Goal: Task Accomplishment & Management: Contribute content

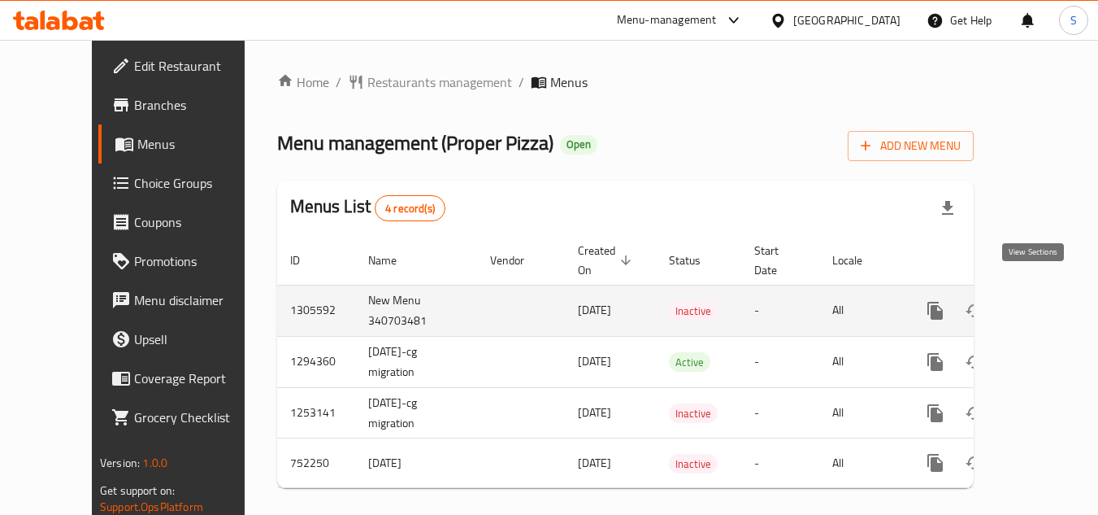
click at [1043, 301] on icon "enhanced table" at bounding box center [1053, 311] width 20 height 20
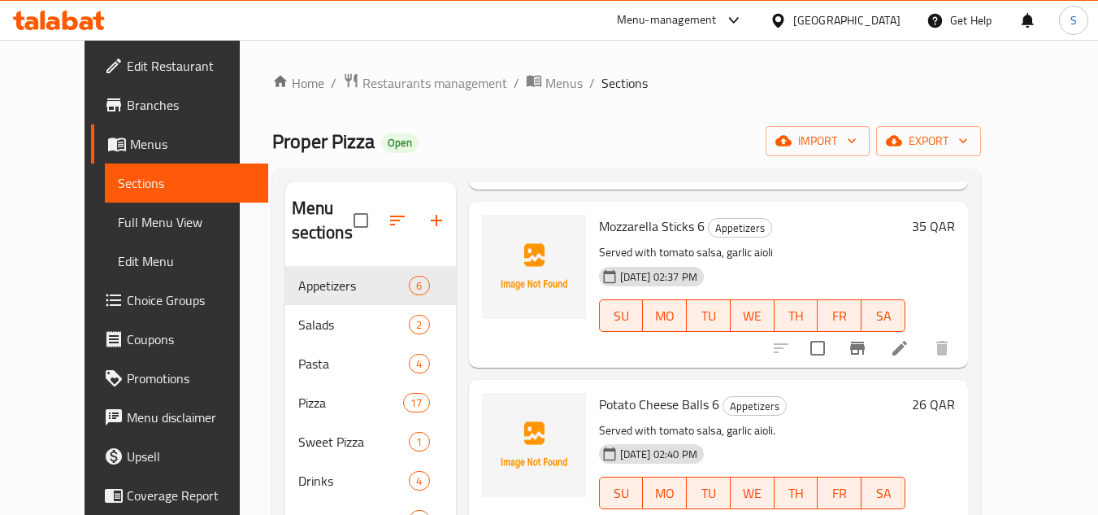
scroll to position [244, 0]
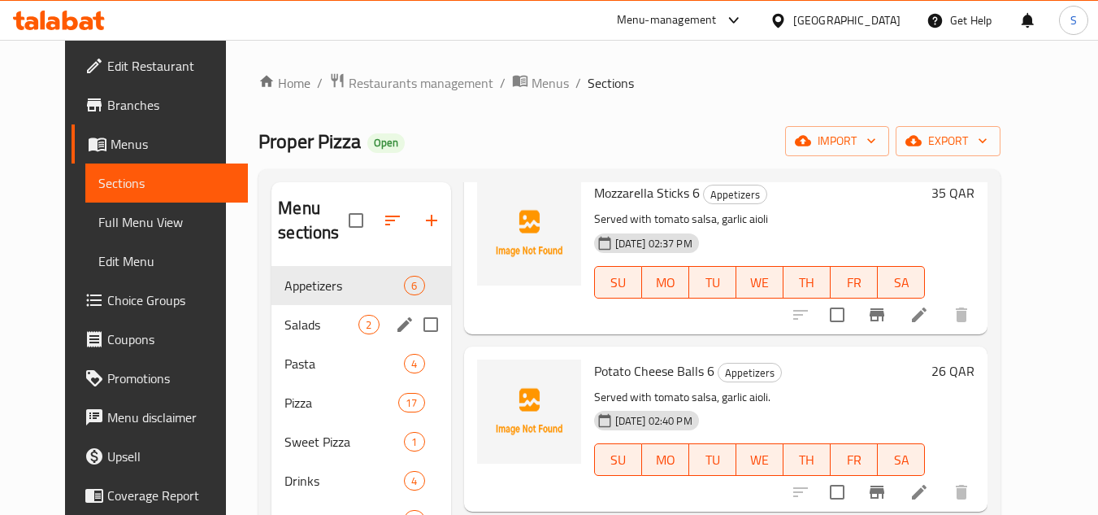
click at [310, 341] on div "Salads 2" at bounding box center [360, 324] width 179 height 39
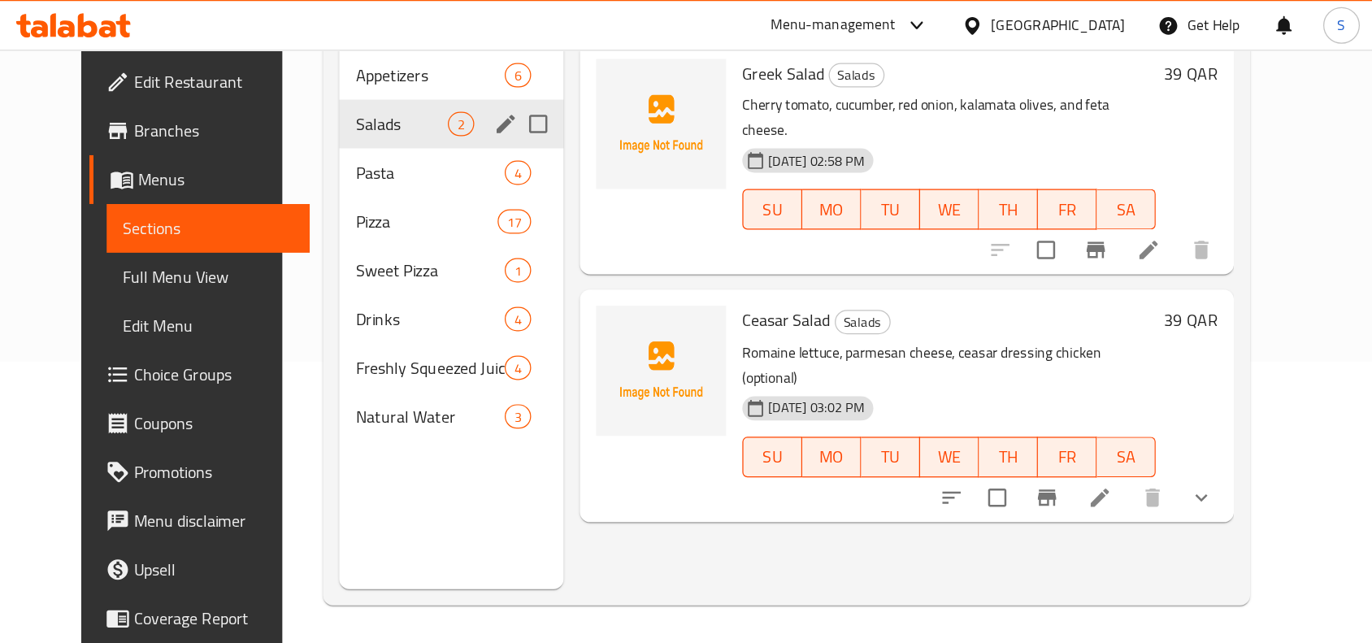
scroll to position [228, 0]
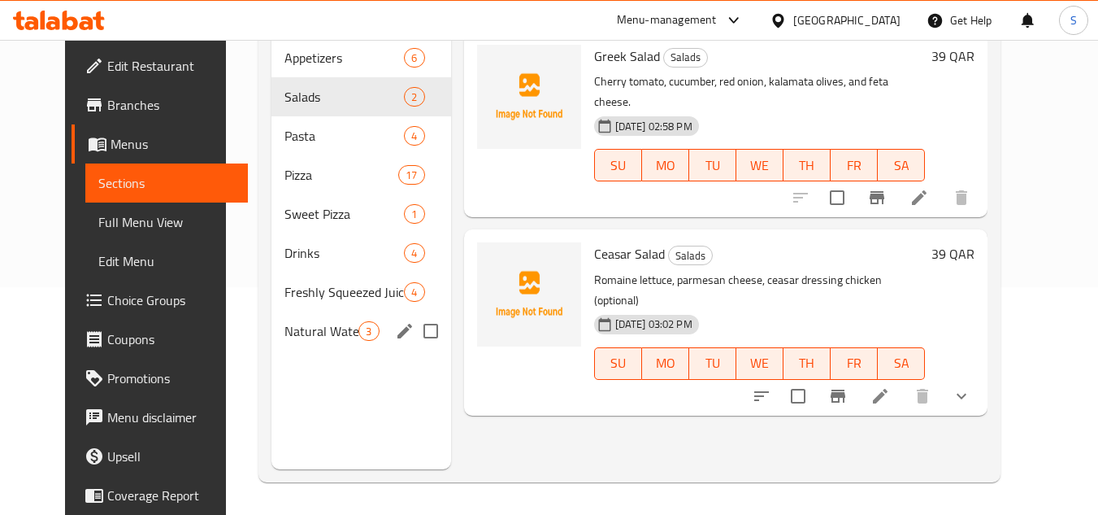
click at [294, 313] on div "Natural Water 3" at bounding box center [360, 330] width 179 height 39
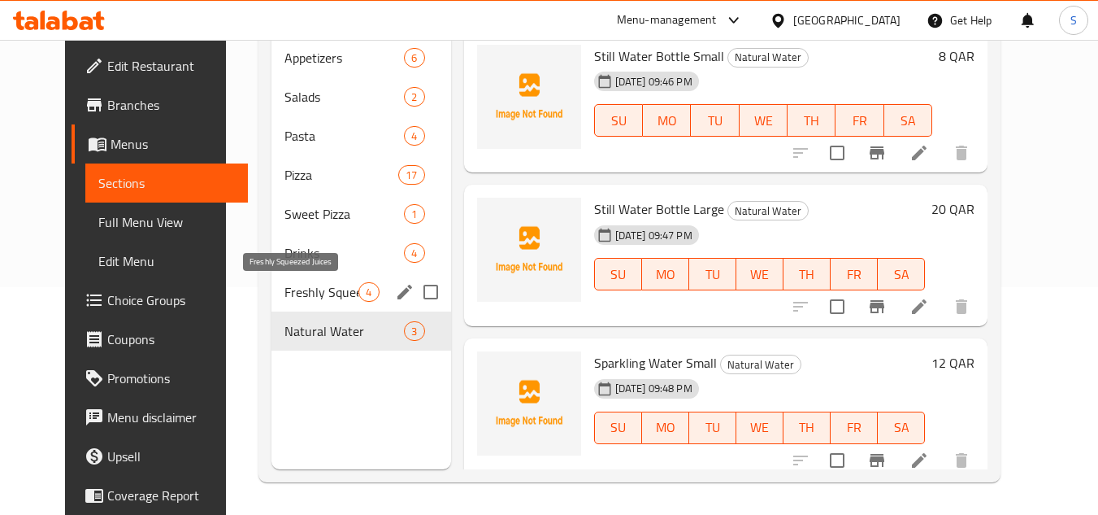
click at [300, 282] on span "Freshly Squeezed Juices" at bounding box center [321, 292] width 74 height 20
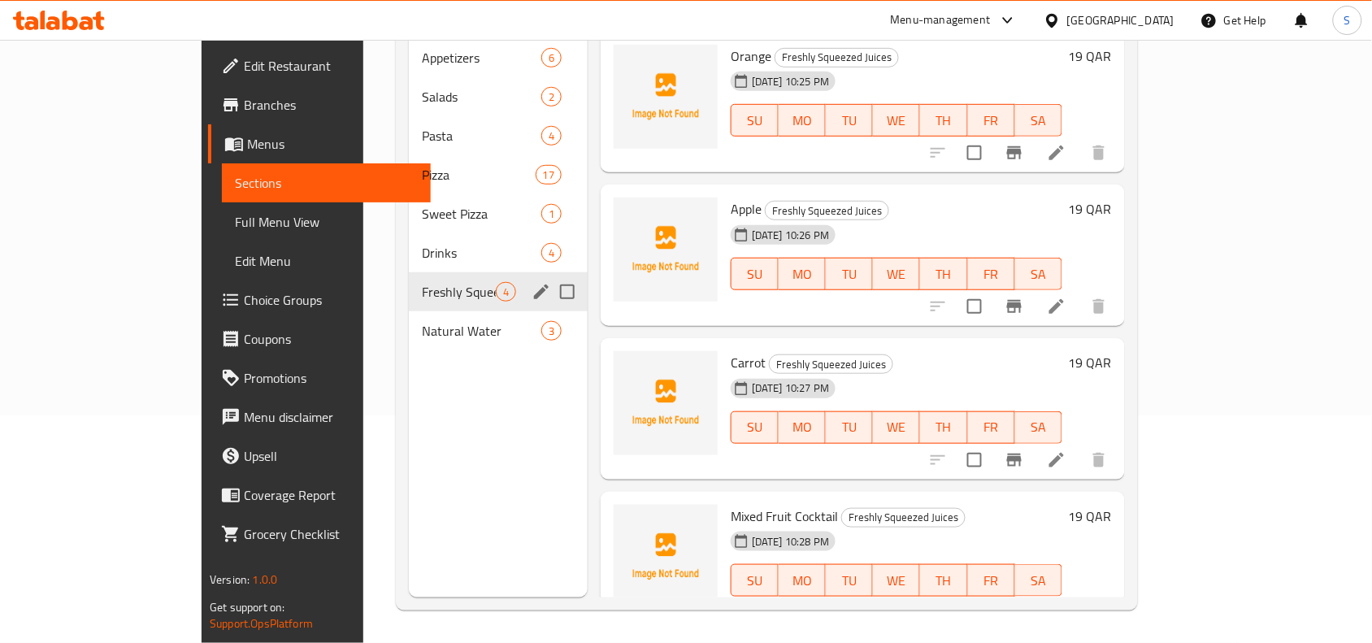
click at [409, 272] on div "Freshly Squeezed Juices 4" at bounding box center [498, 291] width 179 height 39
click at [422, 243] on span "Drinks" at bounding box center [459, 253] width 74 height 20
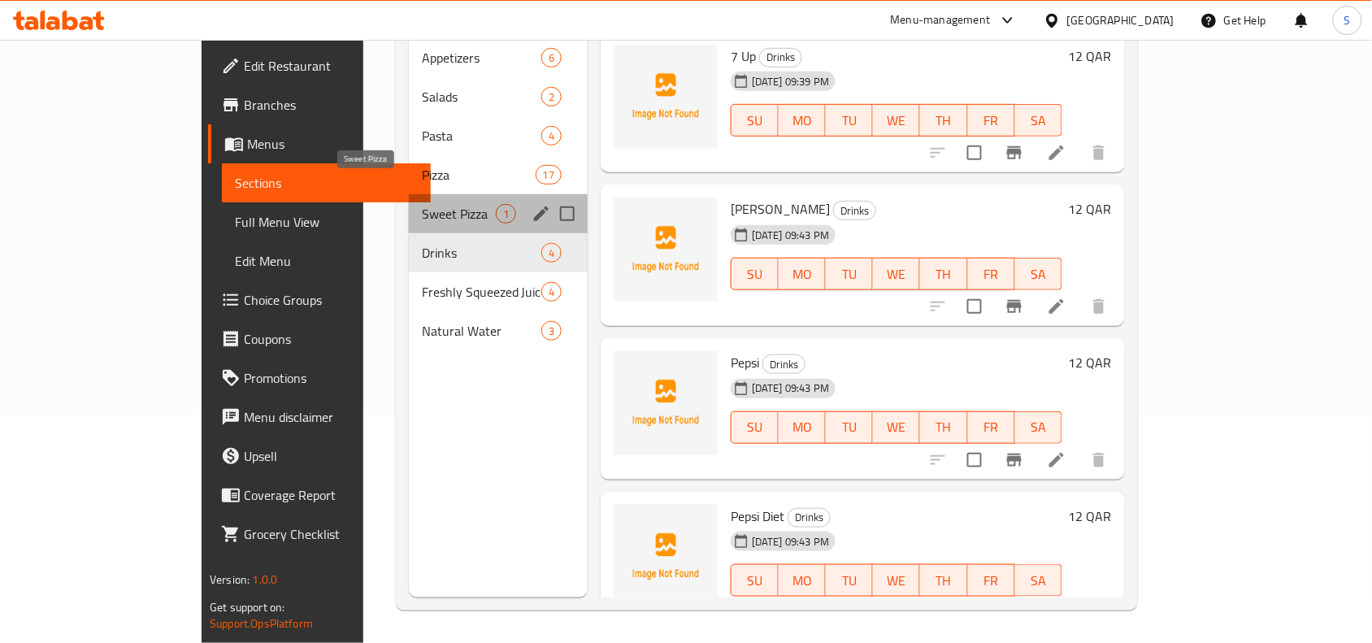
click at [422, 204] on span "Sweet Pizza" at bounding box center [459, 214] width 74 height 20
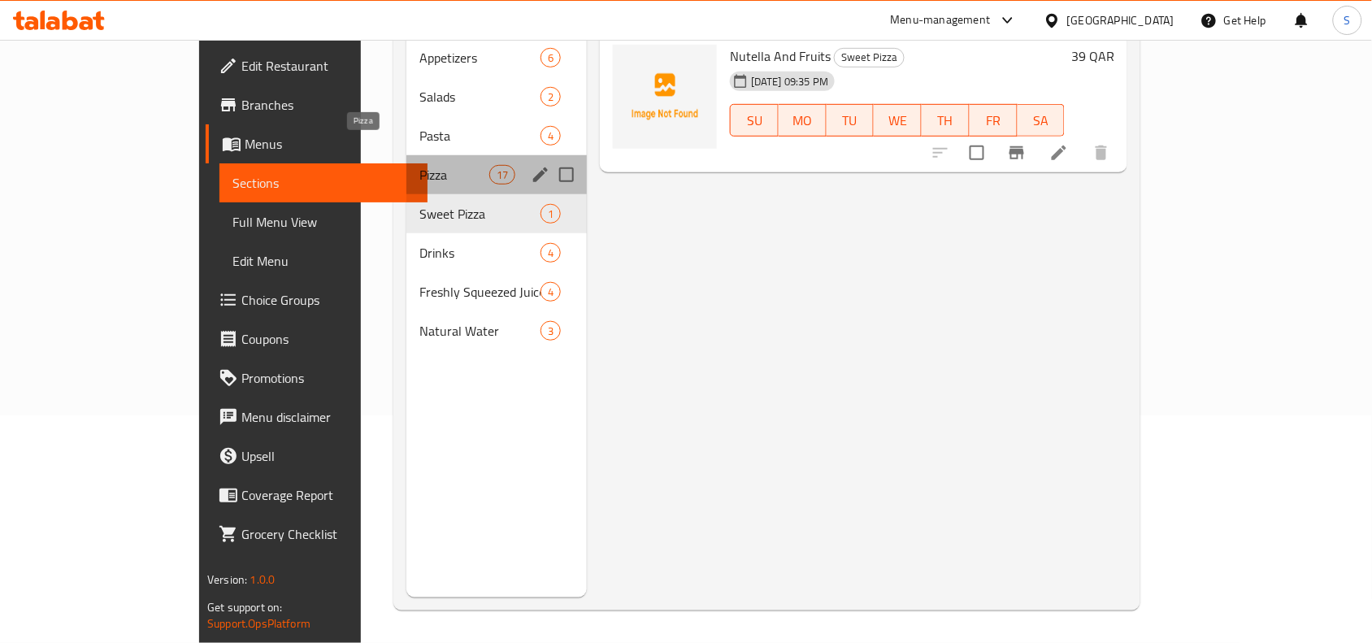
click at [419, 165] on span "Pizza" at bounding box center [453, 175] width 69 height 20
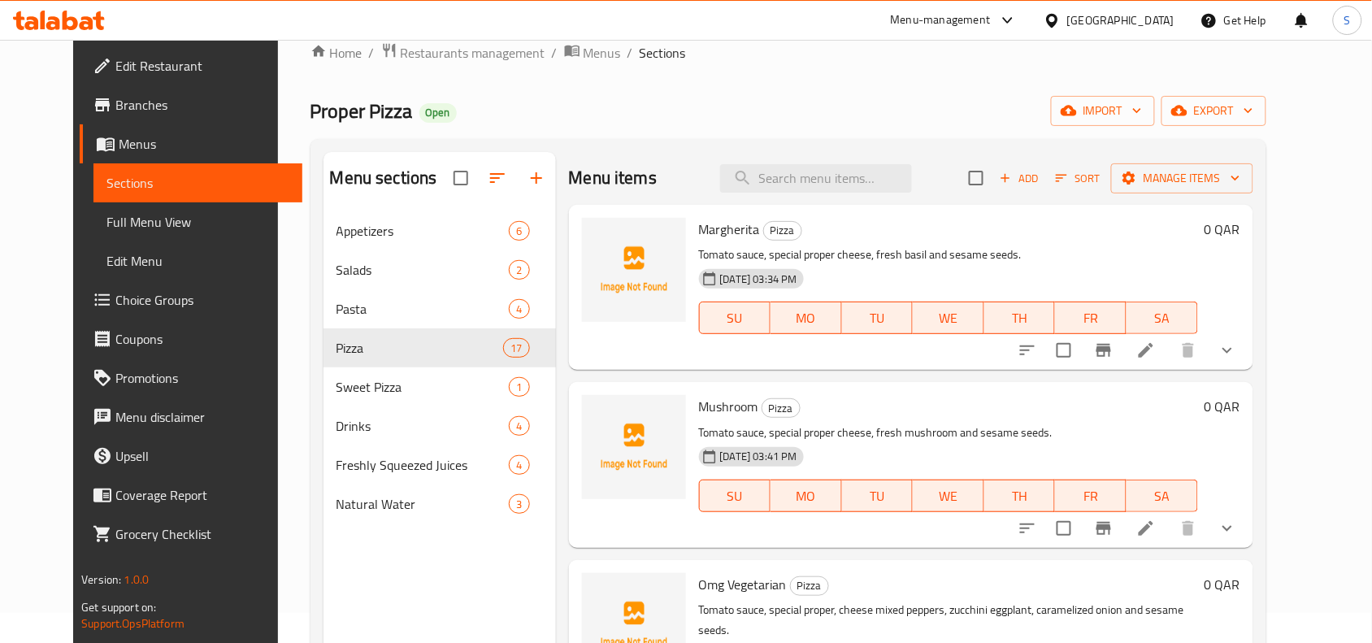
scroll to position [24, 0]
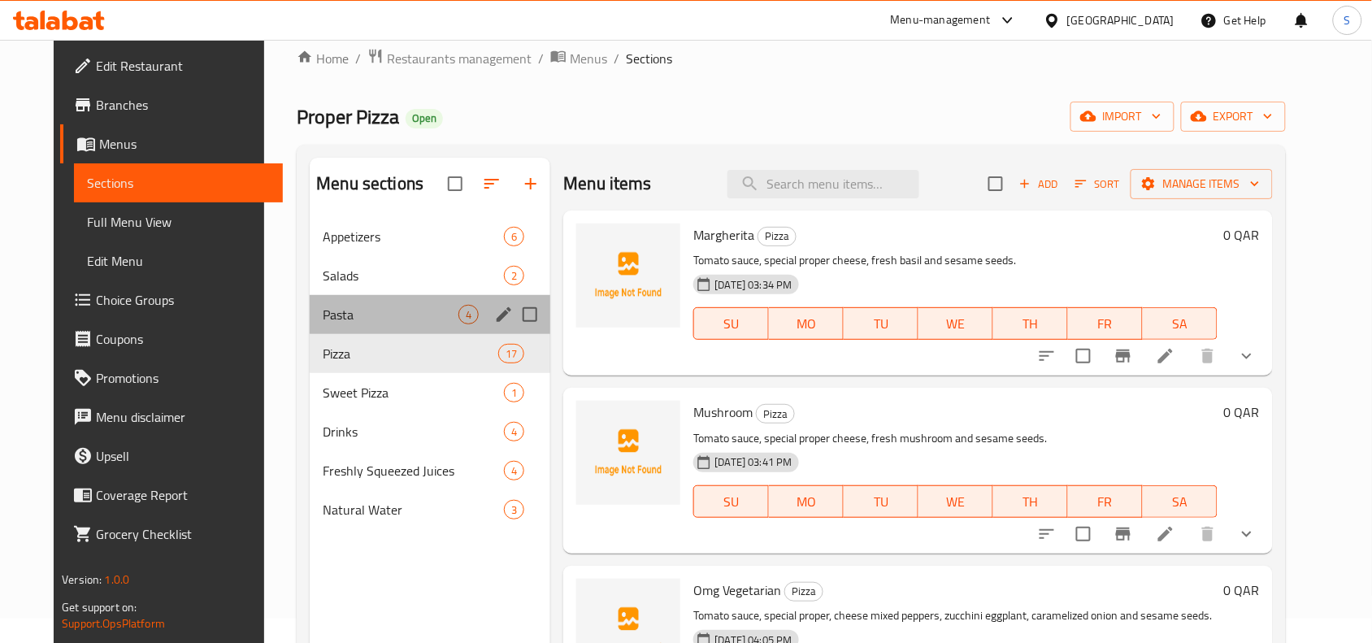
click at [340, 325] on div "Pasta 4" at bounding box center [430, 314] width 241 height 39
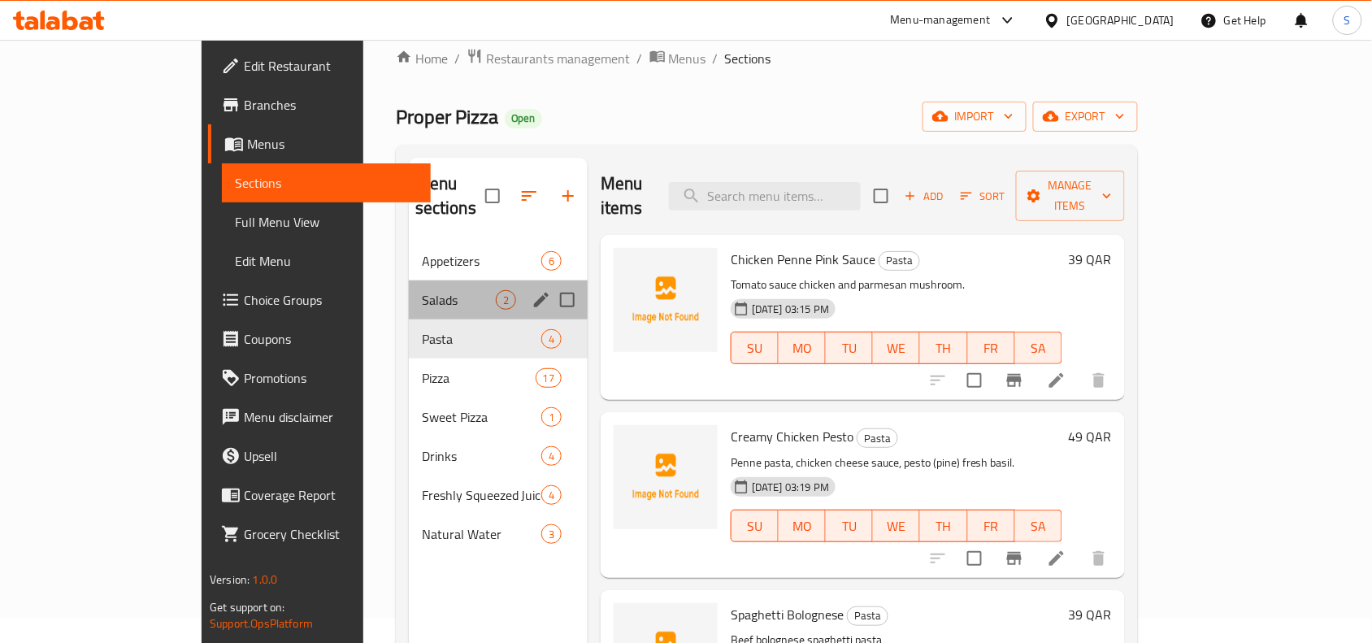
click at [409, 290] on div "Salads 2" at bounding box center [498, 299] width 179 height 39
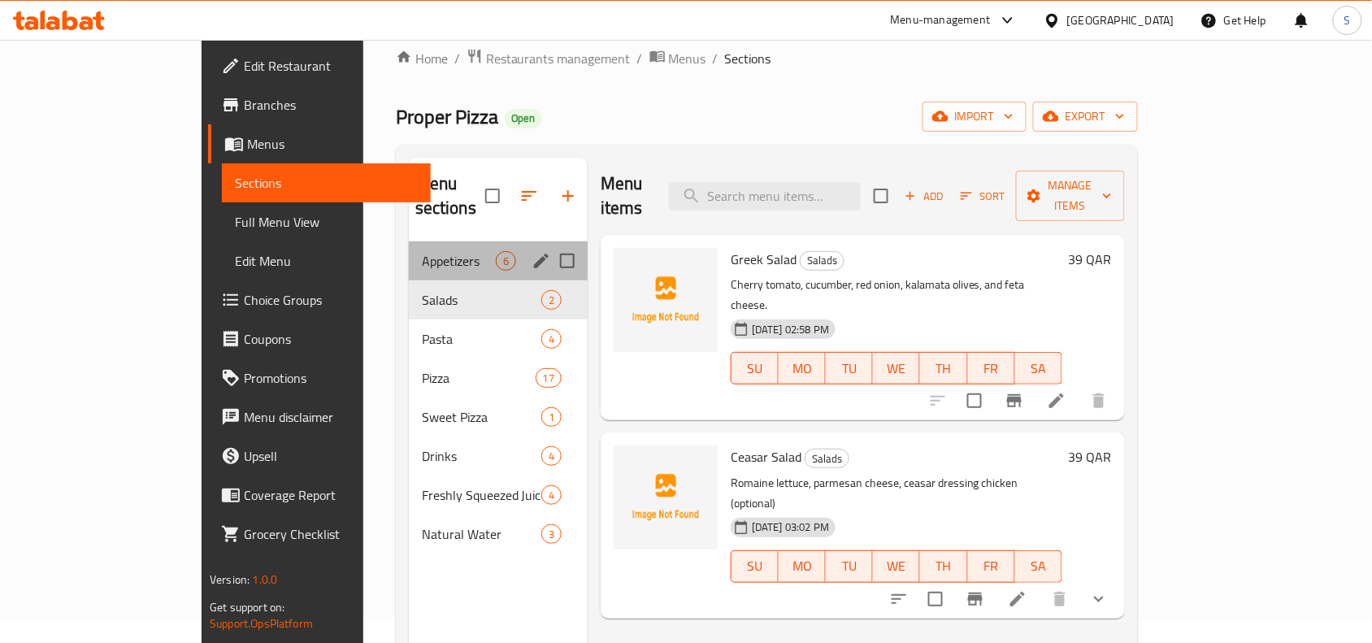
click at [409, 249] on div "Appetizers 6" at bounding box center [498, 260] width 179 height 39
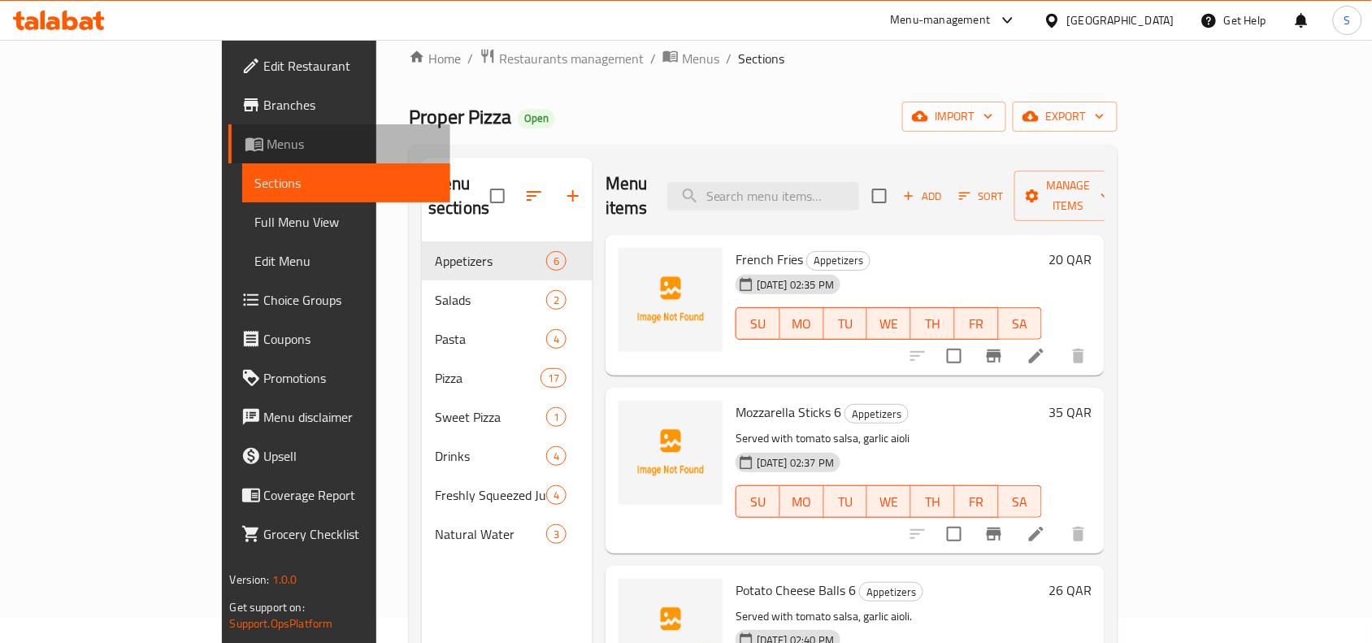
click at [267, 135] on span "Menus" at bounding box center [352, 144] width 171 height 20
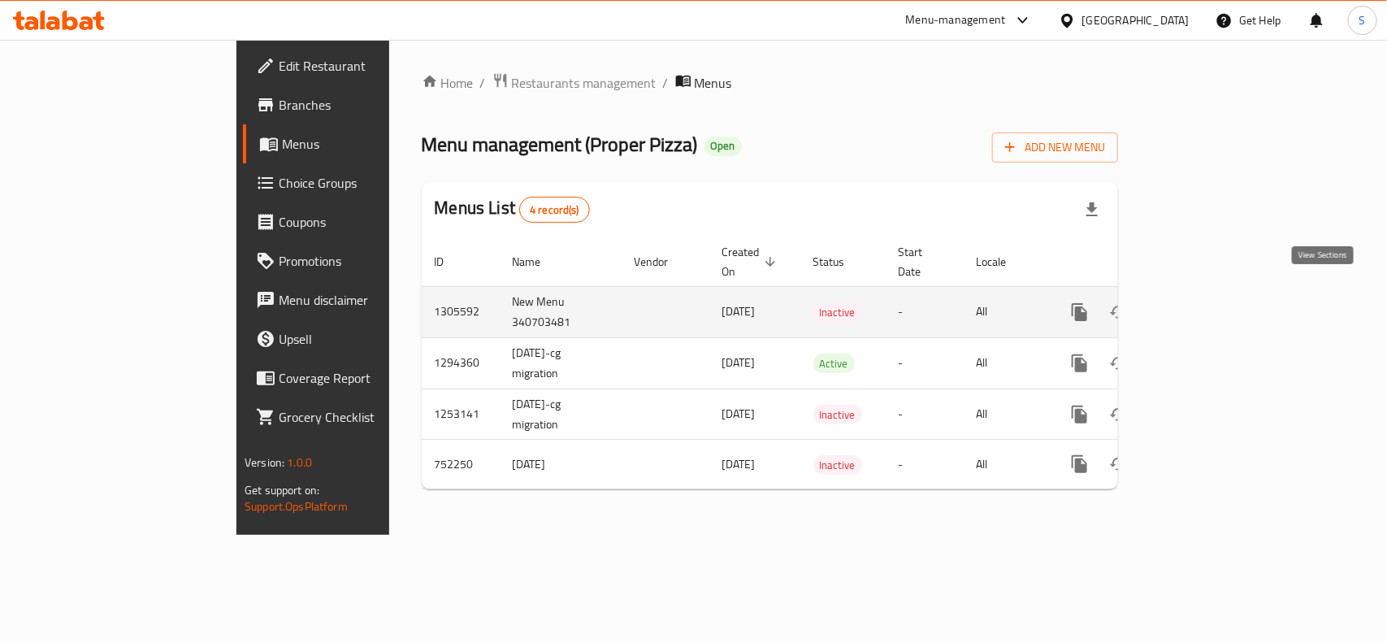
click at [1097, 302] on icon "enhanced table" at bounding box center [1198, 312] width 20 height 20
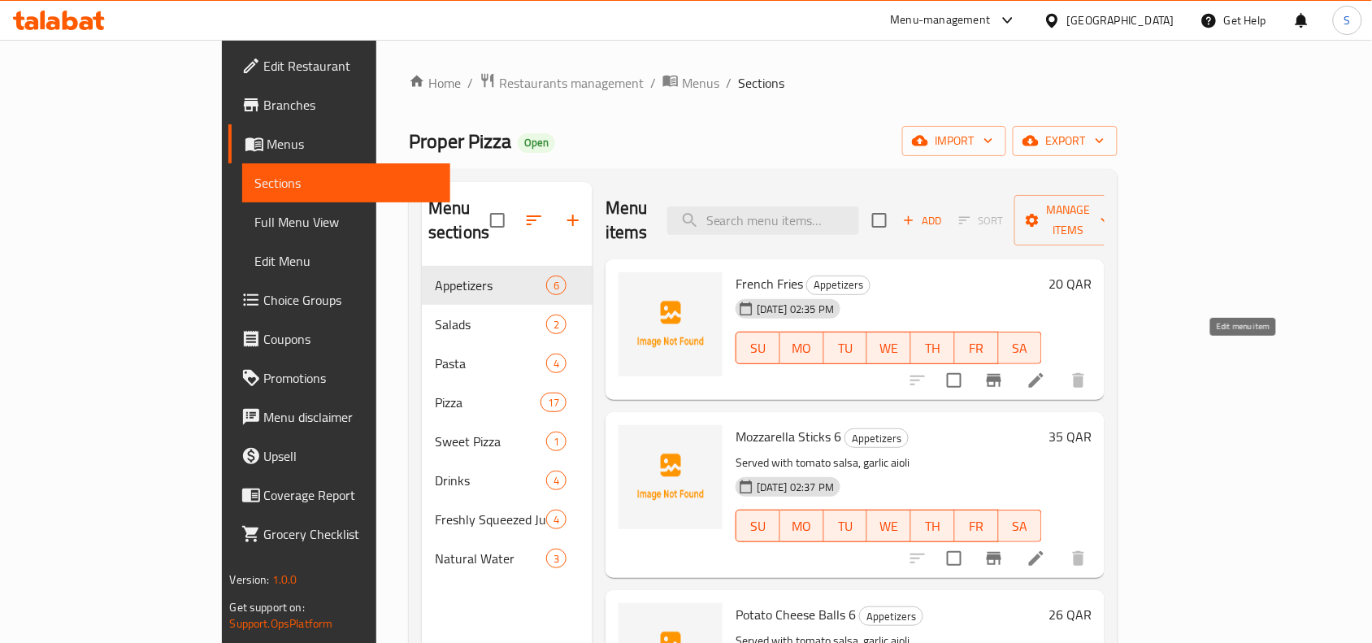
click at [1044, 373] on icon at bounding box center [1036, 380] width 15 height 15
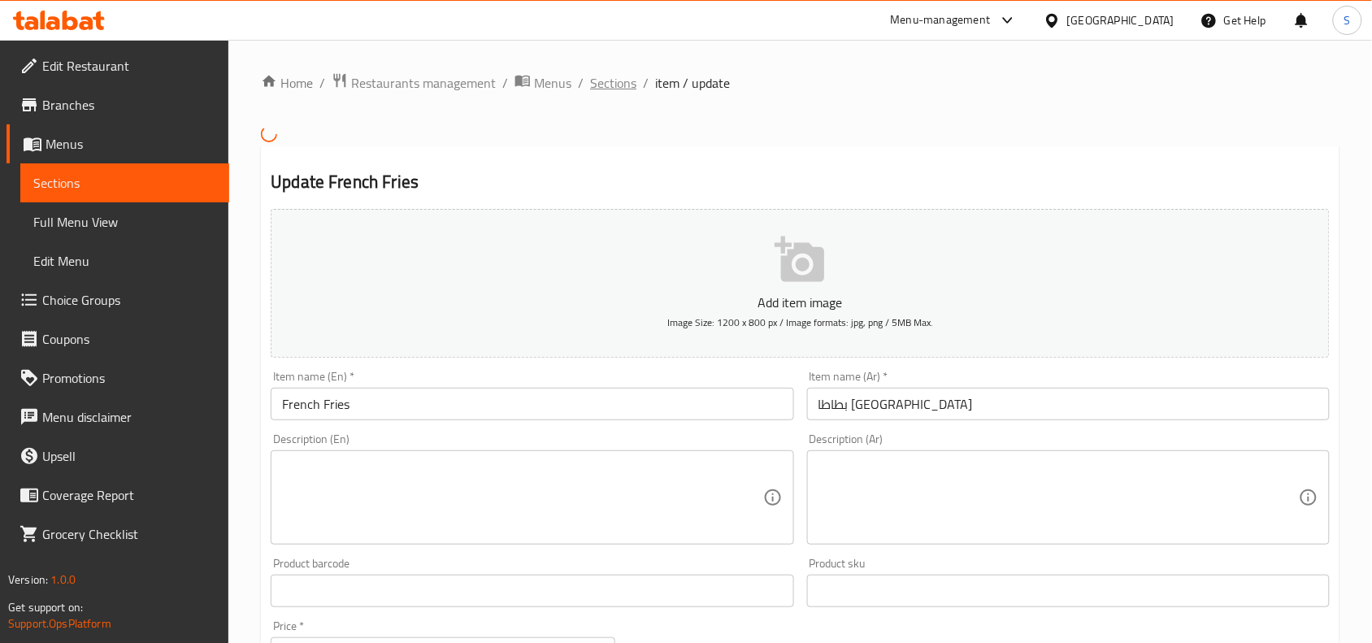
click at [607, 78] on span "Sections" at bounding box center [613, 83] width 46 height 20
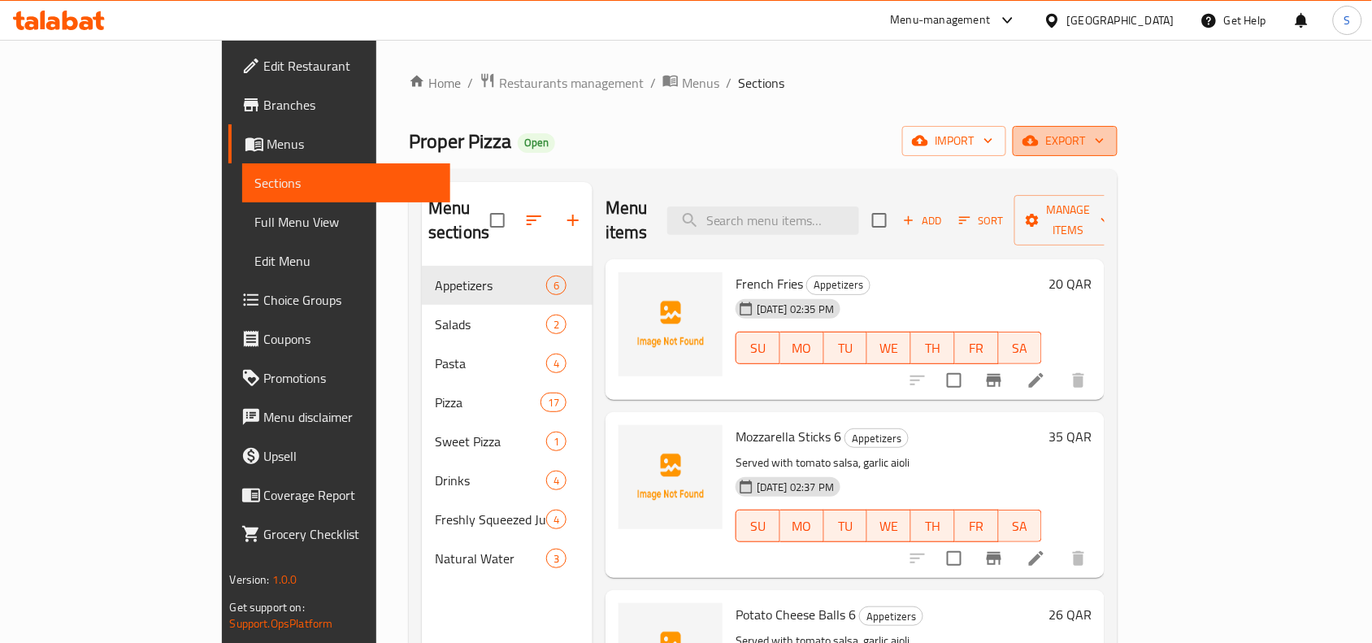
click at [1097, 136] on span "export" at bounding box center [1065, 141] width 79 height 20
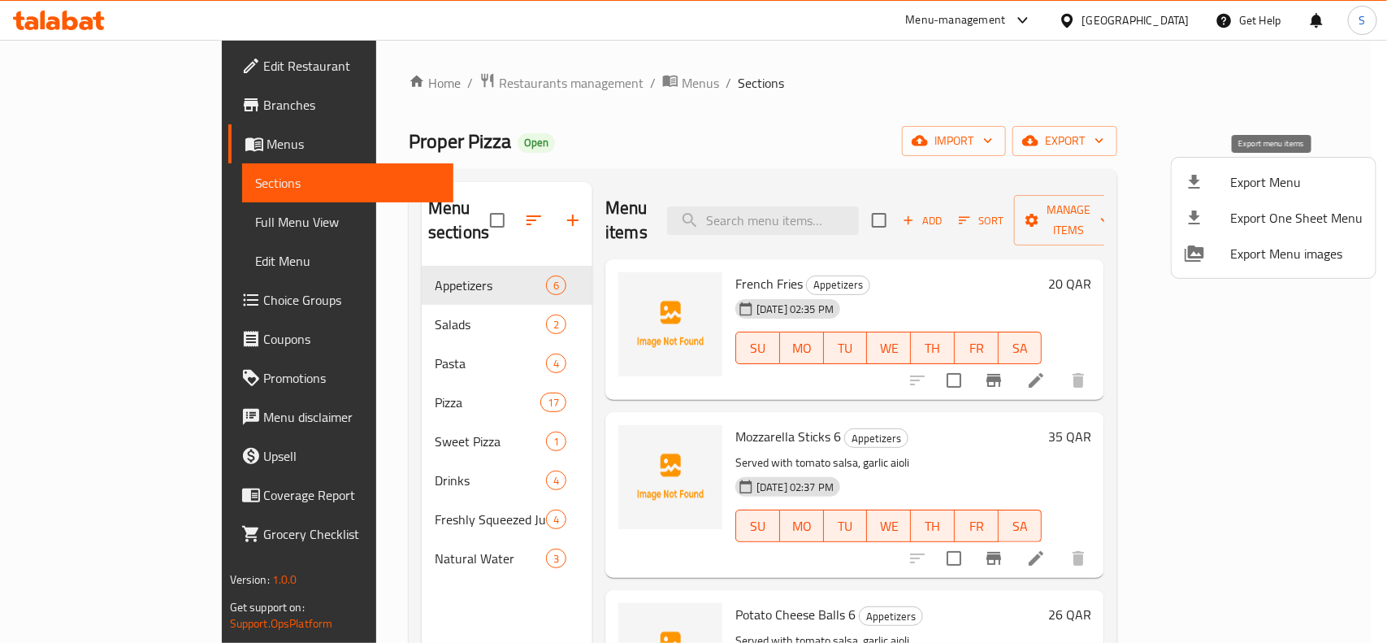
click at [1097, 168] on li "Export Menu" at bounding box center [1274, 182] width 204 height 36
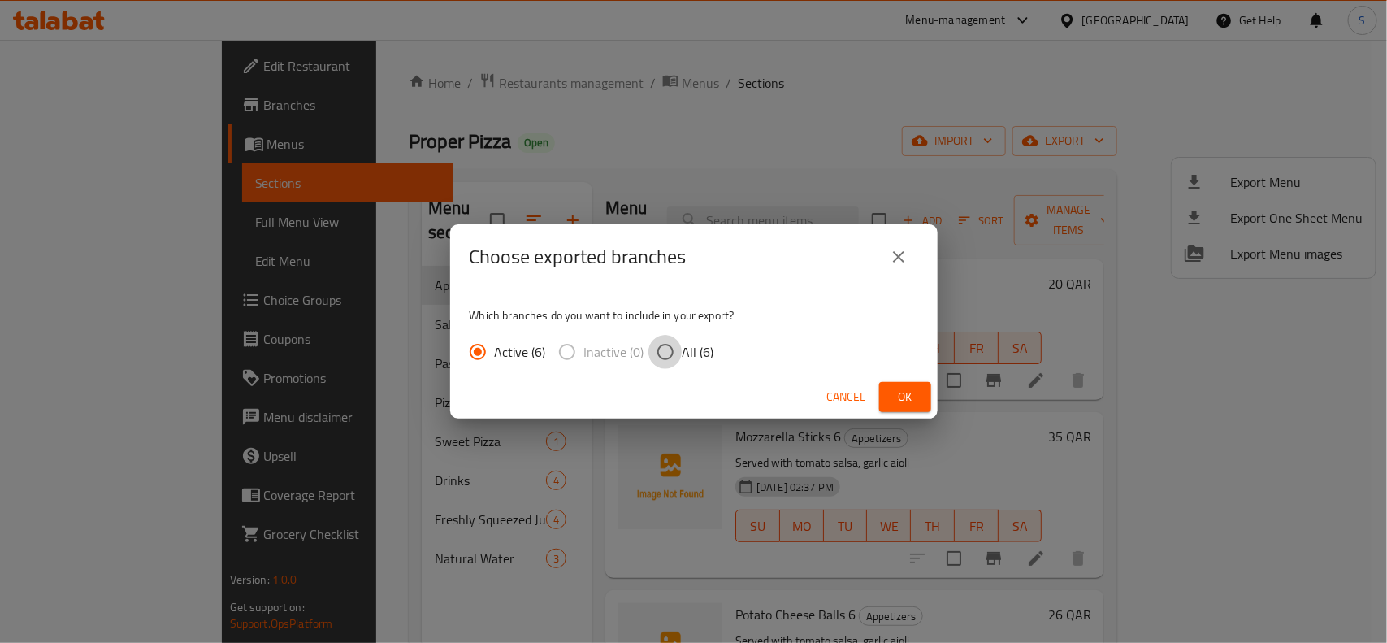
click at [665, 341] on input "All (6)" at bounding box center [666, 352] width 34 height 34
radio input "true"
click at [900, 395] on span "Ok" at bounding box center [905, 397] width 26 height 20
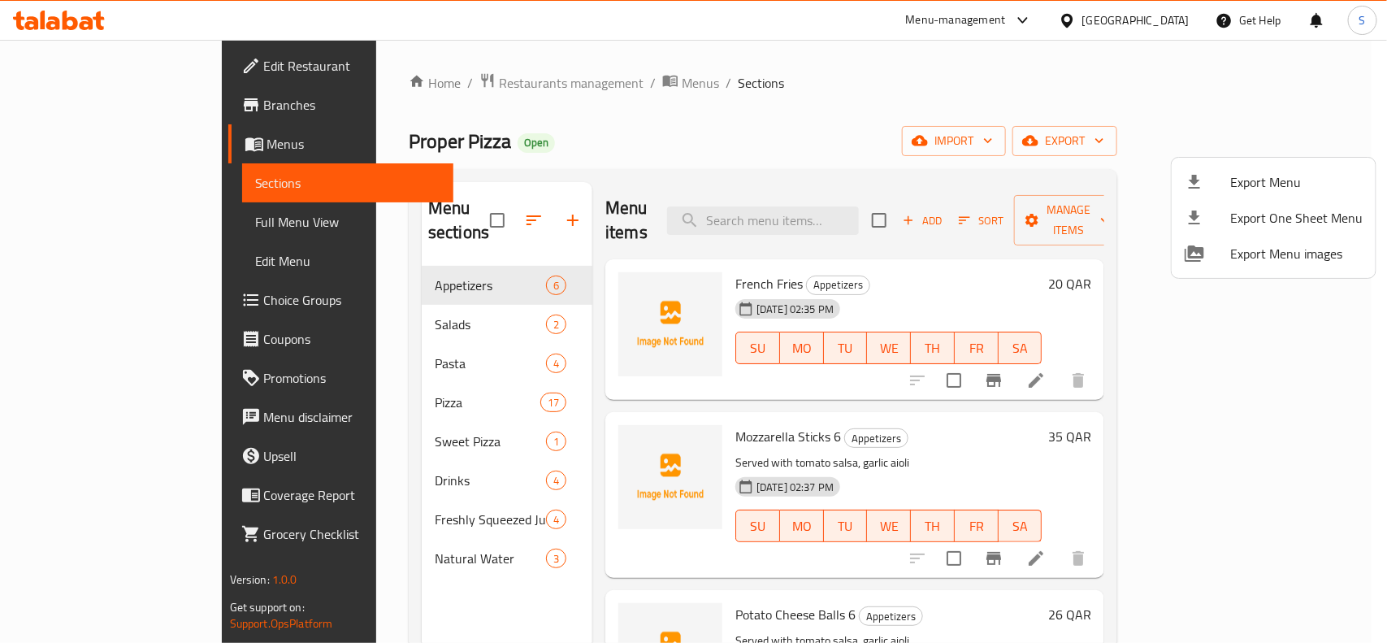
click at [356, 514] on div at bounding box center [693, 321] width 1387 height 643
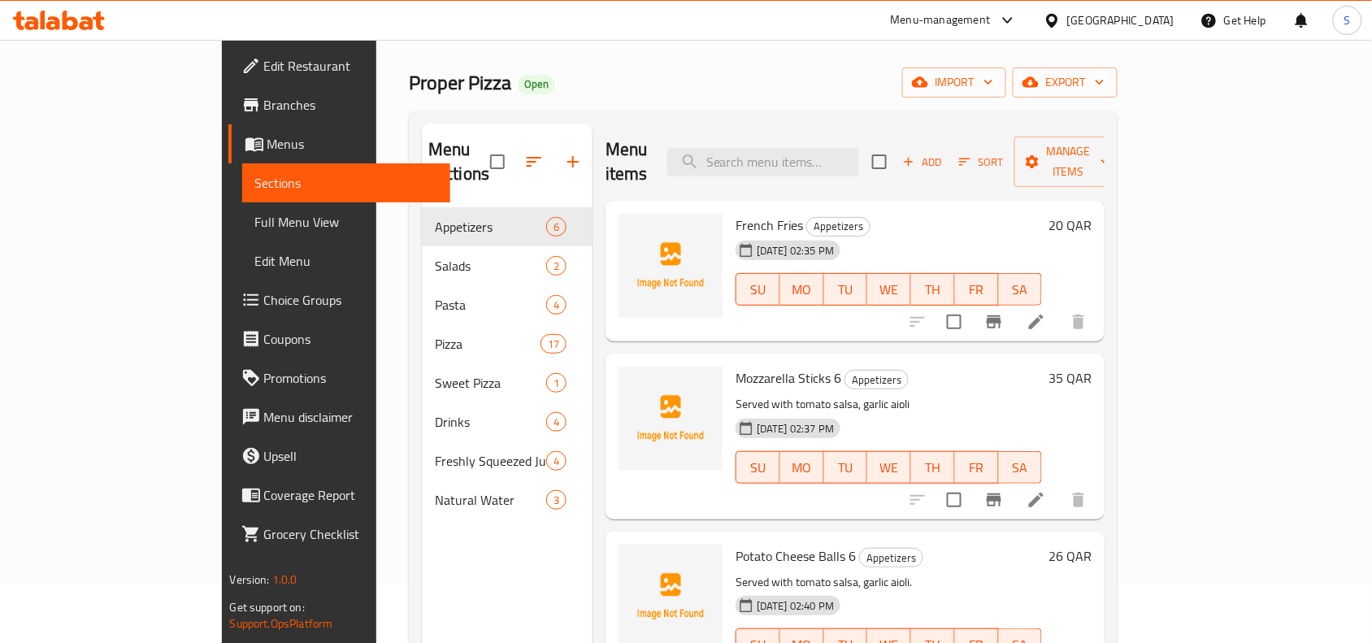
scroll to position [102, 0]
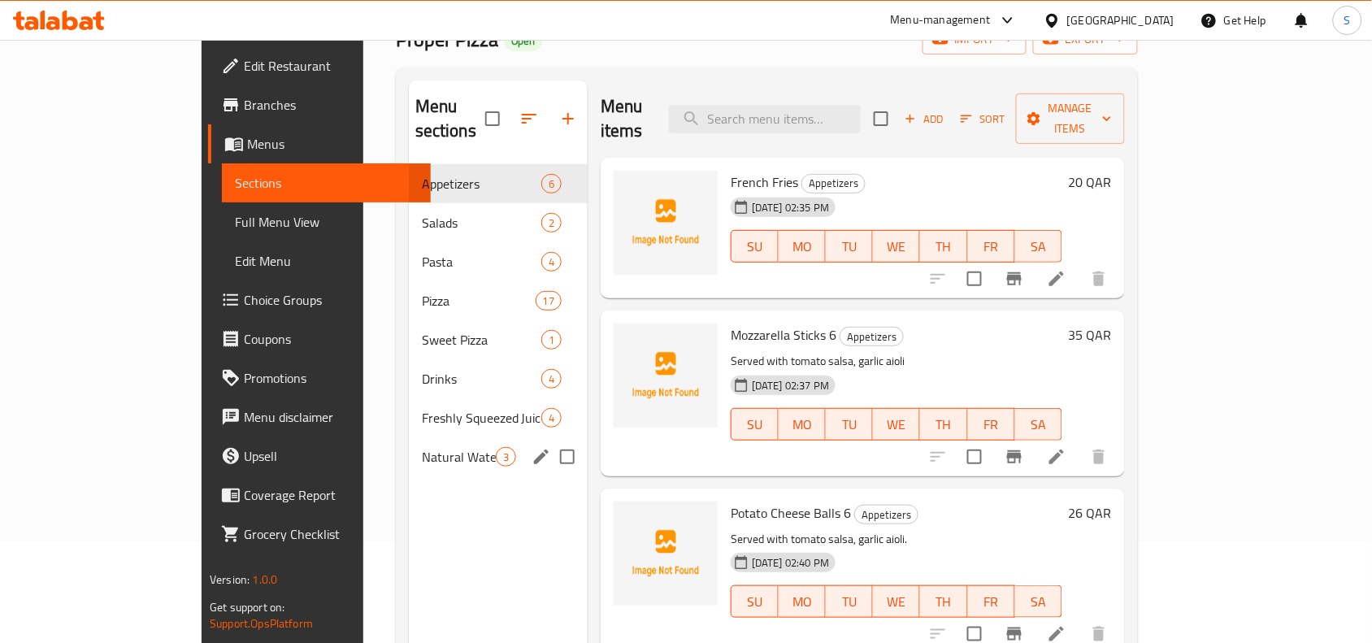
click at [422, 447] on span "Natural Water" at bounding box center [459, 457] width 74 height 20
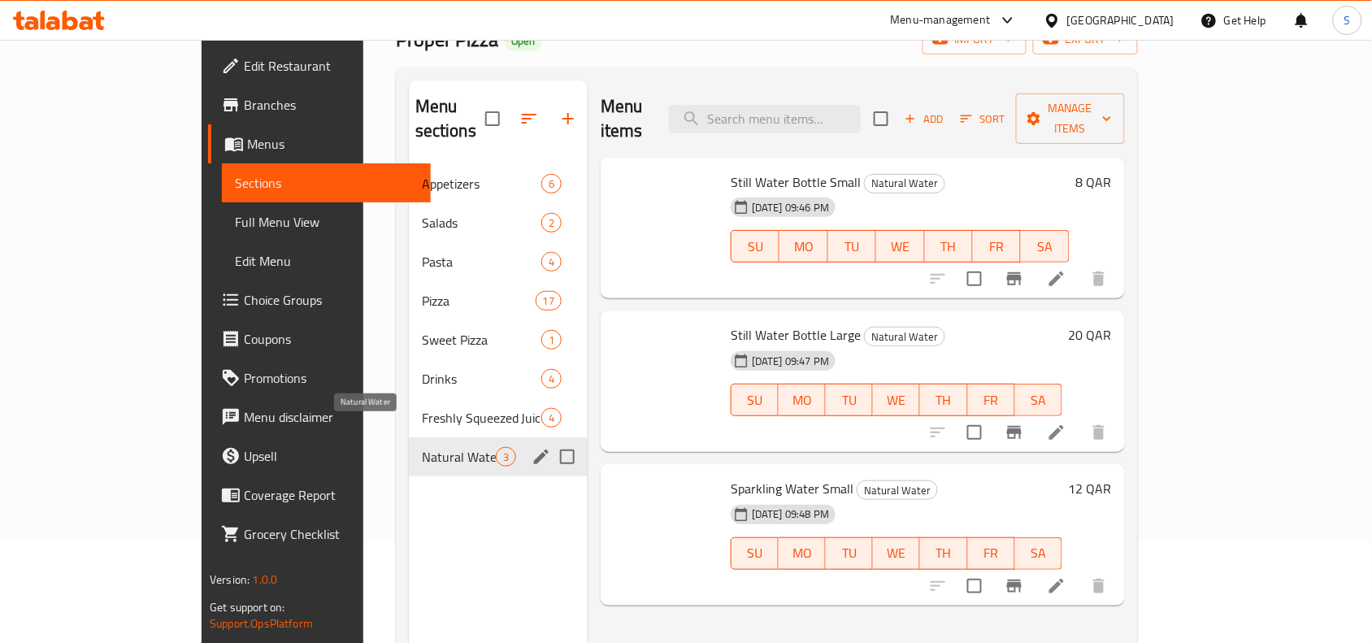
click at [422, 447] on span "Natural Water" at bounding box center [459, 457] width 74 height 20
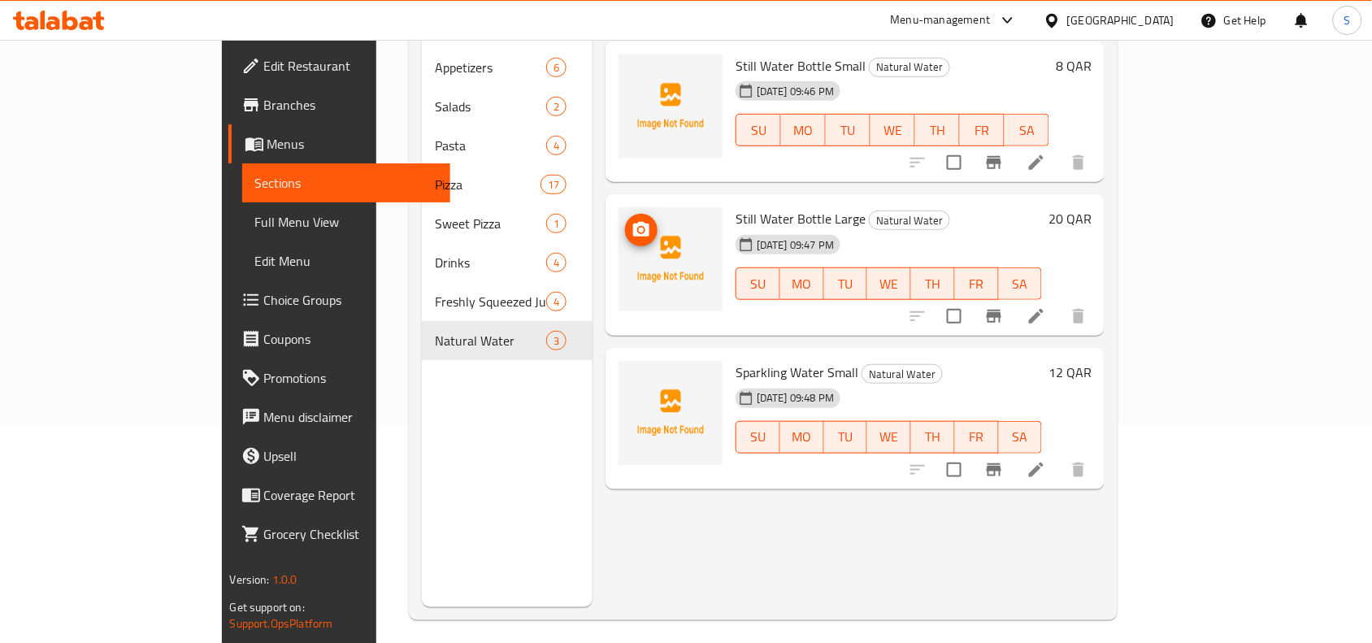
scroll to position [228, 0]
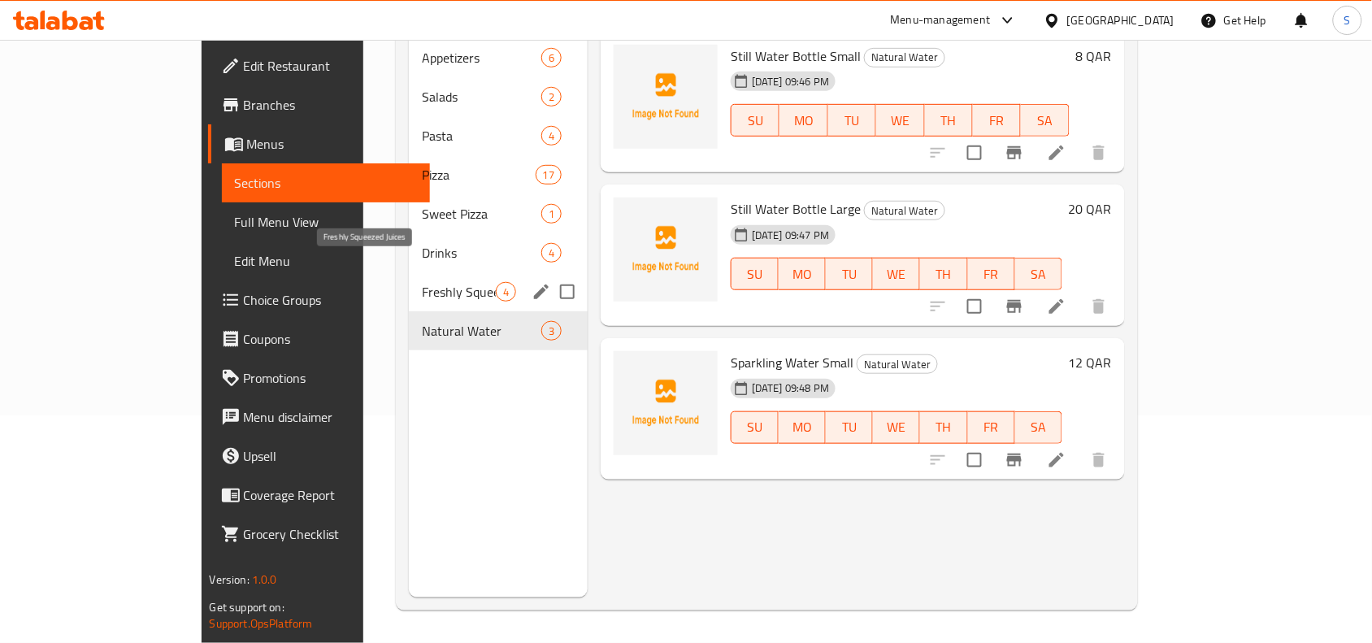
click at [422, 282] on span "Freshly Squeezed Juices" at bounding box center [459, 292] width 74 height 20
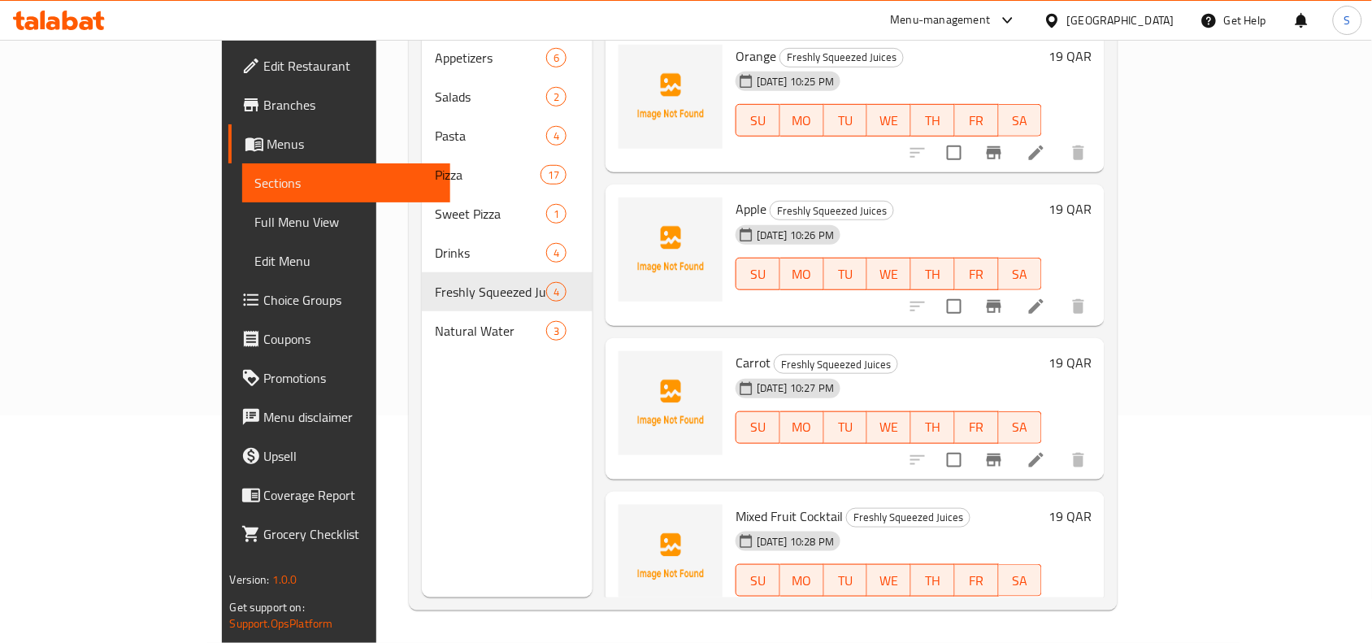
scroll to position [10, 0]
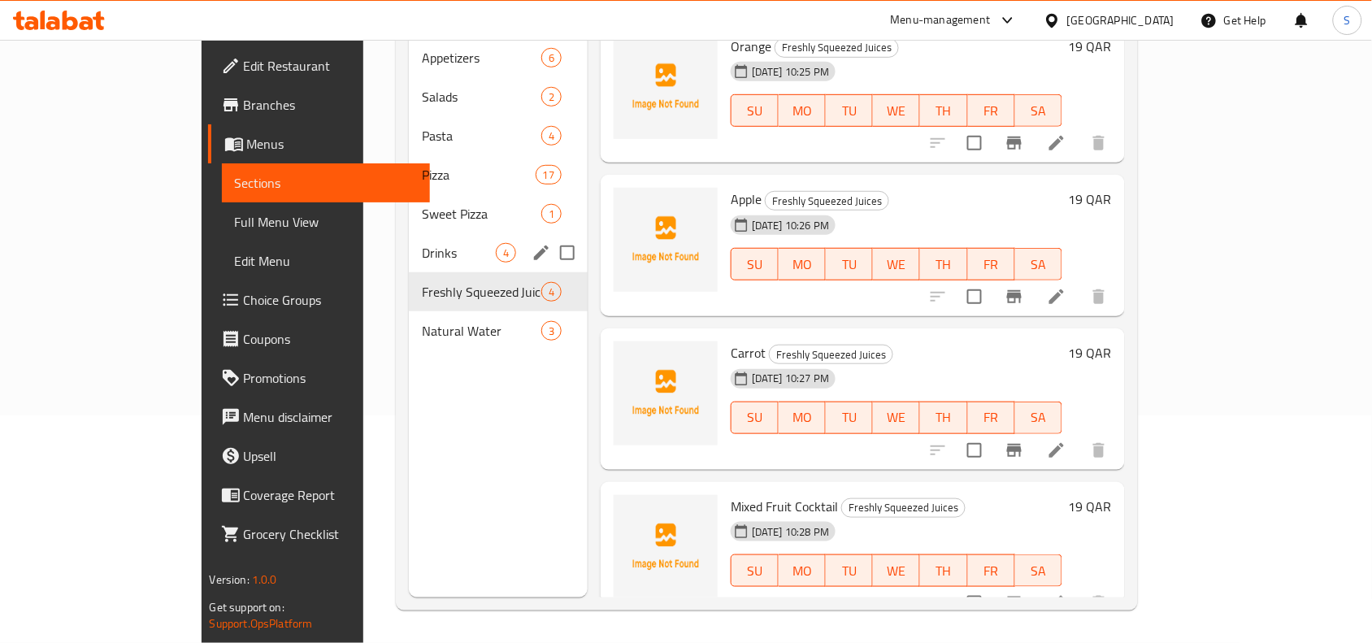
click at [422, 243] on span "Drinks" at bounding box center [459, 253] width 74 height 20
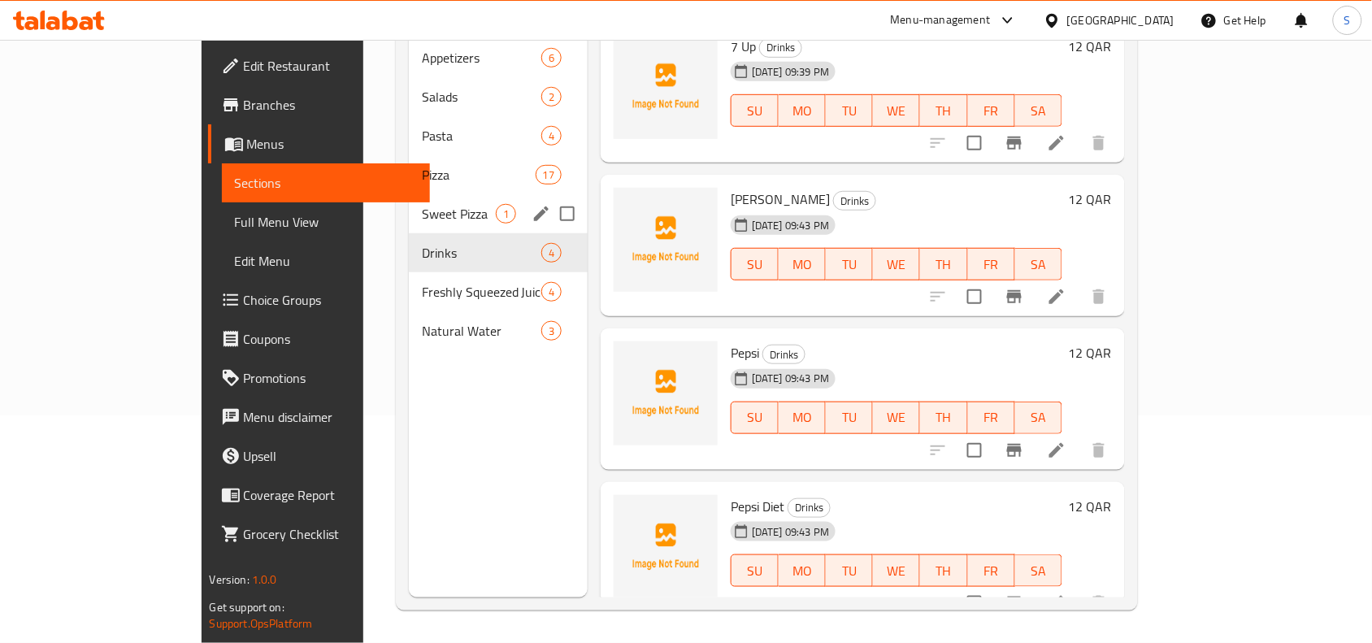
click at [422, 204] on span "Sweet Pizza" at bounding box center [459, 214] width 74 height 20
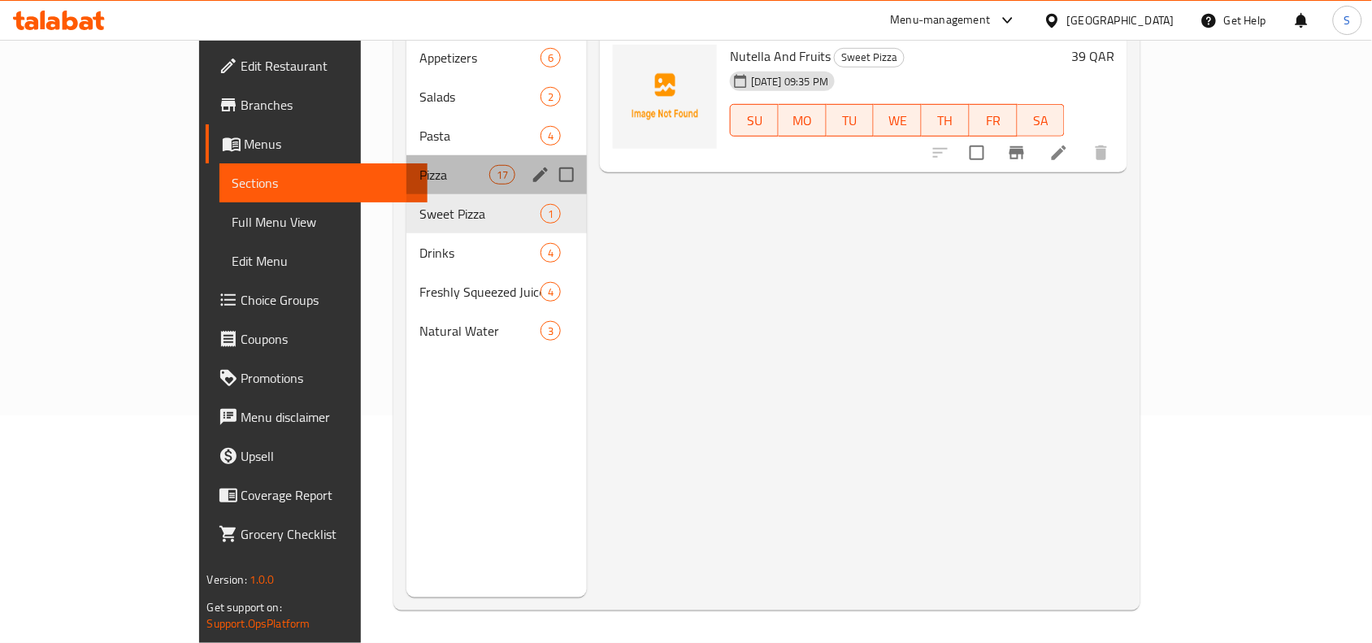
click at [406, 155] on div "Pizza 17" at bounding box center [496, 174] width 180 height 39
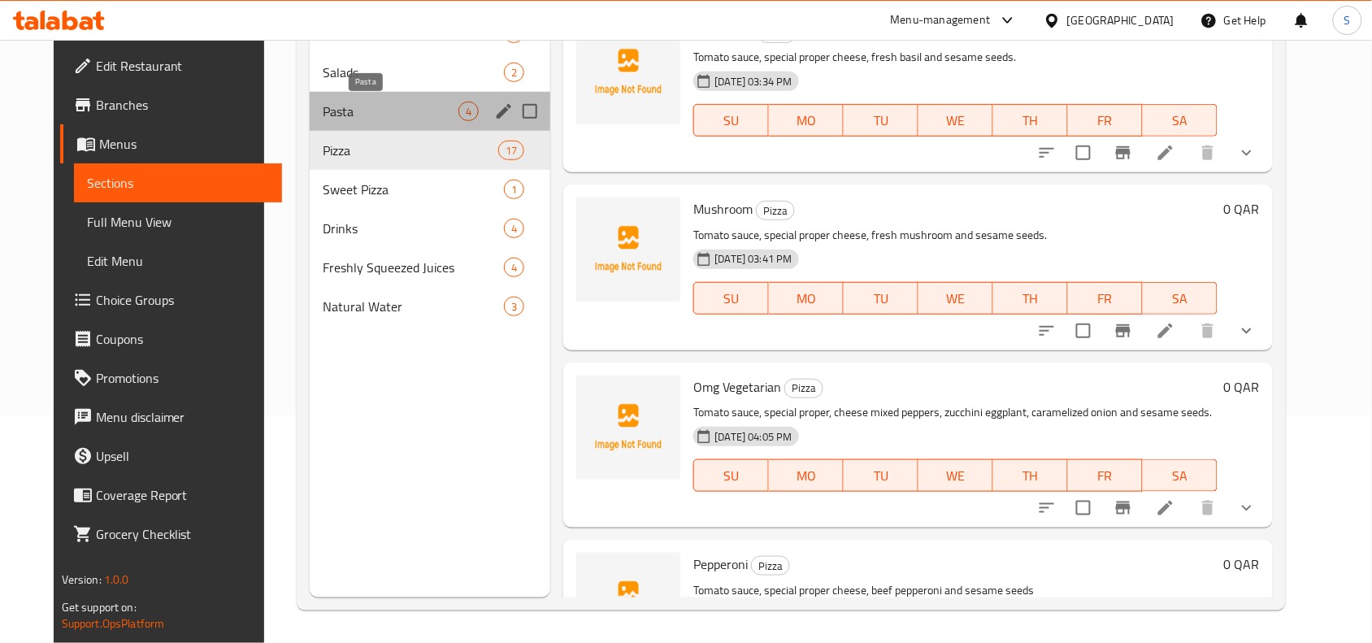
click at [347, 115] on span "Pasta" at bounding box center [391, 112] width 136 height 20
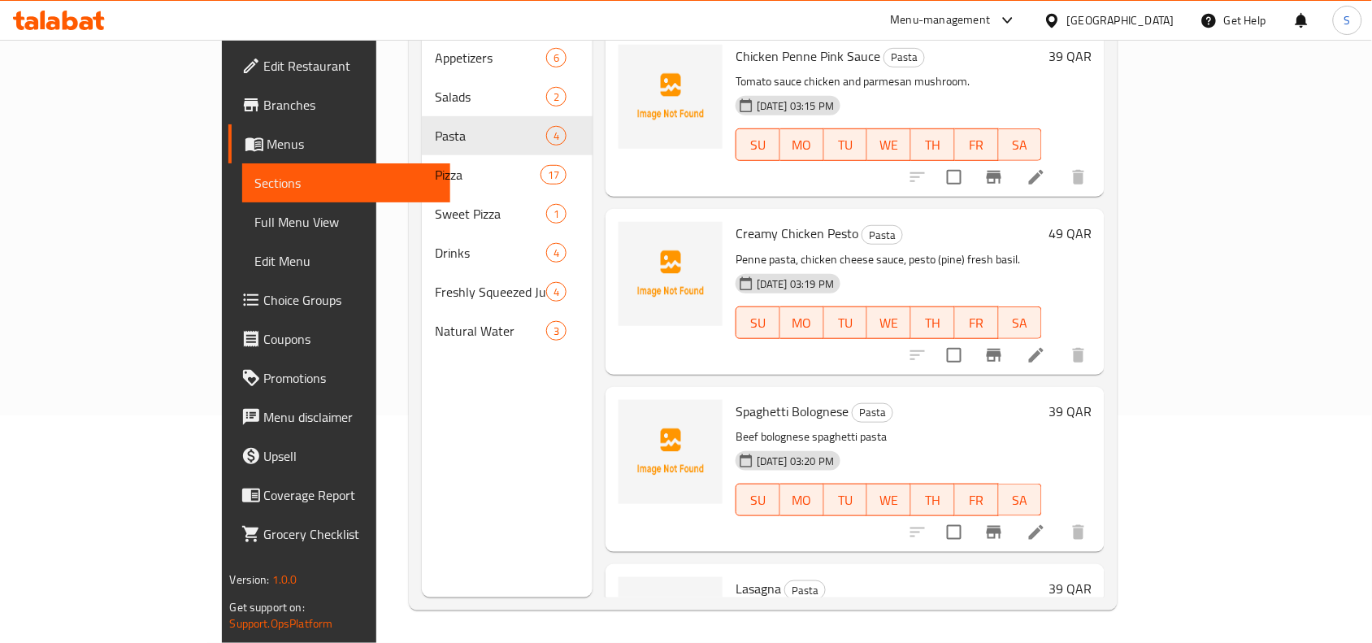
click at [1097, 27] on div "Qatar" at bounding box center [1120, 20] width 107 height 18
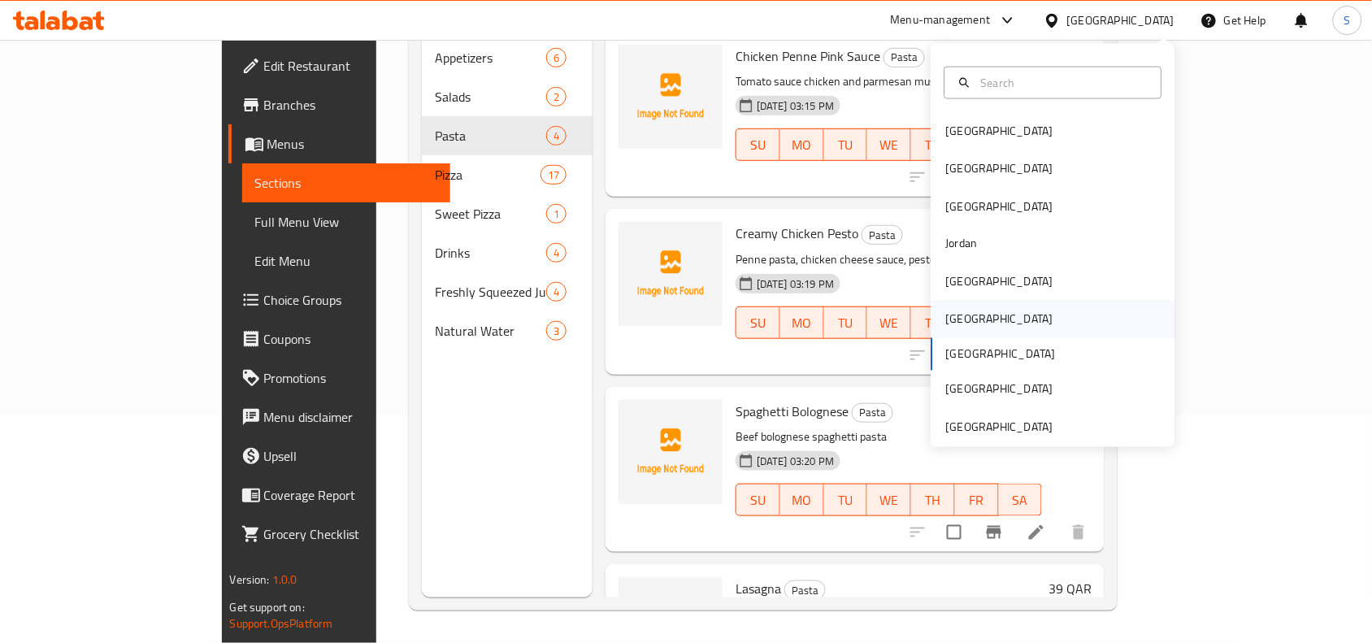
click at [953, 319] on div "[GEOGRAPHIC_DATA]" at bounding box center [999, 319] width 107 height 18
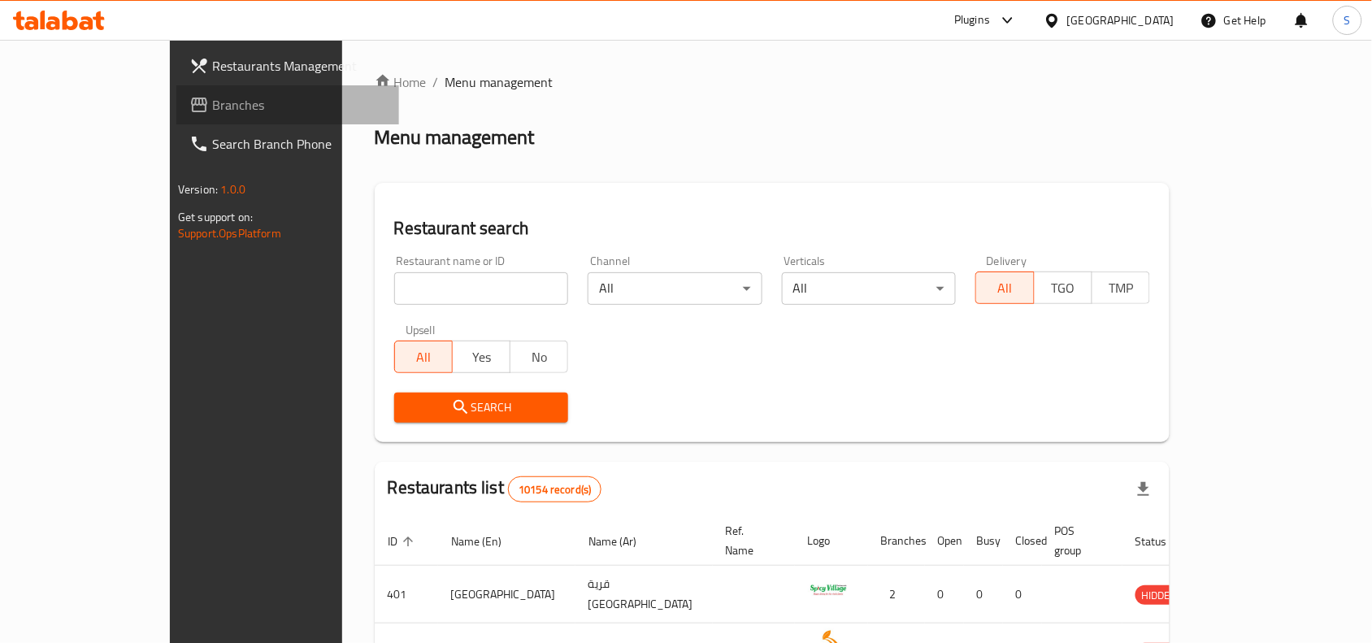
click at [212, 108] on span "Branches" at bounding box center [299, 105] width 174 height 20
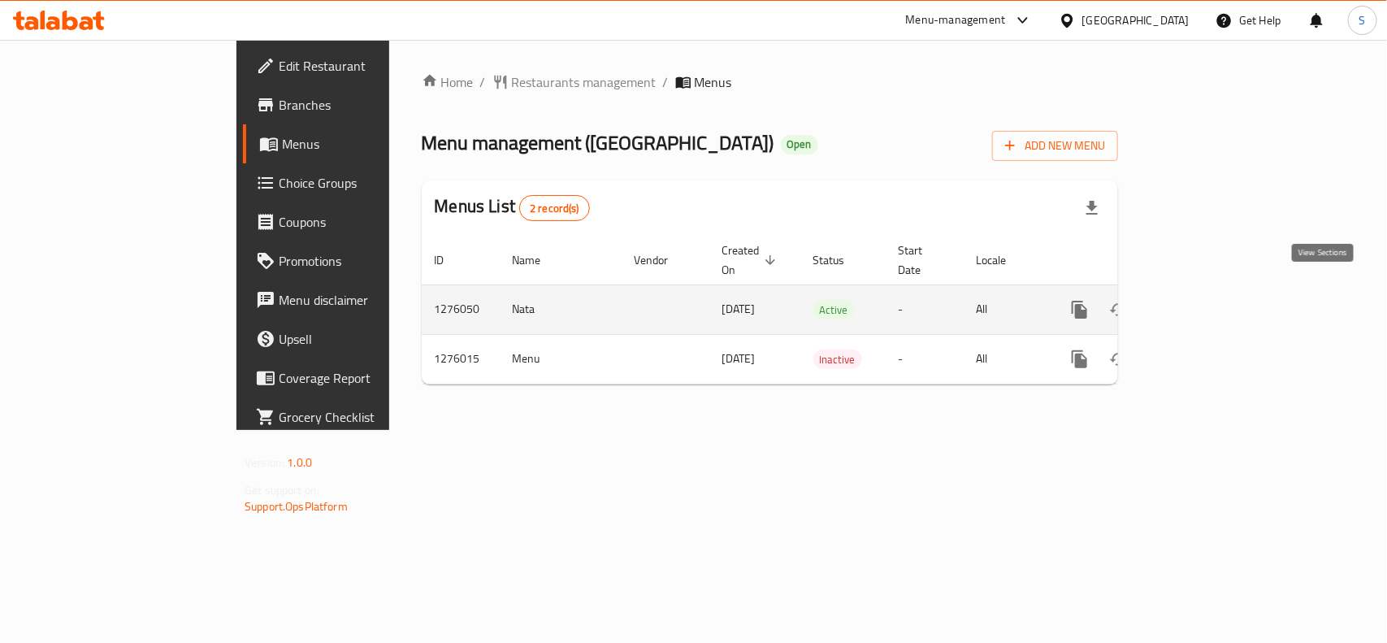
click at [1217, 295] on link "enhanced table" at bounding box center [1197, 309] width 39 height 39
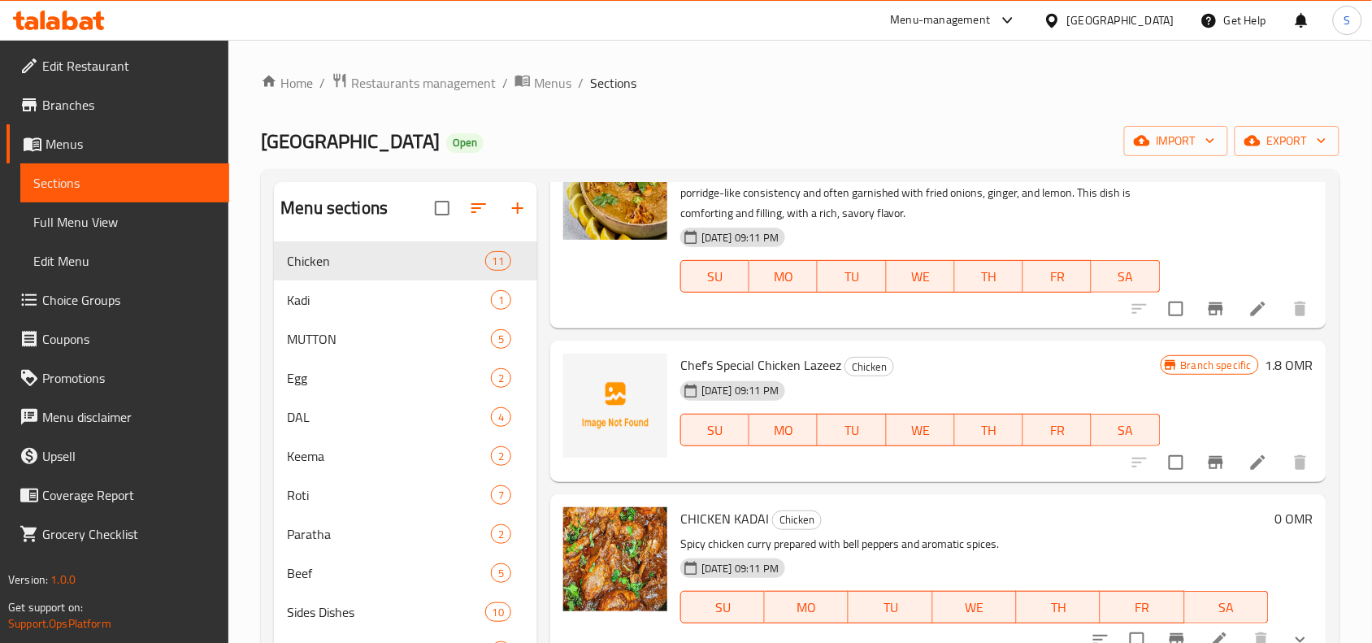
scroll to position [610, 0]
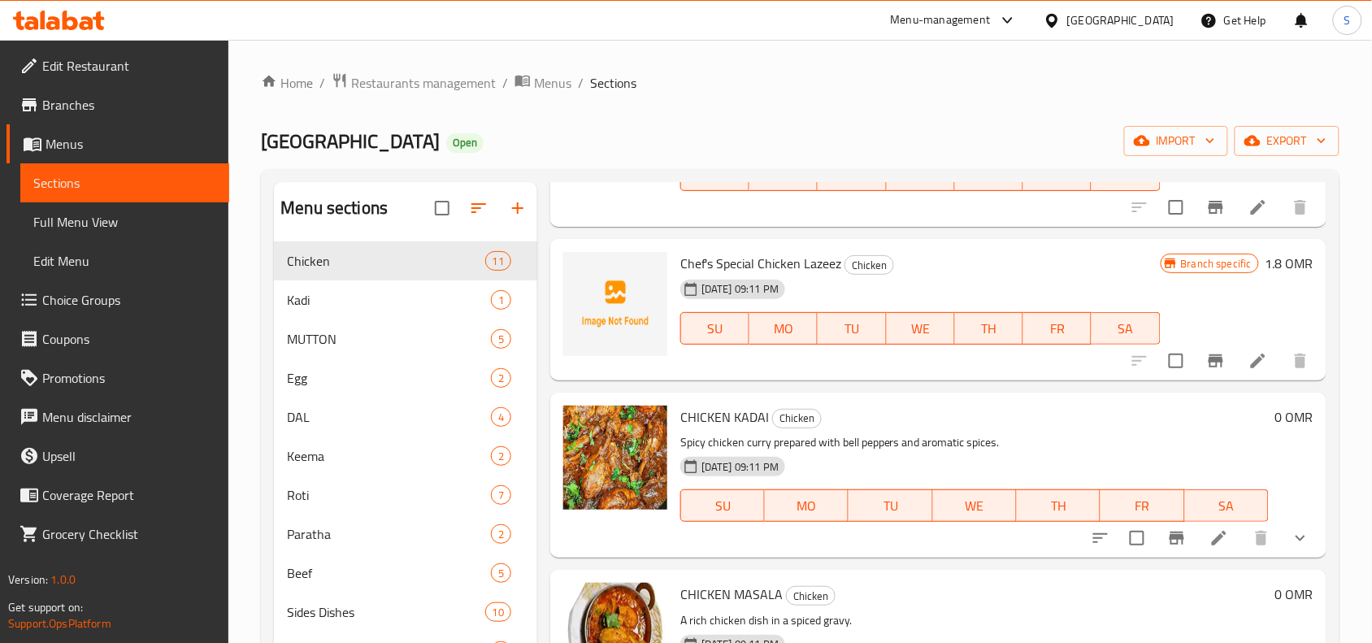
click at [1282, 558] on button "show more" at bounding box center [1300, 538] width 39 height 39
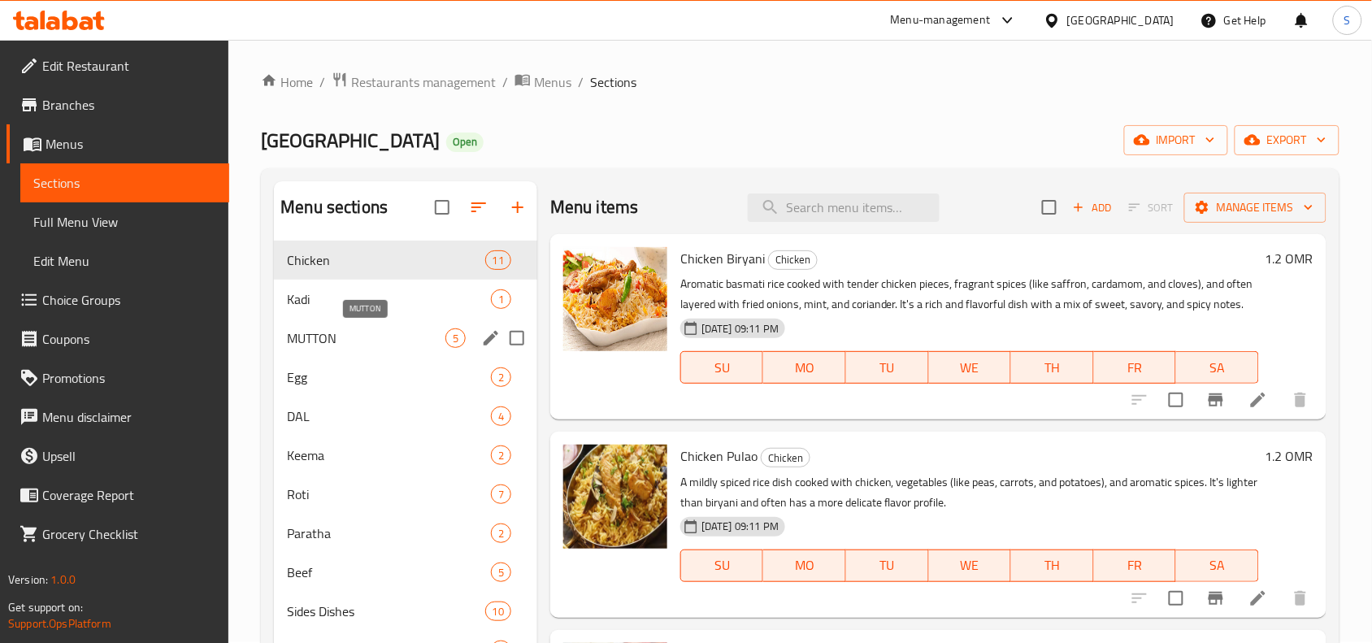
scroll to position [0, 0]
click at [372, 233] on div "Menu sections" at bounding box center [405, 208] width 263 height 53
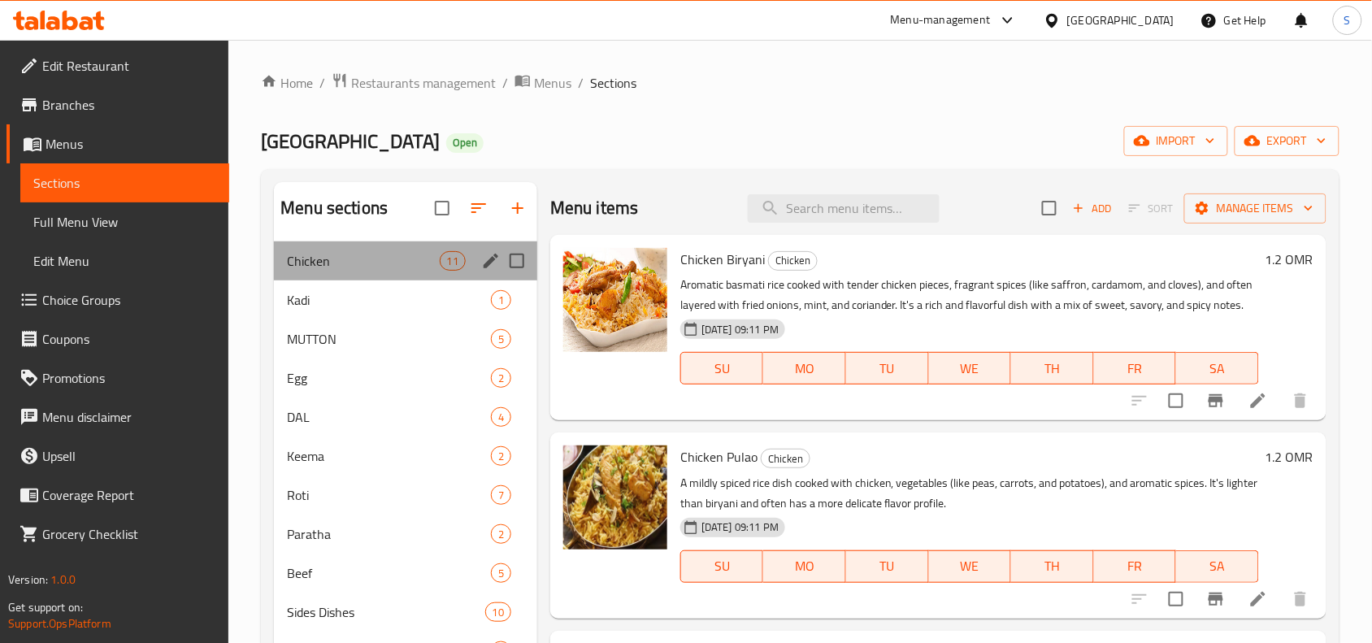
click at [371, 242] on div "Chicken 11" at bounding box center [405, 260] width 263 height 39
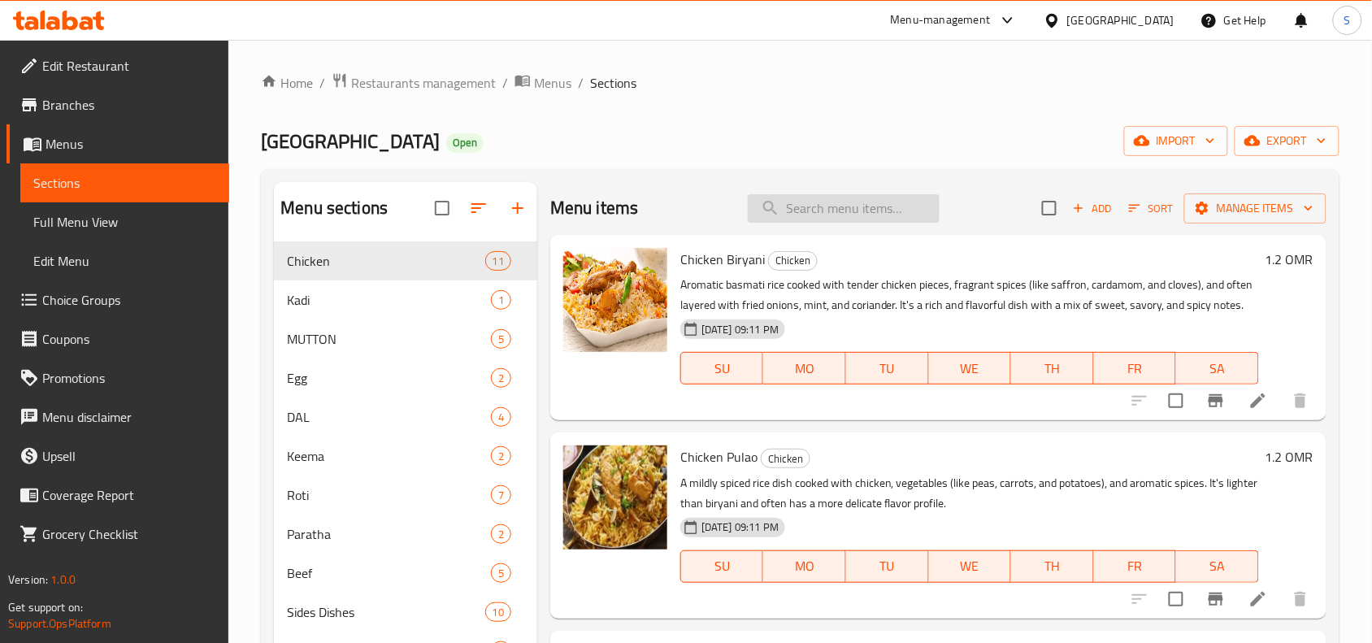
click at [875, 210] on input "search" at bounding box center [844, 208] width 192 height 28
paste input "CHICKEN CURRY"
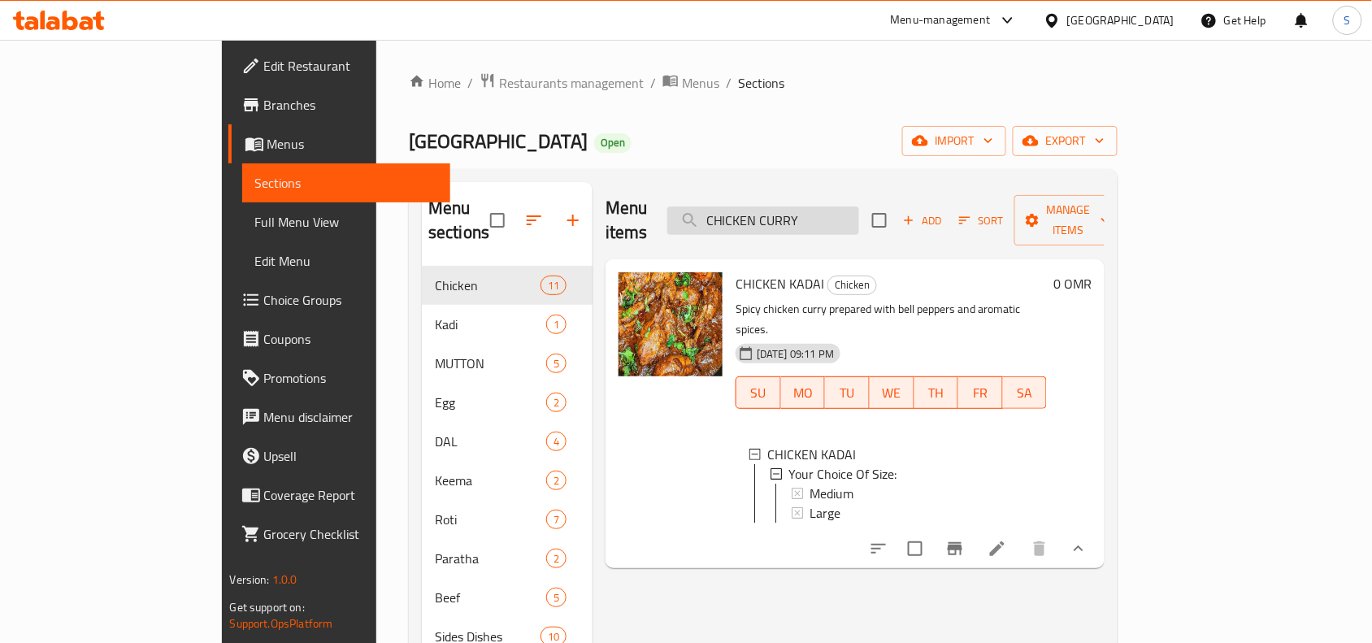
drag, startPoint x: 838, startPoint y: 215, endPoint x: 896, endPoint y: 207, distance: 58.3
click at [859, 207] on input "CHICKEN CURRY" at bounding box center [763, 220] width 192 height 28
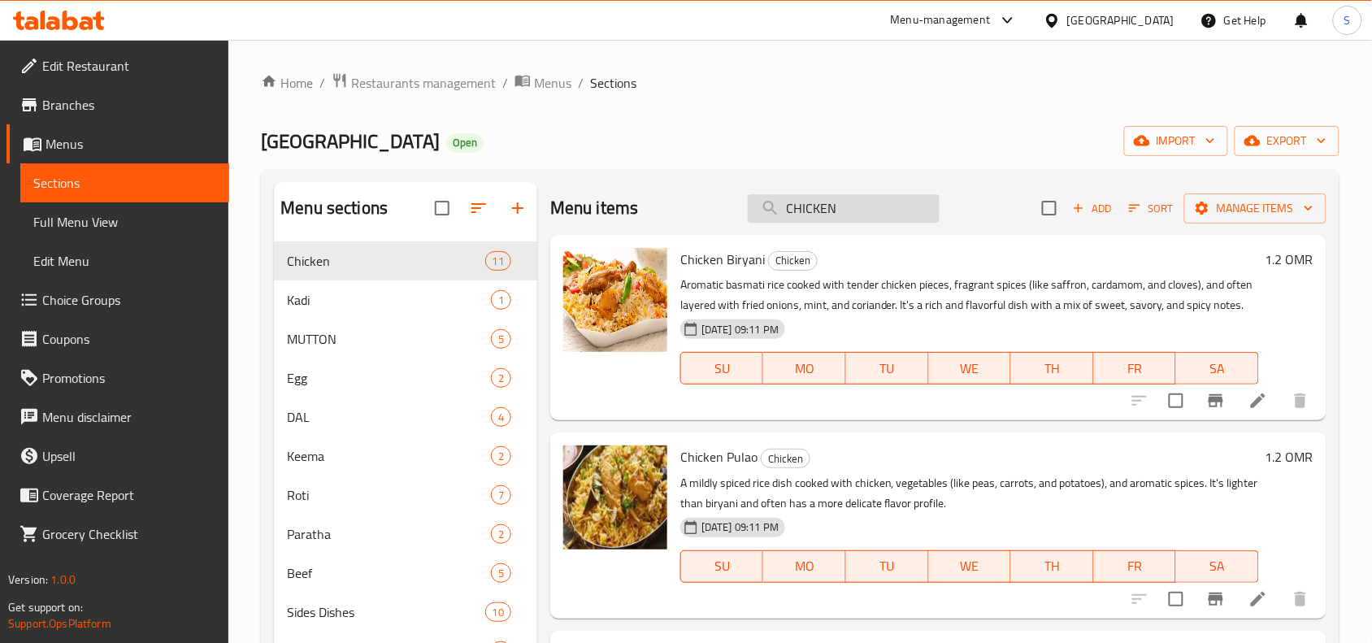
click at [876, 205] on input "CHICKEN" at bounding box center [844, 208] width 192 height 28
paste input "MASALA"
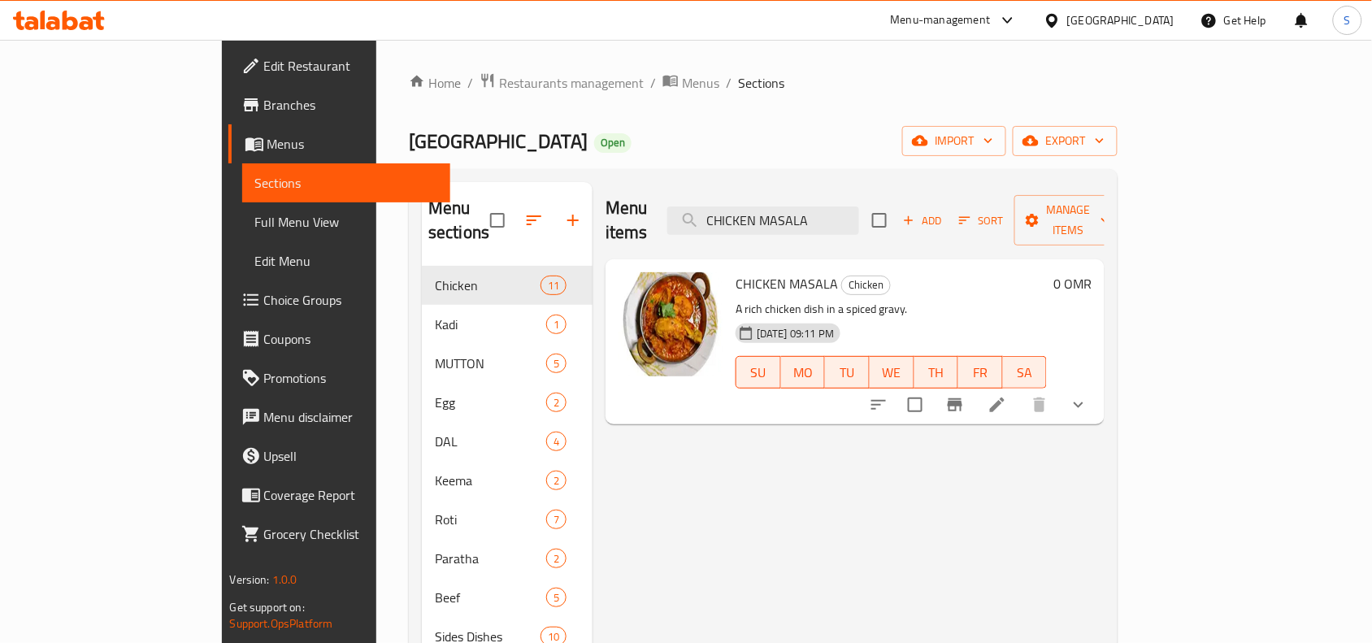
type input "CHICKEN MASALA"
click at [1098, 385] on button "show more" at bounding box center [1078, 404] width 39 height 39
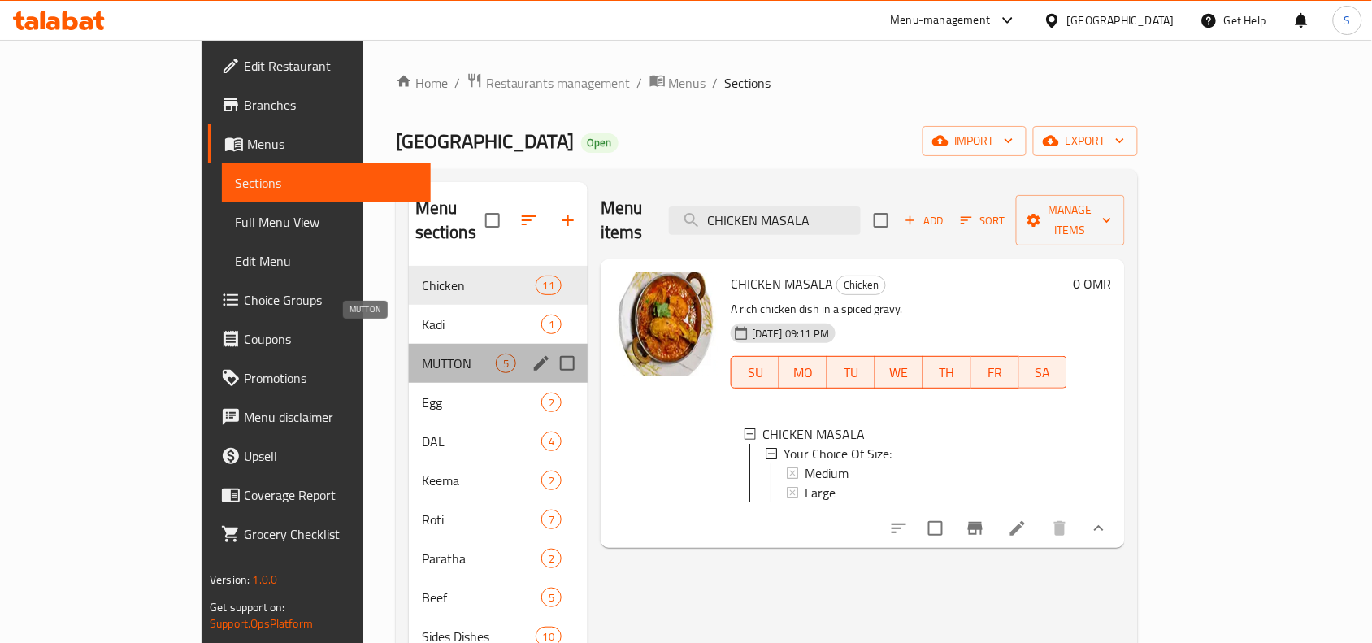
click at [422, 354] on span "MUTTON" at bounding box center [459, 364] width 74 height 20
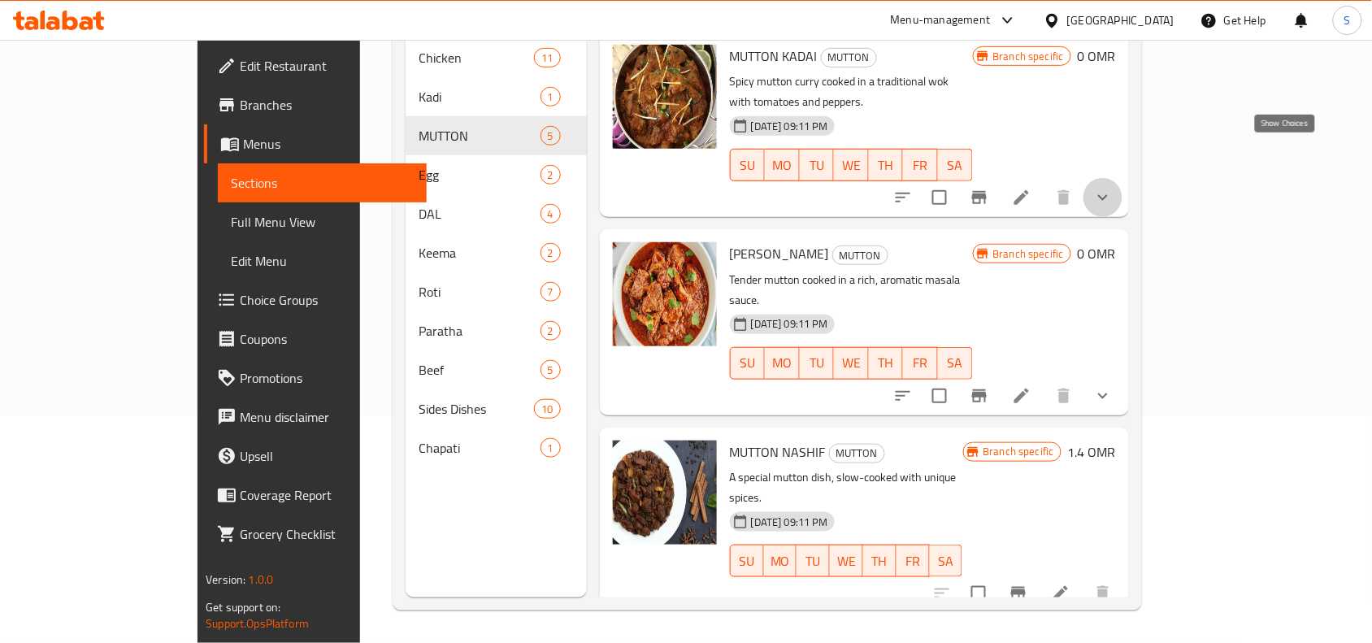
click at [1113, 188] on icon "show more" at bounding box center [1103, 198] width 20 height 20
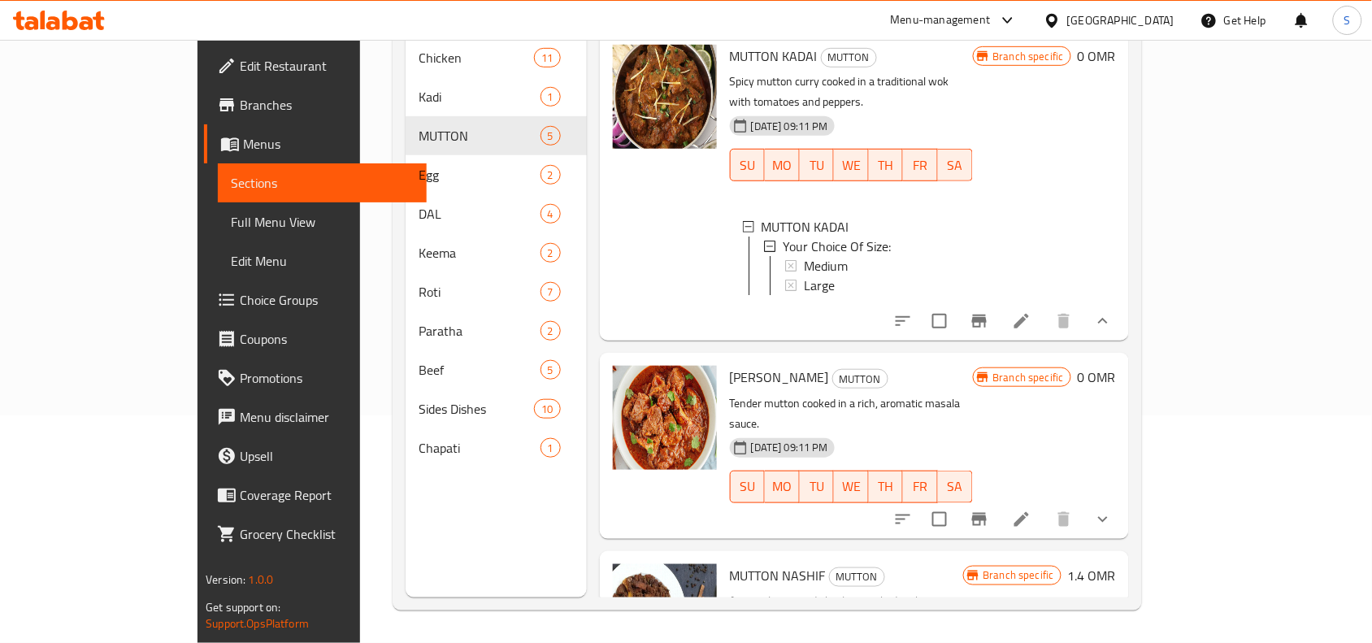
click at [1116, 152] on div "Branch specific 0 OMR" at bounding box center [1044, 186] width 143 height 283
click at [1122, 302] on button "show more" at bounding box center [1102, 321] width 39 height 39
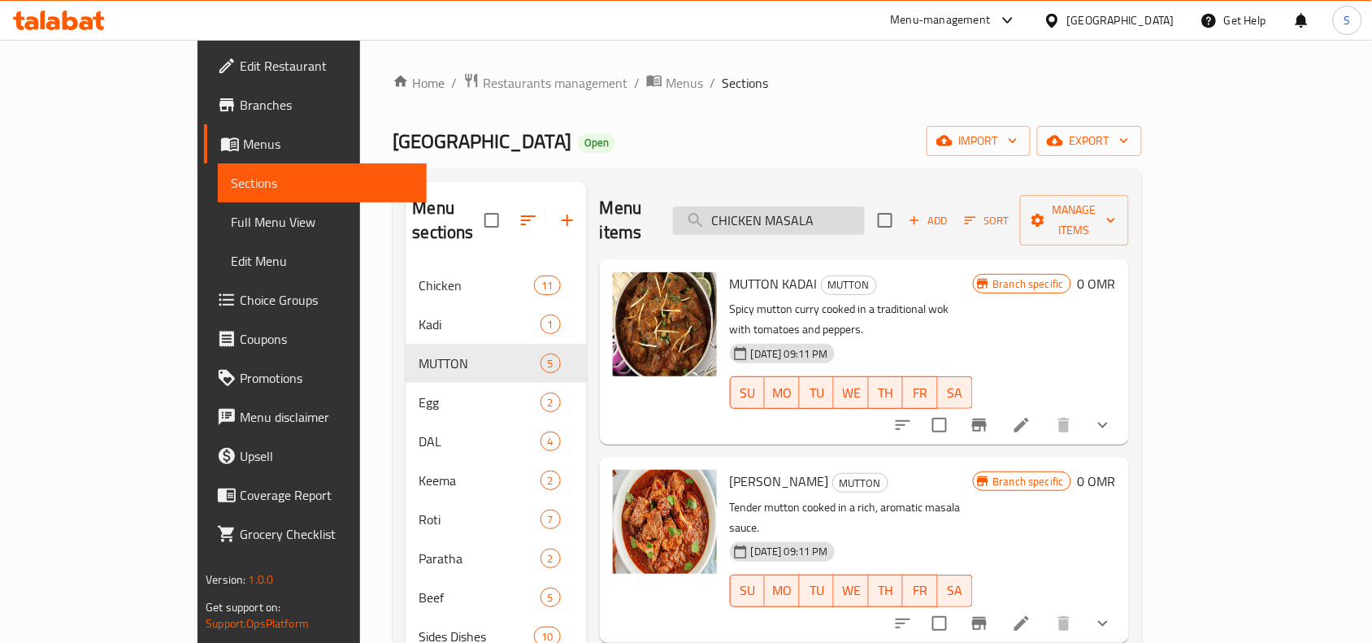
click at [865, 212] on input "CHICKEN MASALA" at bounding box center [769, 220] width 192 height 28
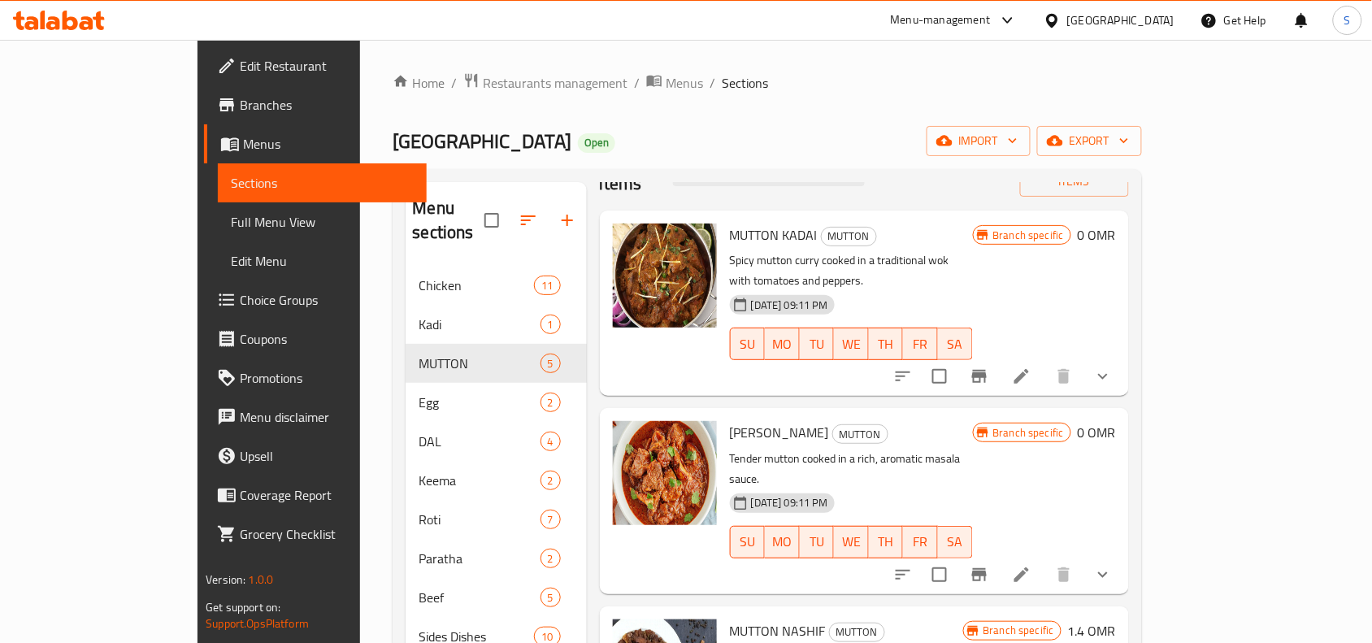
scroll to position [102, 0]
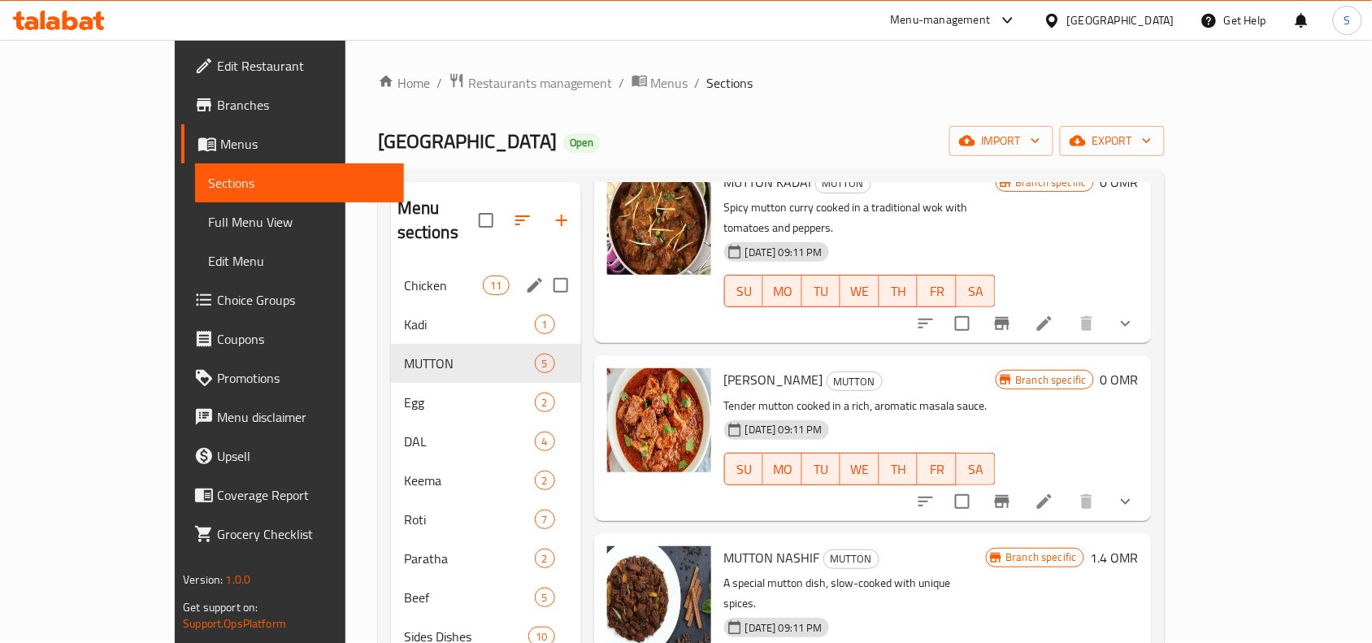
click at [404, 276] on span "Chicken" at bounding box center [444, 286] width 80 height 20
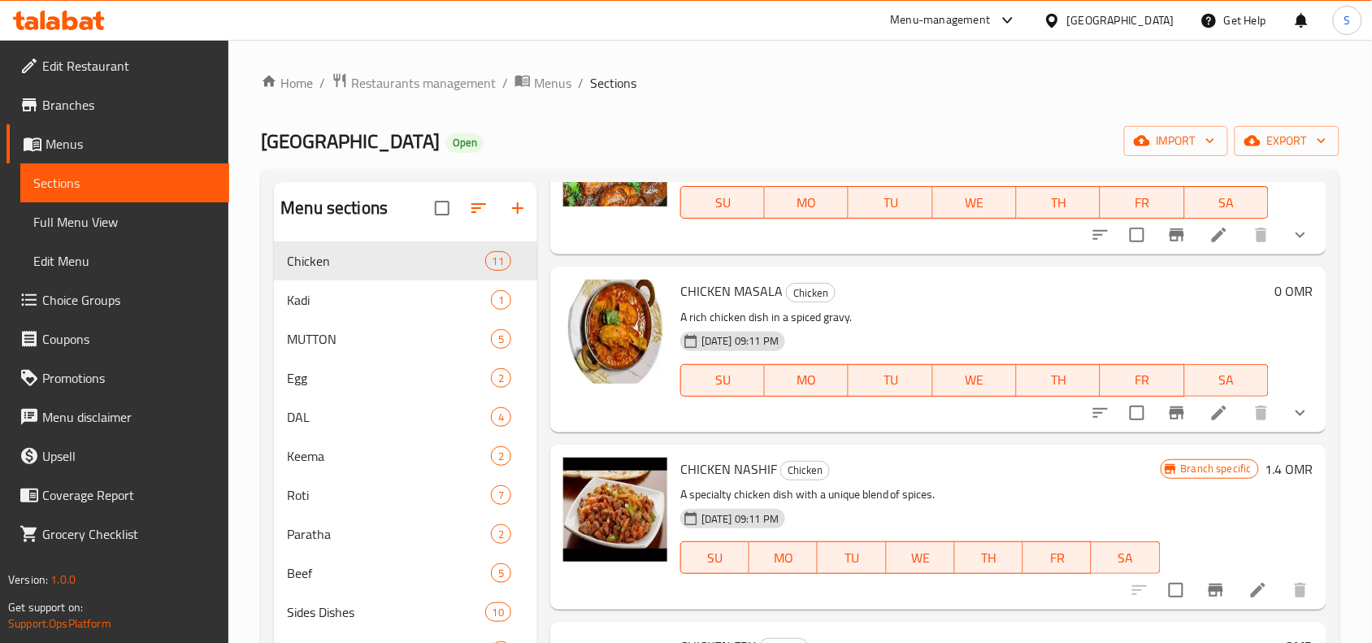
scroll to position [914, 0]
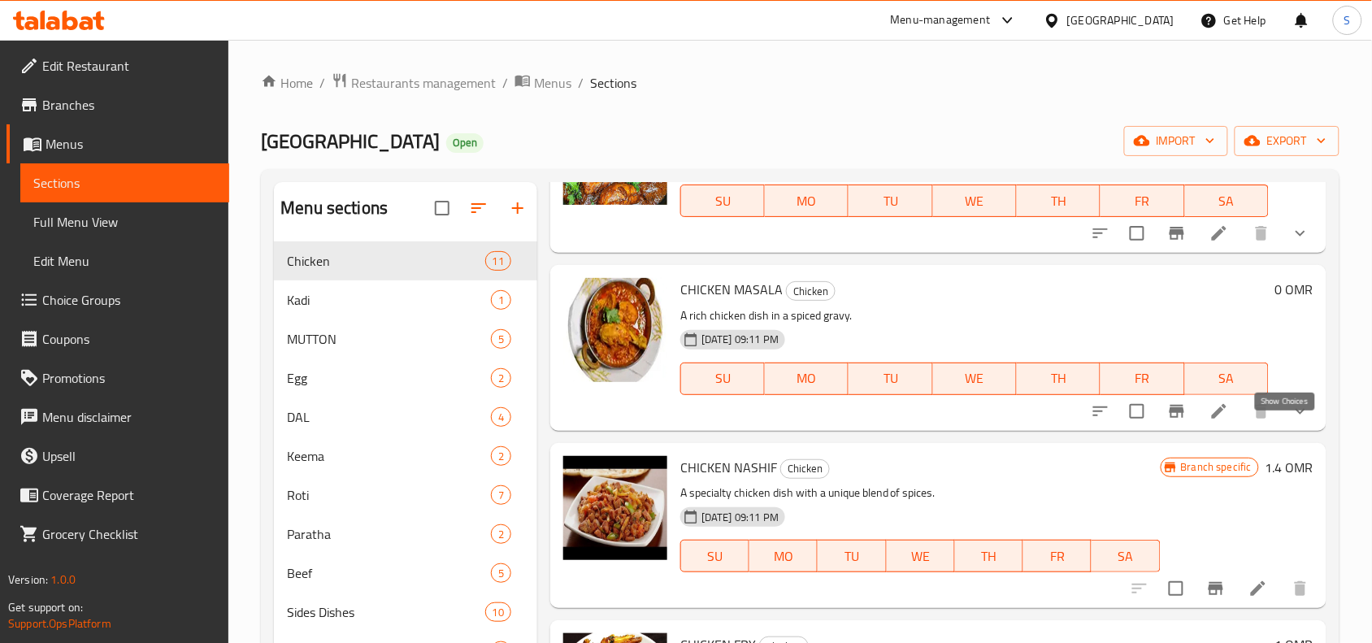
click at [1291, 421] on icon "show more" at bounding box center [1301, 412] width 20 height 20
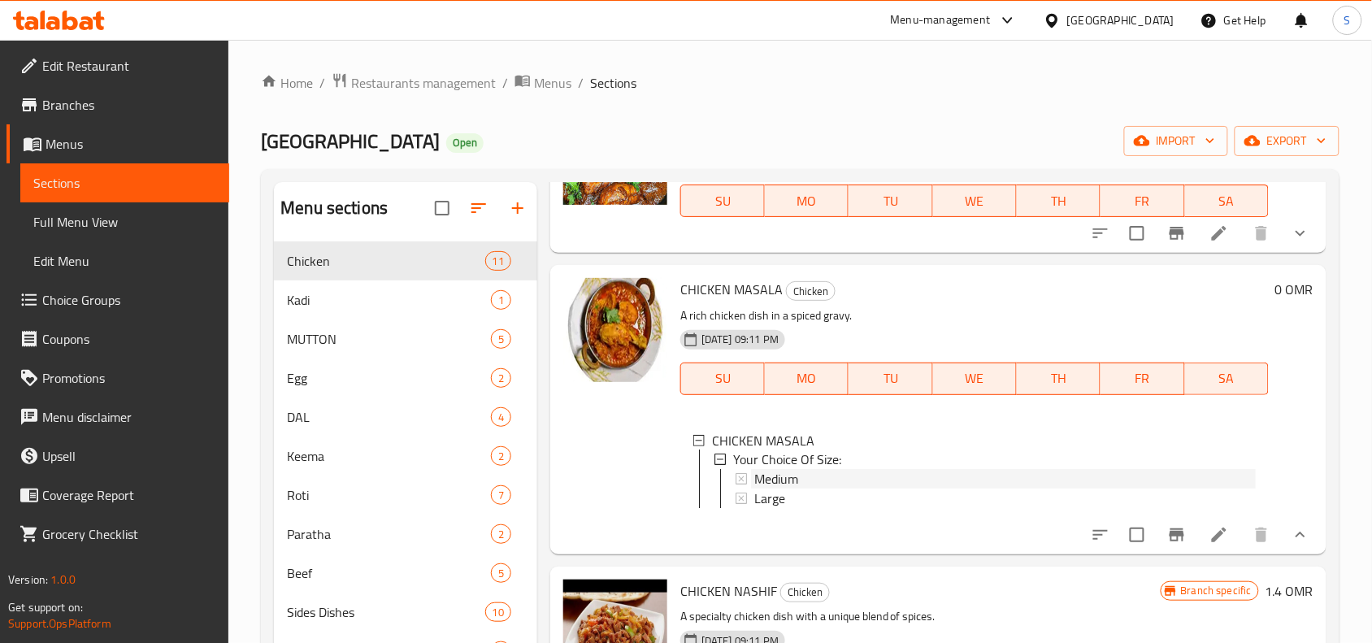
click at [813, 489] on div "Medium" at bounding box center [1005, 480] width 502 height 20
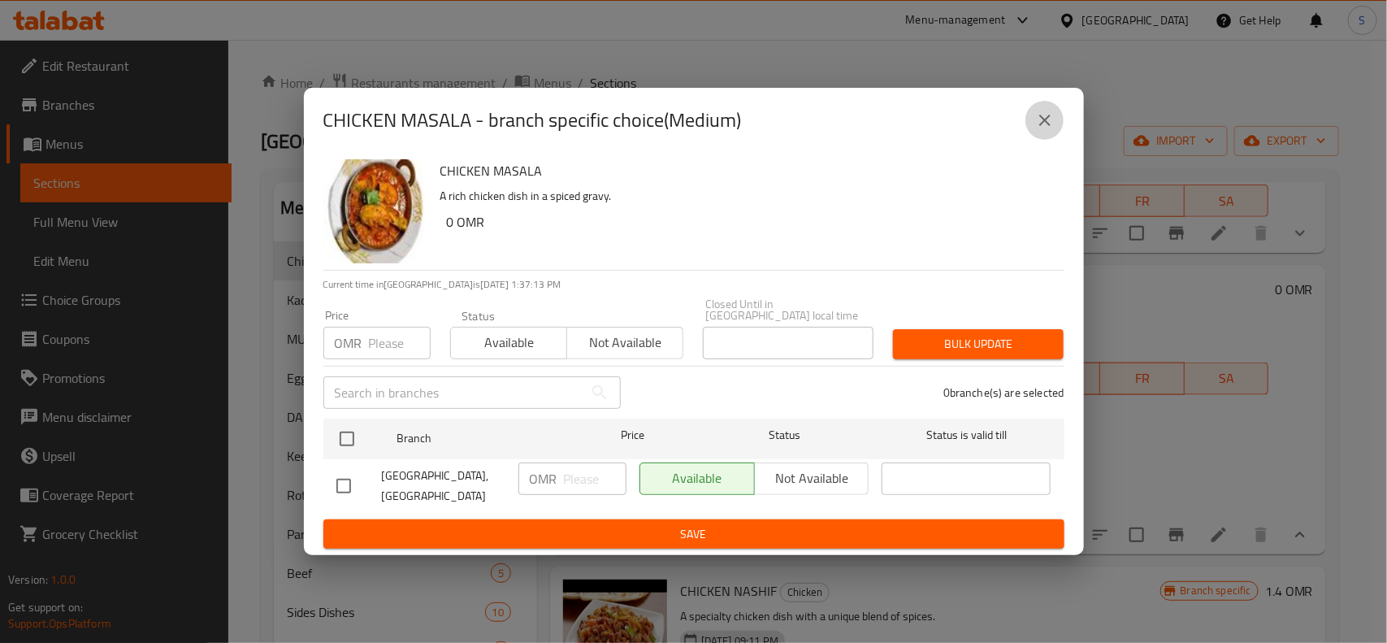
click at [1040, 118] on icon "close" at bounding box center [1046, 121] width 20 height 20
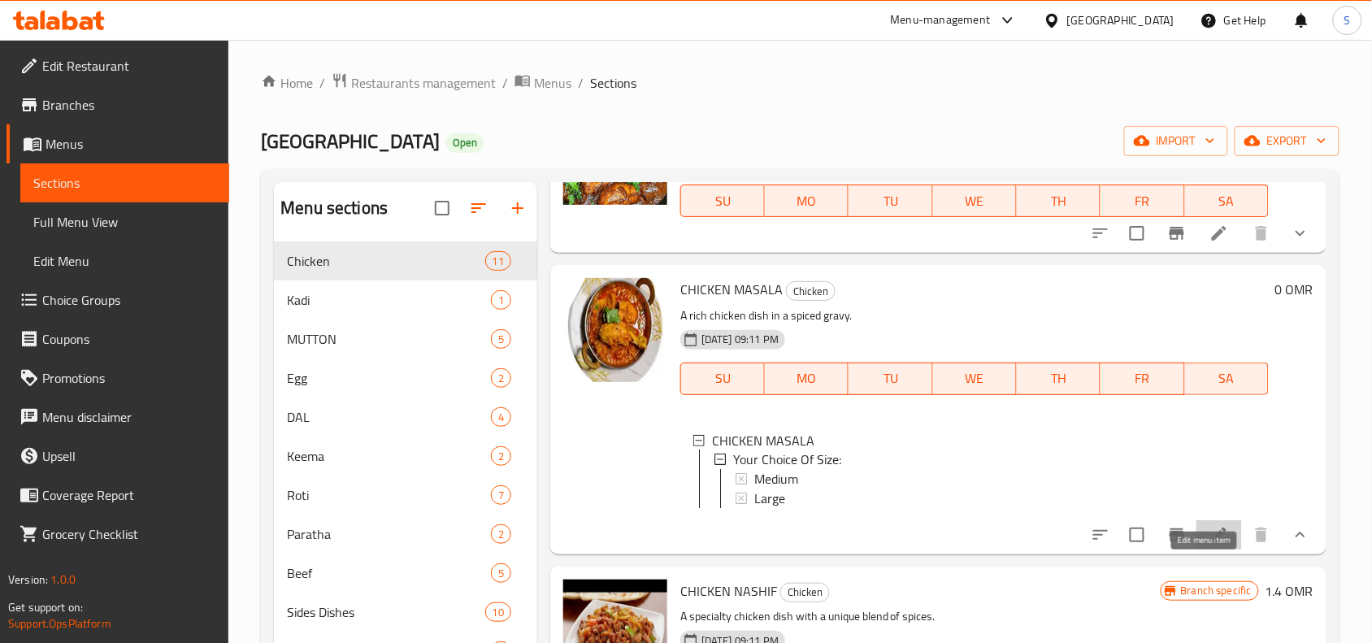
click at [1209, 545] on icon at bounding box center [1219, 535] width 20 height 20
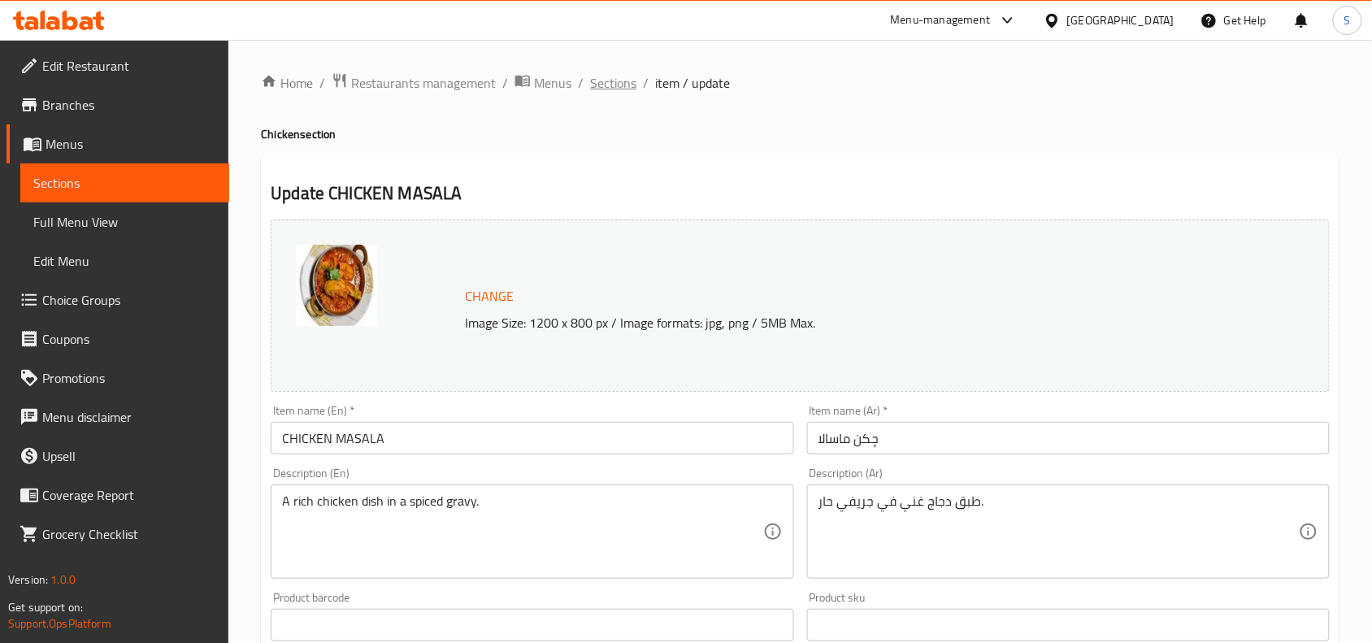
click at [612, 81] on span "Sections" at bounding box center [613, 83] width 46 height 20
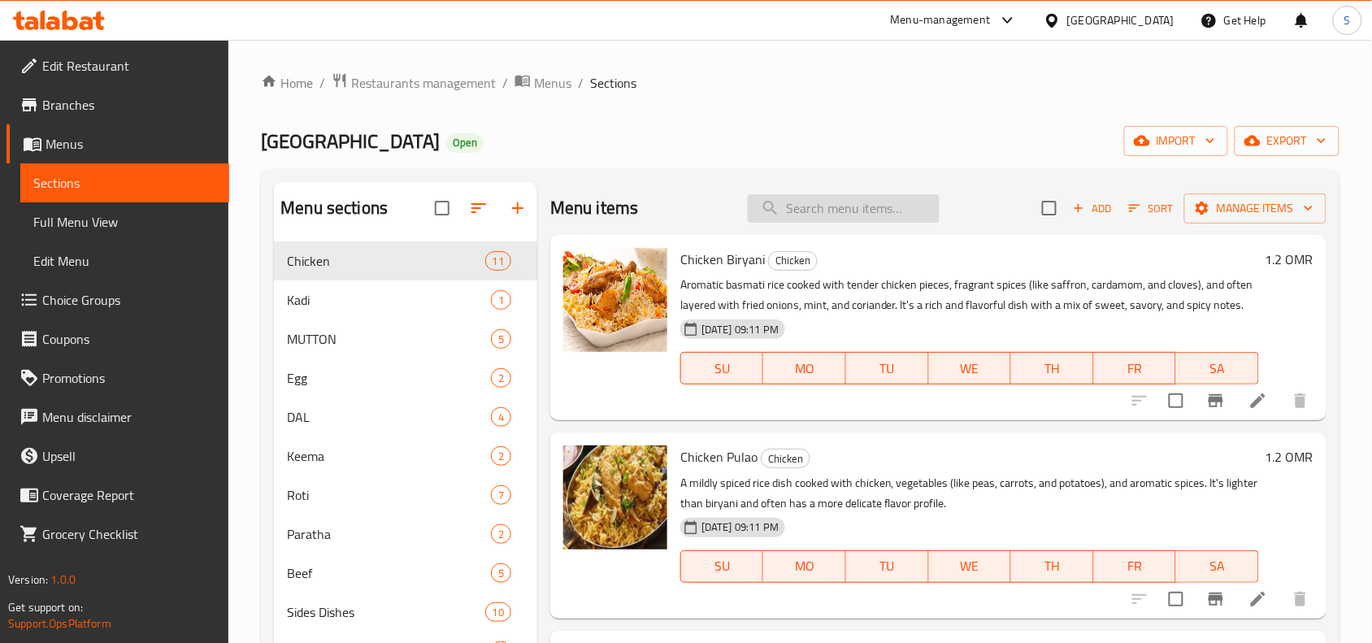
click at [835, 200] on input "search" at bounding box center [844, 208] width 192 height 28
paste input "CHANA CHICKEN"
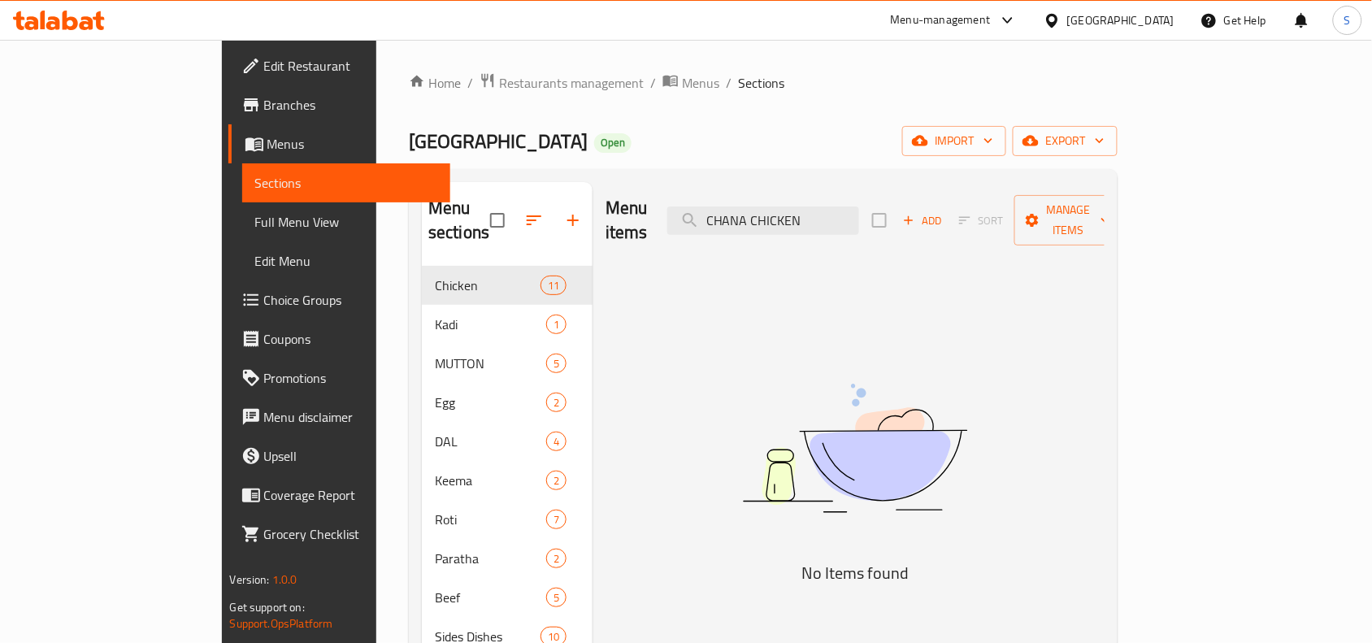
drag, startPoint x: 826, startPoint y: 212, endPoint x: 944, endPoint y: 197, distance: 119.7
click at [944, 197] on div "Menu items CHANA CHICKEN Add Sort Manage items" at bounding box center [855, 220] width 499 height 77
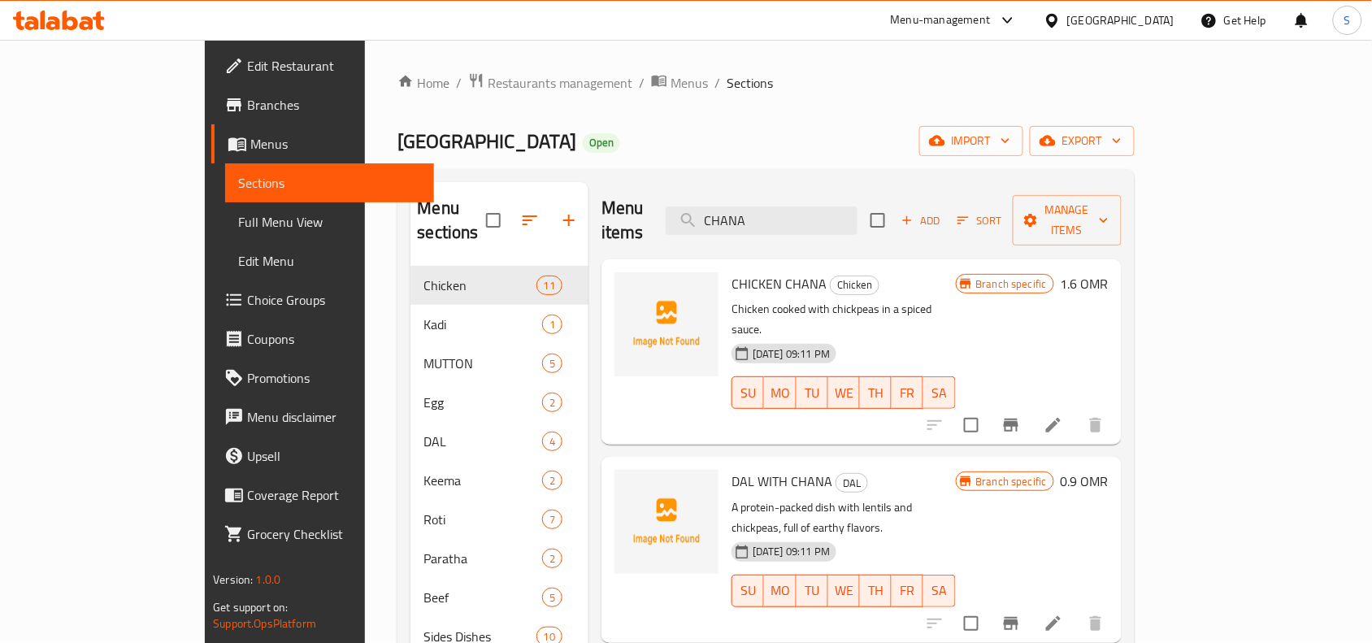
click at [871, 224] on div "Menu items CHANA Add Sort Manage items" at bounding box center [861, 220] width 520 height 77
click at [858, 215] on input "CHANA" at bounding box center [762, 220] width 192 height 28
paste input "ICKEN CURRY"
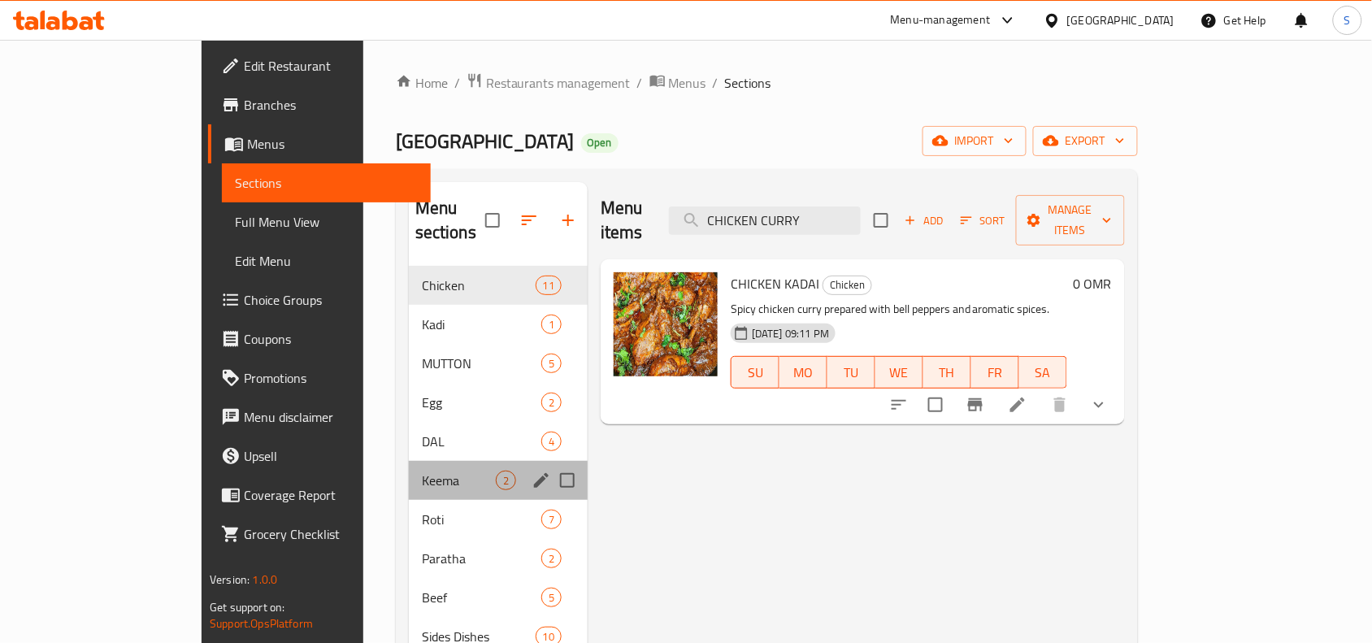
click at [409, 470] on div "Keema 2" at bounding box center [498, 480] width 179 height 39
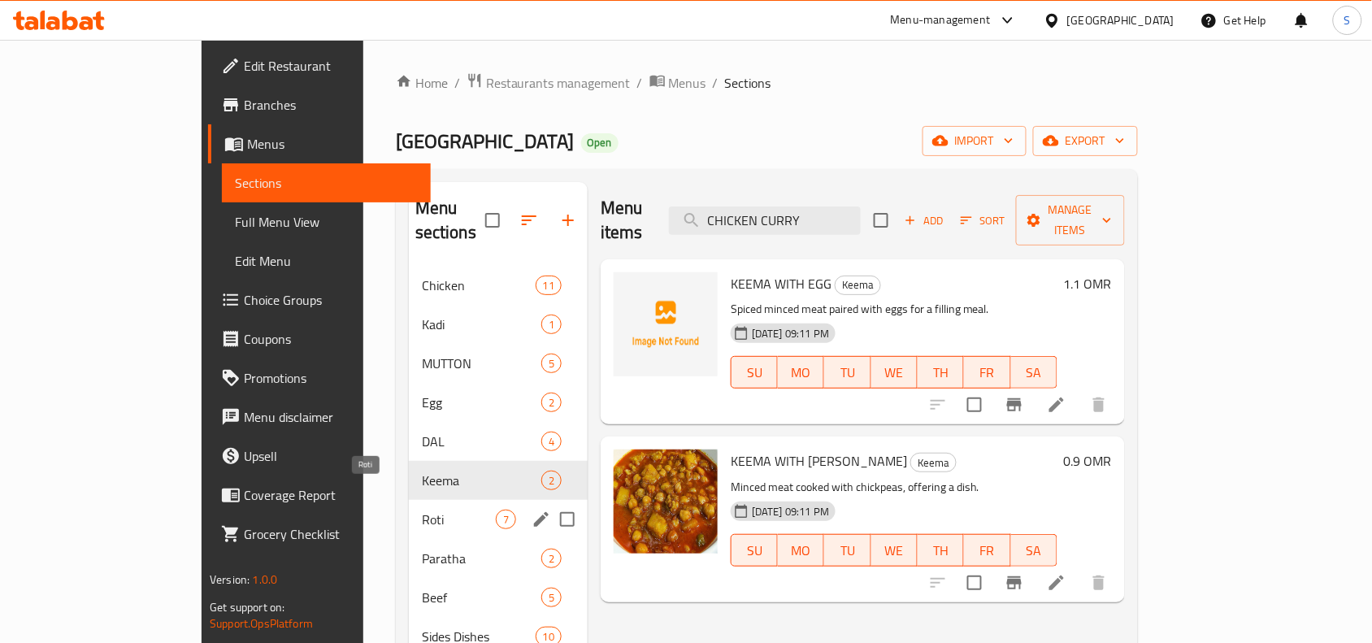
click at [422, 510] on span "Roti" at bounding box center [459, 520] width 74 height 20
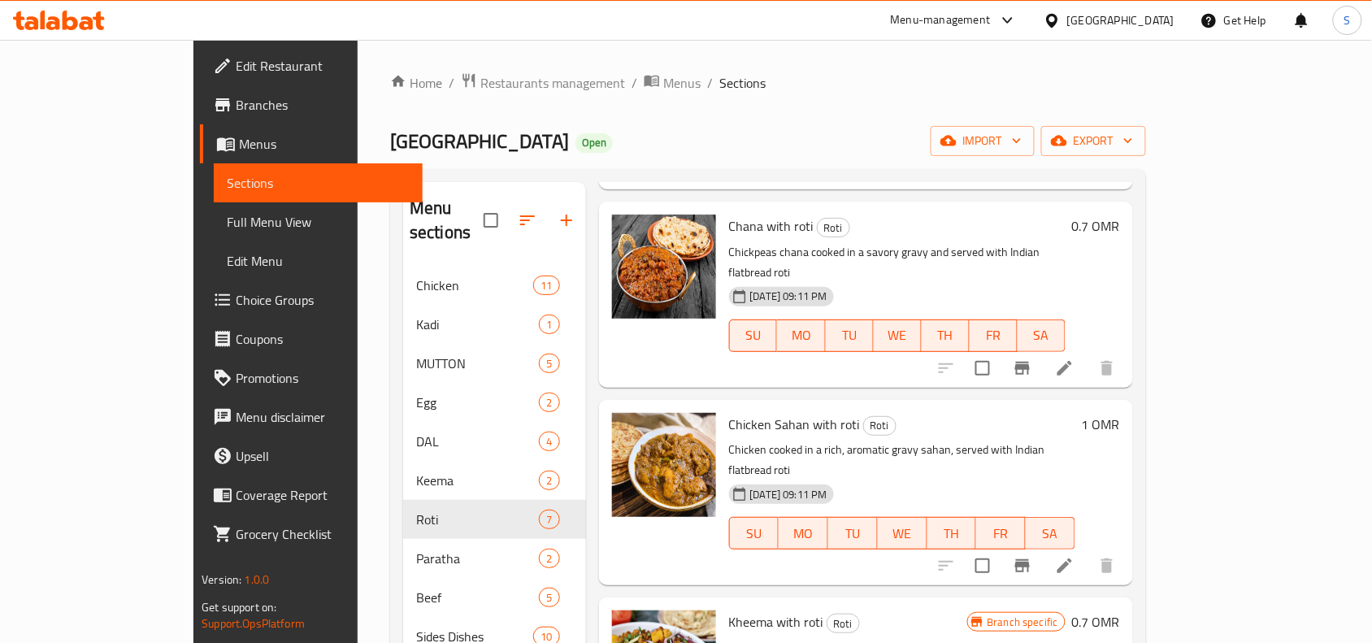
scroll to position [640, 0]
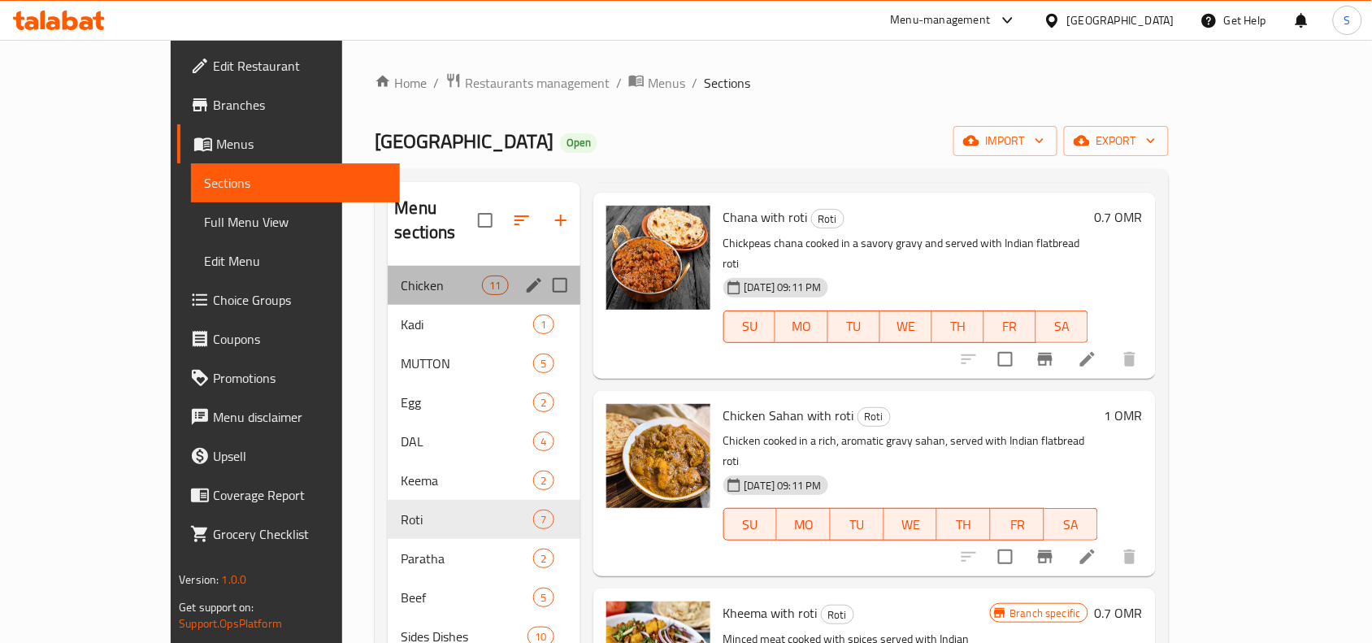
click at [388, 266] on div "Chicken 11" at bounding box center [484, 285] width 192 height 39
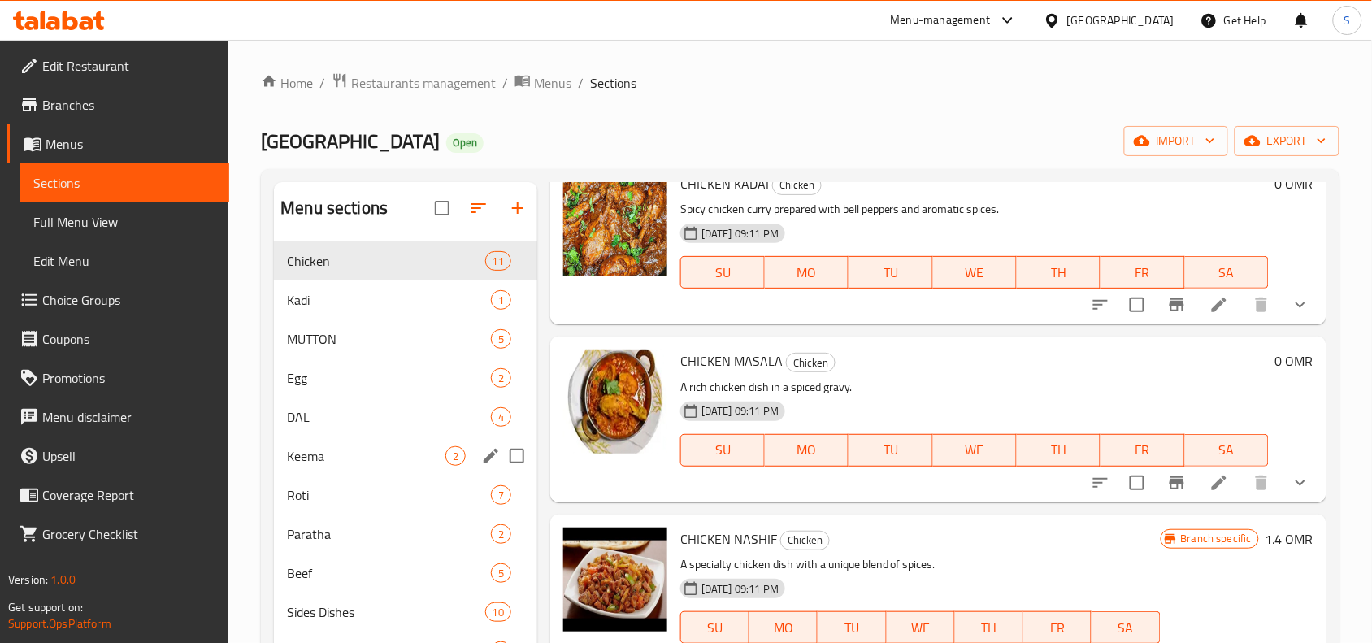
scroll to position [102, 0]
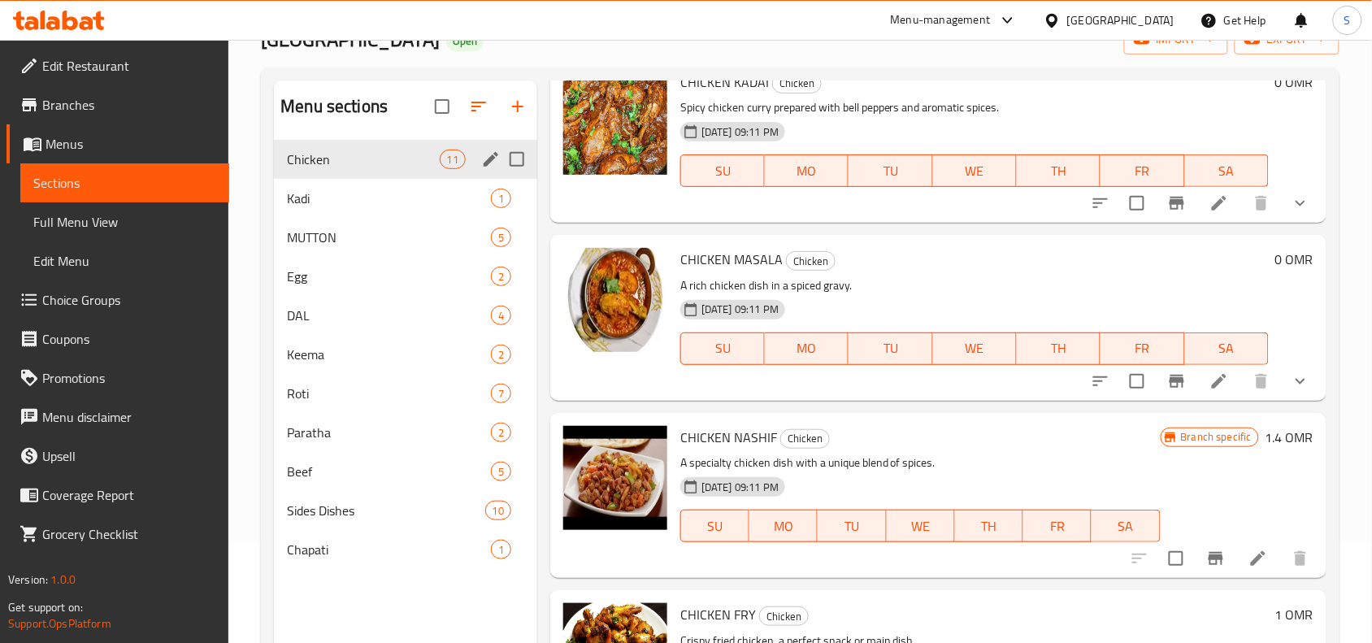
click at [366, 163] on span "Chicken" at bounding box center [363, 160] width 152 height 20
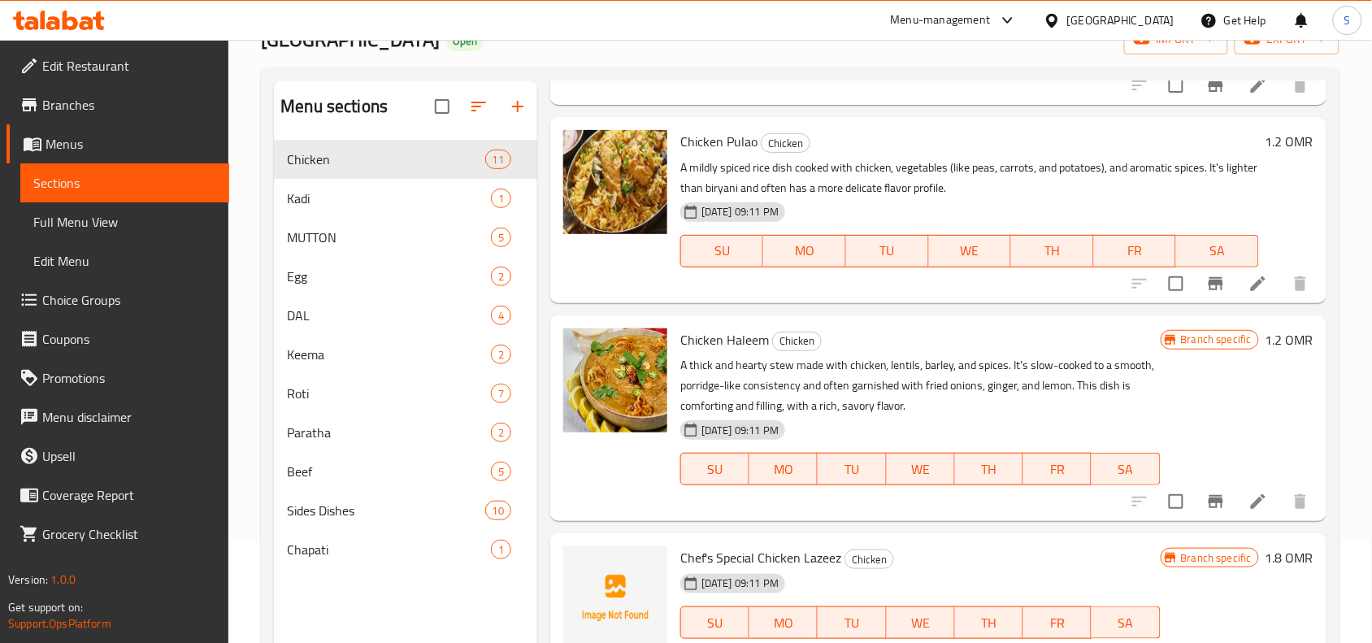
scroll to position [0, 0]
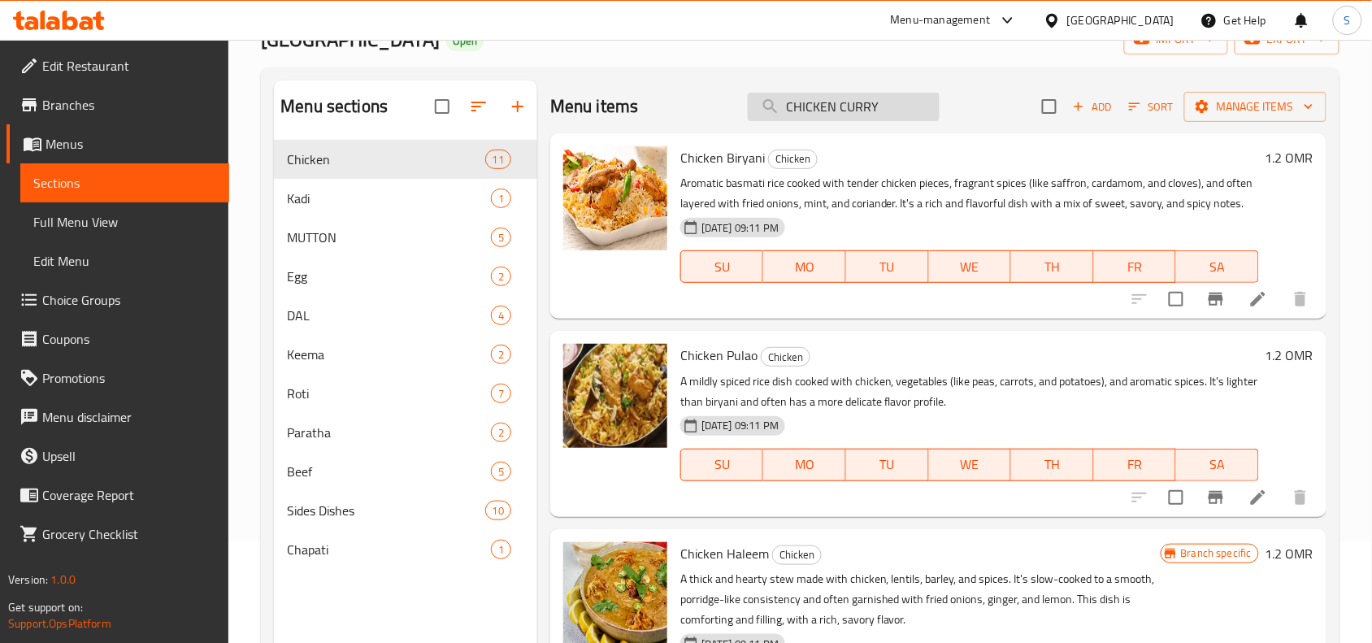
click at [867, 111] on input "CHICKEN CURRY" at bounding box center [844, 107] width 192 height 28
click at [882, 104] on input "CHICKEN CURRY" at bounding box center [844, 107] width 192 height 28
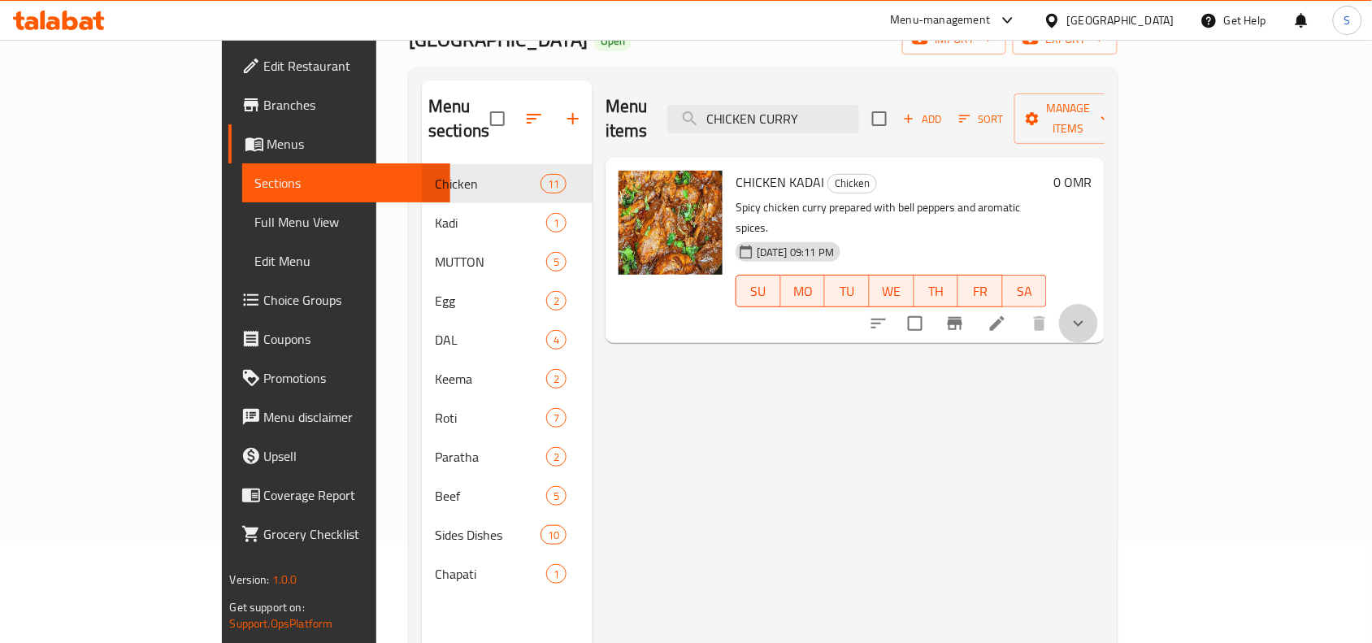
click at [1098, 304] on button "show more" at bounding box center [1078, 323] width 39 height 39
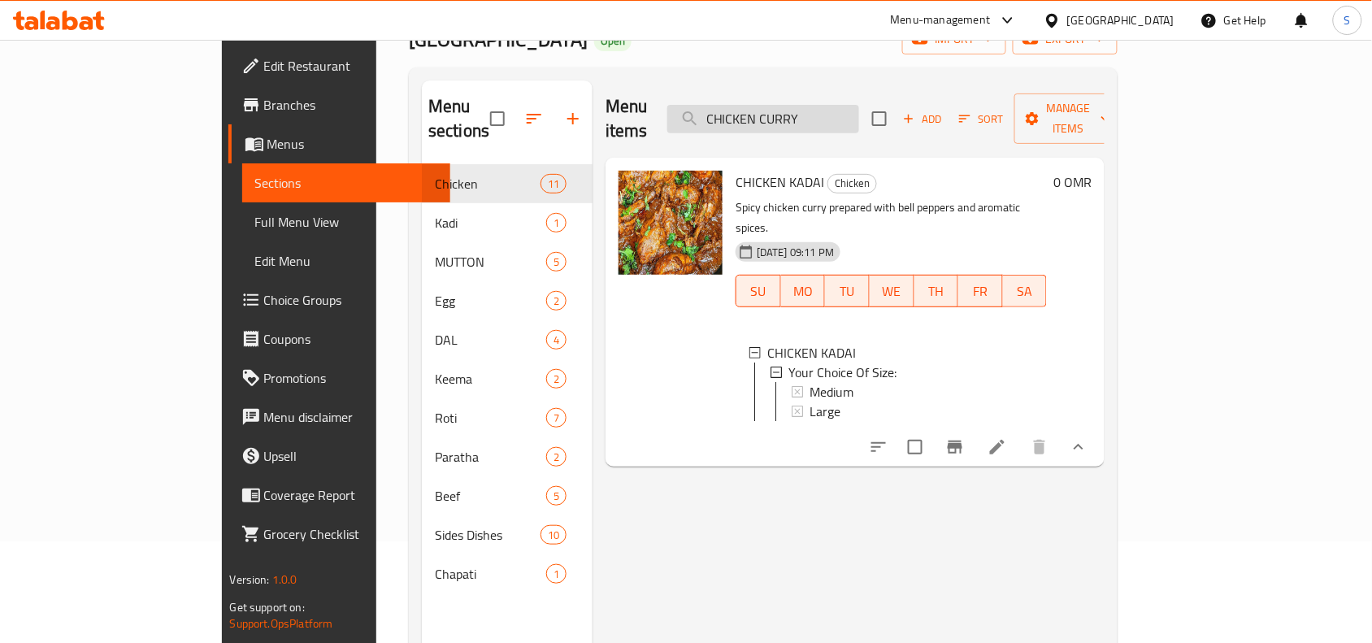
drag, startPoint x: 840, startPoint y: 115, endPoint x: 753, endPoint y: 107, distance: 86.5
click at [753, 107] on input "CHICKEN CURRY" at bounding box center [763, 119] width 192 height 28
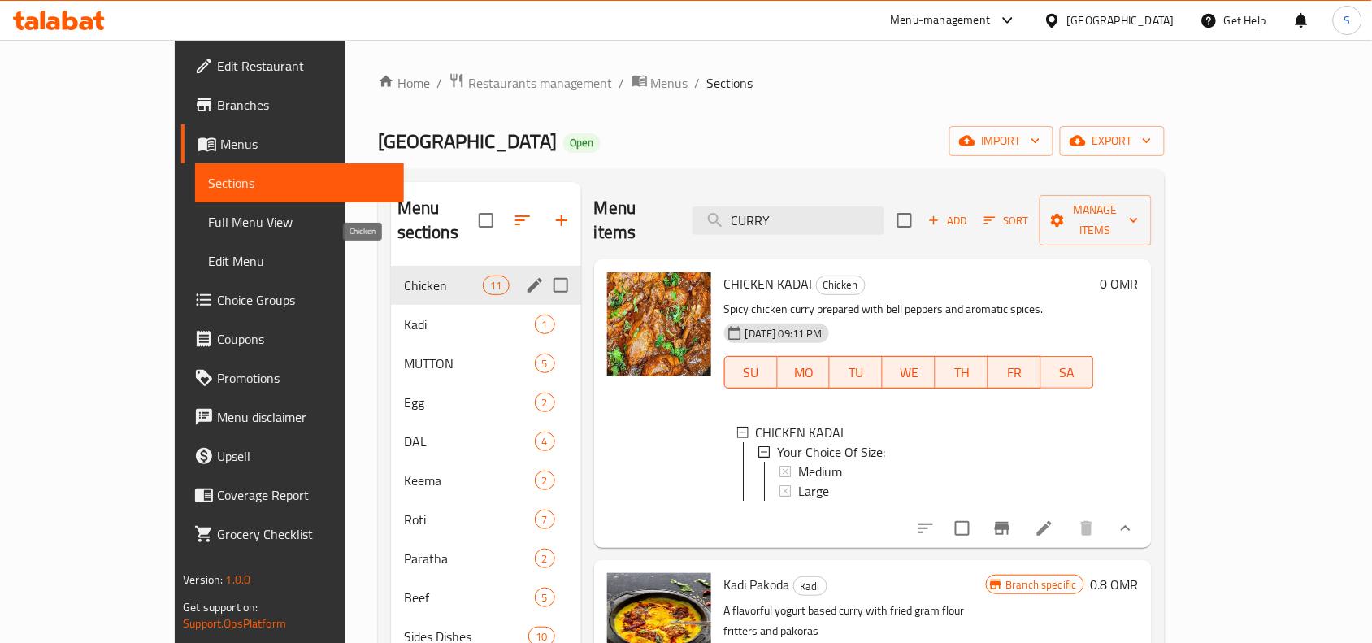
type input "CURRY"
click at [404, 276] on span "Chicken" at bounding box center [444, 286] width 80 height 20
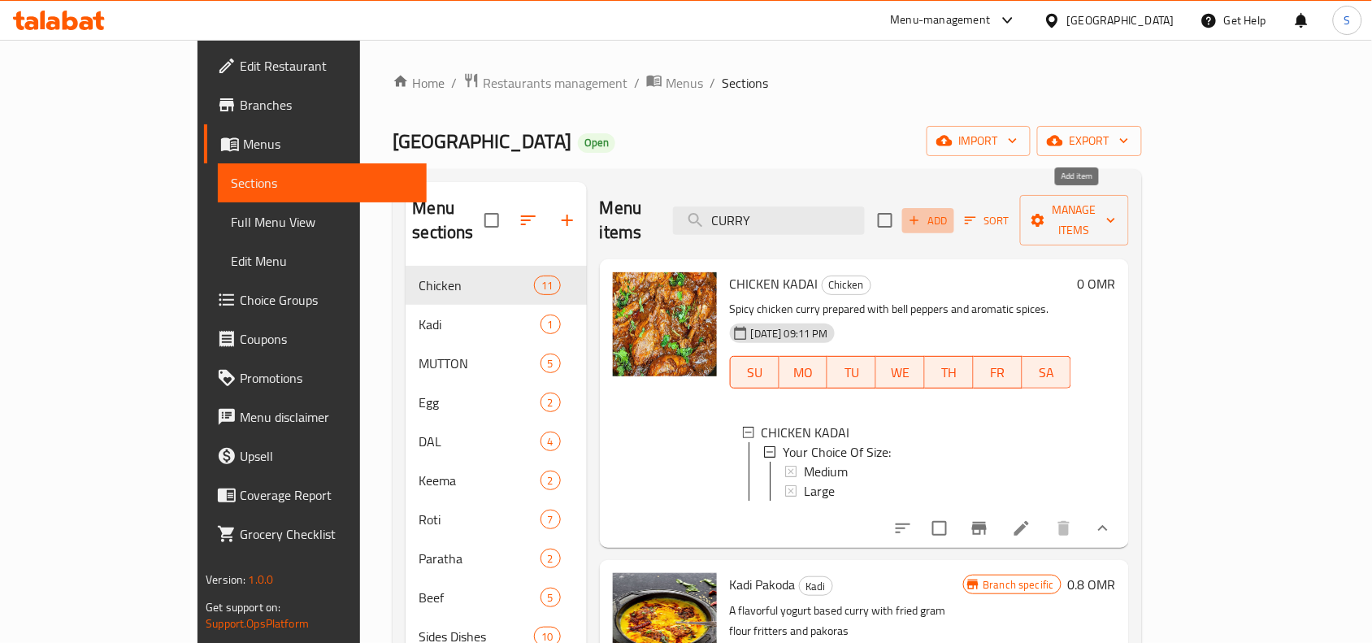
click at [950, 211] on span "Add" at bounding box center [928, 220] width 44 height 19
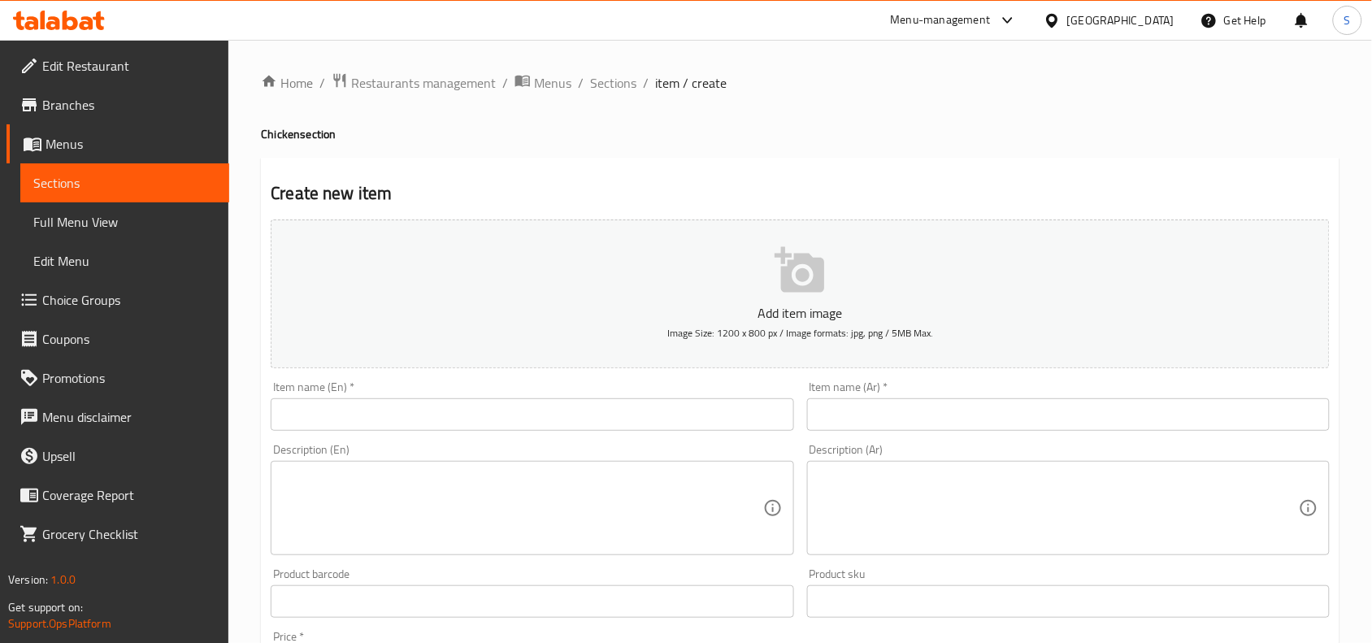
click at [362, 415] on input "text" at bounding box center [532, 414] width 523 height 33
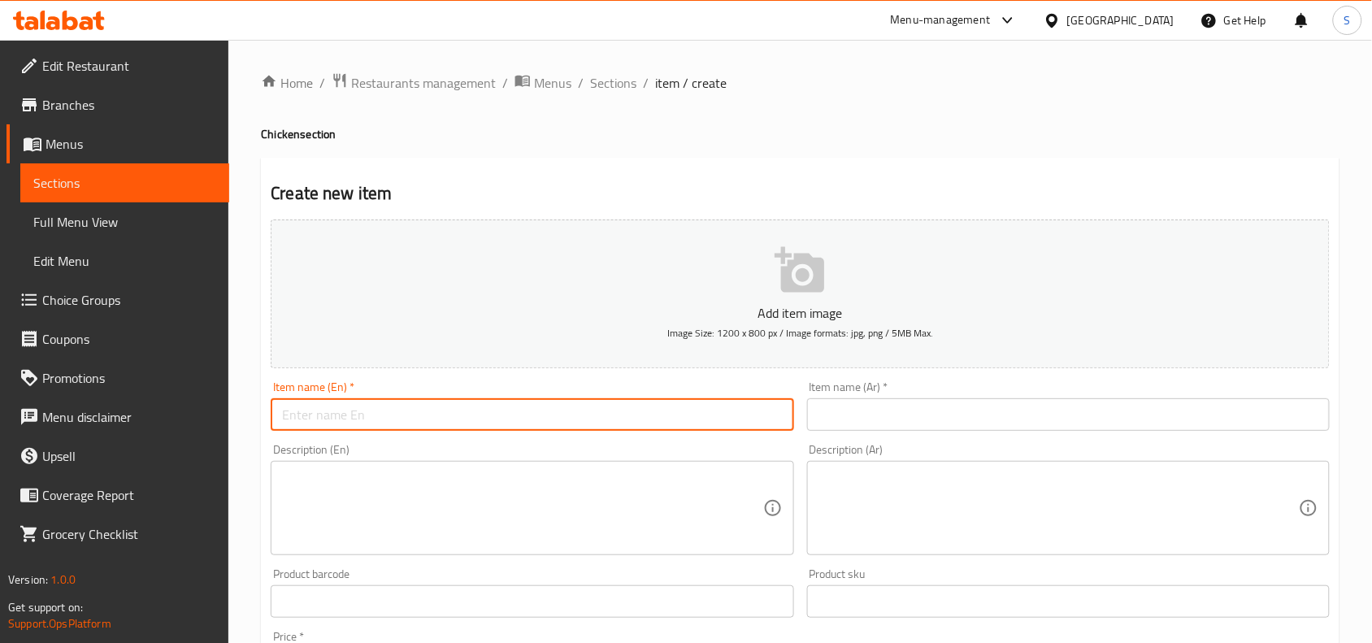
paste input "CHICKEN CURRY"
click at [362, 415] on input "CHICKEN CURRY" at bounding box center [532, 414] width 523 height 33
type input "Chicken Curry"
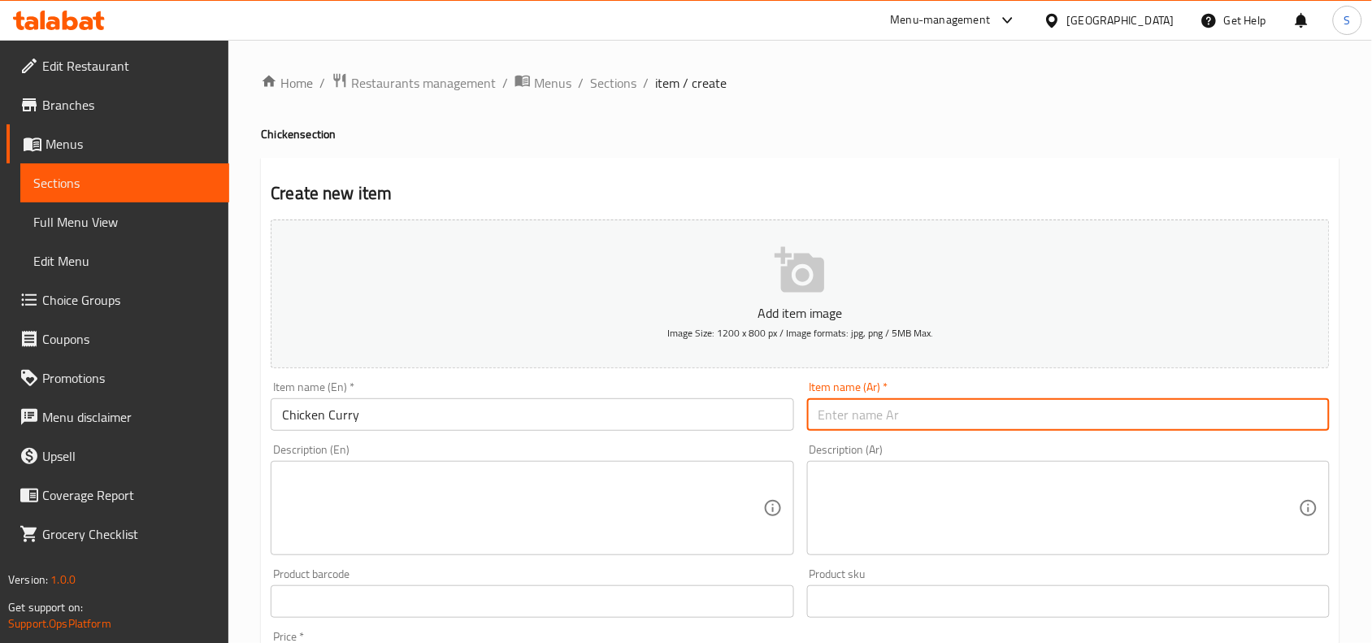
click at [888, 419] on input "text" at bounding box center [1068, 414] width 523 height 33
type input "دجاج بالكاري"
click at [603, 180] on div "Create new item Add item image Image Size: 1200 x 800 px / Image formats: jpg, …" at bounding box center [800, 631] width 1079 height 946
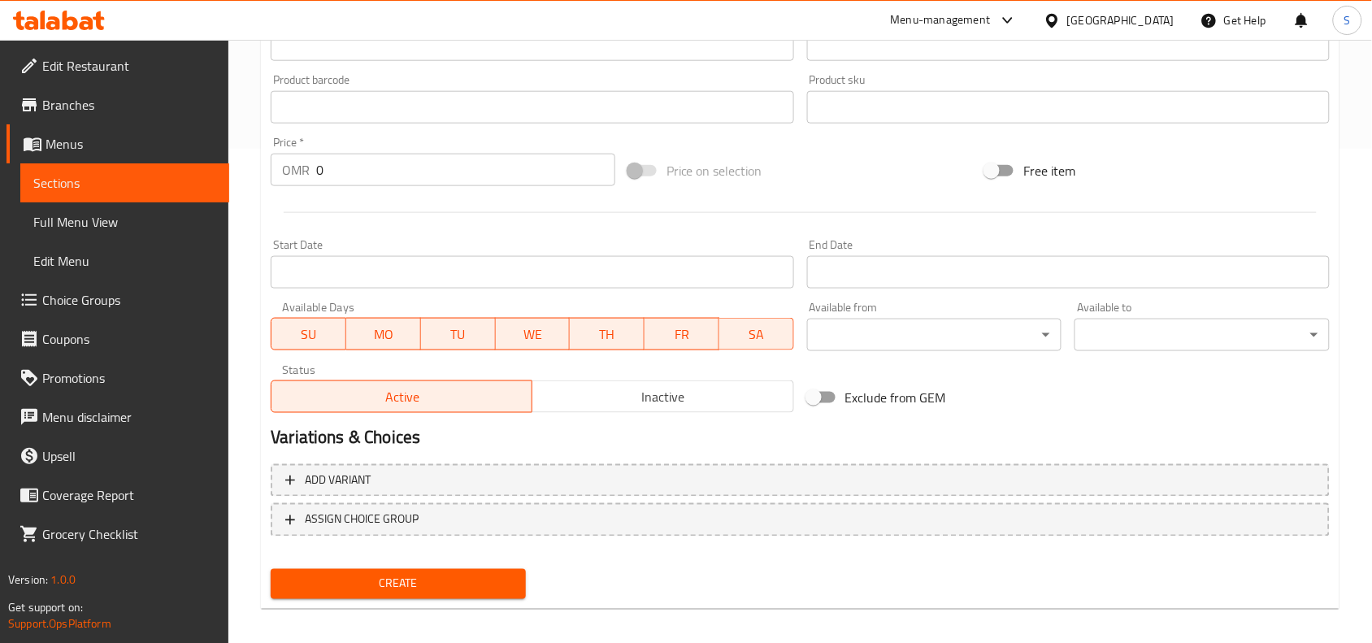
scroll to position [502, 0]
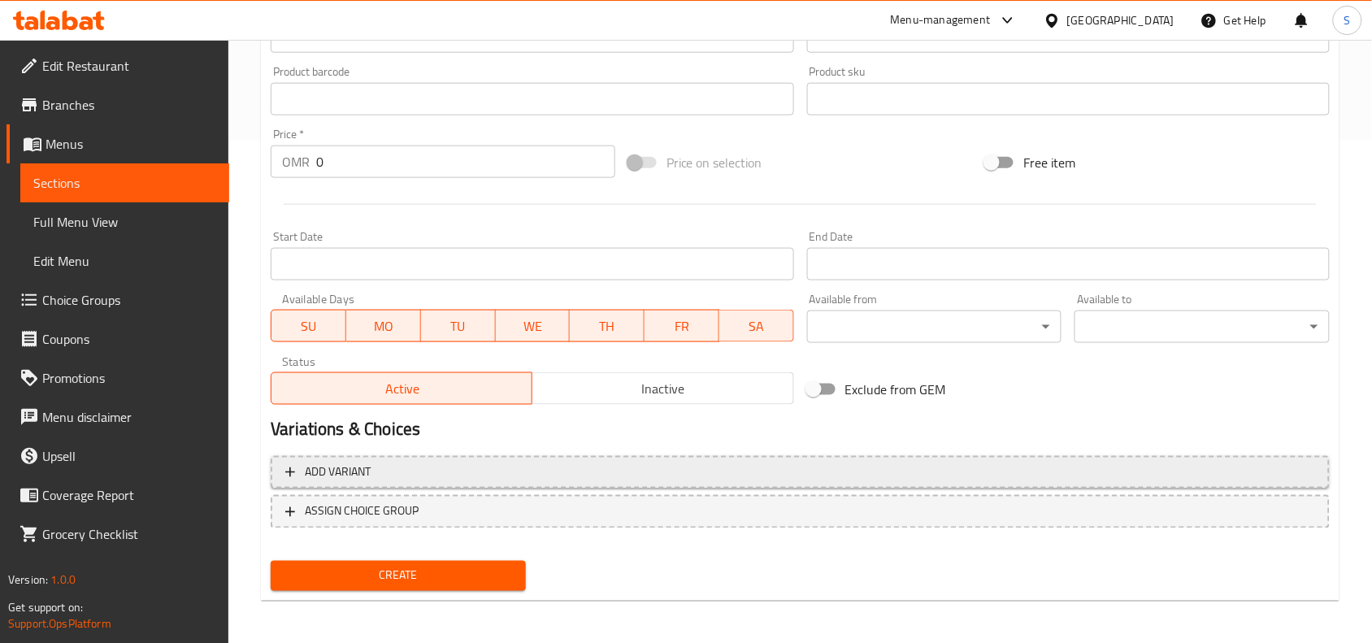
click at [471, 462] on span "Add variant" at bounding box center [800, 472] width 1030 height 20
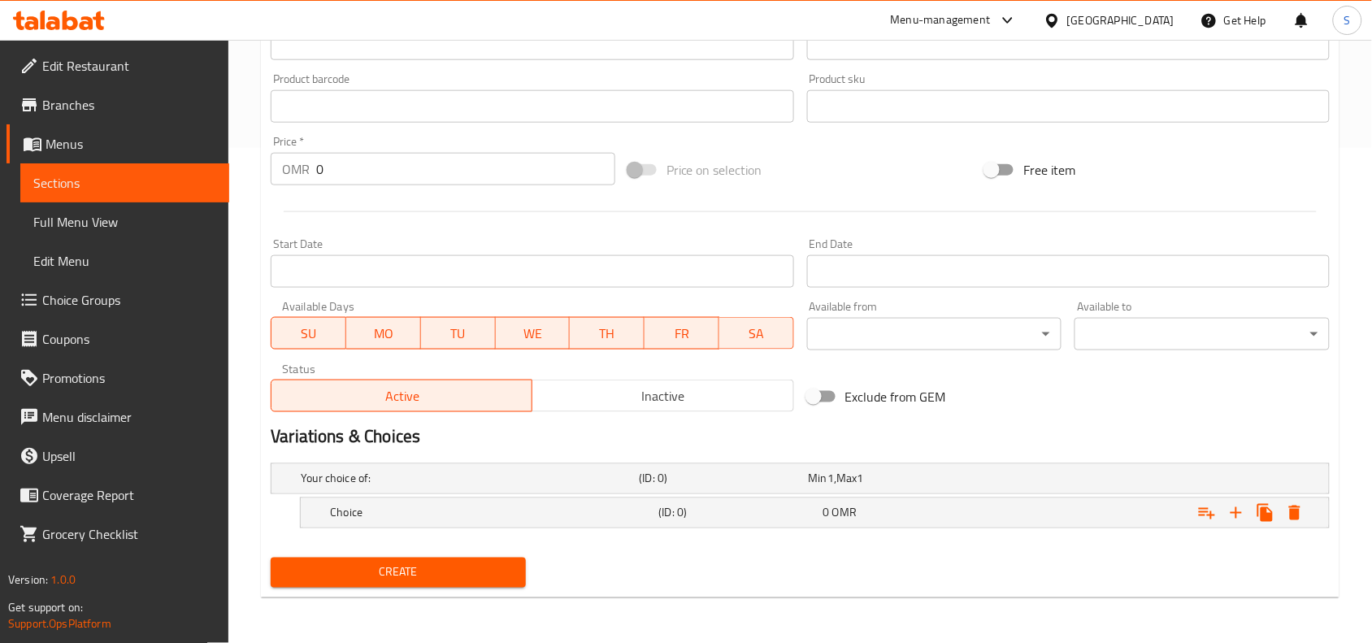
scroll to position [494, 0]
click at [531, 491] on div "Choice" at bounding box center [466, 479] width 338 height 23
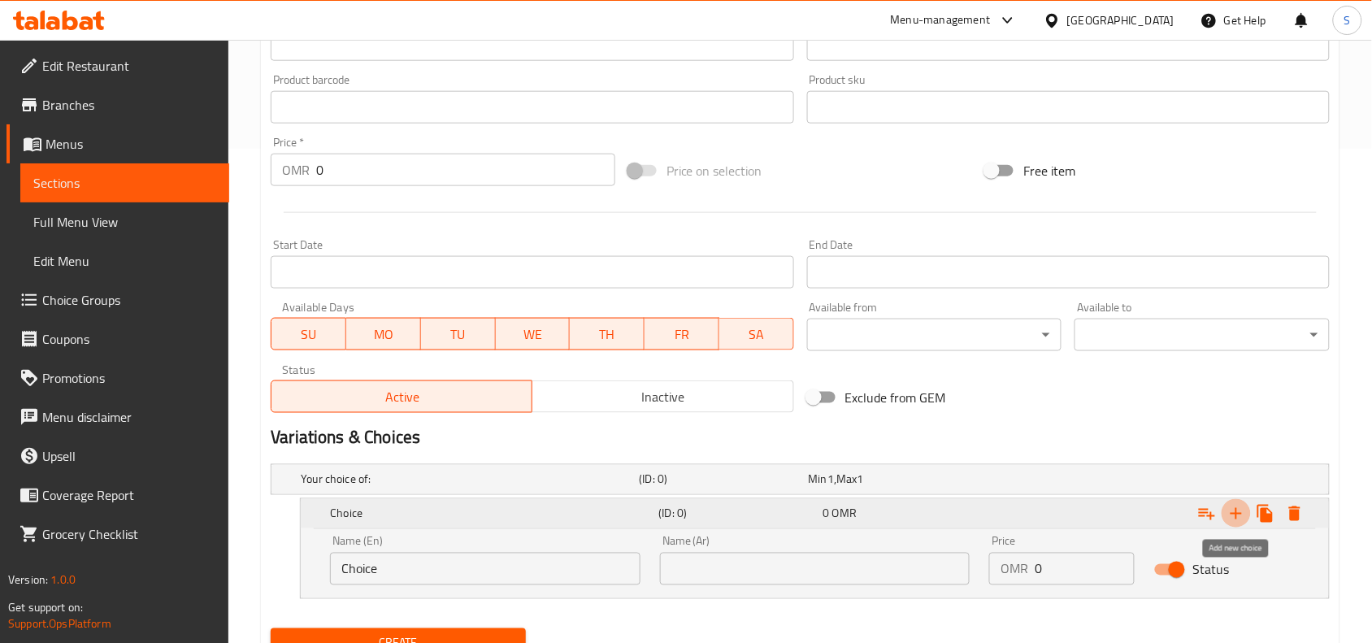
click at [1234, 510] on icon "Expand" at bounding box center [1237, 514] width 20 height 20
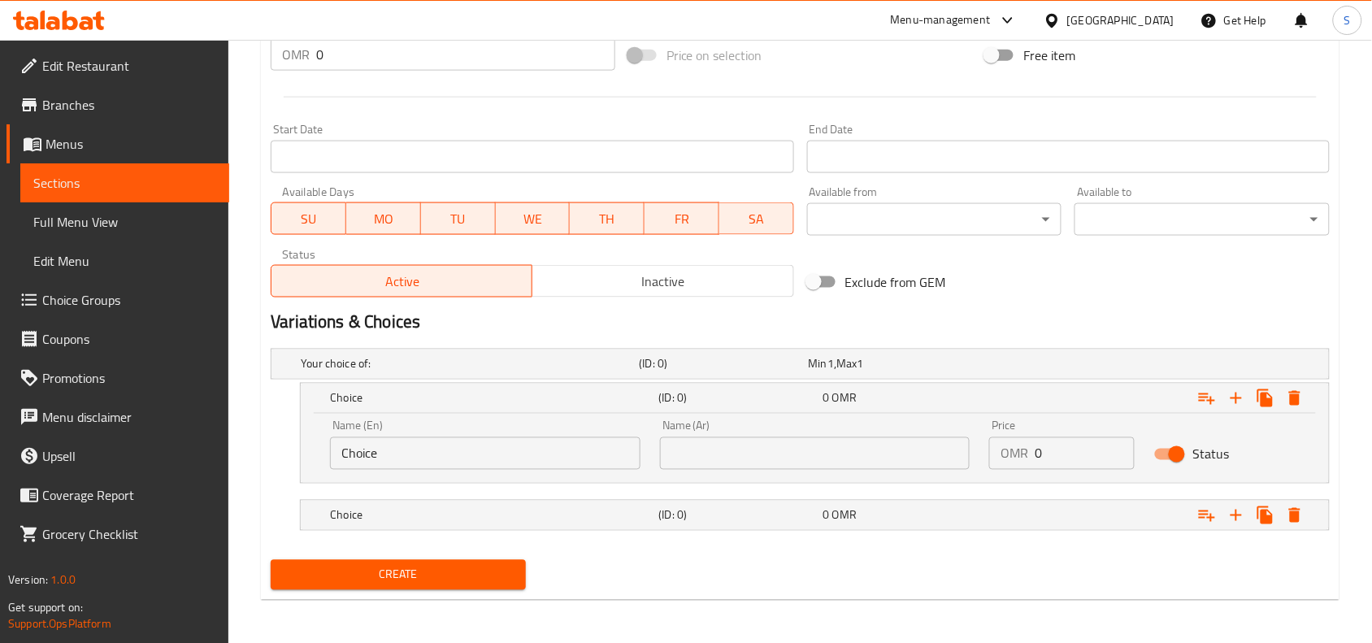
scroll to position [612, 0]
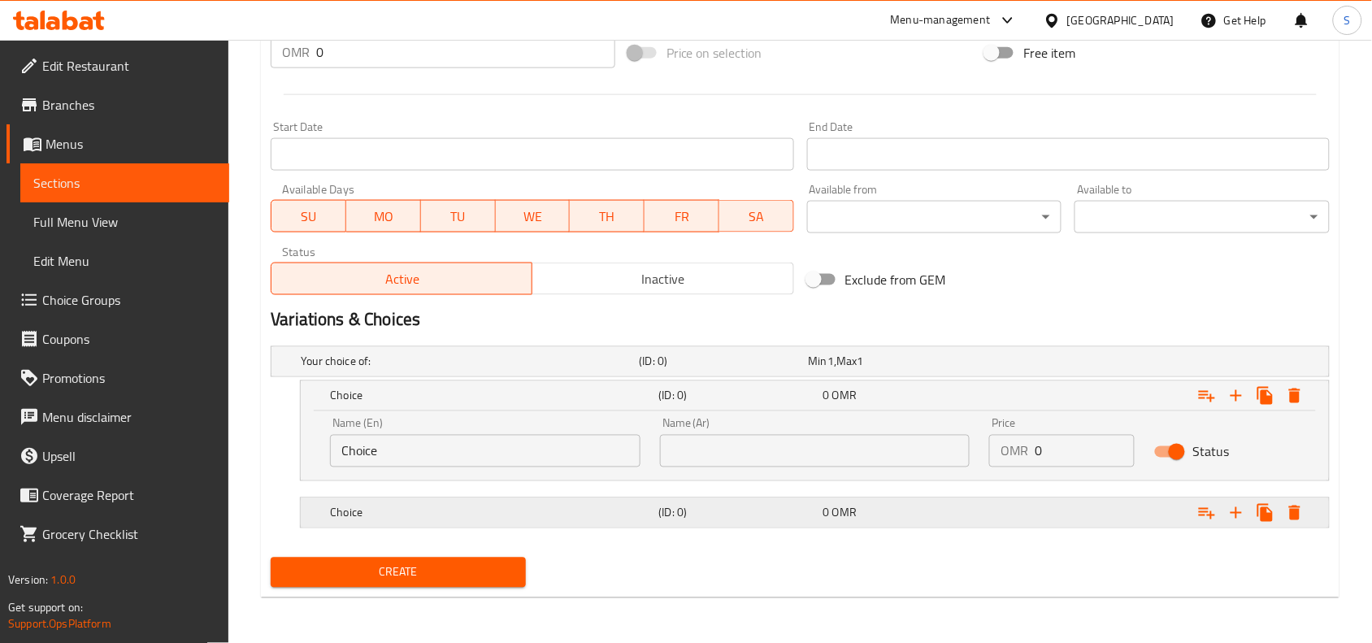
click at [595, 370] on h5 "Choice" at bounding box center [467, 362] width 332 height 16
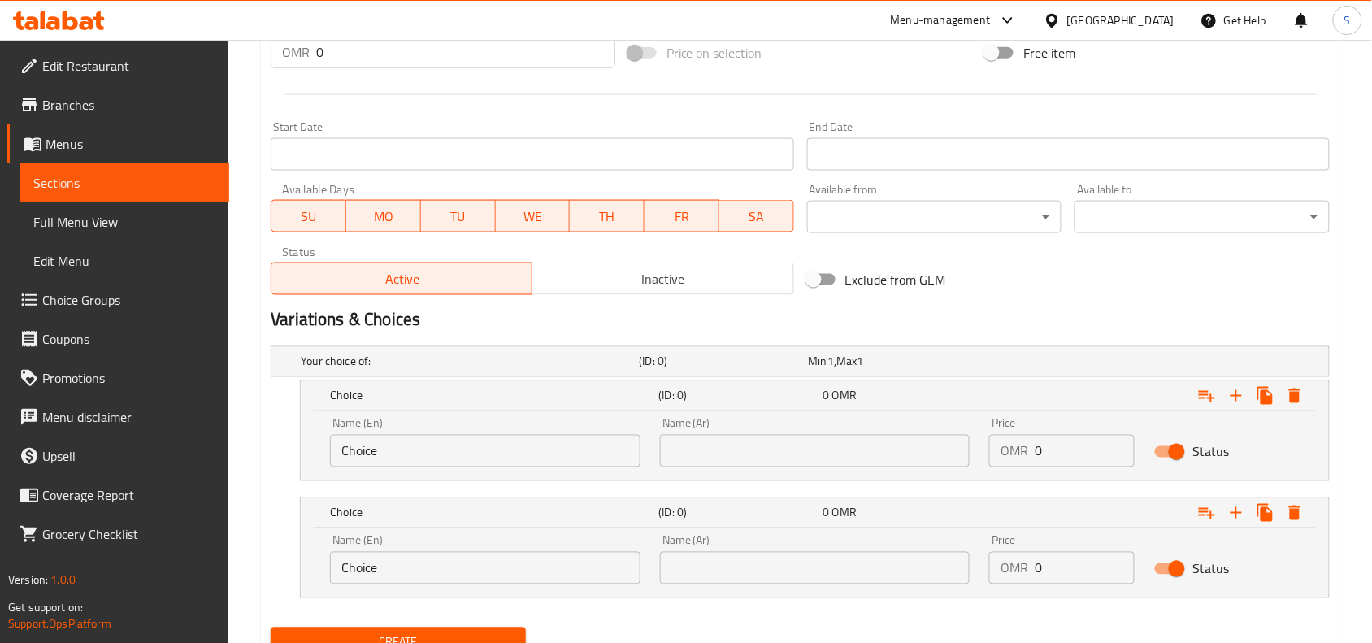
click at [510, 458] on input "Choice" at bounding box center [485, 451] width 310 height 33
paste input "WITH ROTI"
click at [510, 458] on input "WITH ROTI" at bounding box center [485, 451] width 310 height 33
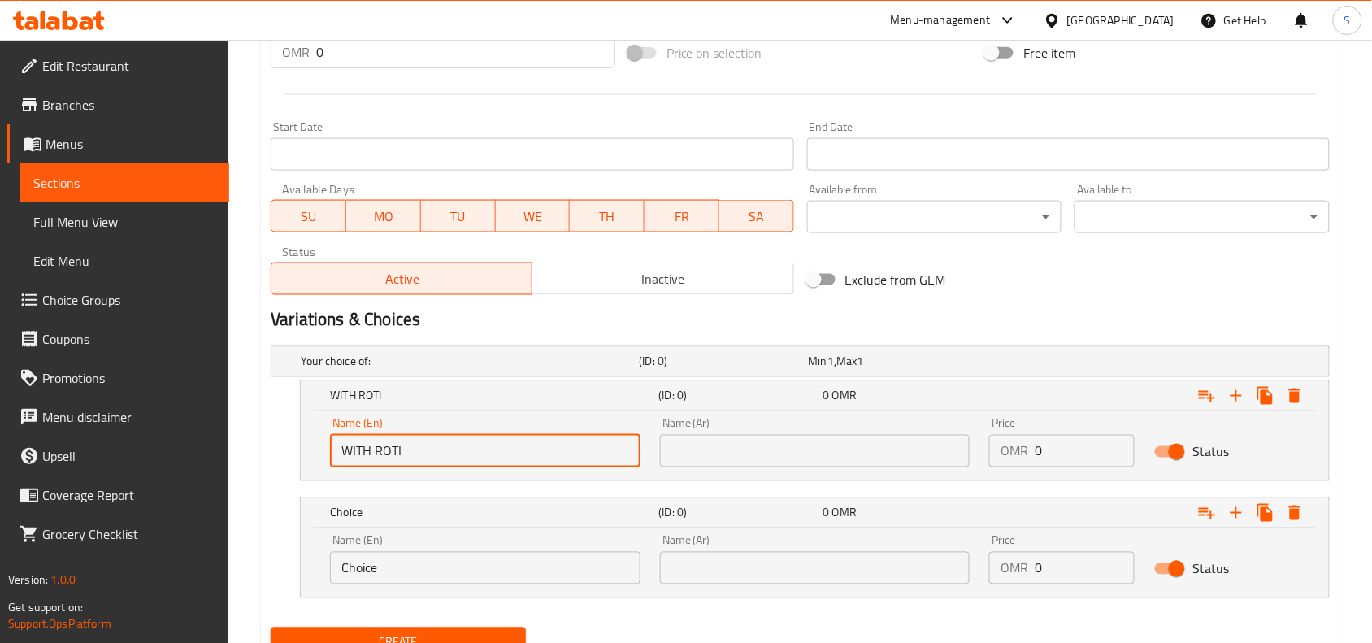
click at [510, 458] on input "WITH ROTI" at bounding box center [485, 451] width 310 height 33
type input "With Roti"
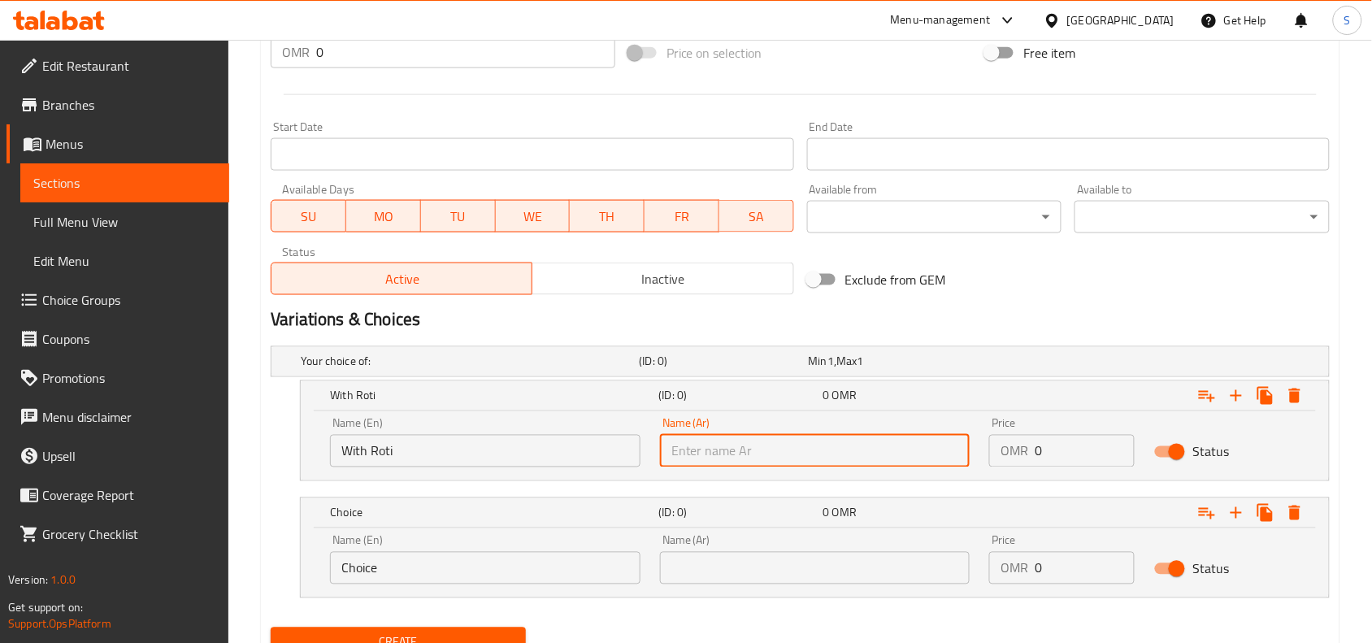
click at [718, 455] on input "text" at bounding box center [815, 451] width 310 height 33
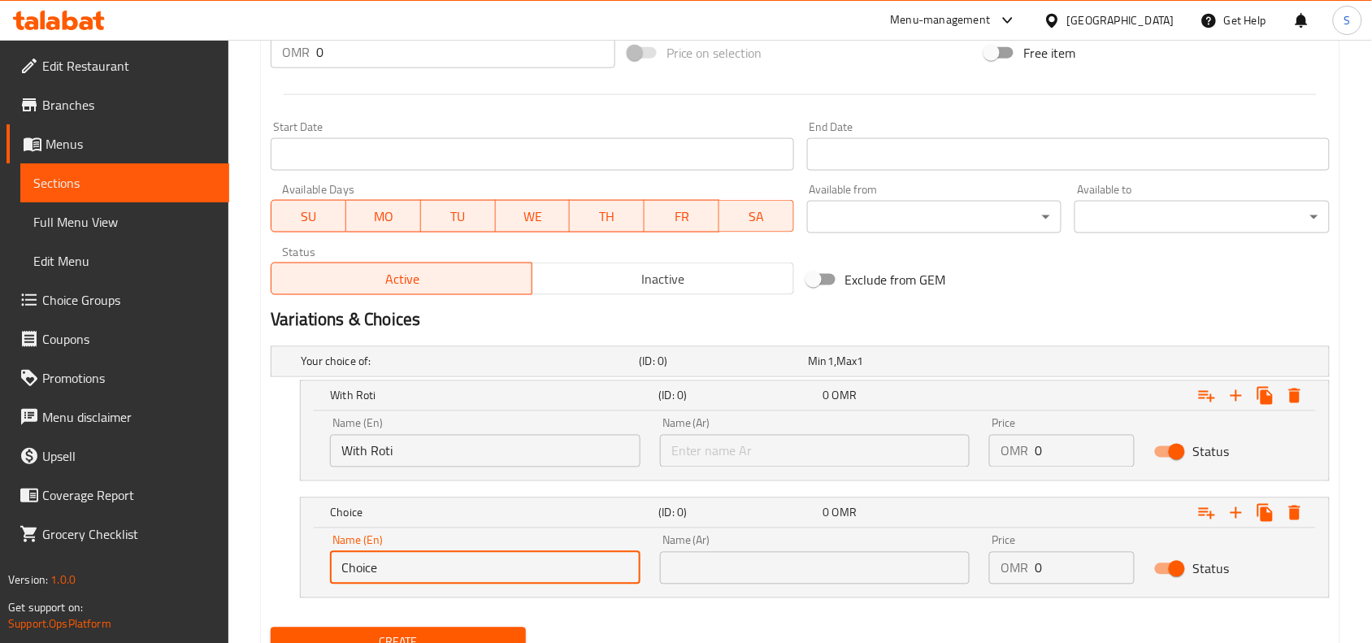
click at [541, 561] on input "Choice" at bounding box center [485, 568] width 310 height 33
type input "With Rice"
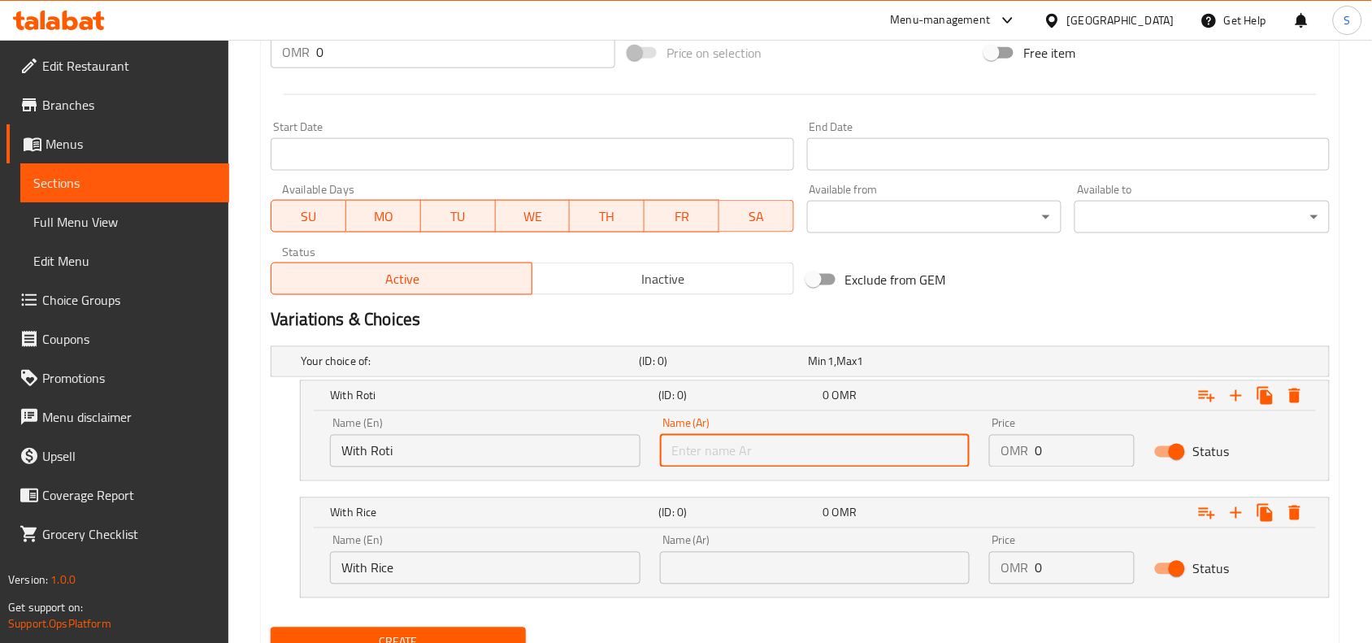
click at [749, 445] on input "text" at bounding box center [815, 451] width 310 height 33
type input "مع روتي"
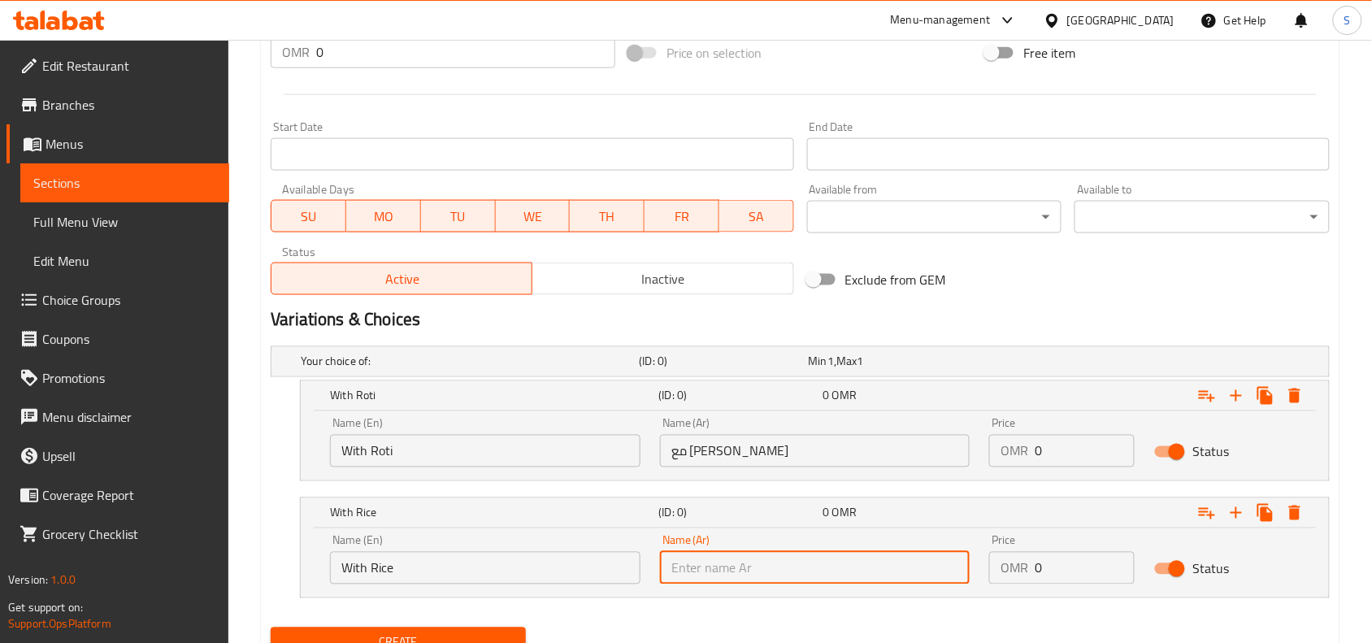
click at [772, 567] on input "text" at bounding box center [815, 568] width 310 height 33
type input "مع أرز"
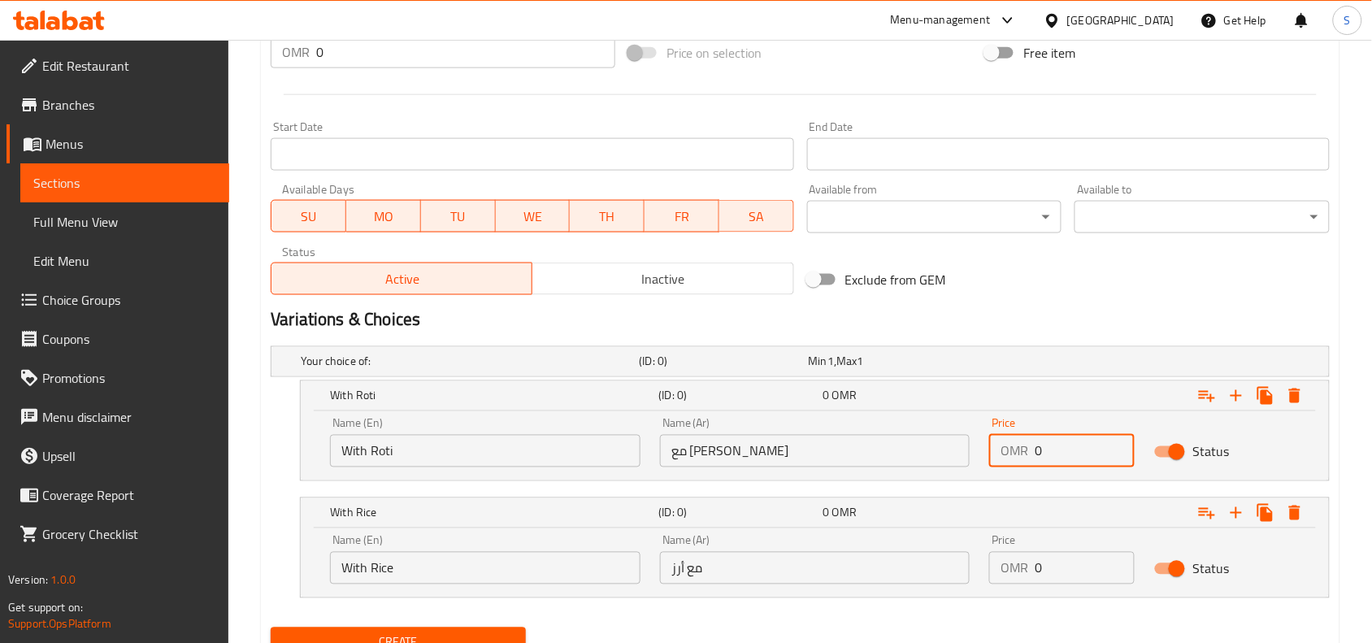
drag, startPoint x: 1062, startPoint y: 449, endPoint x: 990, endPoint y: 449, distance: 71.5
click at [990, 449] on div "OMR 0 Price" at bounding box center [1061, 451] width 145 height 33
type input "1.4"
drag, startPoint x: 1069, startPoint y: 561, endPoint x: 964, endPoint y: 559, distance: 104.9
click at [964, 559] on div "Name (En) With Rice Name (En) Name (Ar) مع أرز Name (Ar) Price OMR 0 Price Stat…" at bounding box center [814, 559] width 989 height 69
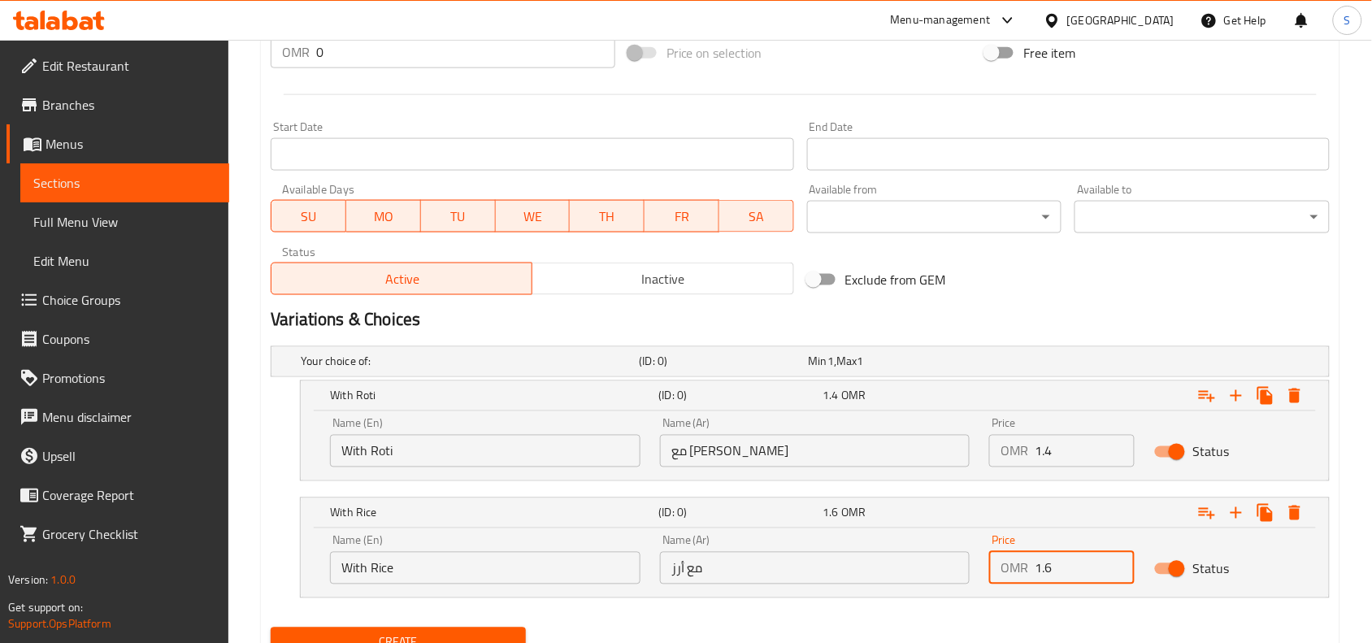
type input "1.6"
click at [867, 612] on nav at bounding box center [800, 607] width 1059 height 13
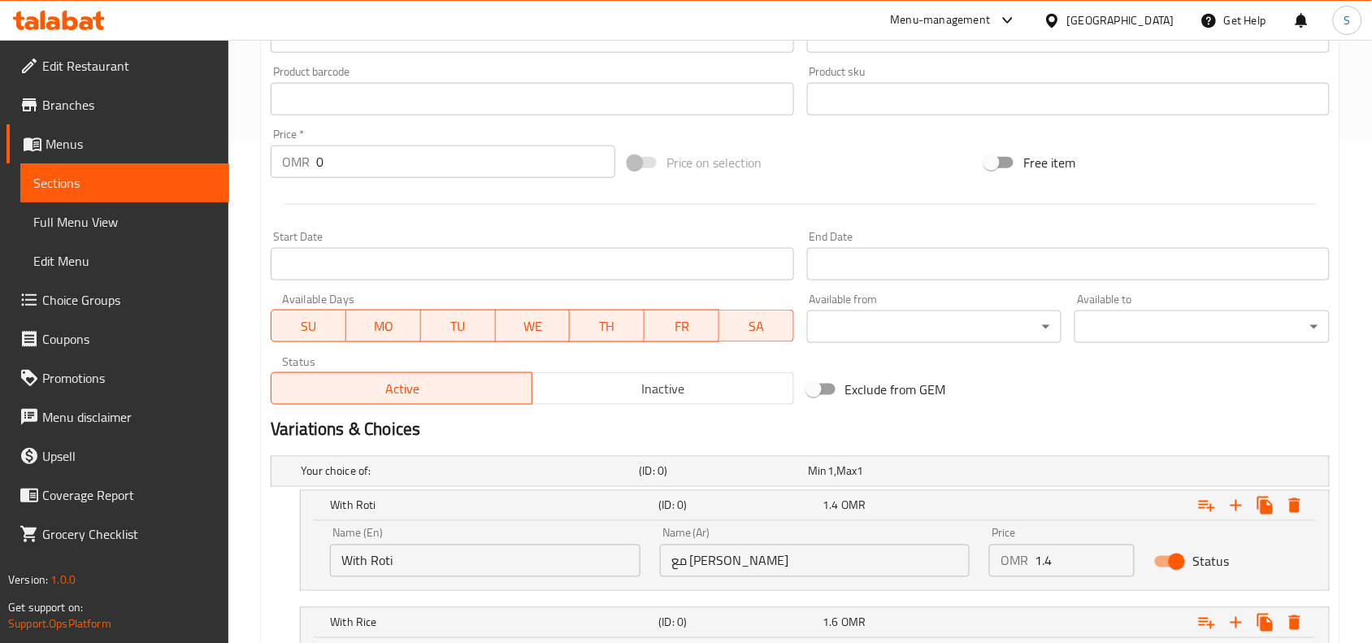
scroll to position [681, 0]
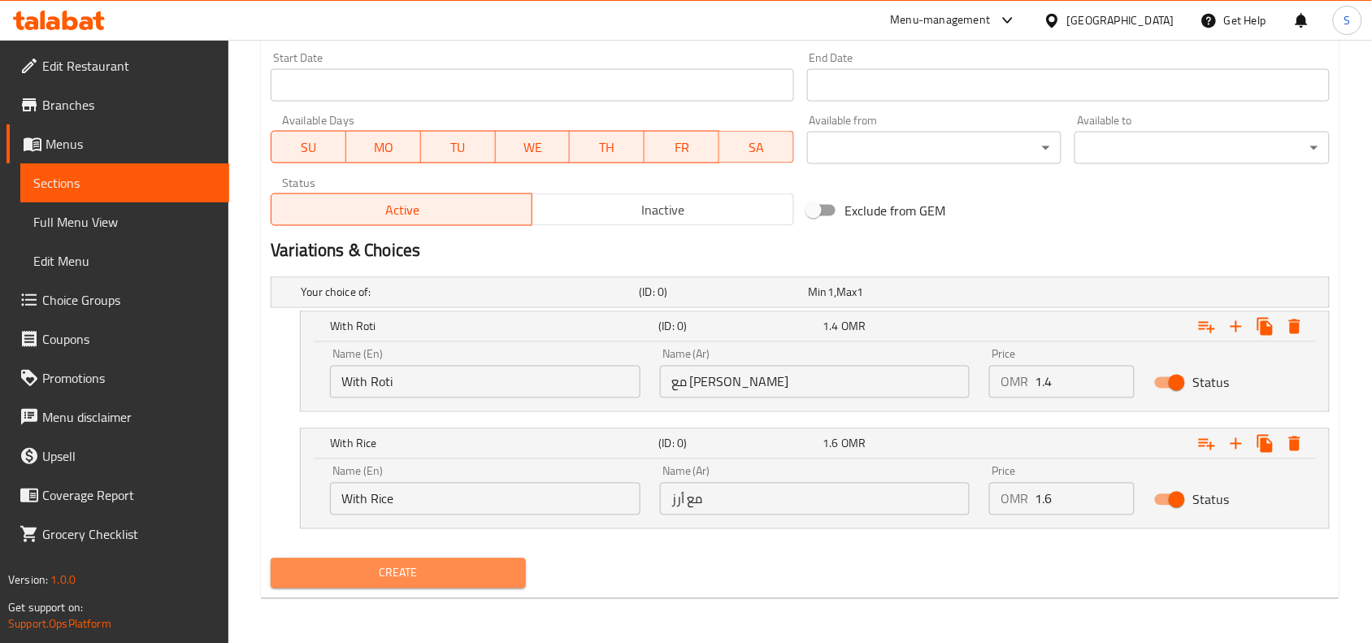
click at [444, 565] on span "Create" at bounding box center [398, 573] width 229 height 20
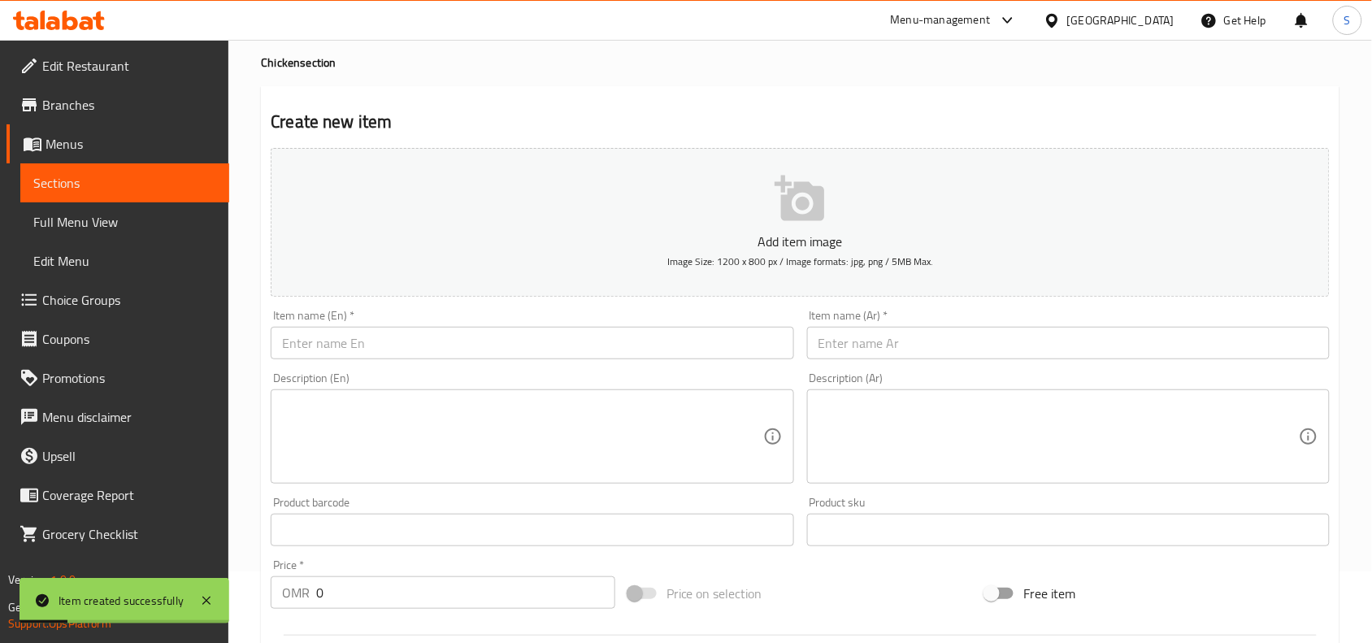
scroll to position [0, 0]
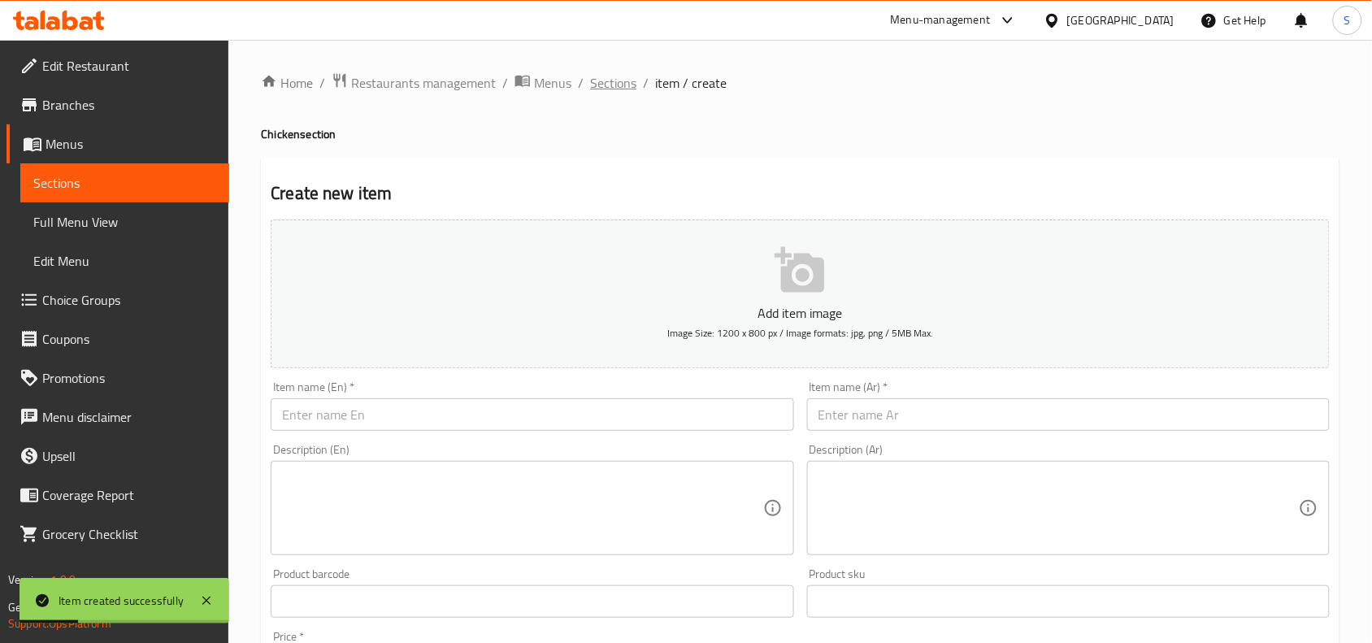
click at [592, 76] on span "Sections" at bounding box center [613, 83] width 46 height 20
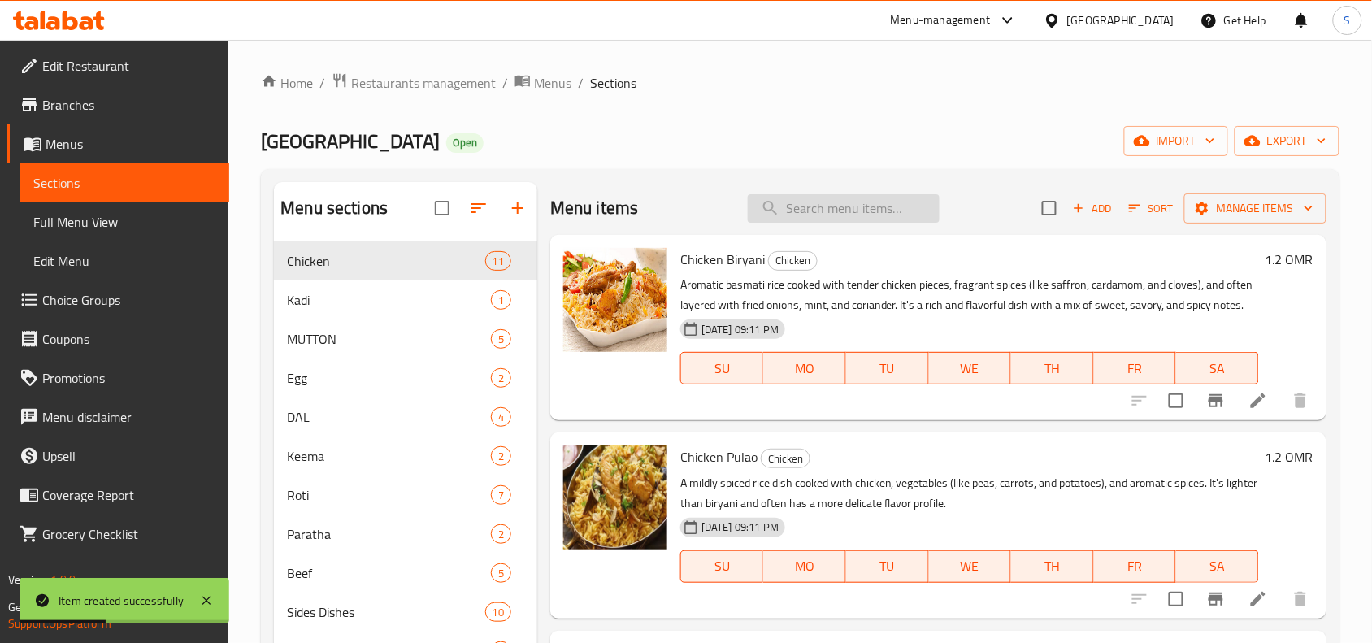
click at [872, 210] on input "search" at bounding box center [844, 208] width 192 height 28
paste input "CHANA CHICKEN"
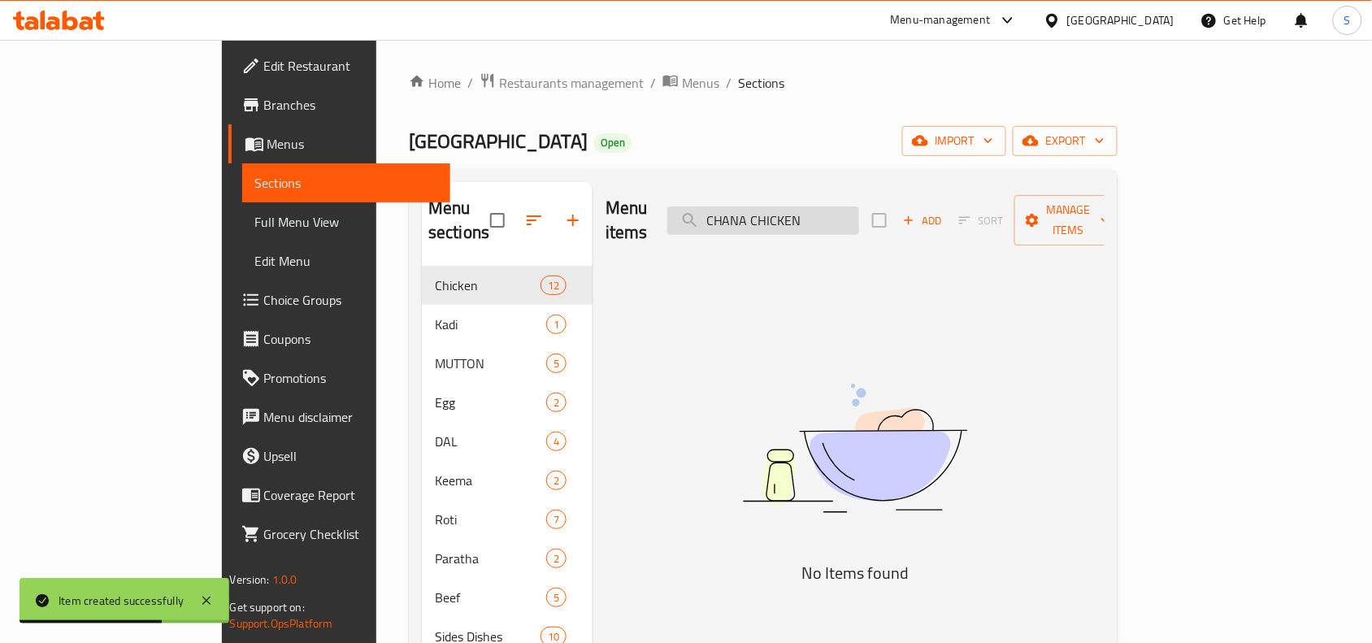
drag, startPoint x: 785, startPoint y: 205, endPoint x: 765, endPoint y: 209, distance: 20.7
click at [765, 209] on input "CHANA CHICKEN" at bounding box center [763, 220] width 192 height 28
drag, startPoint x: 826, startPoint y: 204, endPoint x: 927, endPoint y: 204, distance: 100.8
click at [859, 206] on input "CHANA CHICKEN" at bounding box center [763, 220] width 192 height 28
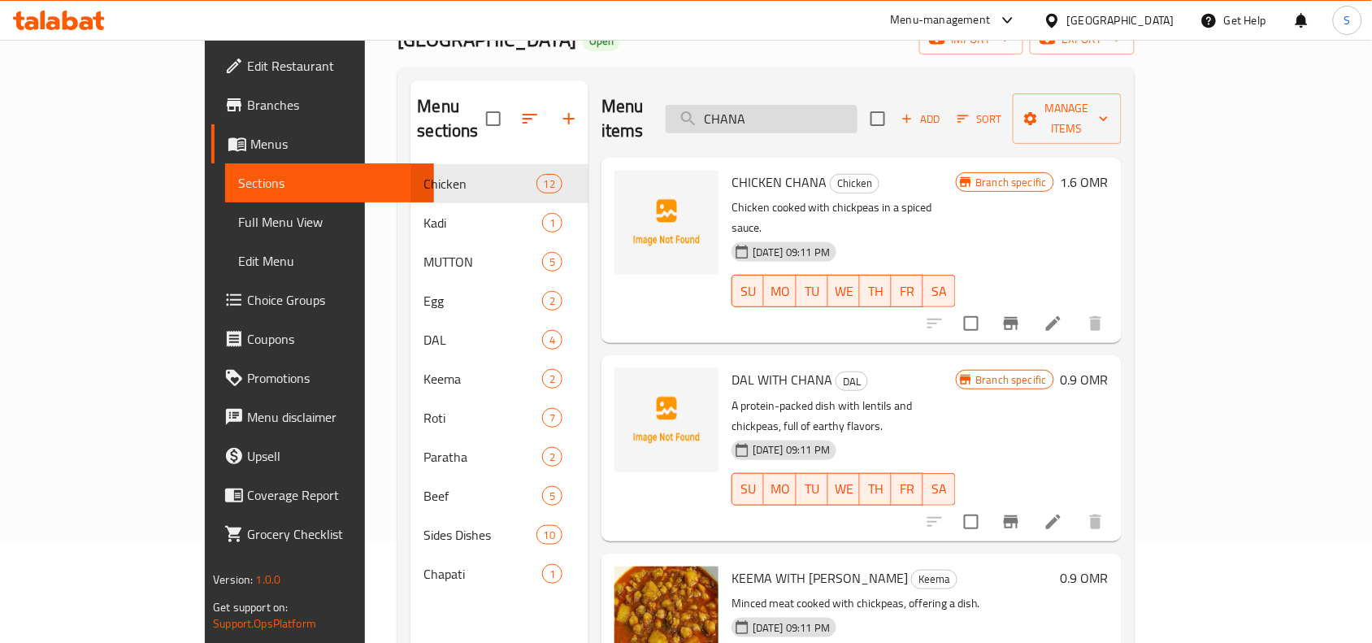
click at [823, 105] on input "CHANA" at bounding box center [762, 119] width 192 height 28
paste input "ICKEN MASAL"
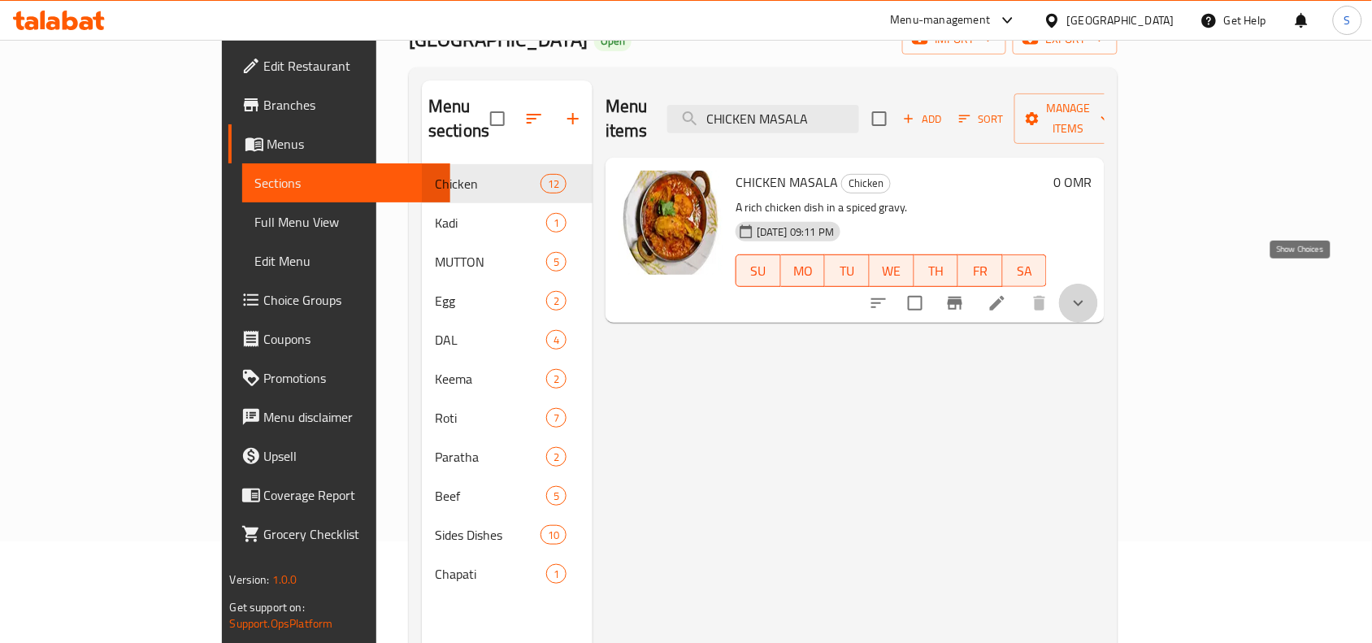
click at [1088, 293] on icon "show more" at bounding box center [1079, 303] width 20 height 20
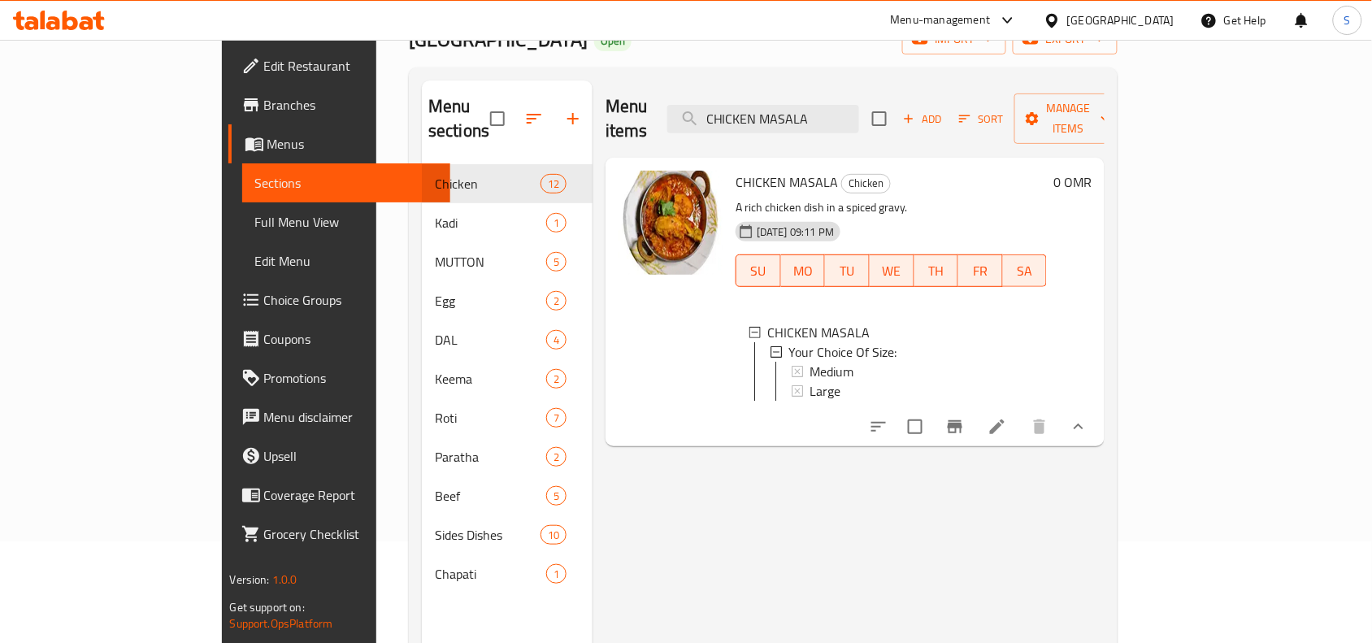
click at [844, 89] on div "Menu items CHICKEN MASALA Add Sort Manage items" at bounding box center [855, 118] width 499 height 77
click at [848, 105] on input "CHICKEN MASALA" at bounding box center [763, 119] width 192 height 28
paste input "ANA CHICKEN"
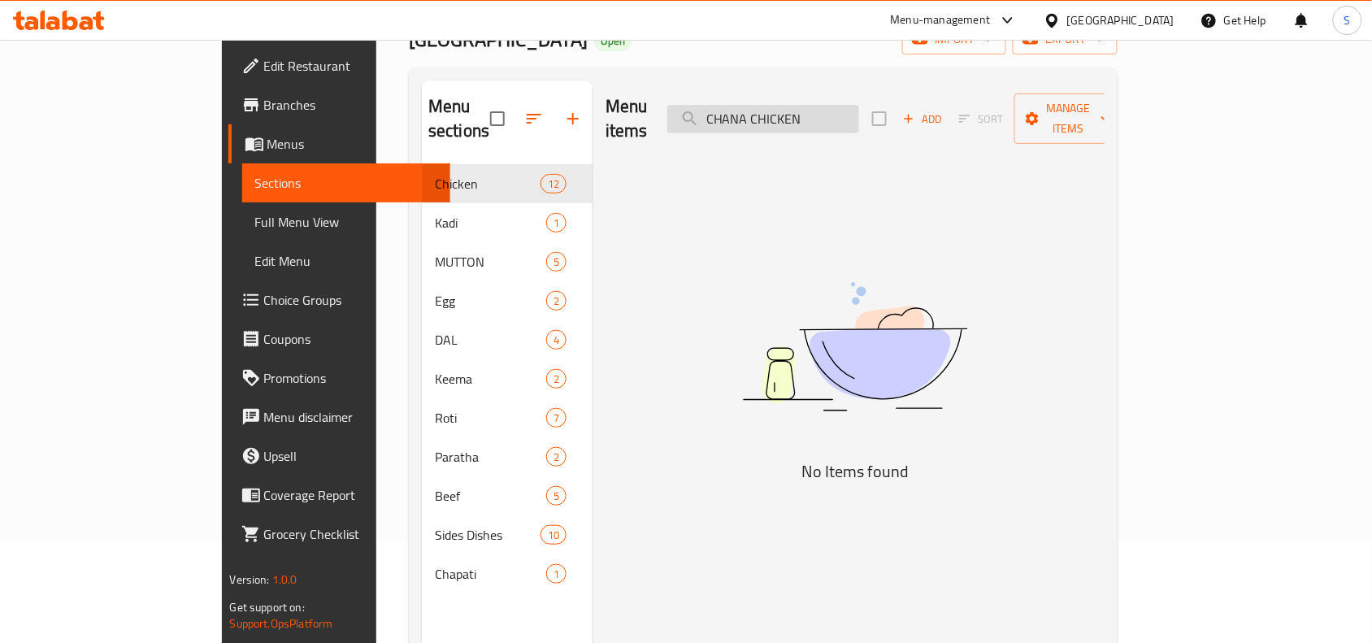
drag, startPoint x: 826, startPoint y: 107, endPoint x: 895, endPoint y: 102, distance: 69.3
click at [859, 105] on input "CHANA CHICKEN" at bounding box center [763, 119] width 192 height 28
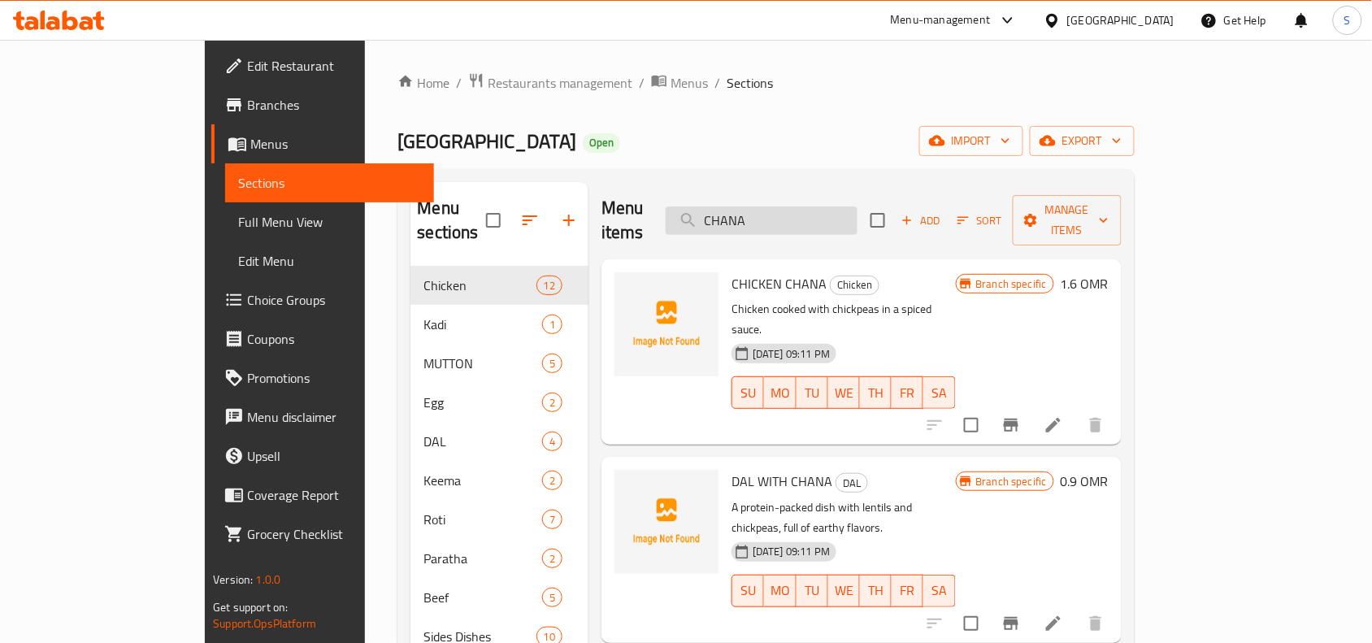
click at [858, 206] on input "CHANA" at bounding box center [762, 220] width 192 height 28
paste input "ICKEN CHILLY"
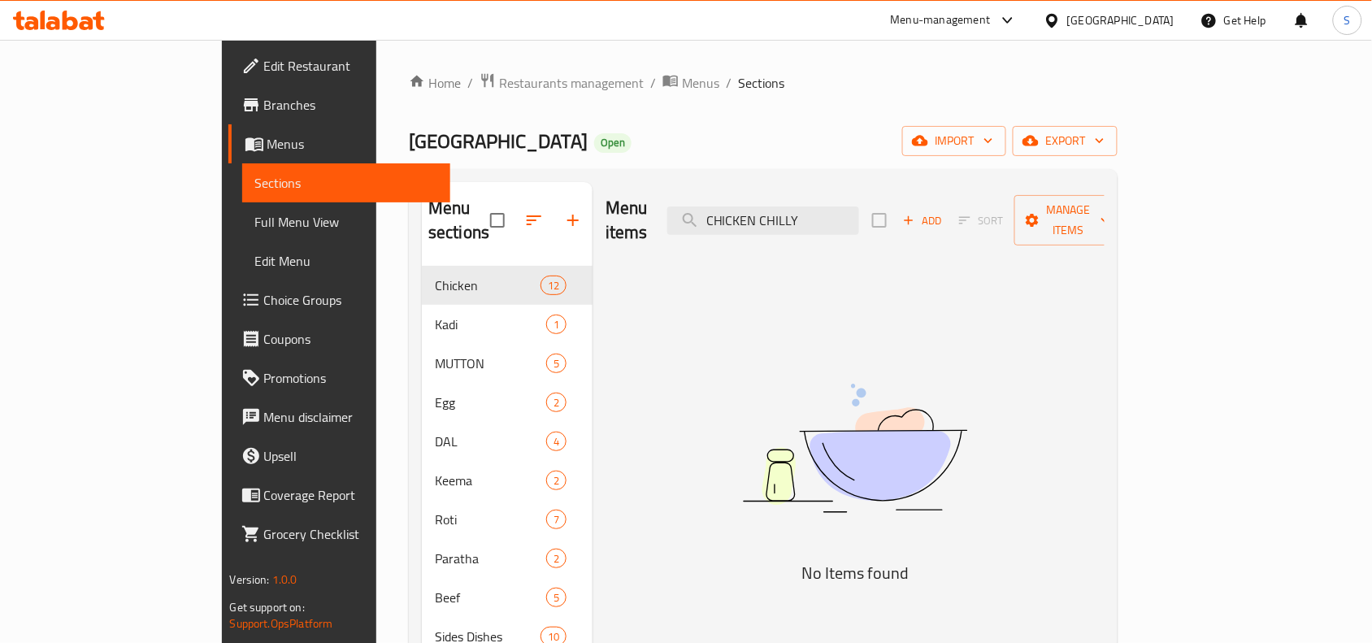
drag, startPoint x: 838, startPoint y: 205, endPoint x: 720, endPoint y: 209, distance: 117.9
click at [720, 209] on div "Menu items CHICKEN CHILLY Add Sort Manage items" at bounding box center [855, 220] width 499 height 77
click at [834, 212] on input "CHILLY" at bounding box center [763, 220] width 192 height 28
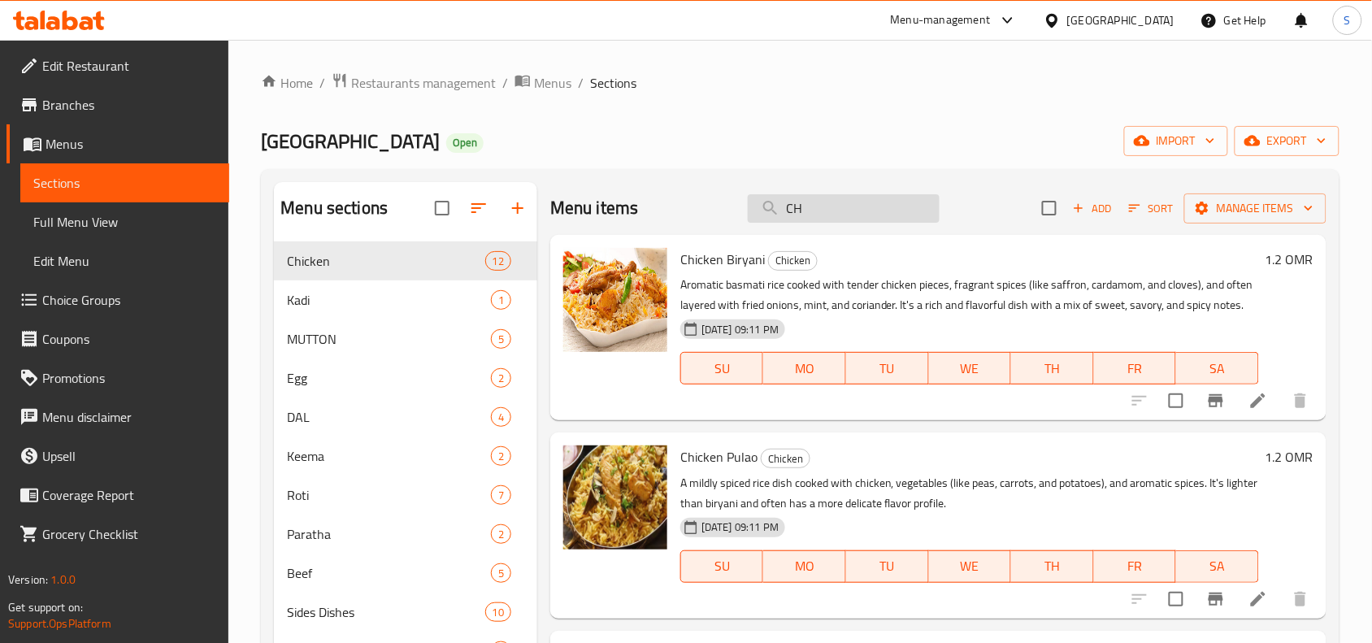
type input "C"
click at [819, 79] on ol "Home / Restaurants management / Menus / Sections" at bounding box center [800, 82] width 1079 height 21
click at [1071, 211] on icon "button" at bounding box center [1078, 208] width 15 height 15
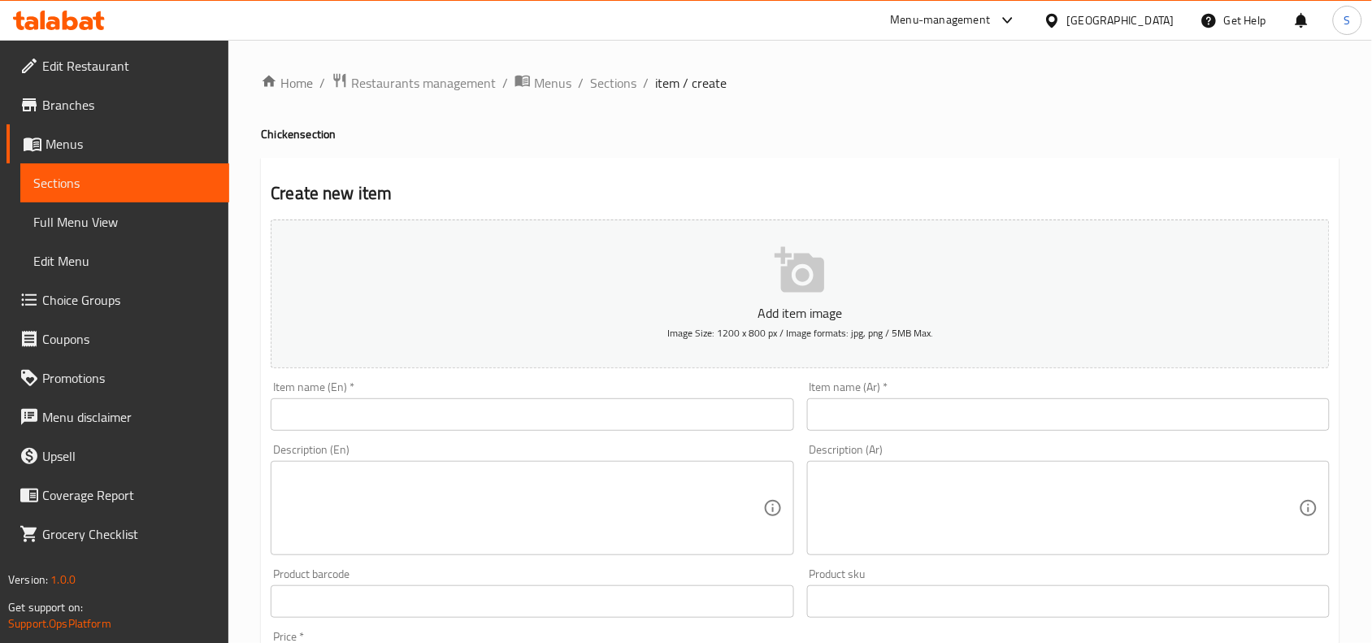
click at [398, 399] on input "text" at bounding box center [532, 414] width 523 height 33
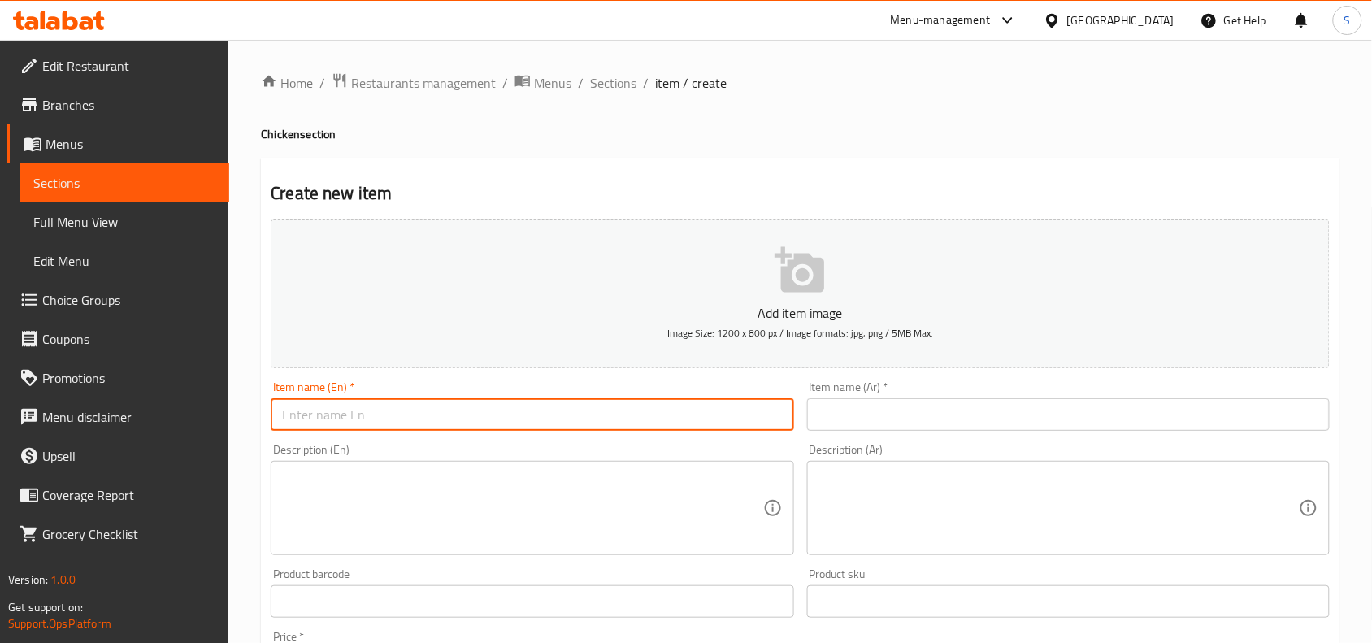
paste input "CHICKEN CHILLY"
click at [398, 413] on input "CHICKEN CHILLY" at bounding box center [532, 414] width 523 height 33
type input "Chicken Chilly"
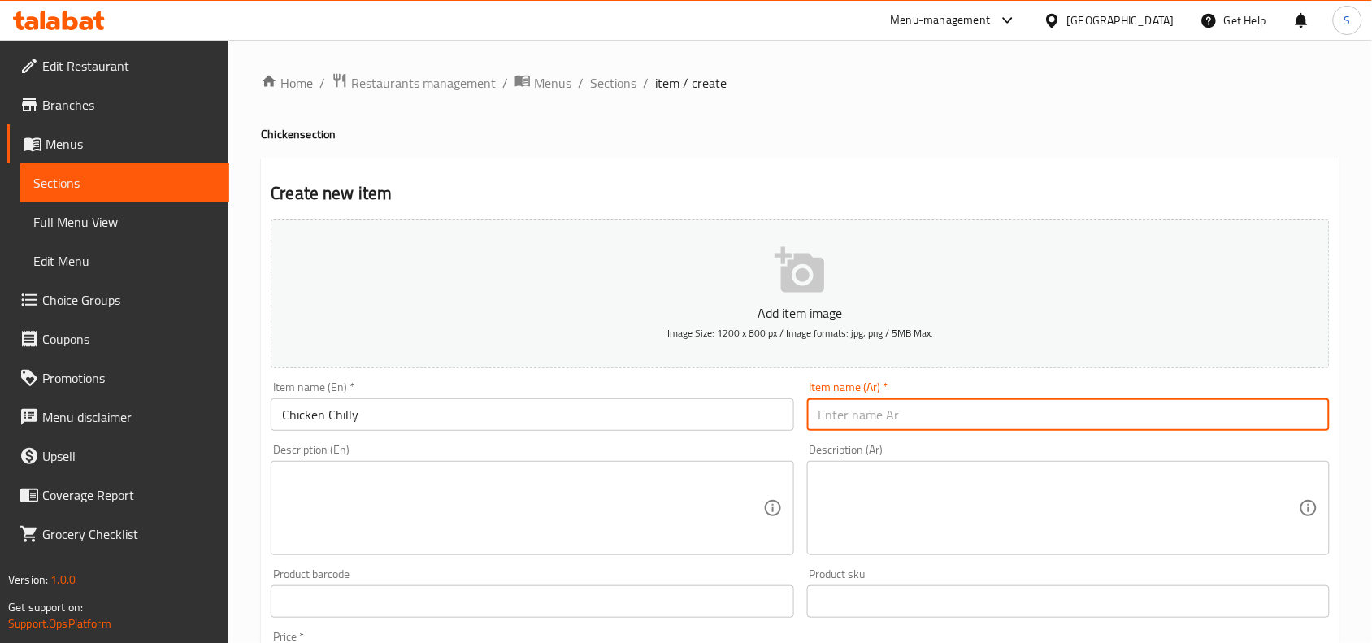
click at [866, 405] on input "text" at bounding box center [1068, 414] width 523 height 33
type input "دجاج حار"
click at [956, 384] on div "Item name (Ar)   * دجاج حار Item name (Ar) *" at bounding box center [1068, 406] width 523 height 50
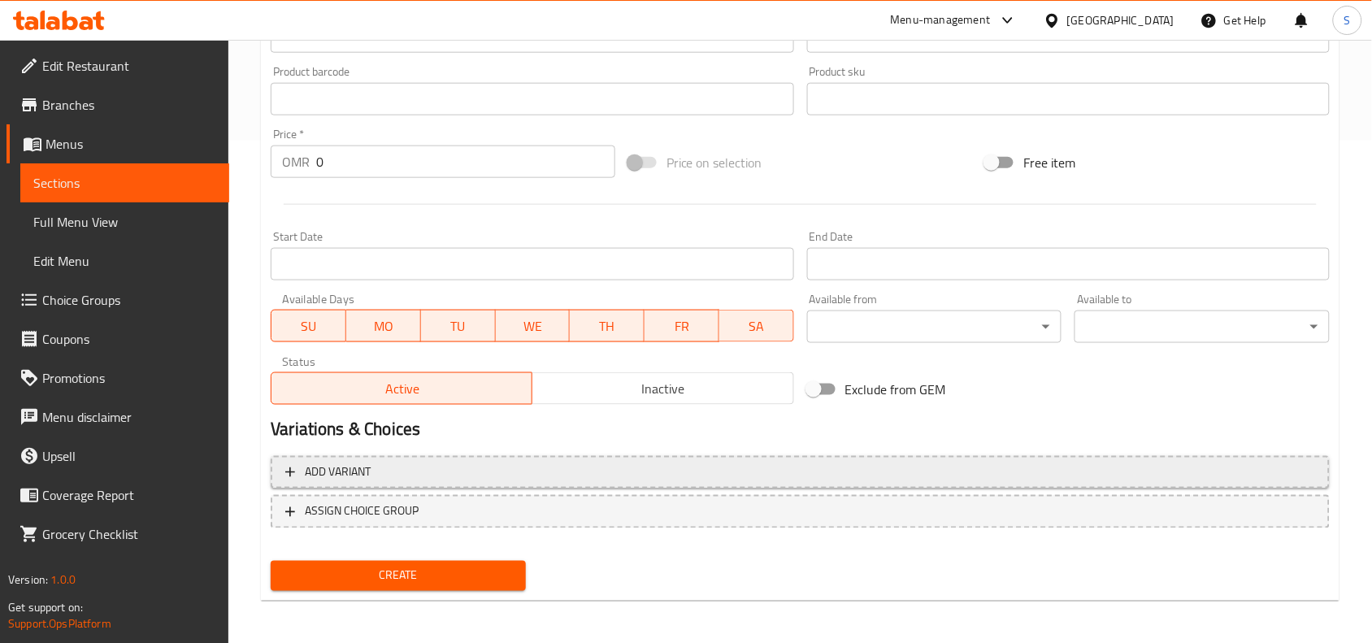
click at [520, 480] on span "Add variant" at bounding box center [800, 472] width 1030 height 20
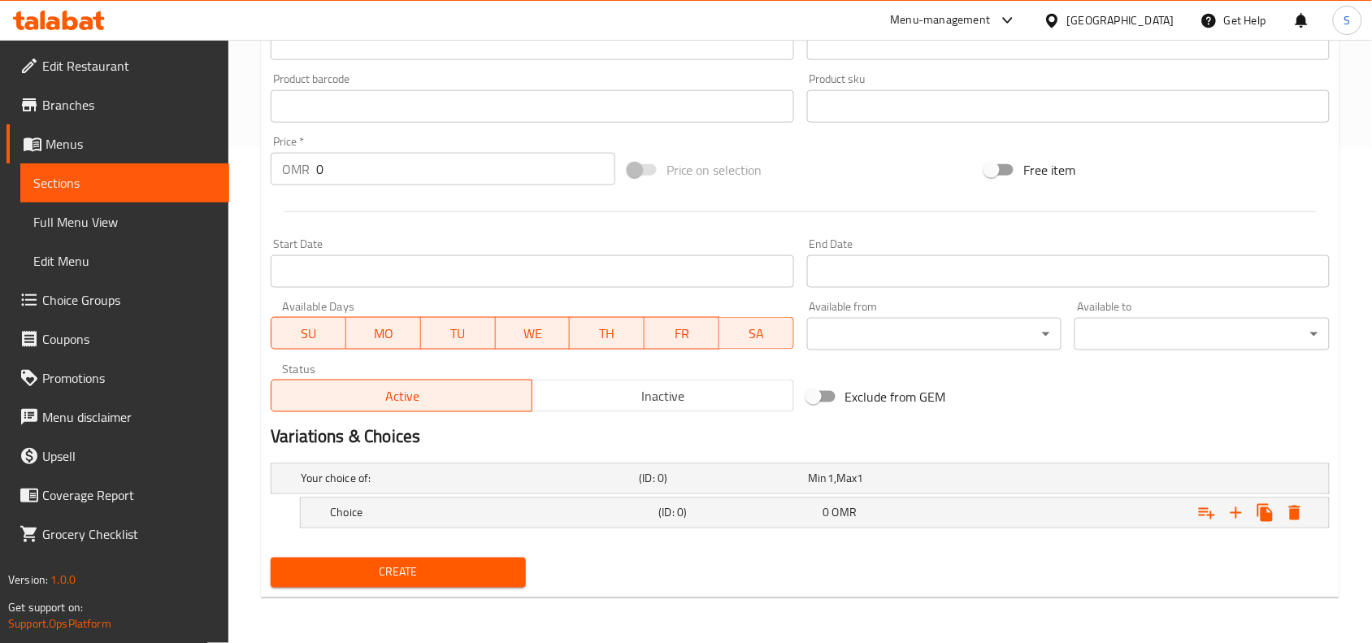
scroll to position [494, 0]
click at [1232, 515] on icon "Expand" at bounding box center [1237, 514] width 20 height 20
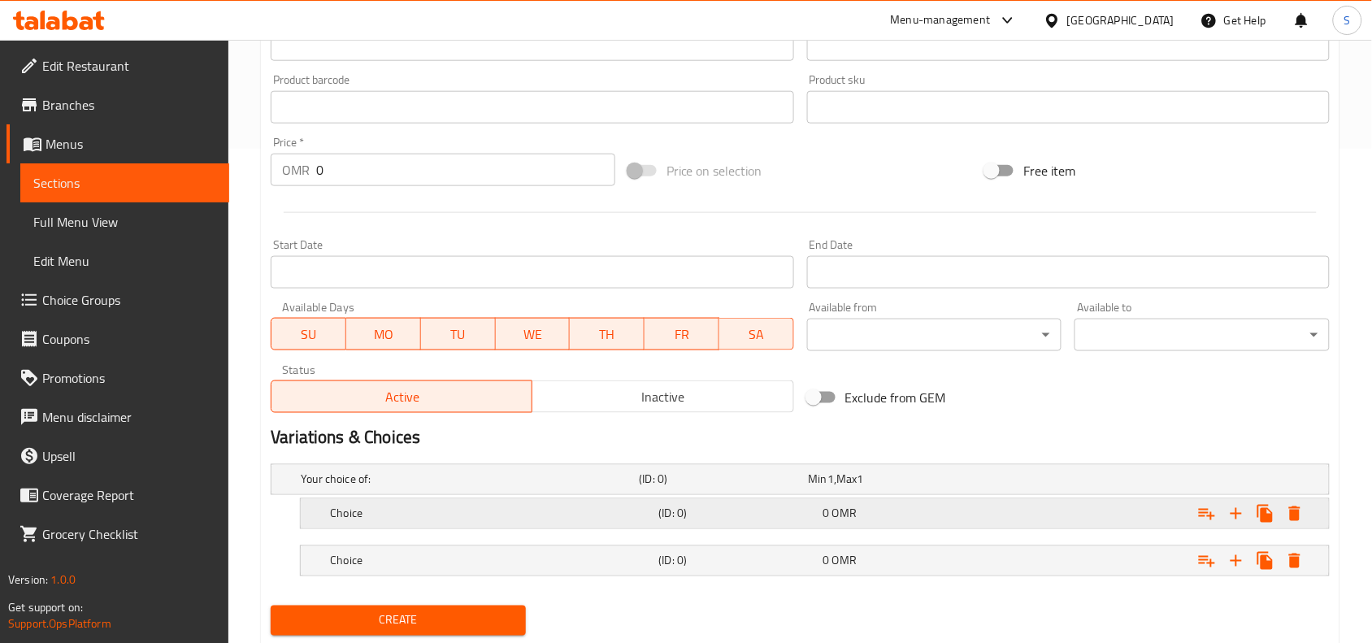
scroll to position [542, 0]
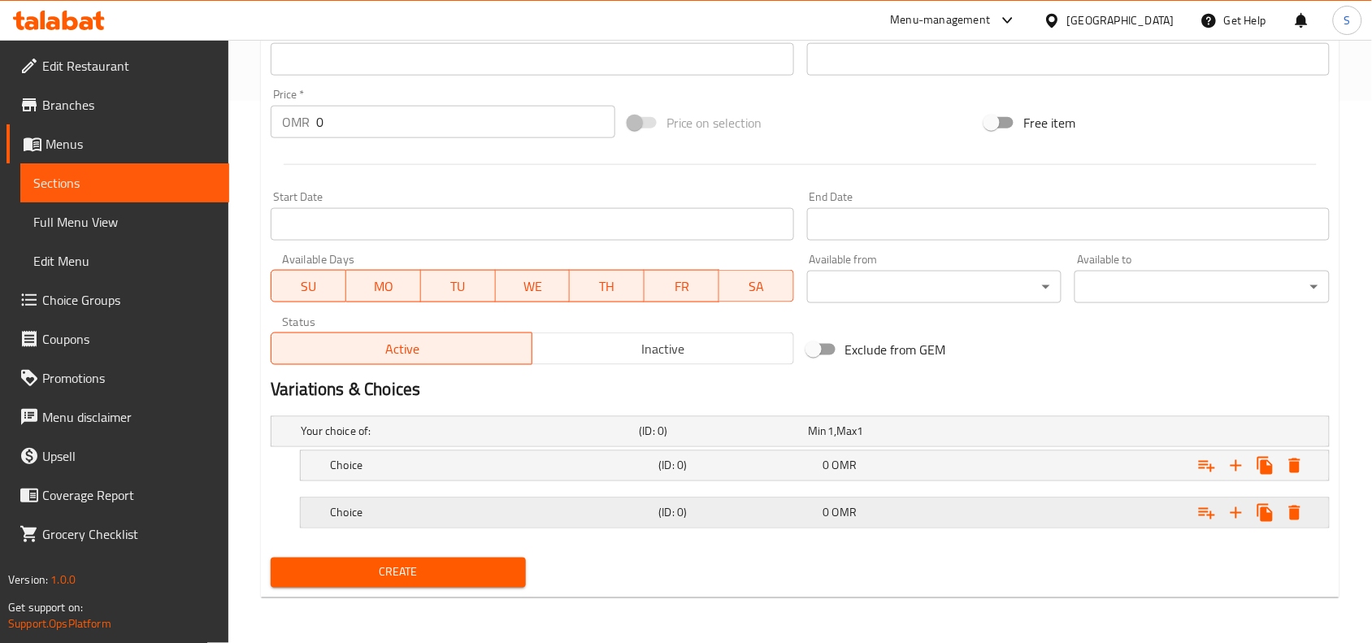
click at [549, 443] on div "Choice" at bounding box center [466, 431] width 338 height 23
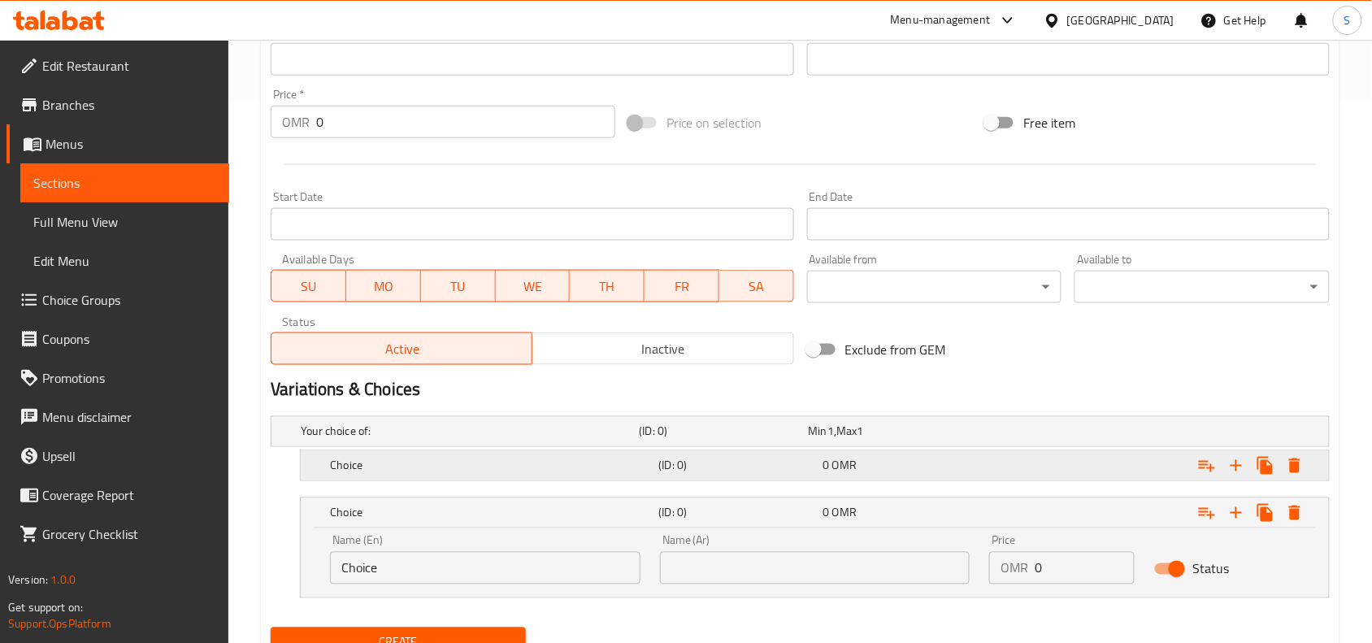
click at [513, 440] on h5 "Choice" at bounding box center [467, 431] width 332 height 16
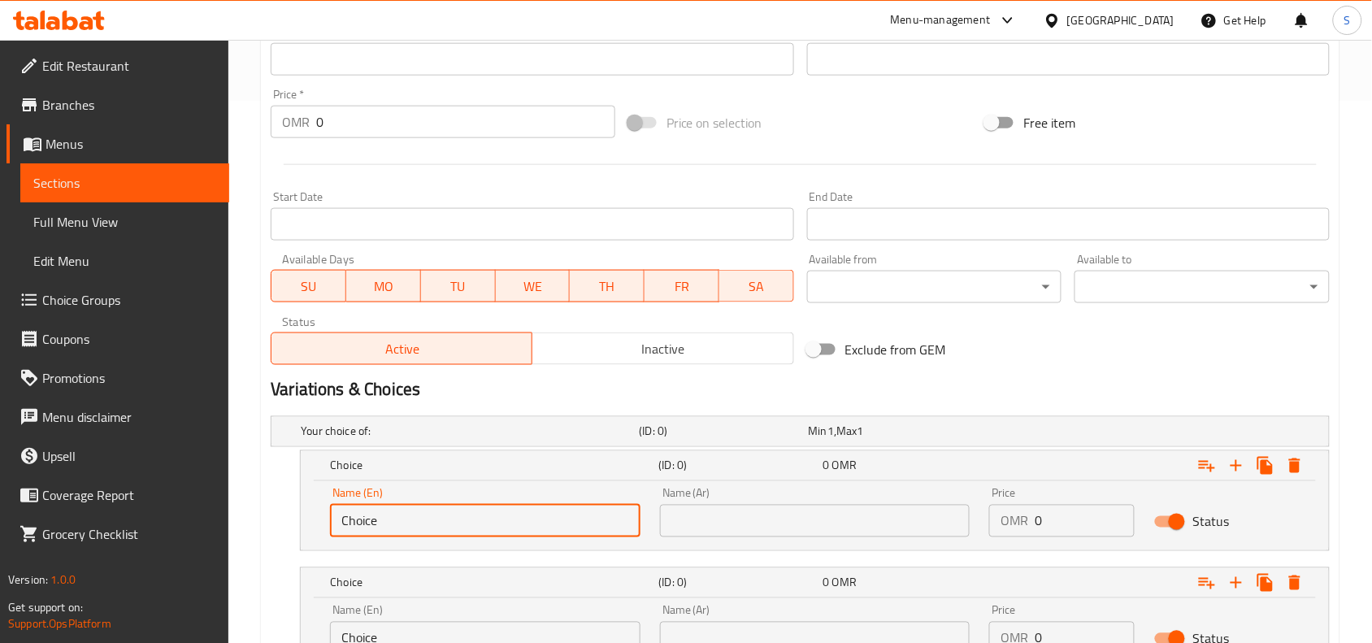
click at [472, 525] on input "Choice" at bounding box center [485, 521] width 310 height 33
click at [473, 525] on input "Choice" at bounding box center [485, 521] width 310 height 33
drag, startPoint x: 473, startPoint y: 525, endPoint x: 480, endPoint y: 520, distance: 8.8
click at [478, 522] on input "Choice" at bounding box center [485, 521] width 310 height 33
click at [481, 517] on input "text" at bounding box center [485, 521] width 310 height 33
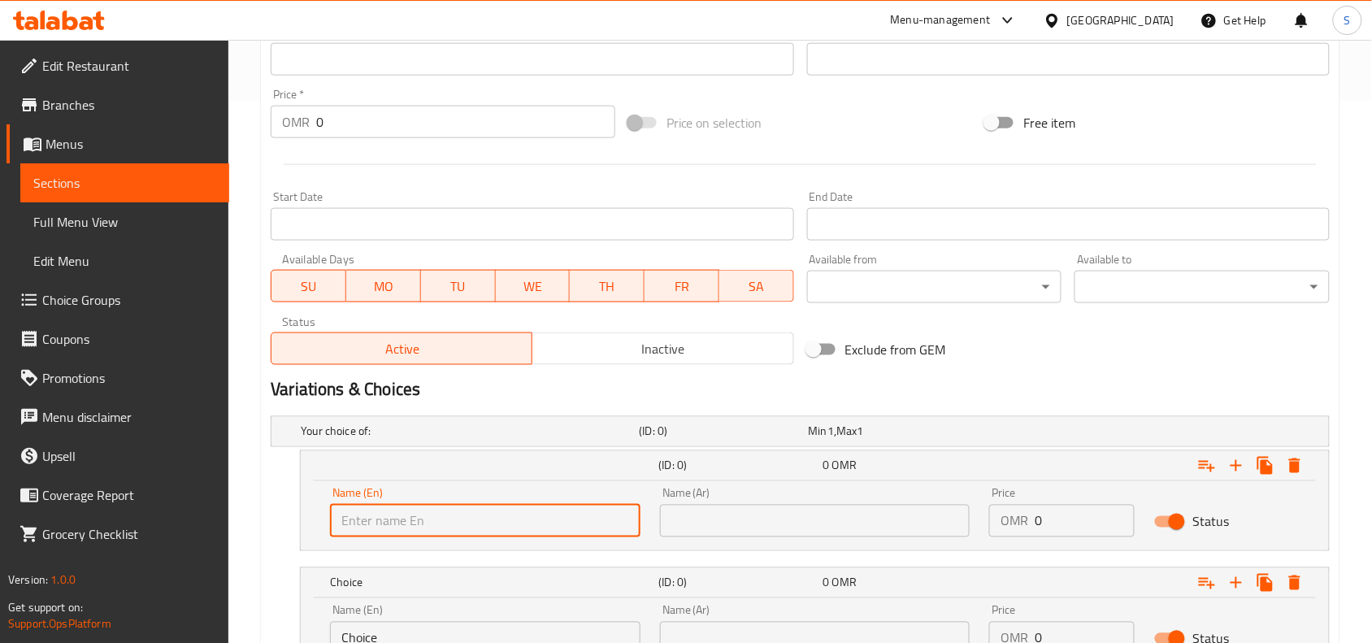
type input "ص"
type input "With Roti"
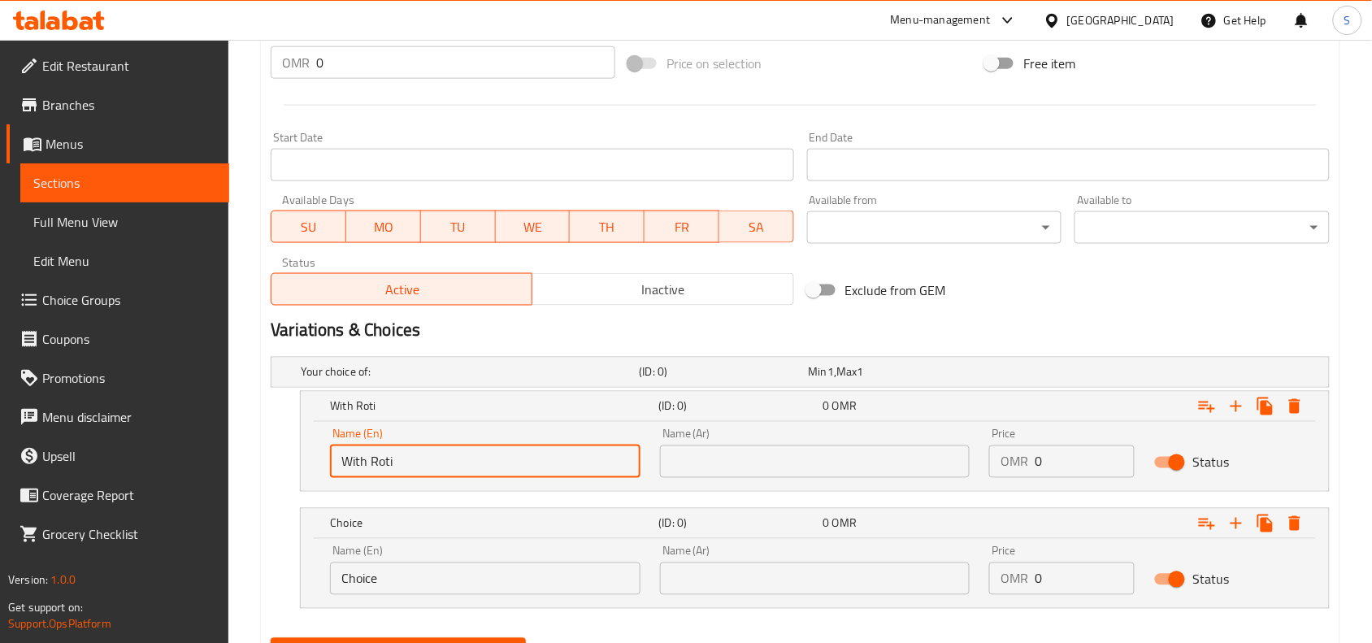
scroll to position [644, 0]
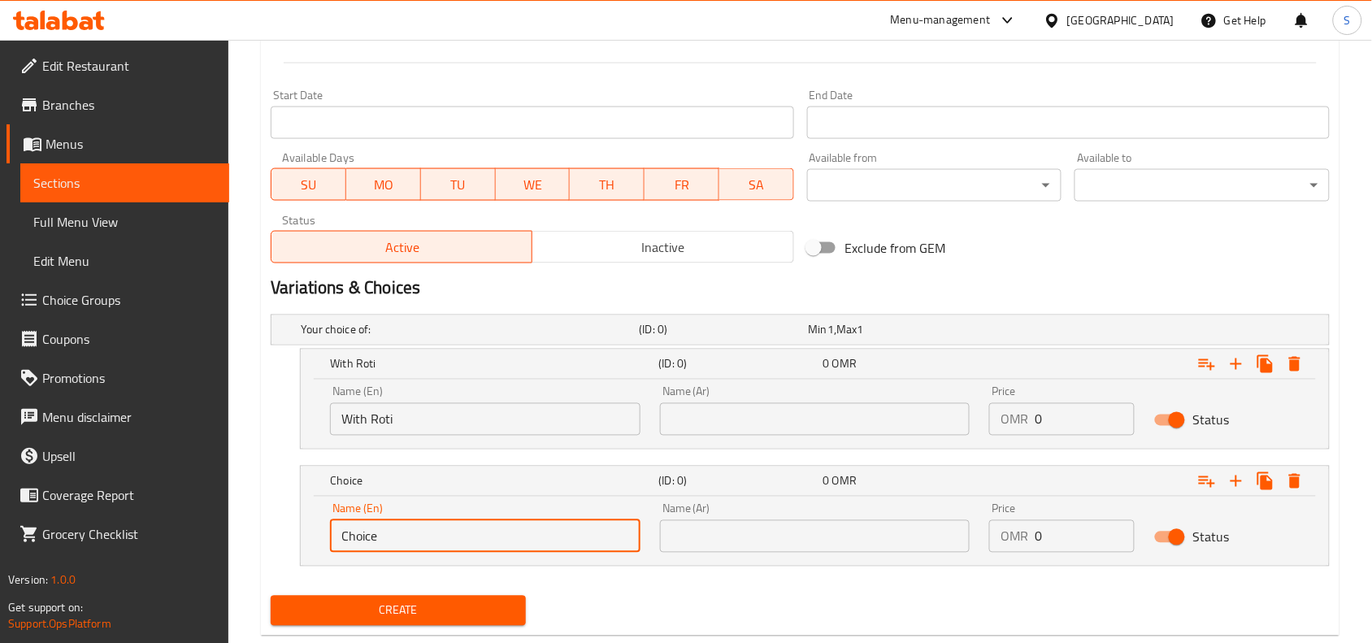
click at [465, 531] on input "Choice" at bounding box center [485, 536] width 310 height 33
type input "With Rice"
click at [705, 412] on input "text" at bounding box center [815, 419] width 310 height 33
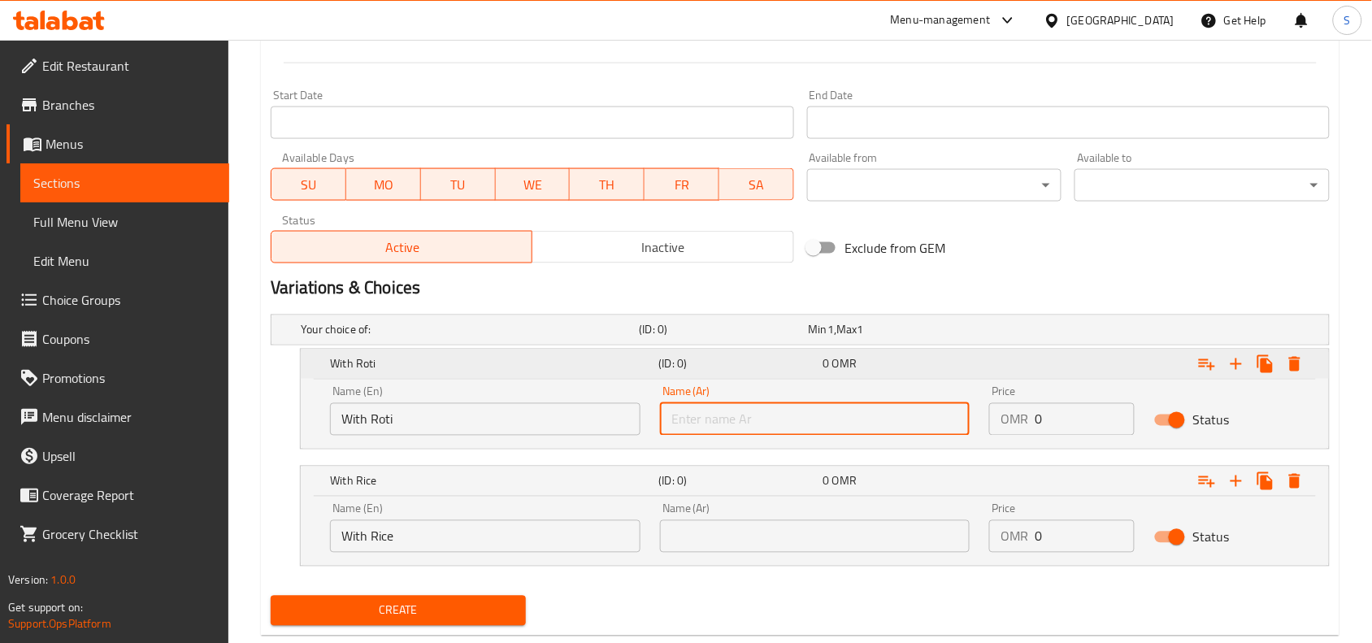
type input "مع روتي"
click at [772, 520] on input "text" at bounding box center [815, 536] width 310 height 33
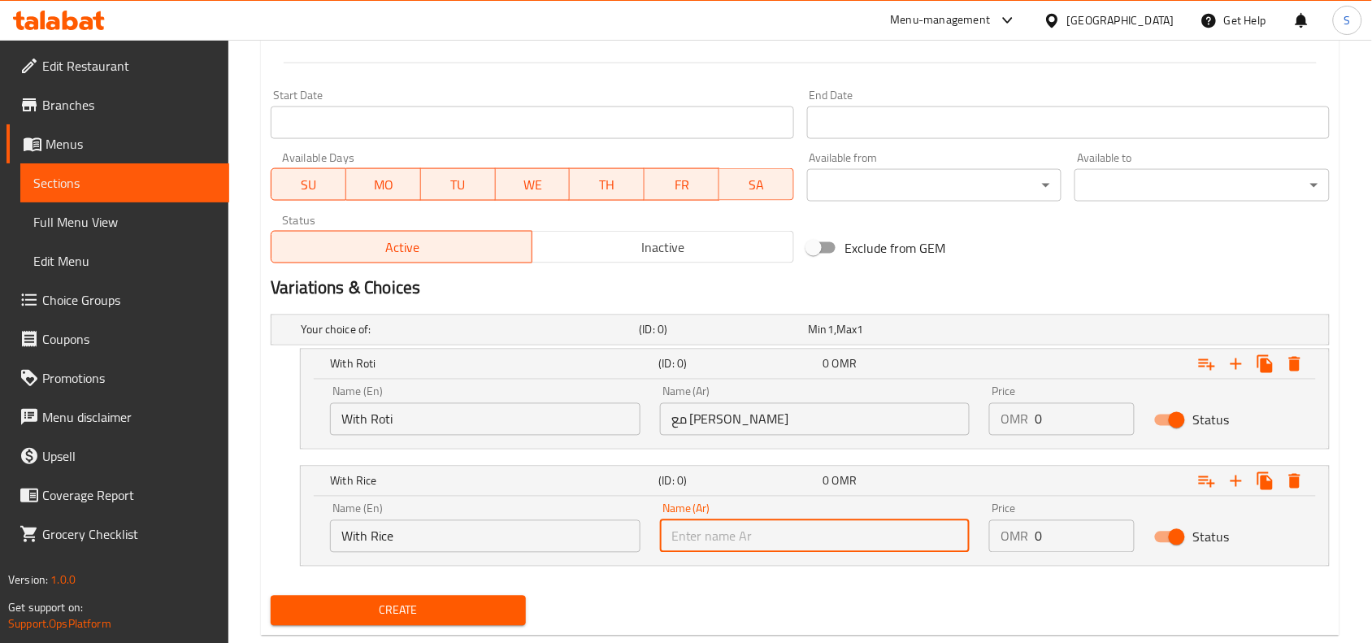
type input "مع أرز"
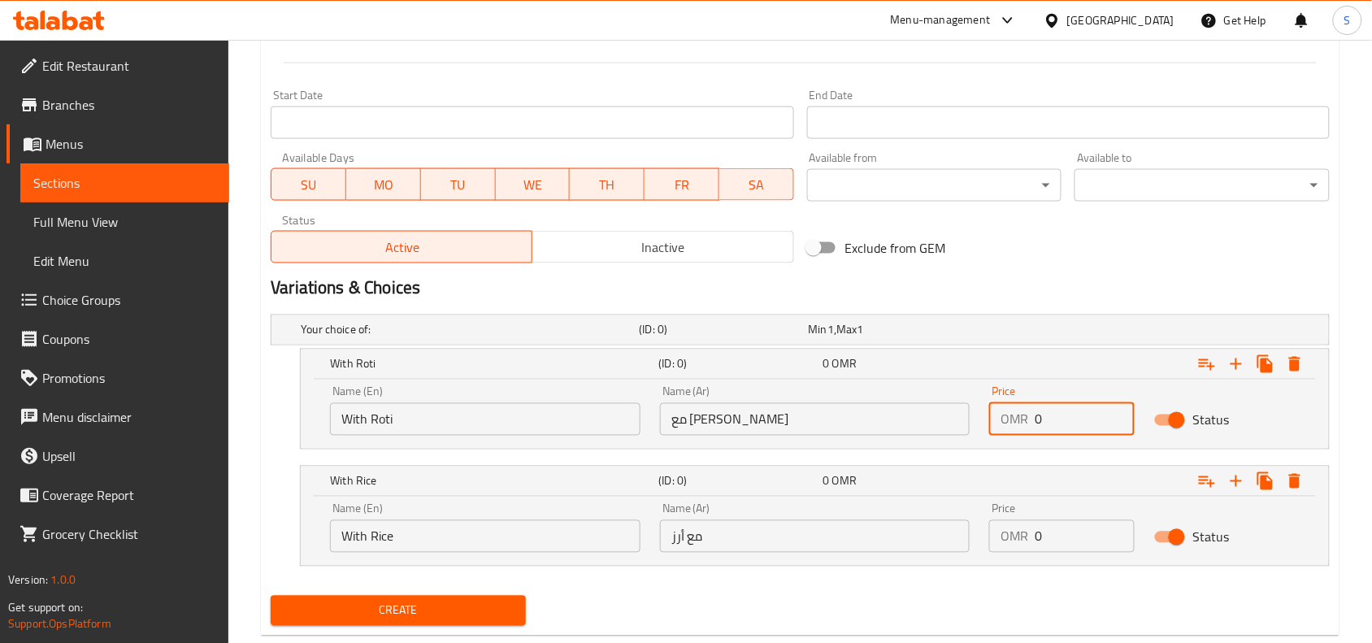
drag, startPoint x: 1069, startPoint y: 417, endPoint x: 944, endPoint y: 403, distance: 125.9
click at [944, 403] on div "Name (En) With Roti Name (En) Name (Ar) مع روتي Name (Ar) Price OMR 0 Price Sta…" at bounding box center [814, 410] width 989 height 69
type input "1.5"
drag, startPoint x: 1058, startPoint y: 530, endPoint x: 911, endPoint y: 530, distance: 147.1
click at [911, 530] on div "Name (En) With Rice Name (En) Name (Ar) مع أرز Name (Ar) Price OMR 0 Price Stat…" at bounding box center [814, 527] width 989 height 69
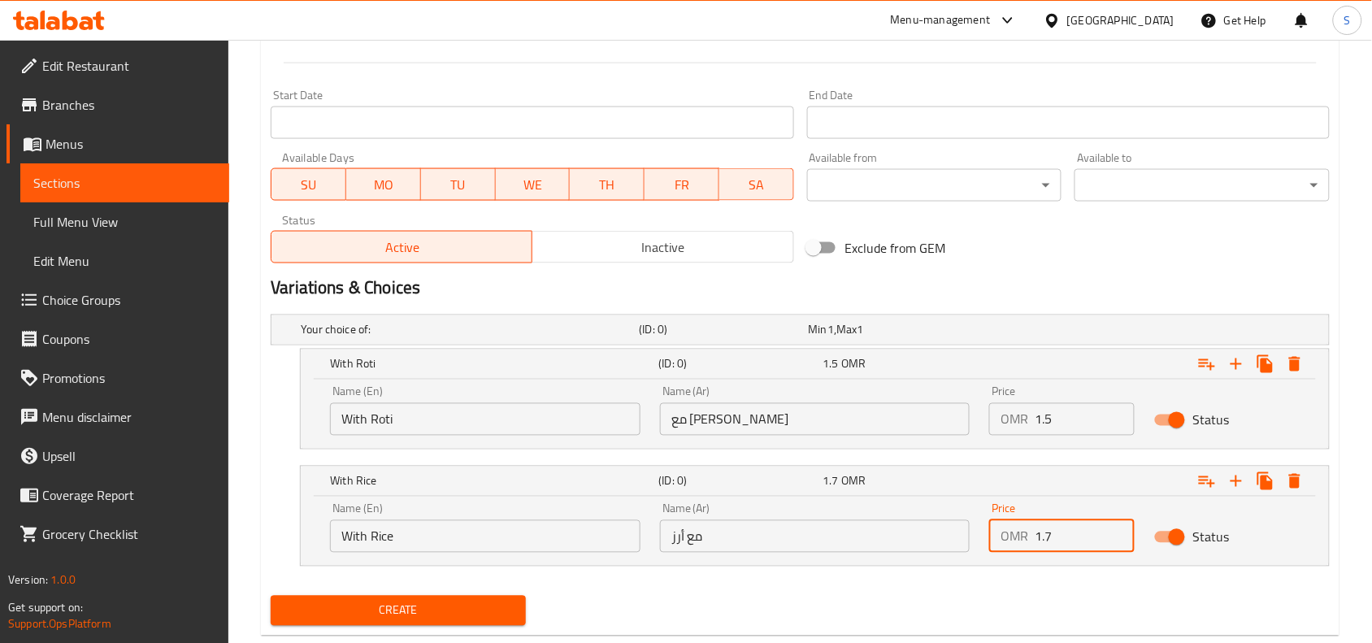
type input "1.7"
click at [843, 599] on div "Create" at bounding box center [800, 610] width 1072 height 43
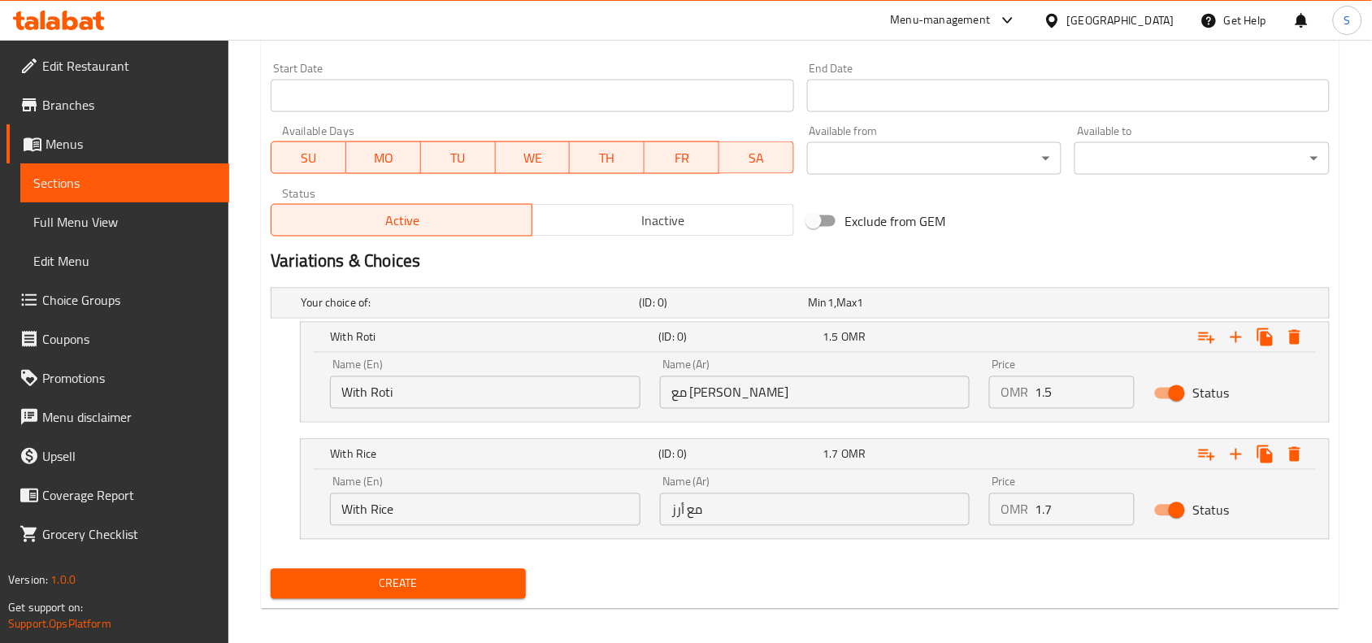
scroll to position [681, 0]
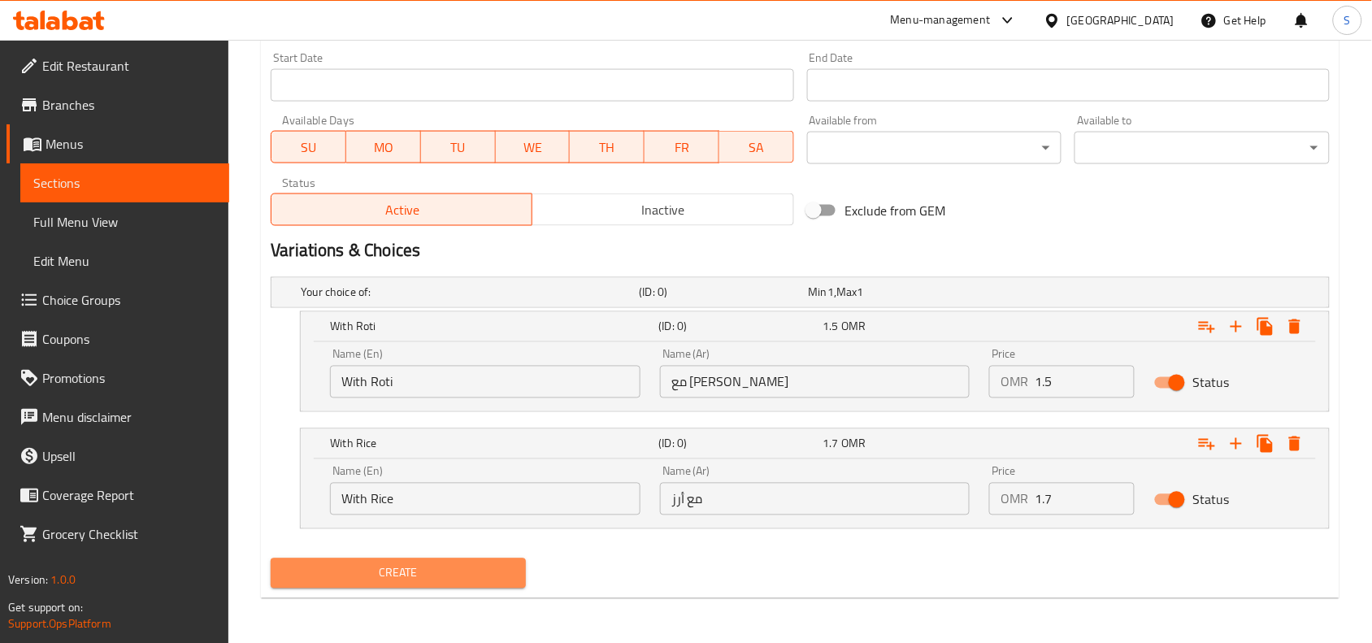
click at [466, 575] on span "Create" at bounding box center [398, 573] width 229 height 20
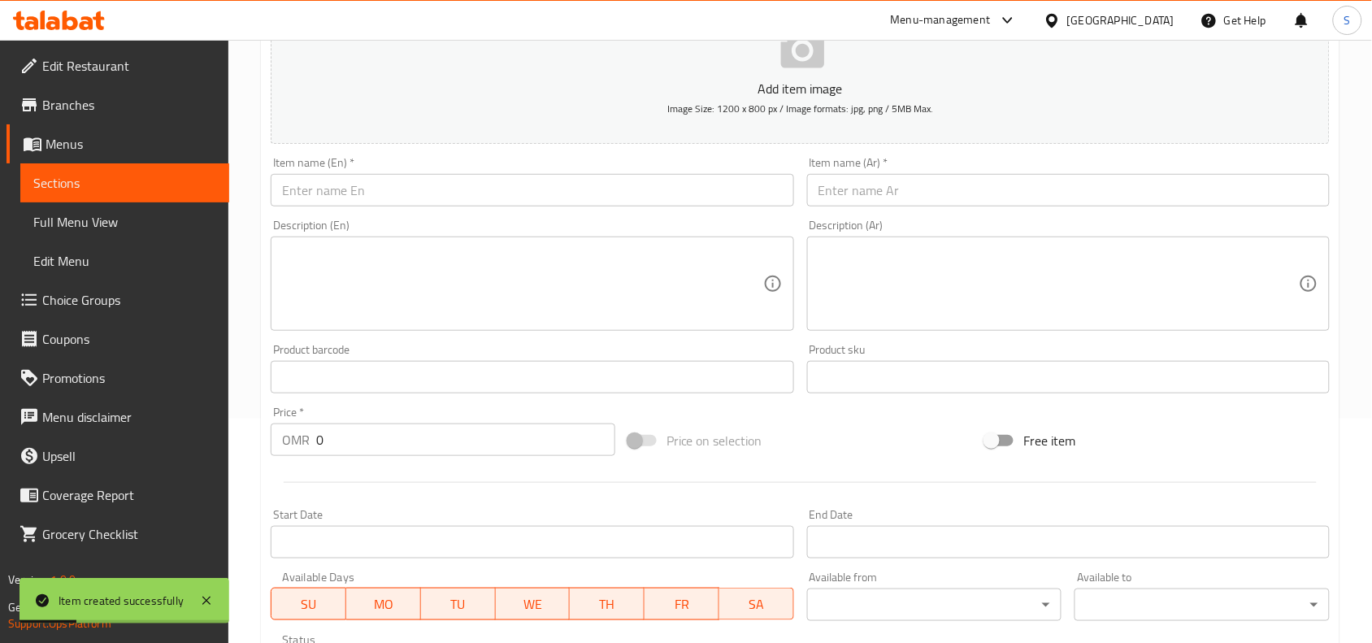
scroll to position [0, 0]
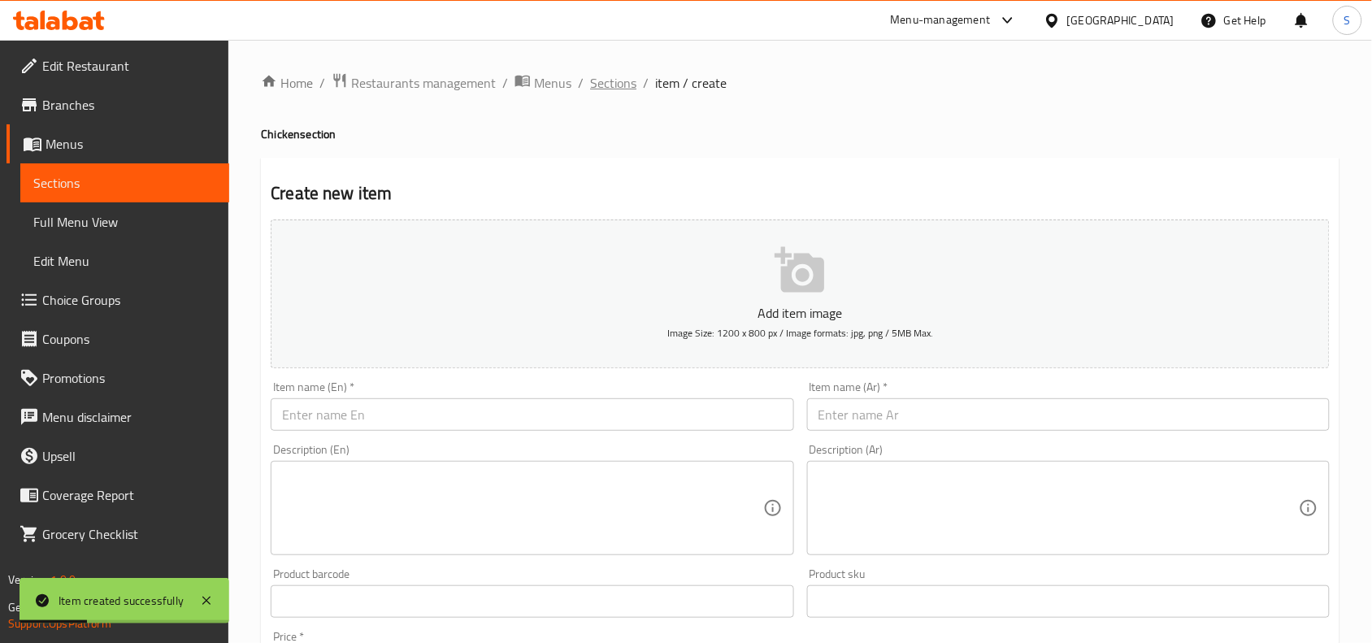
click at [603, 79] on span "Sections" at bounding box center [613, 83] width 46 height 20
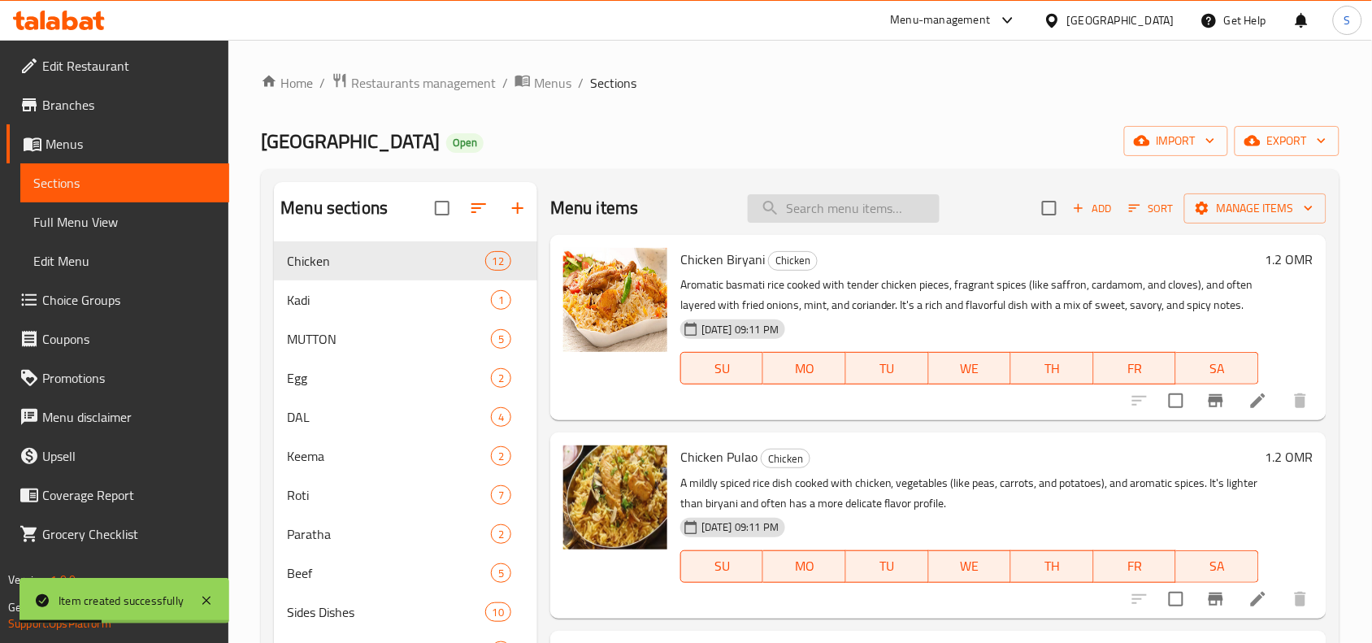
click at [876, 195] on input "search" at bounding box center [844, 208] width 192 height 28
paste input "CHICKEN NASHIF B\L"
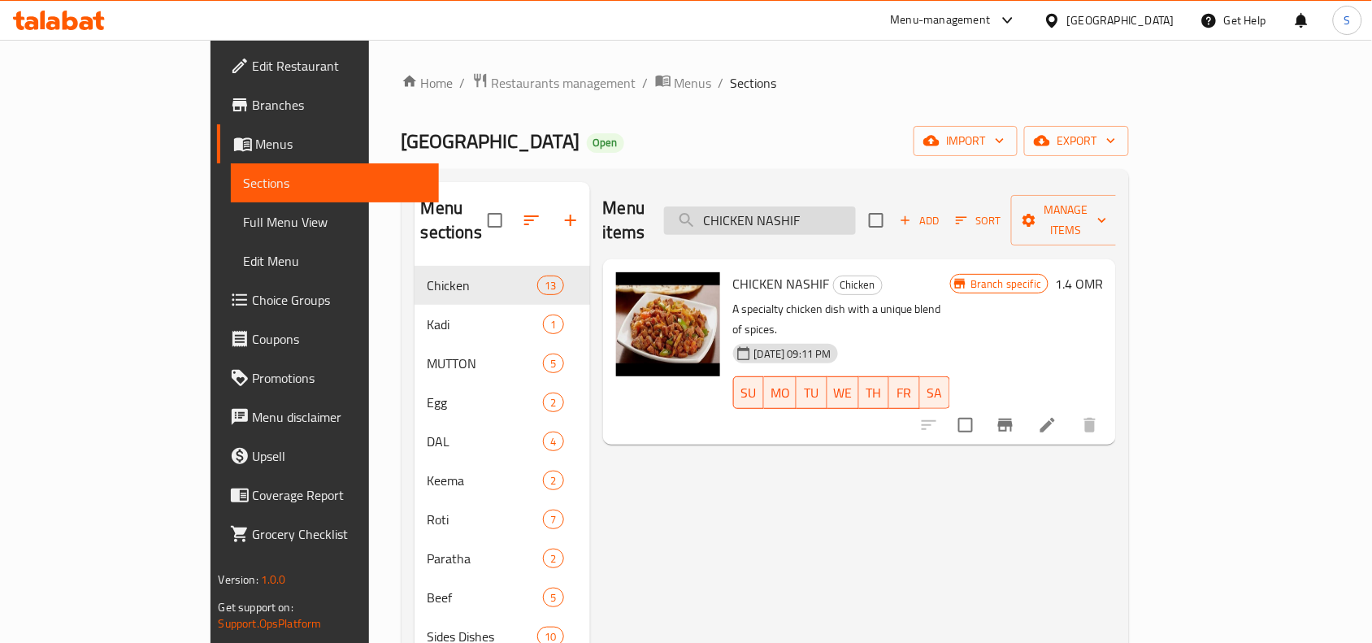
click at [856, 212] on input "CHICKEN NASHIF" at bounding box center [760, 220] width 192 height 28
paste input "EF SPECIAL CHICKEN B\L"
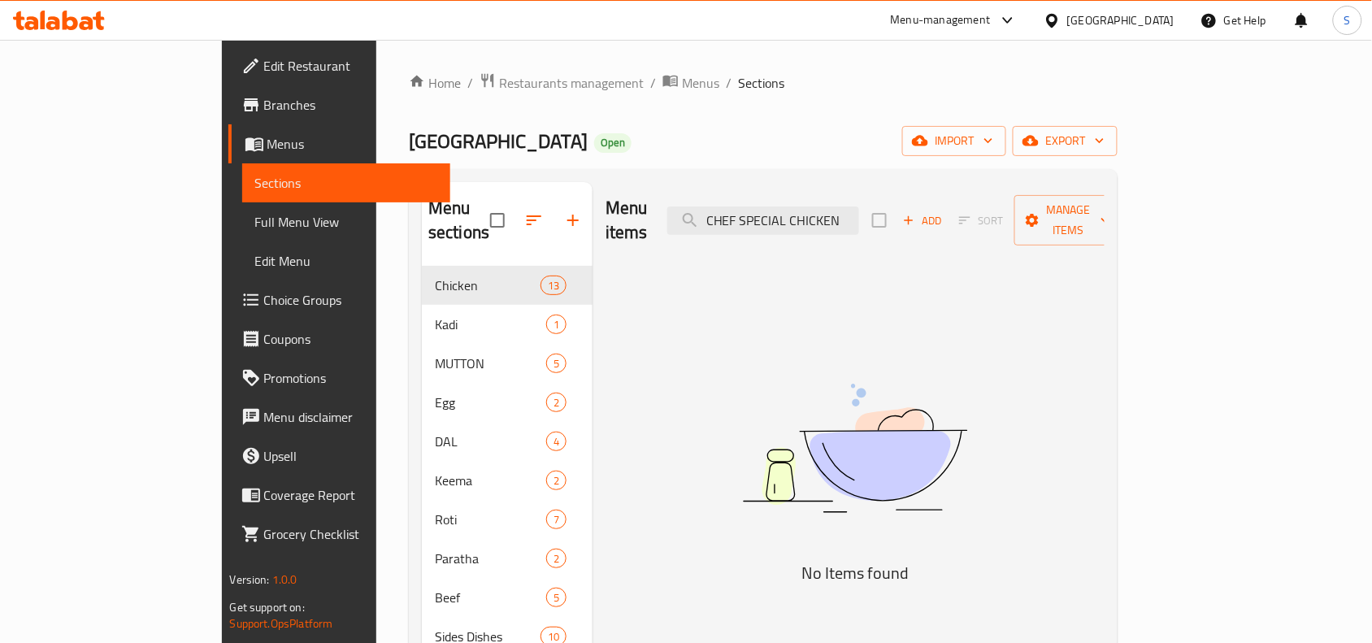
drag, startPoint x: 814, startPoint y: 209, endPoint x: 951, endPoint y: 204, distance: 136.6
click at [951, 204] on div "Menu items CHEF SPECIAL CHICKEN Add Sort Manage items" at bounding box center [855, 220] width 499 height 77
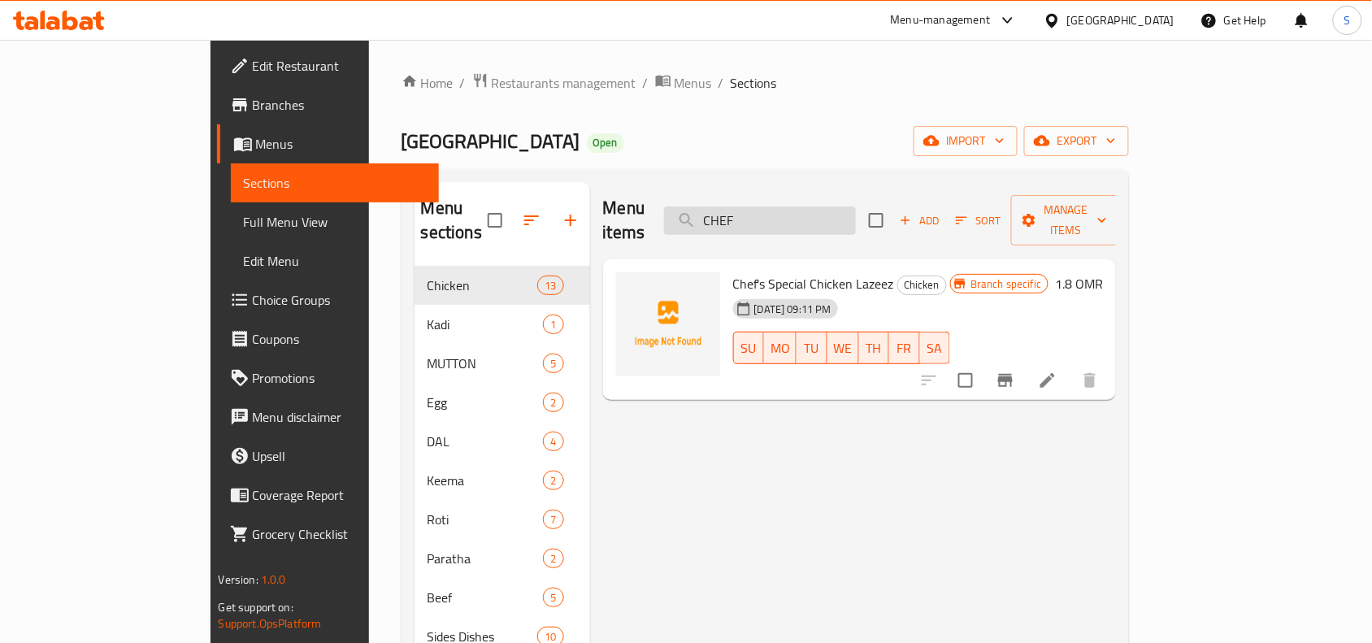
click at [856, 206] on input "CHEF" at bounding box center [760, 220] width 192 height 28
paste input "MUTTON CURRY"
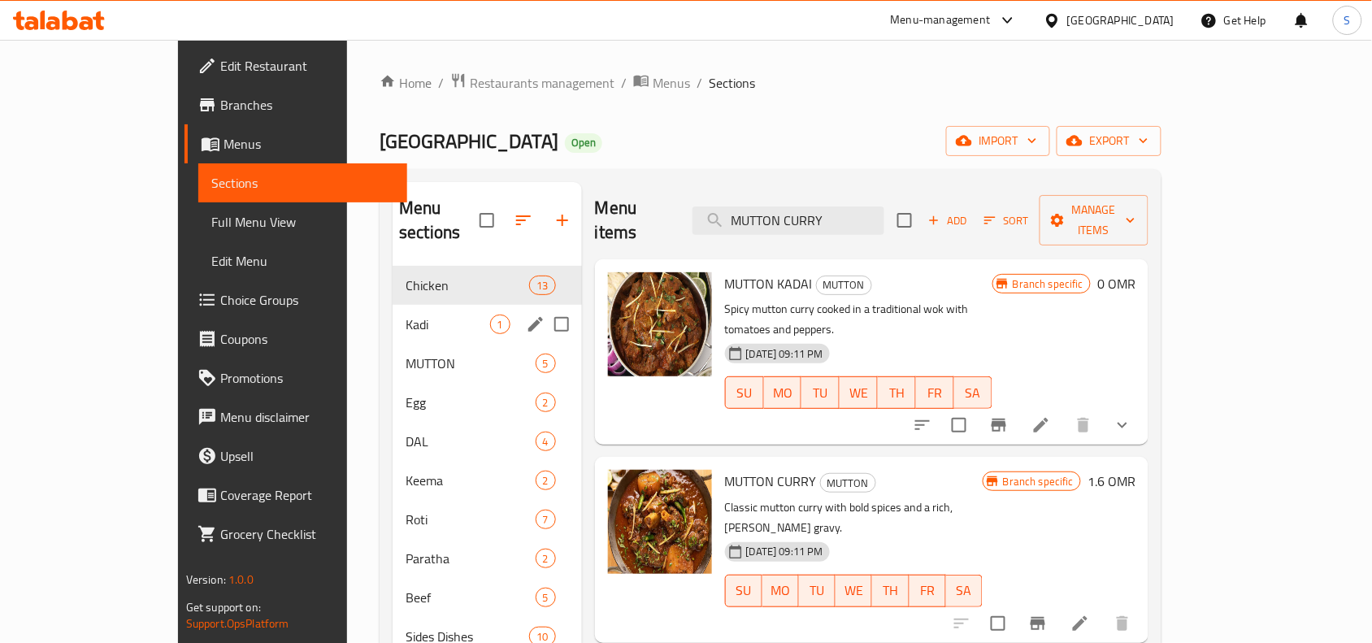
click at [393, 311] on div "Kadi 1" at bounding box center [487, 324] width 189 height 39
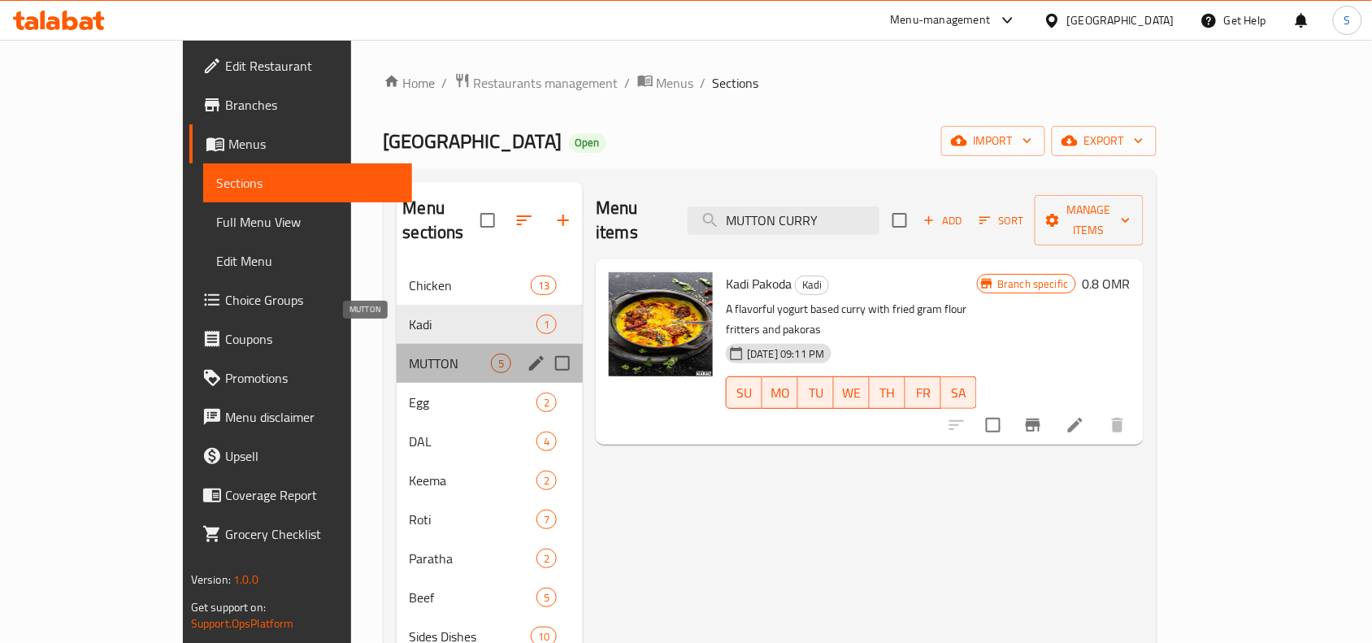
click at [410, 354] on span "MUTTON" at bounding box center [451, 364] width 82 height 20
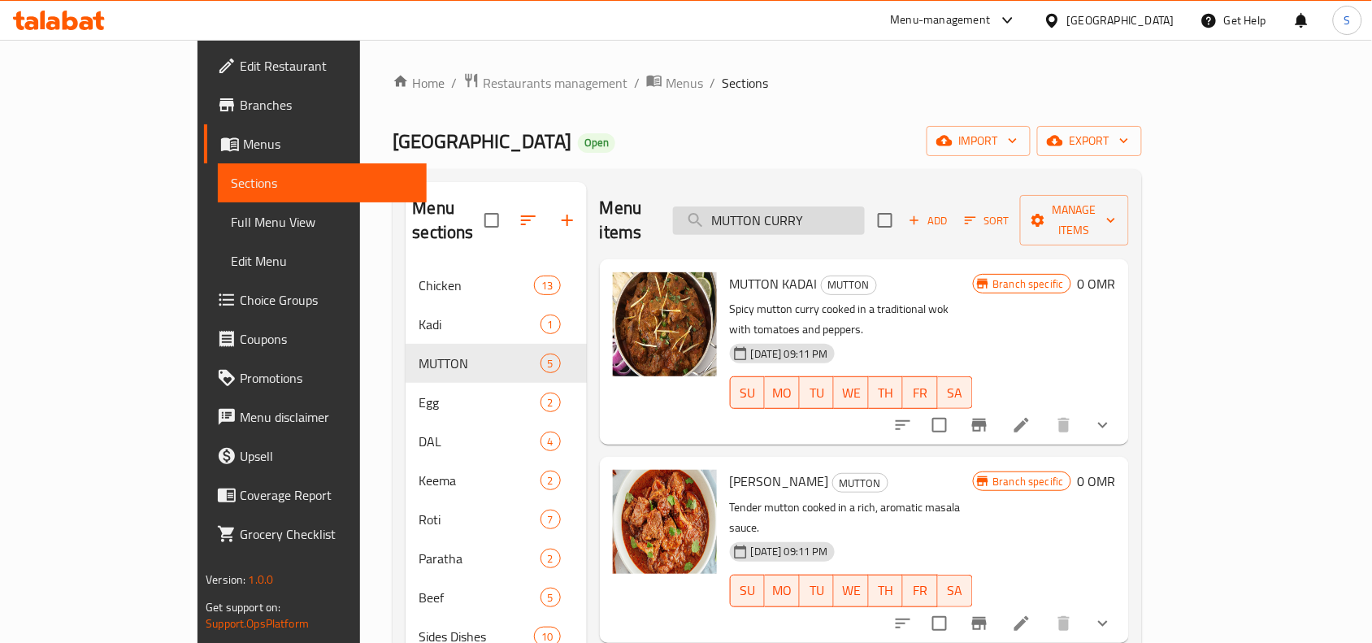
click at [865, 210] on input "MUTTON CURRY" at bounding box center [769, 220] width 192 height 28
paste input "WITH CHANA"
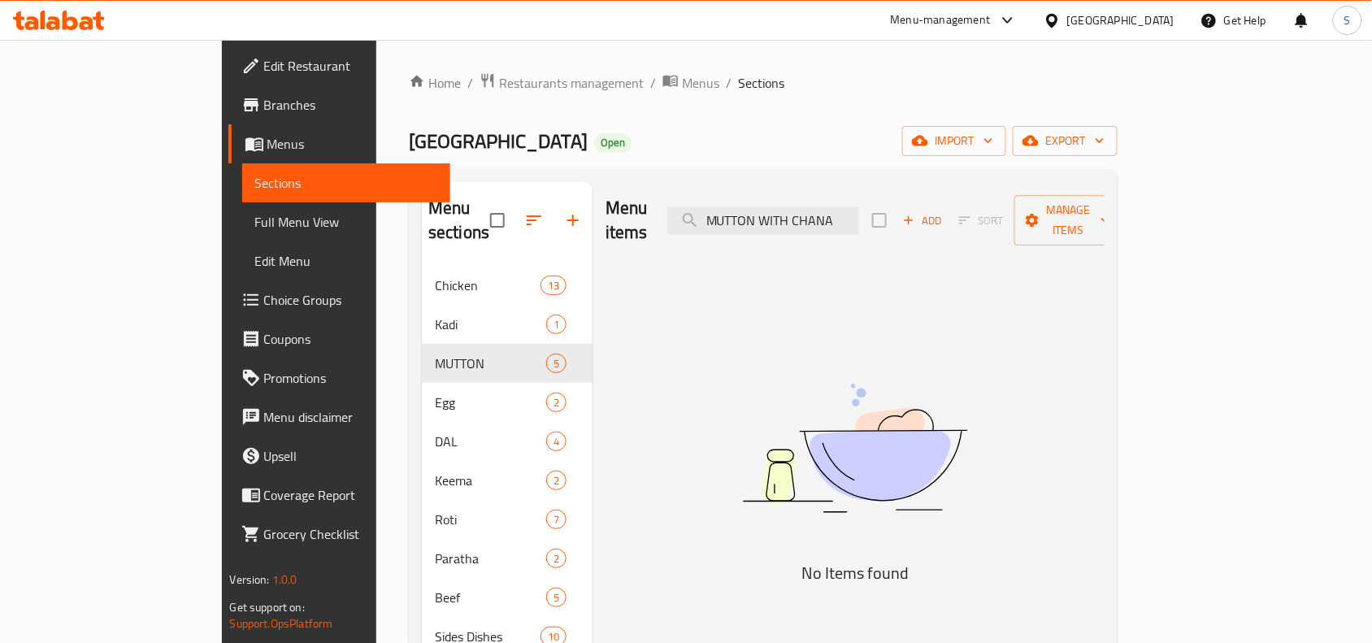
drag, startPoint x: 852, startPoint y: 214, endPoint x: 949, endPoint y: 213, distance: 96.7
click at [949, 213] on div "Menu items MUTTON WITH CHANA Add Sort Manage items" at bounding box center [855, 220] width 499 height 77
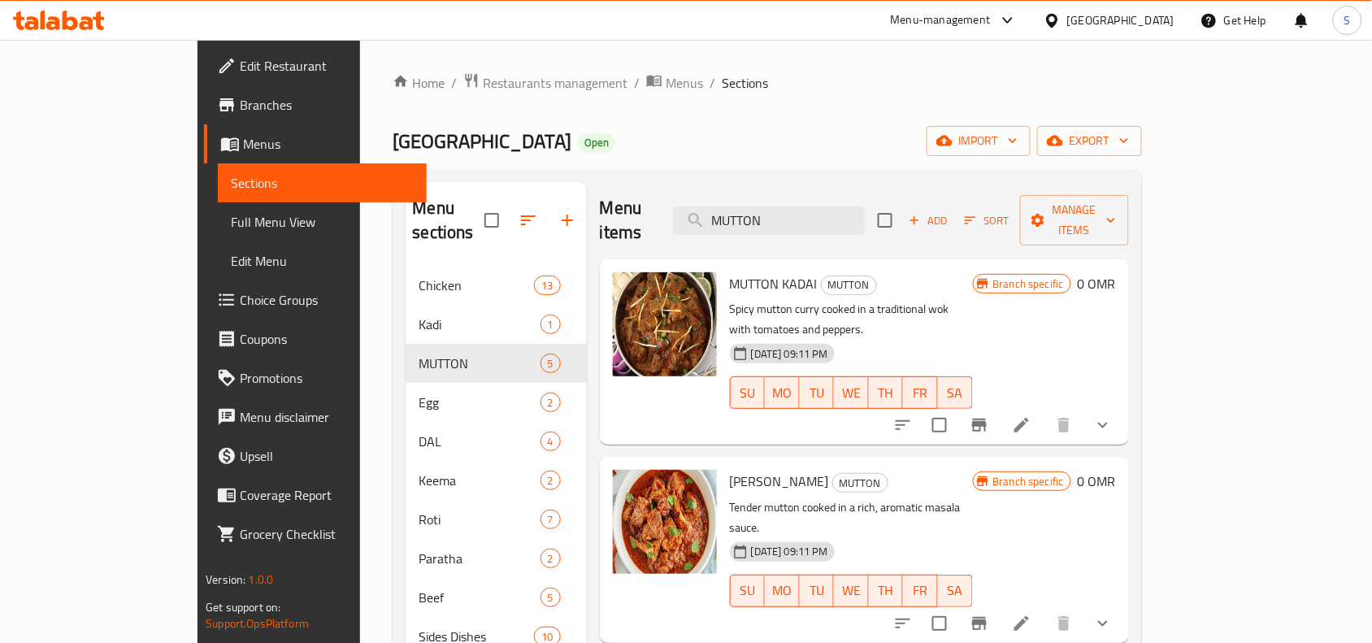
type input "MUTTON"
click at [766, 93] on ol "Home / Restaurants management / Menus / Sections" at bounding box center [767, 82] width 749 height 21
click at [950, 211] on span "Add" at bounding box center [928, 220] width 44 height 19
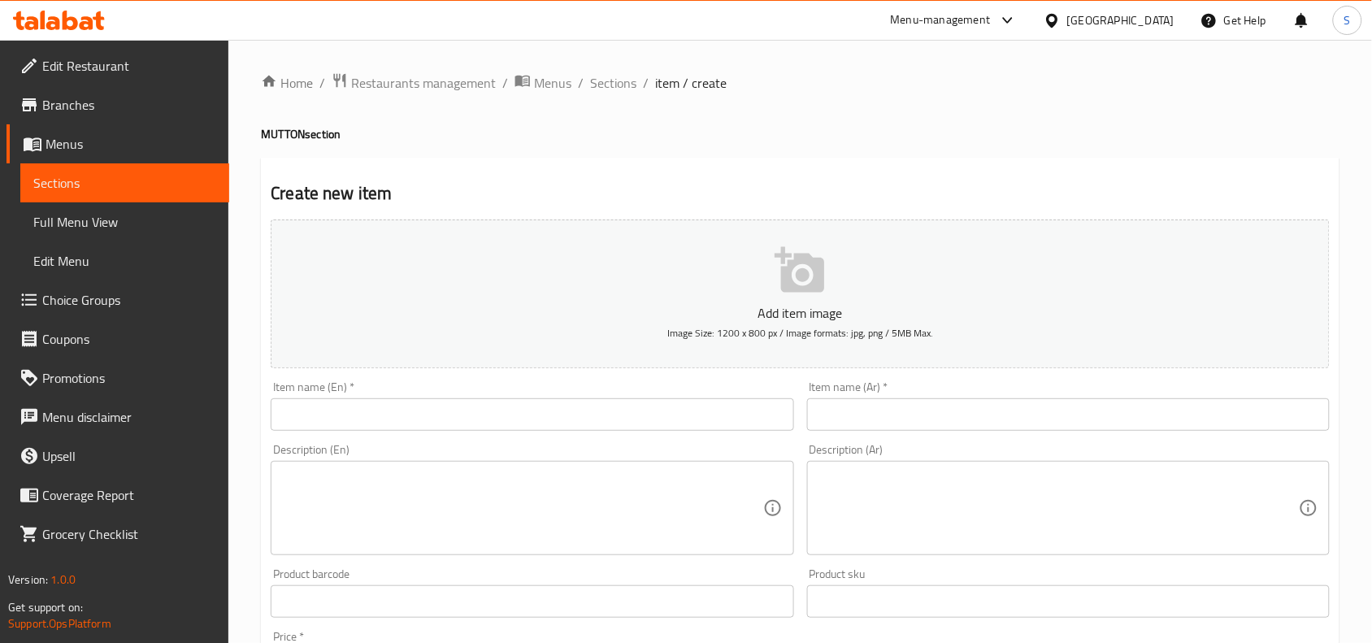
click at [639, 428] on input "text" at bounding box center [532, 414] width 523 height 33
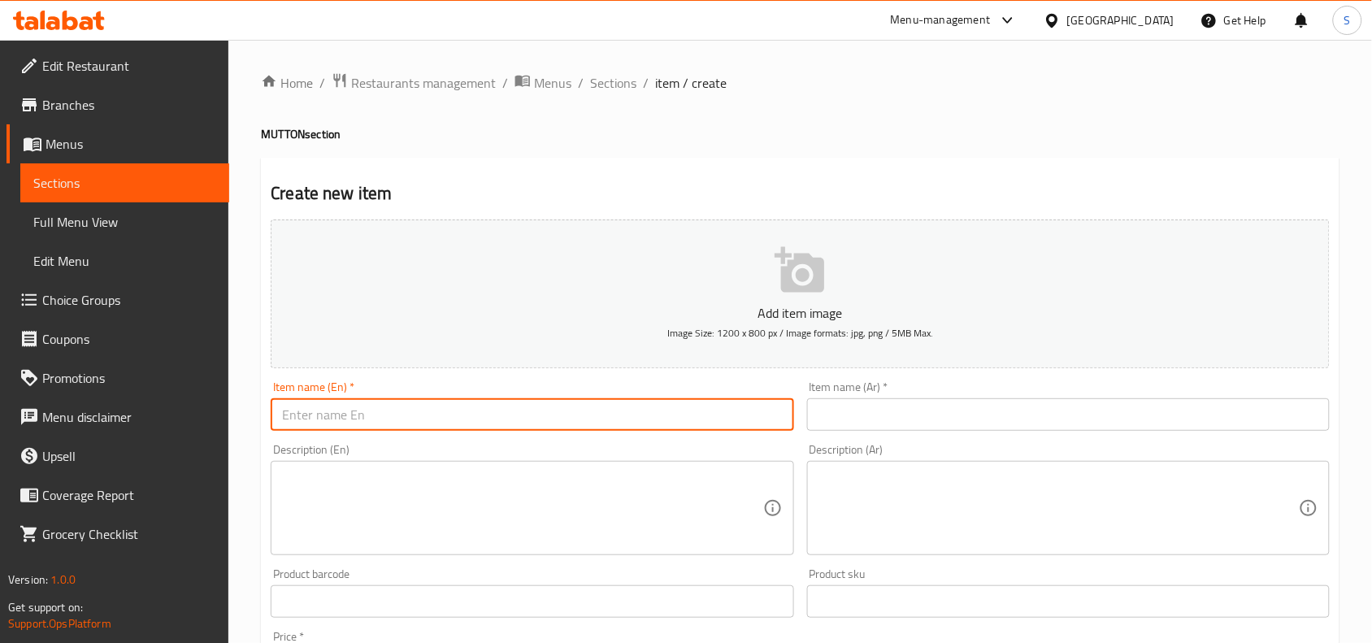
paste input "MUTTON WITH CHANA"
click at [640, 419] on input "MUTTON WITH CHANA" at bounding box center [532, 414] width 523 height 33
click at [640, 419] on input "Mutton with Chana" at bounding box center [532, 414] width 523 height 33
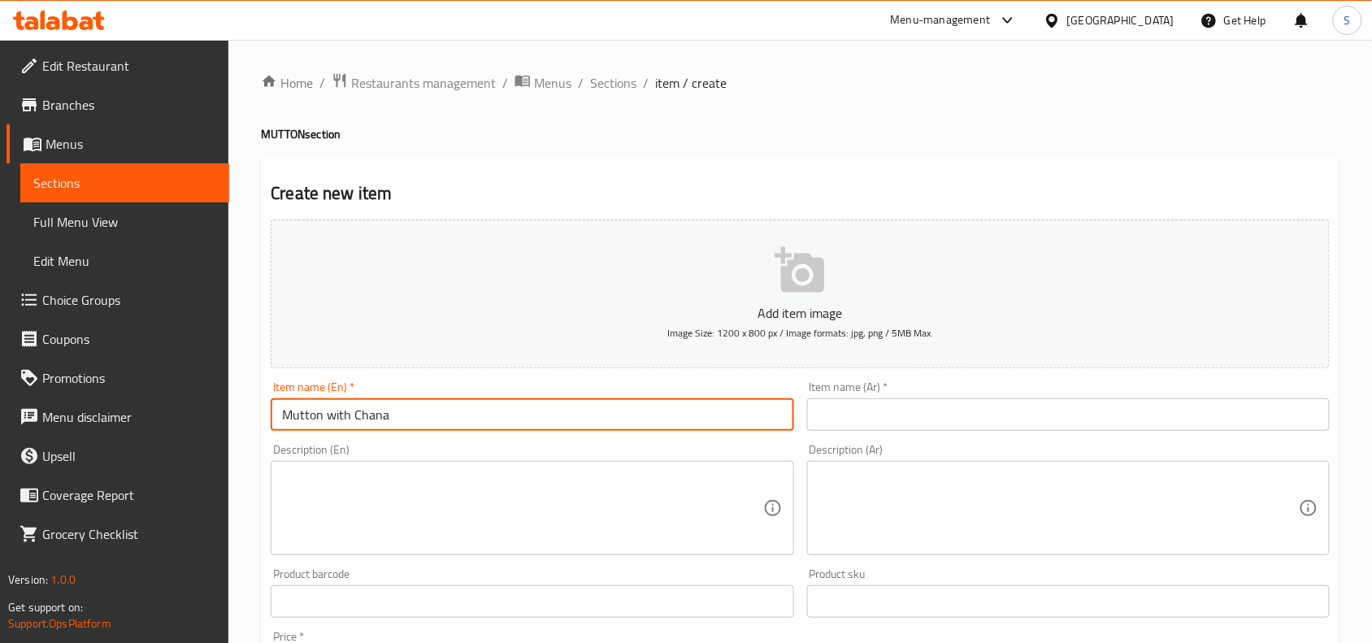
type input "Mutton with Chana"
click at [1002, 431] on input "text" at bounding box center [1068, 414] width 523 height 33
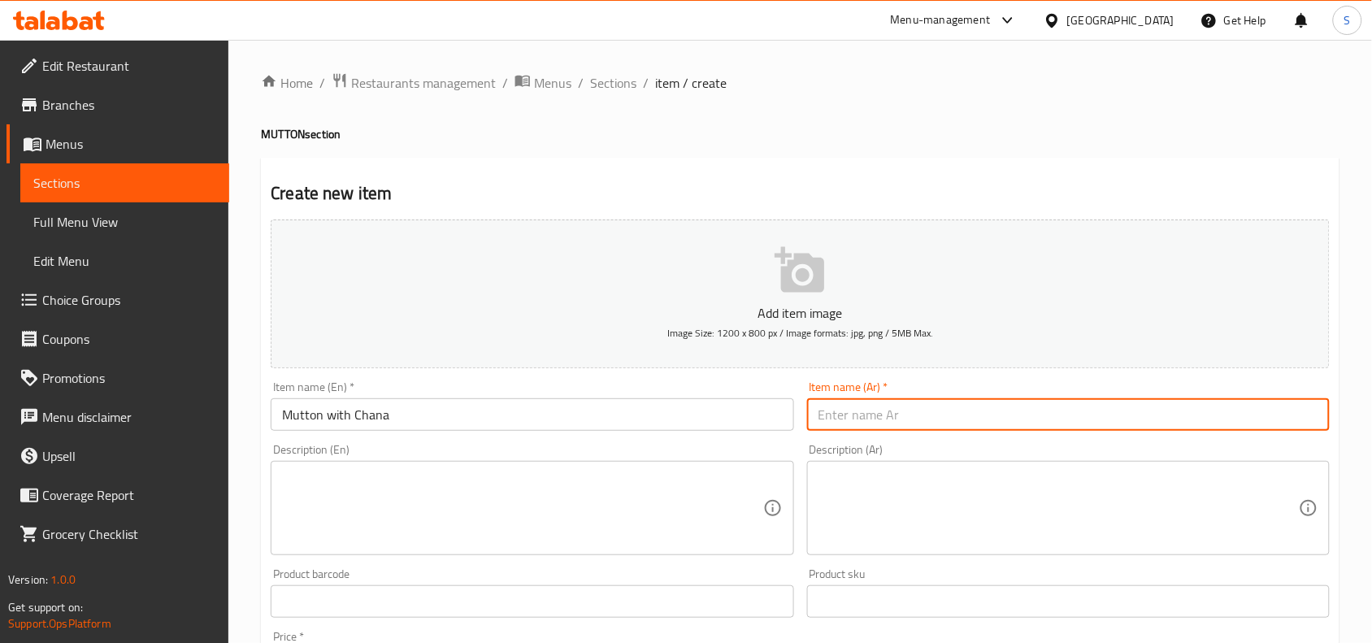
click at [531, 421] on input "Mutton with Chana" at bounding box center [532, 414] width 523 height 33
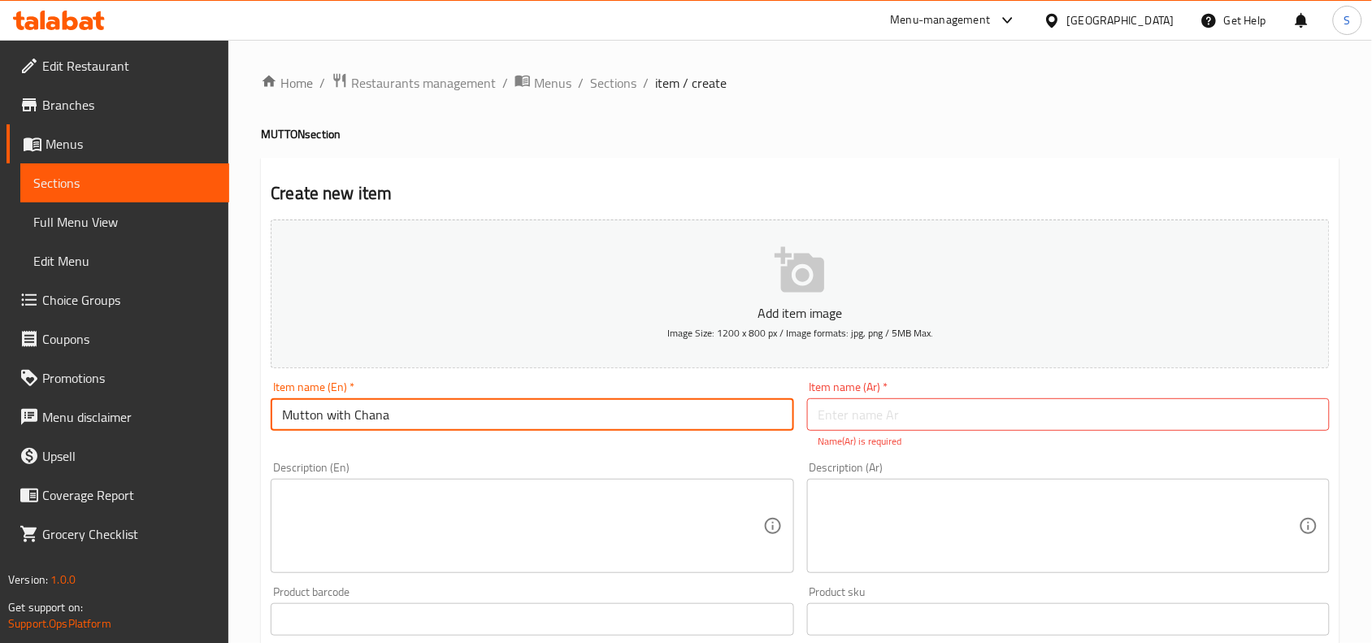
click at [531, 421] on input "Mutton with Chana" at bounding box center [532, 414] width 523 height 33
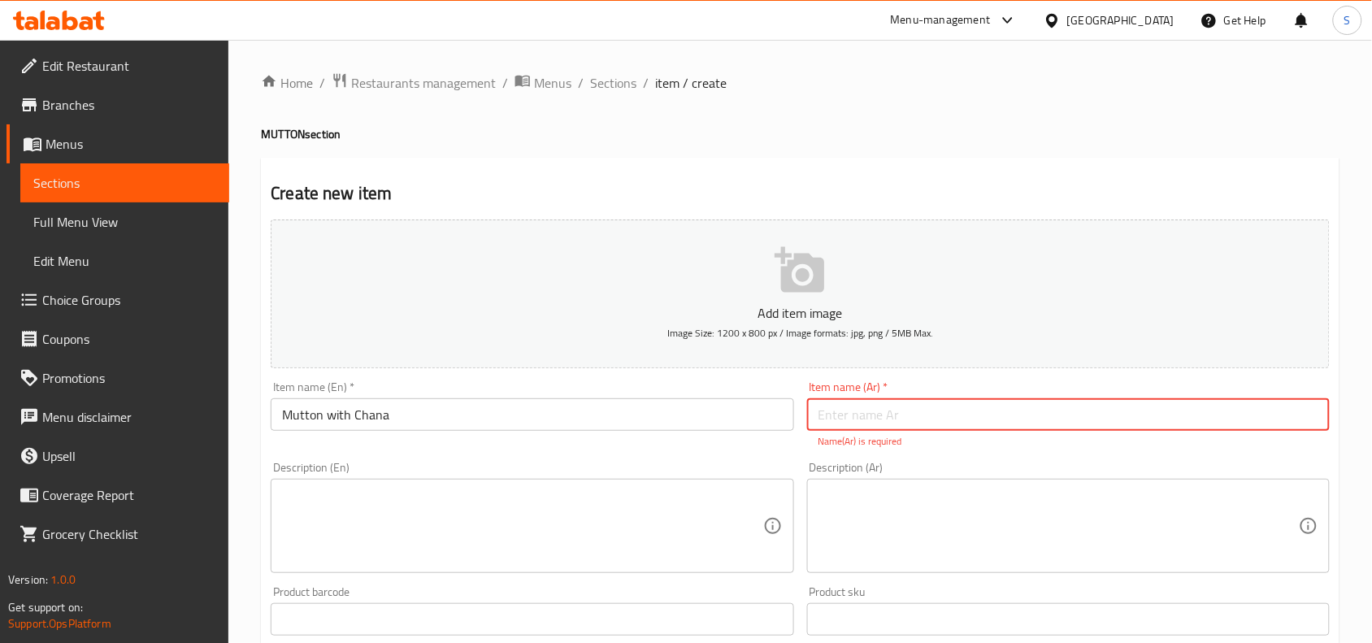
click at [966, 407] on input "text" at bounding box center [1068, 414] width 523 height 33
paste input "لحم الضأن مع تشانا"
drag, startPoint x: 884, startPoint y: 416, endPoint x: 895, endPoint y: 431, distance: 18.0
click at [895, 431] on input "لحم الضأن مع تشانا" at bounding box center [1068, 414] width 523 height 33
click at [844, 423] on input "لحم ضأن مع تشانا" at bounding box center [1068, 414] width 523 height 33
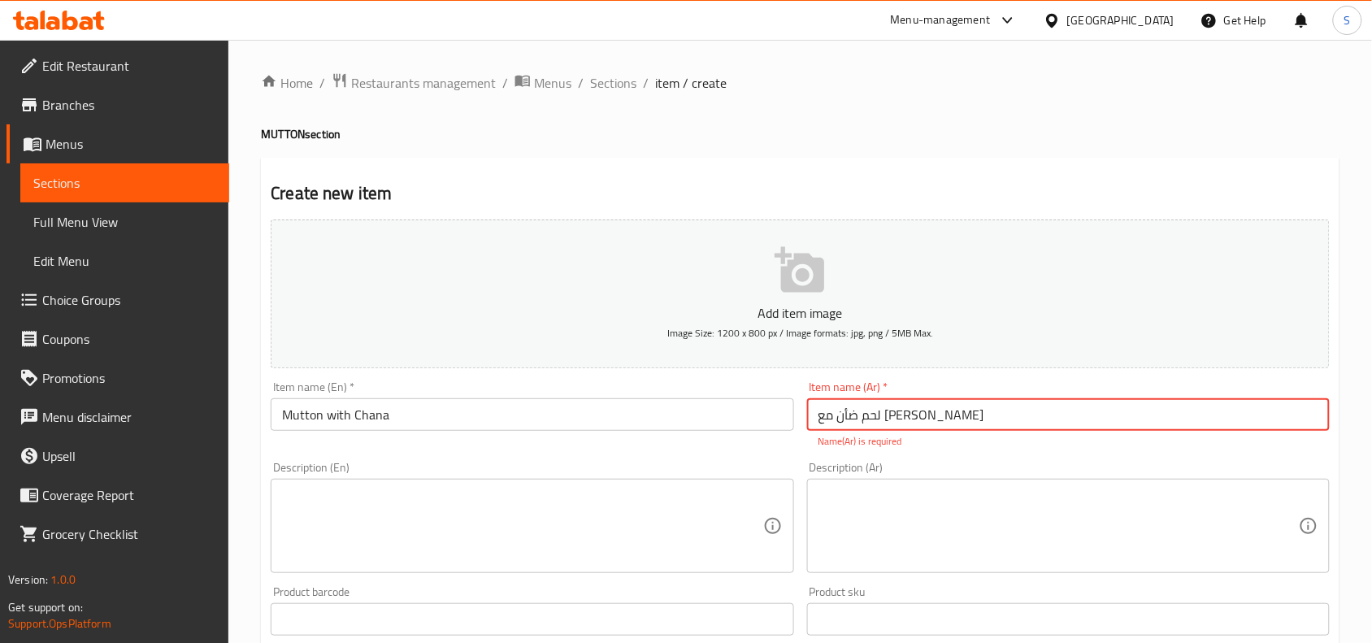
type input "لحم ضأن مع شانا"
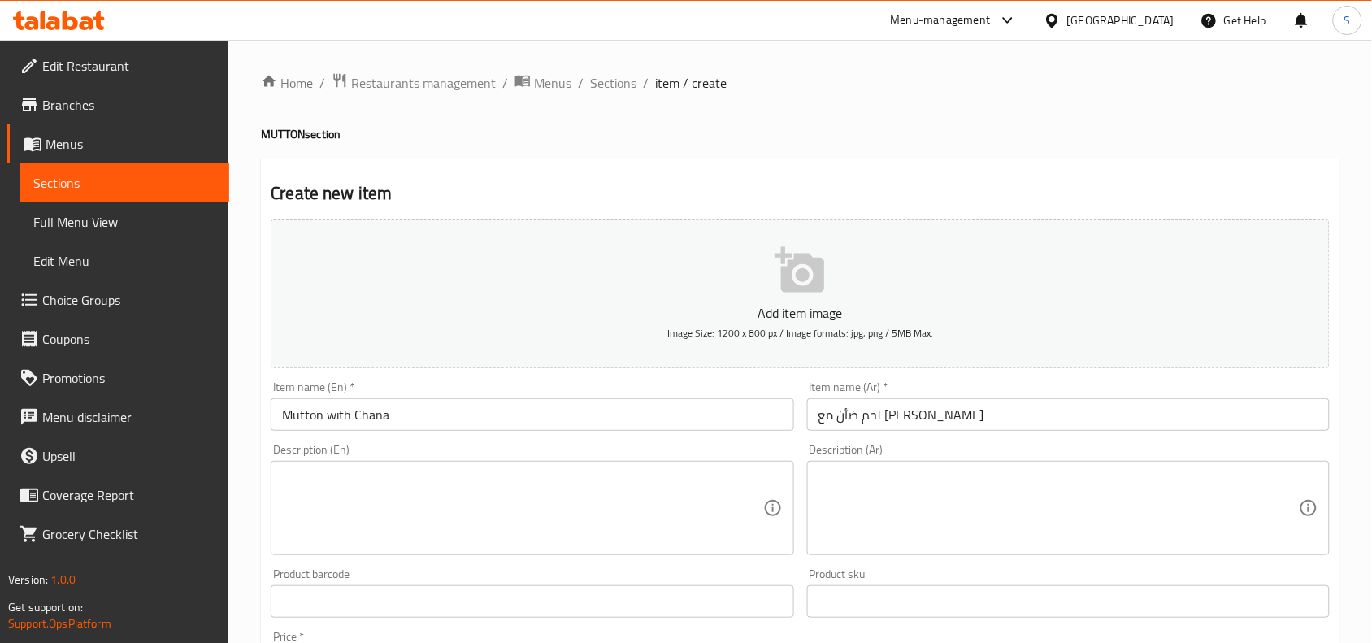
click at [992, 465] on div "Description (Ar) Description (Ar)" at bounding box center [1068, 499] width 523 height 111
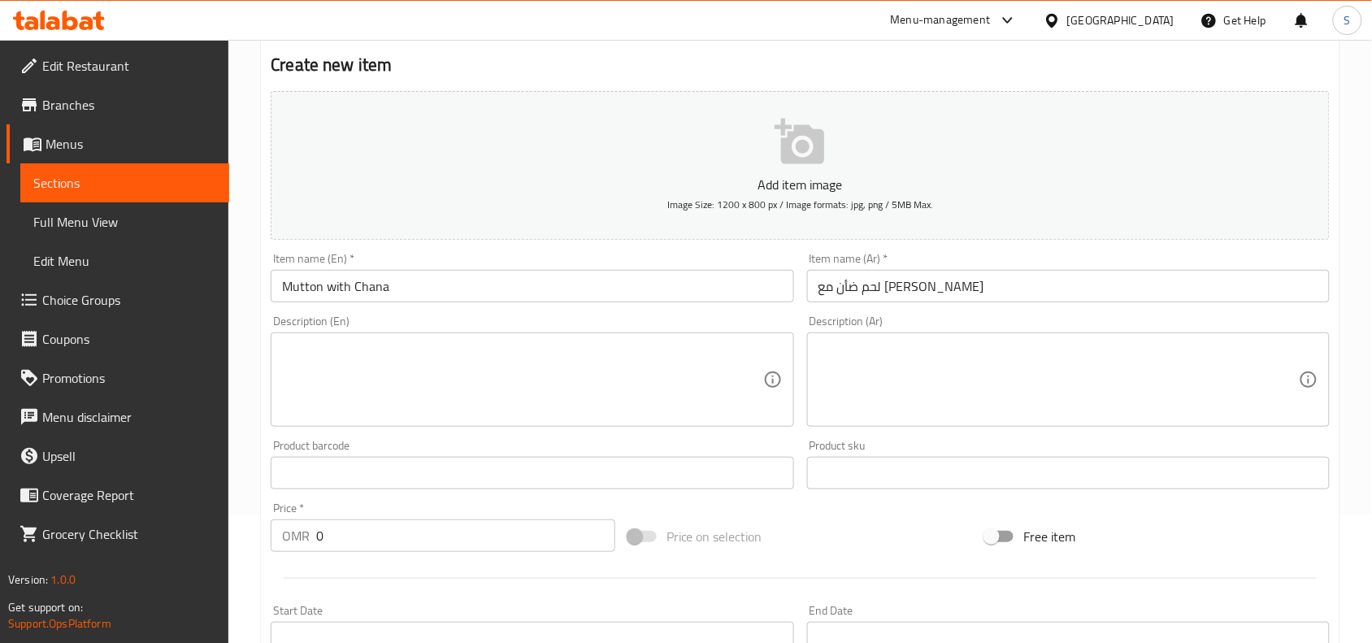
scroll to position [406, 0]
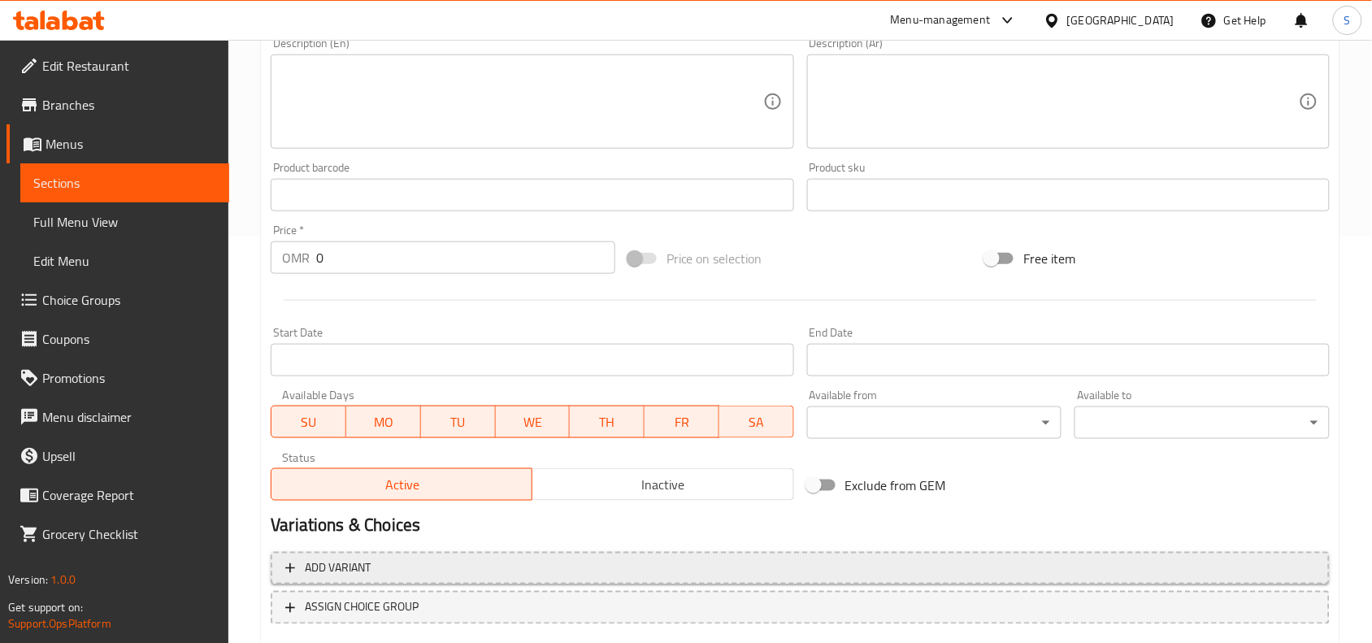
click at [567, 562] on span "Add variant" at bounding box center [800, 568] width 1030 height 20
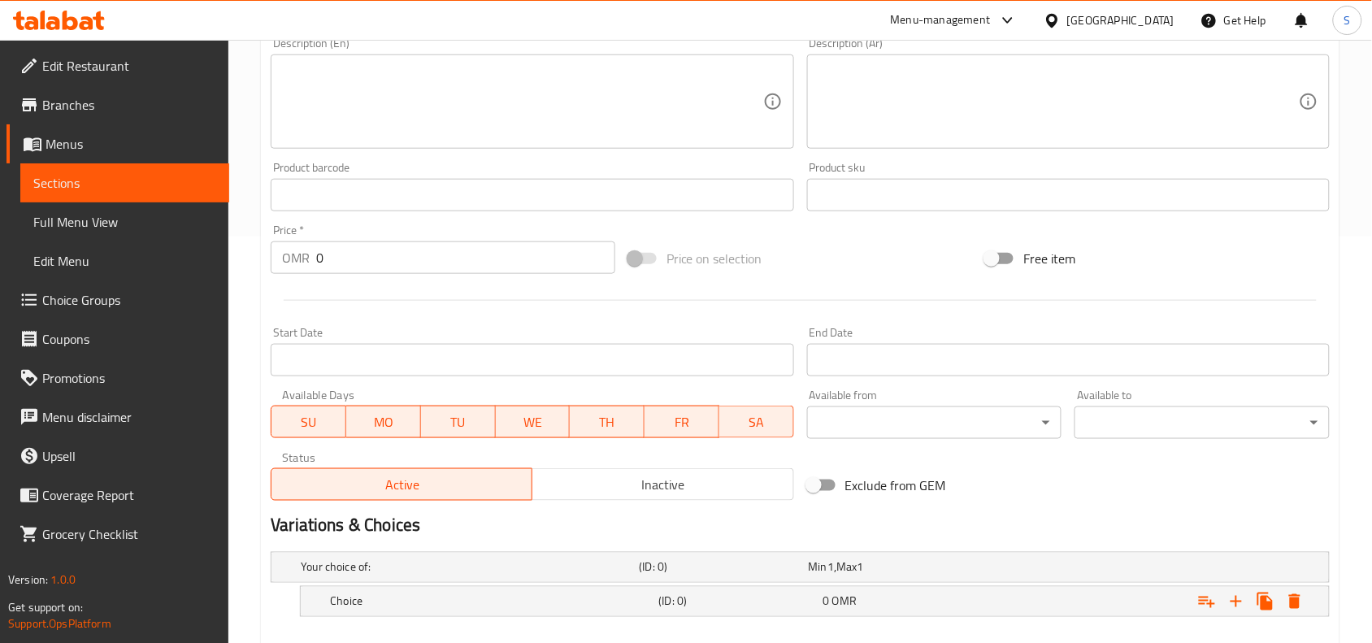
scroll to position [494, 0]
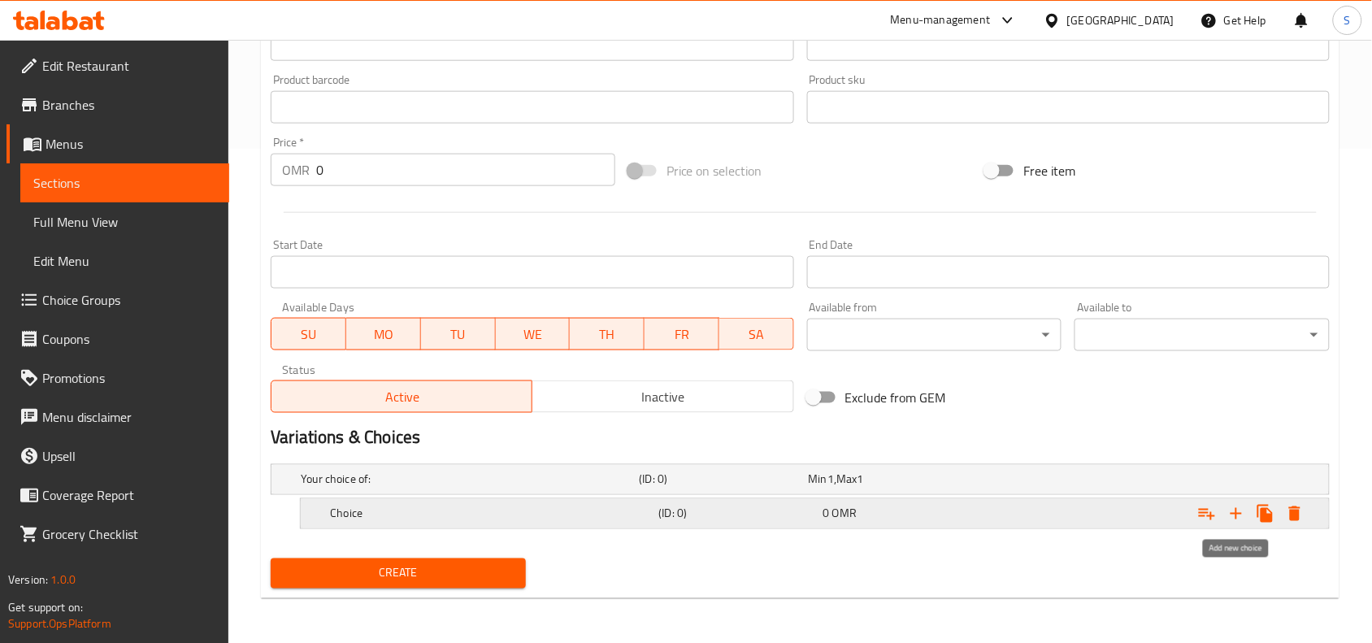
click at [1232, 515] on icon "Expand" at bounding box center [1237, 514] width 20 height 20
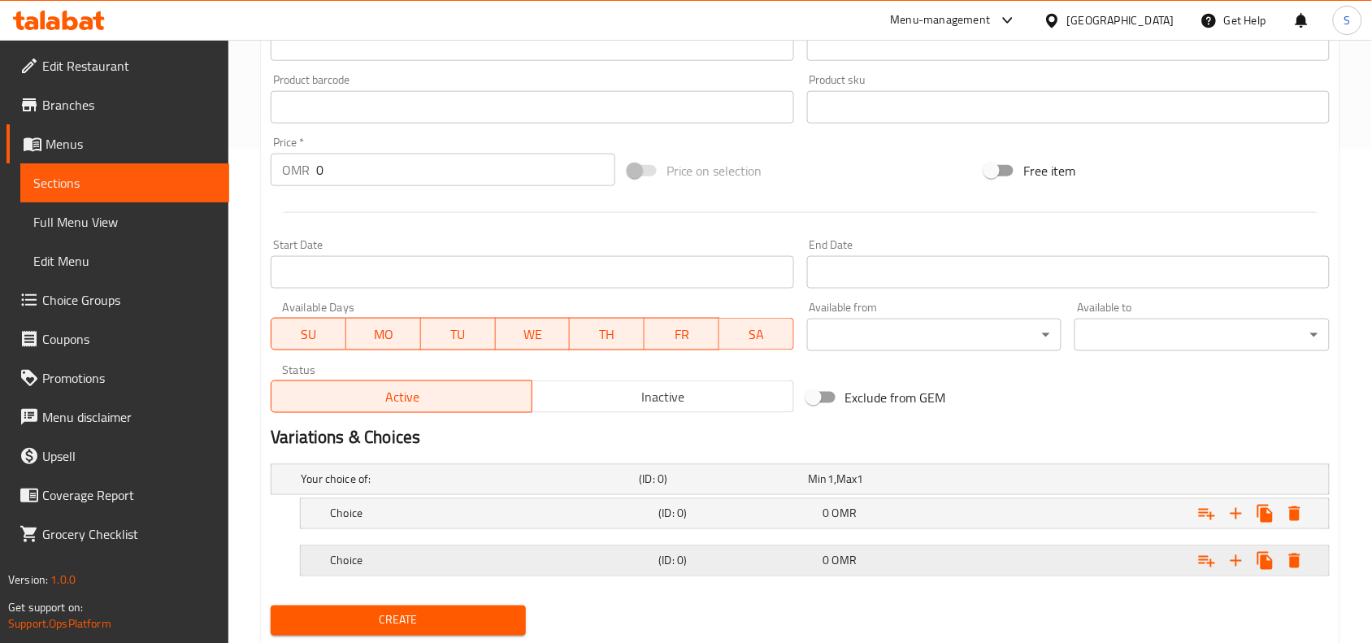
click at [620, 488] on h5 "Choice" at bounding box center [467, 479] width 332 height 16
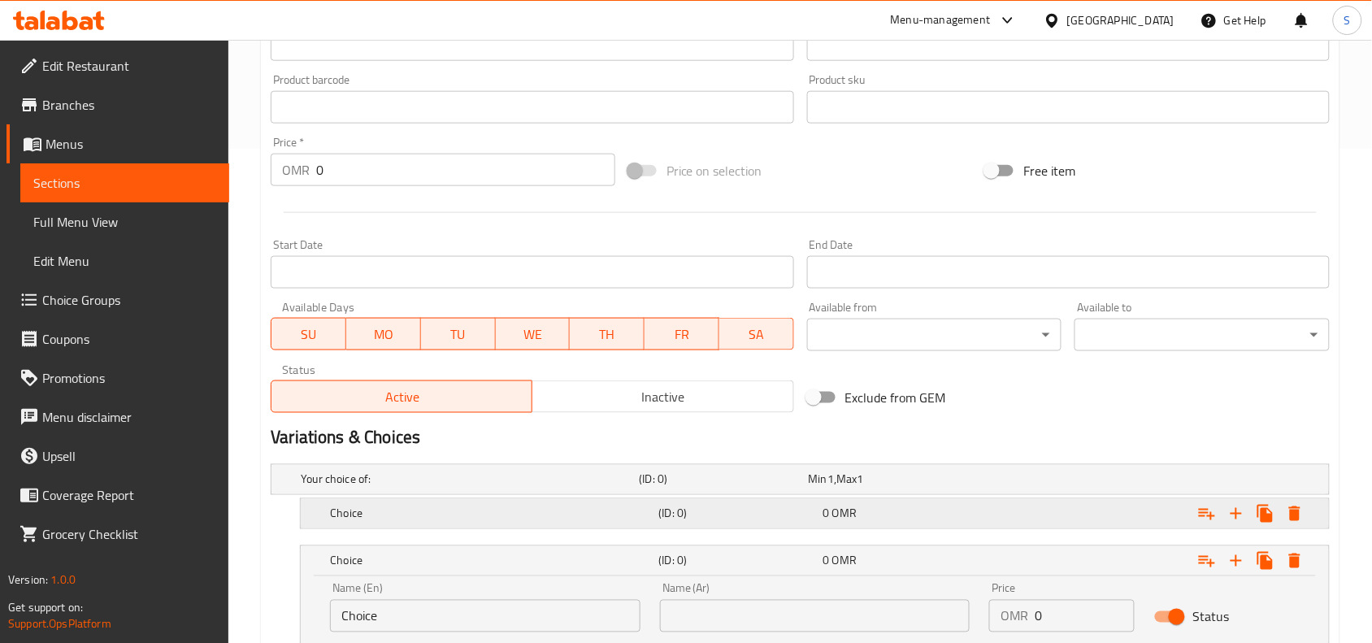
click at [586, 488] on h5 "Choice" at bounding box center [467, 479] width 332 height 16
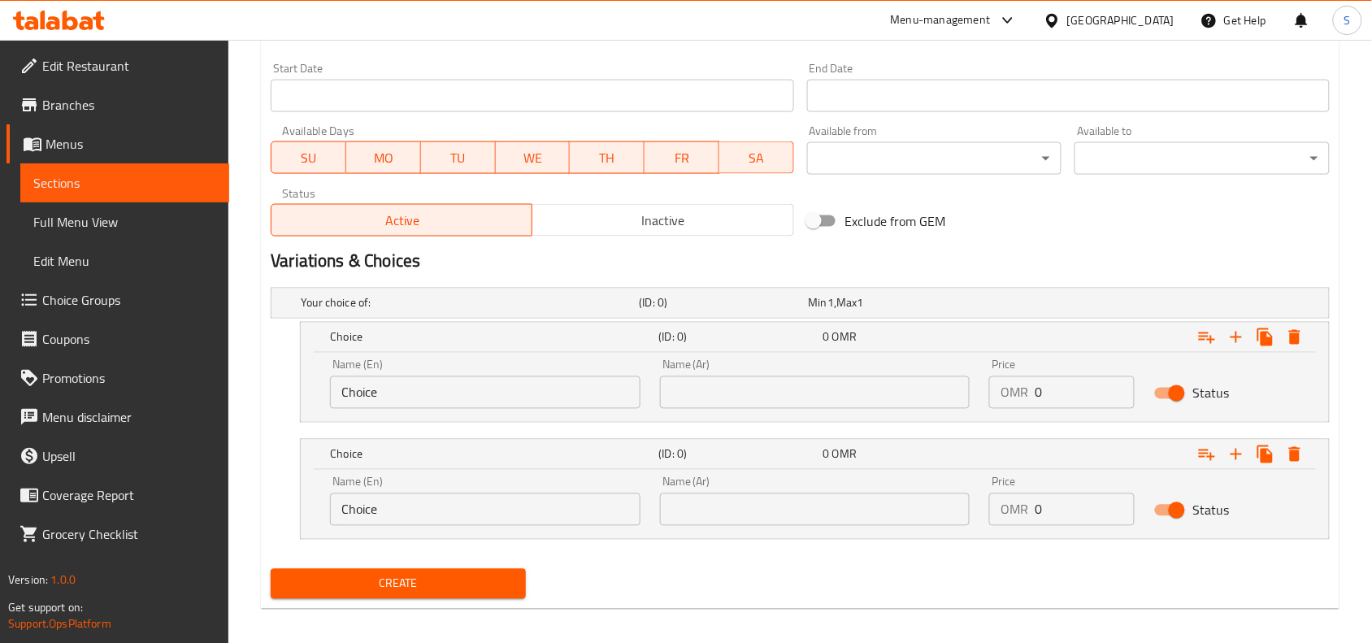
scroll to position [681, 0]
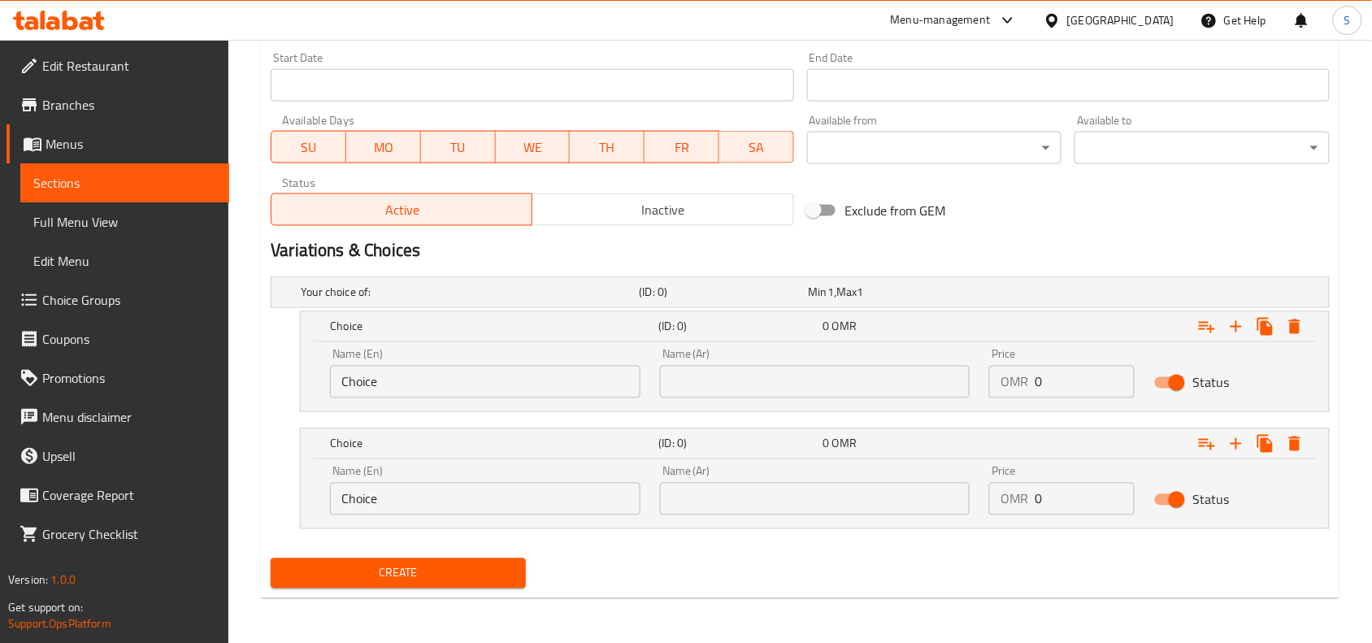
click at [465, 400] on div "Name (En) Choice Name (En)" at bounding box center [485, 373] width 330 height 69
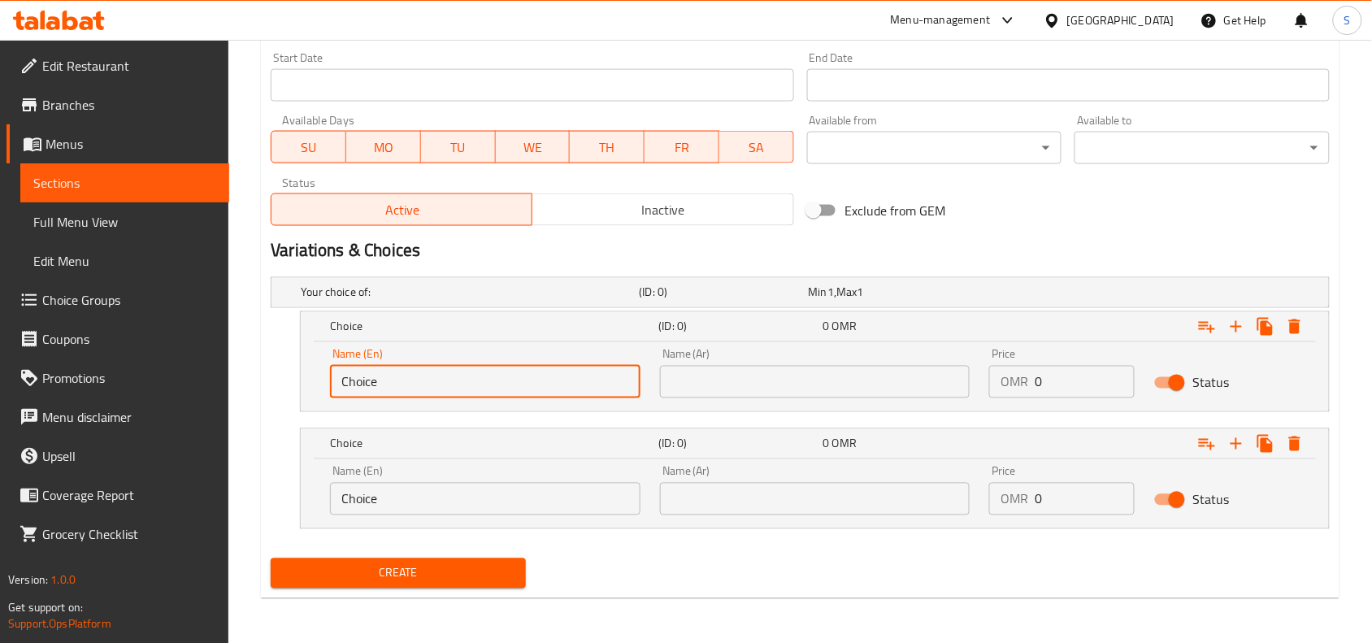
click at [460, 388] on input "Choice" at bounding box center [485, 382] width 310 height 33
click at [457, 490] on input "Choice" at bounding box center [485, 499] width 310 height 33
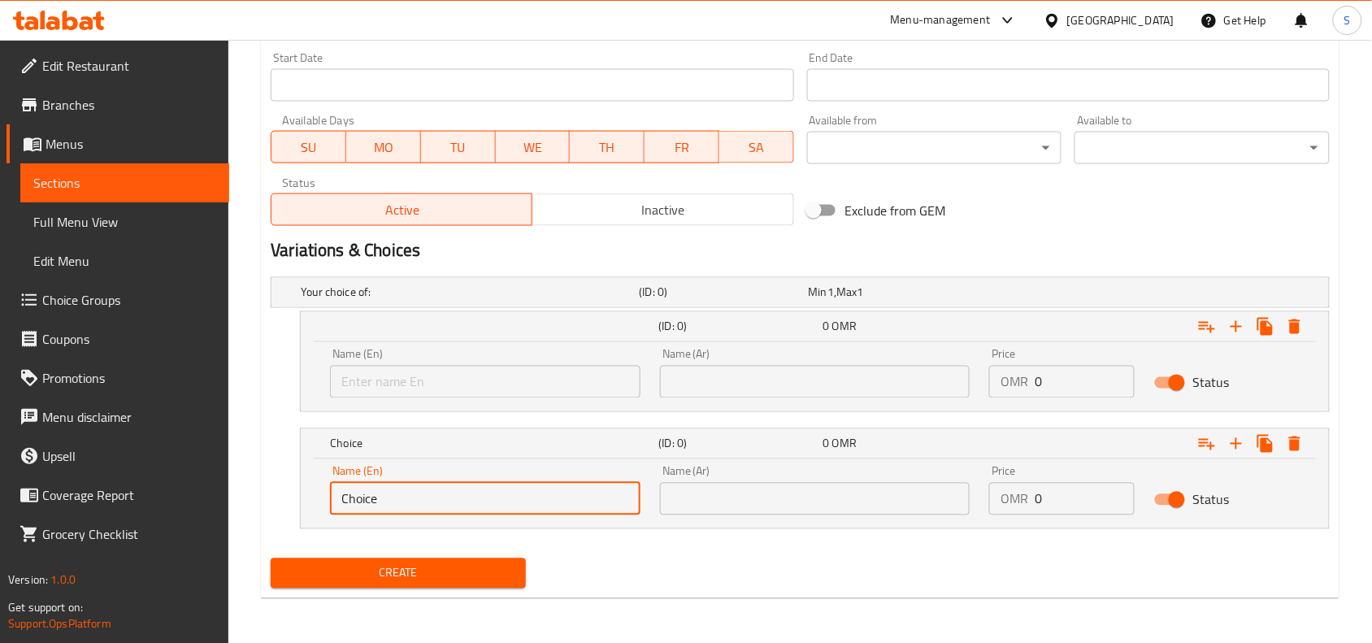
click at [457, 490] on input "Choice" at bounding box center [485, 499] width 310 height 33
click at [476, 398] on div "Name (En) Name (En)" at bounding box center [485, 373] width 330 height 69
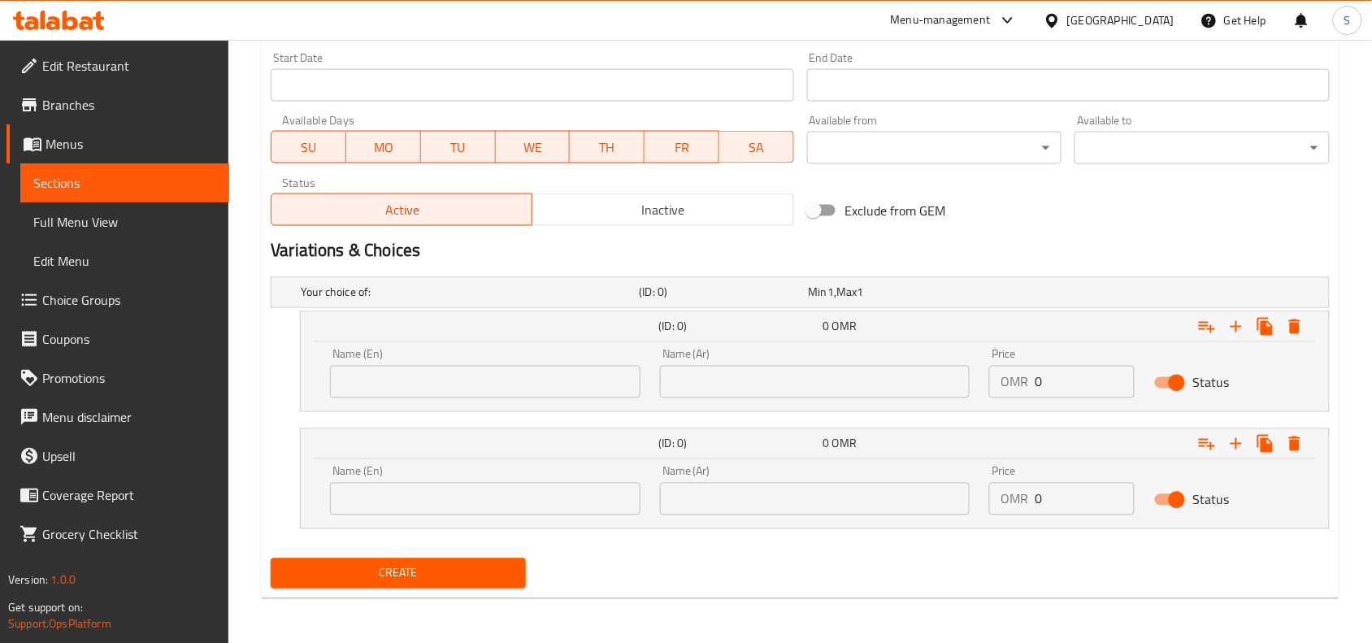
click at [484, 379] on input "text" at bounding box center [485, 382] width 310 height 33
type input "With Roti"
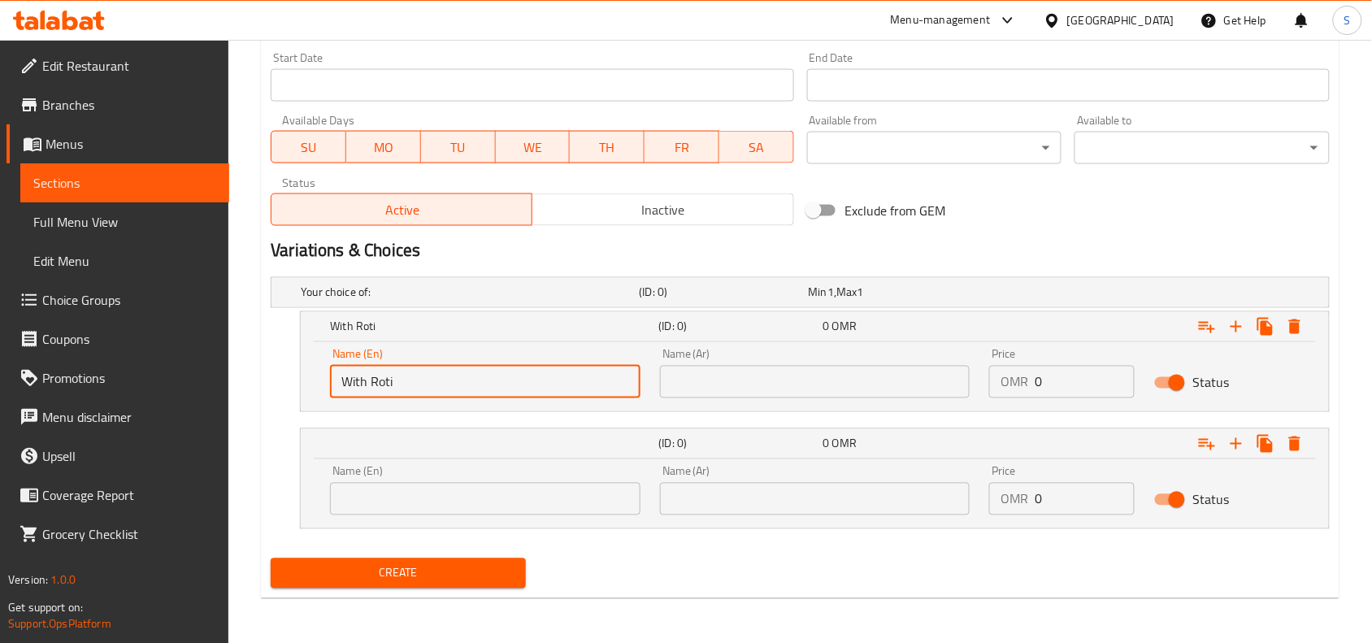
click at [485, 493] on input "text" at bounding box center [485, 499] width 310 height 33
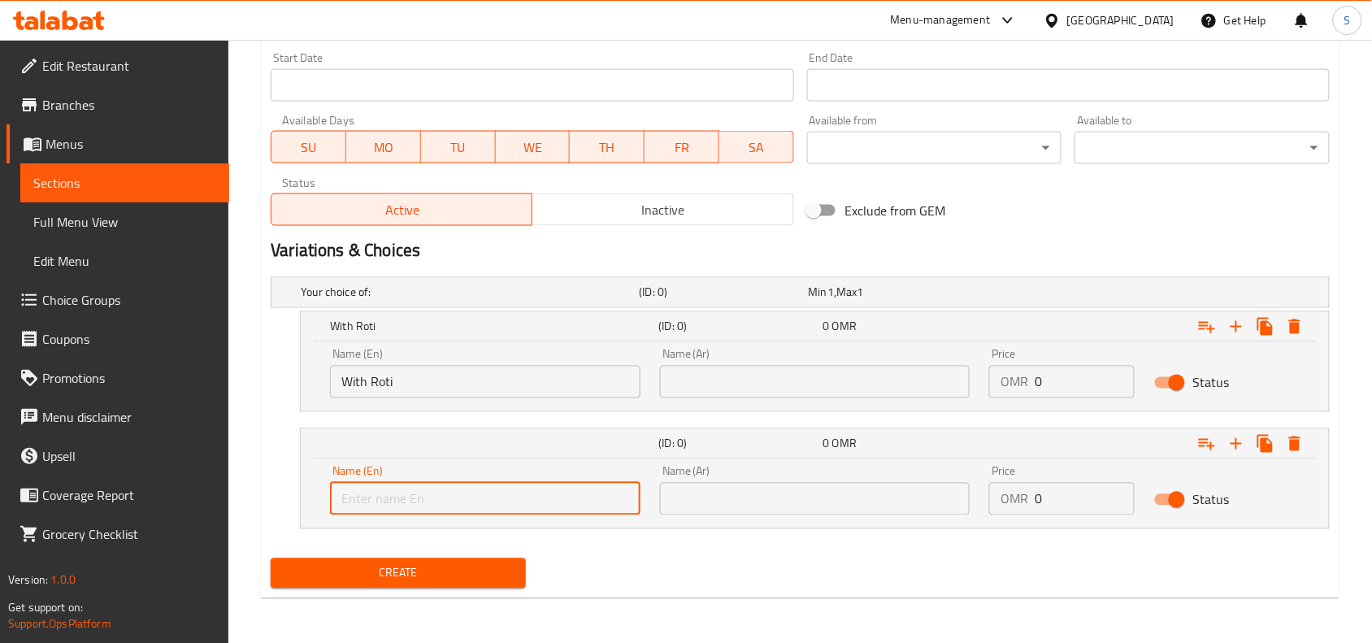
type input "With Rice"
click at [776, 399] on div "Name (Ar) Name (Ar)" at bounding box center [815, 373] width 330 height 69
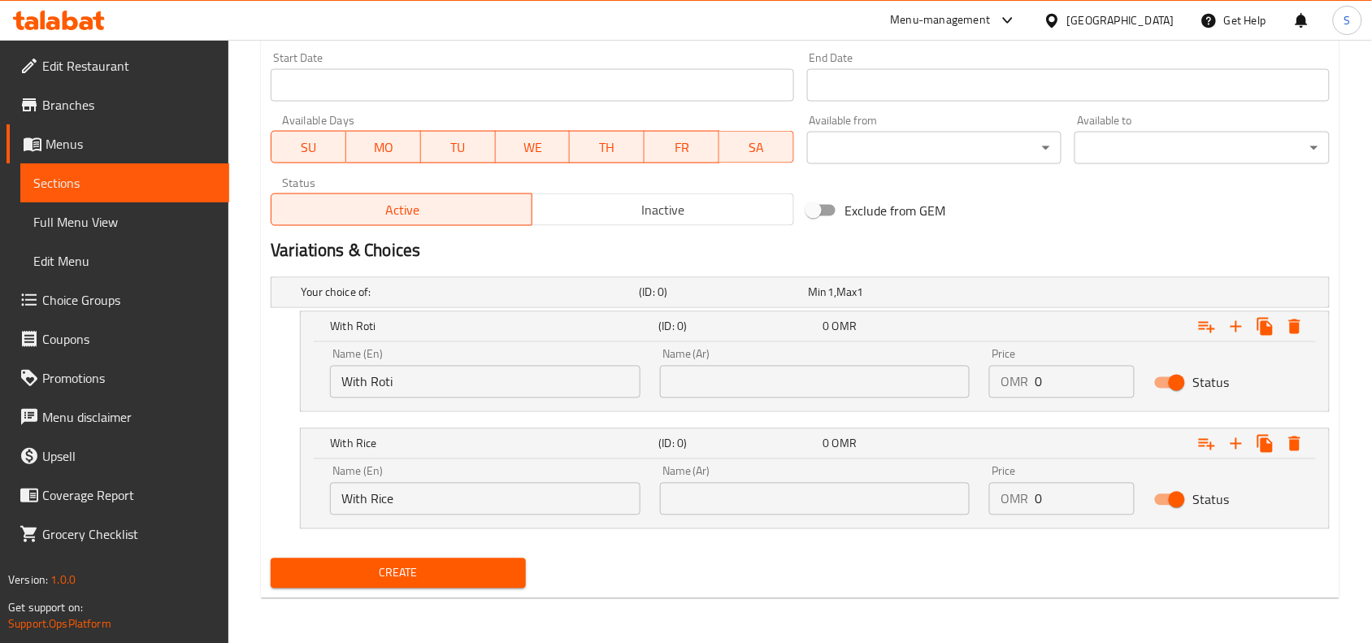
click at [757, 392] on input "text" at bounding box center [815, 382] width 310 height 33
type input "مع روتي"
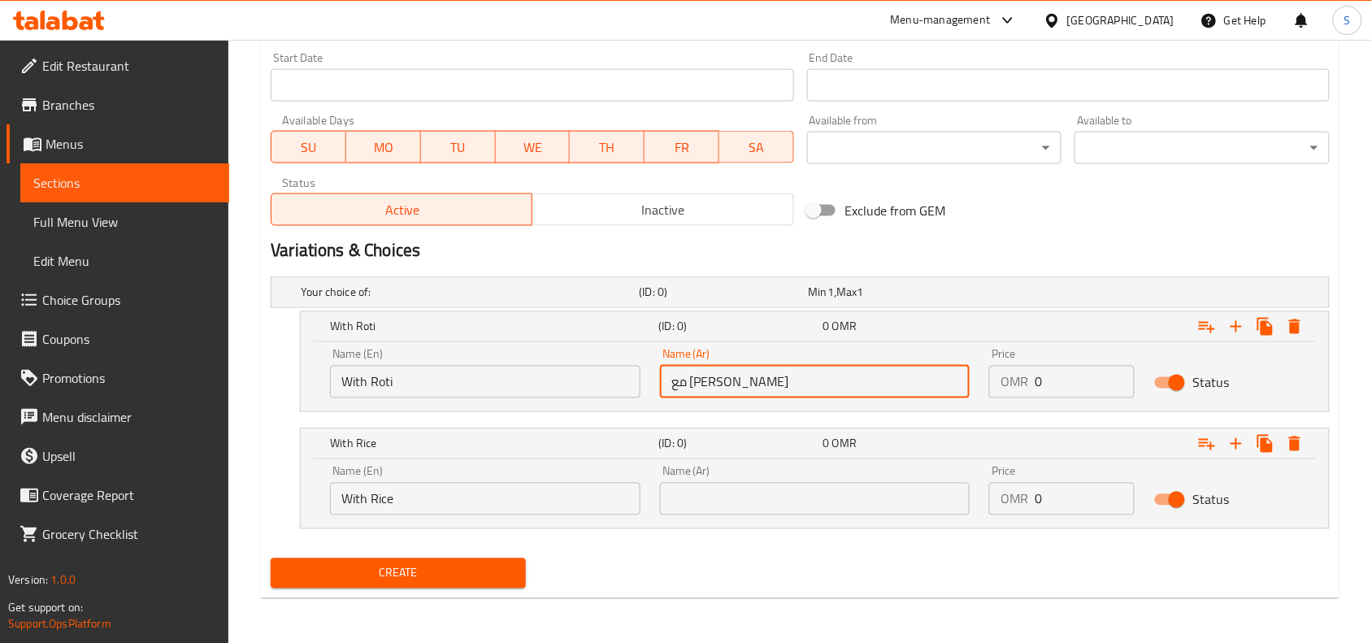
click at [813, 490] on input "text" at bounding box center [815, 499] width 310 height 33
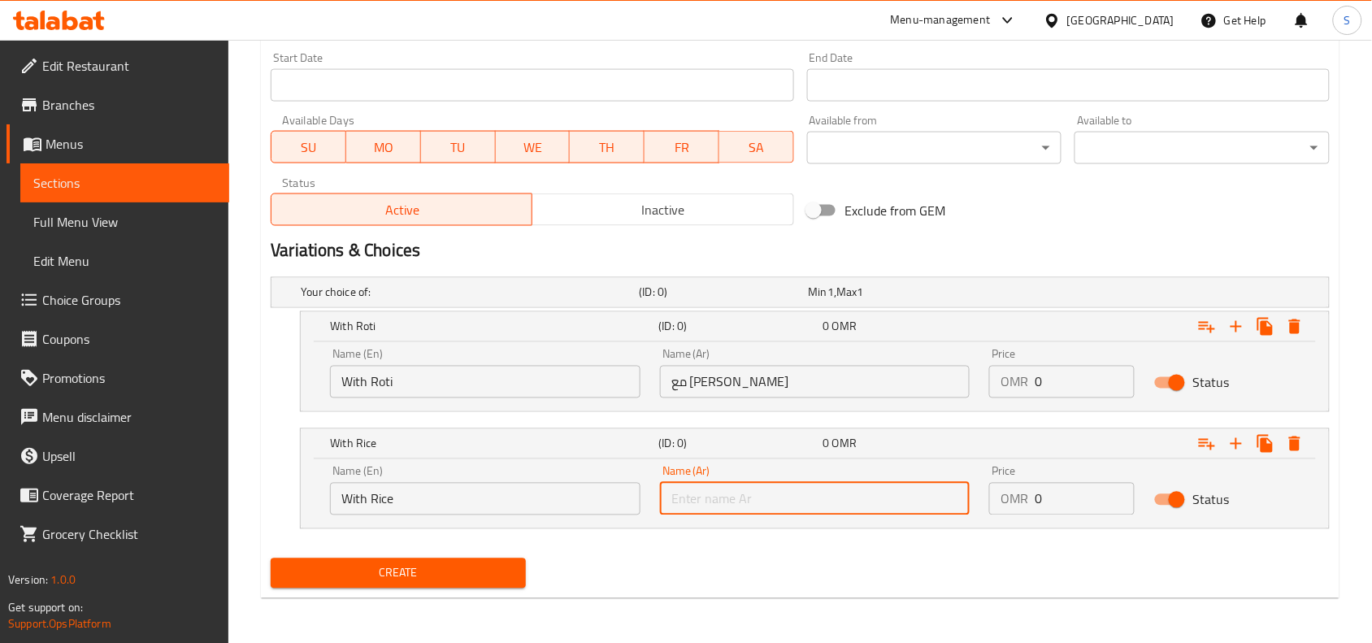
type input "مع أرز"
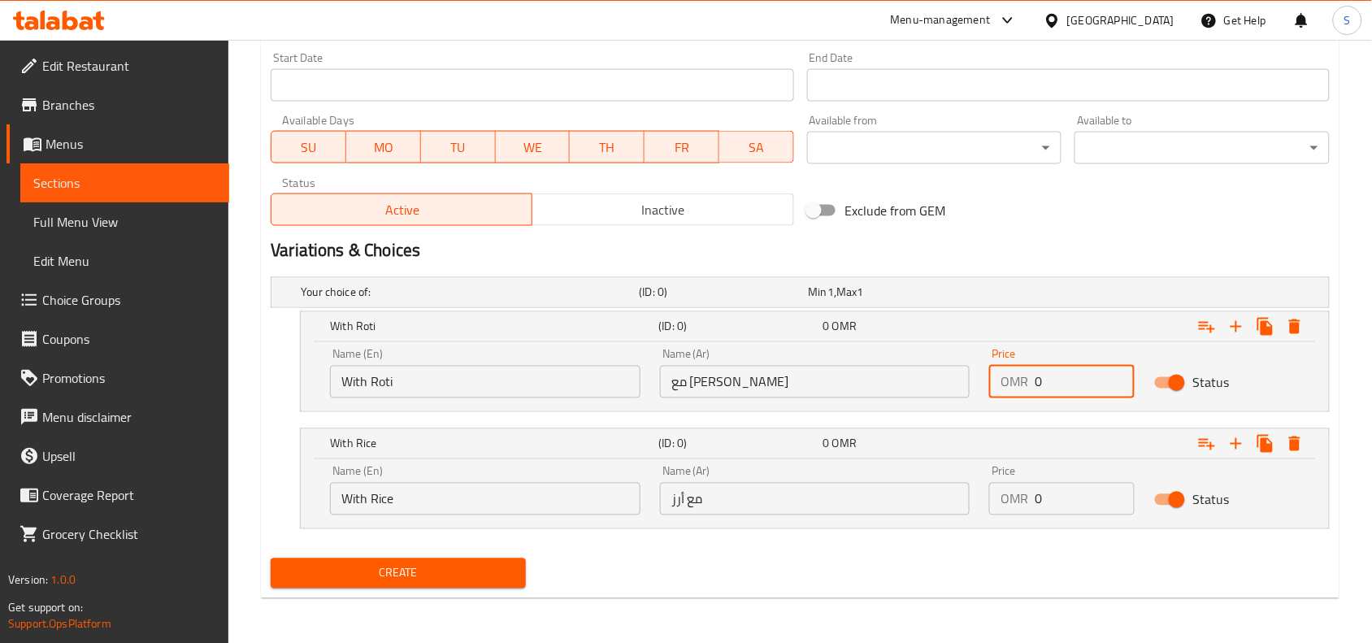
drag, startPoint x: 1043, startPoint y: 387, endPoint x: 1005, endPoint y: 379, distance: 38.3
click at [1005, 379] on div "OMR 0 Price" at bounding box center [1061, 382] width 145 height 33
type input "1.5"
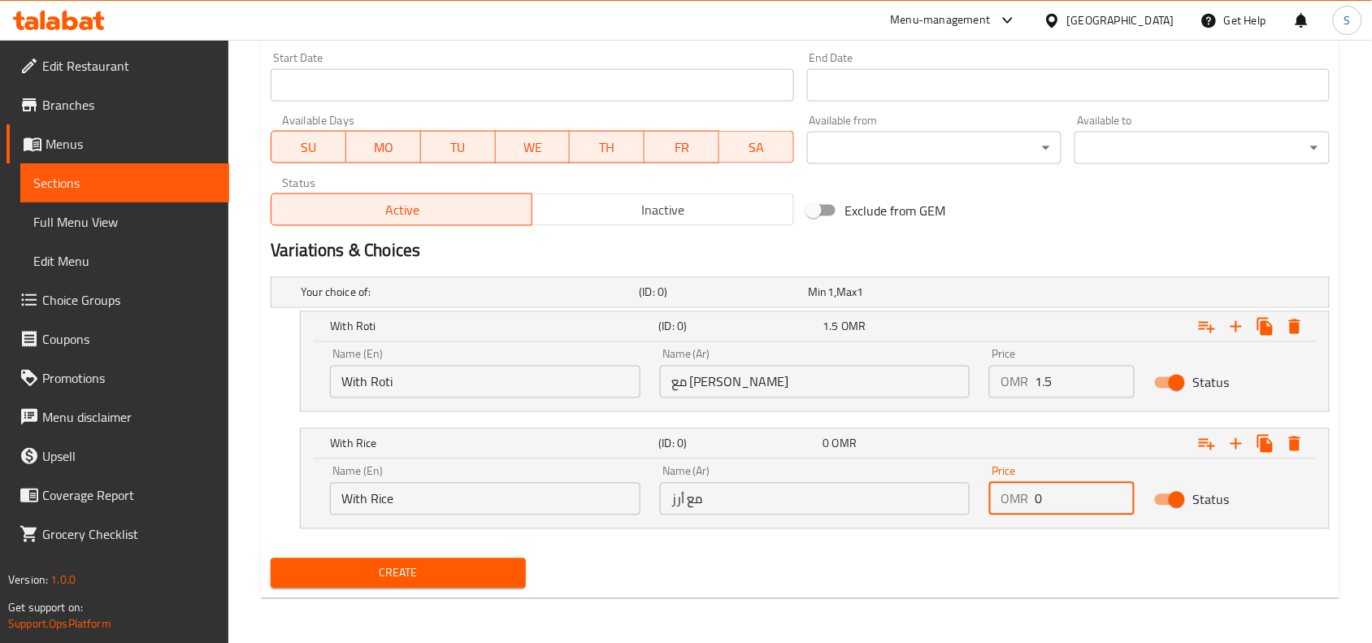
drag, startPoint x: 1055, startPoint y: 500, endPoint x: 1009, endPoint y: 493, distance: 46.9
click at [1018, 494] on div "OMR 0 Price" at bounding box center [1061, 499] width 145 height 33
type input "1.7"
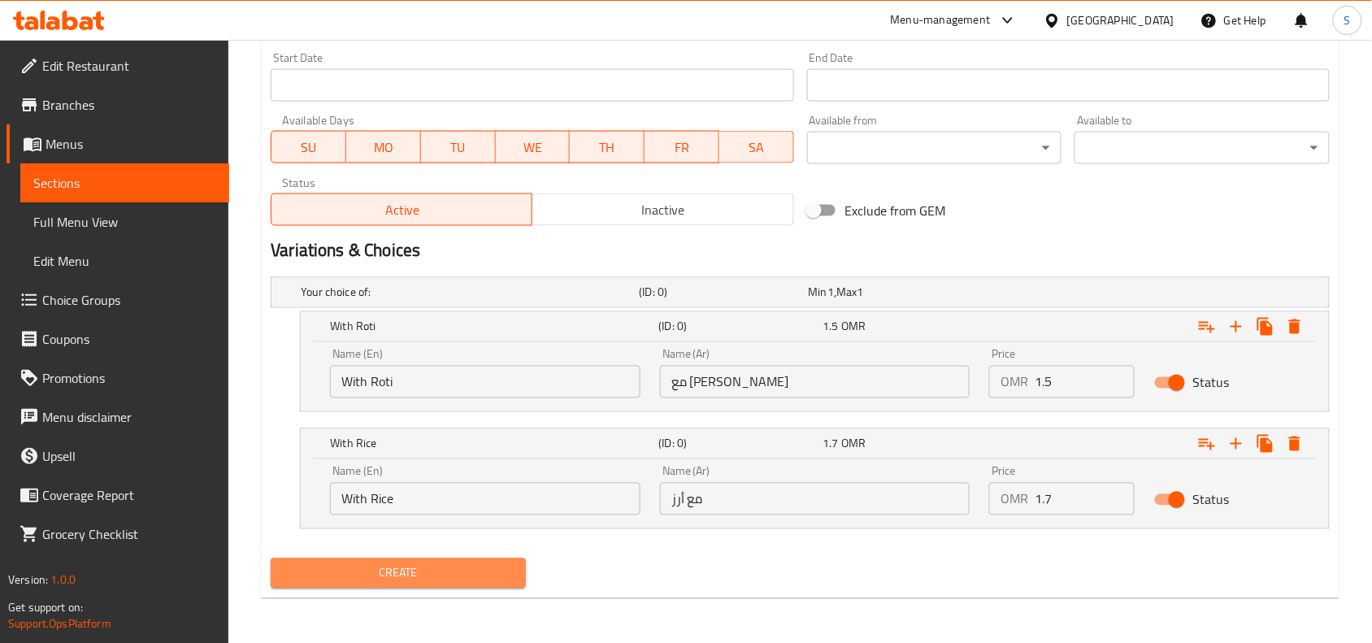
click at [489, 577] on span "Create" at bounding box center [398, 573] width 229 height 20
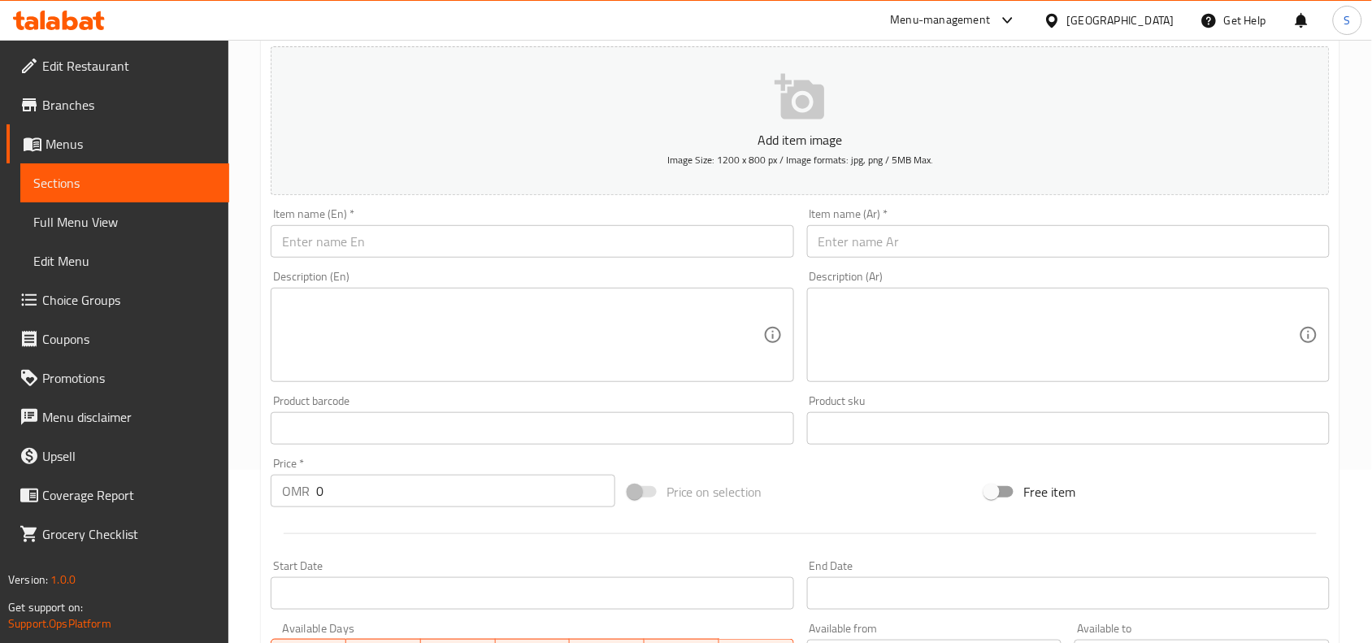
scroll to position [0, 0]
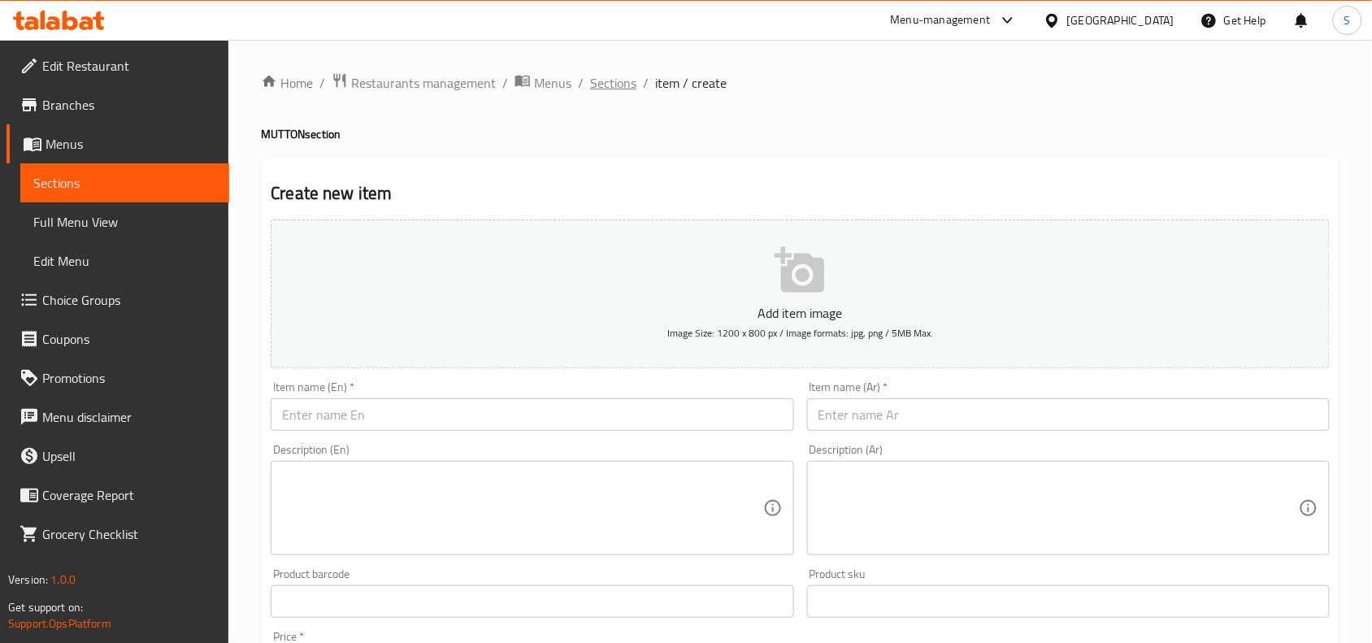
click at [611, 84] on span "Sections" at bounding box center [613, 83] width 46 height 20
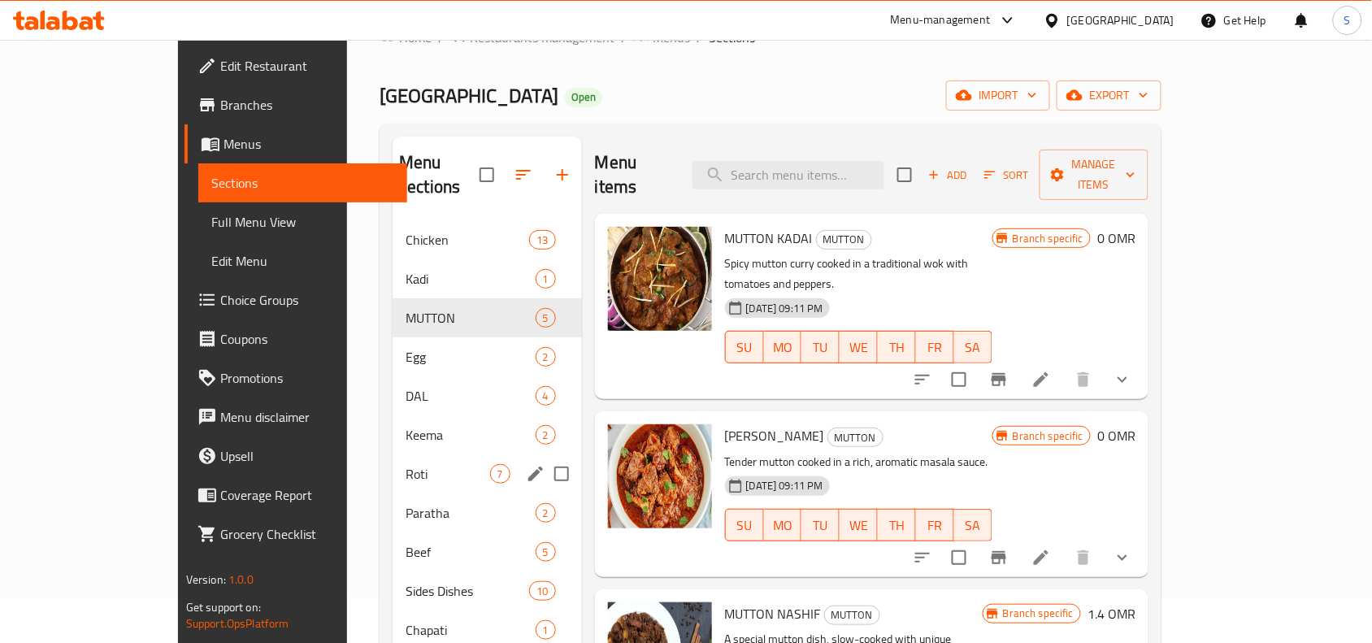
scroll to position [25, 0]
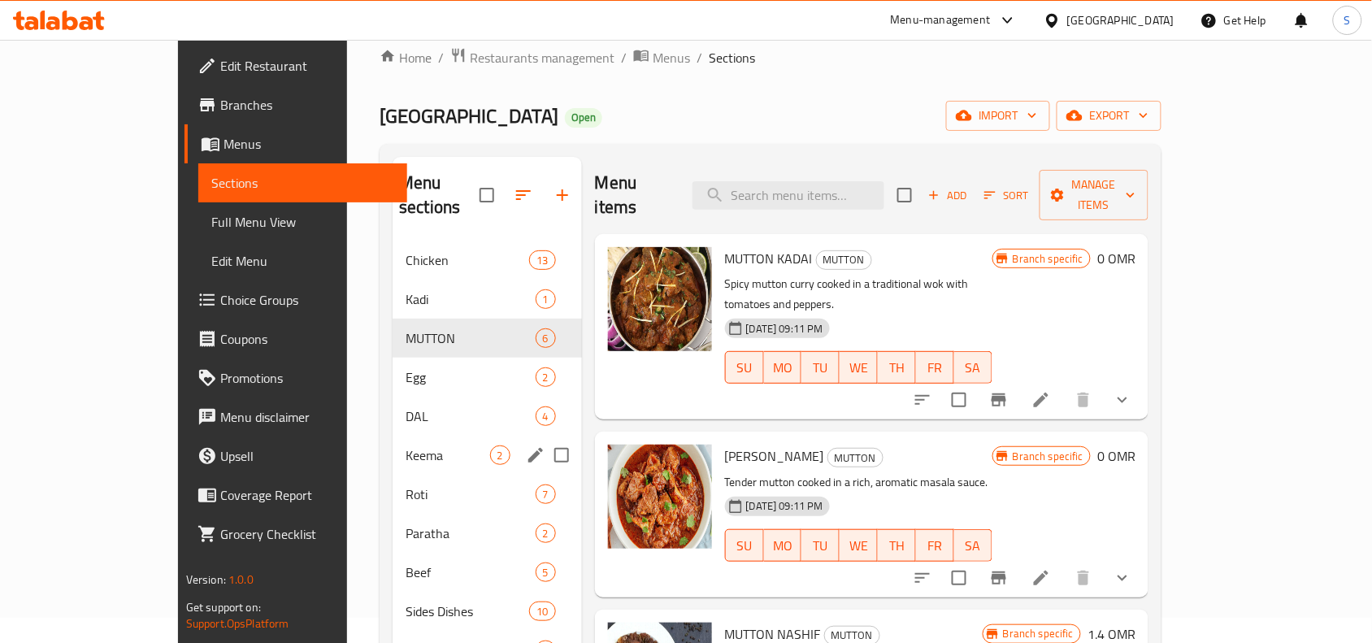
click at [406, 445] on span "Keema" at bounding box center [448, 455] width 84 height 20
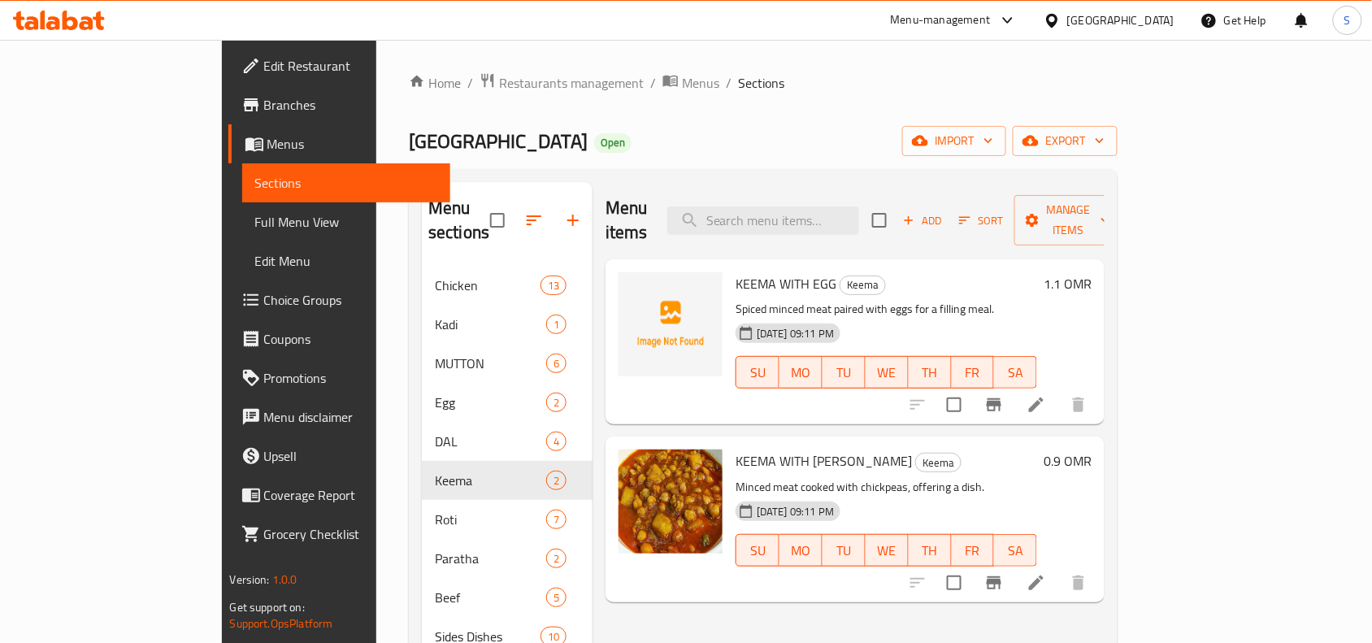
click at [826, 193] on div "Menu items Add Sort Manage items" at bounding box center [855, 220] width 499 height 77
click at [836, 217] on input "search" at bounding box center [763, 220] width 192 height 28
type input "ة"
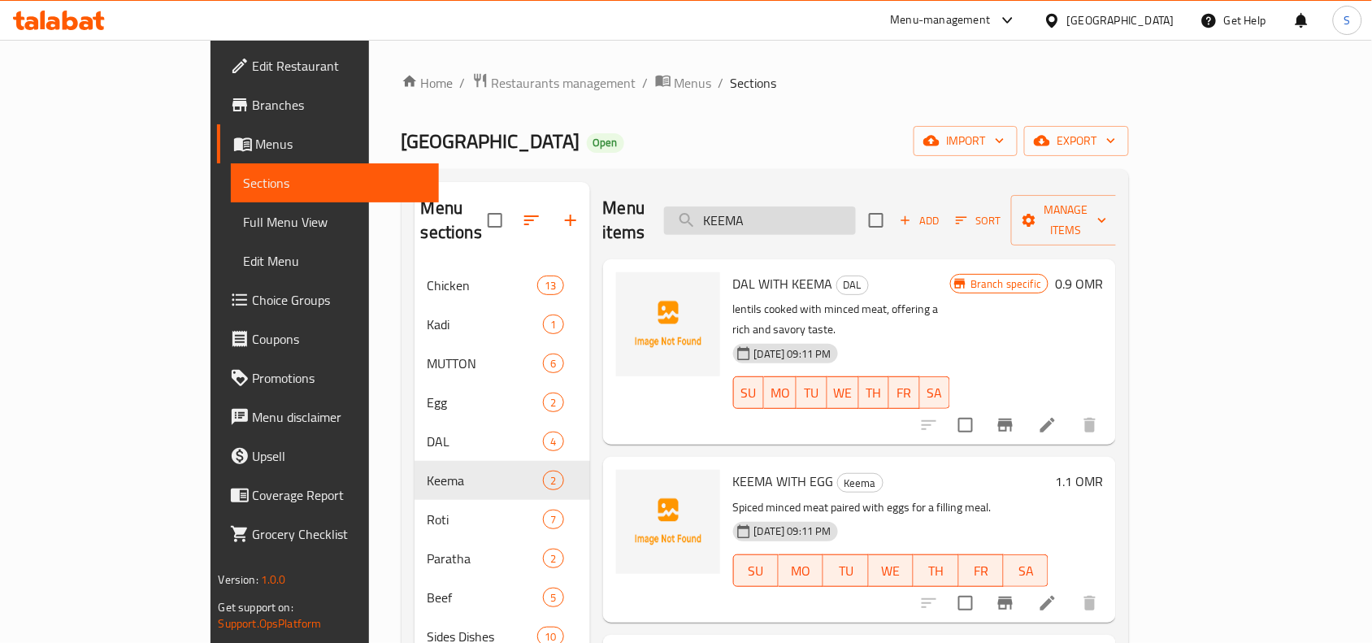
click at [856, 215] on input "KEEMA" at bounding box center [760, 220] width 192 height 28
paste input "MASALA (CHICKEN\MUTTON)"
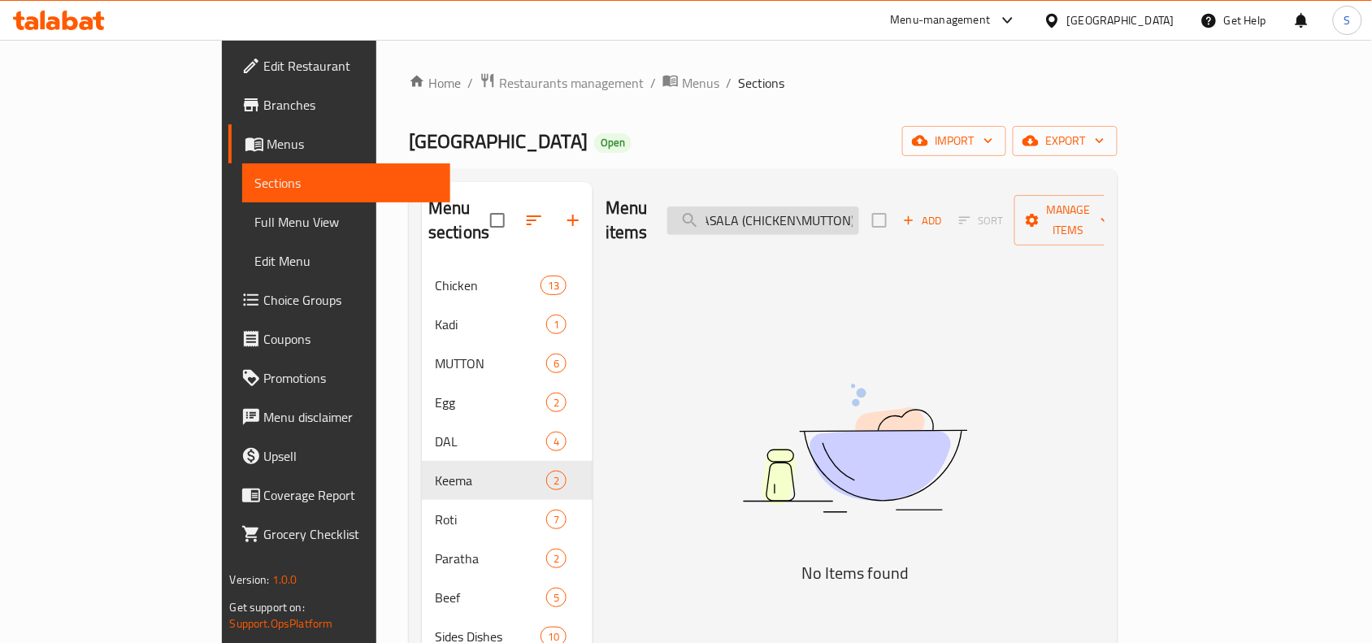
click at [825, 211] on input "KEEMA MASALA (CHICKEN\MUTTON)" at bounding box center [763, 220] width 192 height 28
type input "KEEMA MASALA CHICKEN\MUTTON)"
click at [949, 208] on button "Add" at bounding box center [923, 220] width 52 height 25
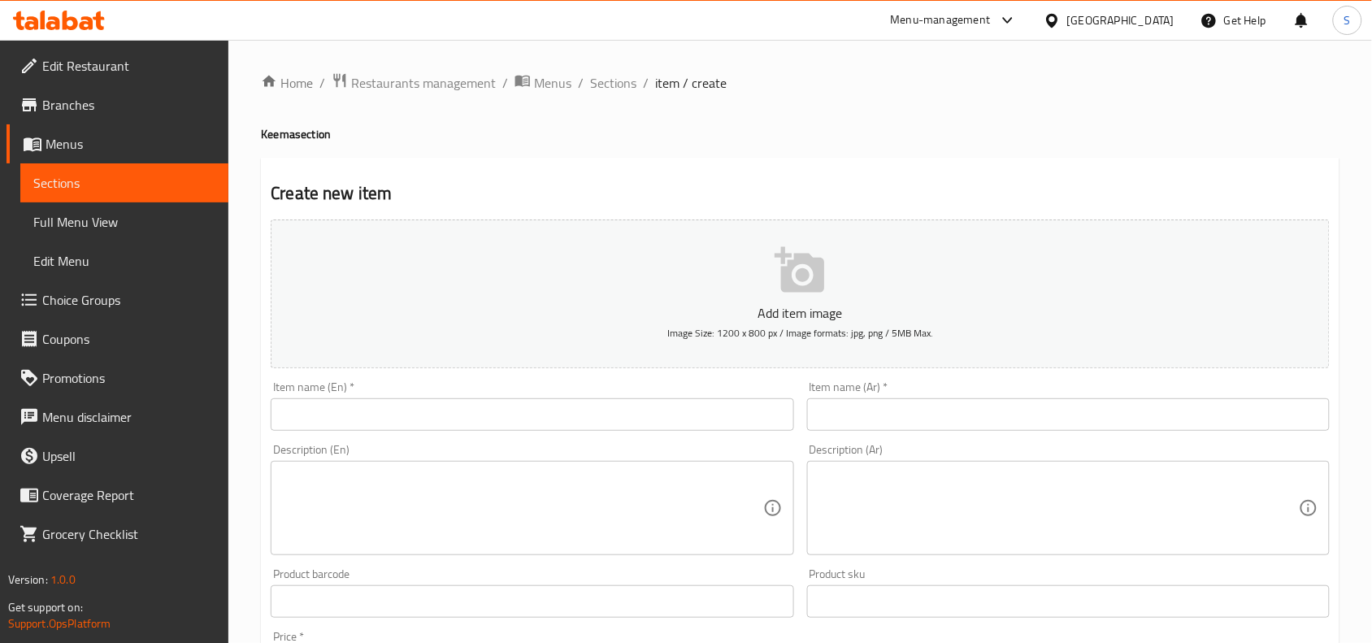
click at [623, 417] on input "text" at bounding box center [532, 414] width 523 height 33
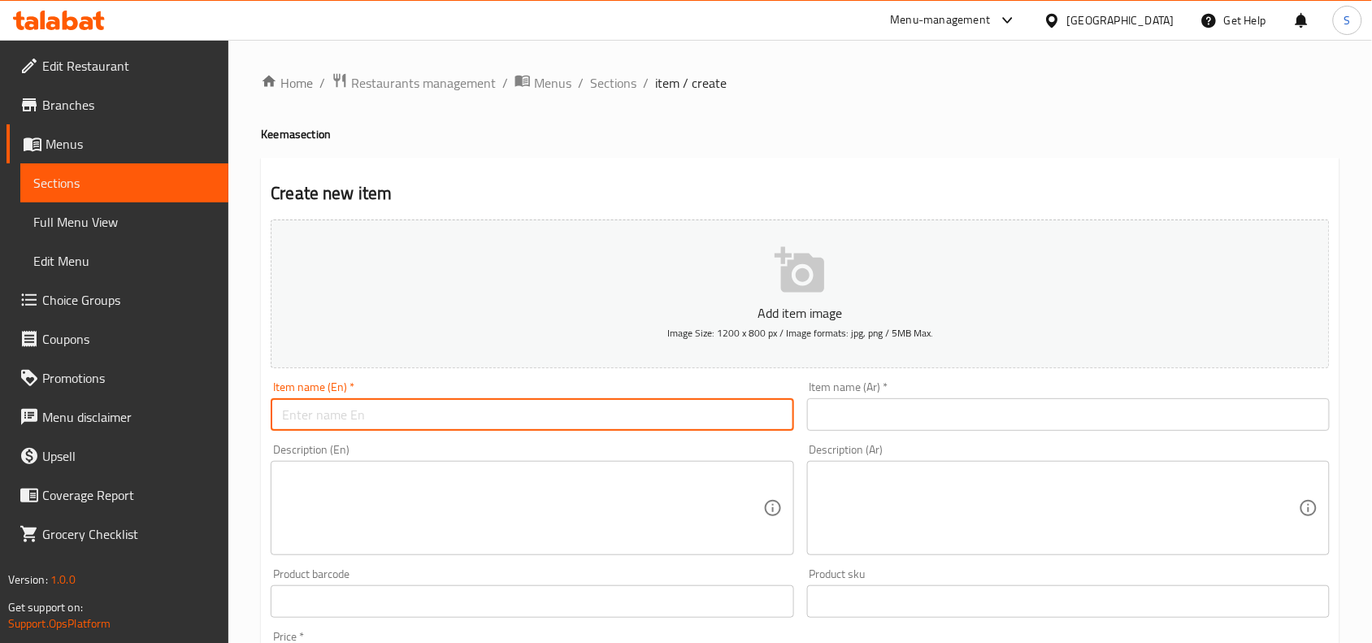
paste input "KEEMA MASALA (CHICKEN\MUTTON)"
drag, startPoint x: 374, startPoint y: 416, endPoint x: 580, endPoint y: 417, distance: 205.6
click at [580, 417] on input "KEEMA MASALA (CHICKEN\MUTTON)" at bounding box center [532, 414] width 523 height 33
type input "KEEMA MASALA"
click at [984, 416] on input "text" at bounding box center [1068, 414] width 523 height 33
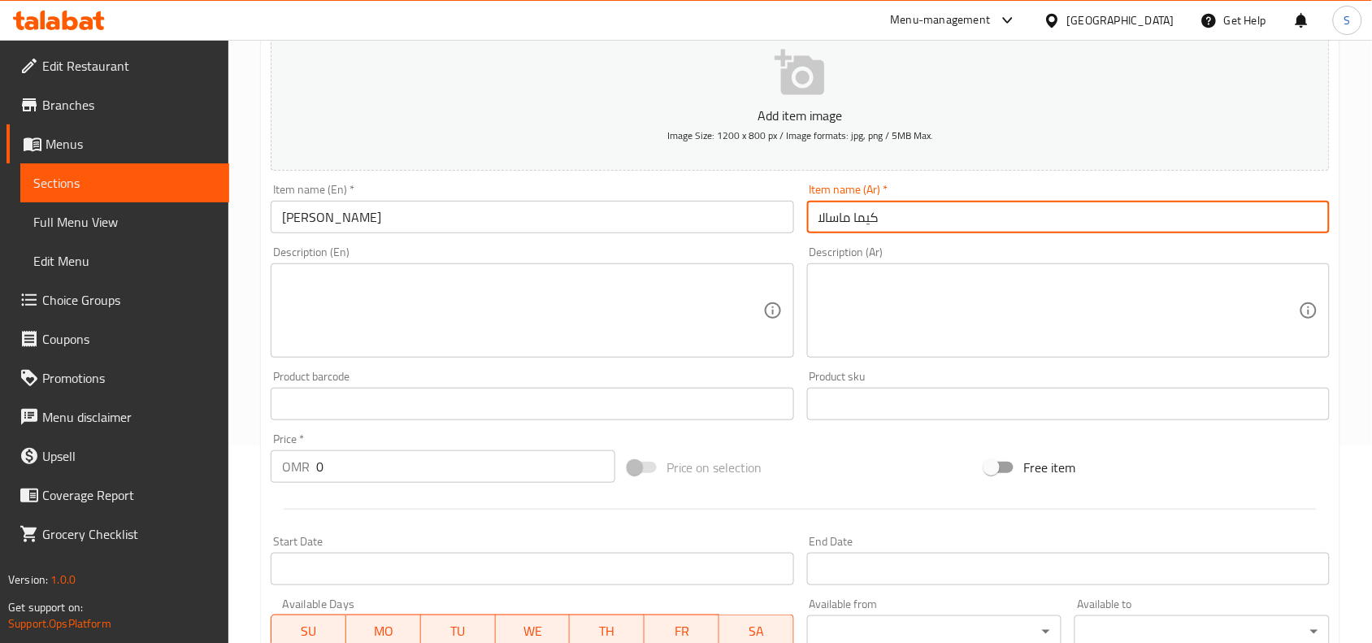
scroll to position [203, 0]
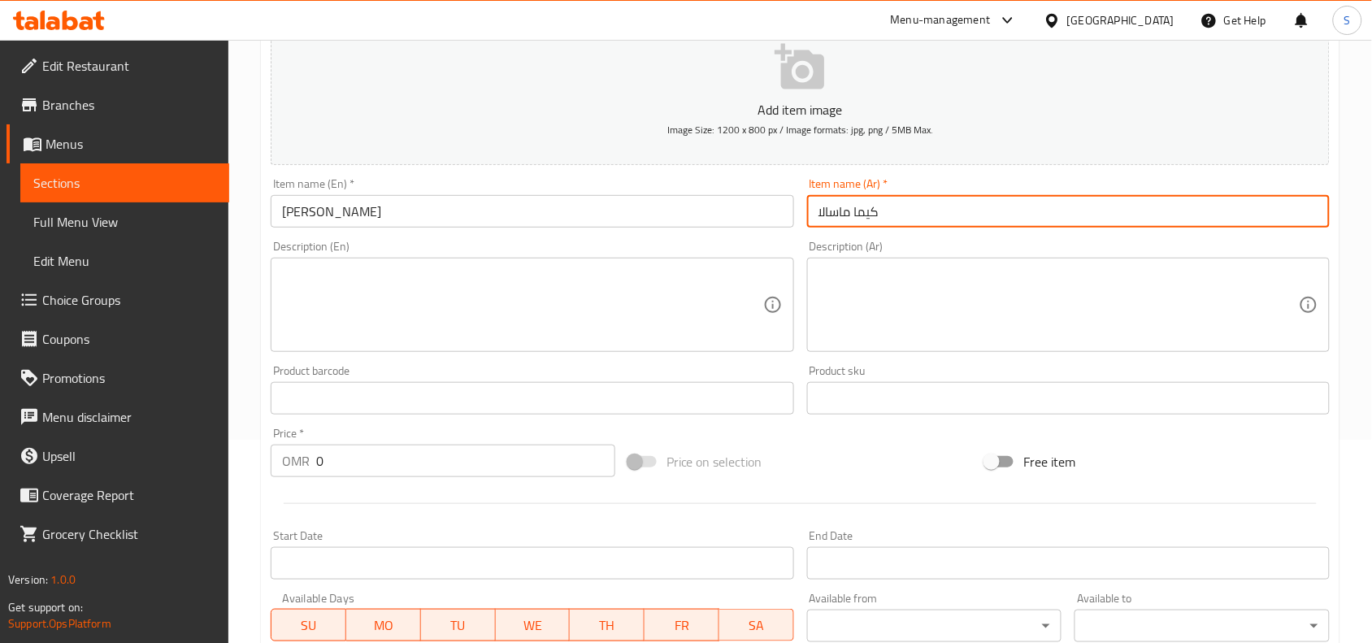
type input "كيما ماسالا"
click at [384, 214] on input "KEEMA MASALA" at bounding box center [532, 211] width 523 height 33
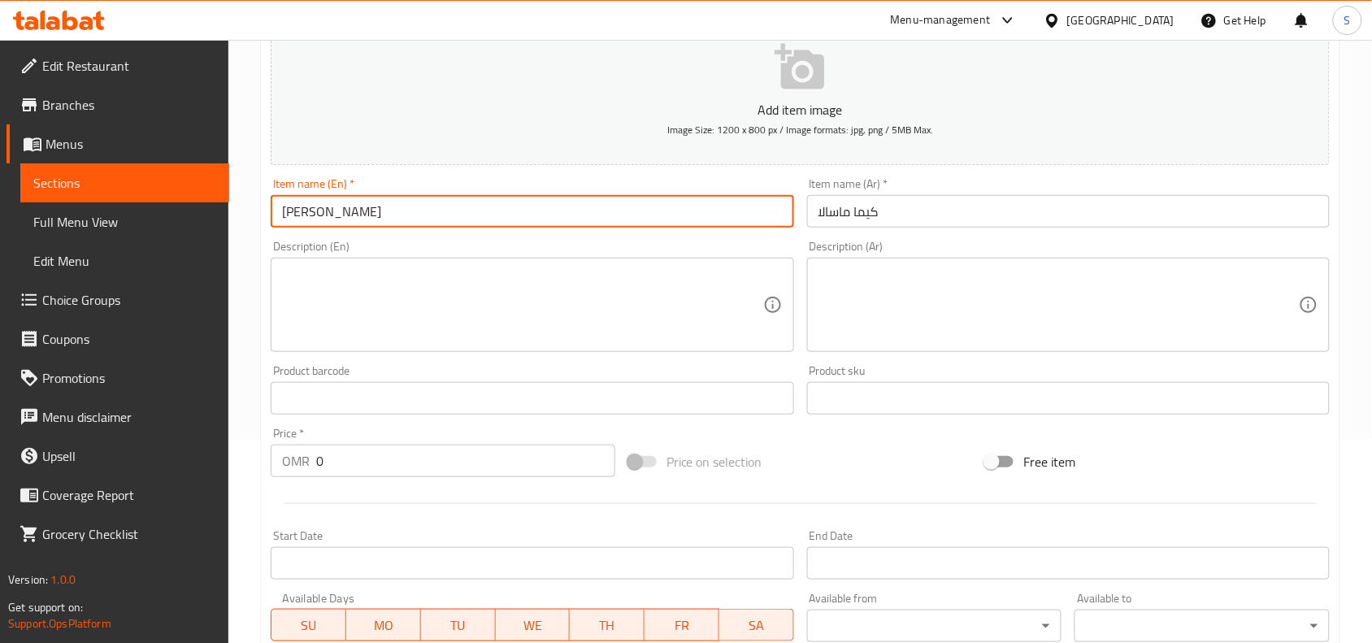
click at [384, 214] on input "KEEMA MASALA" at bounding box center [532, 211] width 523 height 33
type input "Keema Masala"
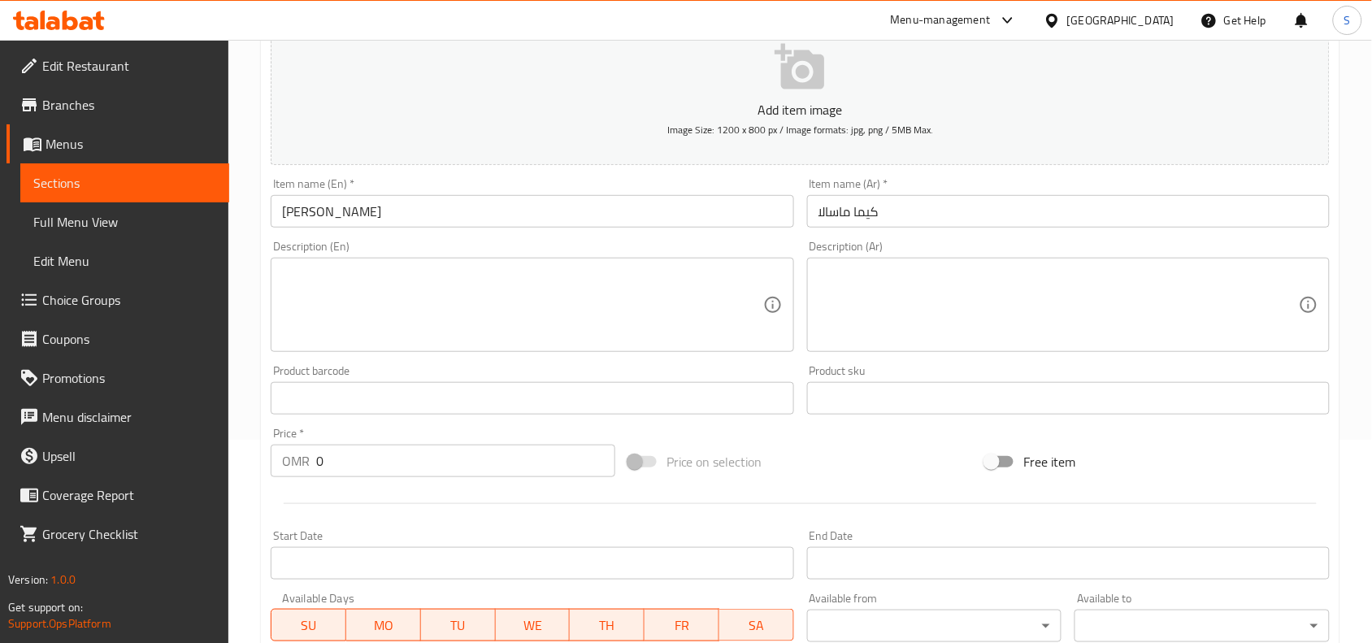
click at [485, 237] on div "Description (En) Description (En)" at bounding box center [532, 296] width 536 height 124
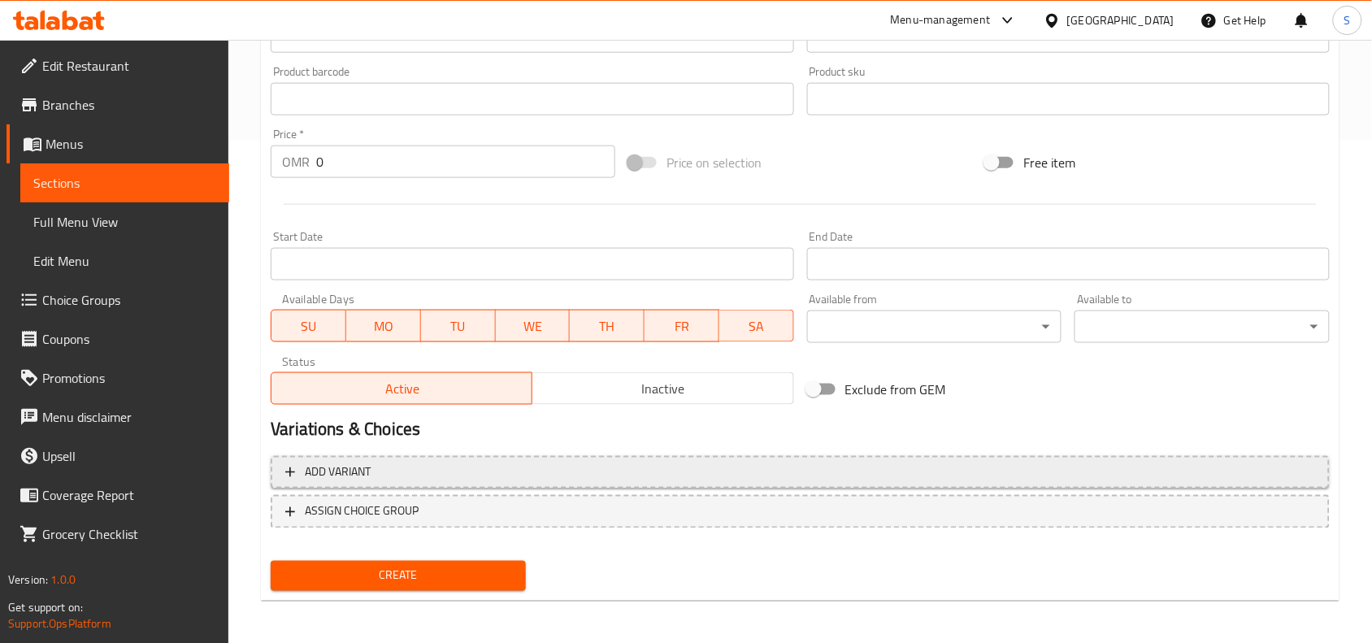
click at [762, 474] on span "Add variant" at bounding box center [800, 472] width 1030 height 20
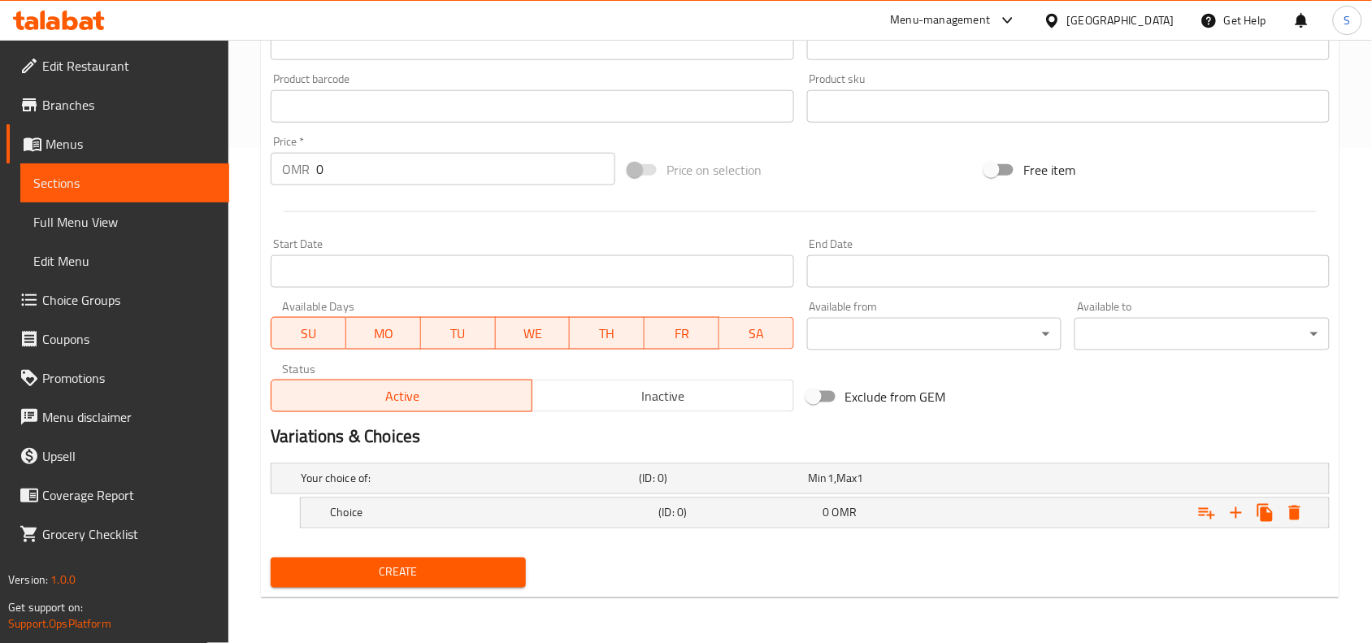
scroll to position [494, 0]
click at [1240, 517] on icon "Expand" at bounding box center [1237, 514] width 20 height 20
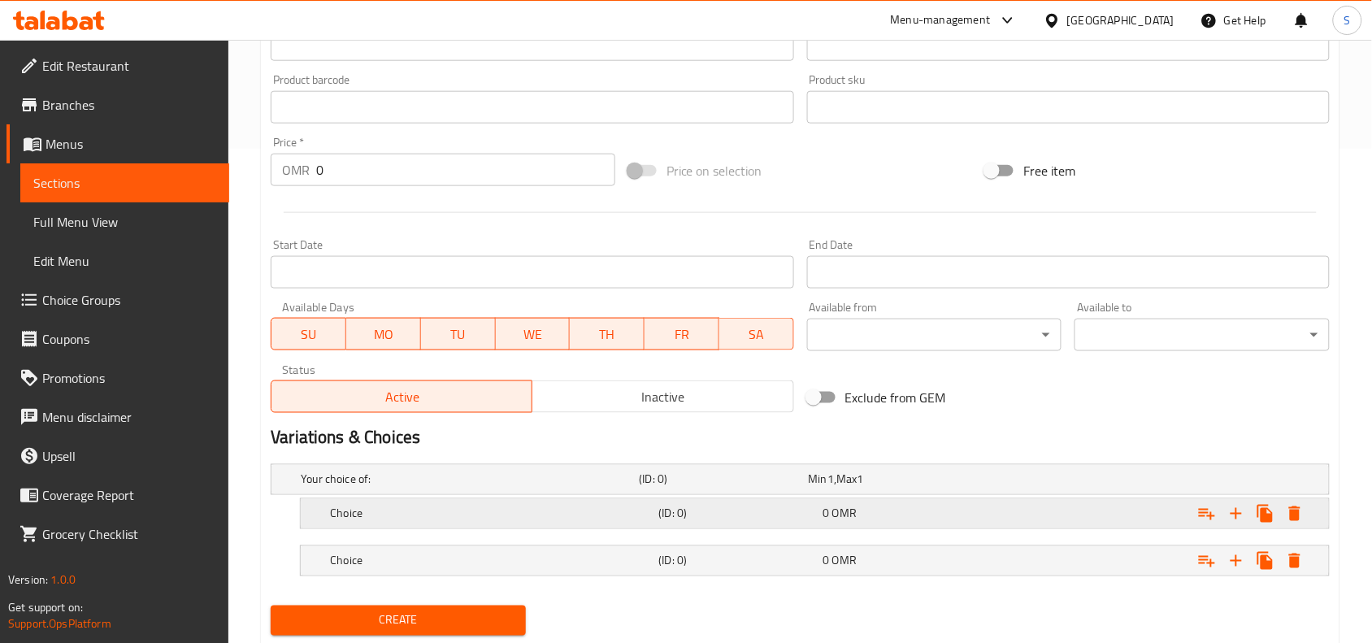
click at [514, 488] on h5 "Choice" at bounding box center [467, 479] width 332 height 16
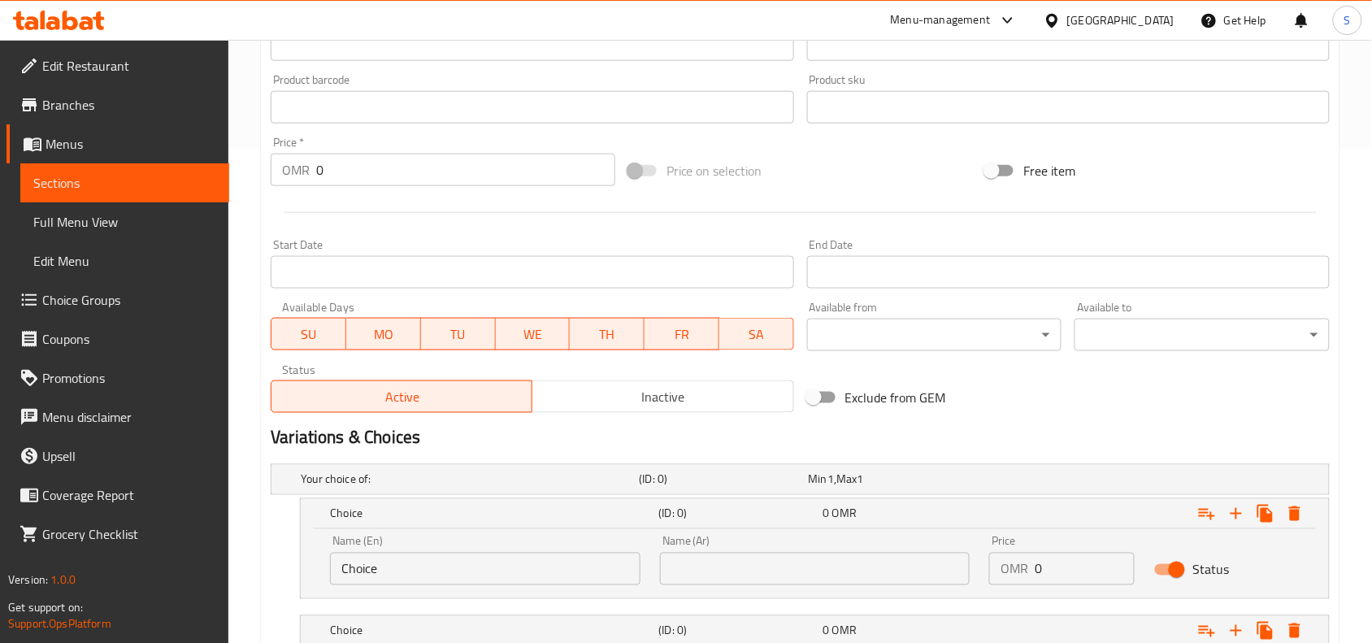
scroll to position [596, 0]
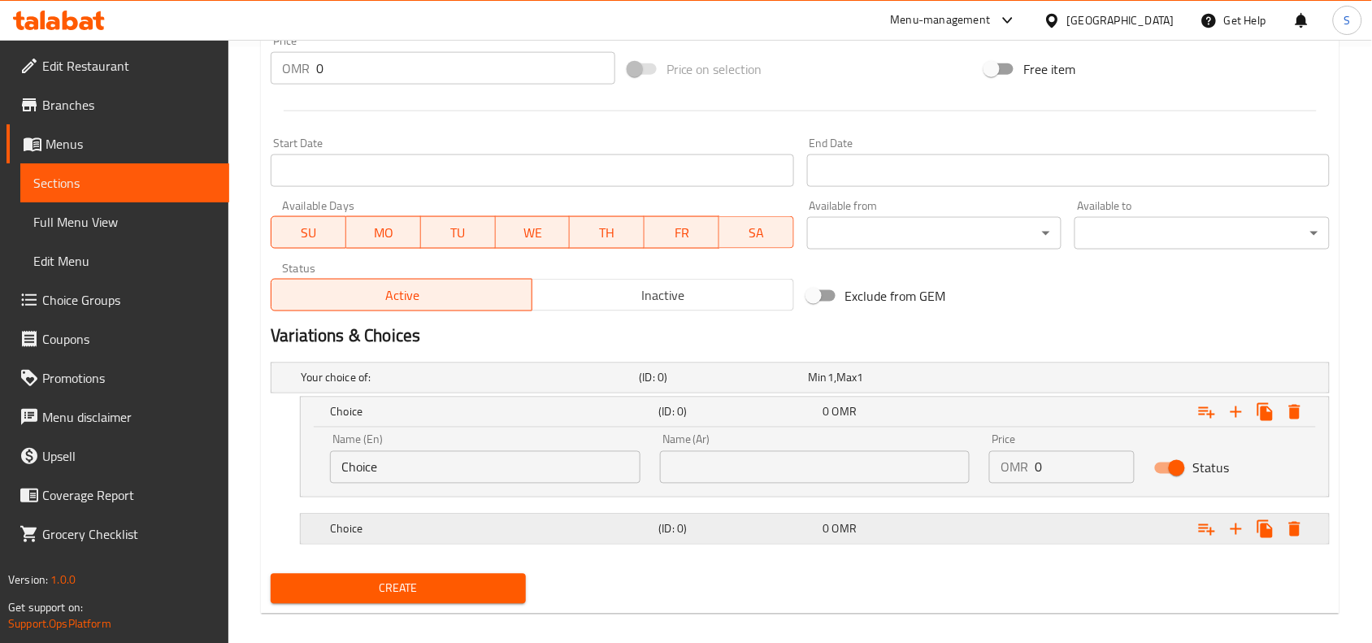
click at [532, 389] on div "Choice" at bounding box center [466, 378] width 338 height 23
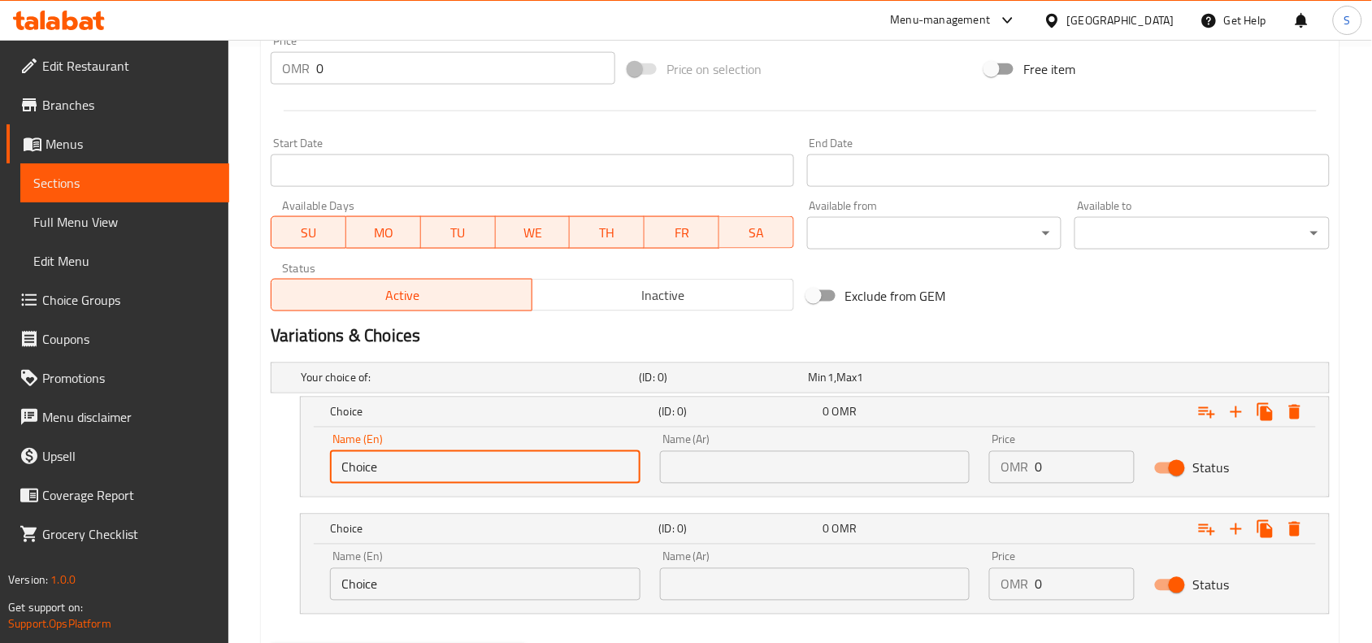
click at [510, 457] on input "Choice" at bounding box center [485, 467] width 310 height 33
type input "m"
type input "Mutton"
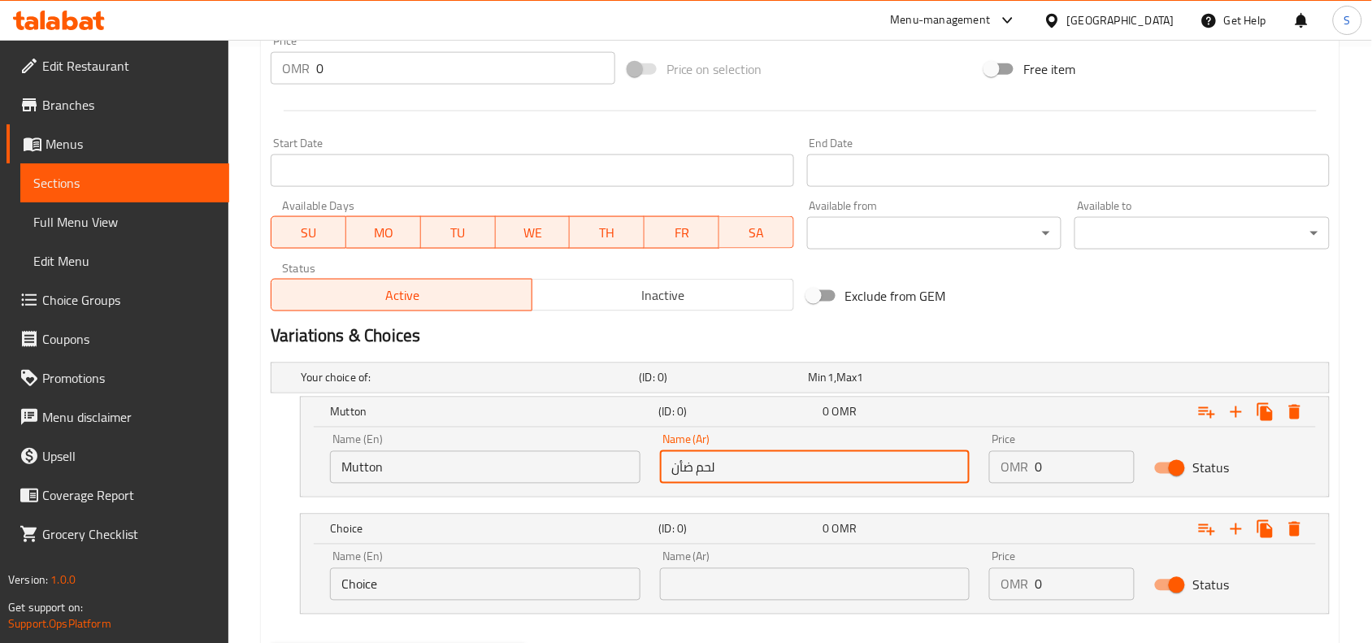
type input "لحم ضأن"
click at [489, 581] on input "Choice" at bounding box center [485, 584] width 310 height 33
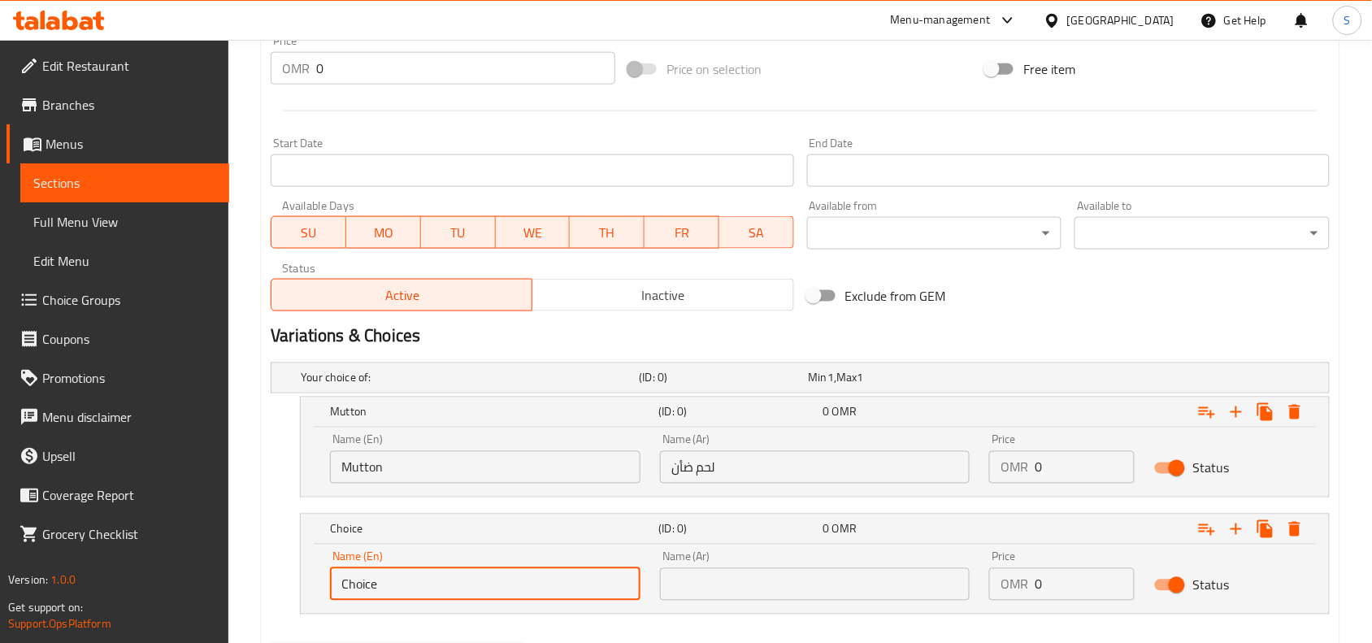
click at [489, 581] on input "Choice" at bounding box center [485, 584] width 310 height 33
click at [489, 582] on input "Choice" at bounding box center [485, 584] width 310 height 33
type input "c"
type input "Chicken"
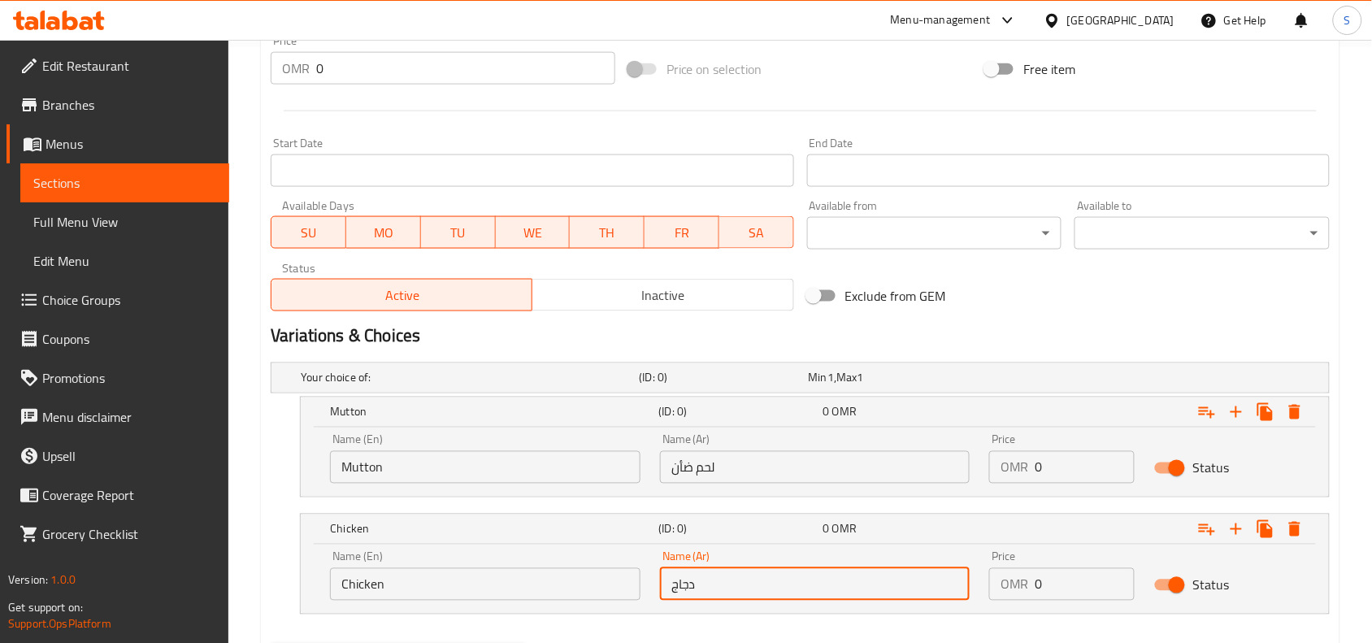
type input "دجاج"
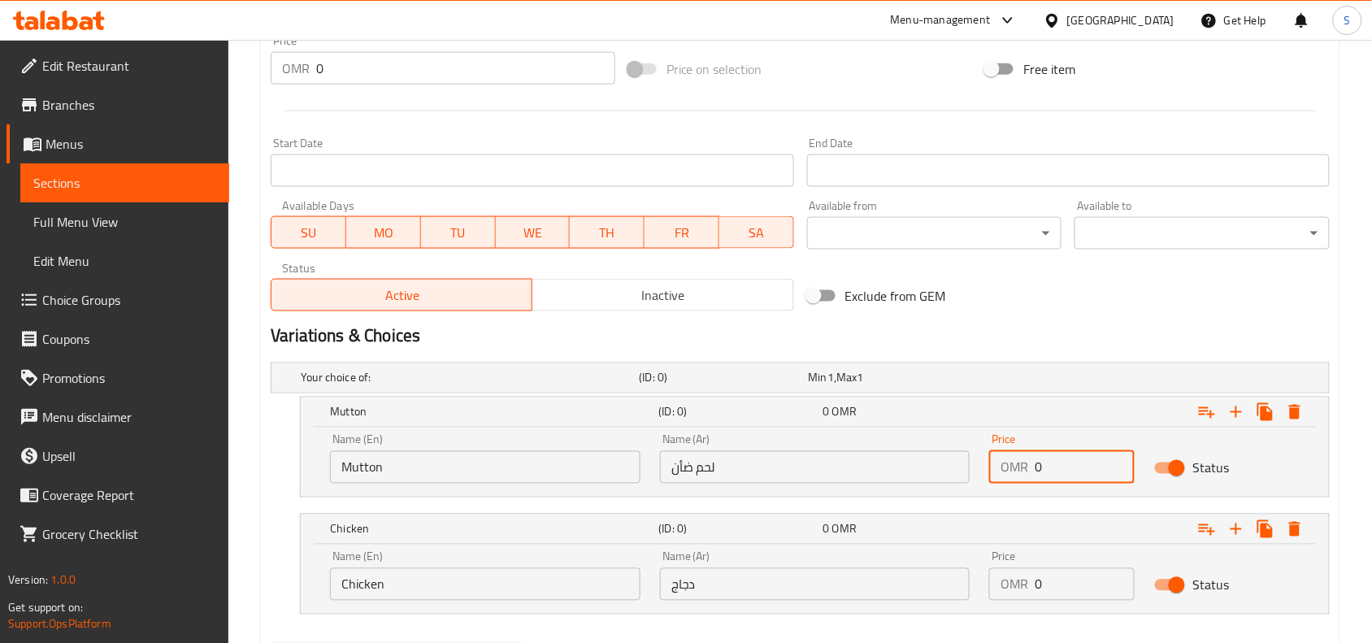
click at [1055, 475] on input "0" at bounding box center [1085, 467] width 100 height 33
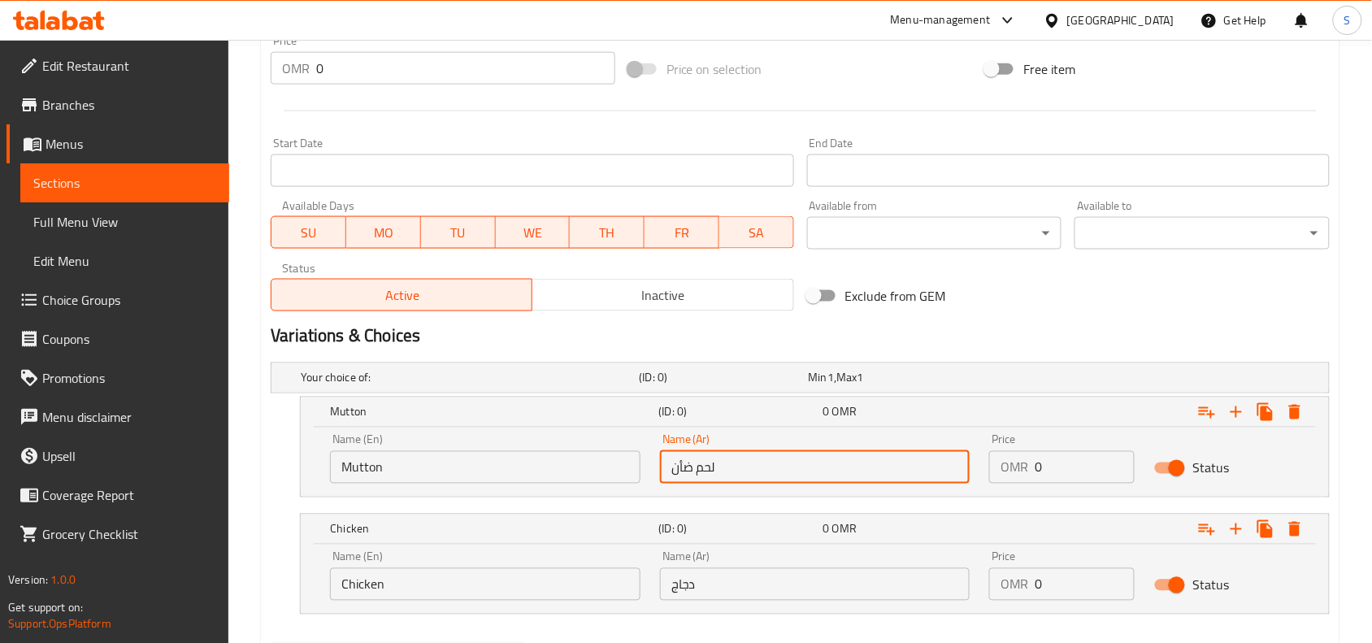
click at [754, 457] on input "لحم ضأن" at bounding box center [815, 467] width 310 height 33
click at [518, 460] on input "Mutton" at bounding box center [485, 467] width 310 height 33
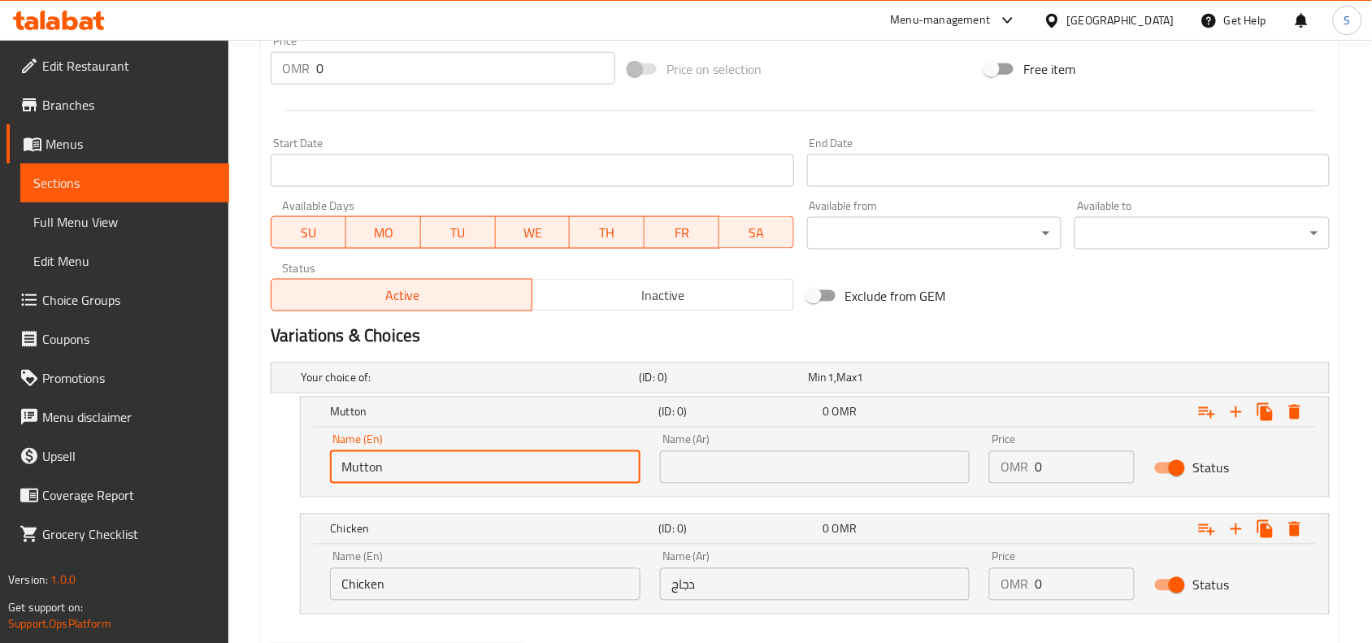
click at [518, 460] on input "Mutton" at bounding box center [485, 467] width 310 height 33
click at [437, 575] on input "Chicken" at bounding box center [485, 584] width 310 height 33
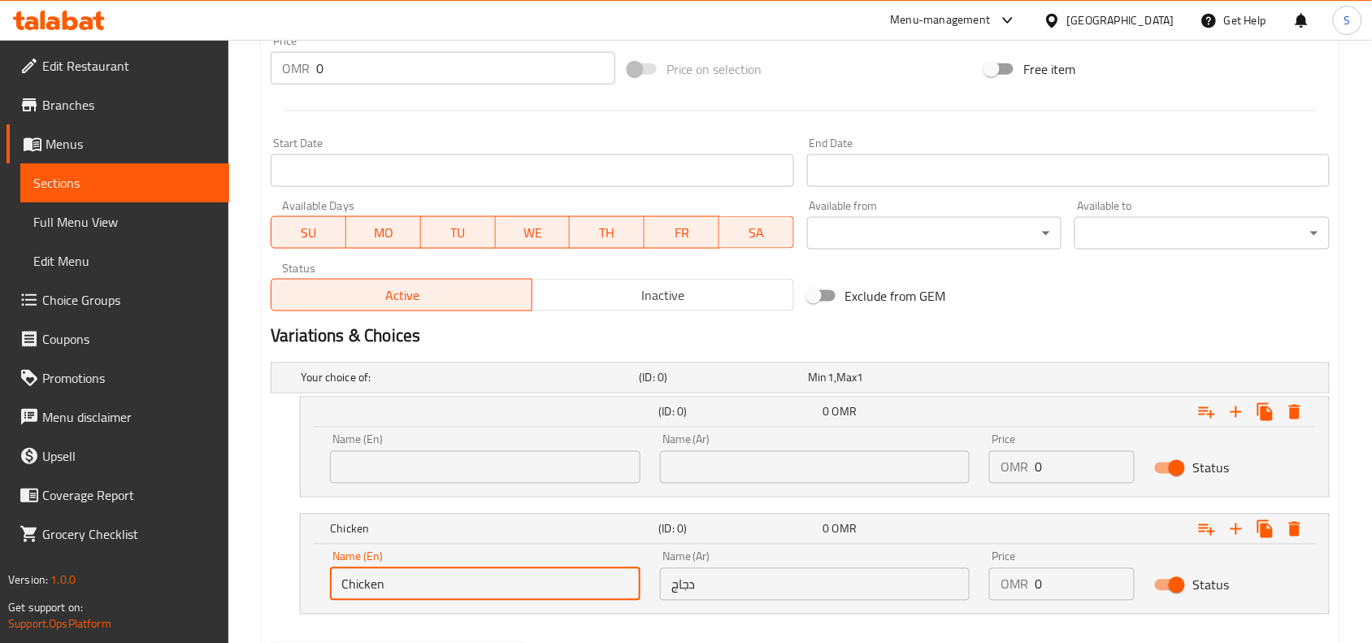
click at [437, 575] on input "Chicken" at bounding box center [485, 584] width 310 height 33
click at [718, 588] on input "دجاج" at bounding box center [815, 584] width 310 height 33
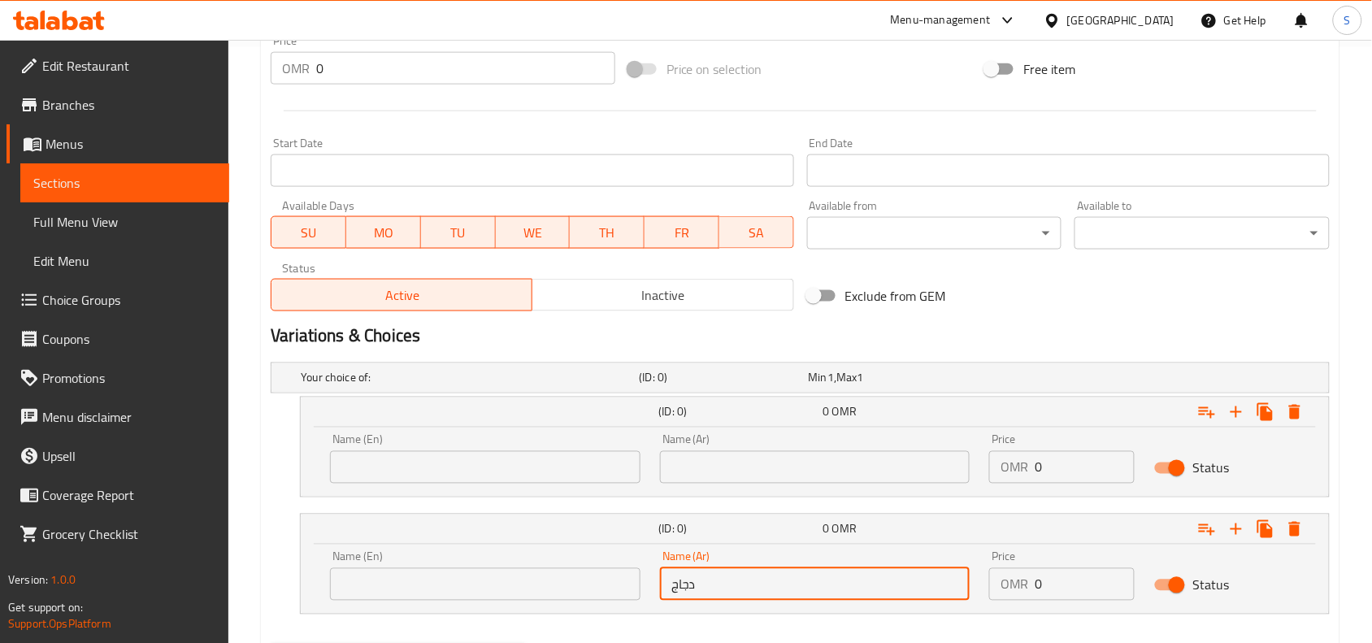
click at [718, 588] on input "دجاج" at bounding box center [815, 584] width 310 height 33
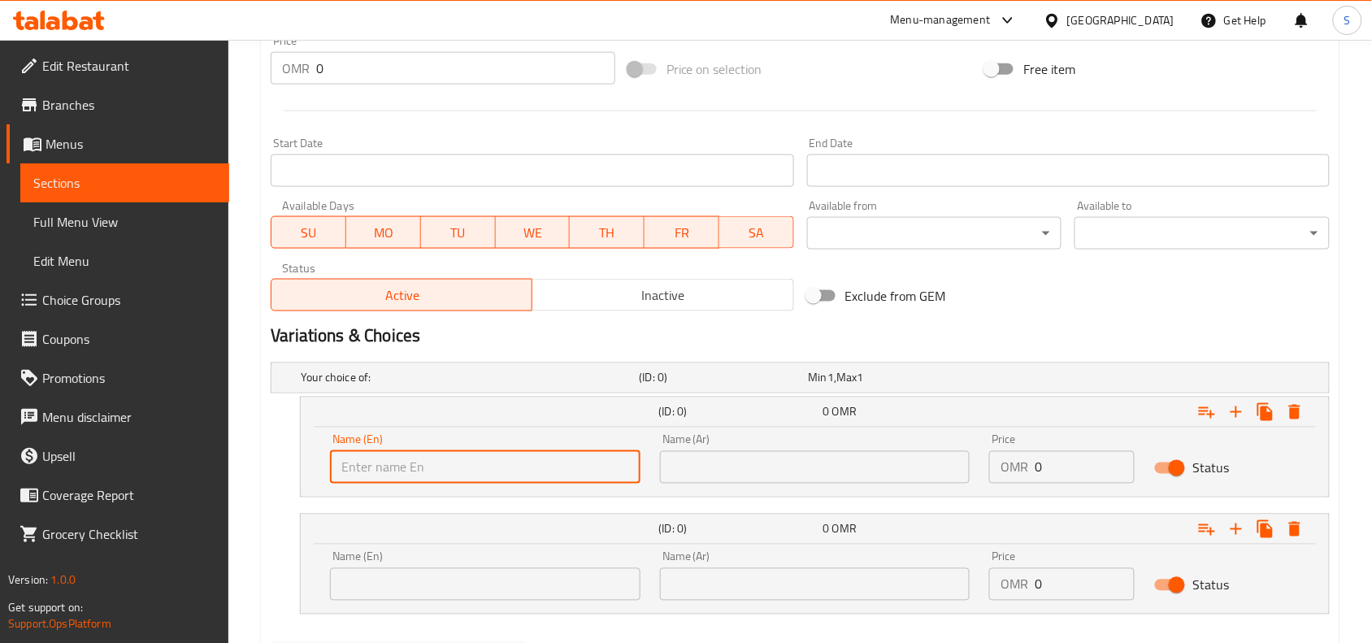
click at [431, 474] on input "text" at bounding box center [485, 467] width 310 height 33
type input "With Roti"
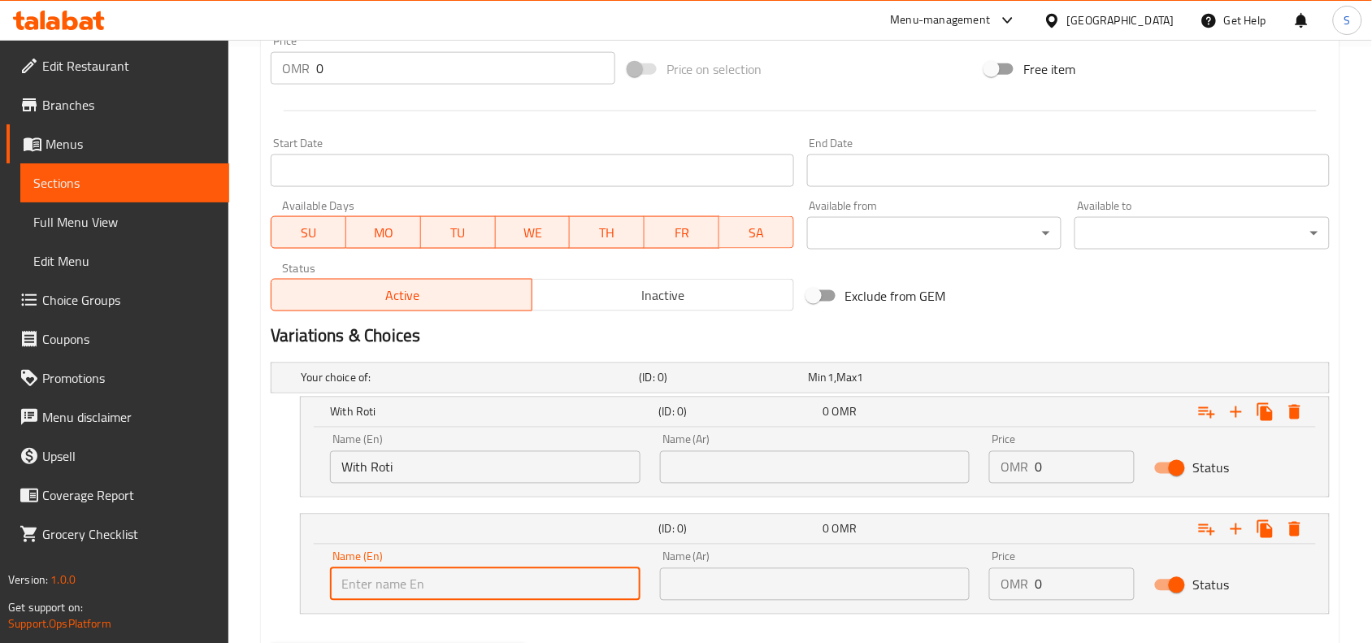
click at [441, 580] on input "text" at bounding box center [485, 584] width 310 height 33
type input "With Rice"
click at [790, 460] on input "text" at bounding box center [815, 467] width 310 height 33
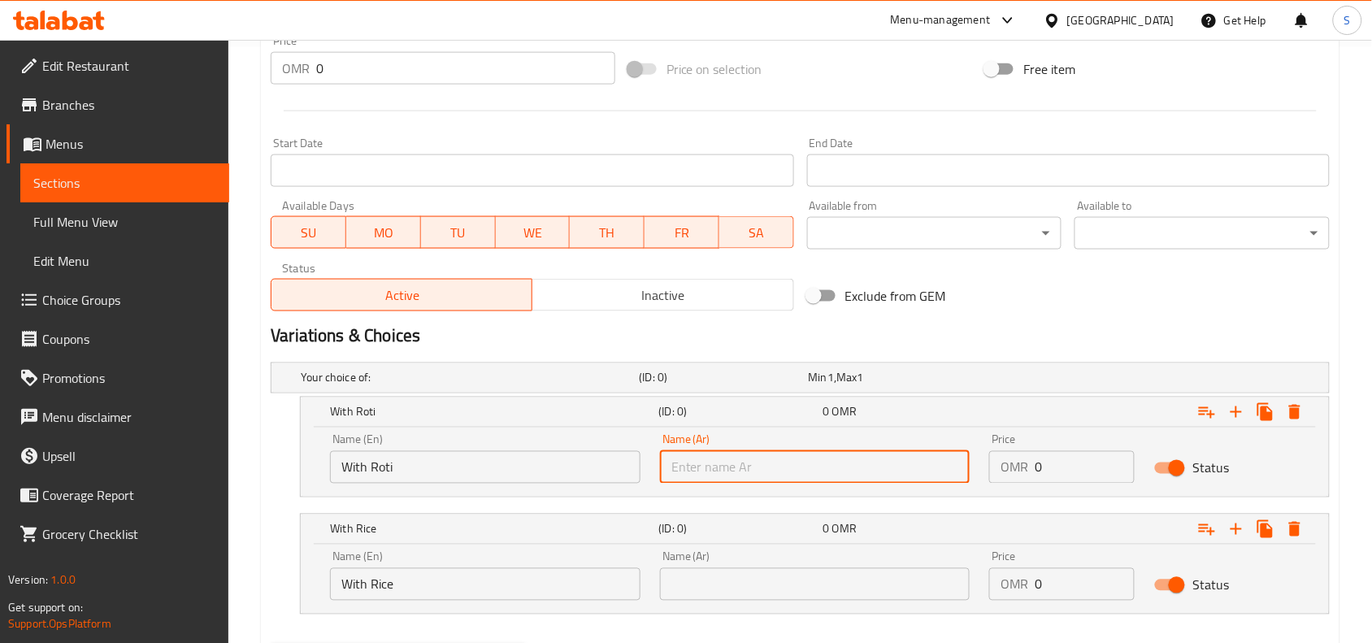
type input "مع روتي"
click at [740, 591] on input "text" at bounding box center [815, 584] width 310 height 33
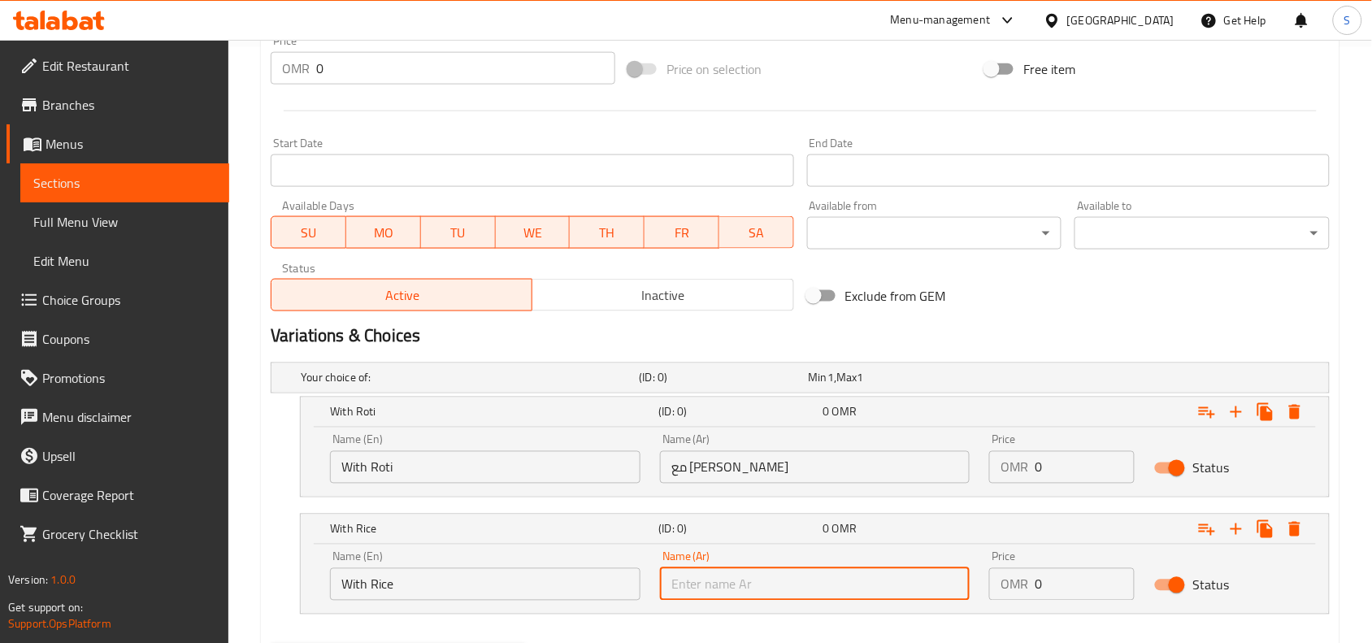
type input "مع أرز"
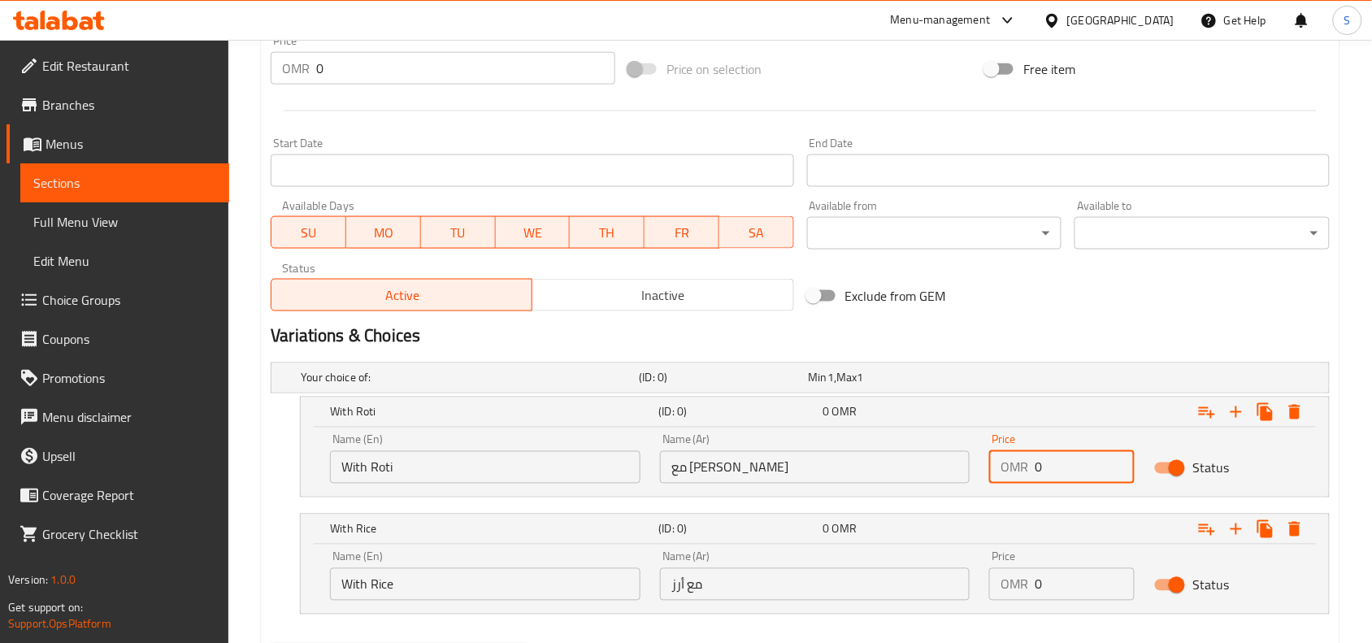
drag, startPoint x: 1073, startPoint y: 467, endPoint x: 1025, endPoint y: 457, distance: 49.1
click at [1026, 457] on div "OMR 0 Price" at bounding box center [1061, 467] width 145 height 33
type input "1"
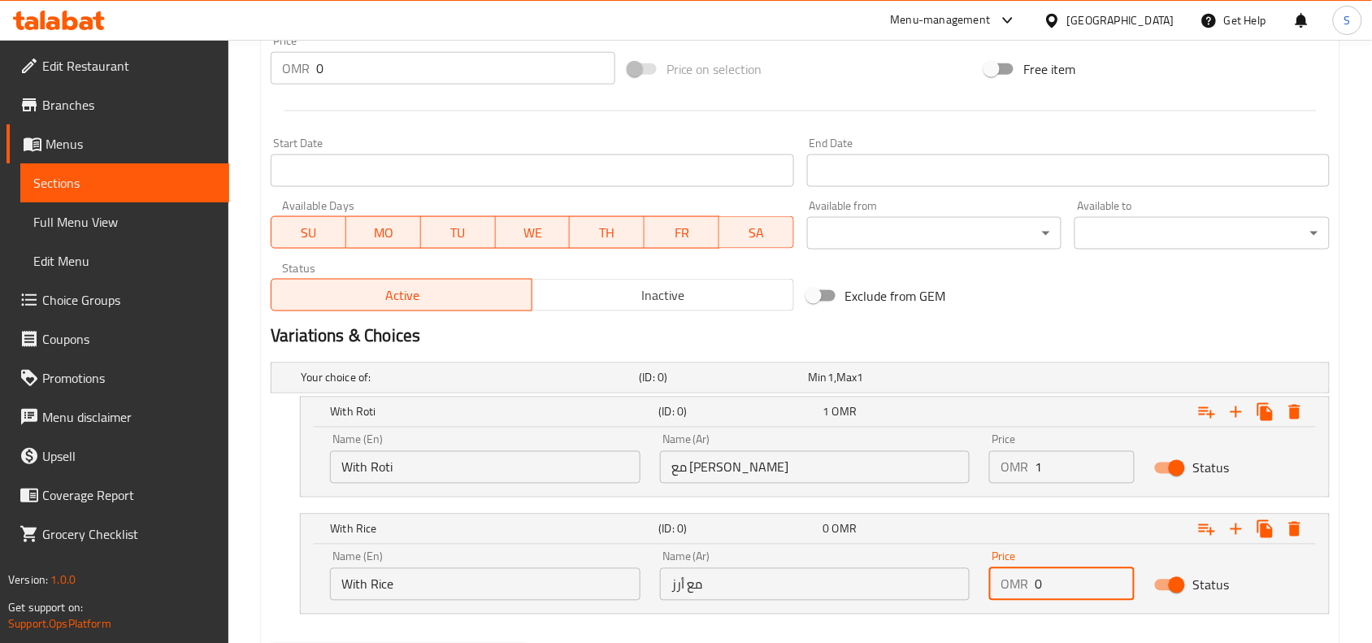
drag, startPoint x: 1066, startPoint y: 584, endPoint x: 1000, endPoint y: 575, distance: 67.2
click at [1000, 575] on div "OMR 0 Price" at bounding box center [1061, 584] width 145 height 33
type input "1.3"
click at [1049, 311] on div "Exclude from GEM" at bounding box center [980, 296] width 358 height 44
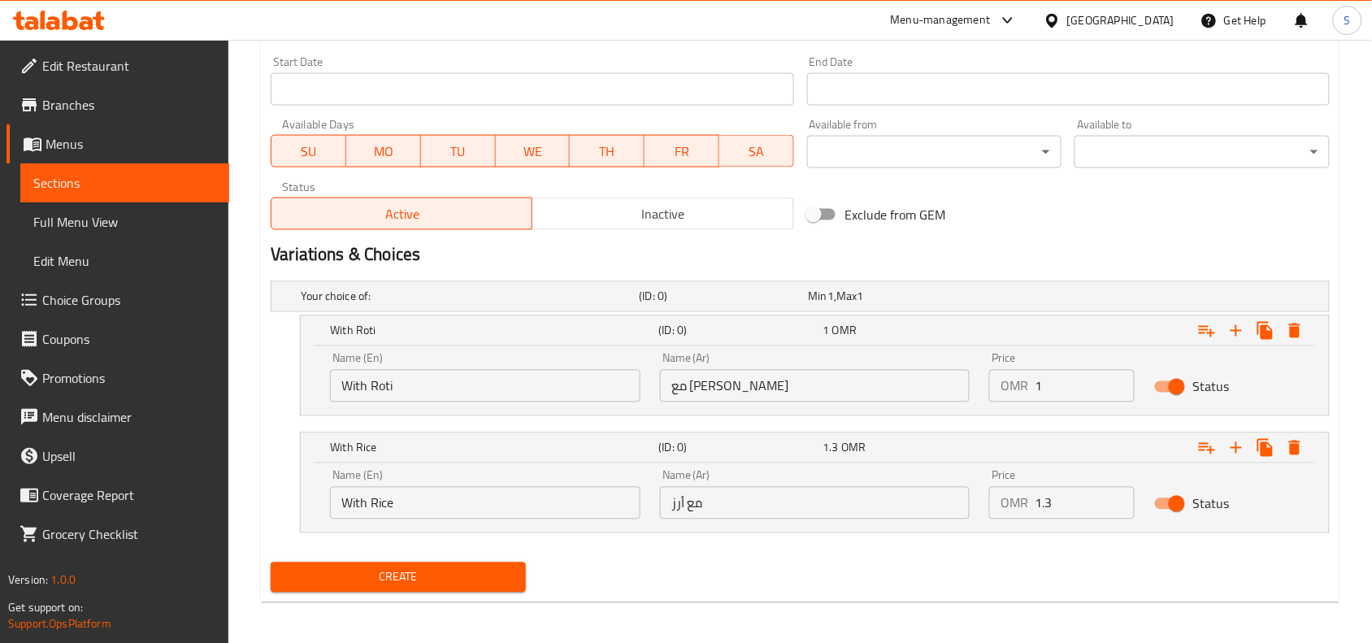
scroll to position [681, 0]
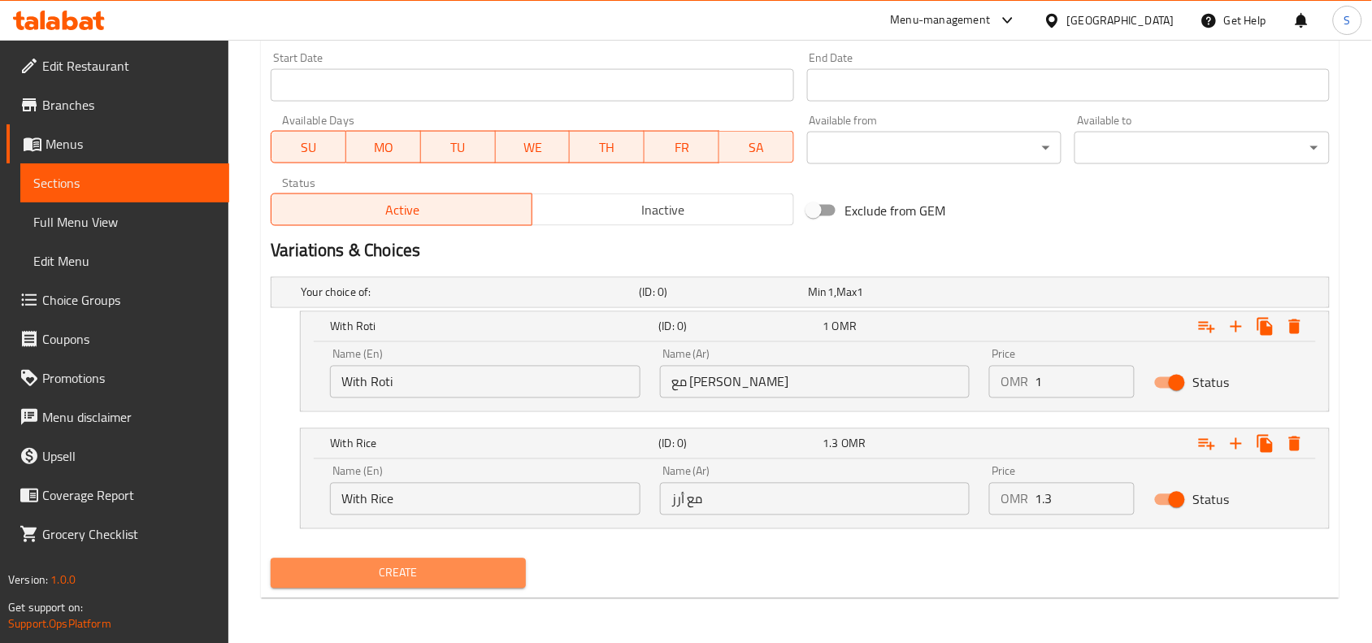
click at [466, 571] on span "Create" at bounding box center [398, 573] width 229 height 20
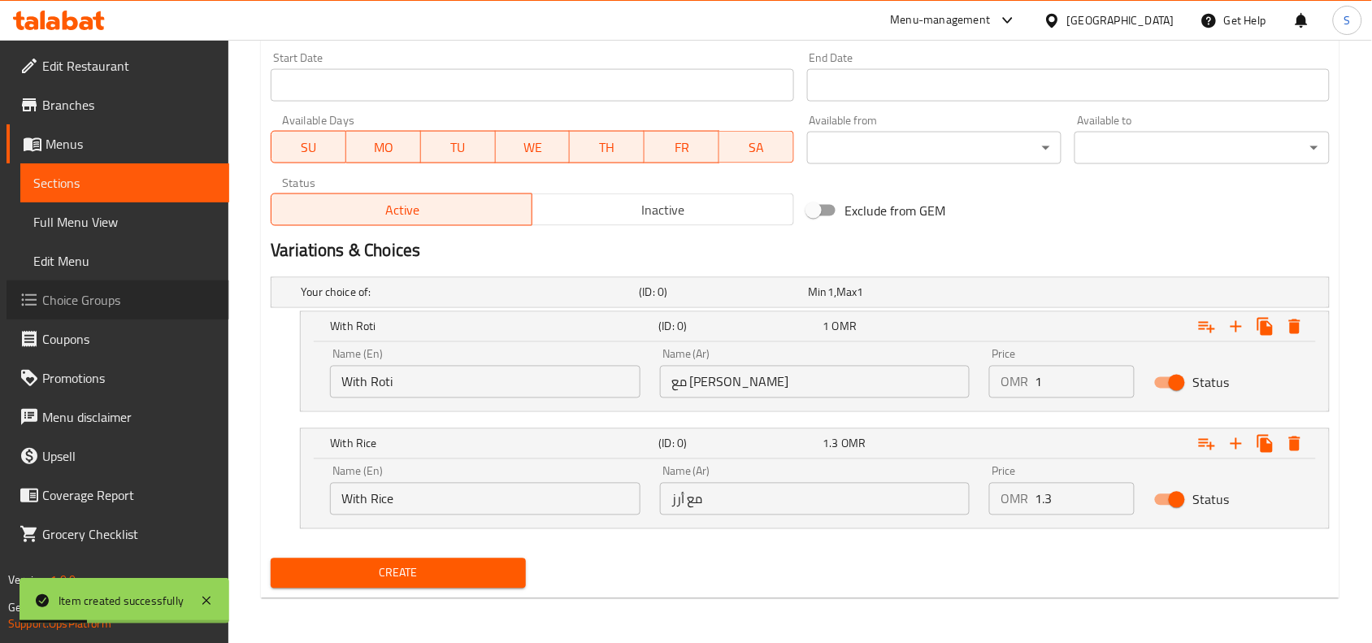
click at [130, 306] on span "Choice Groups" at bounding box center [129, 300] width 174 height 20
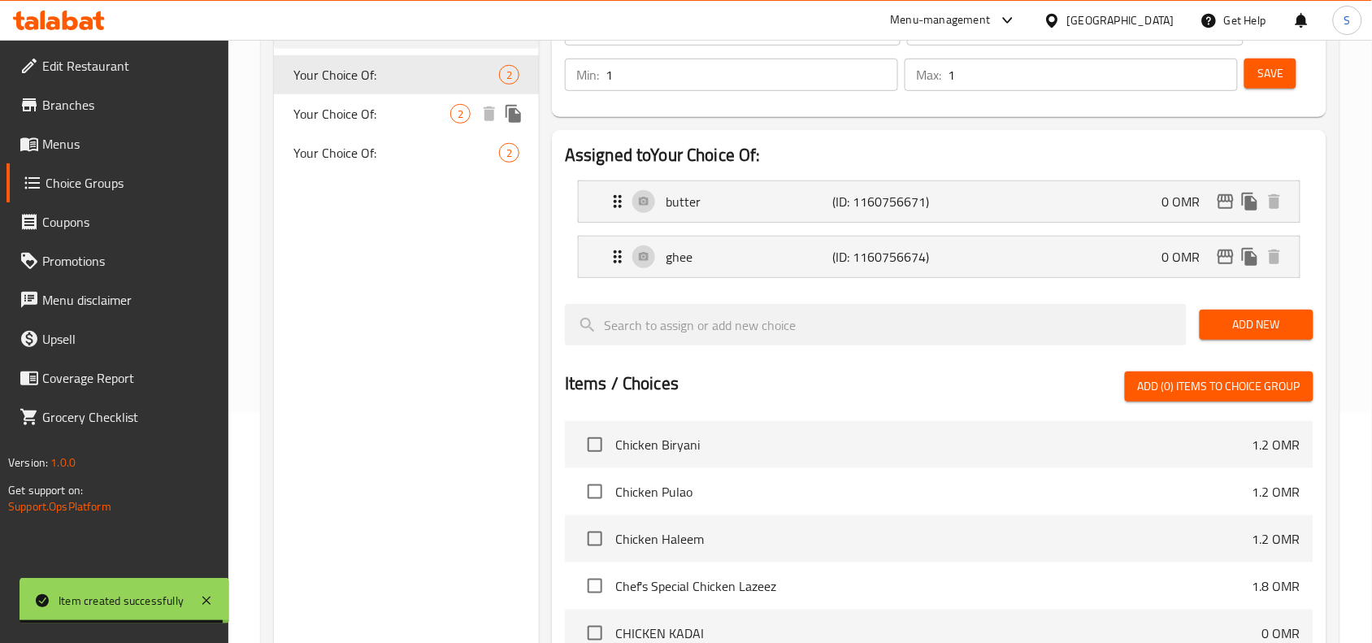
click at [358, 115] on span "Your Choice Of:" at bounding box center [371, 114] width 157 height 20
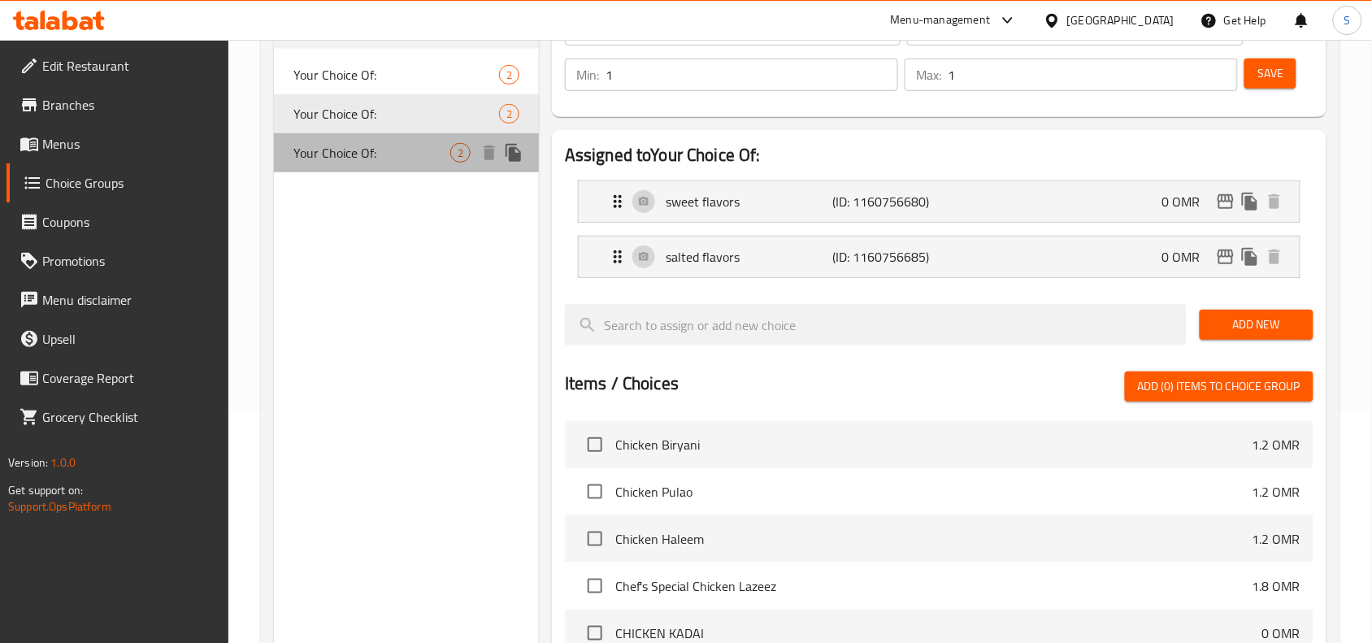
click at [337, 151] on span "Your Choice Of:" at bounding box center [371, 153] width 157 height 20
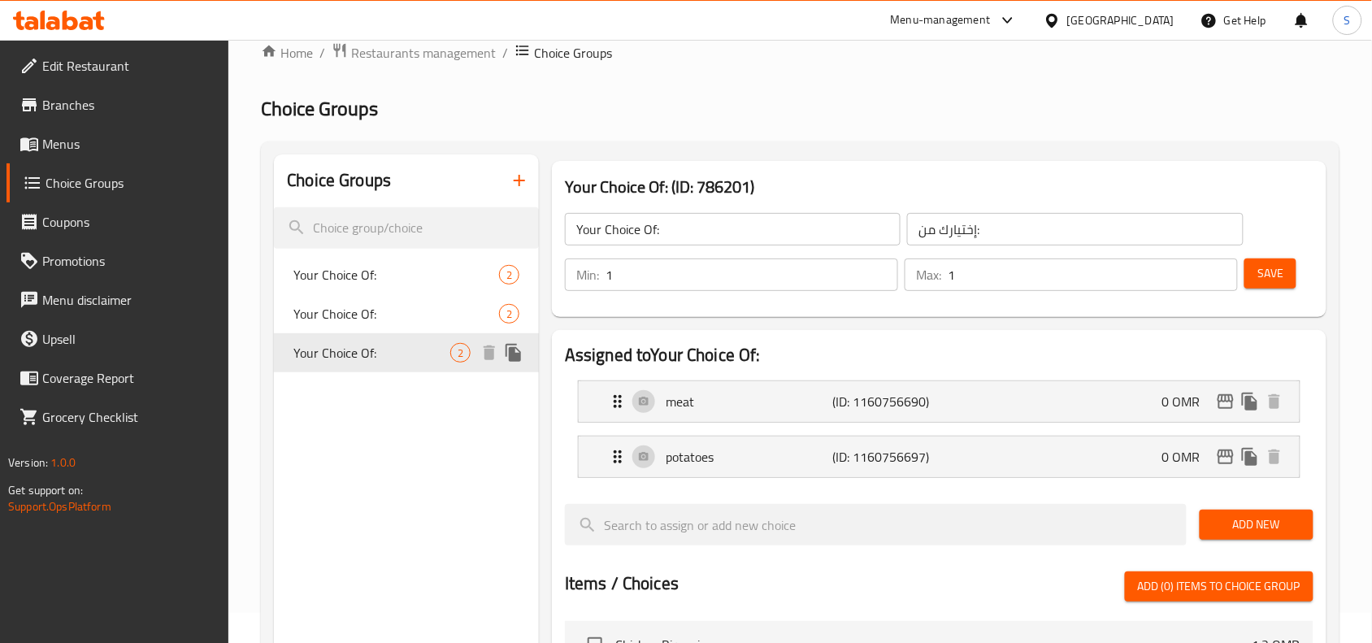
scroll to position [27, 0]
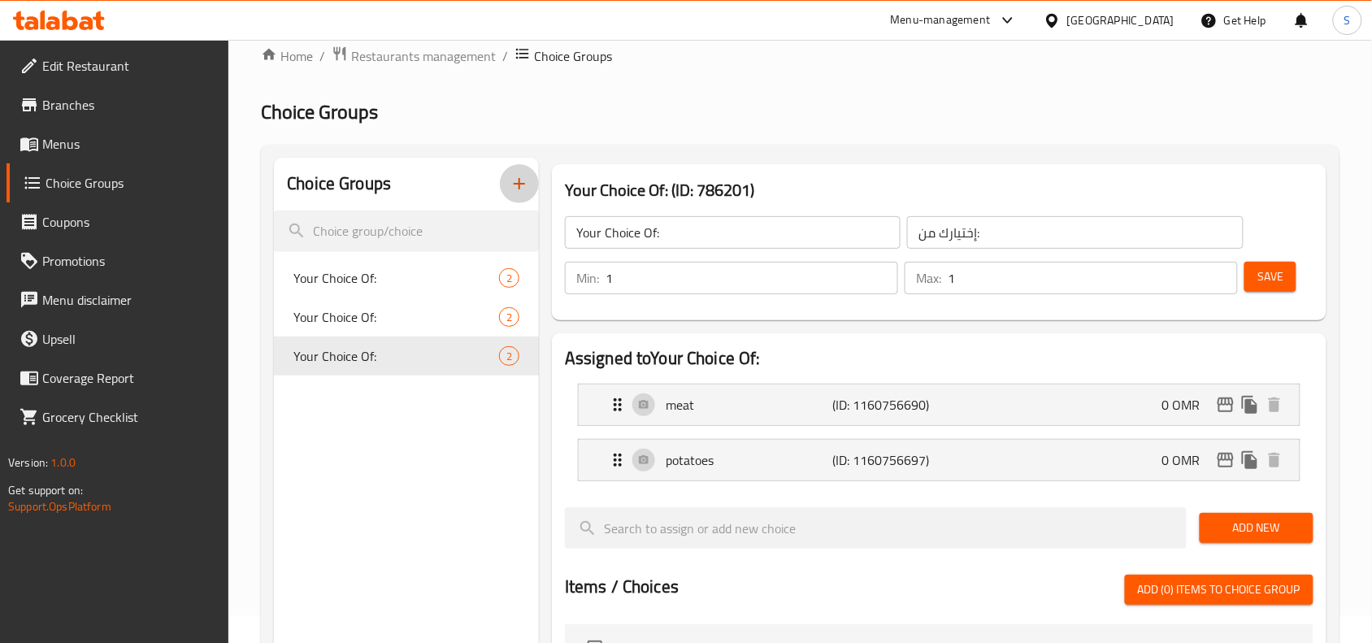
click at [522, 192] on icon "button" at bounding box center [520, 184] width 20 height 20
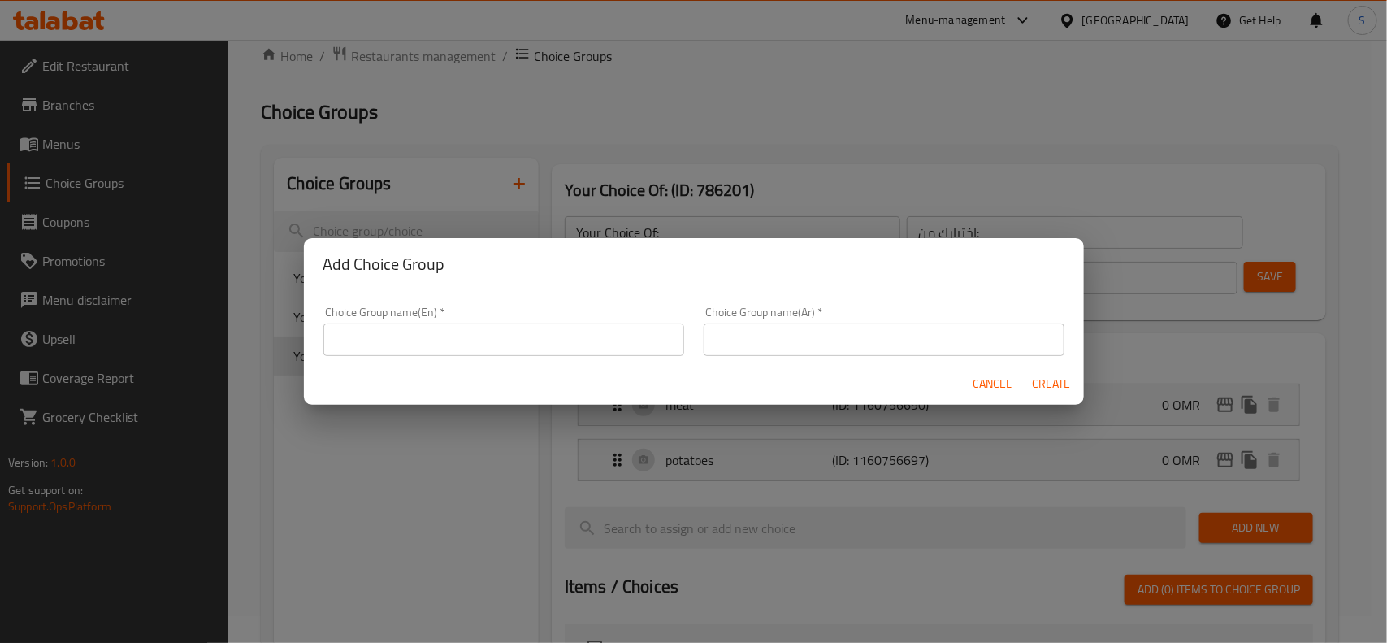
click at [546, 341] on input "text" at bounding box center [503, 339] width 361 height 33
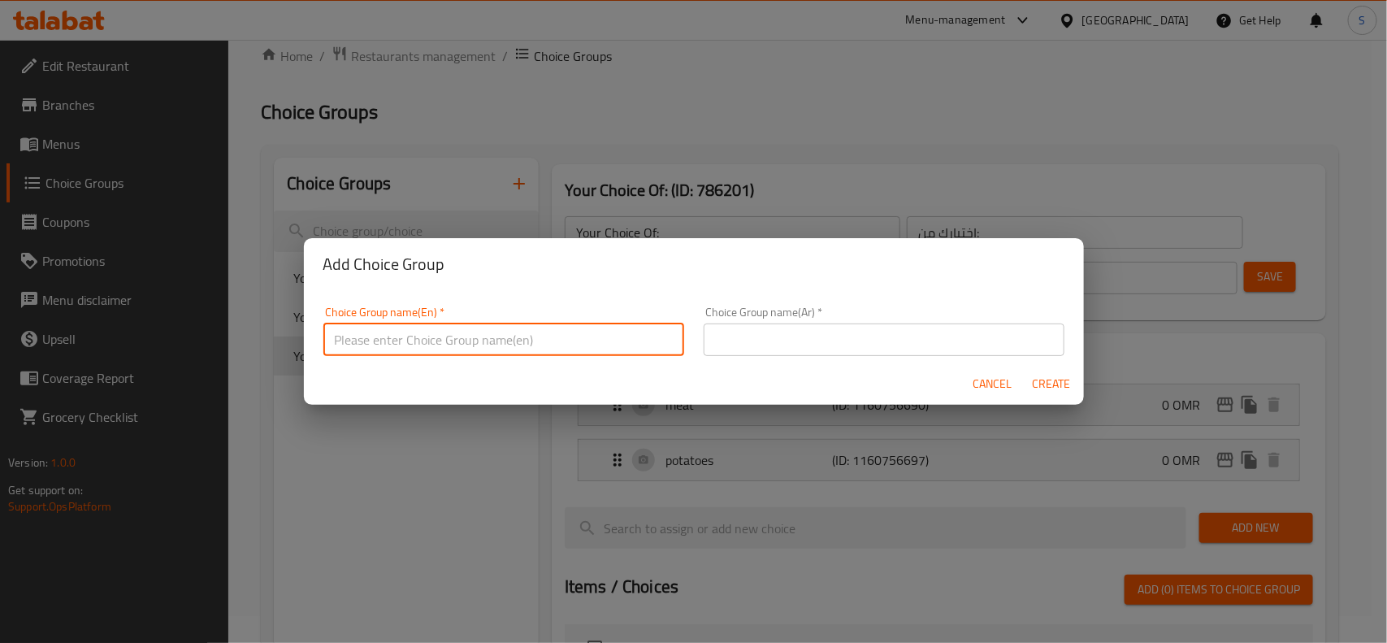
type input "YOUR CHOICE OF"
click at [771, 342] on input "text" at bounding box center [884, 339] width 361 height 33
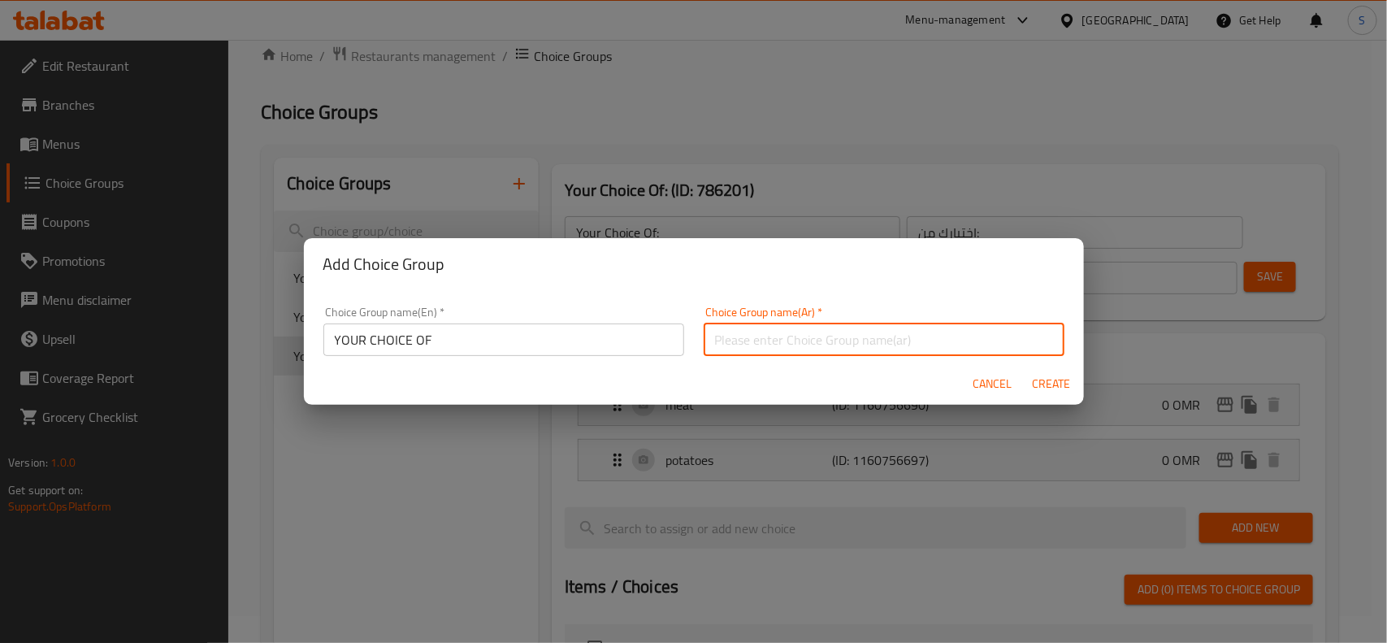
type input "اختيارك من"
click at [1041, 382] on span "Create" at bounding box center [1051, 384] width 39 height 20
type input "YOUR CHOICE OF"
type input "اختيارك من"
type input "0"
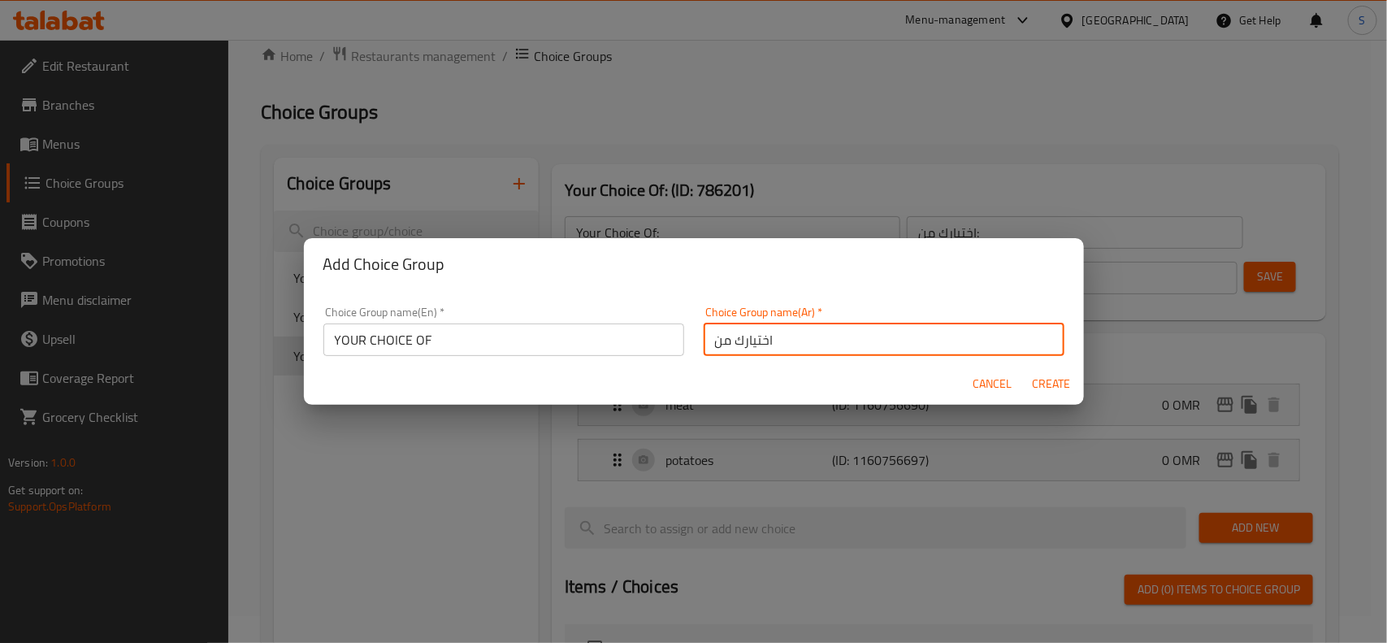
type input "0"
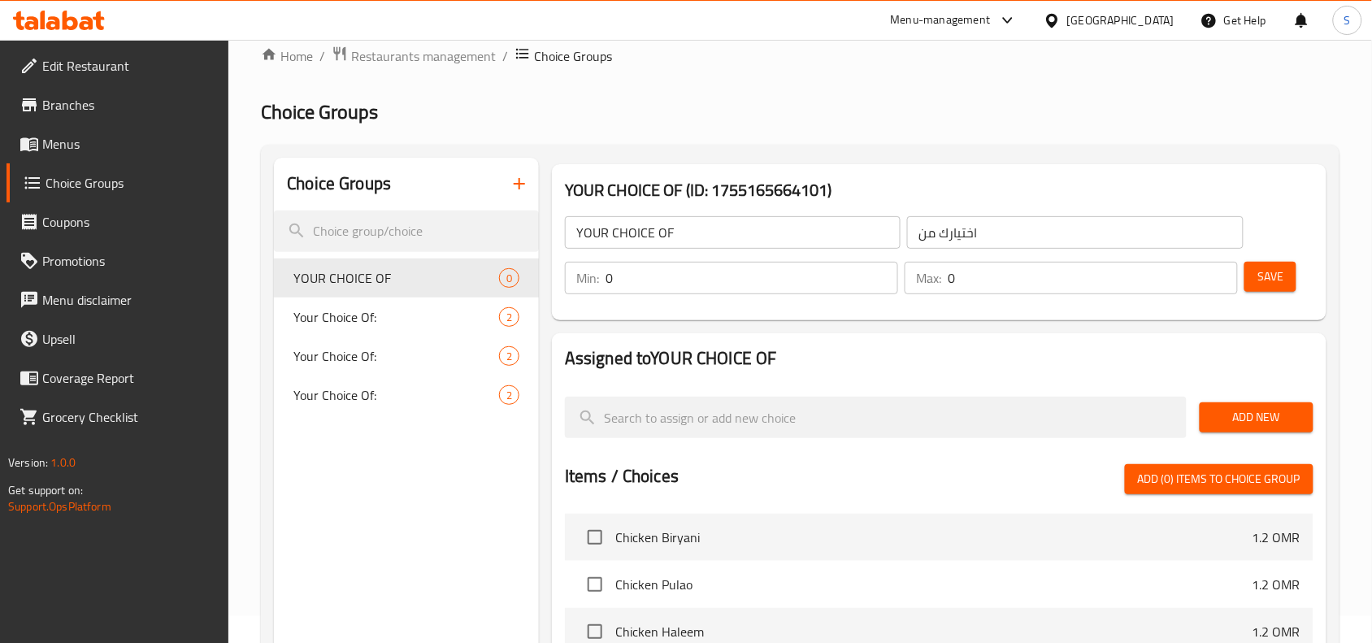
click at [1257, 424] on span "Add New" at bounding box center [1257, 417] width 88 height 20
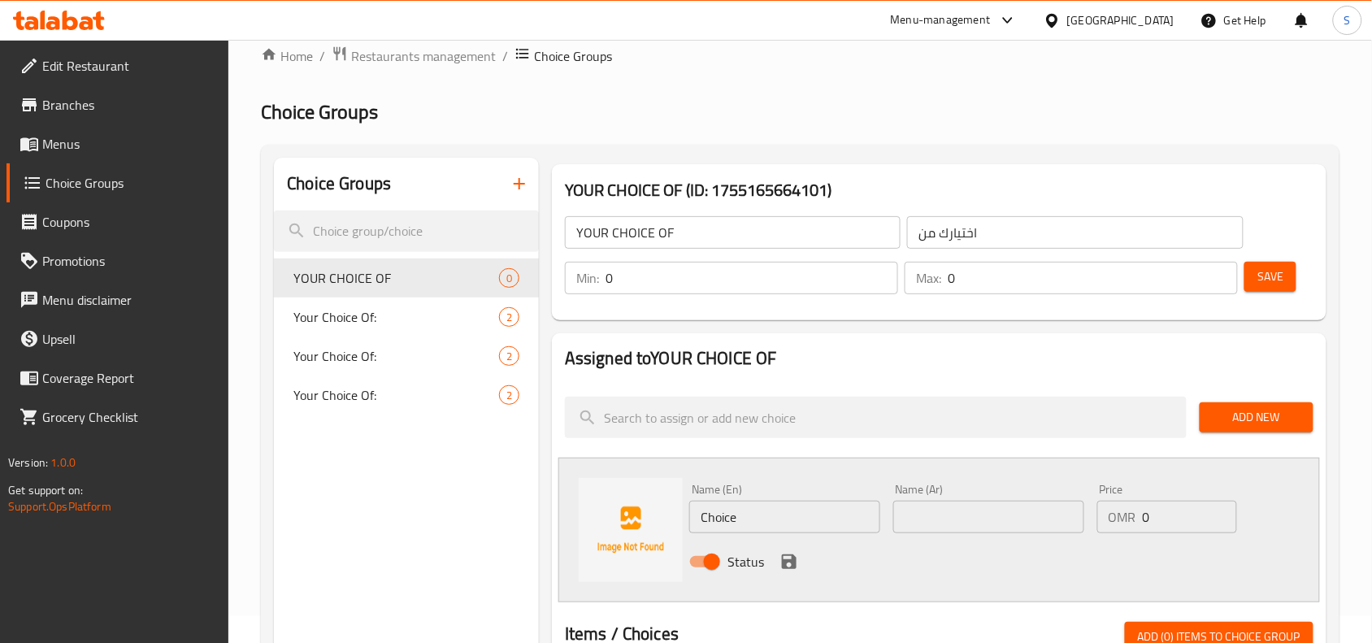
click at [795, 518] on input "Choice" at bounding box center [784, 517] width 191 height 33
type input "ة"
type input "m"
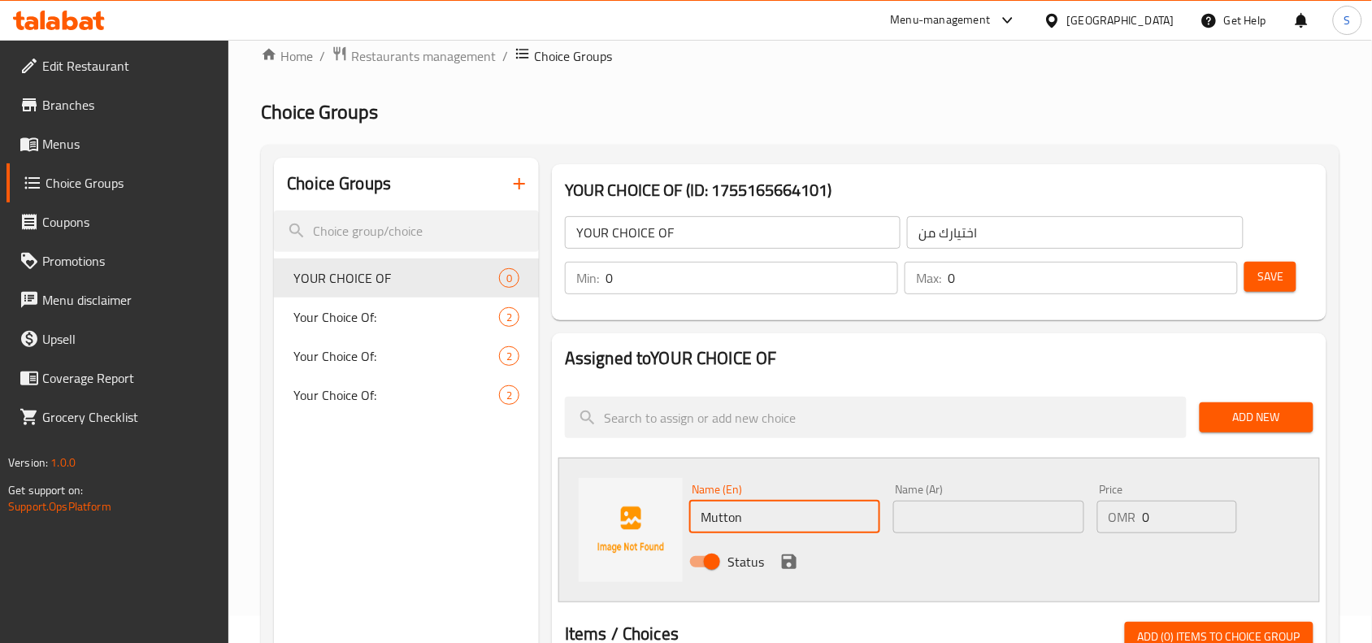
type input "Mutton"
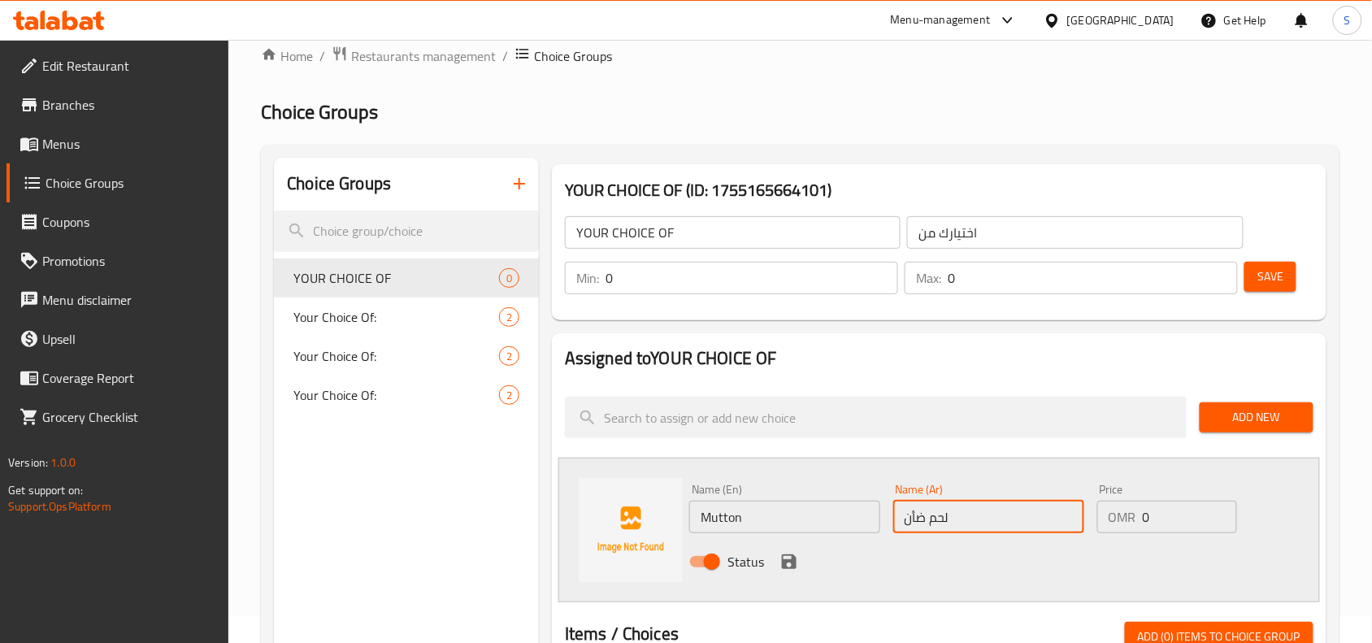
type input "لحم ضأن"
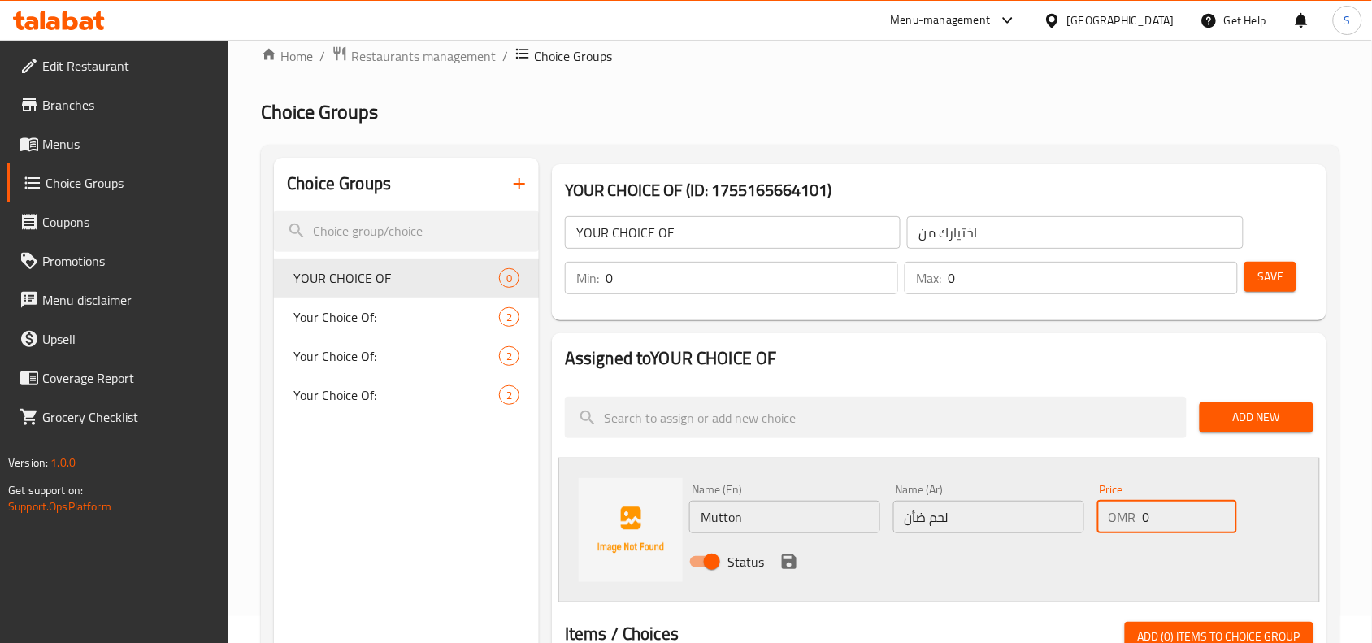
drag, startPoint x: 1175, startPoint y: 512, endPoint x: 1142, endPoint y: 522, distance: 33.9
click at [1143, 522] on input "0" at bounding box center [1190, 517] width 94 height 33
click at [1010, 571] on div "Status" at bounding box center [988, 562] width 611 height 44
click at [793, 562] on icon "save" at bounding box center [789, 561] width 15 height 15
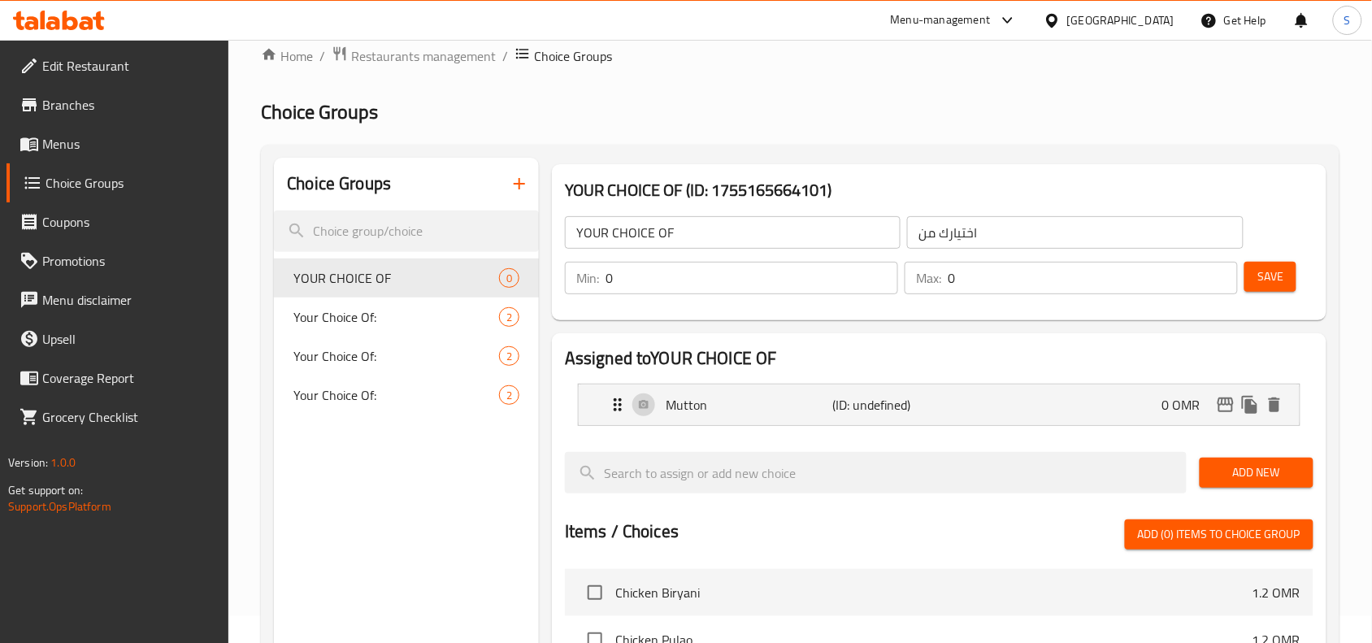
click at [1262, 460] on button "Add New" at bounding box center [1257, 473] width 114 height 30
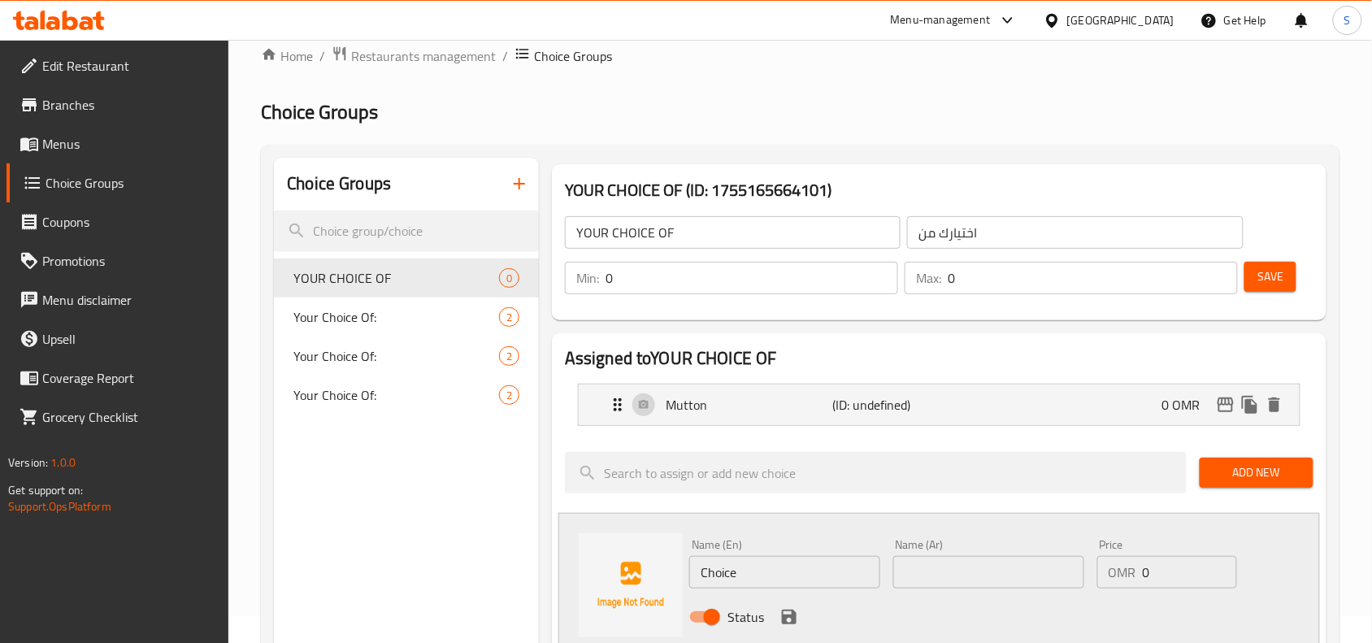
click at [801, 580] on input "Choice" at bounding box center [784, 572] width 191 height 33
type input "ؤ"
type input "Chicken"
type input "دجاج"
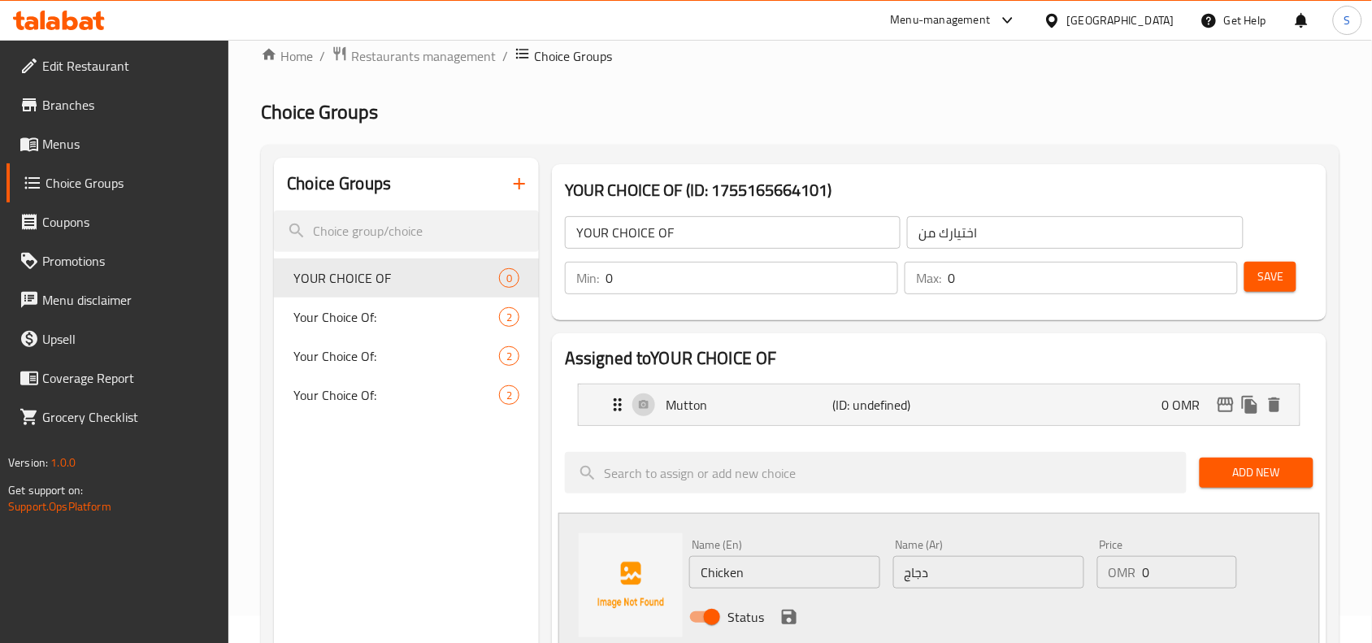
click at [1240, 536] on div "Price OMR 0 Price" at bounding box center [1167, 563] width 153 height 63
click at [785, 620] on icon "save" at bounding box center [789, 617] width 15 height 15
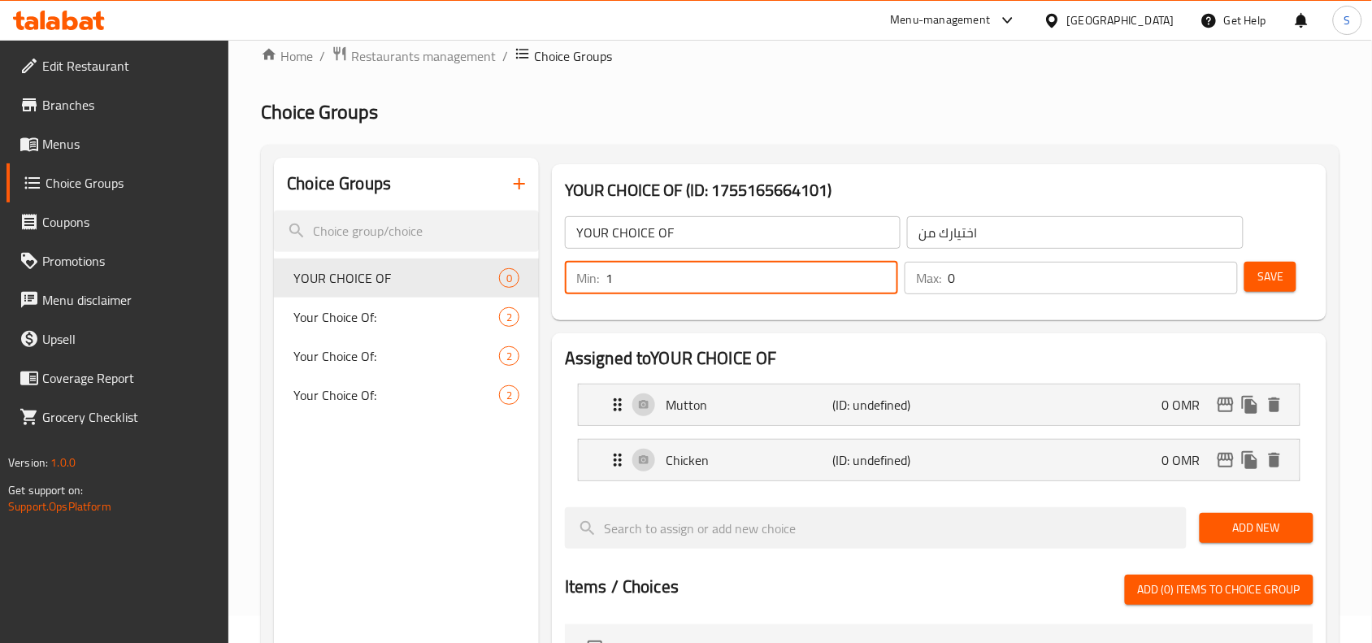
type input "1"
click at [879, 268] on input "1" at bounding box center [752, 278] width 293 height 33
type input "1"
click at [1222, 266] on input "1" at bounding box center [1093, 278] width 290 height 33
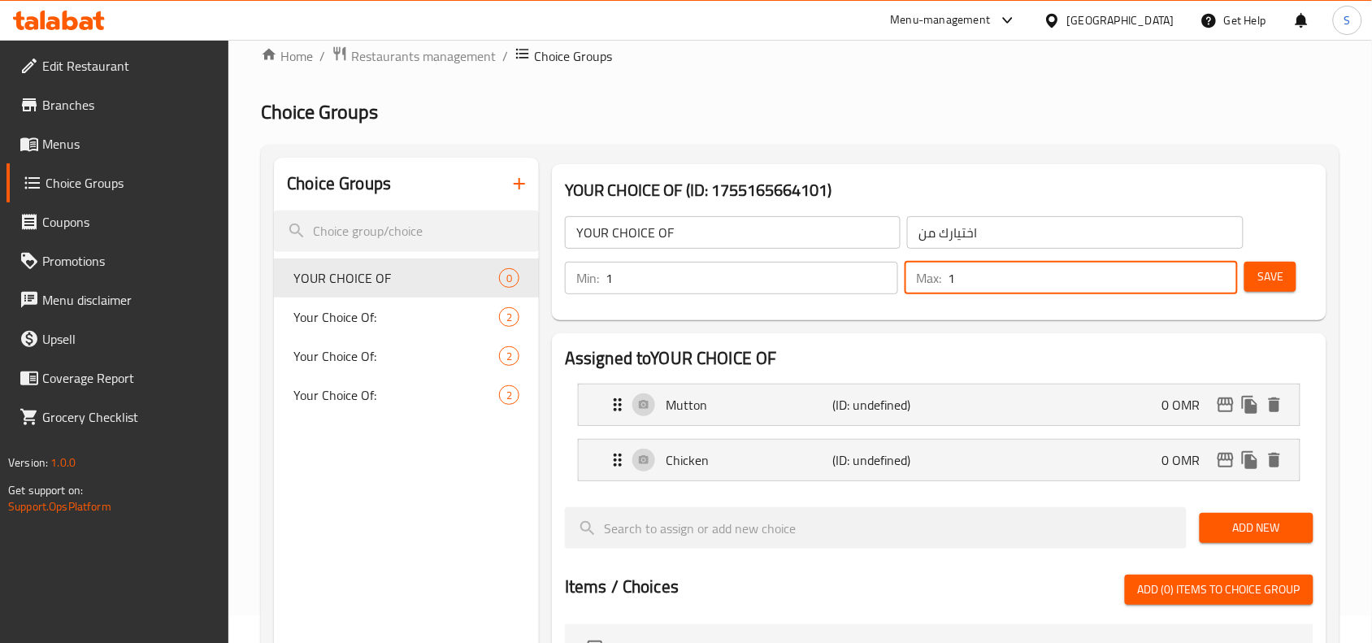
click at [1272, 276] on span "Save" at bounding box center [1270, 277] width 26 height 20
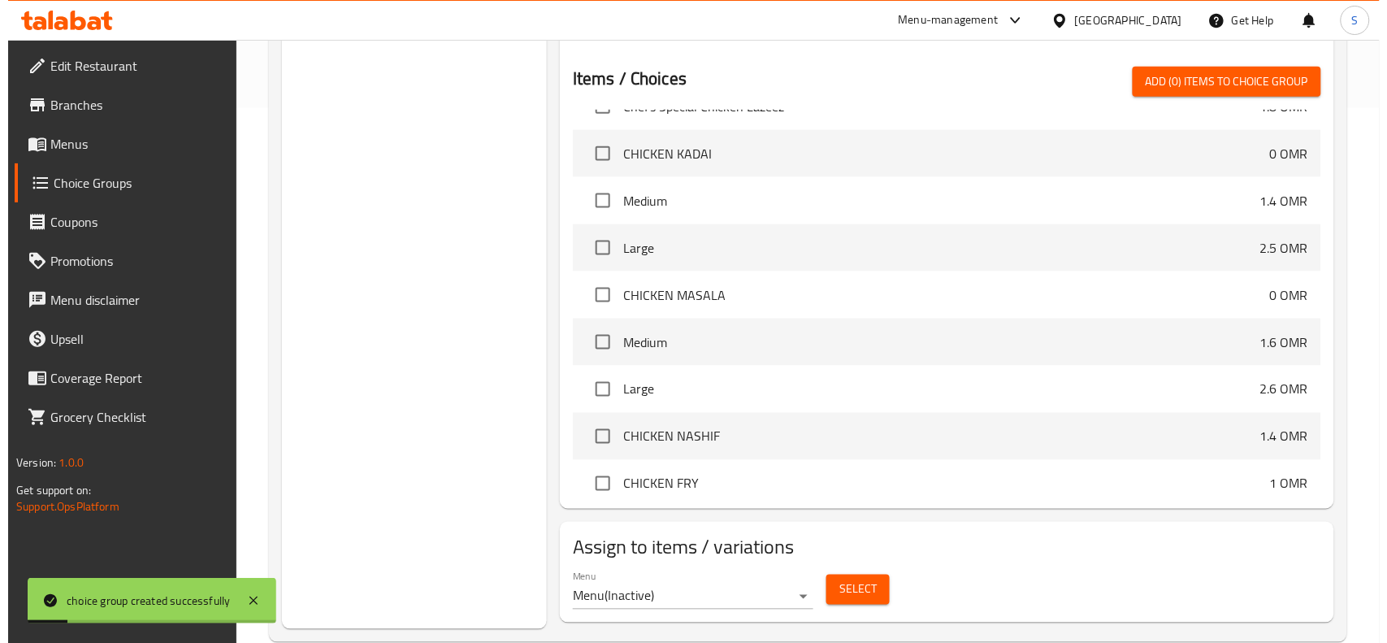
scroll to position [406, 0]
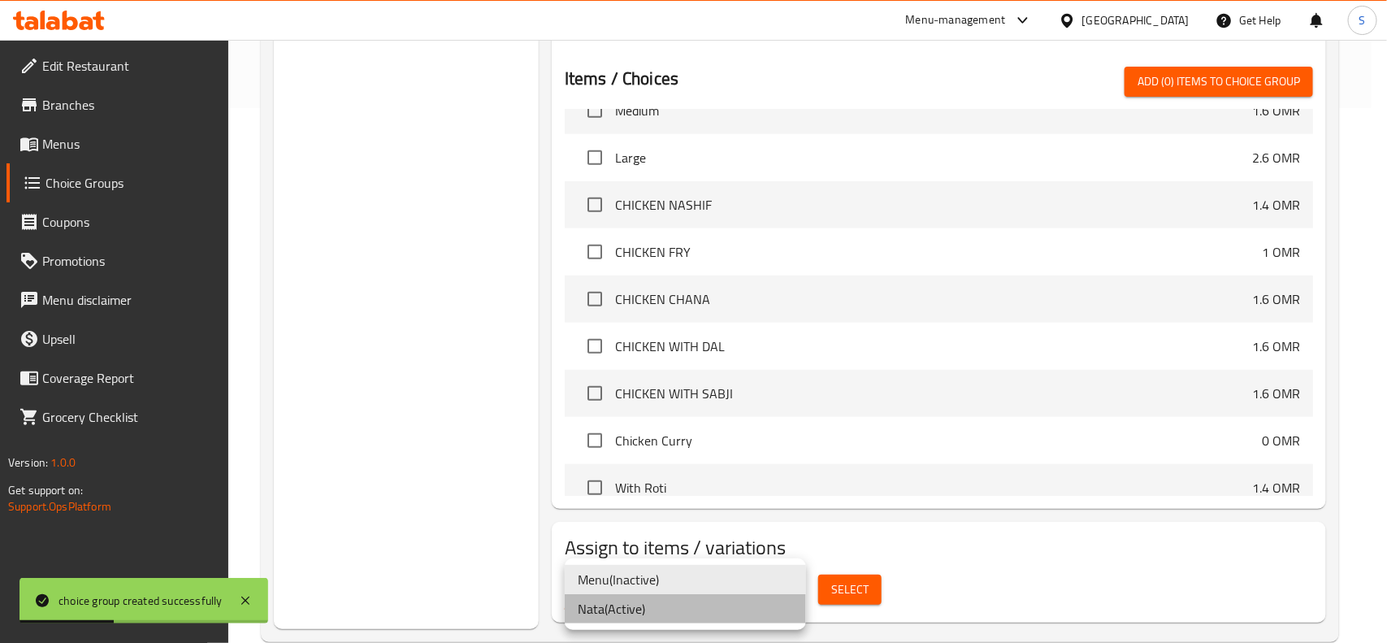
click at [667, 610] on li "Nata ( Active )" at bounding box center [685, 608] width 241 height 29
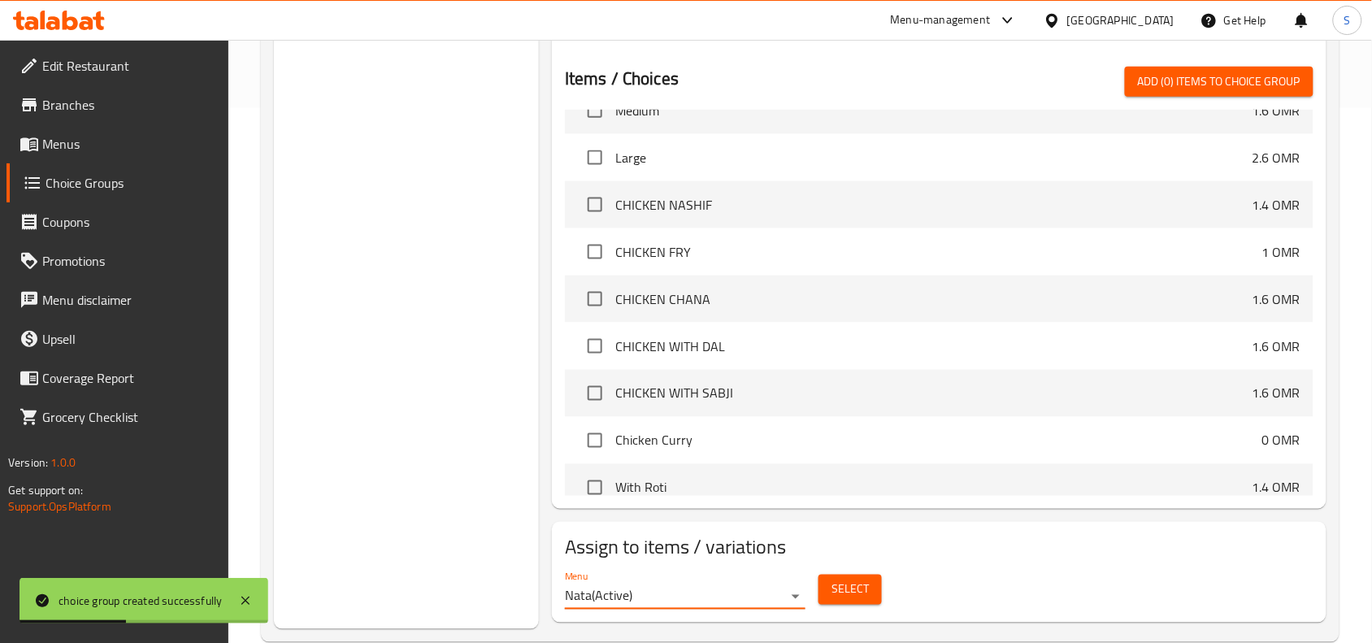
click at [835, 600] on button "Select" at bounding box center [850, 590] width 63 height 30
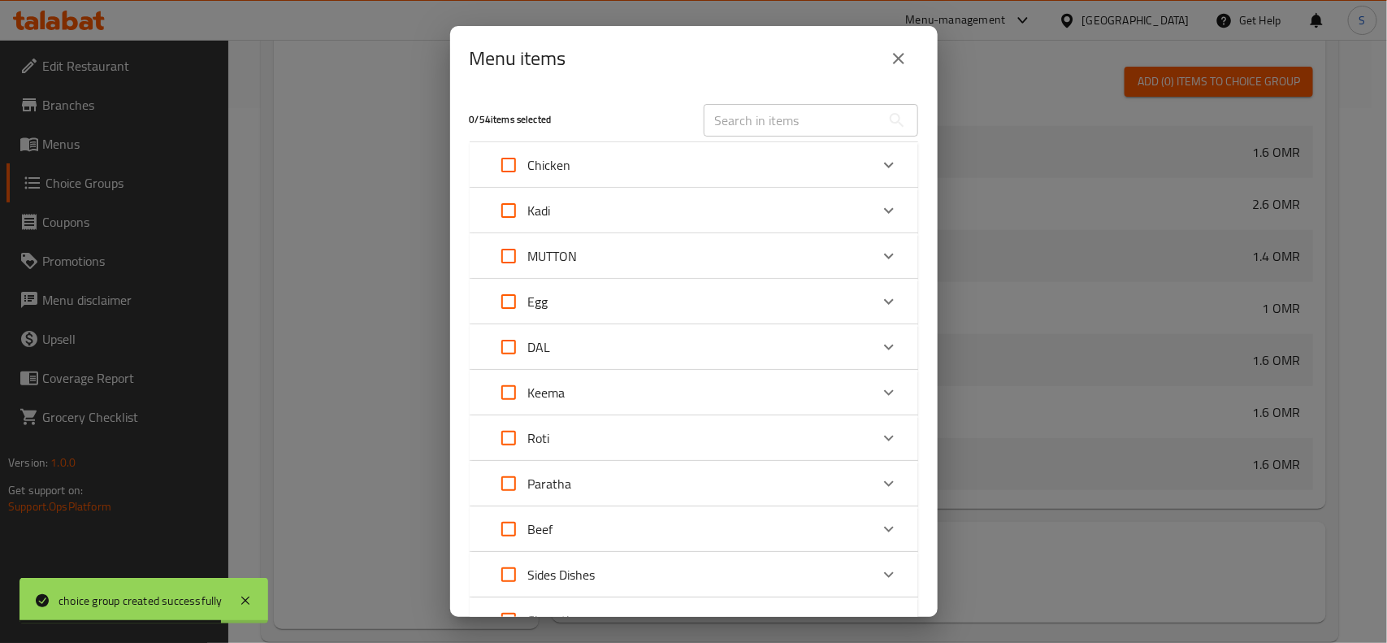
click at [626, 395] on div "Keema" at bounding box center [679, 392] width 380 height 39
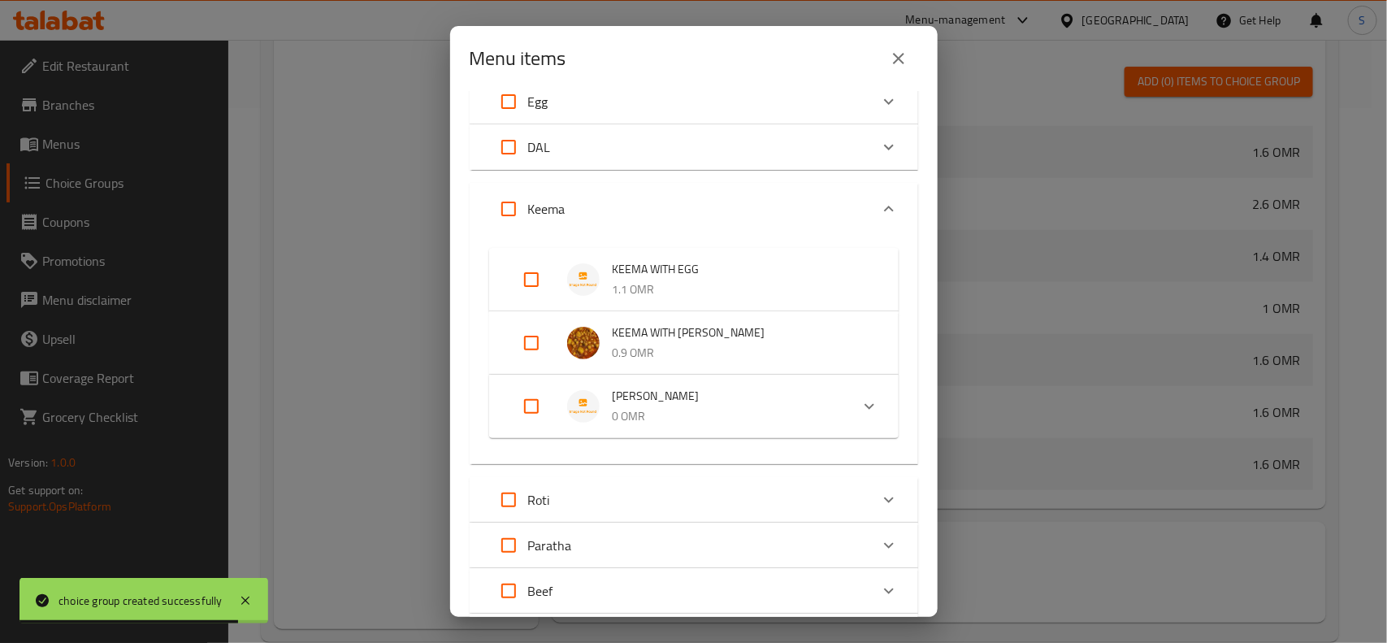
scroll to position [203, 0]
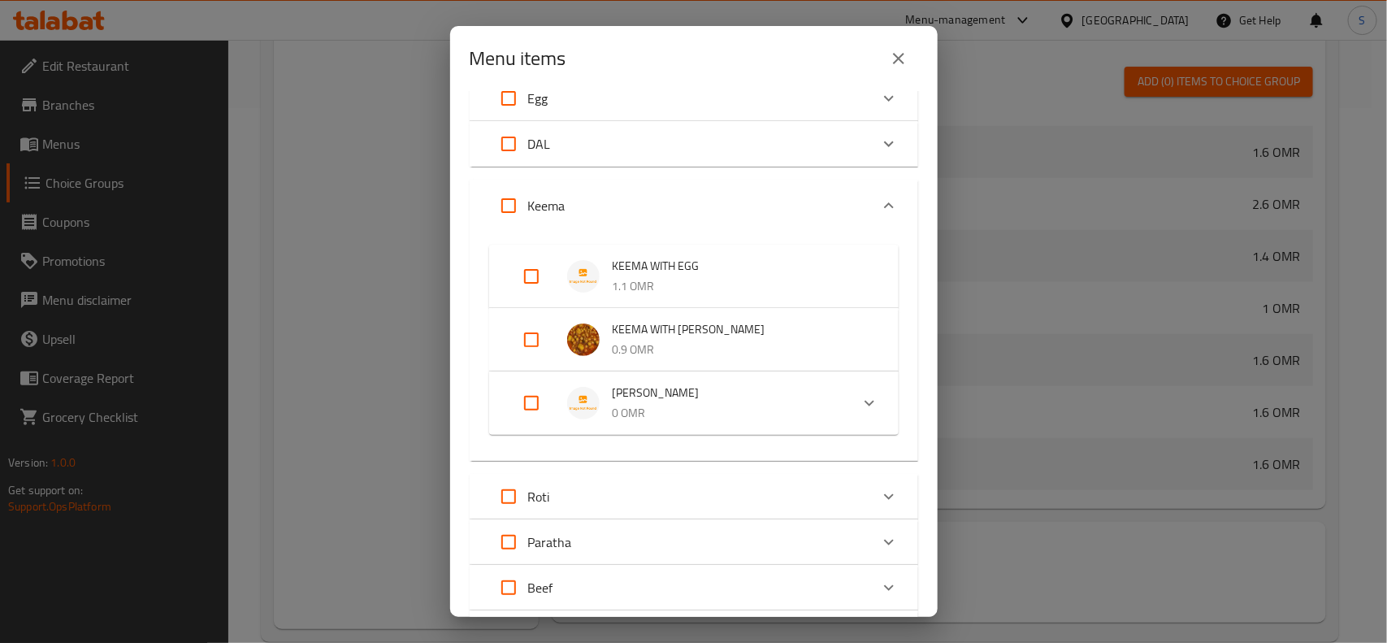
click at [524, 408] on input "Expand" at bounding box center [531, 403] width 39 height 39
checkbox input "true"
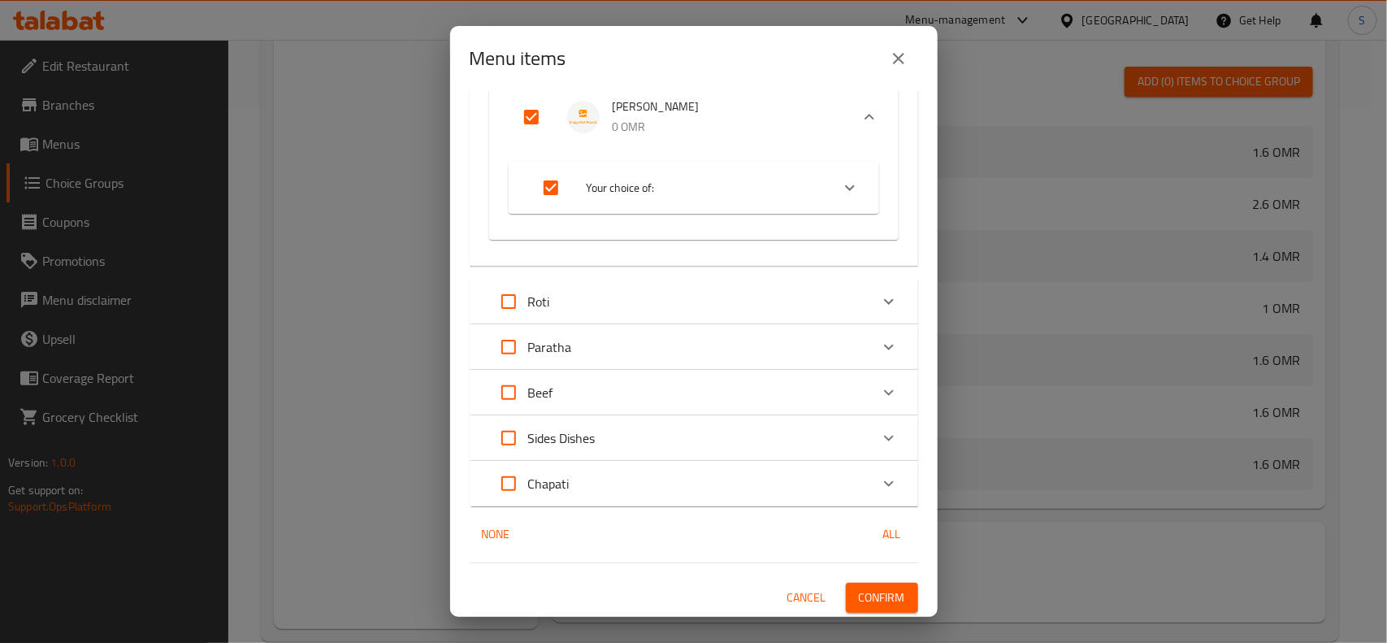
scroll to position [504, 0]
click at [733, 193] on span "Your choice of:" at bounding box center [702, 186] width 231 height 20
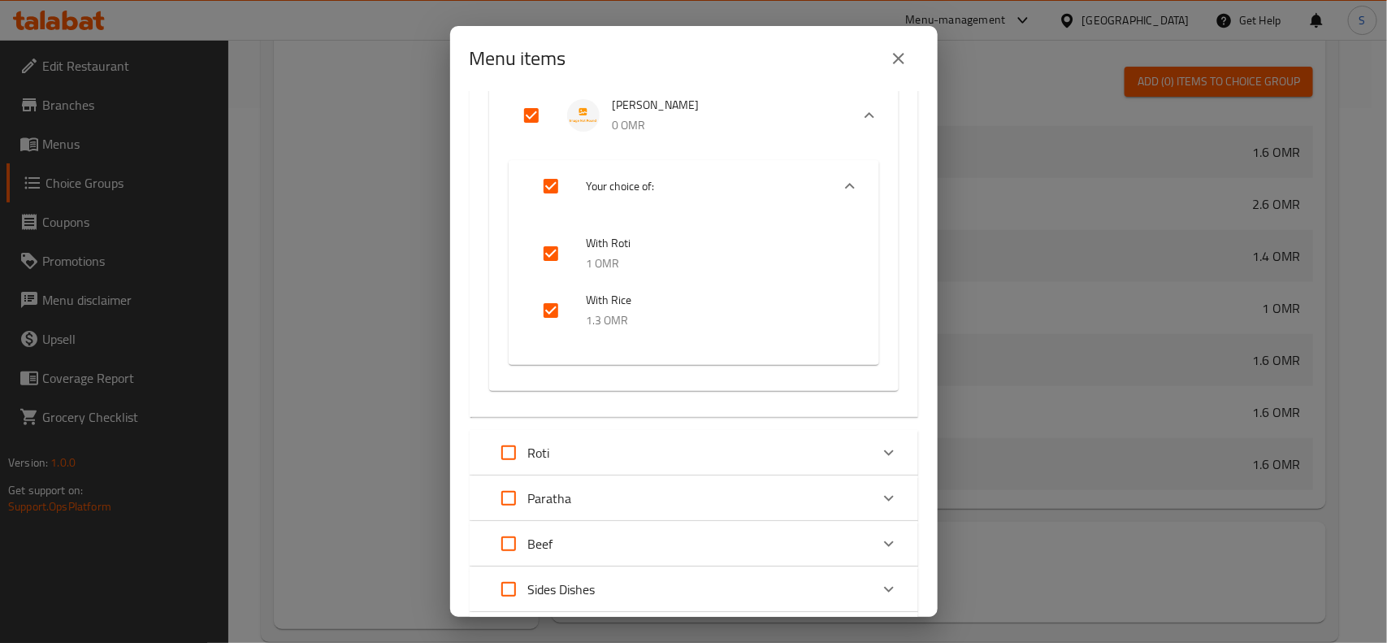
click at [551, 180] on input "Expand" at bounding box center [551, 186] width 39 height 39
checkbox input "false"
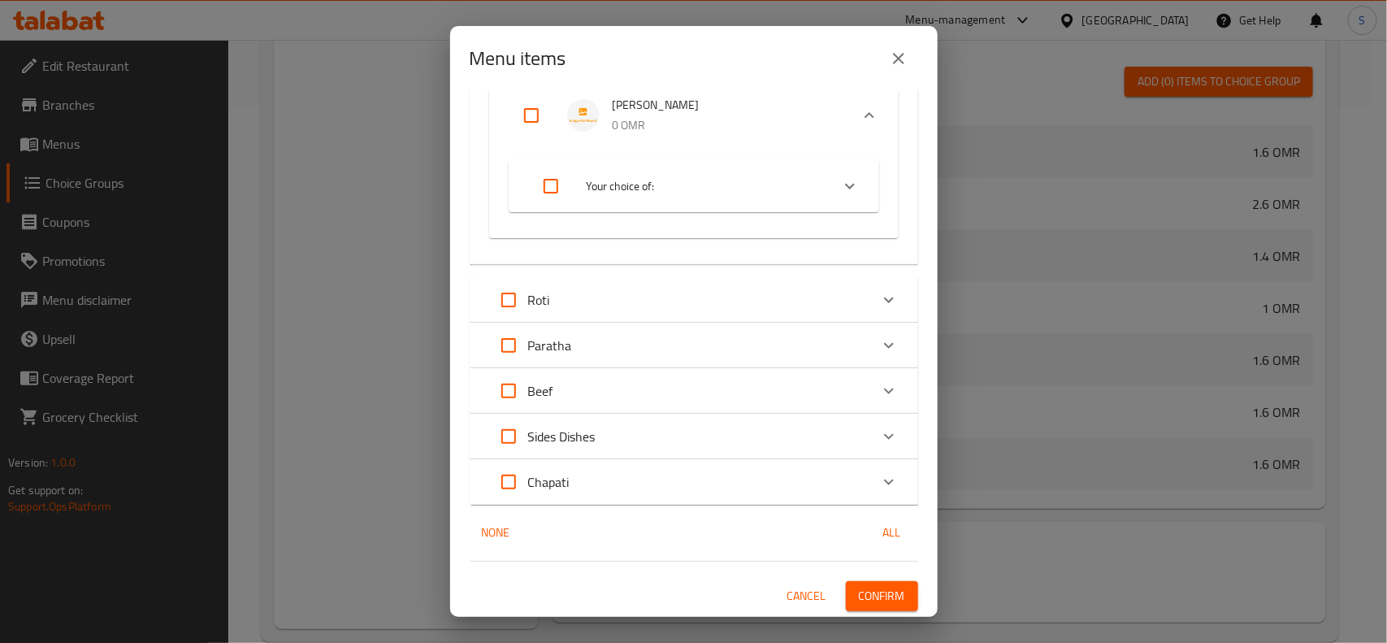
click at [525, 115] on input "Expand" at bounding box center [531, 115] width 39 height 39
checkbox input "true"
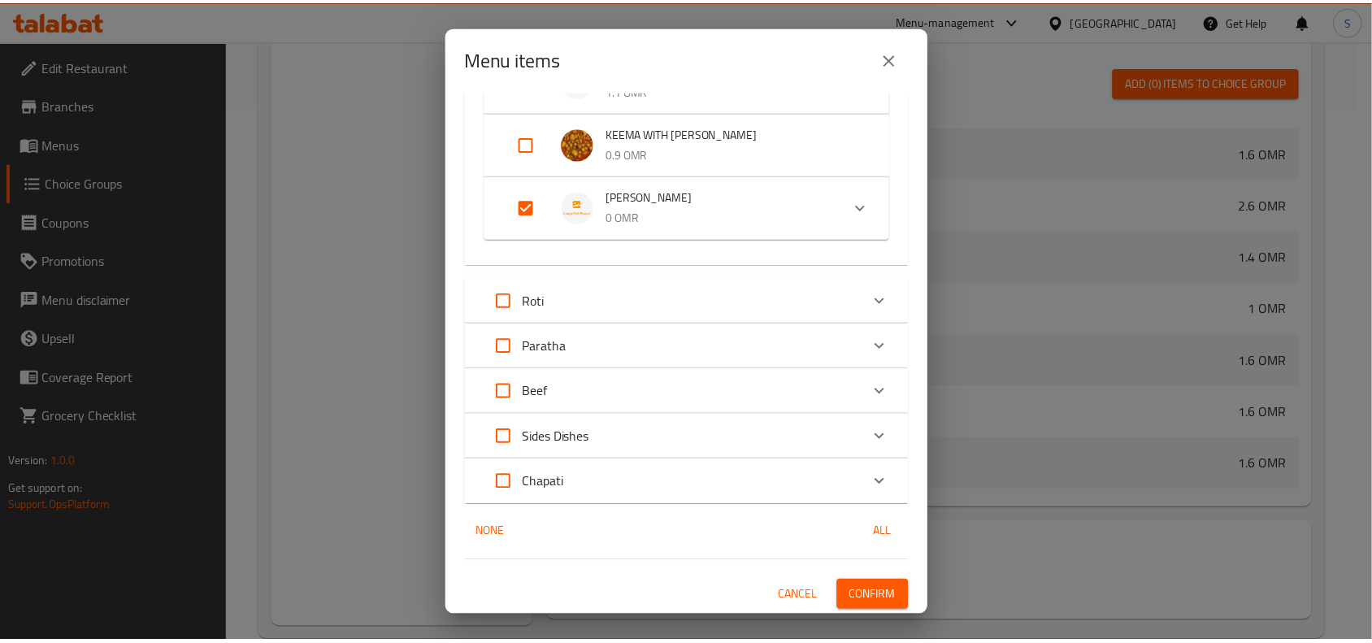
scroll to position [399, 0]
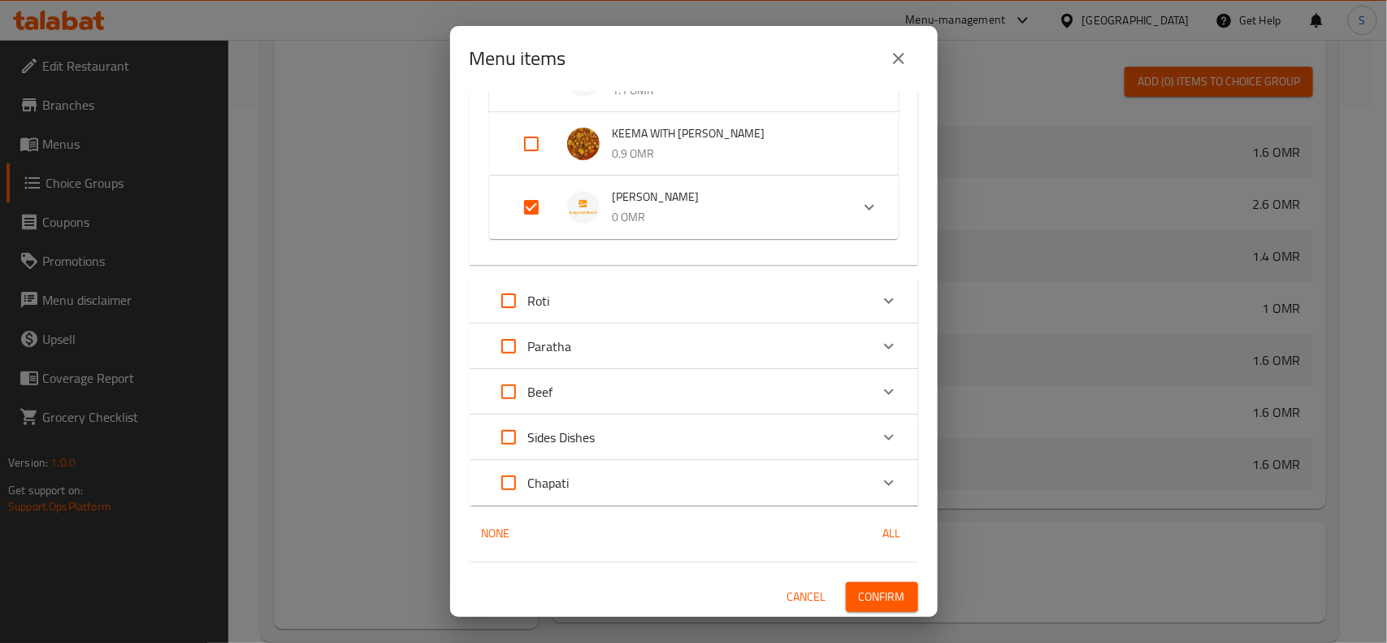
click at [870, 596] on span "Confirm" at bounding box center [882, 597] width 46 height 20
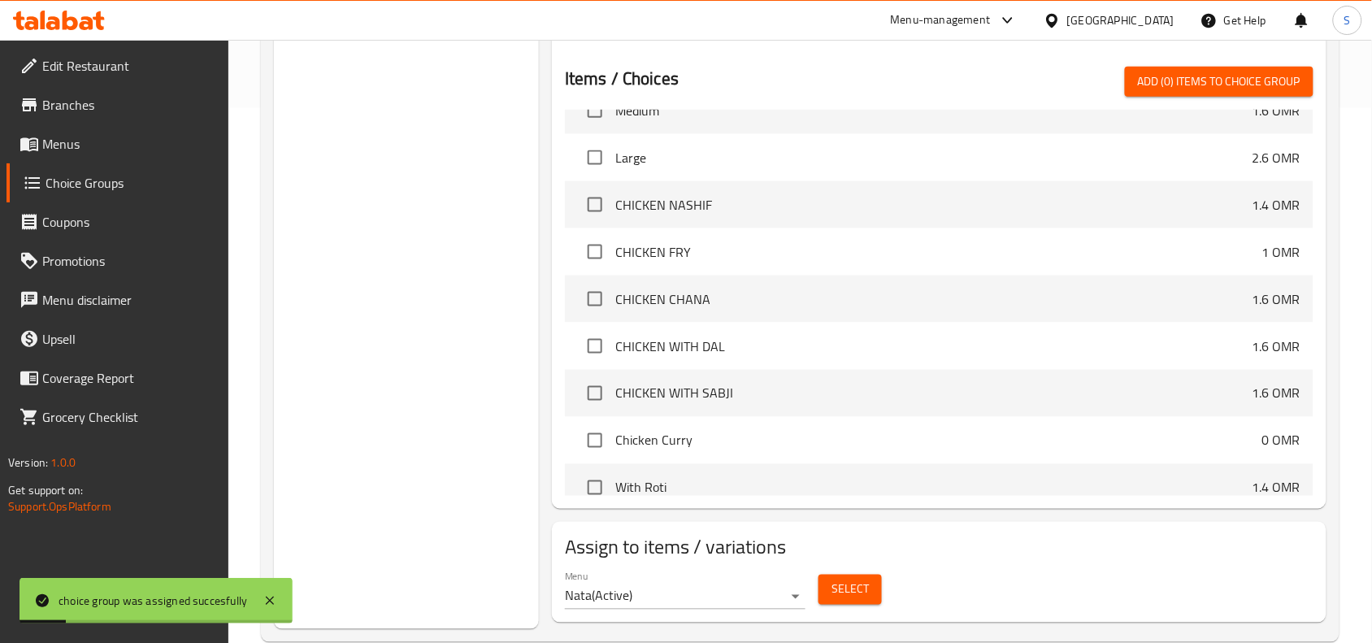
click at [106, 149] on span "Menus" at bounding box center [129, 144] width 174 height 20
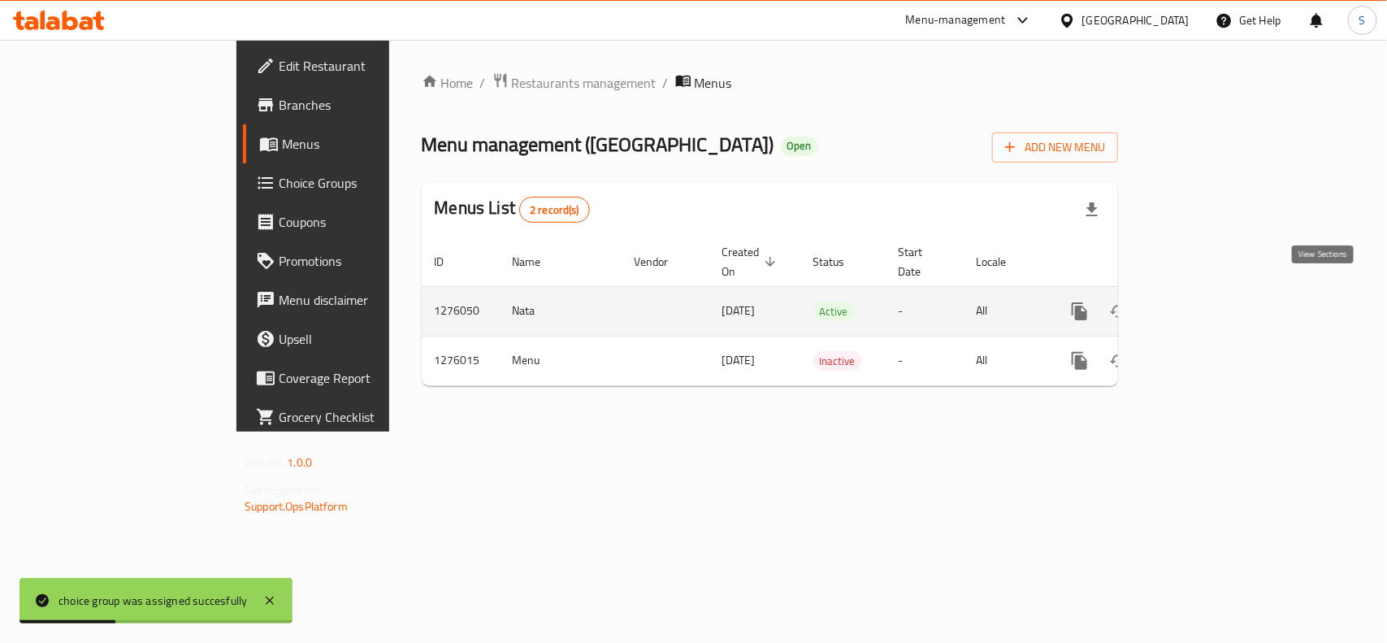
click at [1217, 292] on link "enhanced table" at bounding box center [1197, 311] width 39 height 39
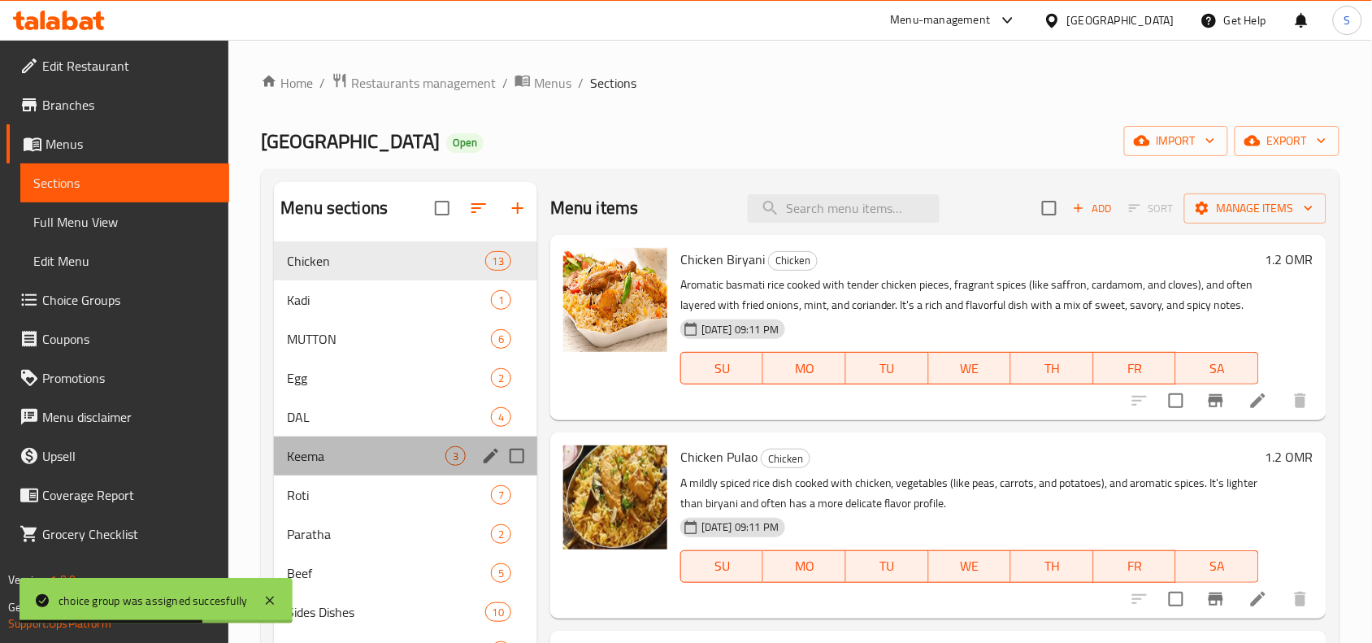
click at [343, 467] on div "Keema 3" at bounding box center [405, 455] width 263 height 39
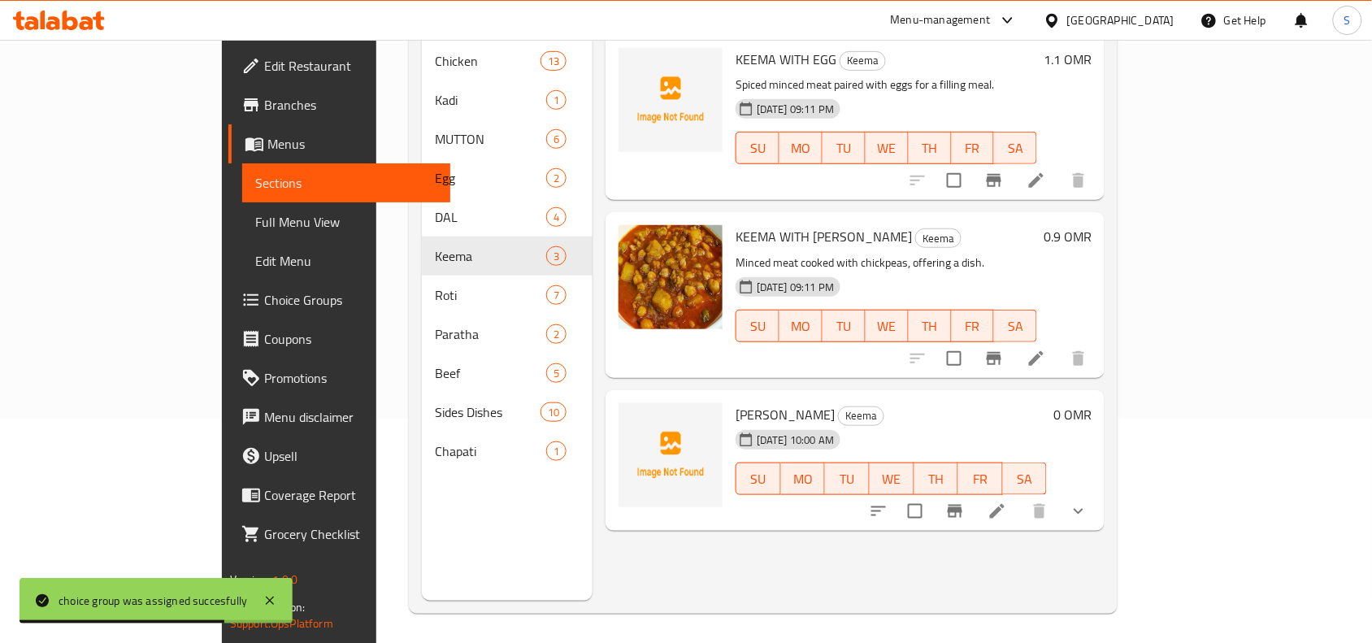
scroll to position [228, 0]
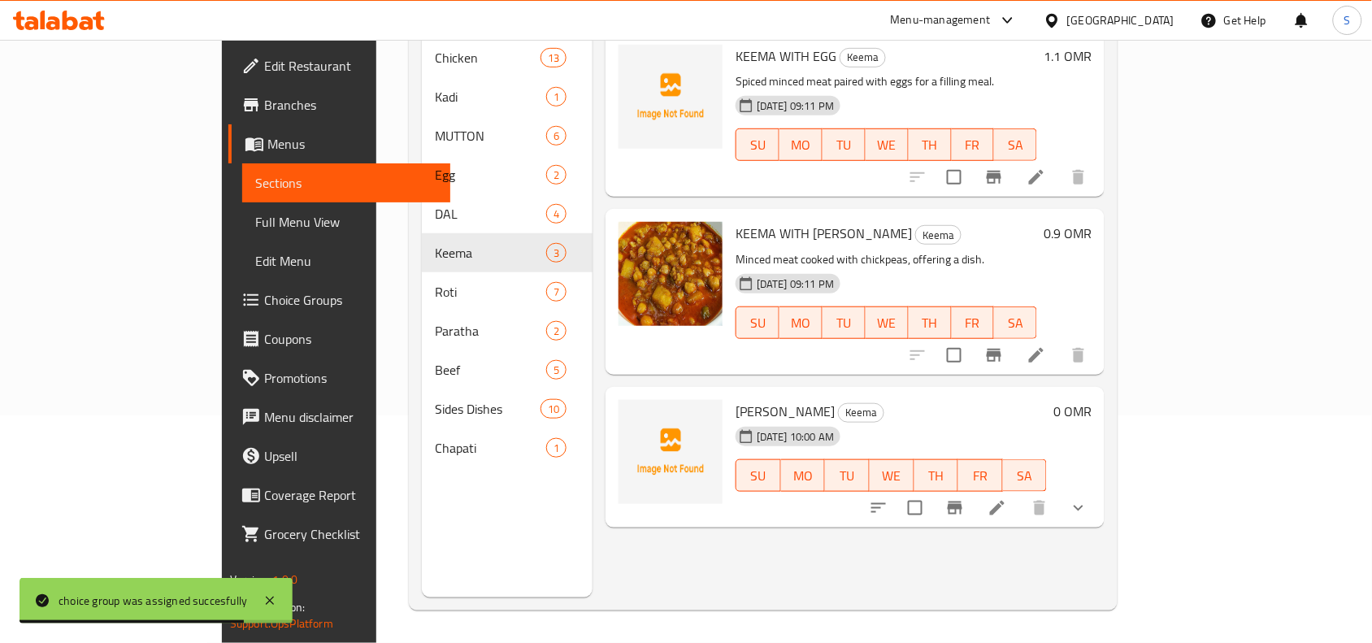
click at [1088, 498] on icon "show more" at bounding box center [1079, 508] width 20 height 20
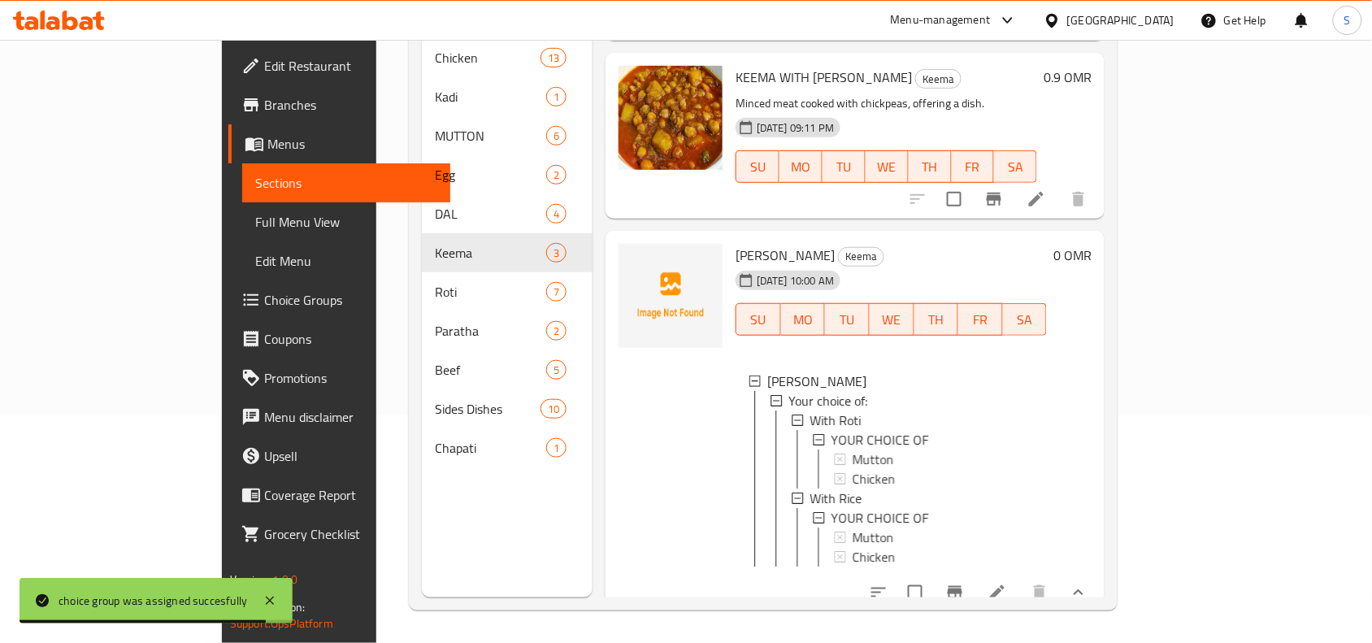
scroll to position [161, 0]
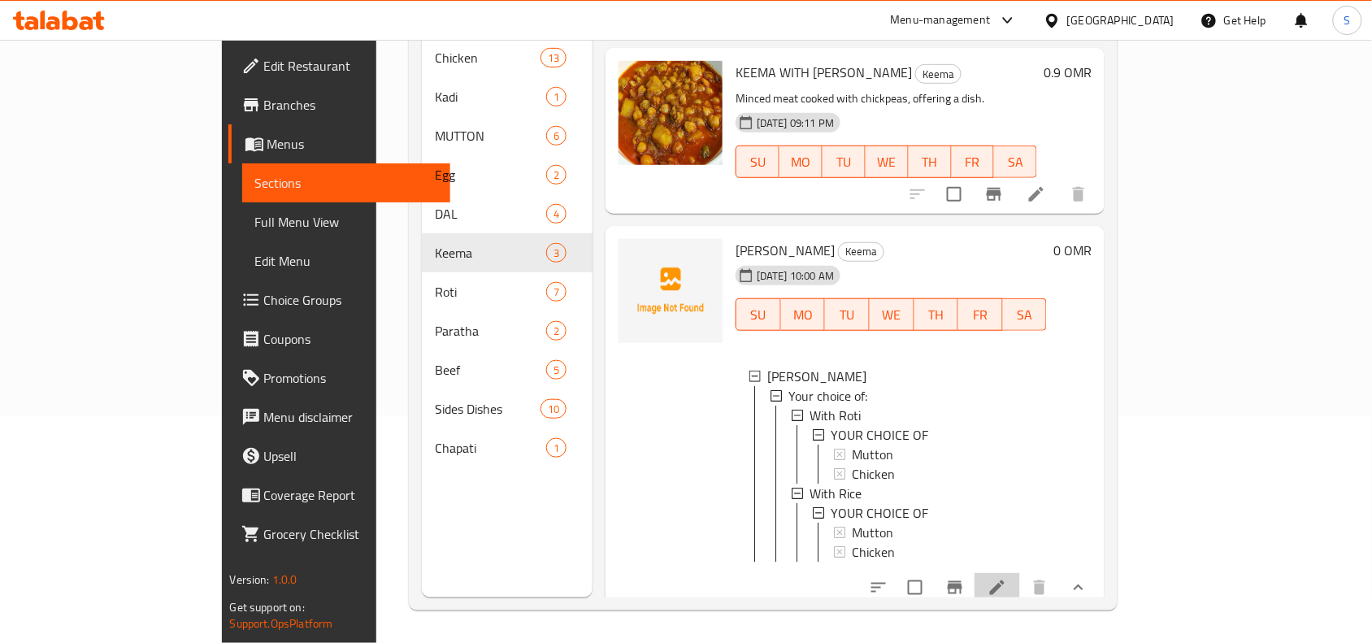
click at [1020, 581] on li at bounding box center [998, 587] width 46 height 29
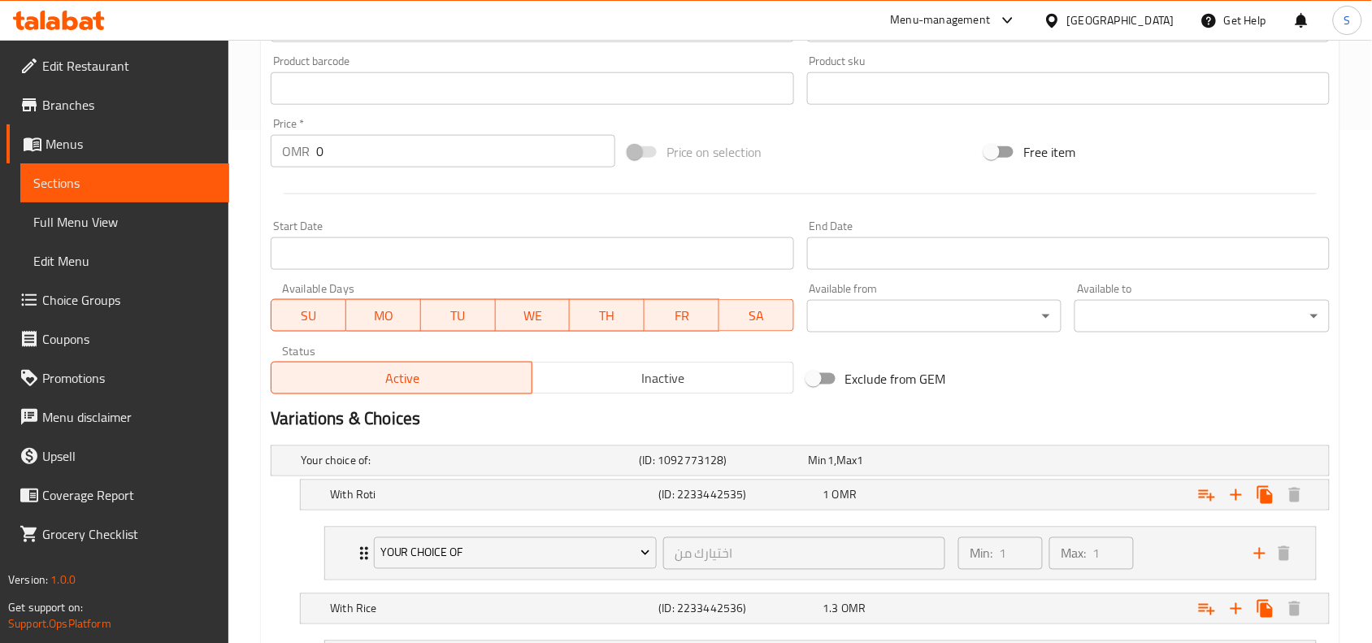
scroll to position [676, 0]
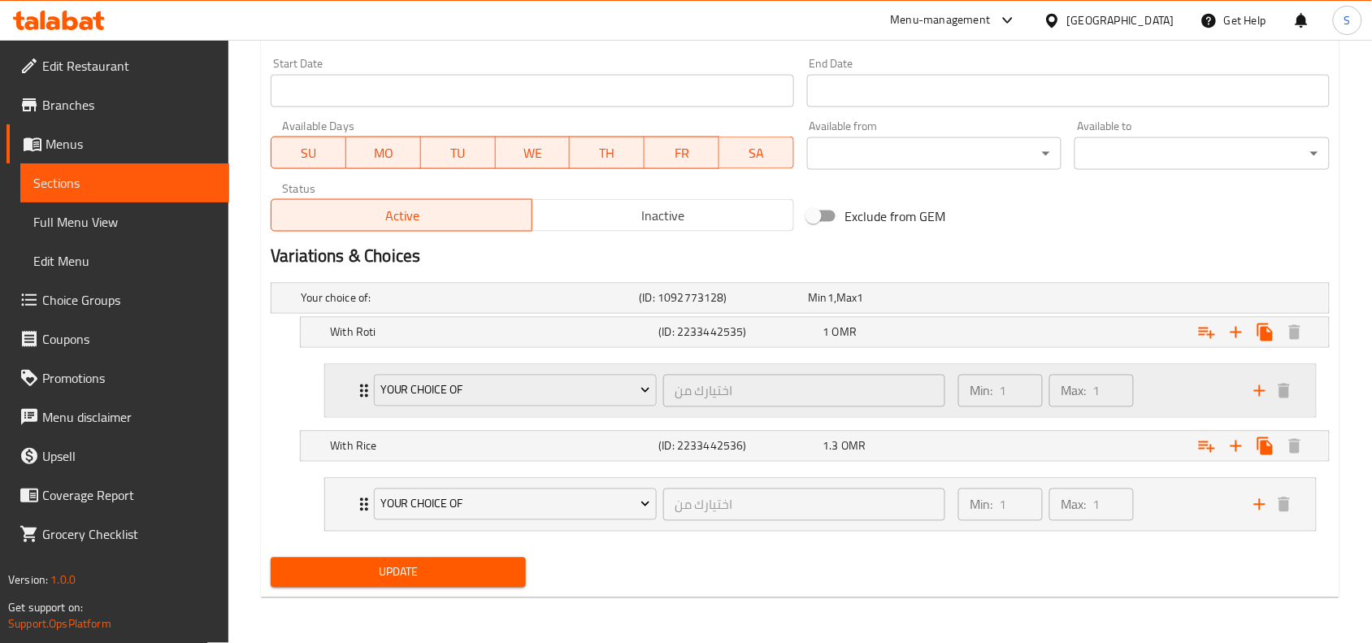
click at [334, 396] on div "YOUR CHOICE OF اختيارك من ​ Min: 1 ​ Max: 1 ​" at bounding box center [820, 391] width 991 height 52
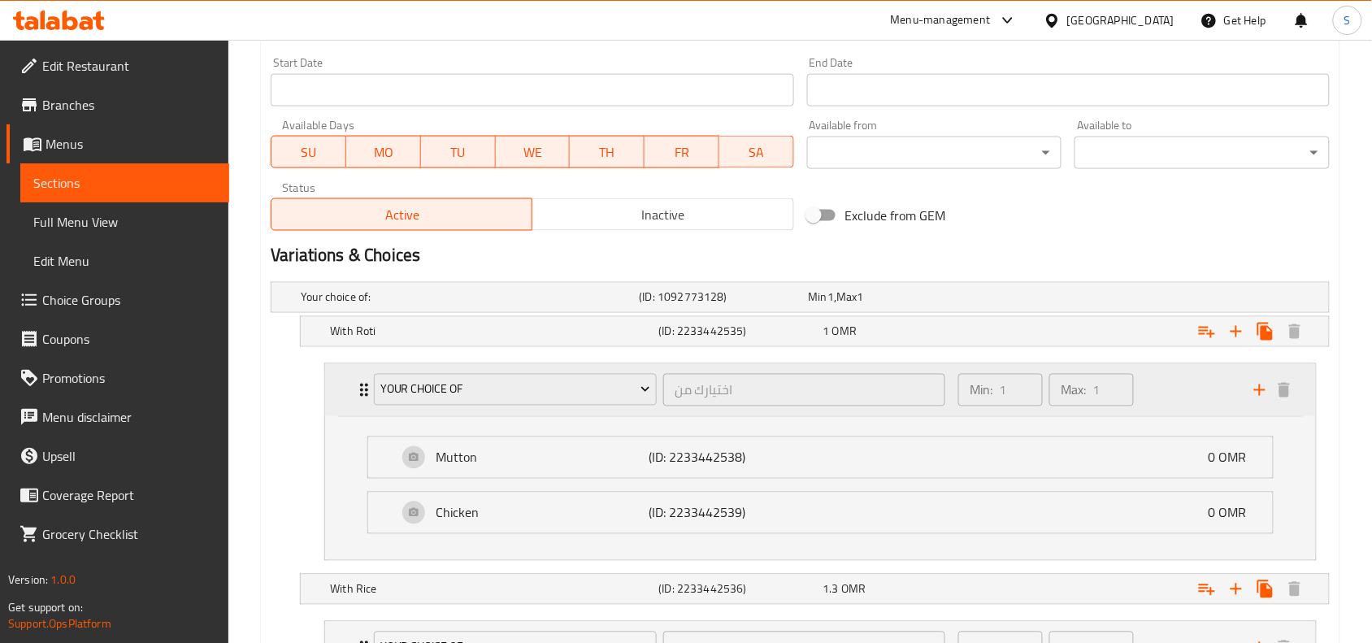
click at [331, 397] on div "YOUR CHOICE OF اختيارك من ​ Min: 1 ​ Max: 1 ​" at bounding box center [820, 390] width 991 height 52
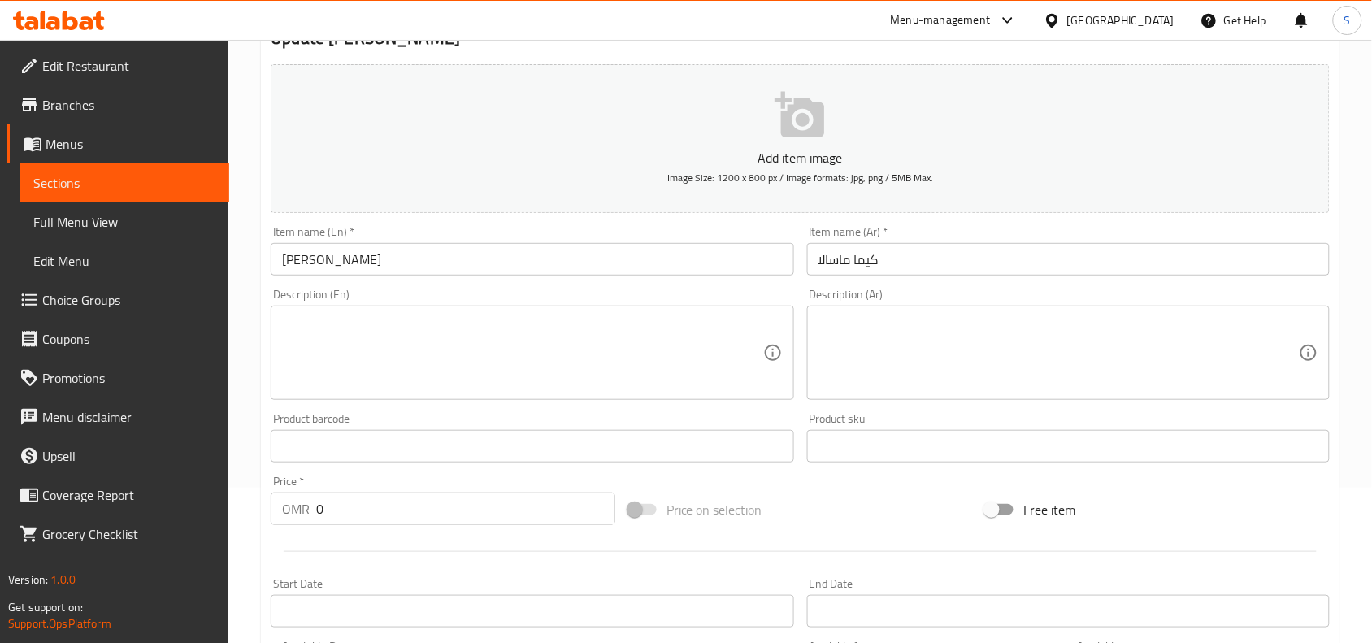
scroll to position [0, 0]
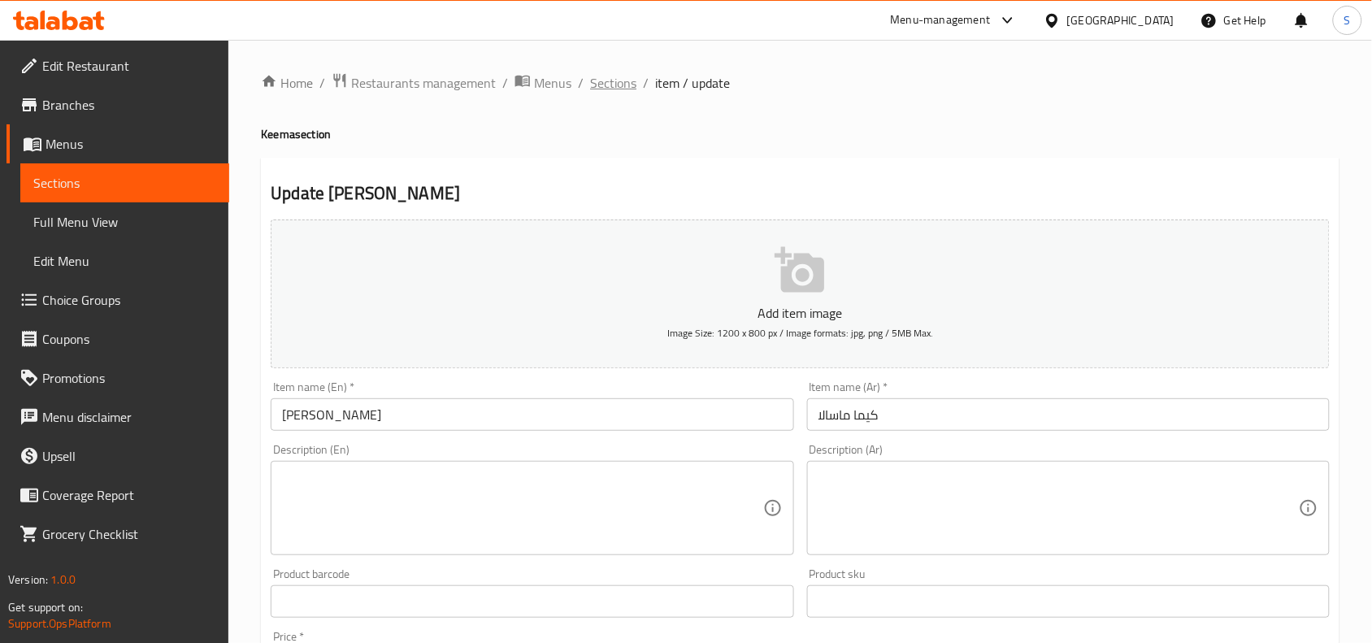
click at [622, 73] on span "Sections" at bounding box center [613, 83] width 46 height 20
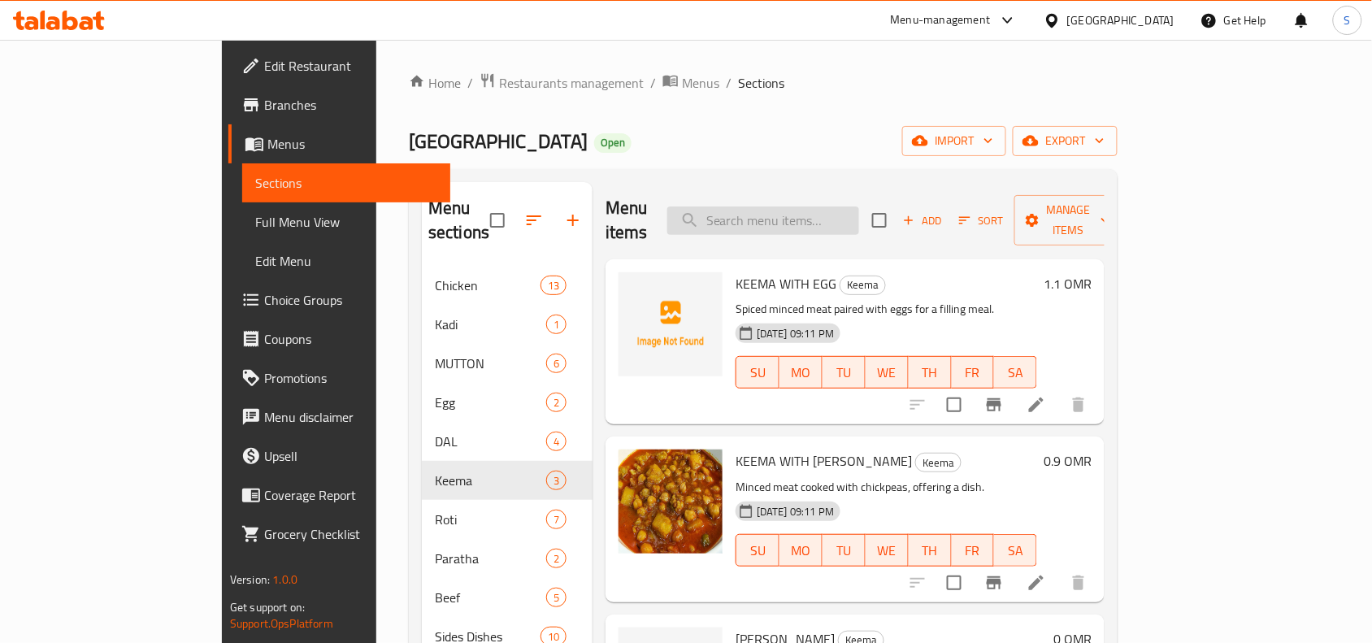
click at [859, 206] on input "search" at bounding box center [763, 220] width 192 height 28
paste input "BEEF CURRY"
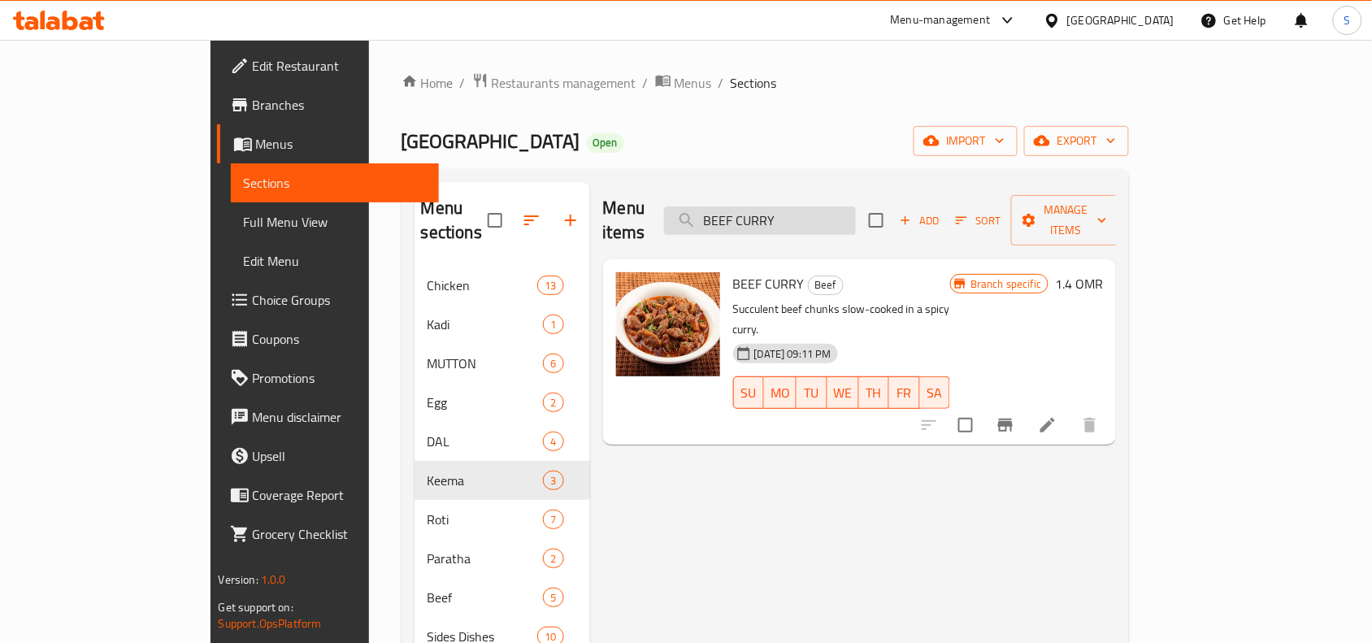
click at [856, 206] on input "BEEF CURRY" at bounding box center [760, 220] width 192 height 28
paste input "MASALA"
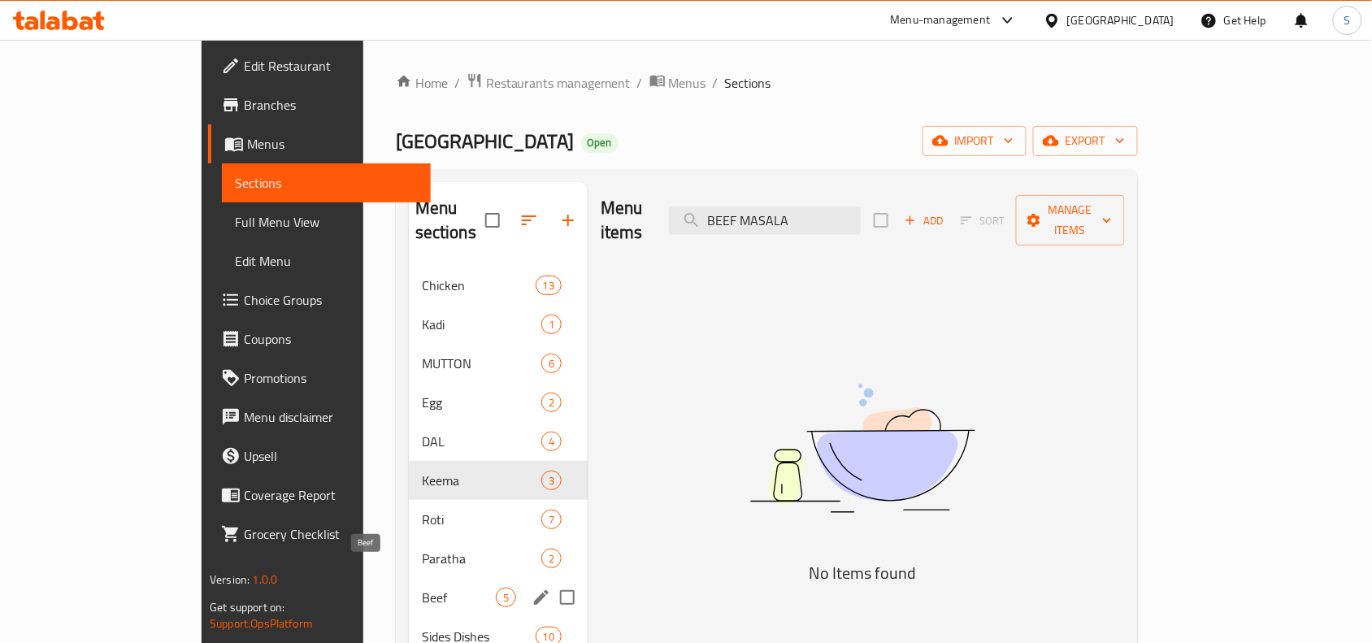
type input "BEEF MASALA"
click at [422, 588] on span "Beef" at bounding box center [459, 598] width 74 height 20
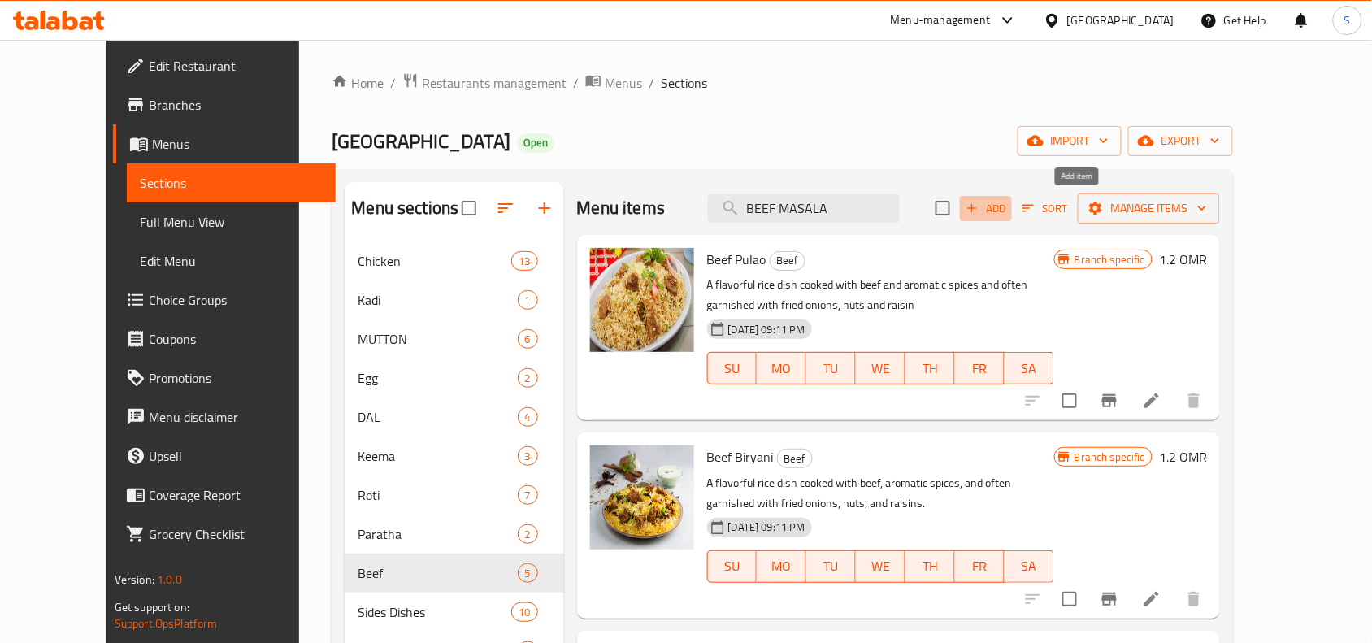
click at [1008, 202] on span "Add" at bounding box center [986, 208] width 44 height 19
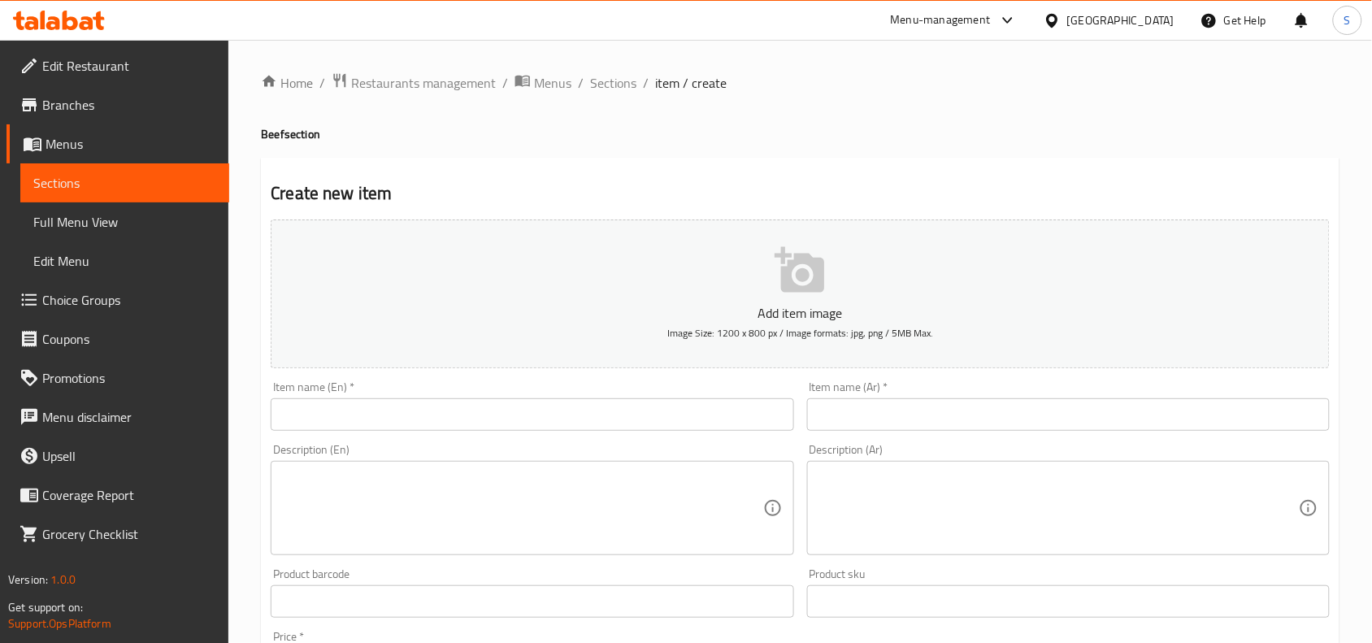
click at [618, 406] on input "text" at bounding box center [532, 414] width 523 height 33
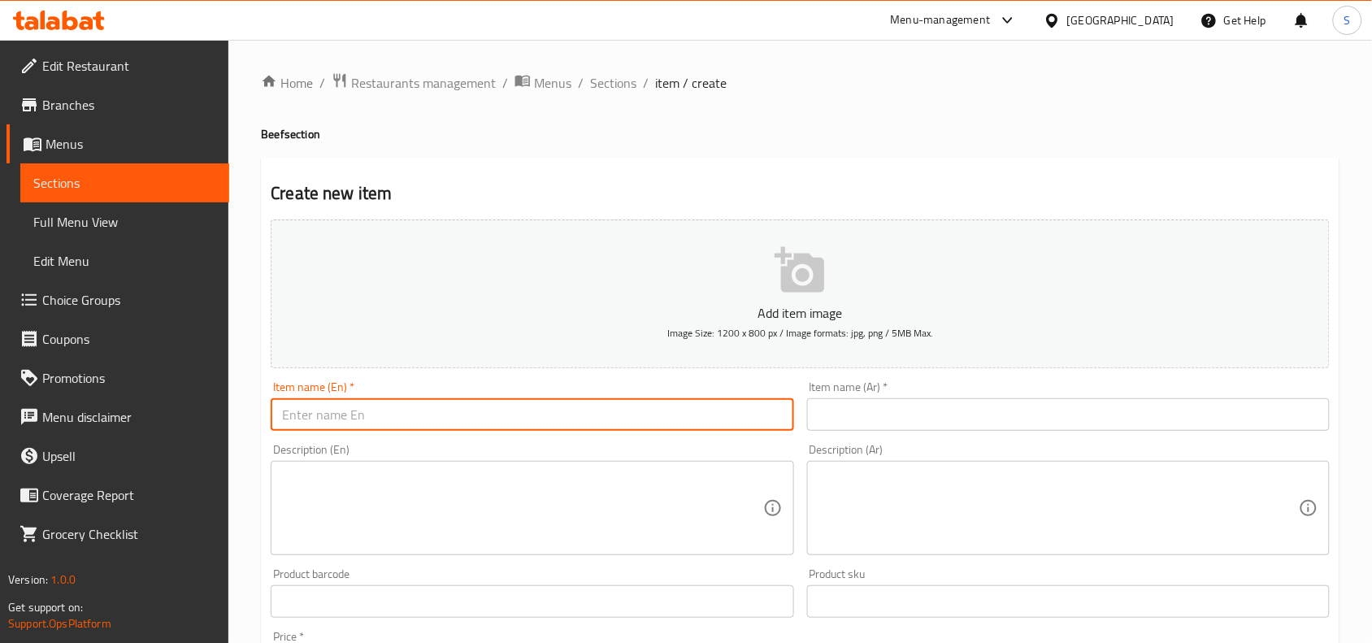
click at [601, 420] on input "text" at bounding box center [532, 414] width 523 height 33
paste input "BEEF MASALA"
click at [601, 420] on input "BEEF MASALA" at bounding box center [532, 414] width 523 height 33
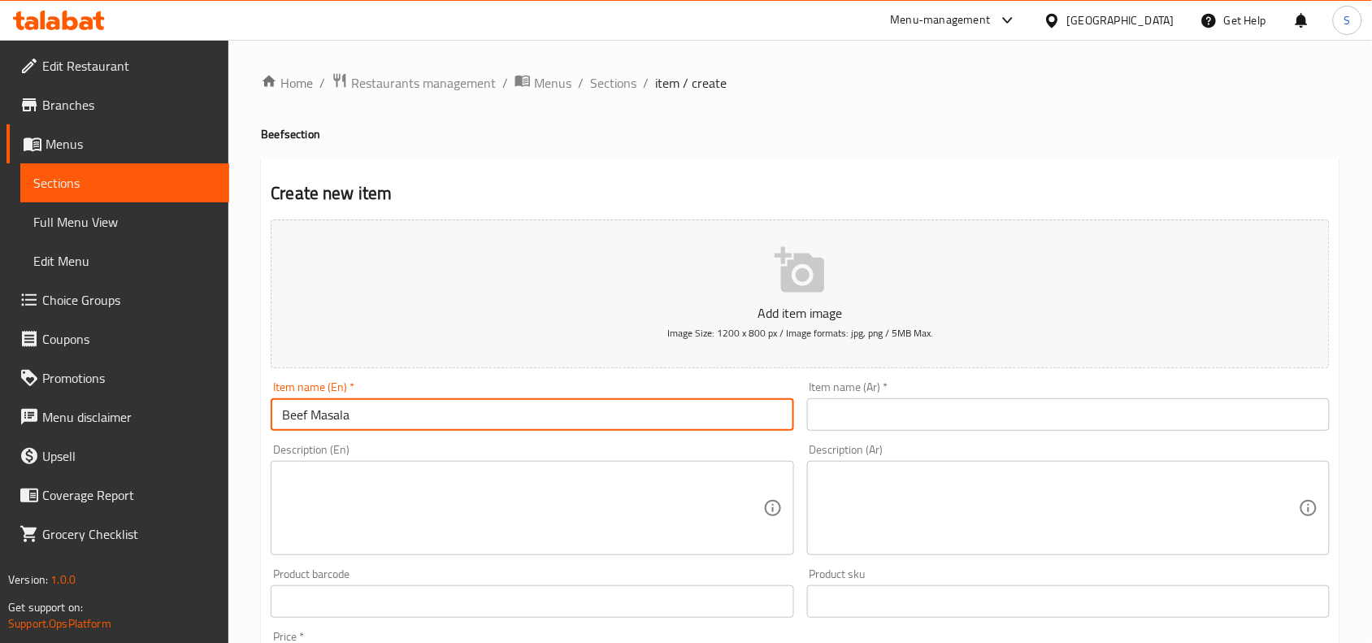
type input "Beef Masala"
click at [921, 423] on input "text" at bounding box center [1068, 414] width 523 height 33
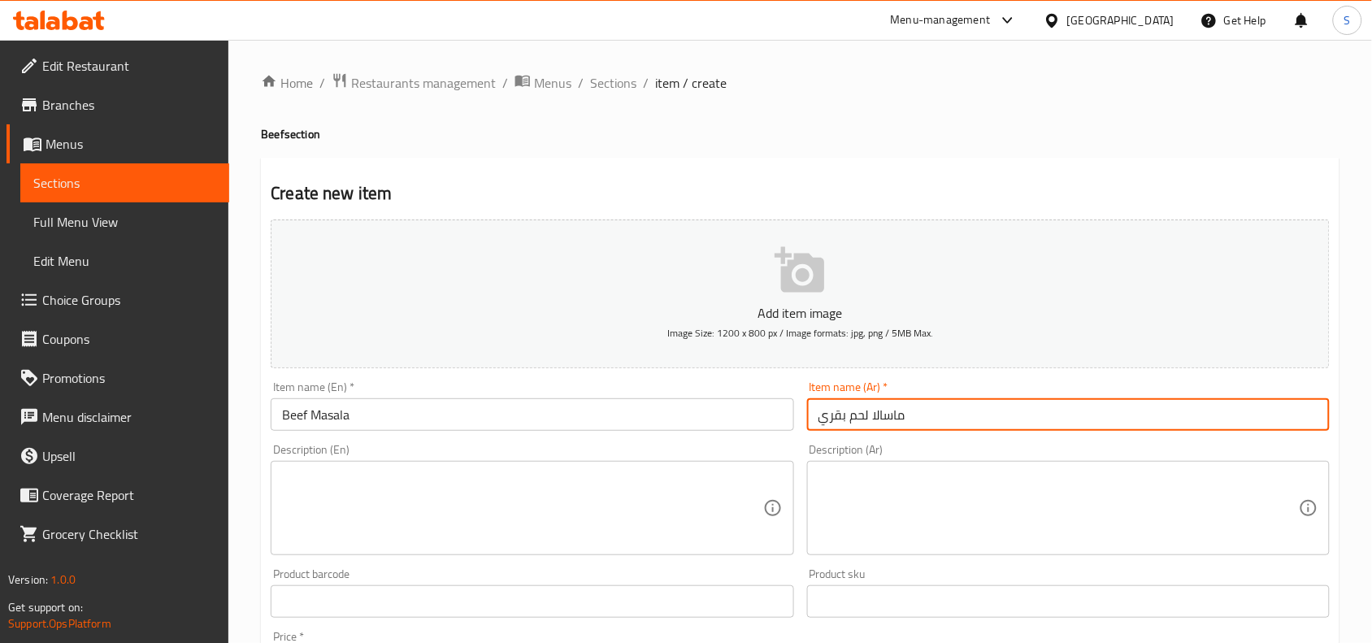
type input "ماسالا لحم بقري"
click at [910, 566] on div "Product sku Product sku" at bounding box center [1069, 593] width 536 height 63
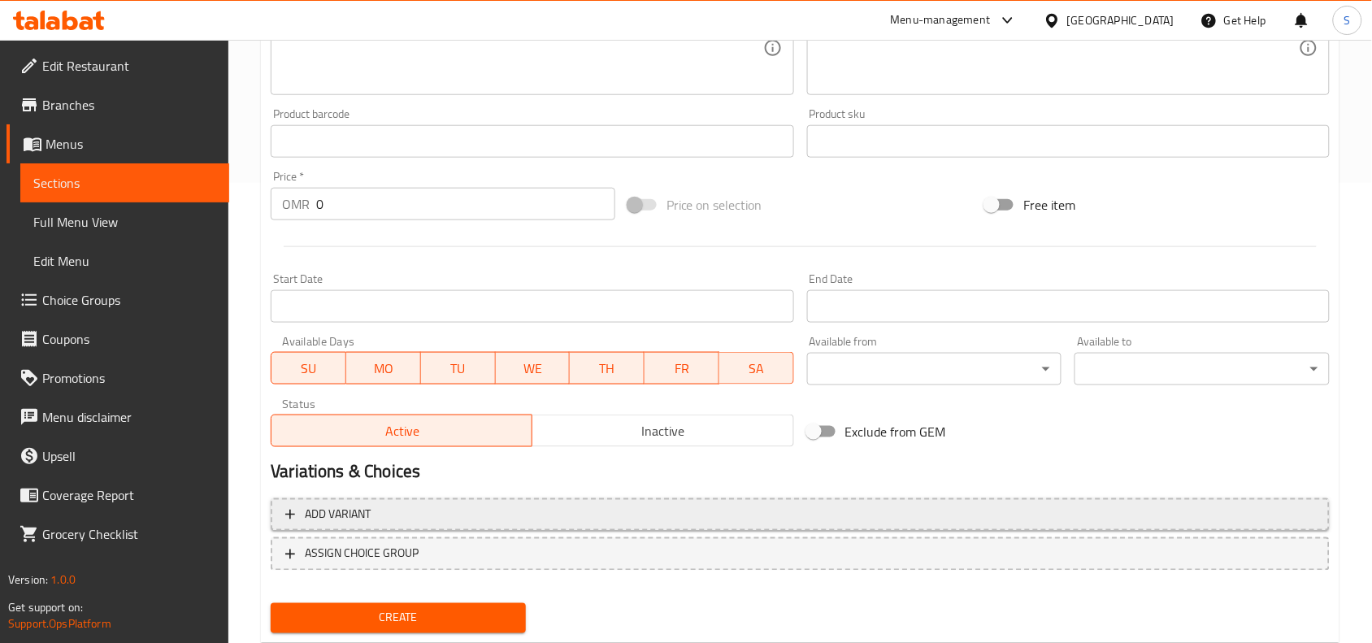
scroll to position [502, 0]
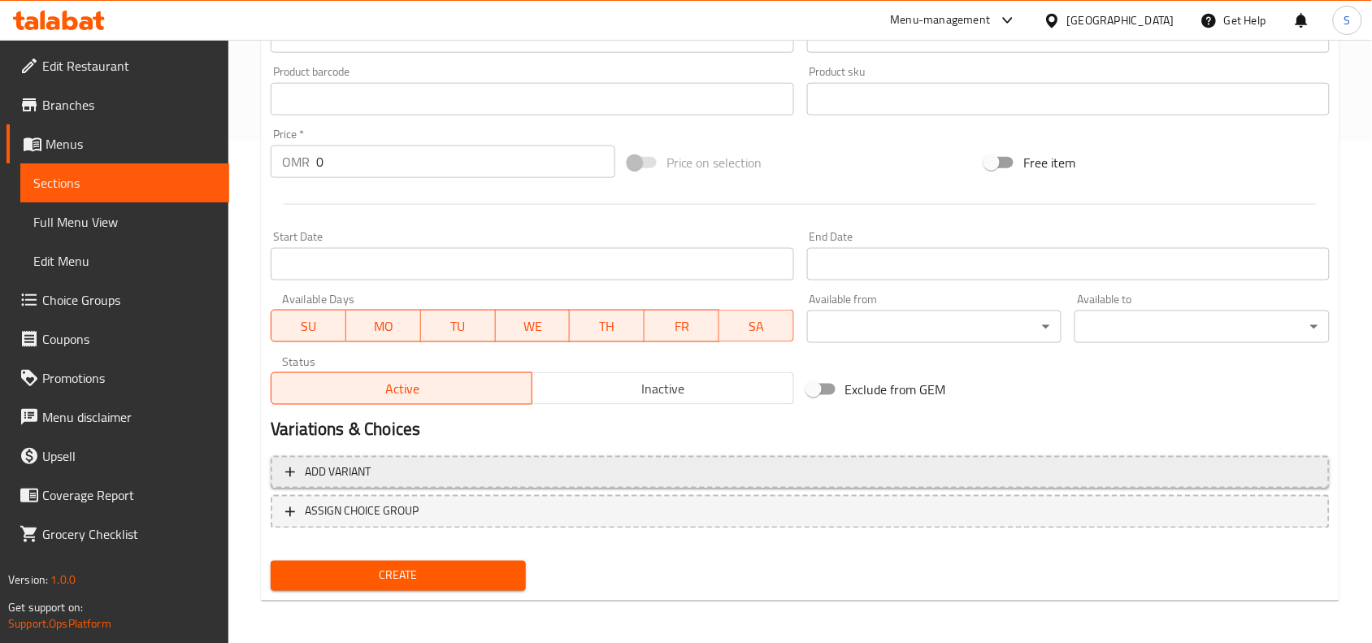
click at [649, 468] on span "Add variant" at bounding box center [800, 472] width 1030 height 20
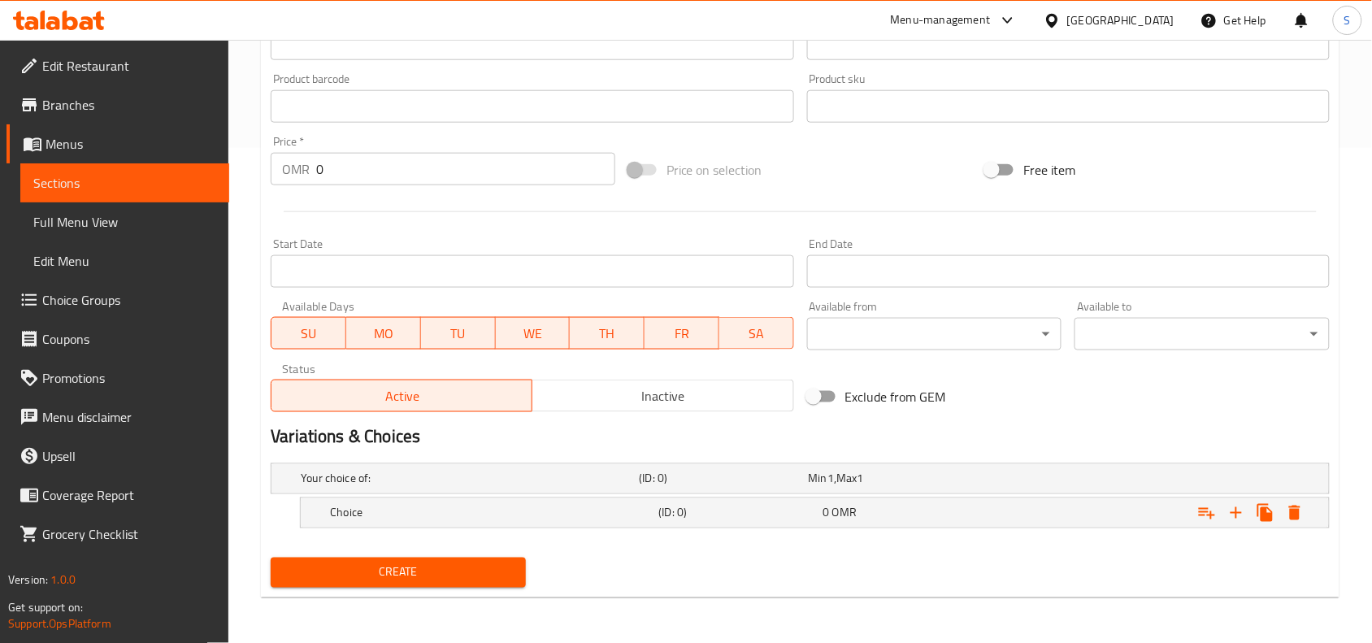
scroll to position [494, 0]
click at [1242, 513] on icon "Expand" at bounding box center [1237, 514] width 20 height 20
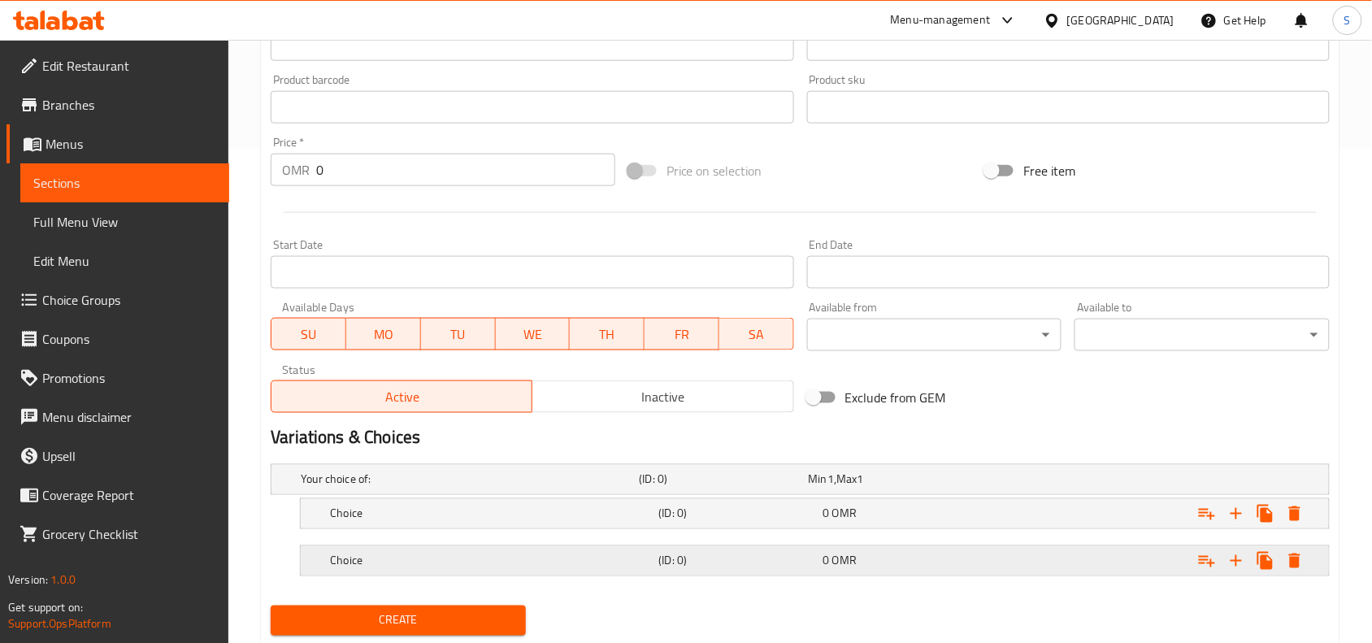
click at [587, 488] on h5 "Choice" at bounding box center [467, 479] width 332 height 16
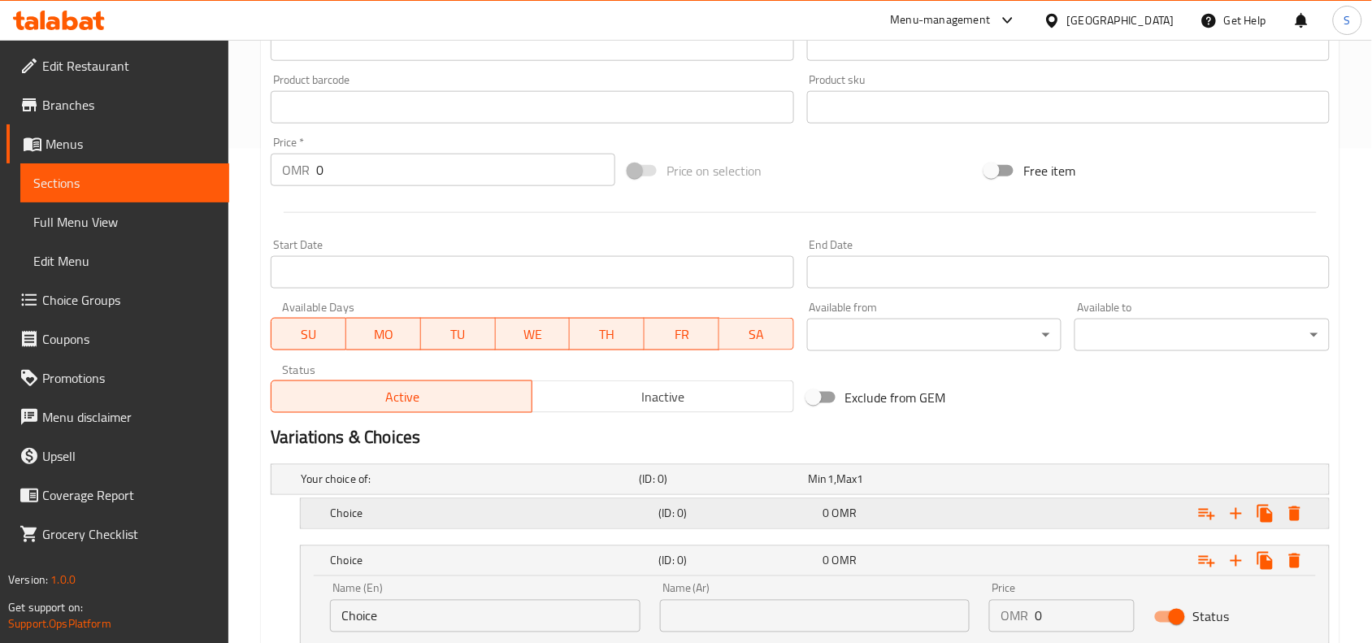
click at [586, 488] on h5 "Choice" at bounding box center [467, 479] width 332 height 16
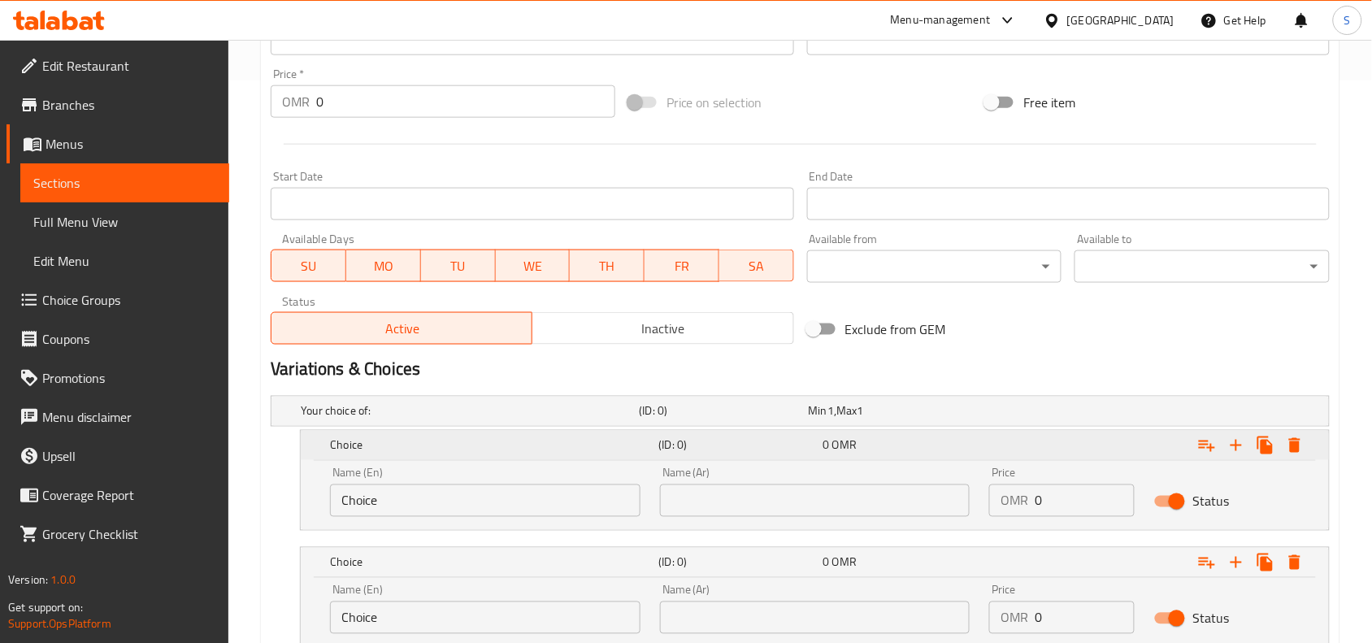
scroll to position [681, 0]
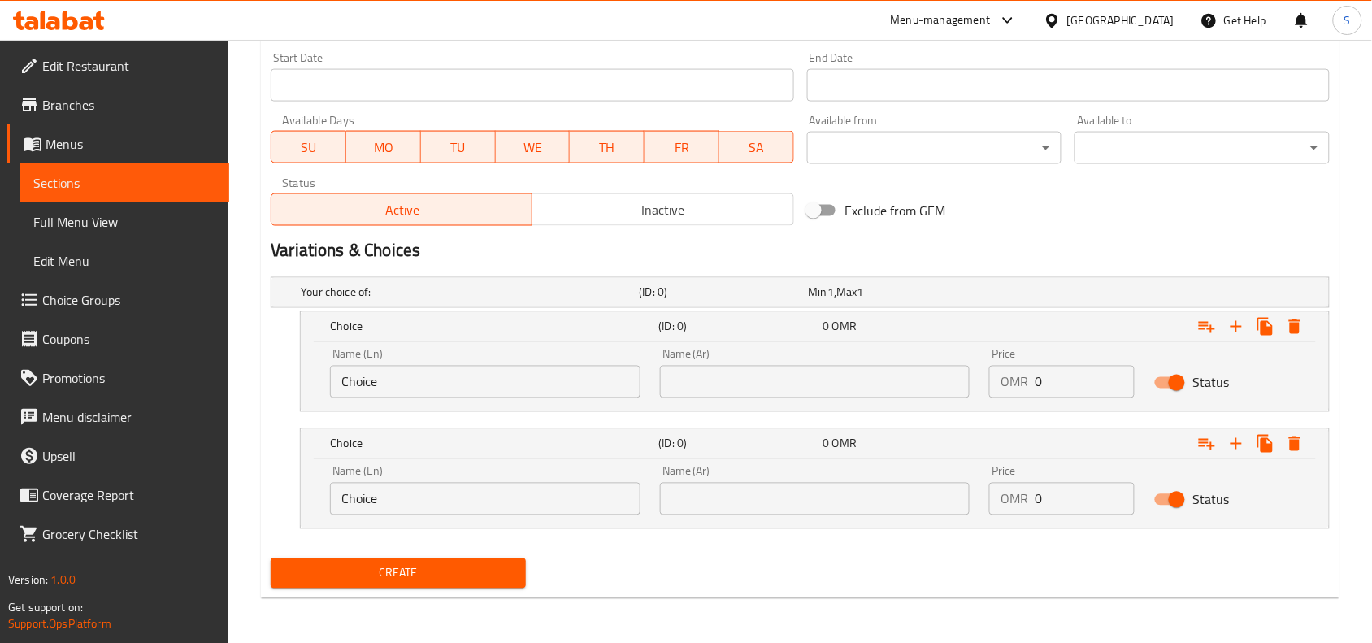
click at [444, 379] on input "Choice" at bounding box center [485, 382] width 310 height 33
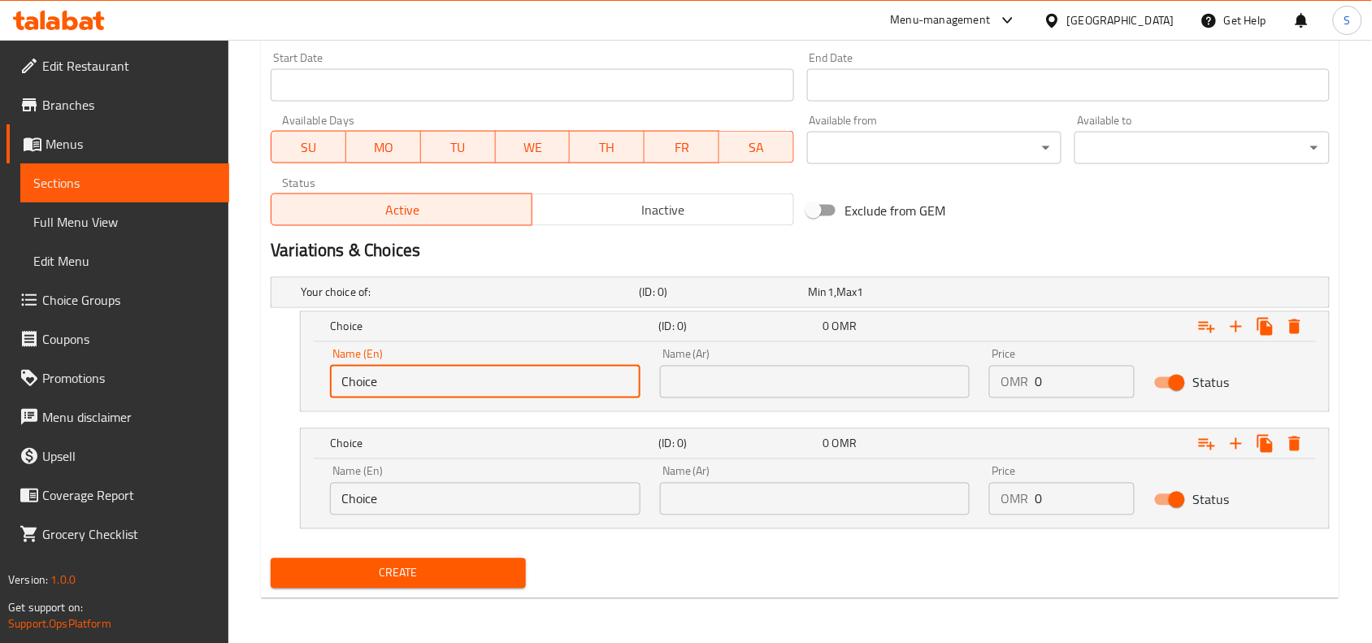
click at [444, 379] on input "Choice" at bounding box center [485, 382] width 310 height 33
click at [444, 379] on input "text" at bounding box center [485, 382] width 310 height 33
type input "With Roti"
click at [459, 474] on div "Name (En) Choice Name (En)" at bounding box center [485, 491] width 310 height 50
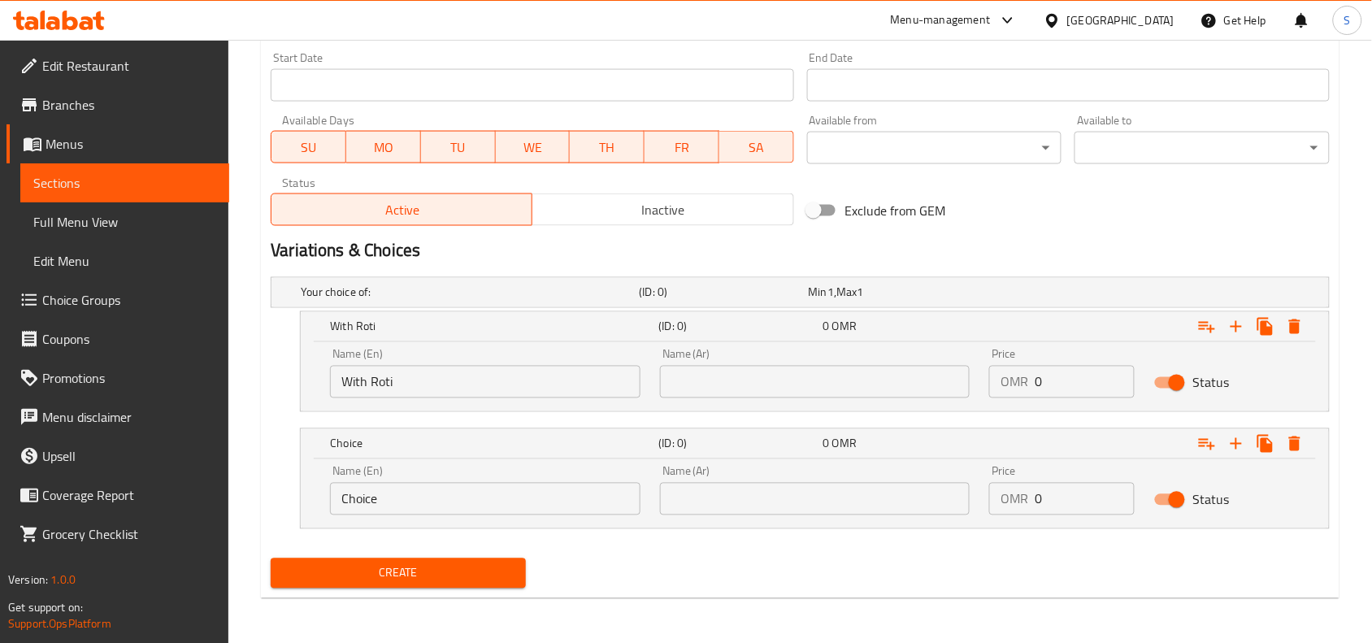
click at [459, 486] on input "Choice" at bounding box center [485, 499] width 310 height 33
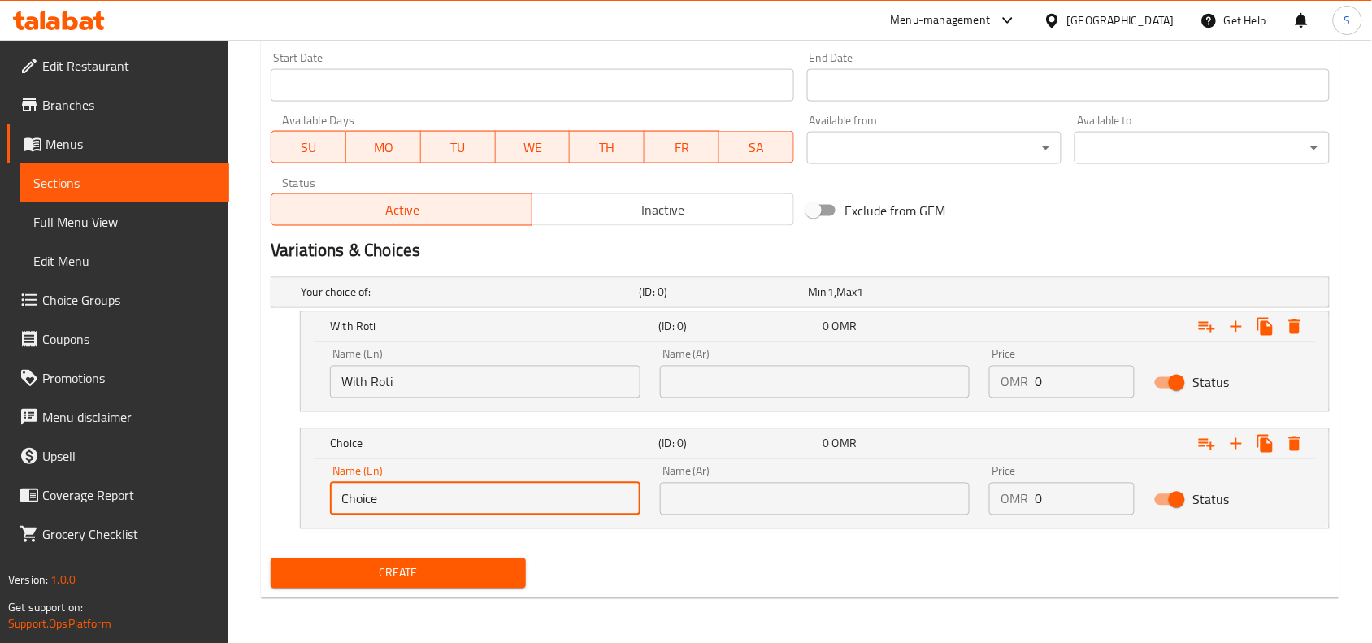
click at [459, 486] on input "Choice" at bounding box center [485, 499] width 310 height 33
click at [459, 497] on input "text" at bounding box center [485, 499] width 310 height 33
type input "With Rice"
click at [730, 386] on input "text" at bounding box center [815, 382] width 310 height 33
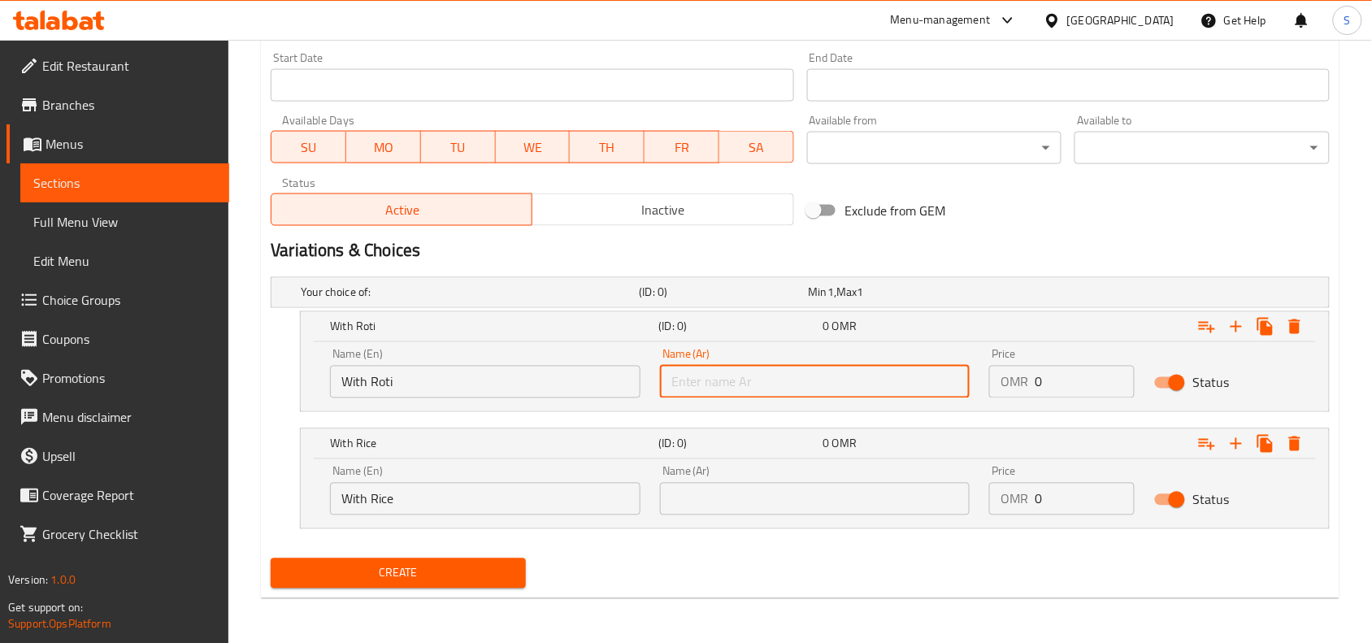
type input "مع روتي"
click at [749, 505] on input "text" at bounding box center [815, 499] width 310 height 33
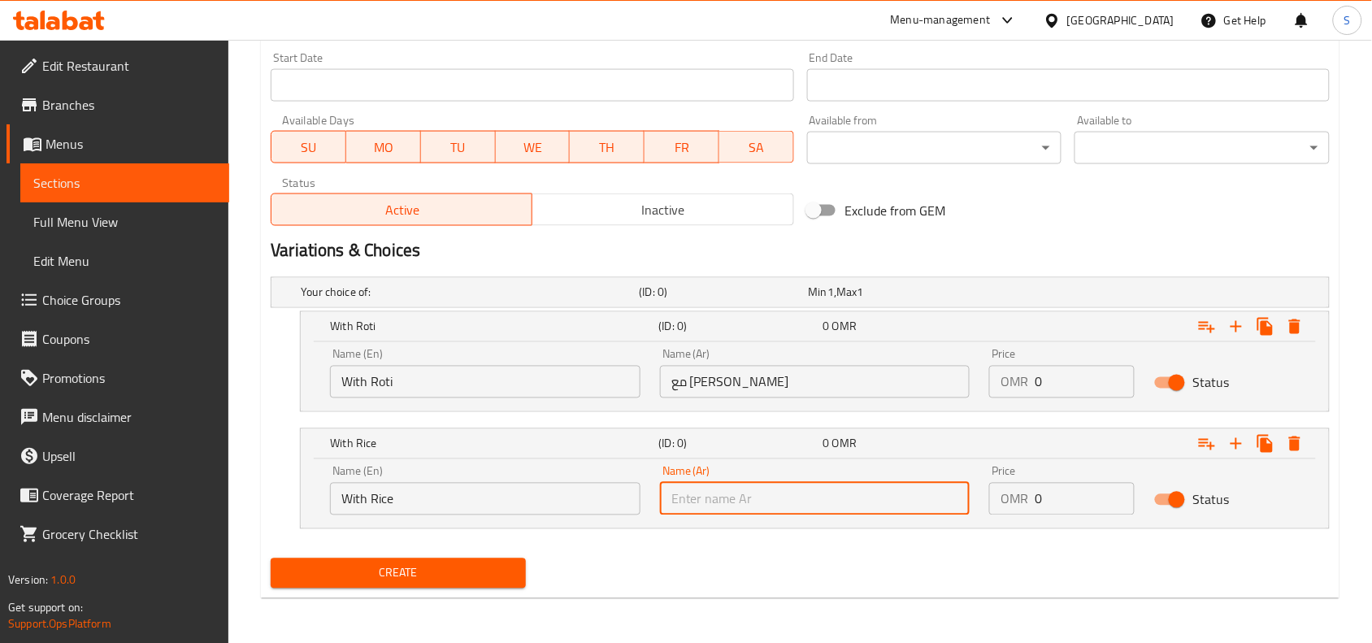
type input "مع أرز"
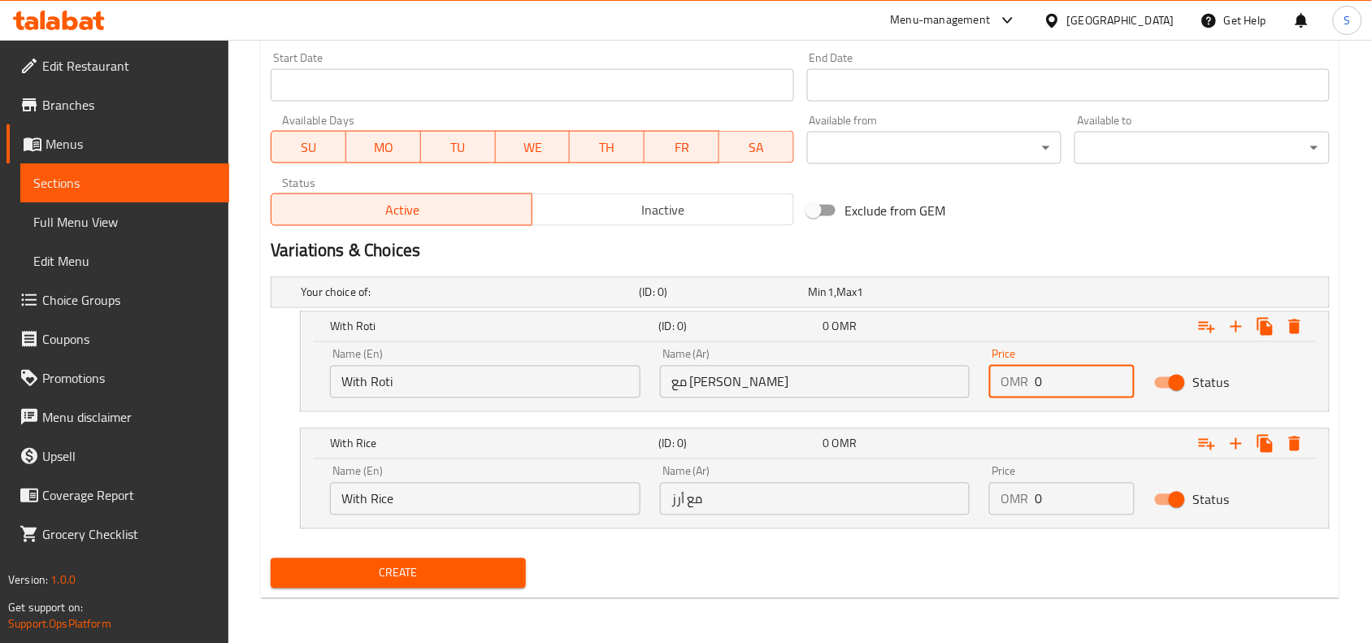
drag, startPoint x: 1054, startPoint y: 380, endPoint x: 972, endPoint y: 367, distance: 83.0
click at [972, 367] on div "Name (En) With Roti Name (En) Name (Ar) مع روتي Name (Ar) Price OMR 0 Price Sta…" at bounding box center [814, 373] width 989 height 69
type input "1.2"
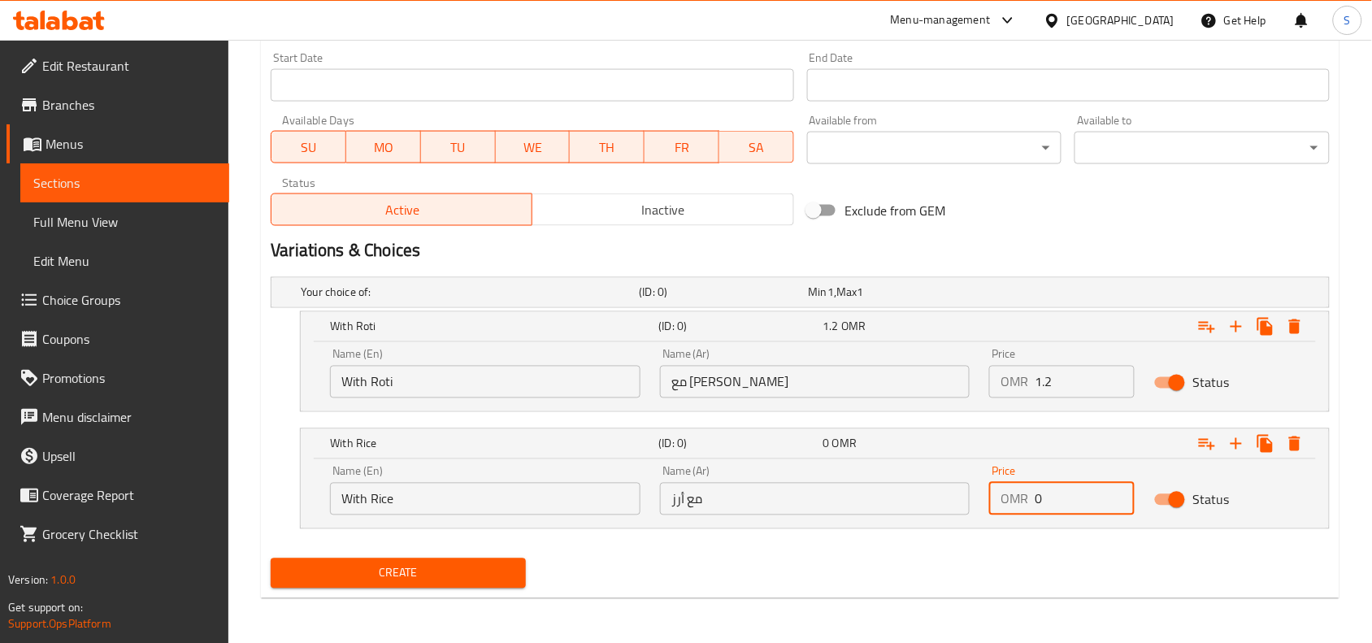
drag, startPoint x: 1059, startPoint y: 502, endPoint x: 978, endPoint y: 481, distance: 83.8
click at [978, 481] on div "Name (En) With Rice Name (En) Name (Ar) مع أرز Name (Ar) Price OMR 0 Price Stat…" at bounding box center [814, 490] width 989 height 69
type input "1.5"
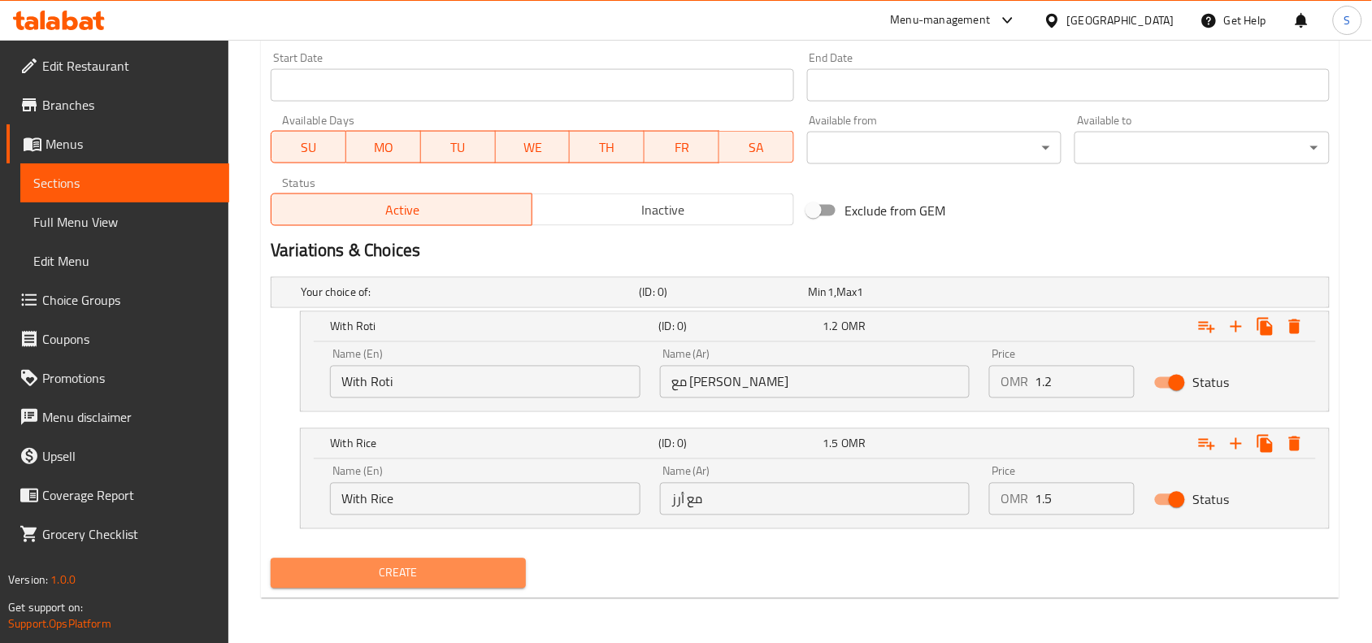
click at [516, 573] on button "Create" at bounding box center [398, 573] width 255 height 30
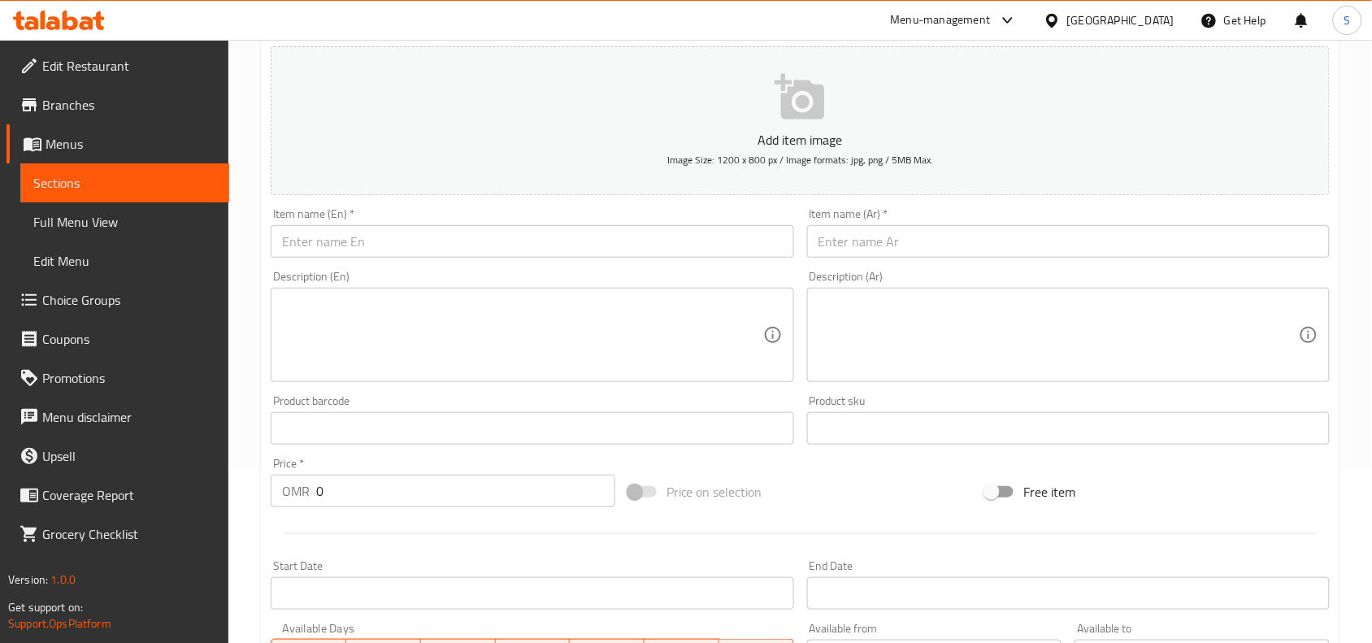
scroll to position [0, 0]
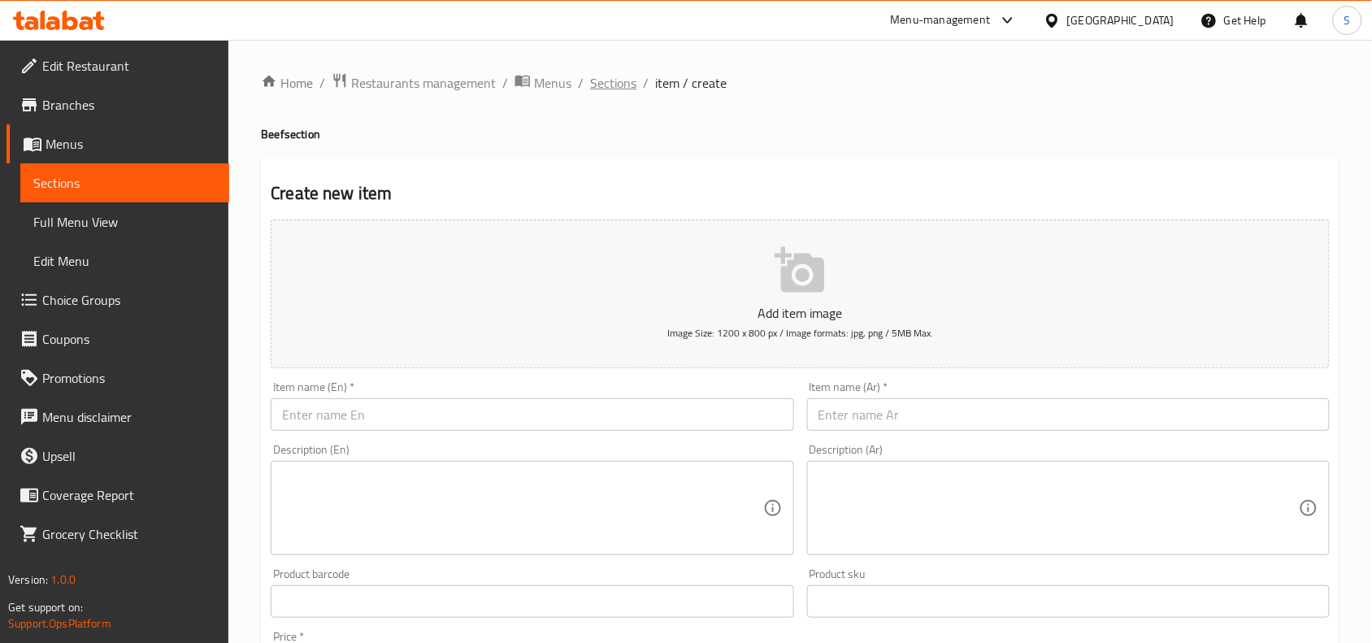
click at [614, 85] on span "Sections" at bounding box center [613, 83] width 46 height 20
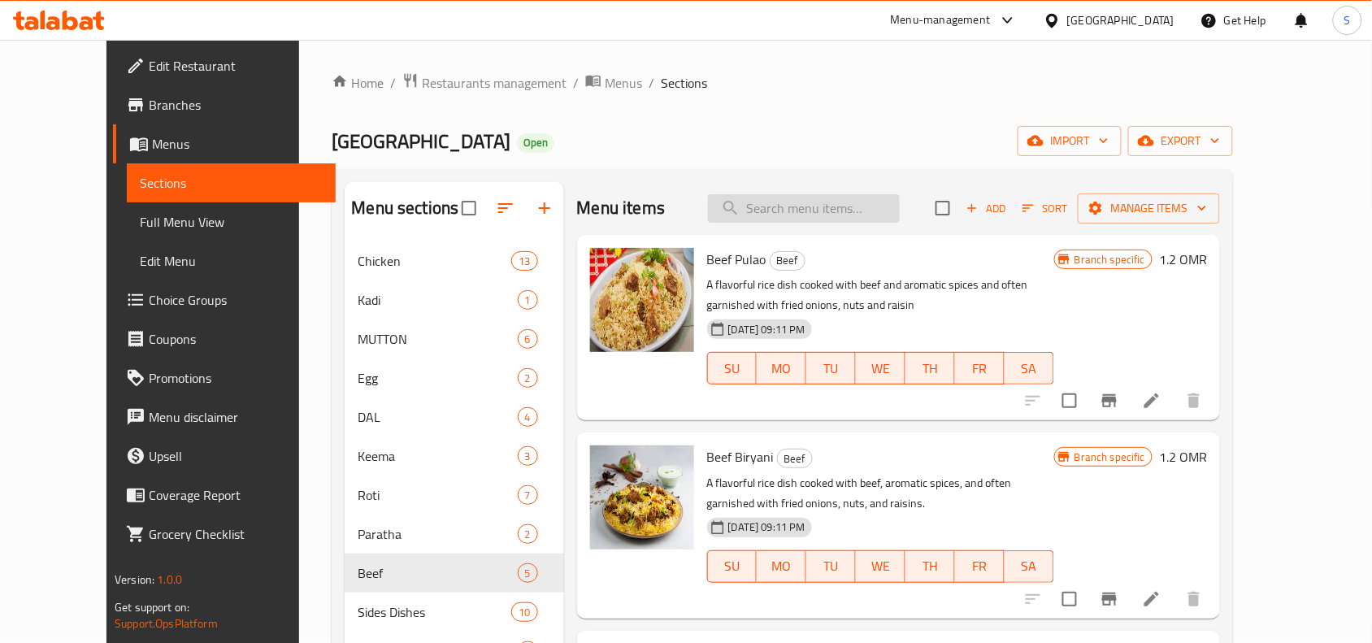
click at [815, 203] on input "search" at bounding box center [804, 208] width 192 height 28
paste input "BEEF CHILLI"
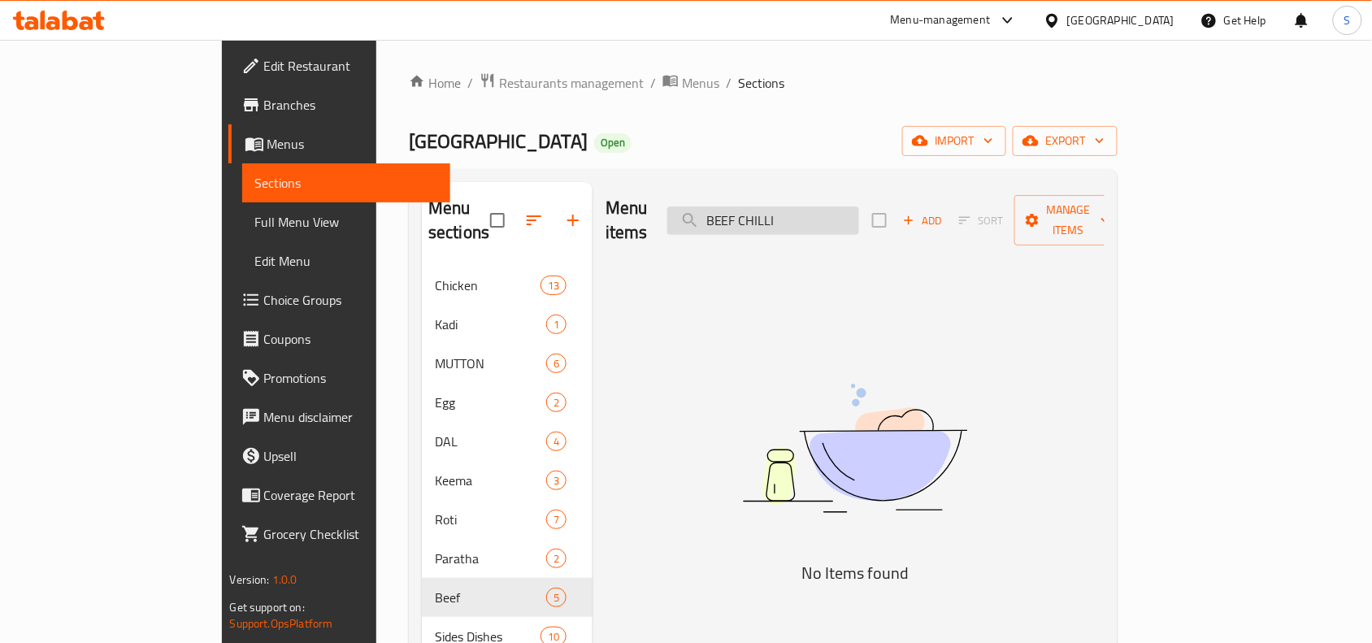
click at [814, 213] on input "BEEF CHILLI" at bounding box center [763, 220] width 192 height 28
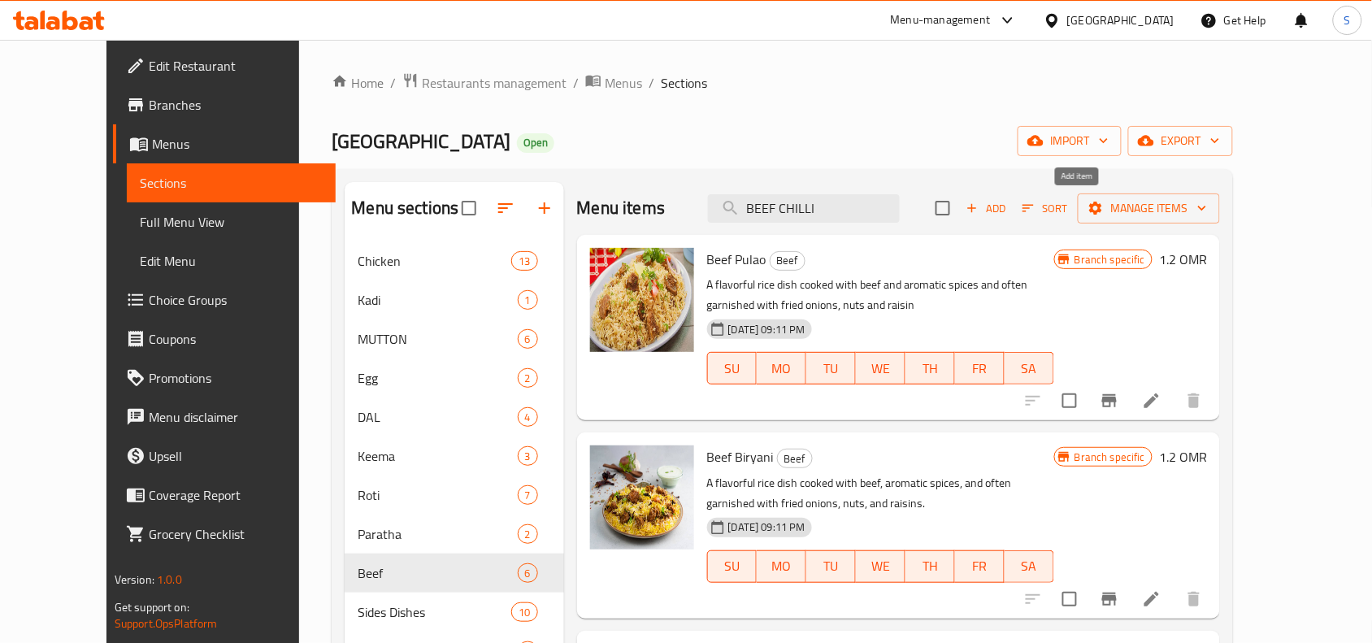
type input "BEEF CHILLI"
click at [1008, 203] on span "Add" at bounding box center [986, 208] width 44 height 19
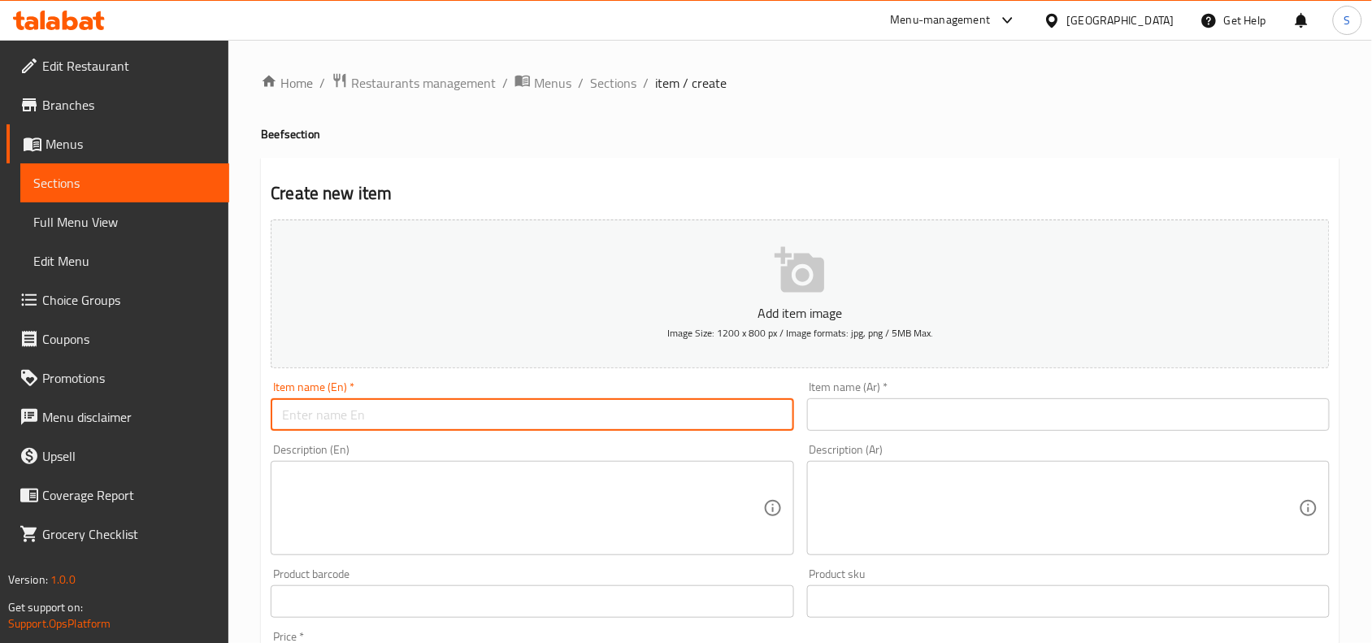
click at [604, 415] on input "text" at bounding box center [532, 414] width 523 height 33
paste input "BEEF CHILLI"
click at [604, 415] on input "BEEF CHILLI" at bounding box center [532, 414] width 523 height 33
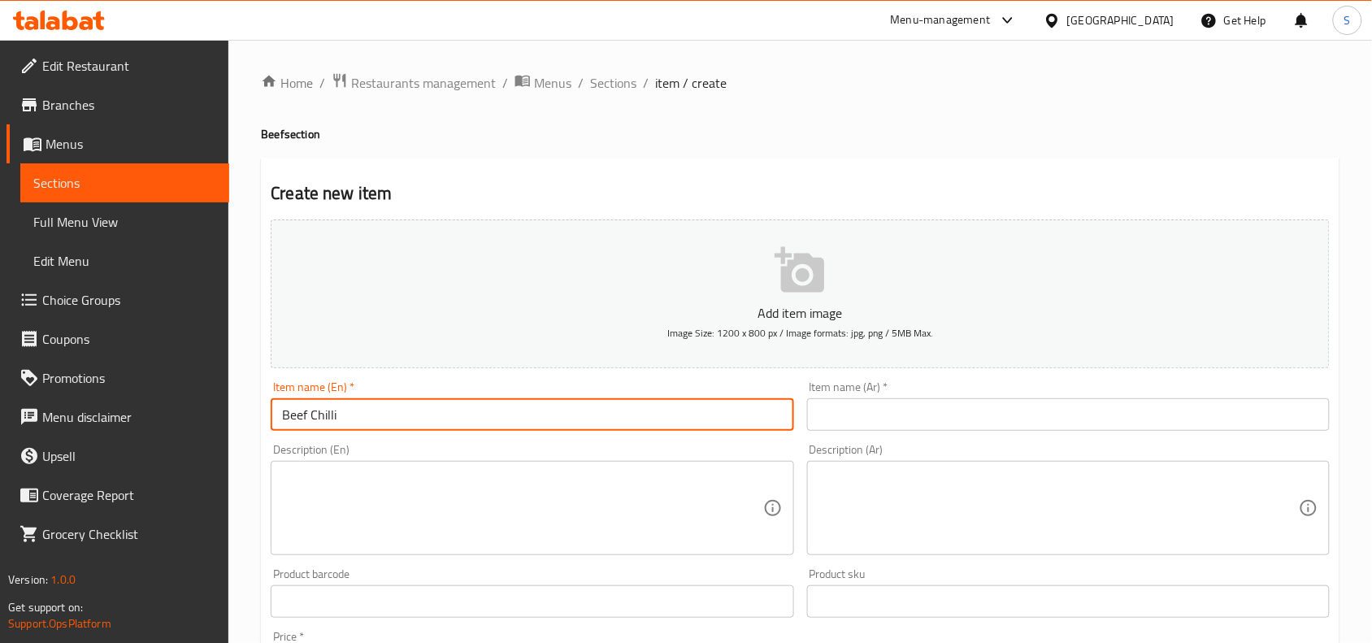
type input "Beef Chilli"
click at [992, 400] on input "text" at bounding box center [1068, 414] width 523 height 33
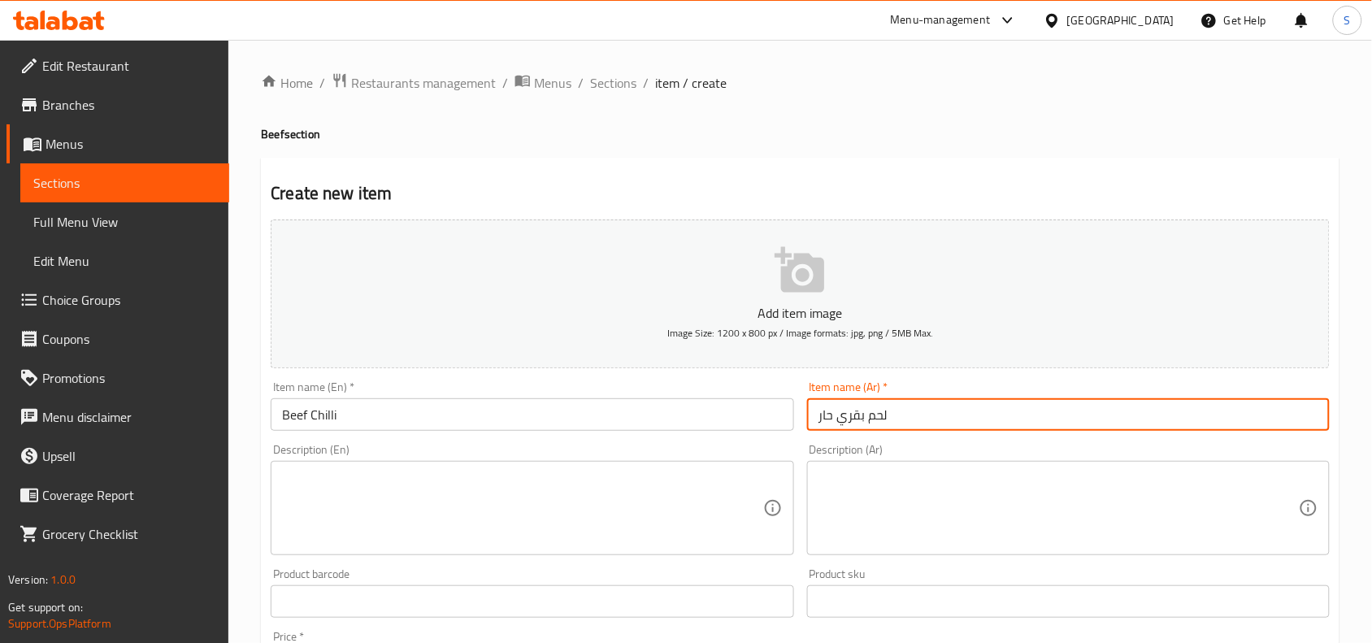
type input "لحم بقري حار"
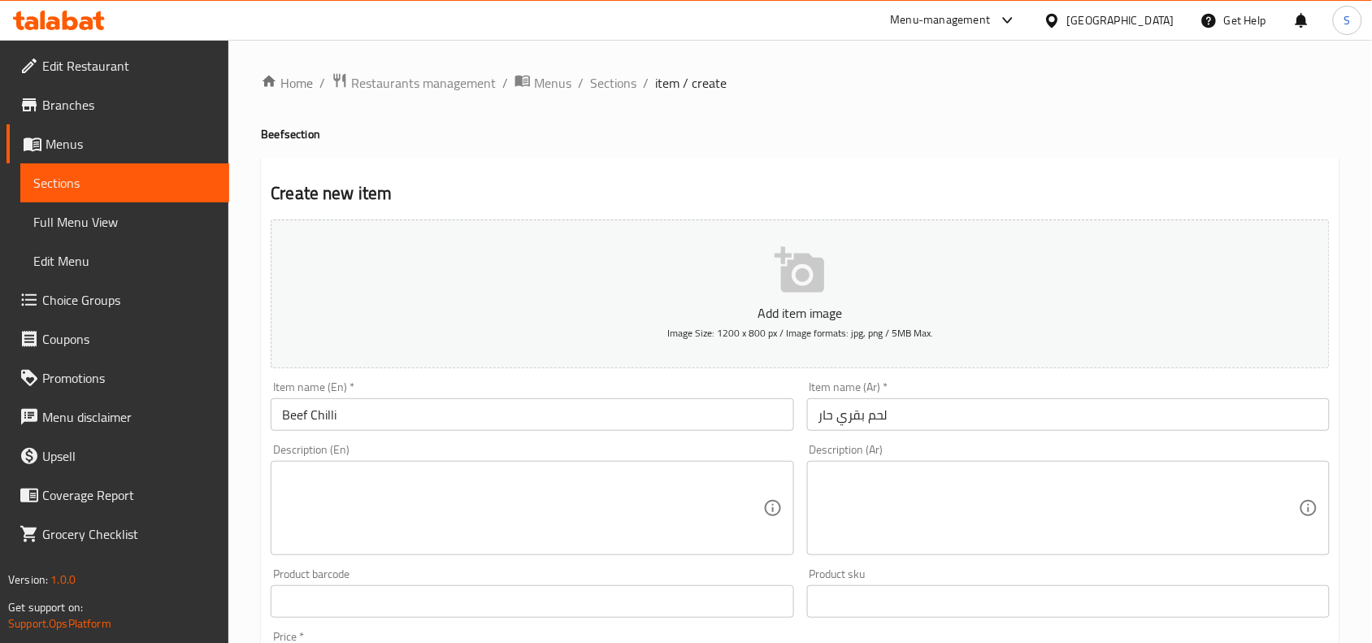
click at [967, 383] on div "Item name (Ar)   * لحم بقري حار Item name (Ar) *" at bounding box center [1068, 406] width 523 height 50
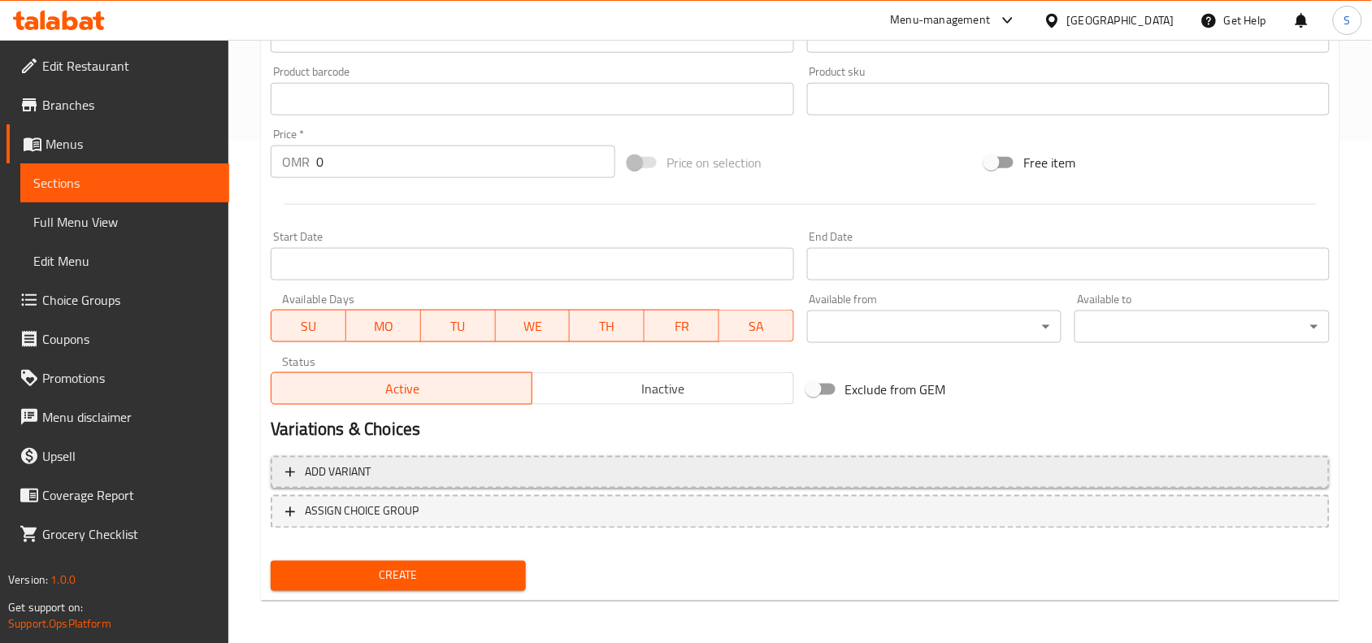
click at [561, 463] on span "Add variant" at bounding box center [800, 472] width 1030 height 20
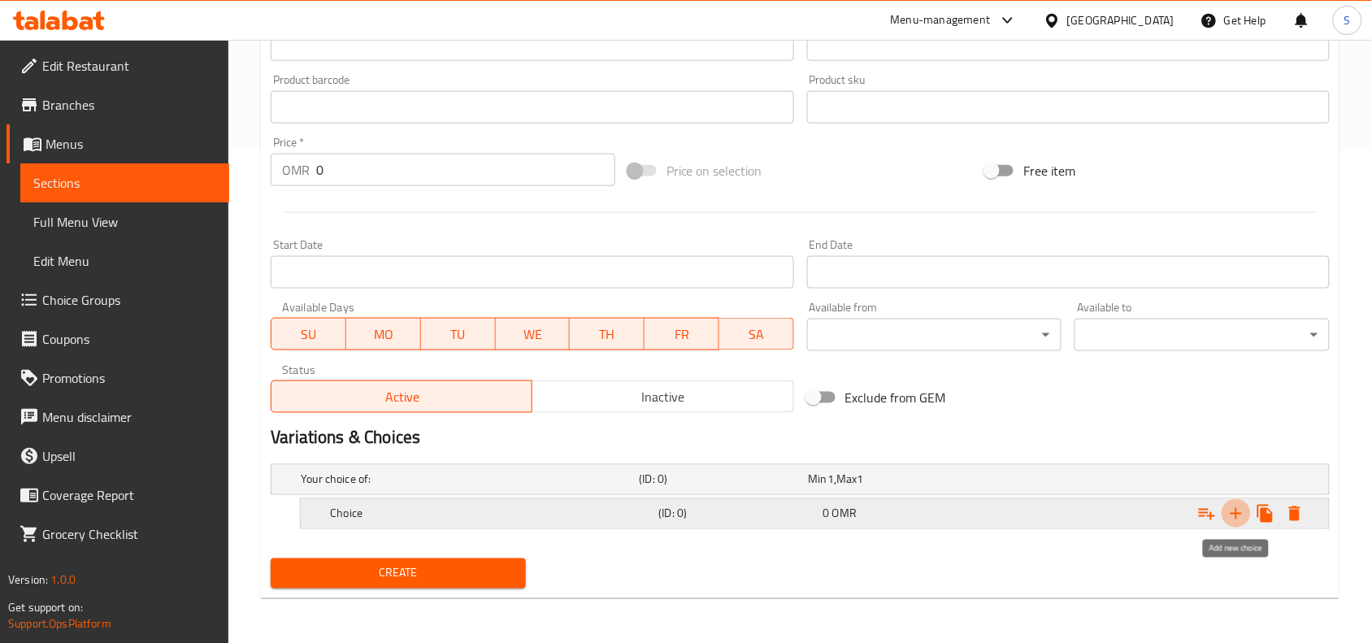
click at [1244, 515] on icon "Expand" at bounding box center [1237, 514] width 20 height 20
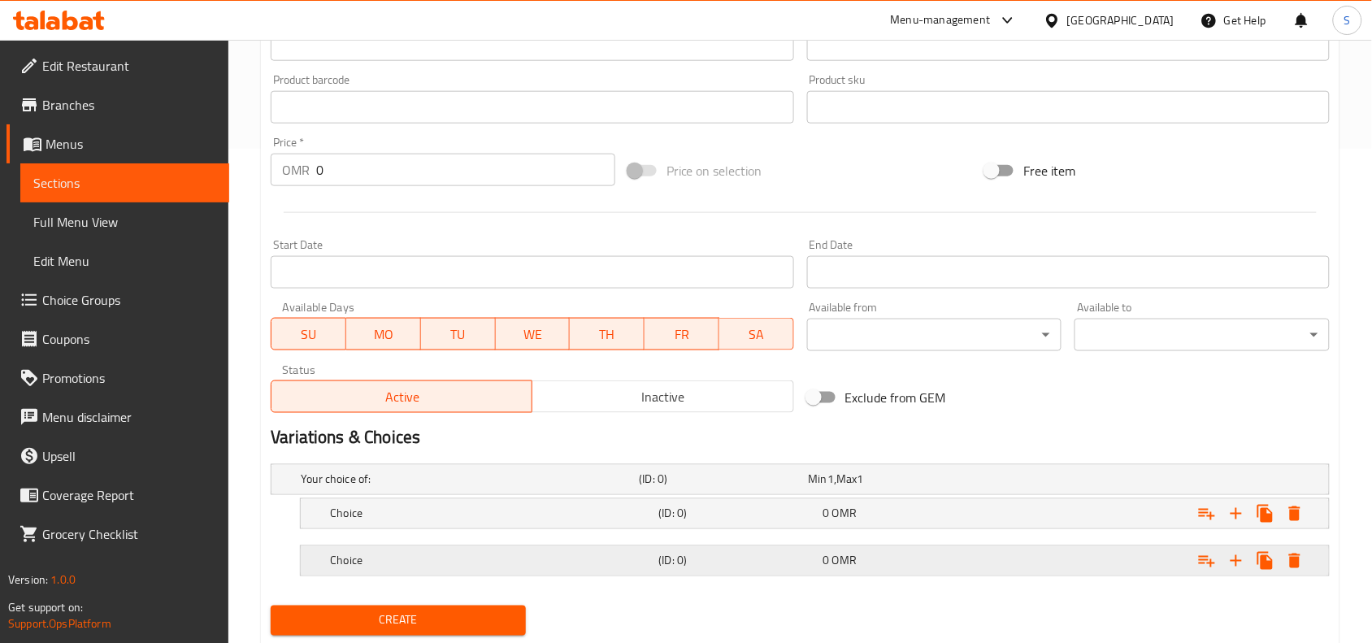
click at [533, 488] on h5 "Choice" at bounding box center [467, 479] width 332 height 16
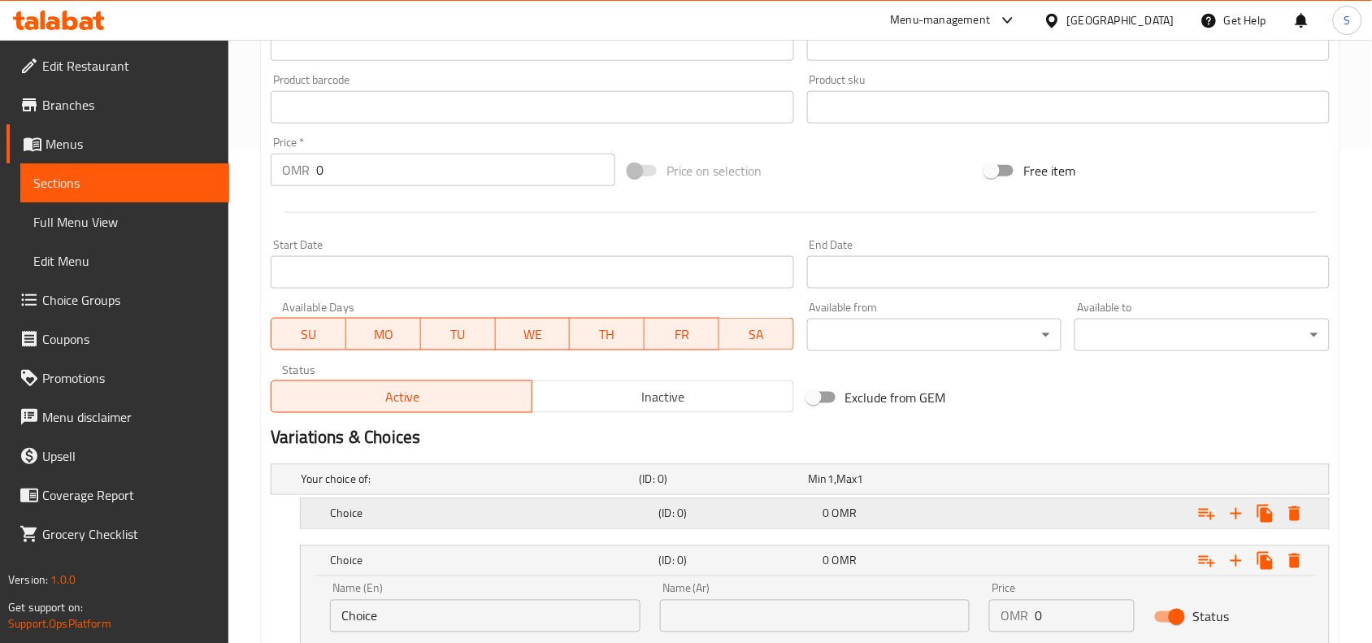
click at [541, 488] on h5 "Choice" at bounding box center [467, 479] width 332 height 16
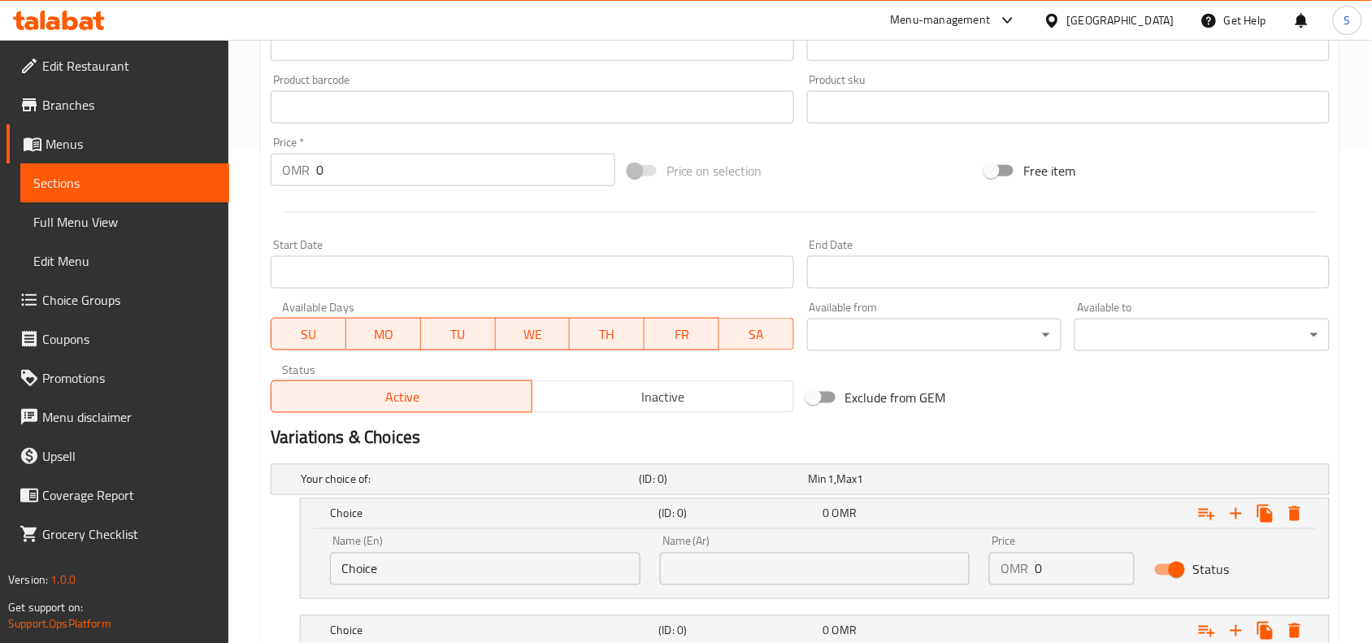
click at [449, 558] on input "Choice" at bounding box center [485, 569] width 310 height 33
click at [449, 558] on input "text" at bounding box center [485, 569] width 310 height 33
type input "With Roti"
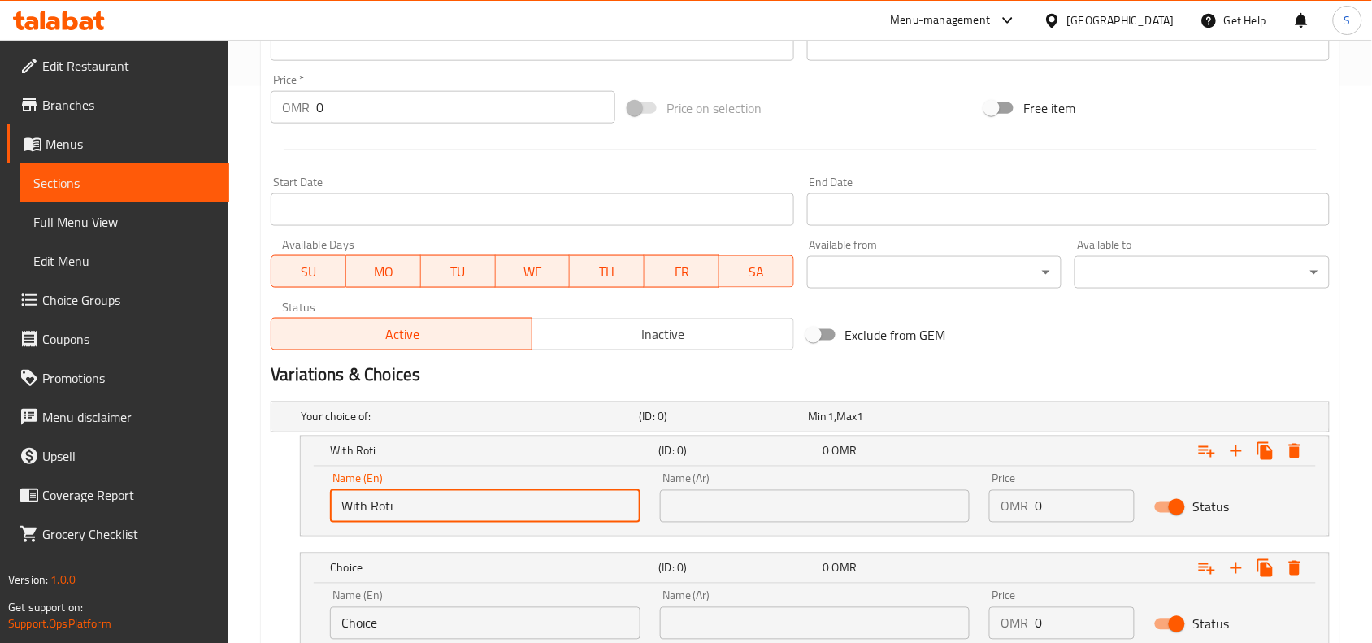
scroll to position [596, 0]
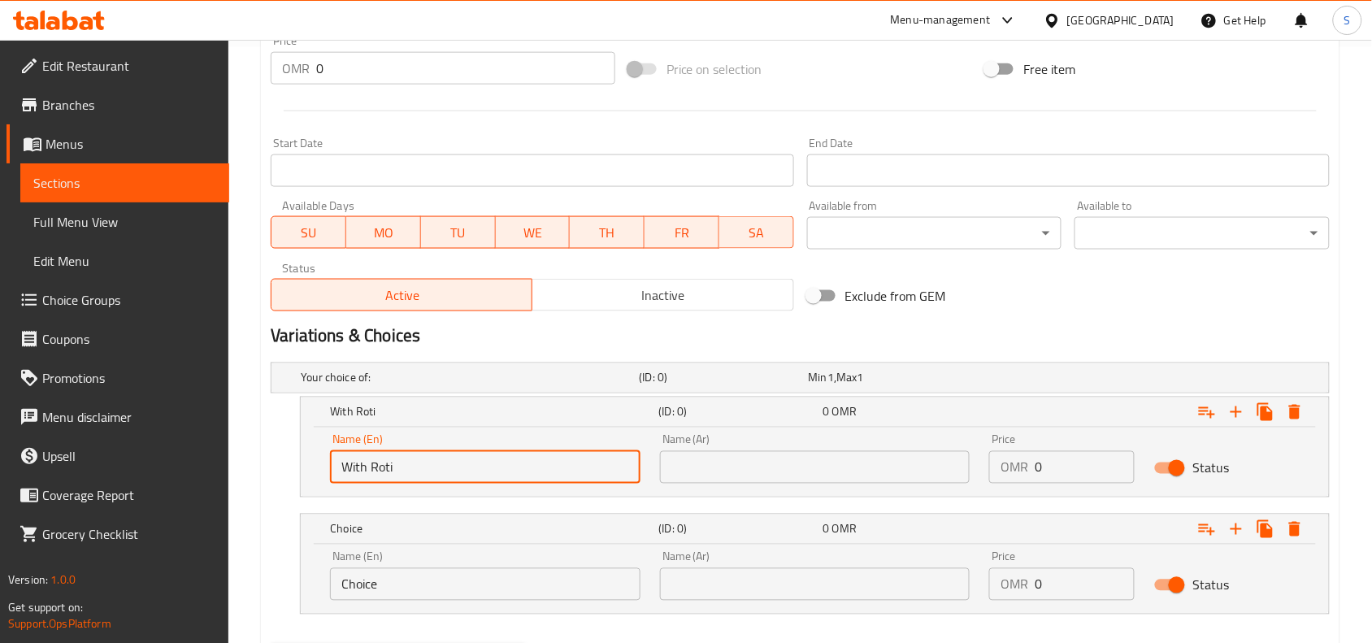
click at [465, 604] on div "Name (En) Choice Name (En)" at bounding box center [485, 575] width 330 height 69
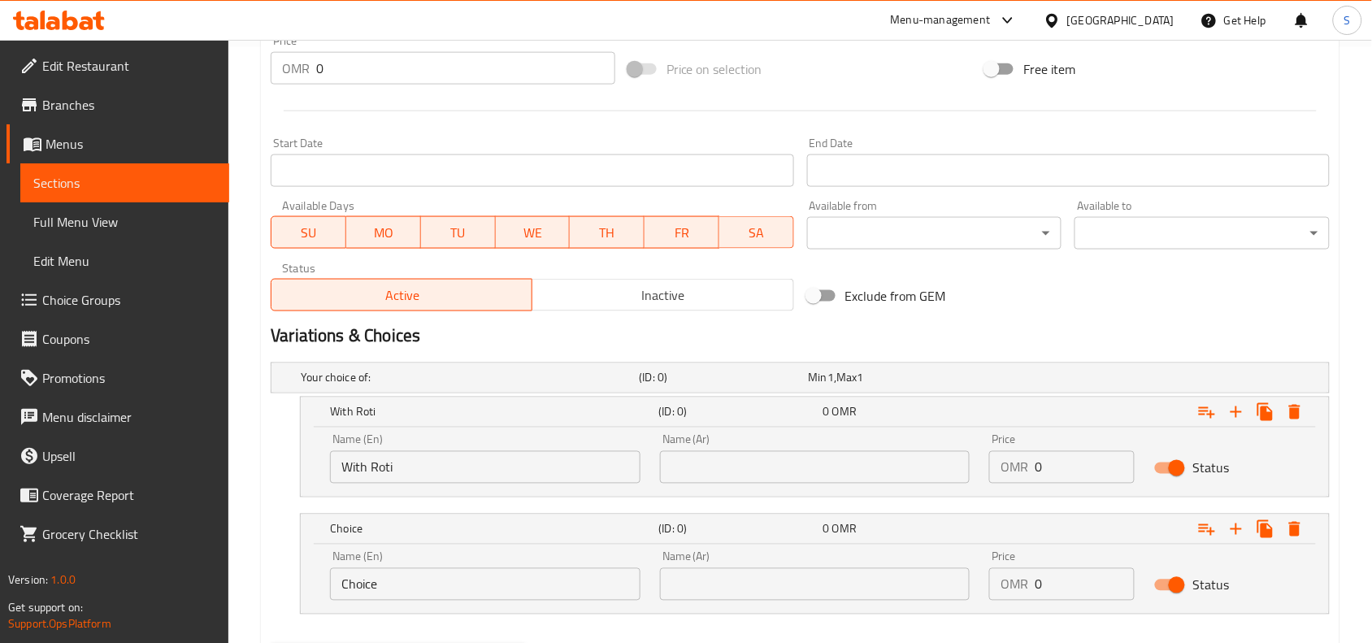
click at [472, 600] on div "Name (En) Choice Name (En)" at bounding box center [485, 575] width 330 height 69
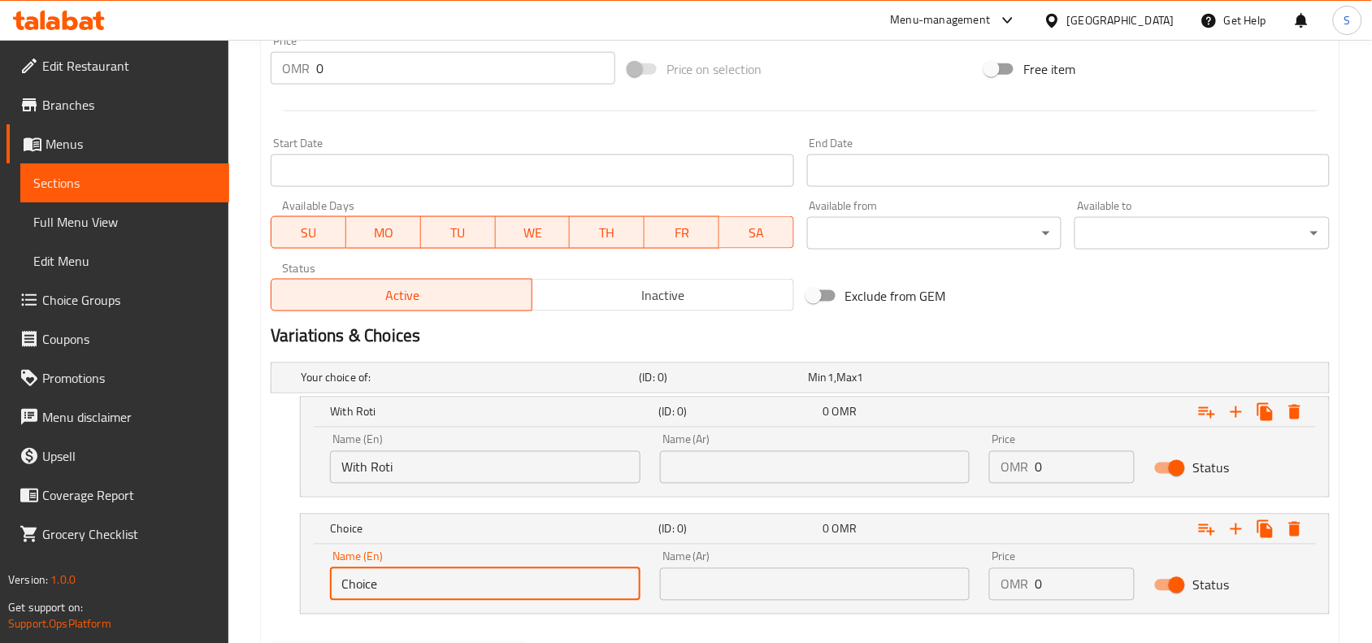
click at [476, 592] on input "Choice" at bounding box center [485, 584] width 310 height 33
click at [476, 592] on input "text" at bounding box center [485, 584] width 310 height 33
type input "With Rice"
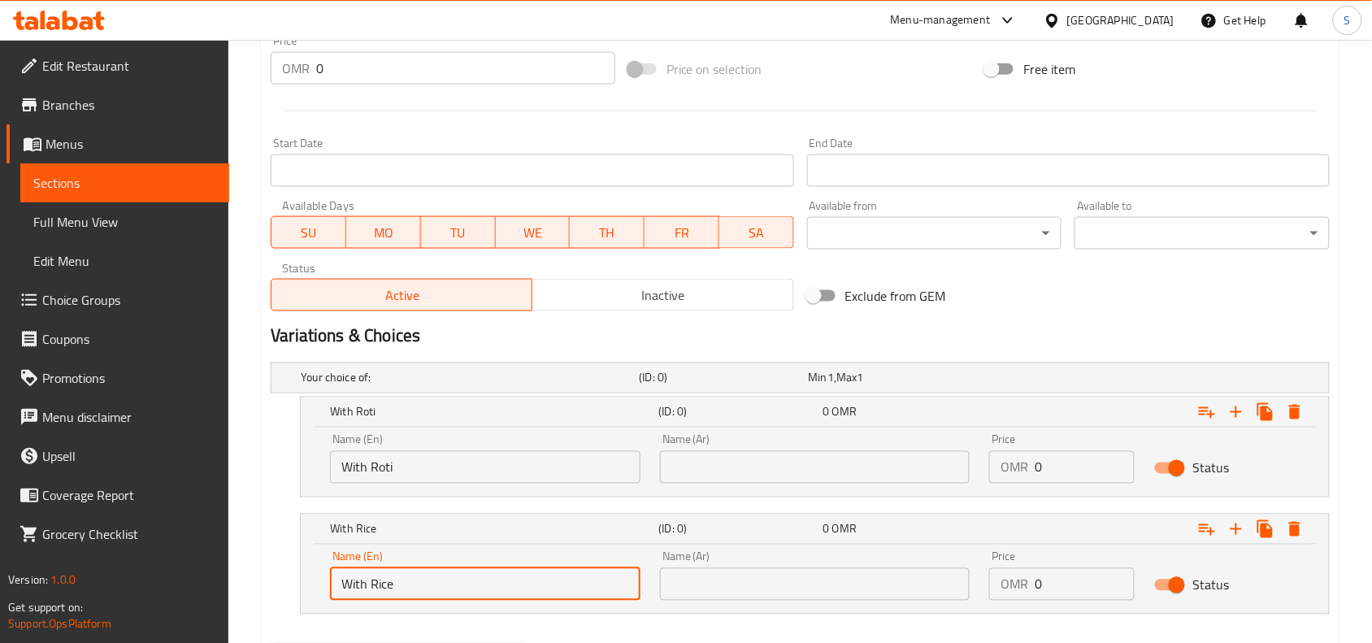
click at [807, 459] on input "text" at bounding box center [815, 467] width 310 height 33
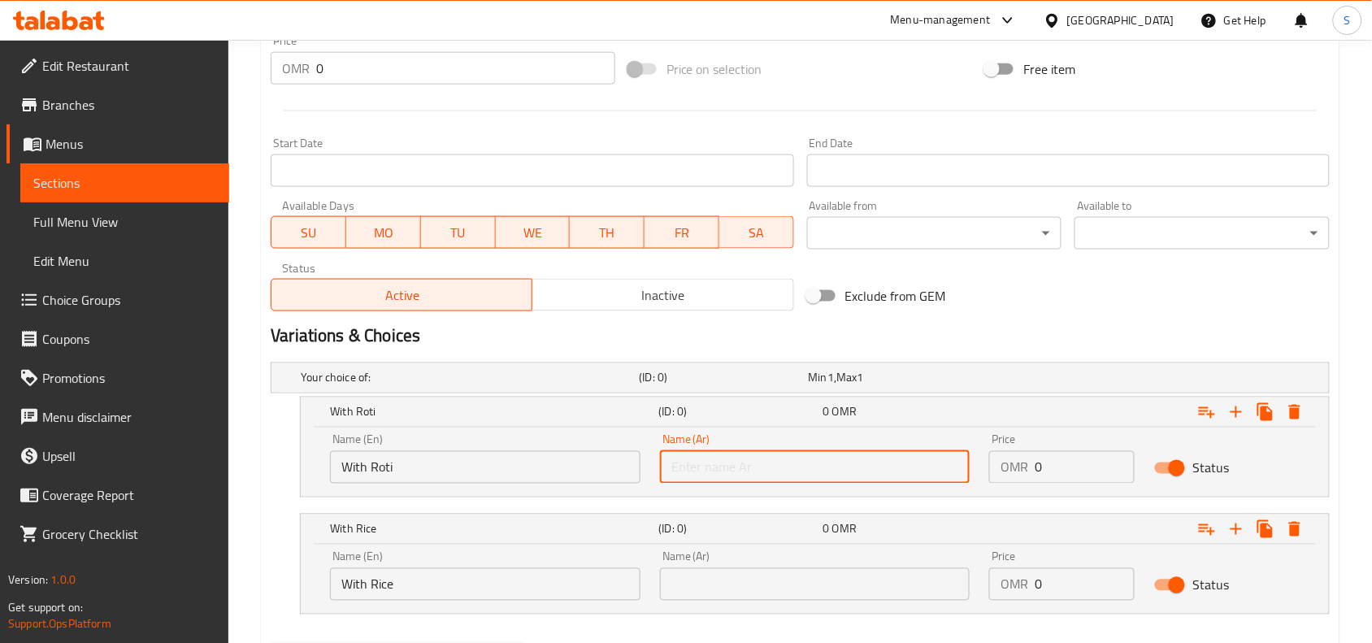
type input "مع روتي"
click at [798, 589] on input "text" at bounding box center [815, 584] width 310 height 33
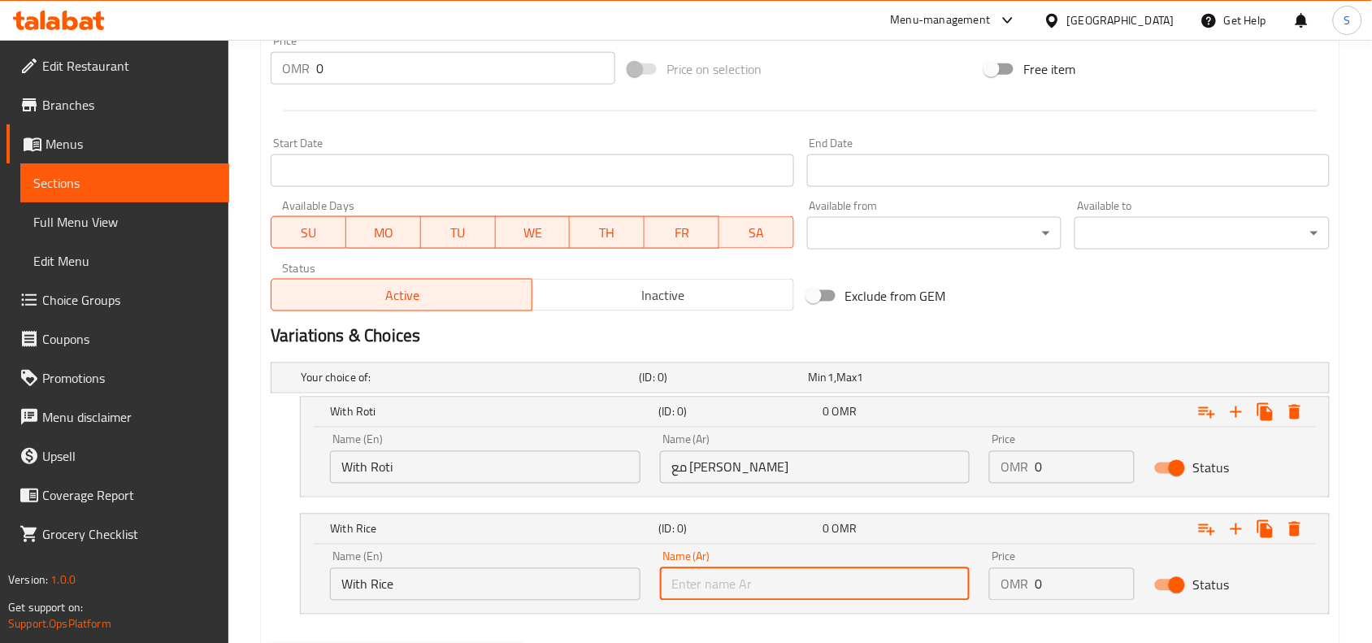
type input "مع أرز"
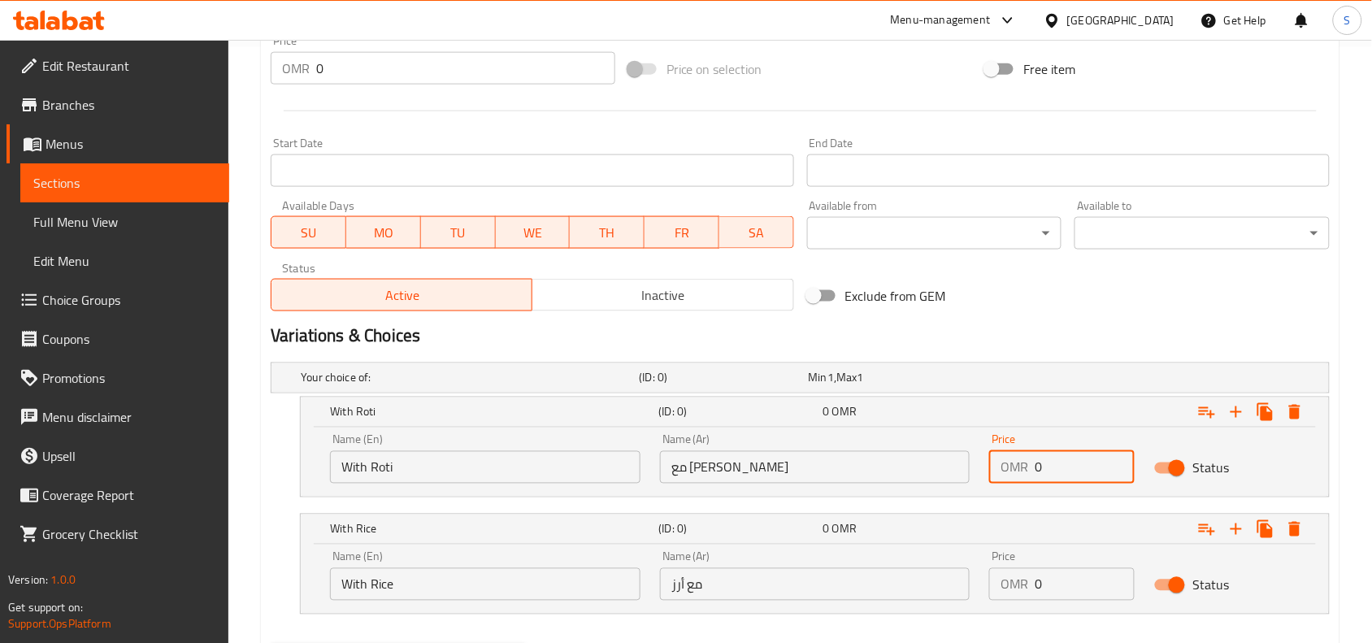
drag, startPoint x: 1043, startPoint y: 464, endPoint x: 985, endPoint y: 461, distance: 57.8
click at [985, 461] on div "Price OMR 0 Price" at bounding box center [1061, 458] width 165 height 69
type input "1.2"
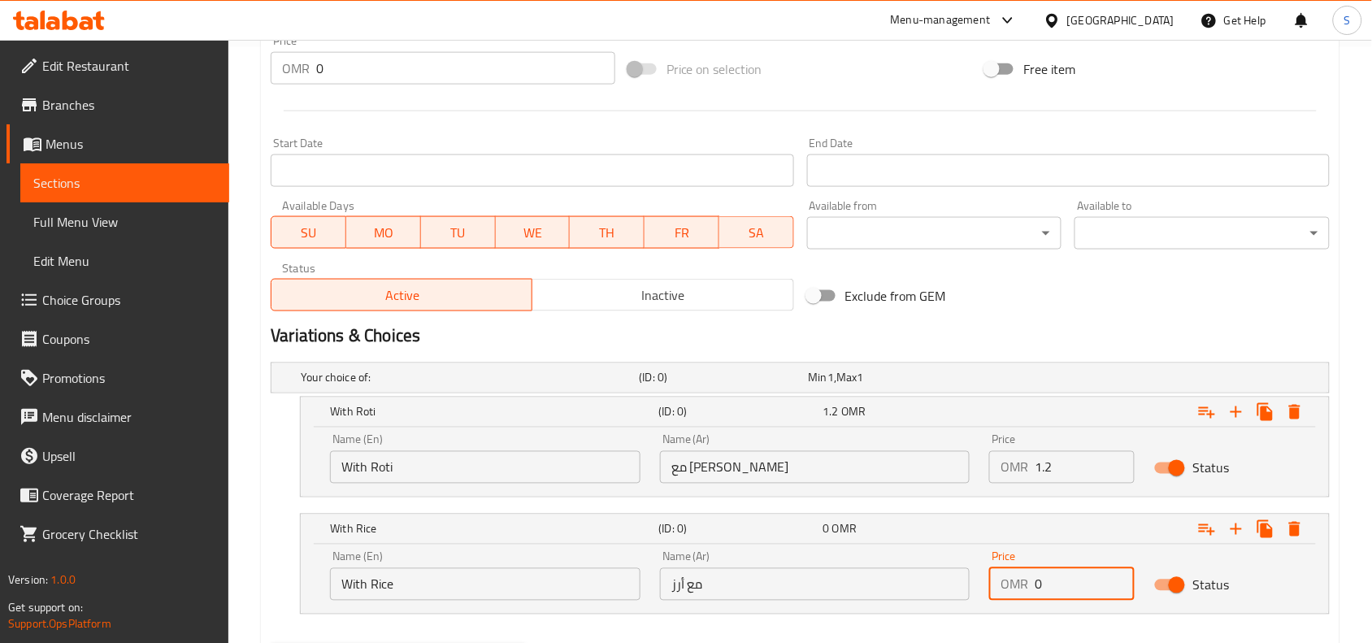
drag, startPoint x: 1053, startPoint y: 598, endPoint x: 961, endPoint y: 589, distance: 93.1
click at [961, 589] on div "Name (En) With Rice Name (En) Name (Ar) مع أرز Name (Ar) Price OMR 0 Price Stat…" at bounding box center [814, 575] width 989 height 69
type input "1.5"
click at [1358, 550] on div "Home / Restaurants management / Menus / Sections / item / create Beef section C…" at bounding box center [800, 86] width 1144 height 1285
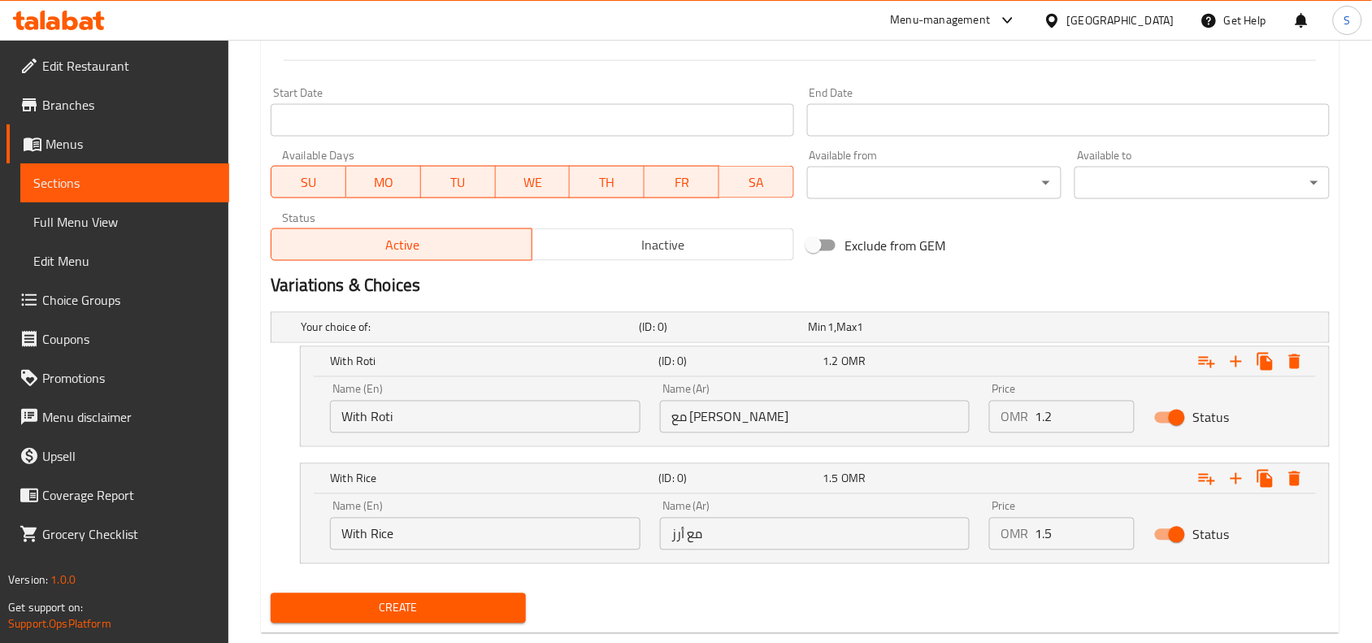
scroll to position [681, 0]
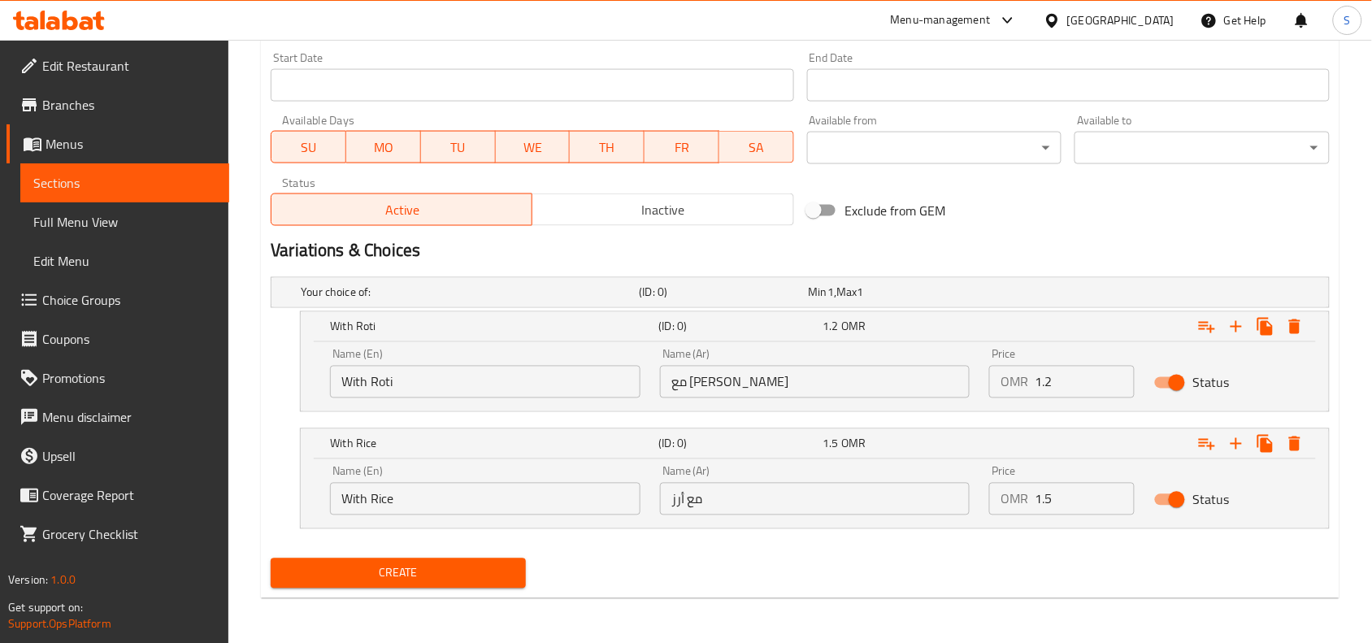
click at [416, 583] on span "Create" at bounding box center [398, 573] width 229 height 20
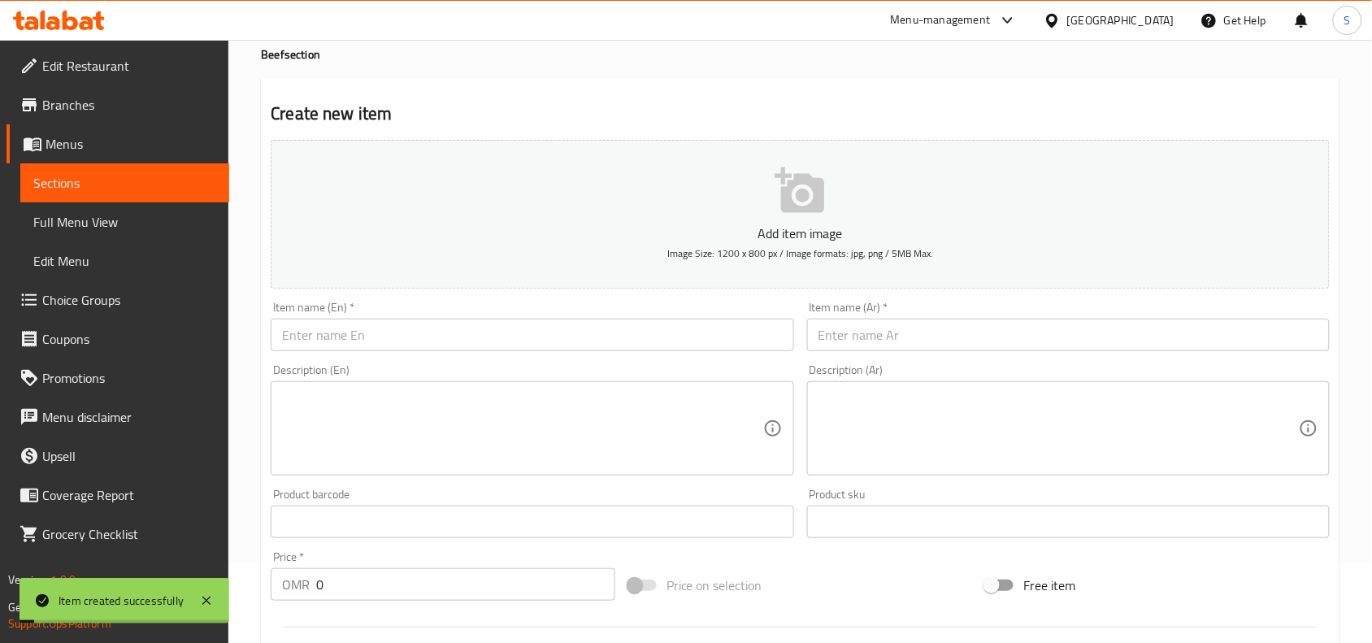
scroll to position [0, 0]
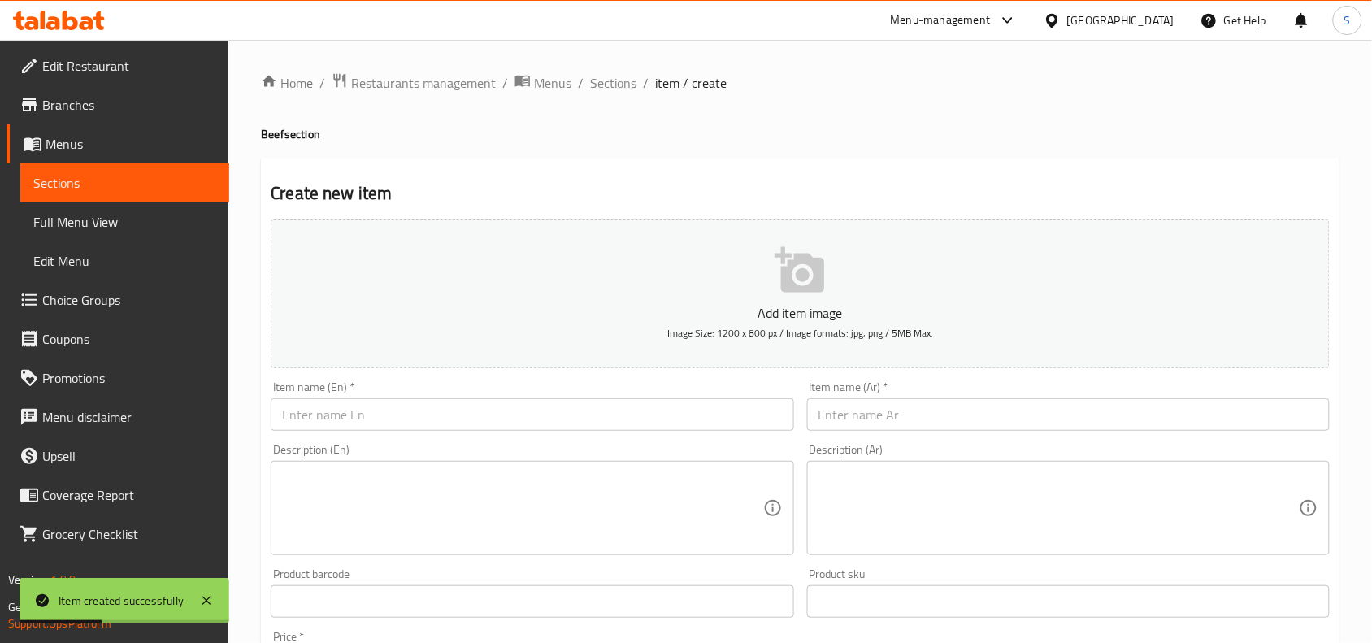
click at [608, 90] on span "Sections" at bounding box center [613, 83] width 46 height 20
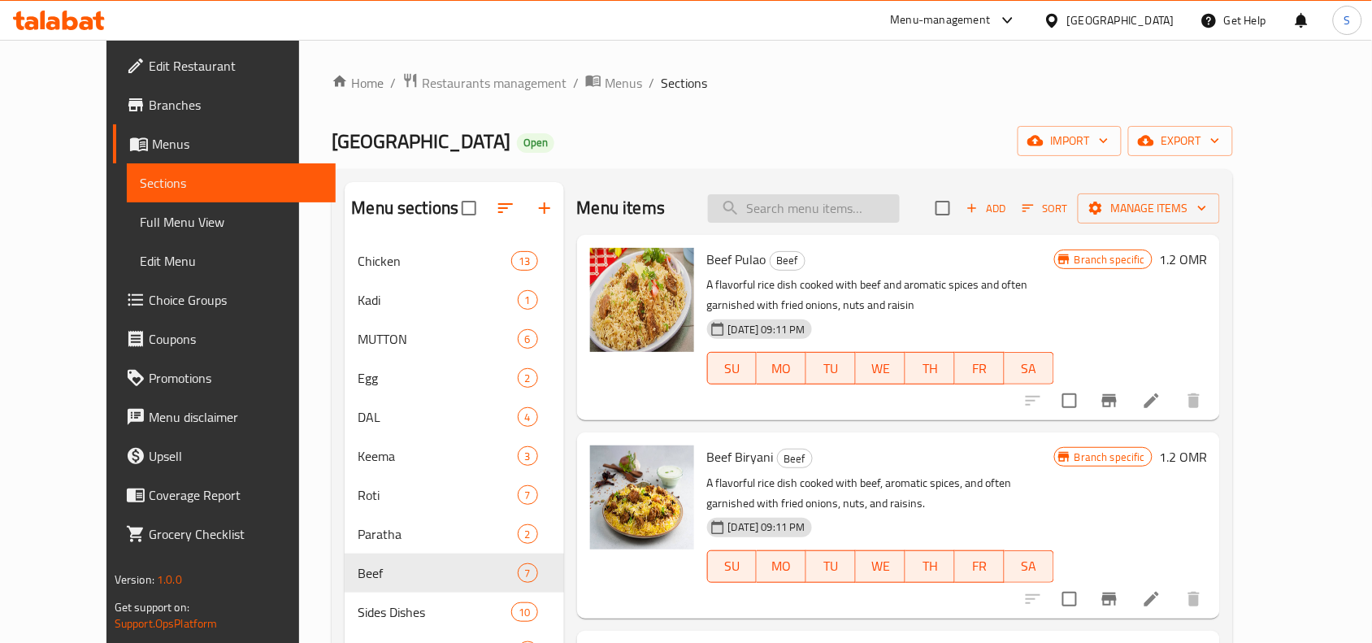
click at [837, 206] on input "search" at bounding box center [804, 208] width 192 height 28
paste input "FISH CHILLI"
type input "FISH CHILLI"
click at [535, 212] on icon "button" at bounding box center [545, 208] width 20 height 20
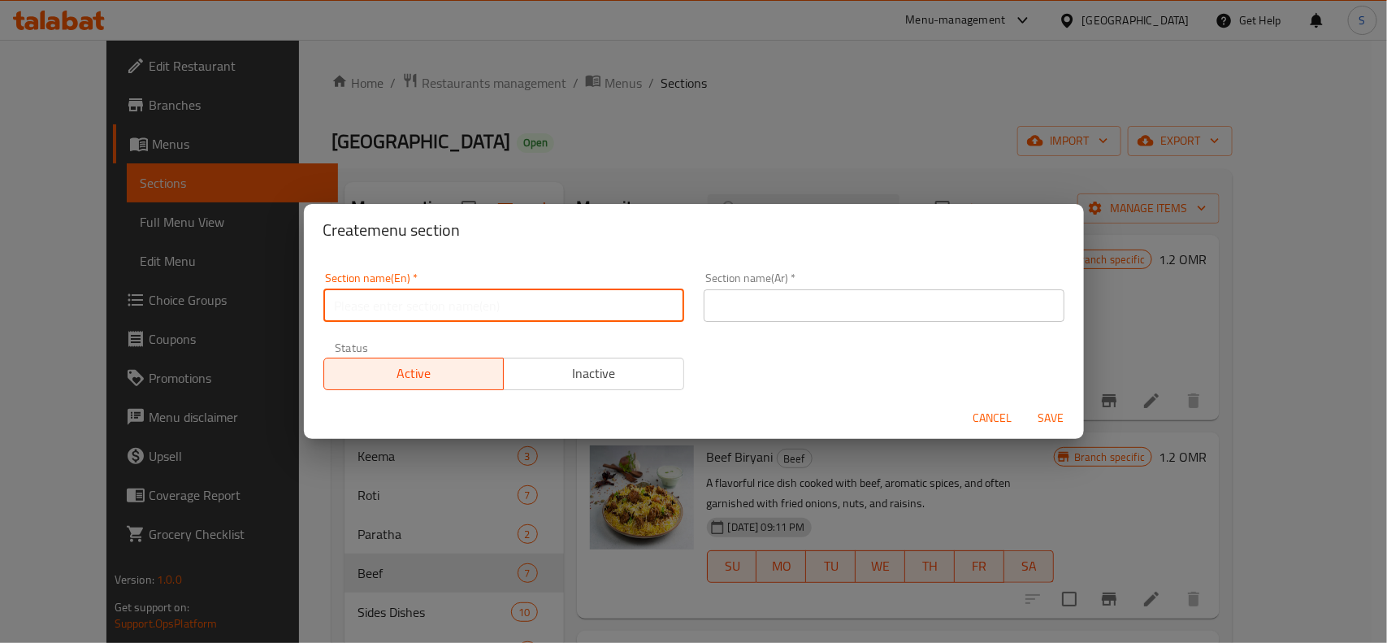
click at [543, 306] on input "text" at bounding box center [503, 305] width 361 height 33
type input "س"
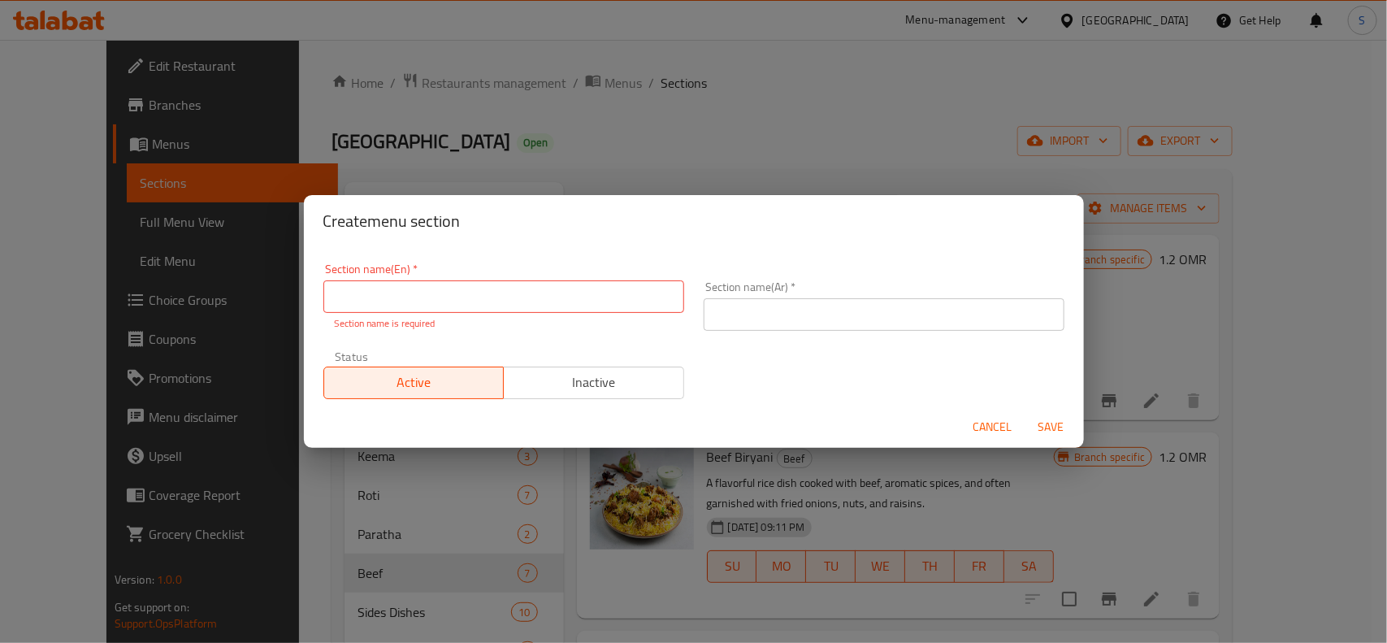
click at [542, 306] on input "text" at bounding box center [503, 296] width 361 height 33
type input "Seafood"
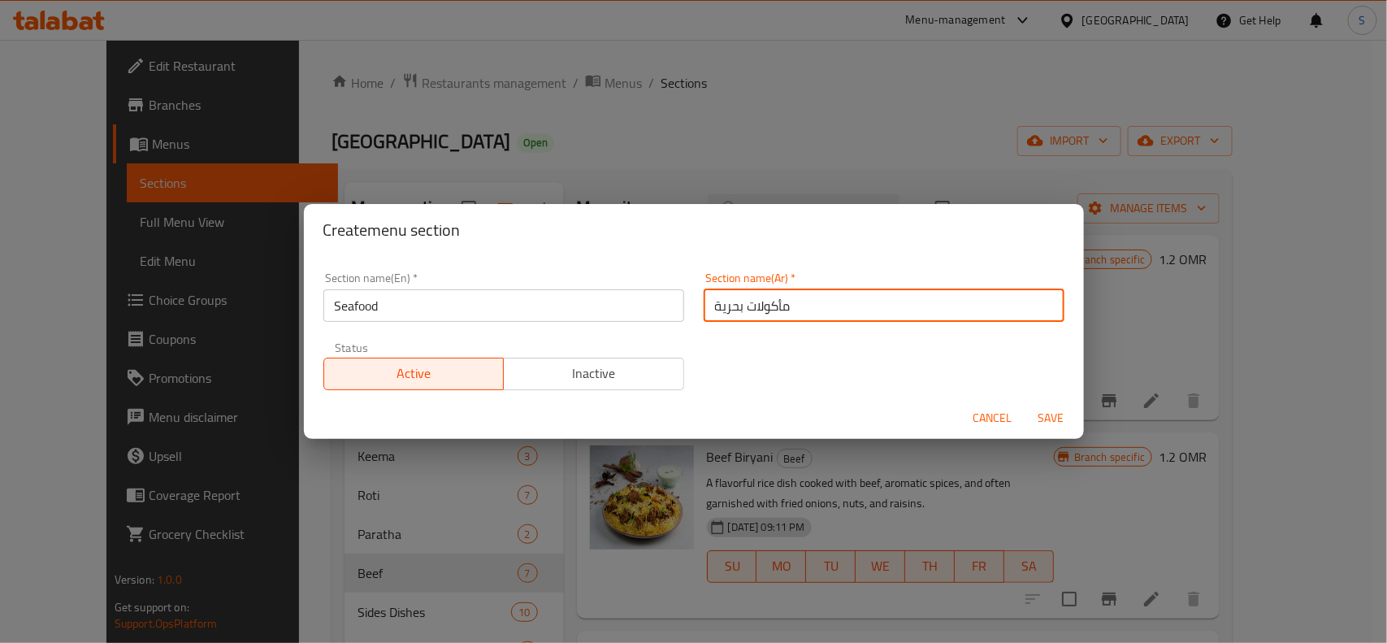
type input "مأكولات بحرية"
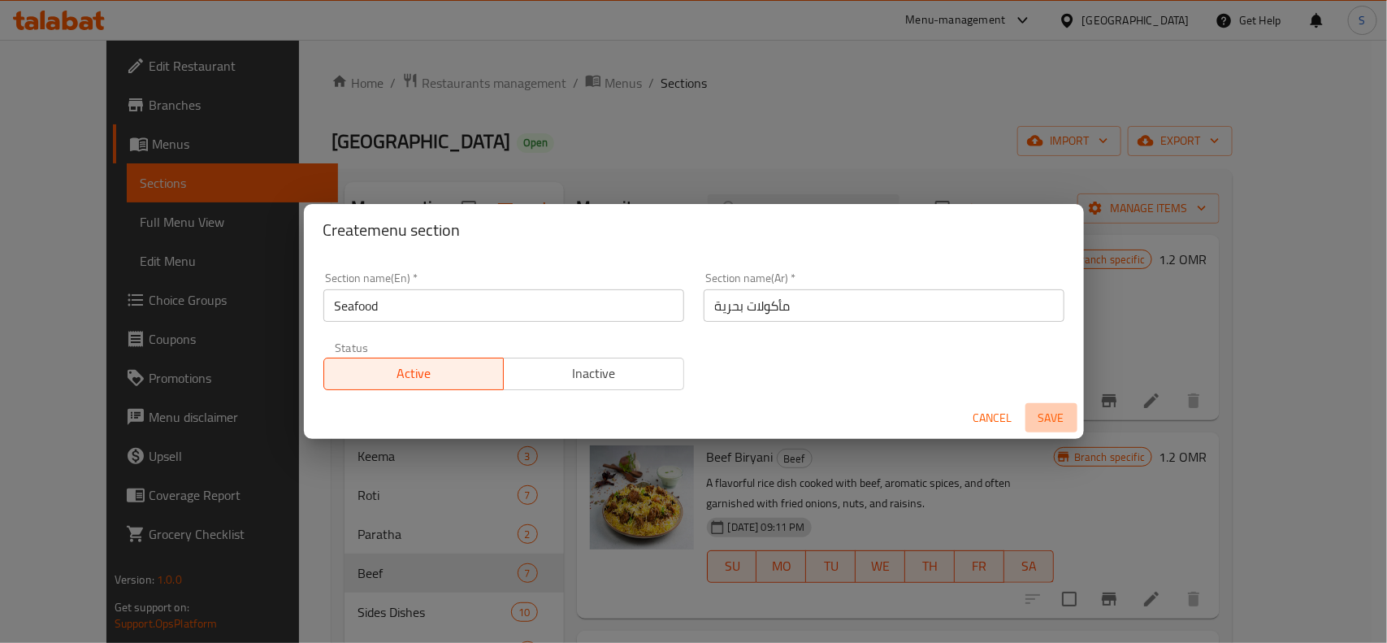
click at [1062, 420] on span "Save" at bounding box center [1051, 418] width 39 height 20
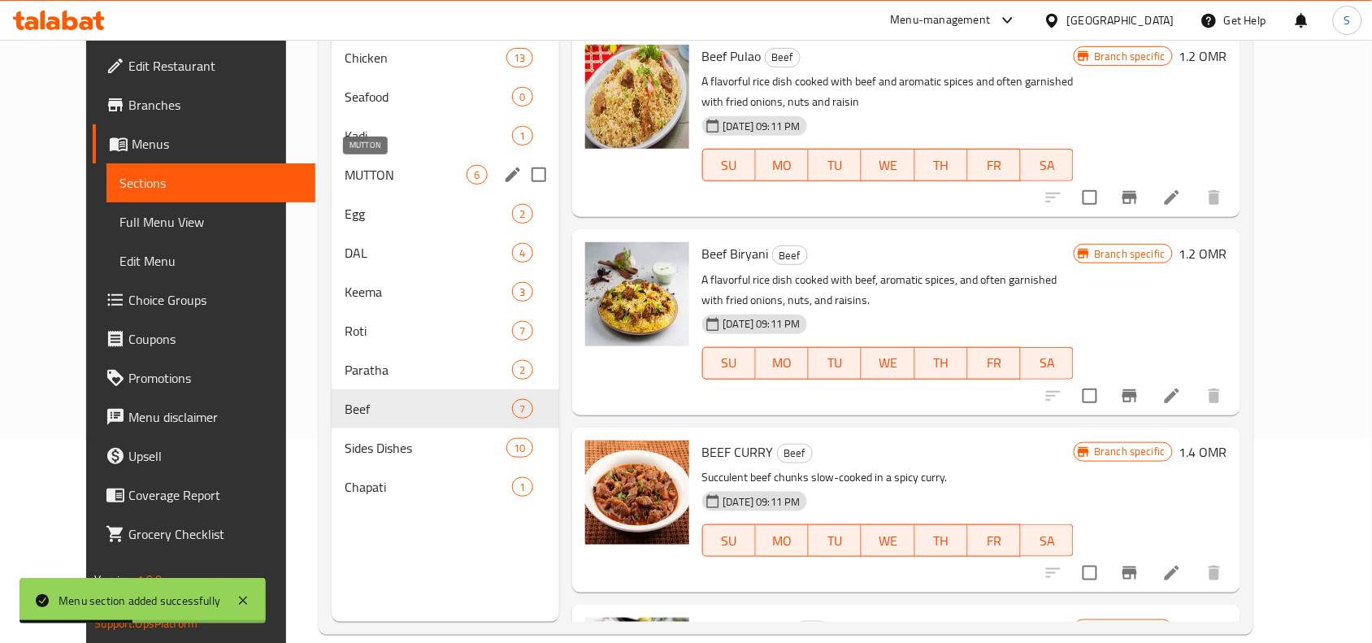
scroll to position [102, 0]
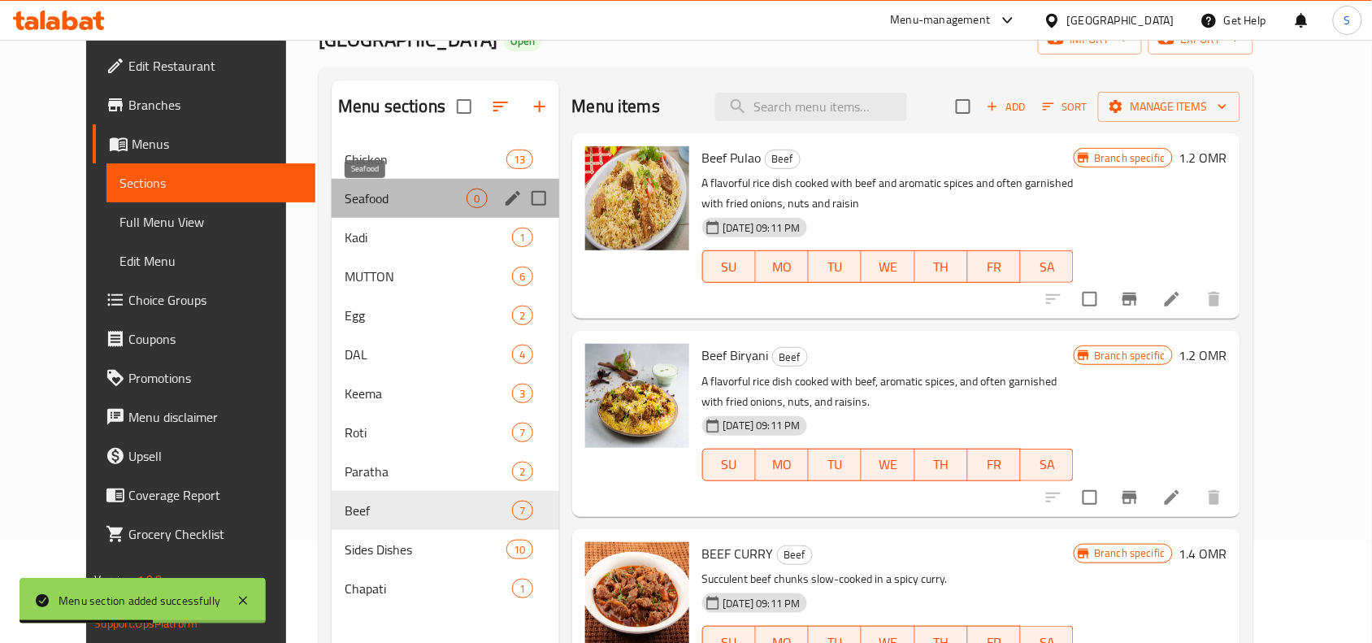
click at [345, 189] on span "Seafood" at bounding box center [406, 199] width 122 height 20
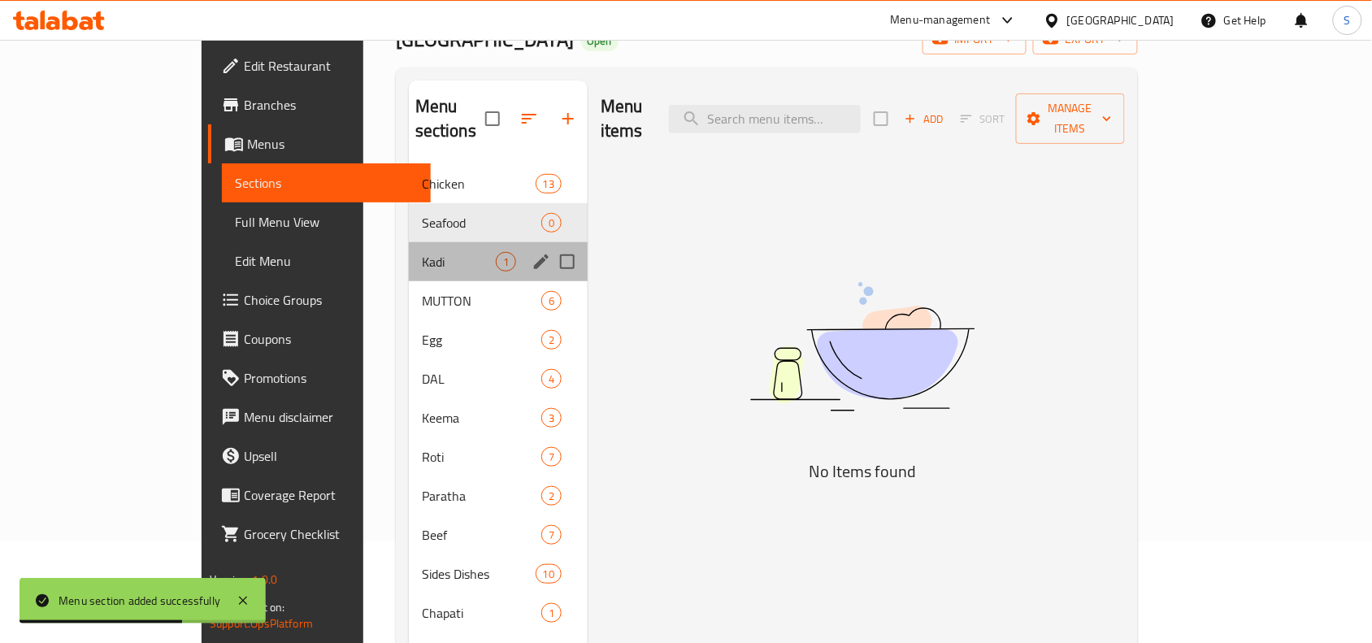
click at [409, 254] on div "Kadi 1" at bounding box center [498, 261] width 179 height 39
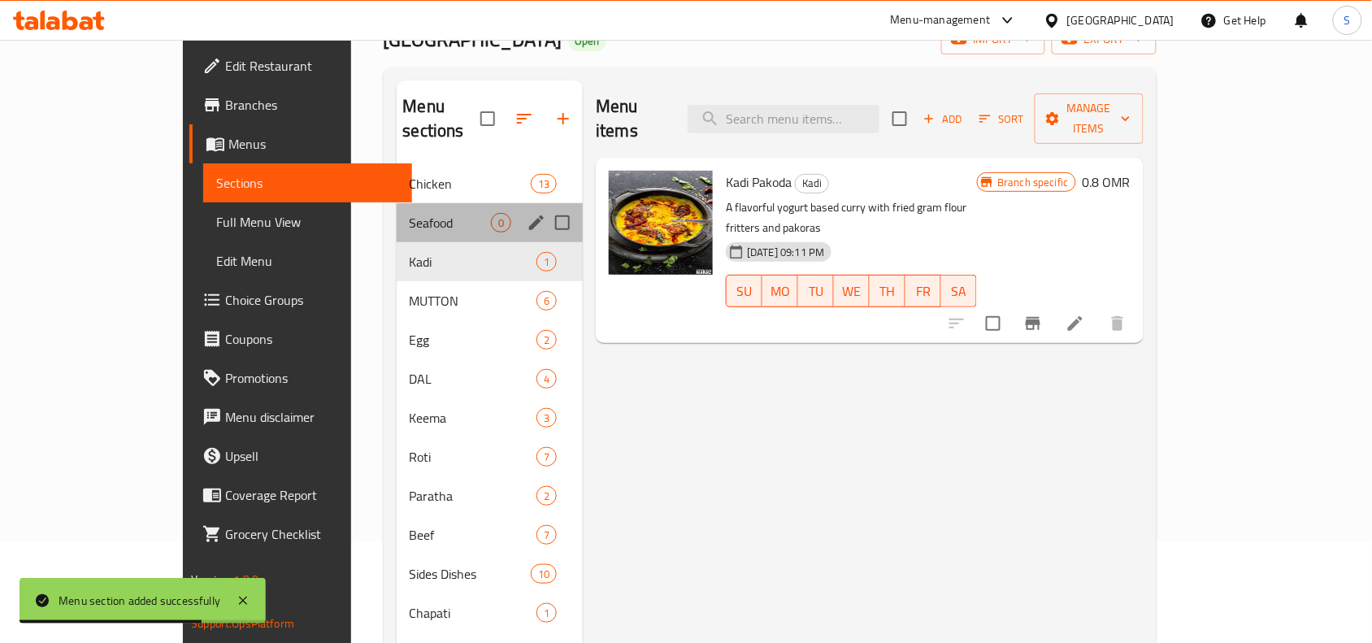
click at [397, 203] on div "Seafood 0" at bounding box center [490, 222] width 187 height 39
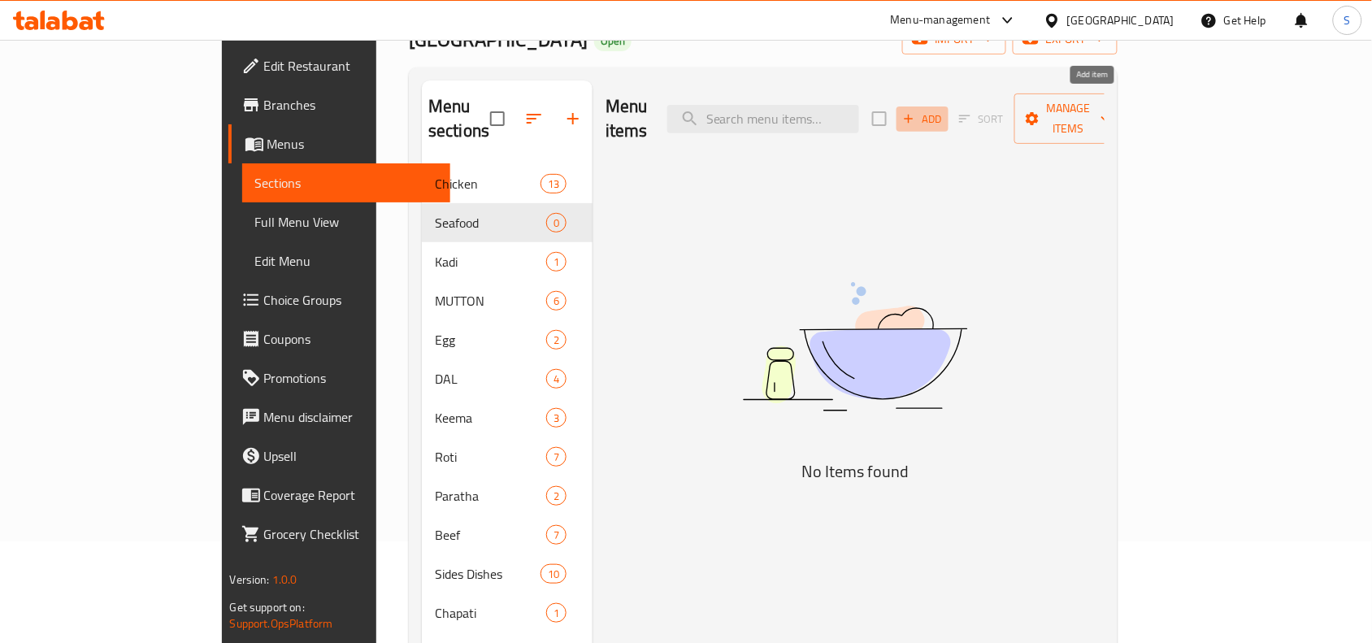
click at [944, 110] on span "Add" at bounding box center [923, 119] width 44 height 19
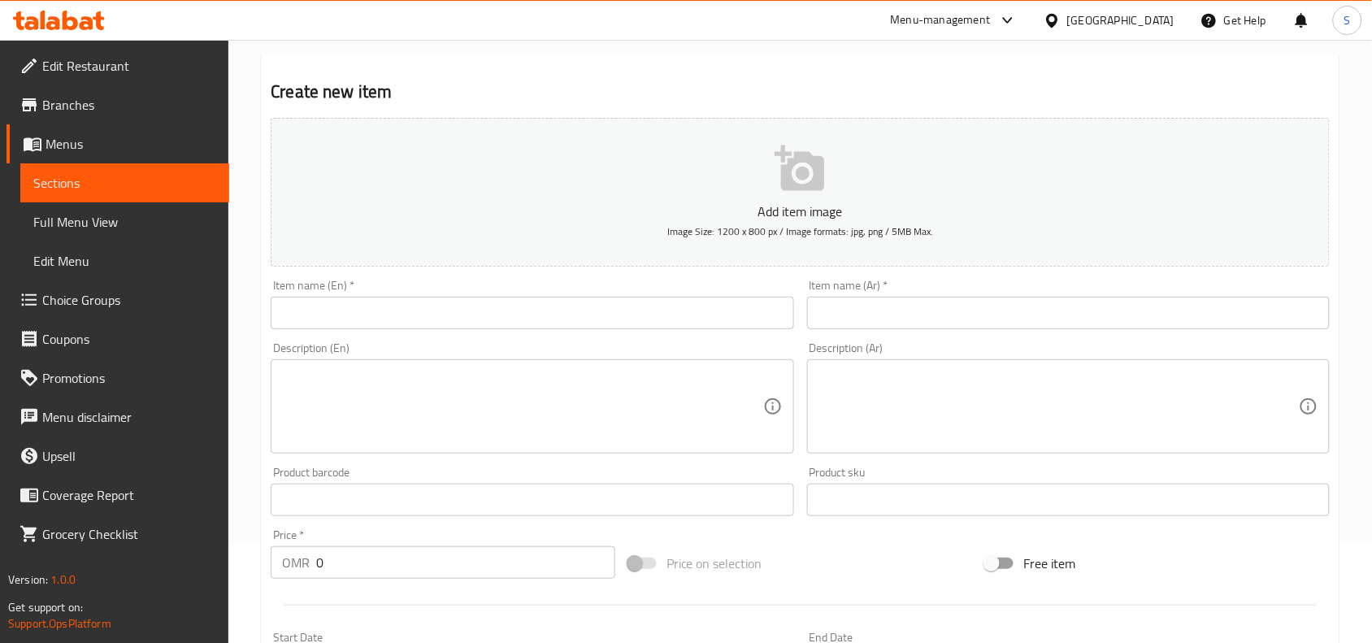
click at [500, 315] on input "text" at bounding box center [532, 313] width 523 height 33
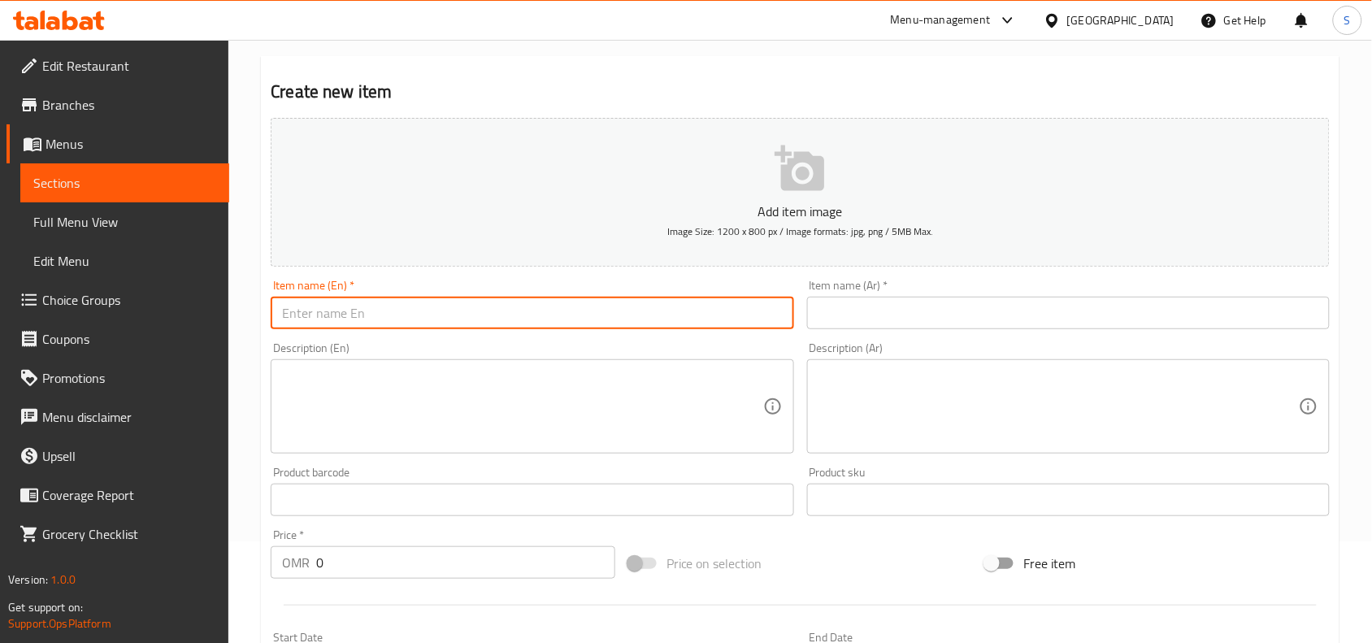
paste input "FISH CHILLI"
click at [484, 306] on input "FISH CHILLI" at bounding box center [532, 313] width 523 height 33
type input "Fish Chilli"
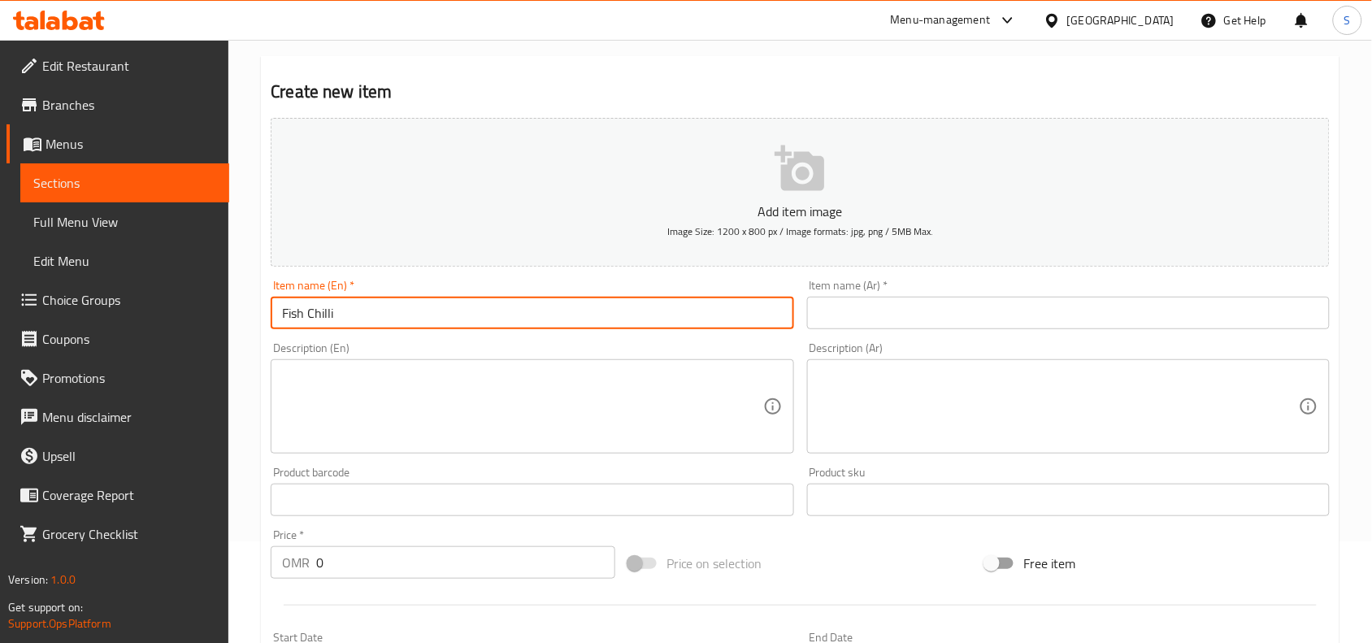
click at [871, 295] on div "Item name (Ar)   * Item name (Ar) *" at bounding box center [1068, 305] width 523 height 50
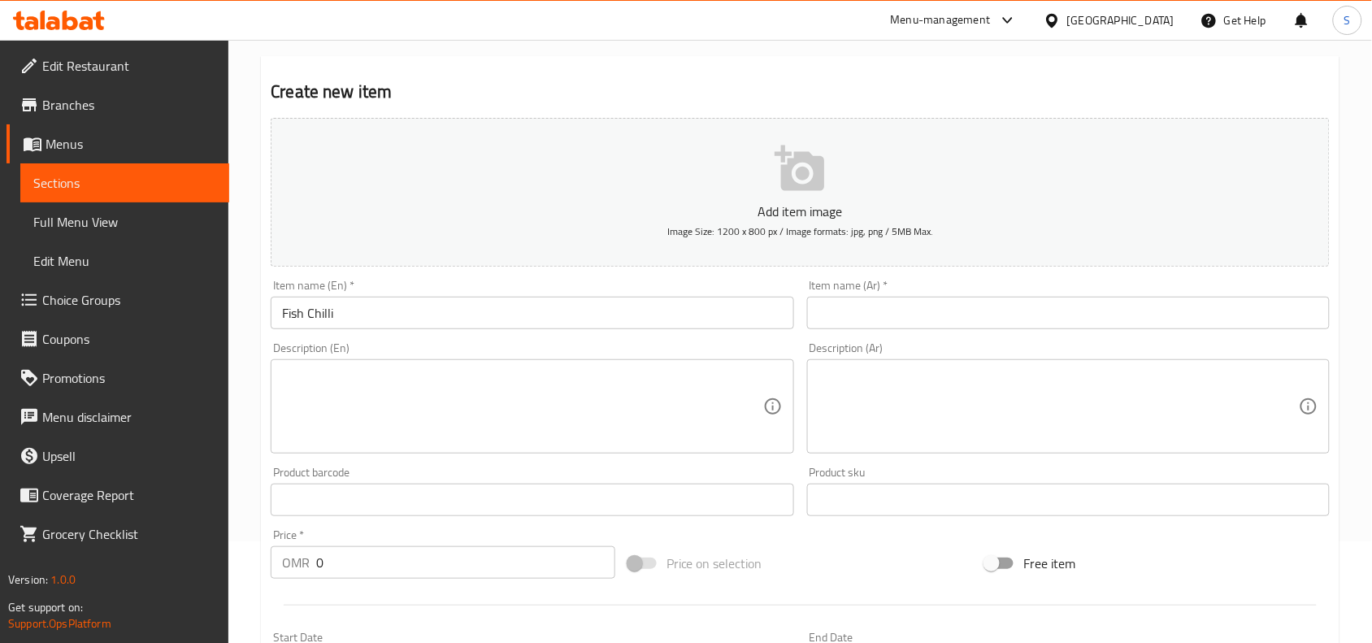
click at [875, 318] on input "text" at bounding box center [1068, 313] width 523 height 33
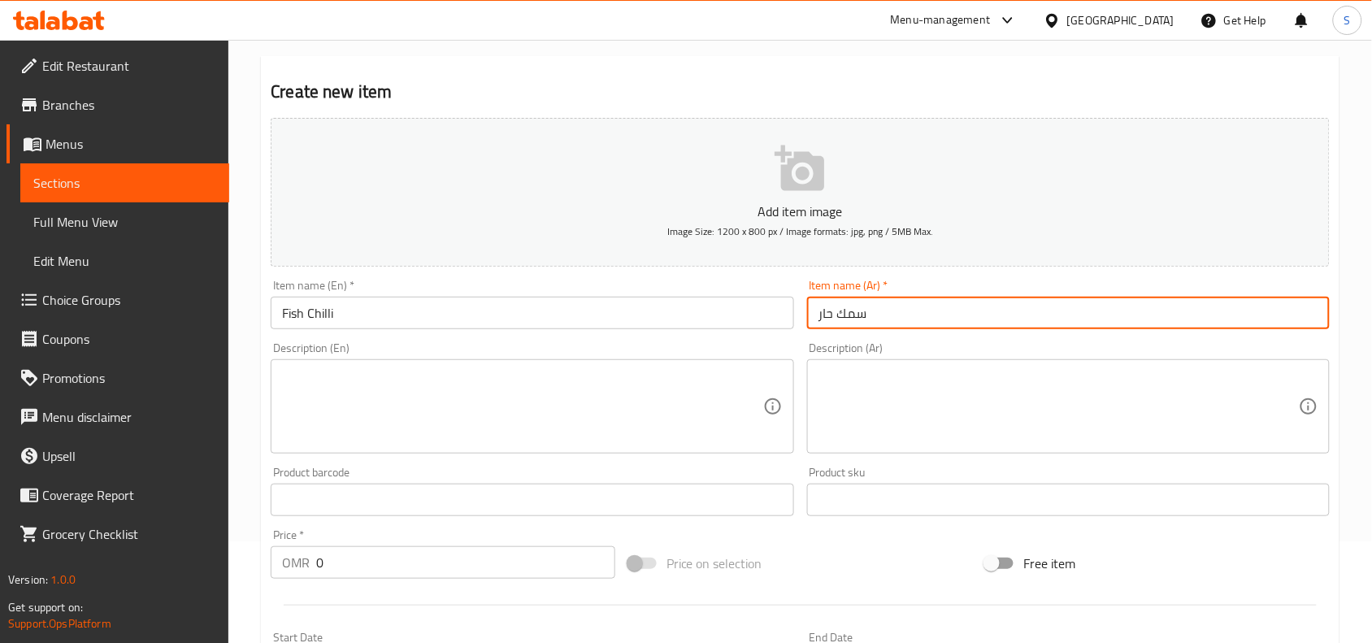
type input "سمك حار"
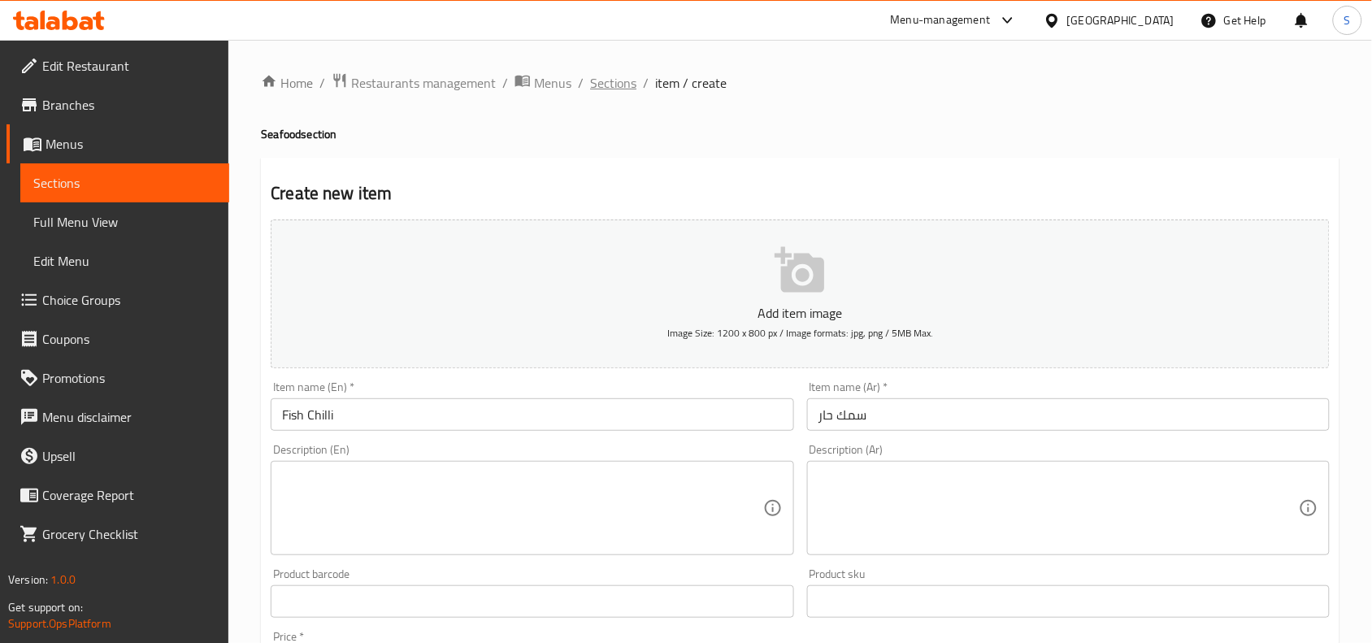
click at [626, 87] on span "Sections" at bounding box center [613, 83] width 46 height 20
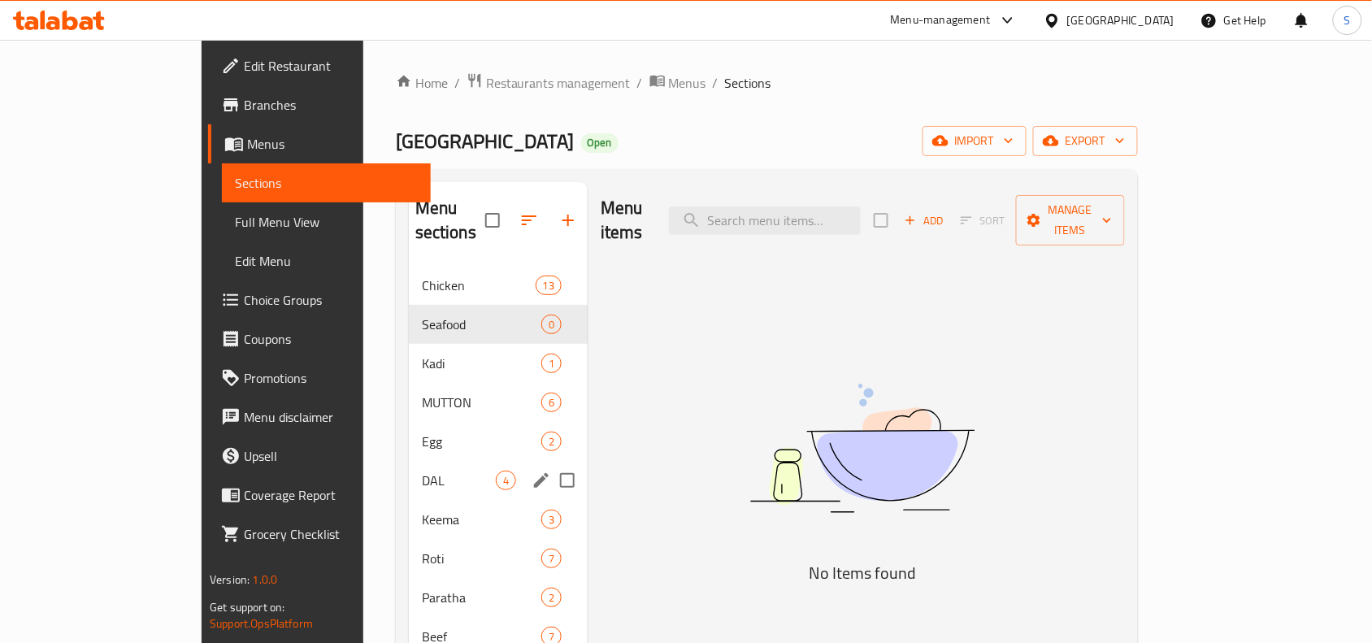
click at [409, 461] on div "DAL 4" at bounding box center [498, 480] width 179 height 39
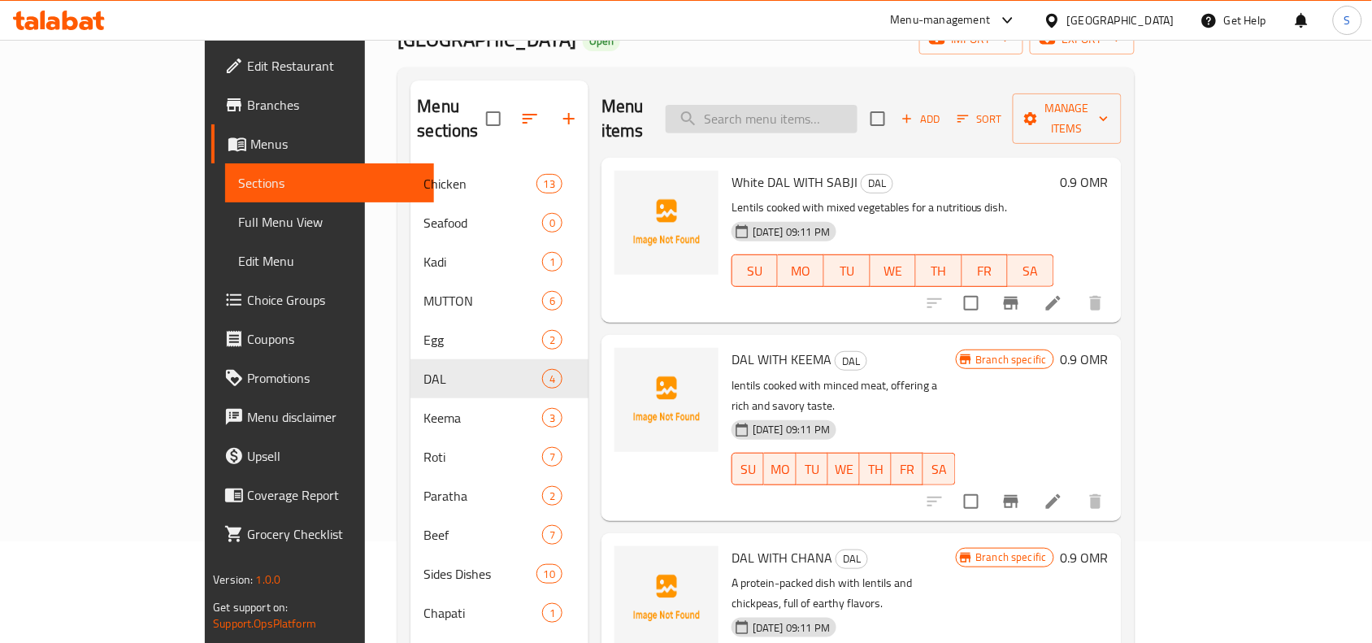
click at [831, 105] on input "search" at bounding box center [762, 119] width 192 height 28
paste input "VEGETABLE CURRY"
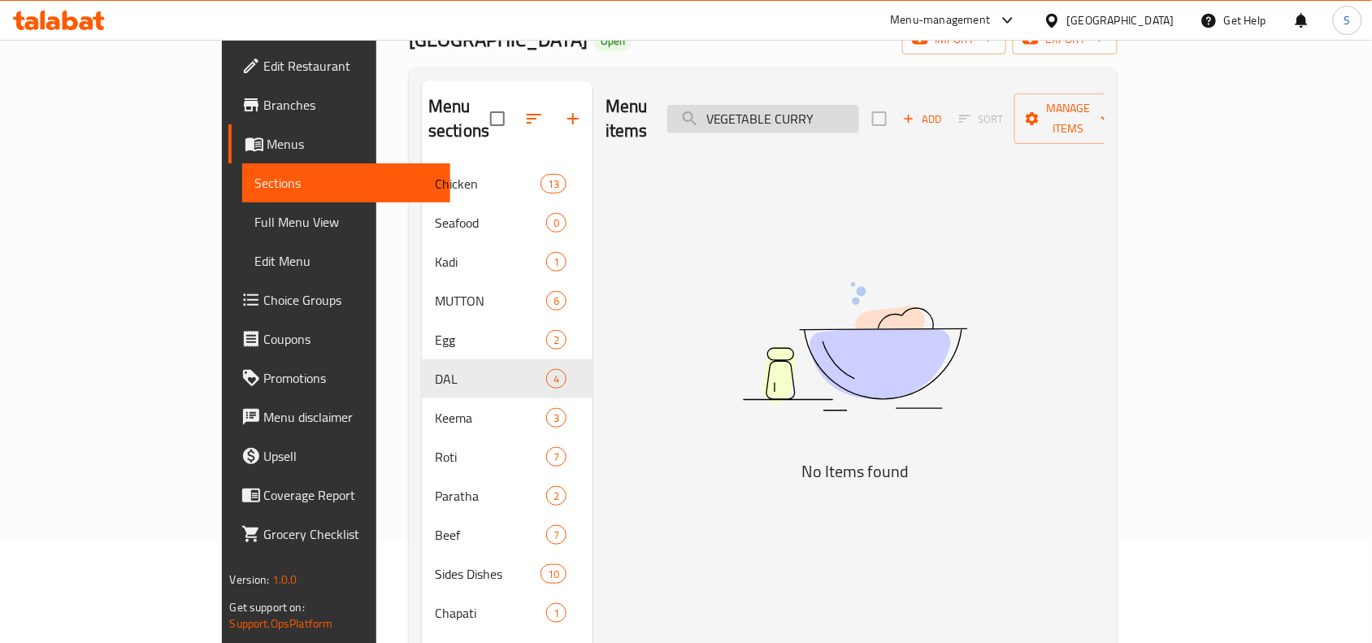
drag, startPoint x: 851, startPoint y: 110, endPoint x: 924, endPoint y: 111, distance: 73.2
click at [859, 111] on input "VEGETABLE CURRY" at bounding box center [763, 119] width 192 height 28
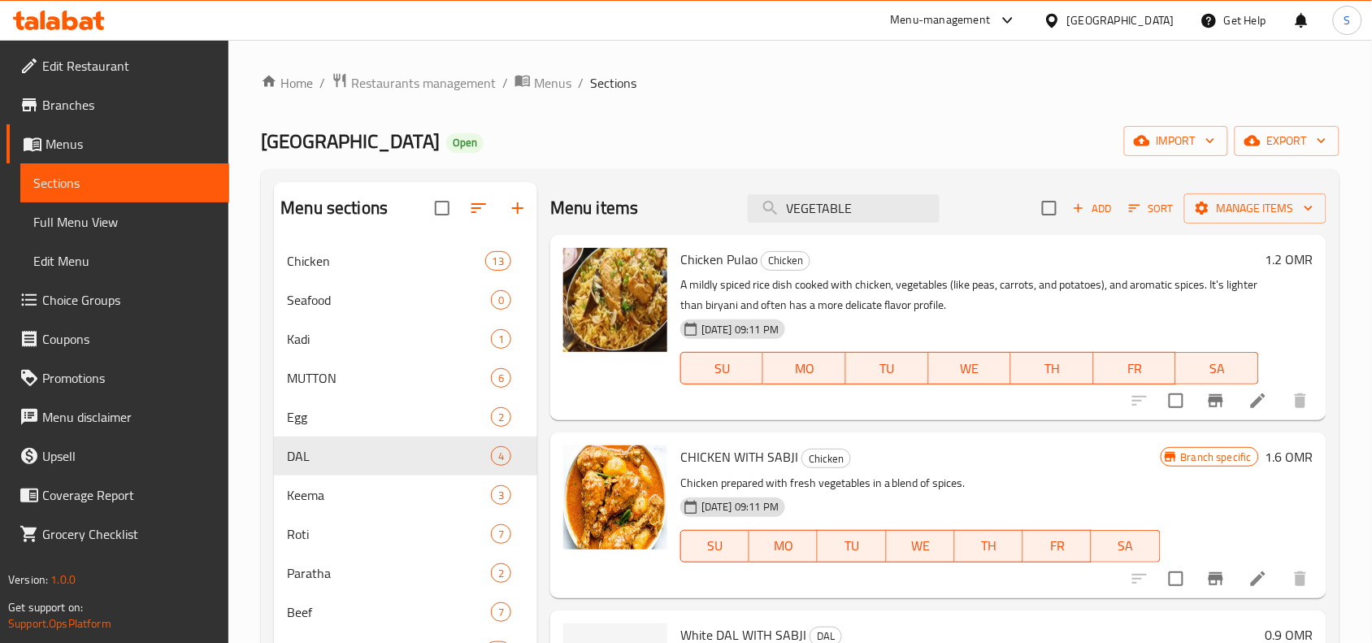
type input "VEGETABLE"
click at [343, 571] on span "Paratha" at bounding box center [366, 573] width 158 height 20
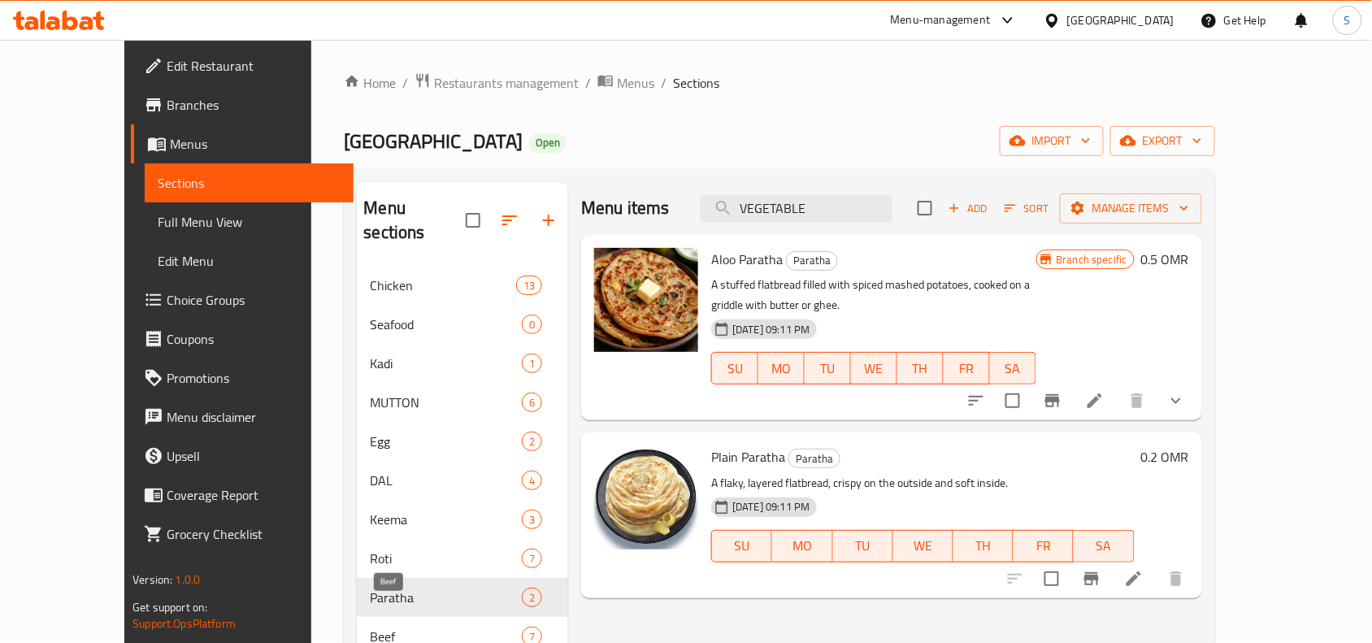
scroll to position [102, 0]
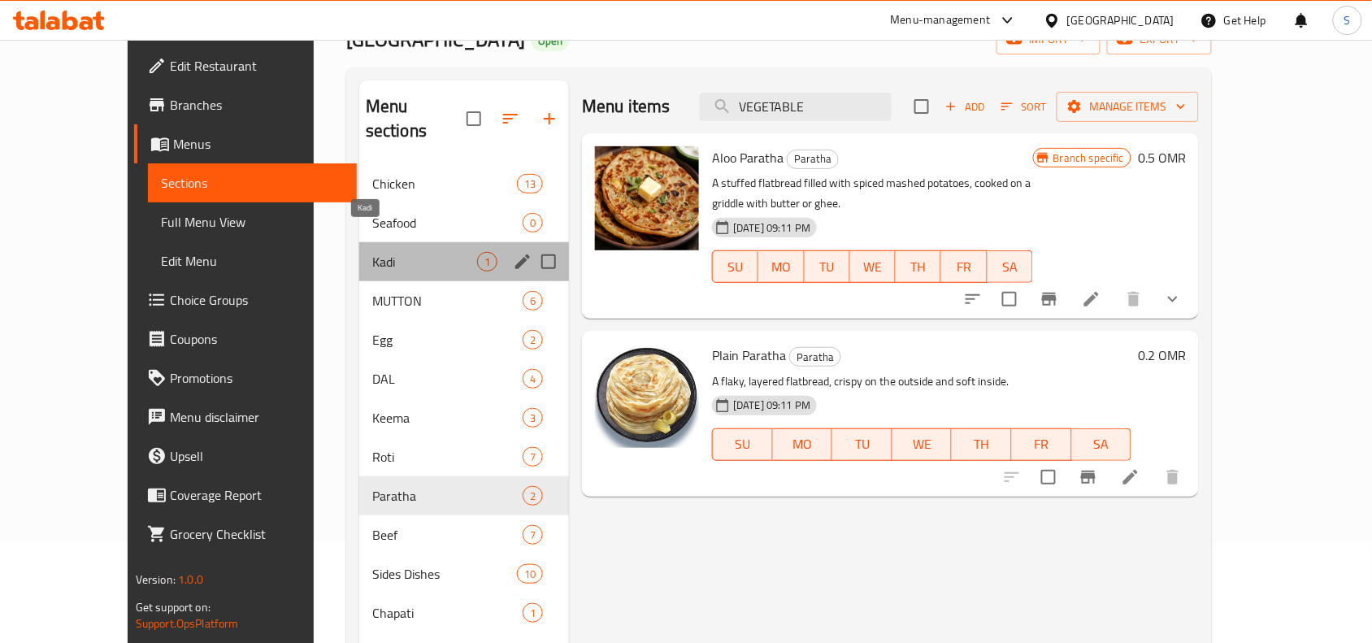
click at [372, 252] on span "Kadi" at bounding box center [424, 262] width 105 height 20
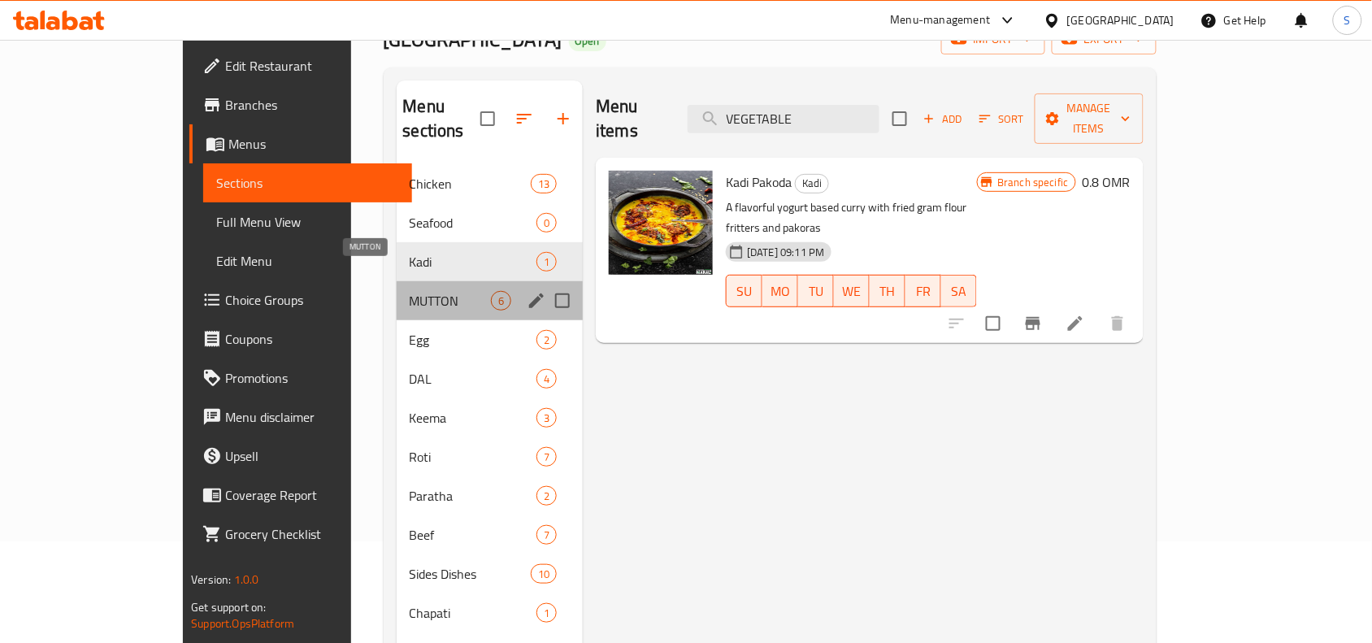
click at [410, 291] on span "MUTTON" at bounding box center [451, 301] width 82 height 20
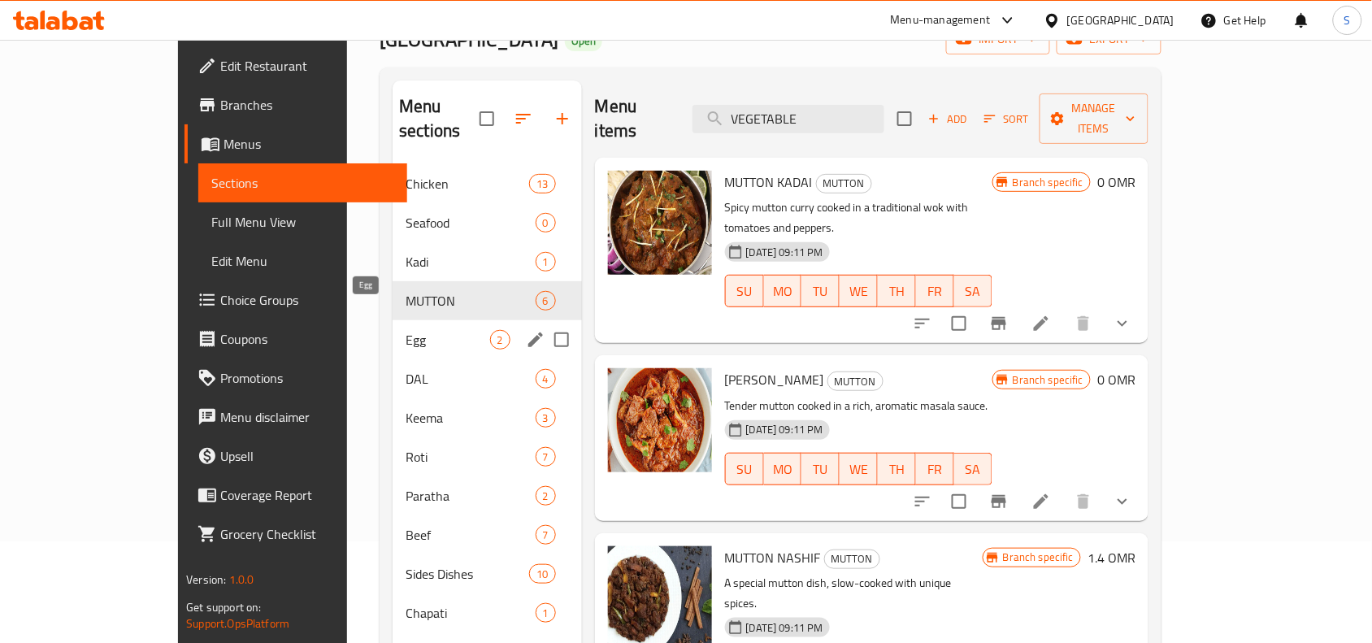
click at [406, 330] on span "Egg" at bounding box center [448, 340] width 84 height 20
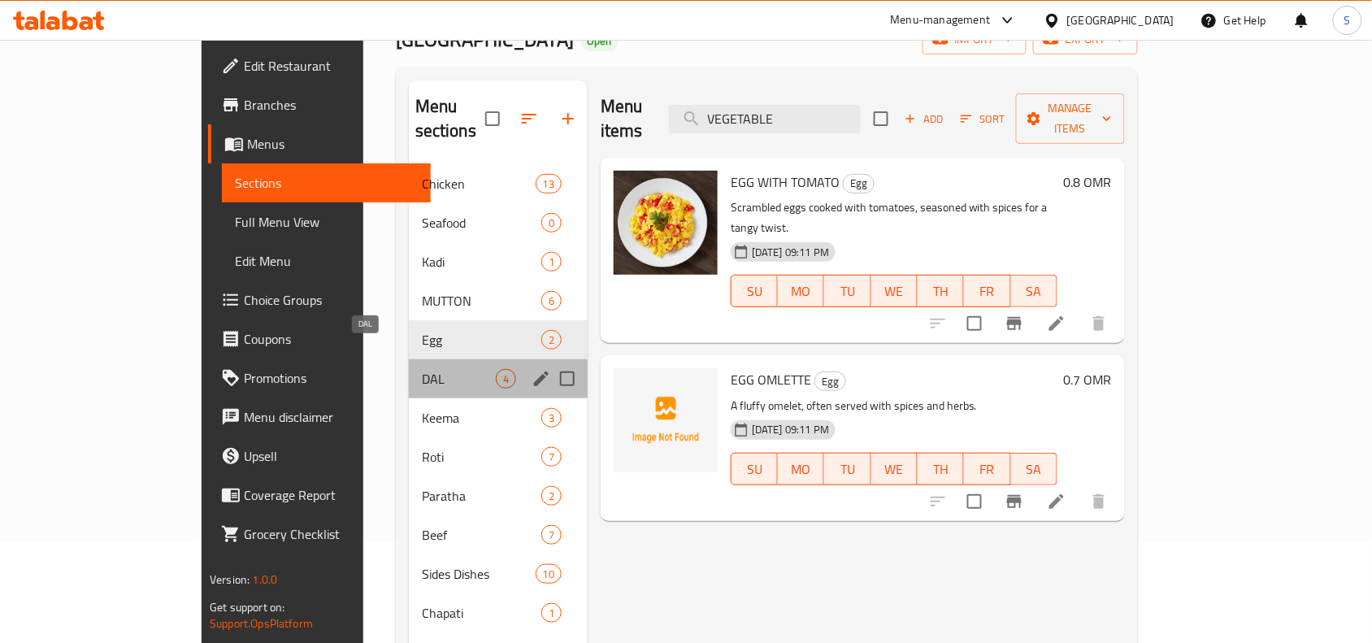
click at [422, 369] on span "DAL" at bounding box center [459, 379] width 74 height 20
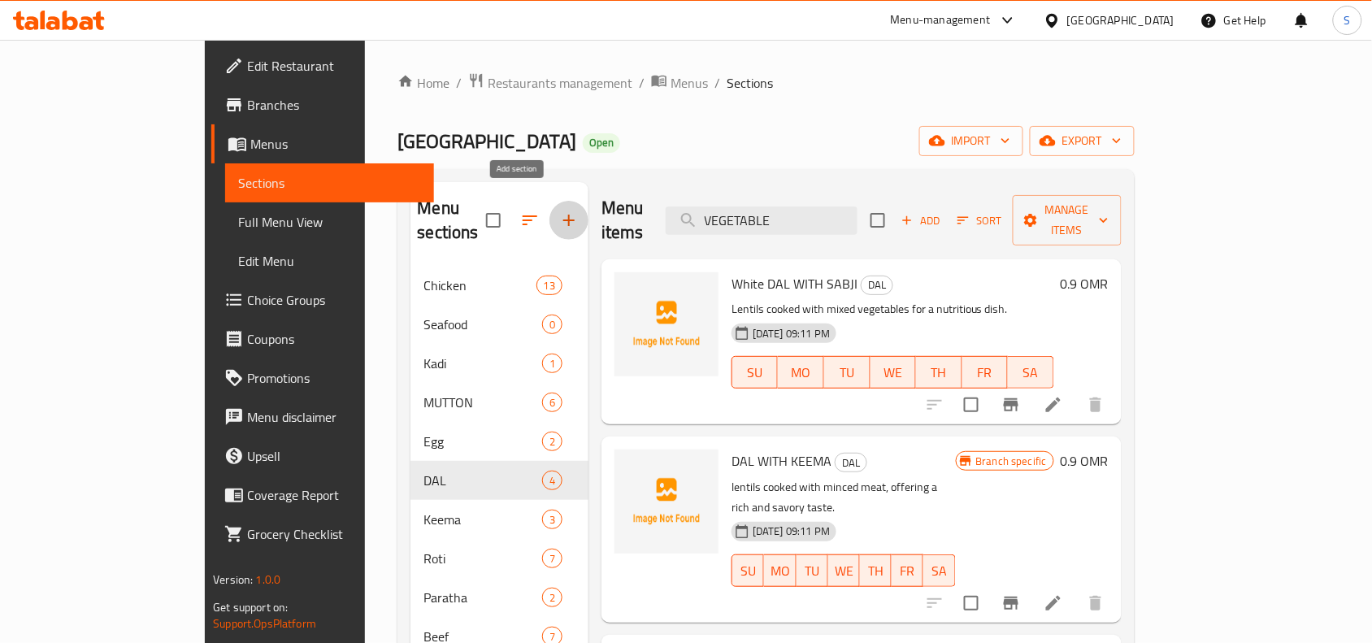
click at [563, 215] on icon "button" at bounding box center [568, 220] width 11 height 11
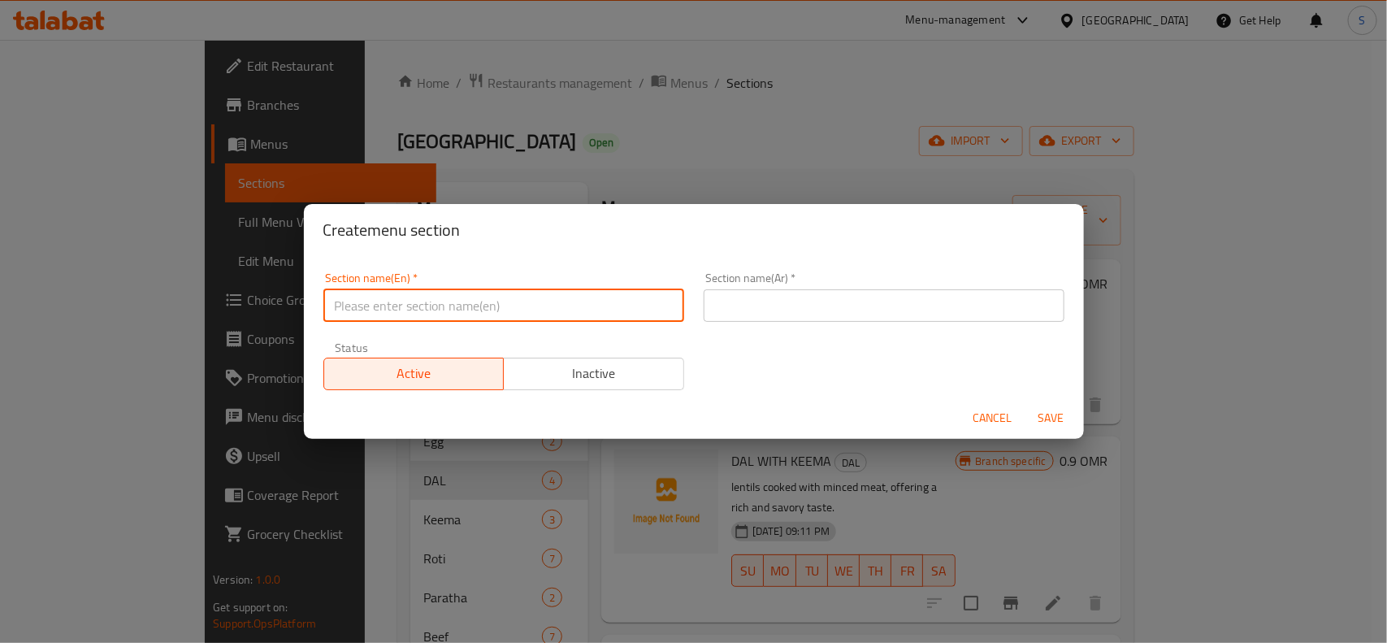
click at [482, 311] on input "text" at bounding box center [503, 305] width 361 height 33
paste input "VEGETABLE SPECIAL"
click at [599, 321] on input "VEGETABLE SPECIAL" at bounding box center [503, 305] width 361 height 33
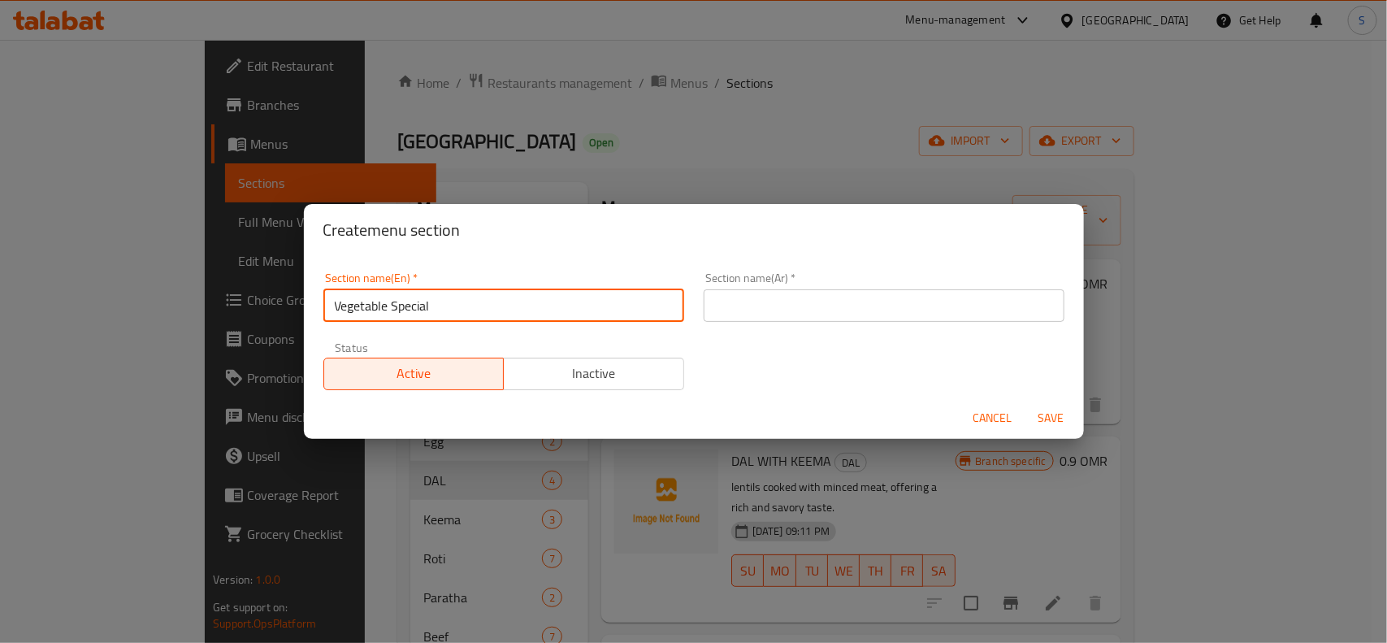
type input "Vegetable Special"
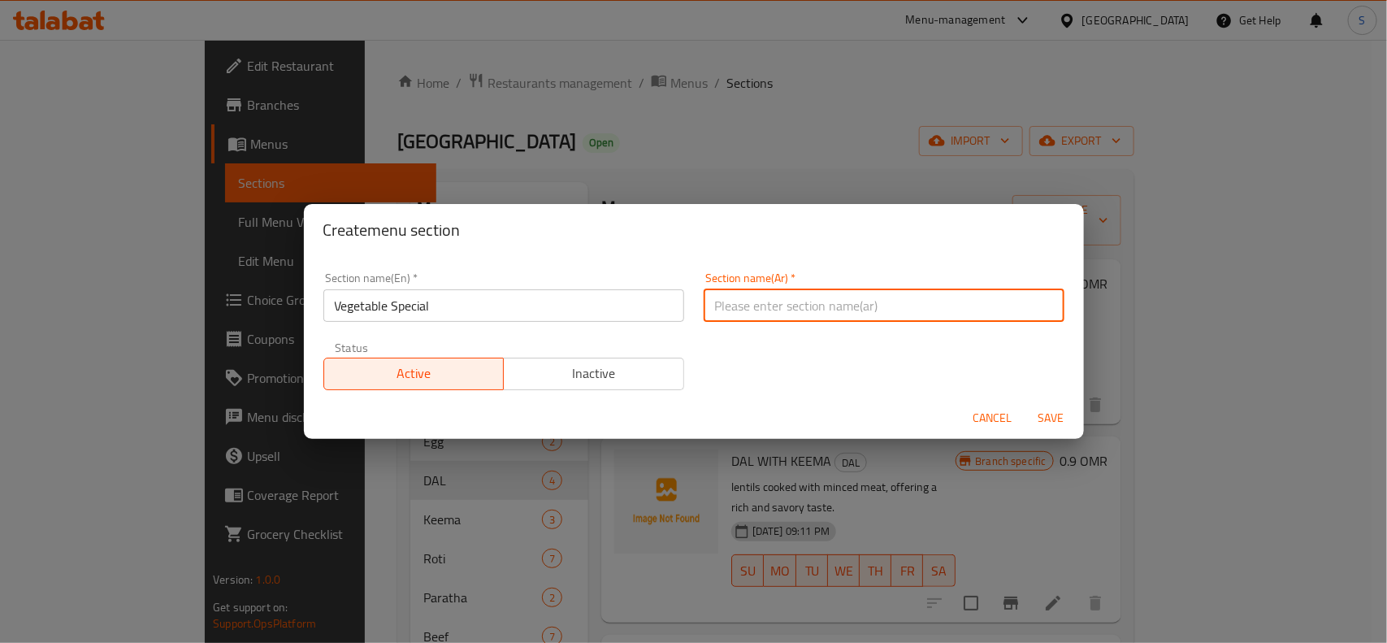
click at [750, 295] on input "text" at bounding box center [884, 305] width 361 height 33
type input "خضار خاص"
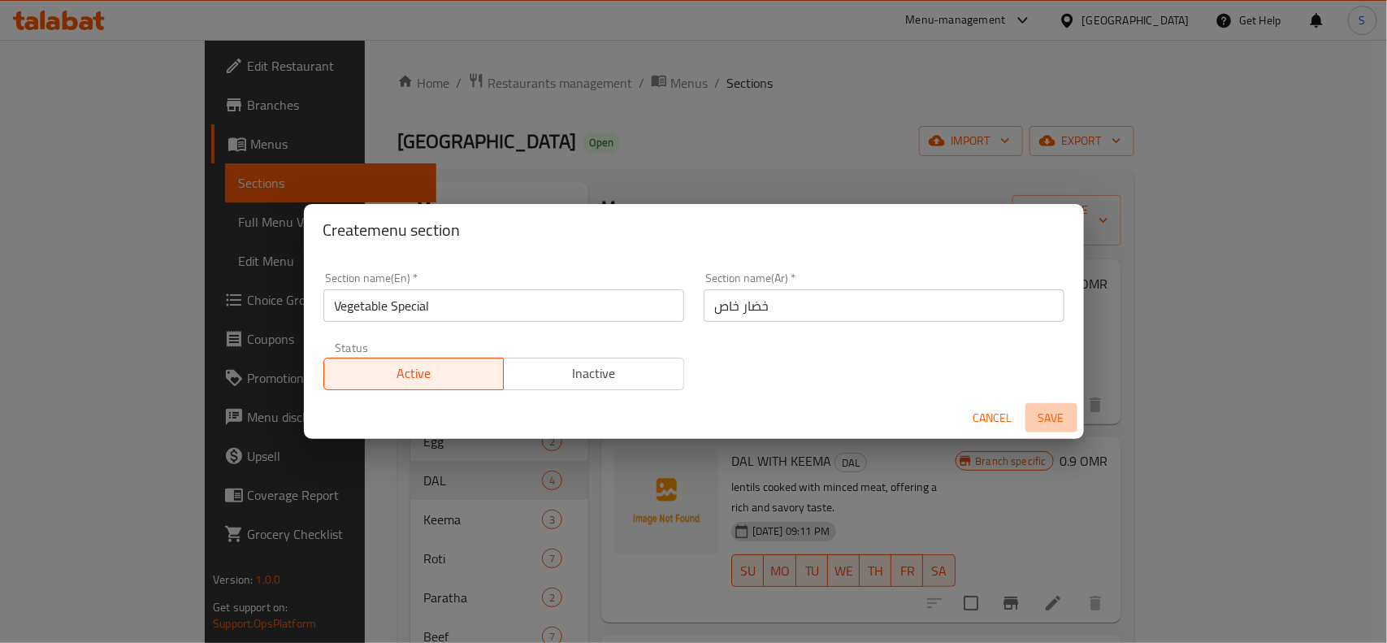
click at [1032, 408] on span "Save" at bounding box center [1051, 418] width 39 height 20
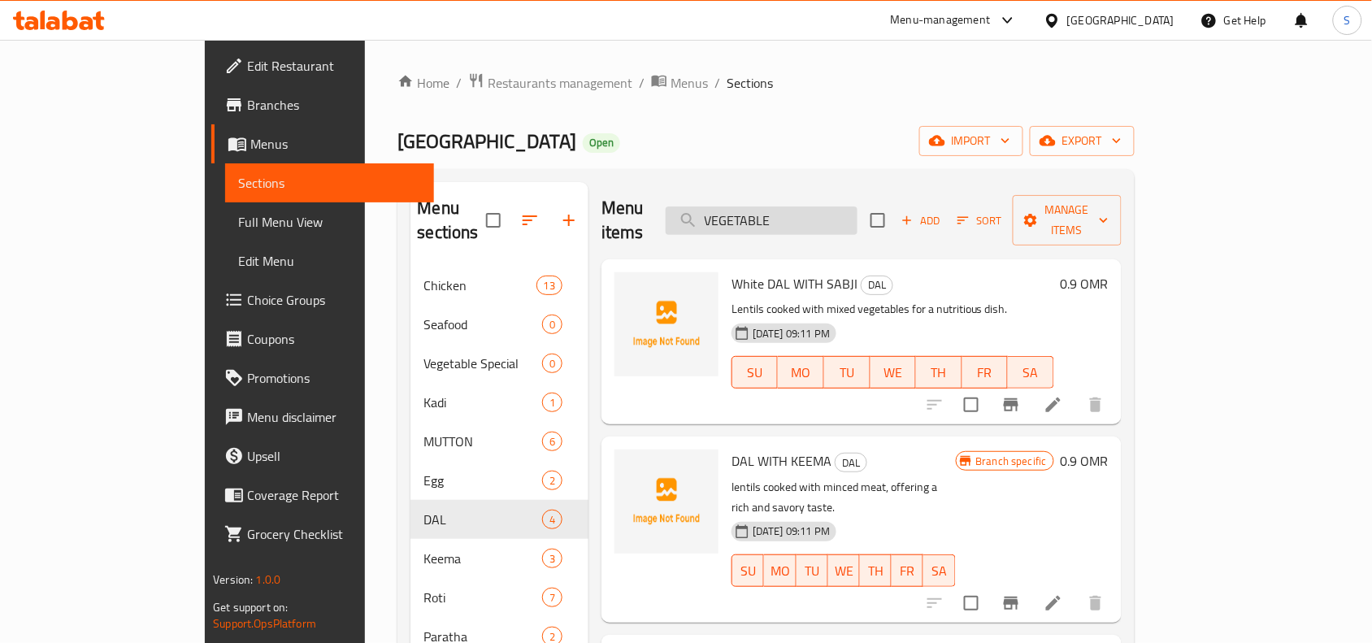
click at [858, 216] on input "VEGETABLE" at bounding box center [762, 220] width 192 height 28
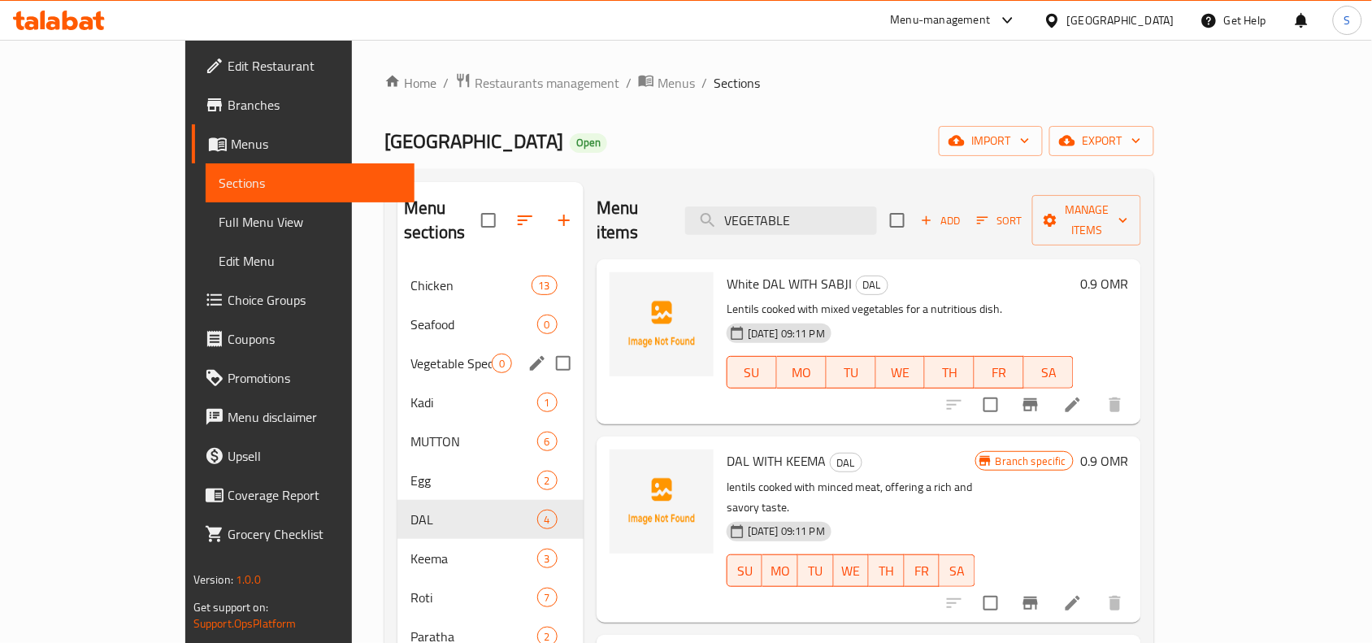
click at [410, 354] on span "Vegetable Special" at bounding box center [450, 364] width 81 height 20
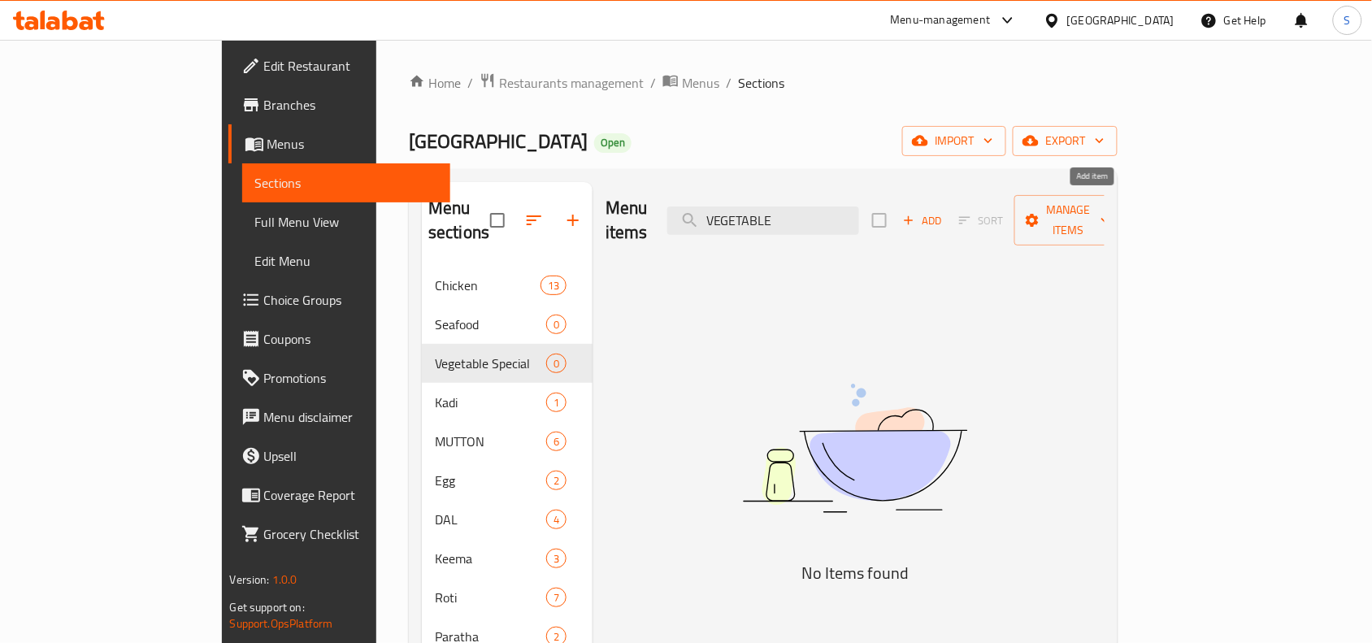
click at [944, 216] on span "Add" at bounding box center [923, 220] width 44 height 19
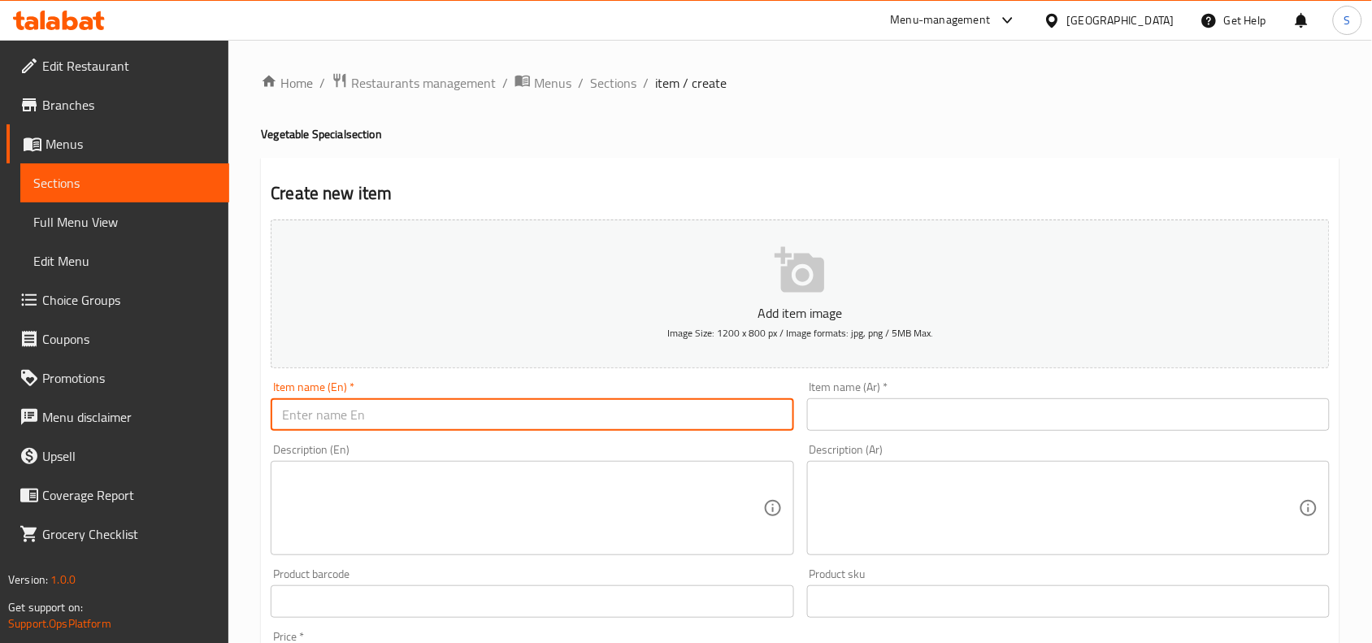
click at [456, 410] on input "text" at bounding box center [532, 414] width 523 height 33
paste input "VEGETABLE CURRY"
click at [456, 410] on input "VEGETABLE CURRY" at bounding box center [532, 414] width 523 height 33
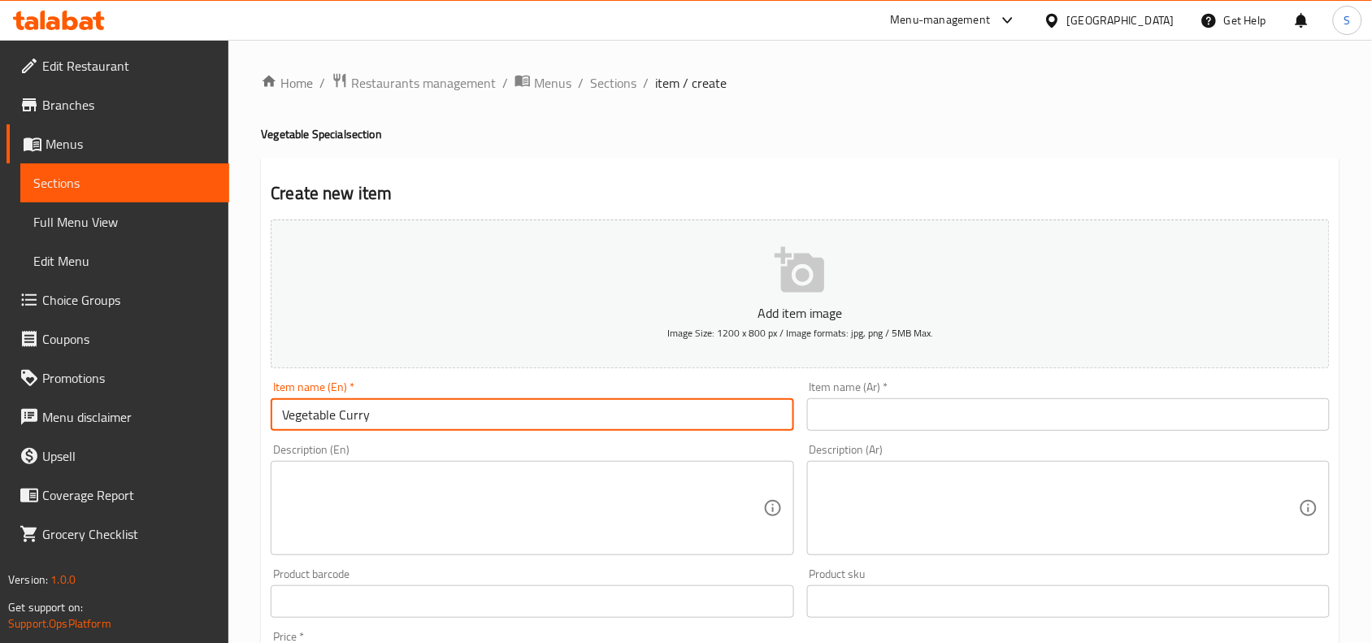
type input "Vegetable Curry"
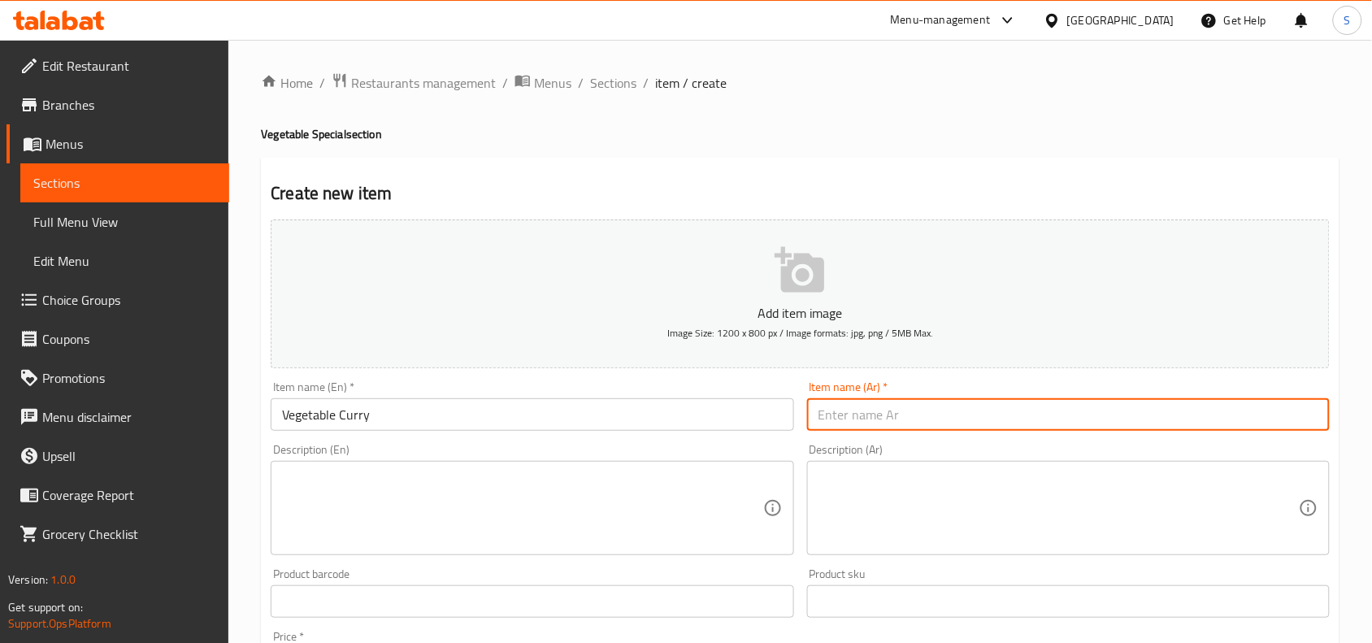
click at [904, 427] on input "text" at bounding box center [1068, 414] width 523 height 33
type input "كاري بالخضار"
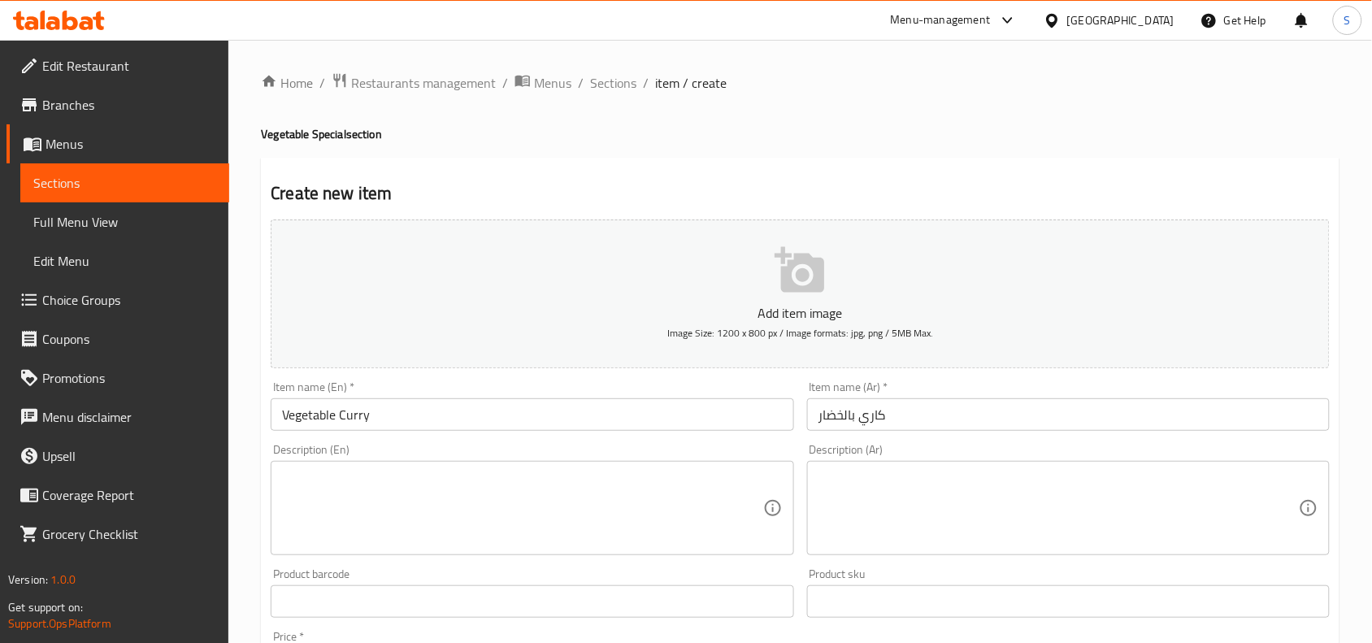
click at [753, 395] on div "Item name (En)   * Vegetable Curry Item name (En) *" at bounding box center [532, 406] width 523 height 50
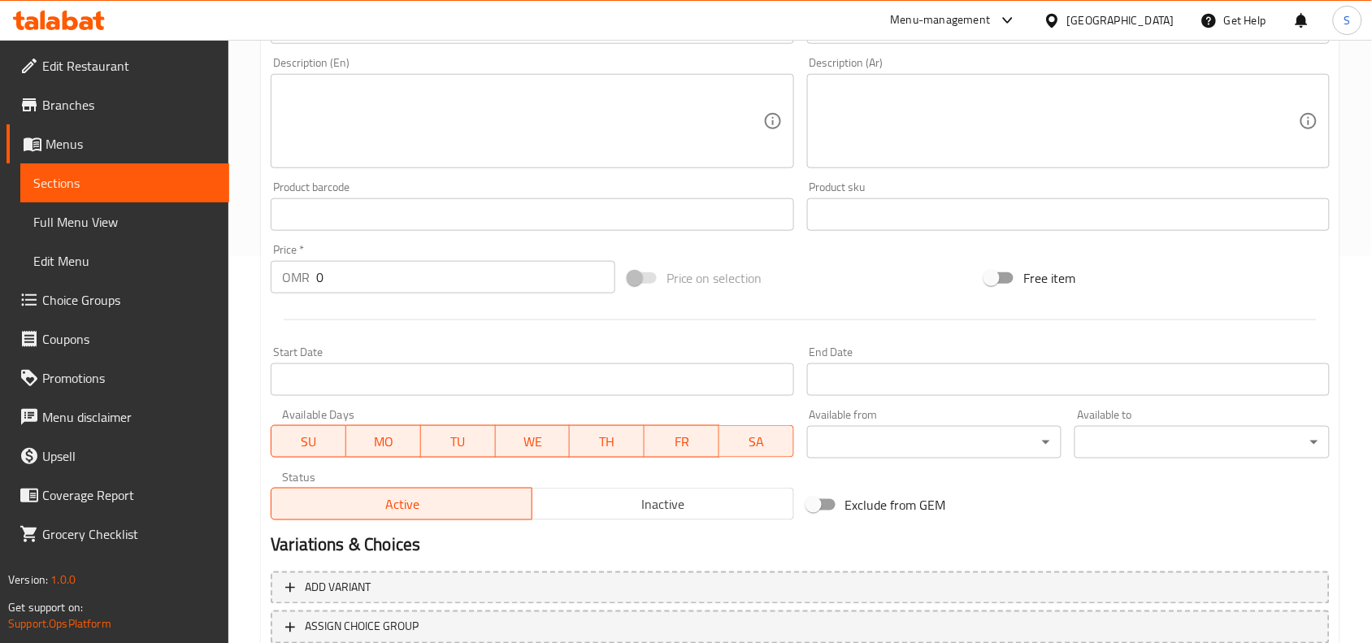
scroll to position [406, 0]
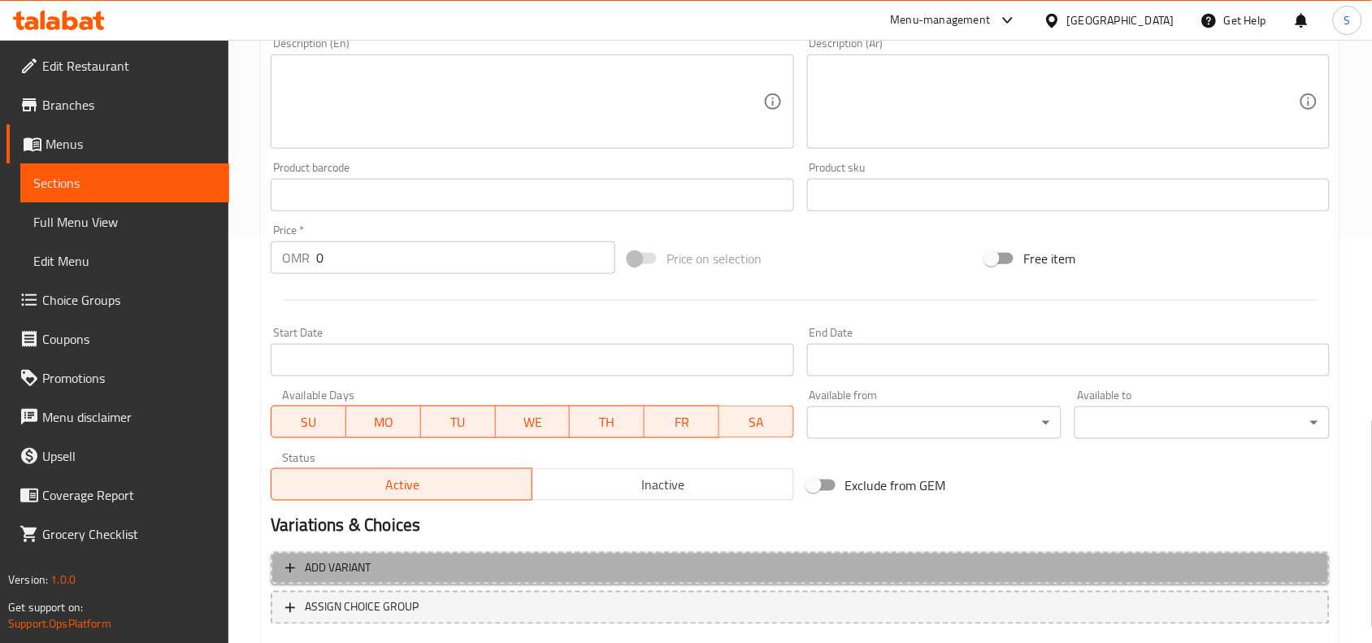
click at [543, 566] on span "Add variant" at bounding box center [800, 568] width 1030 height 20
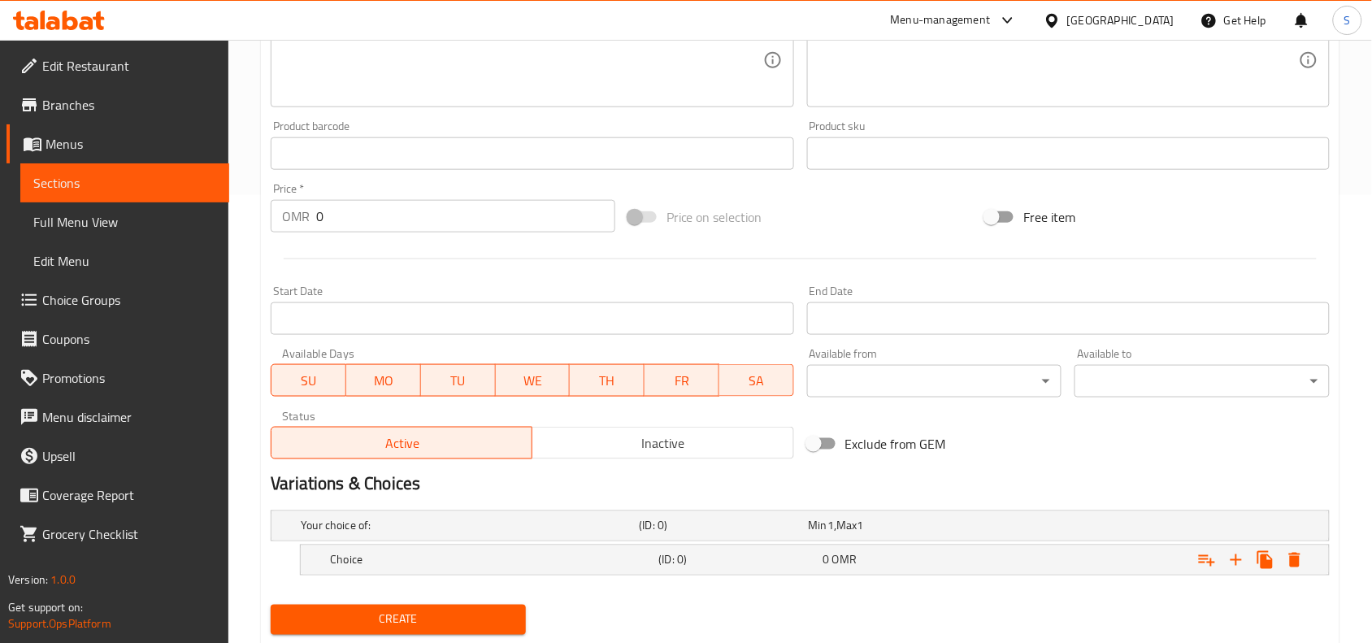
scroll to position [494, 0]
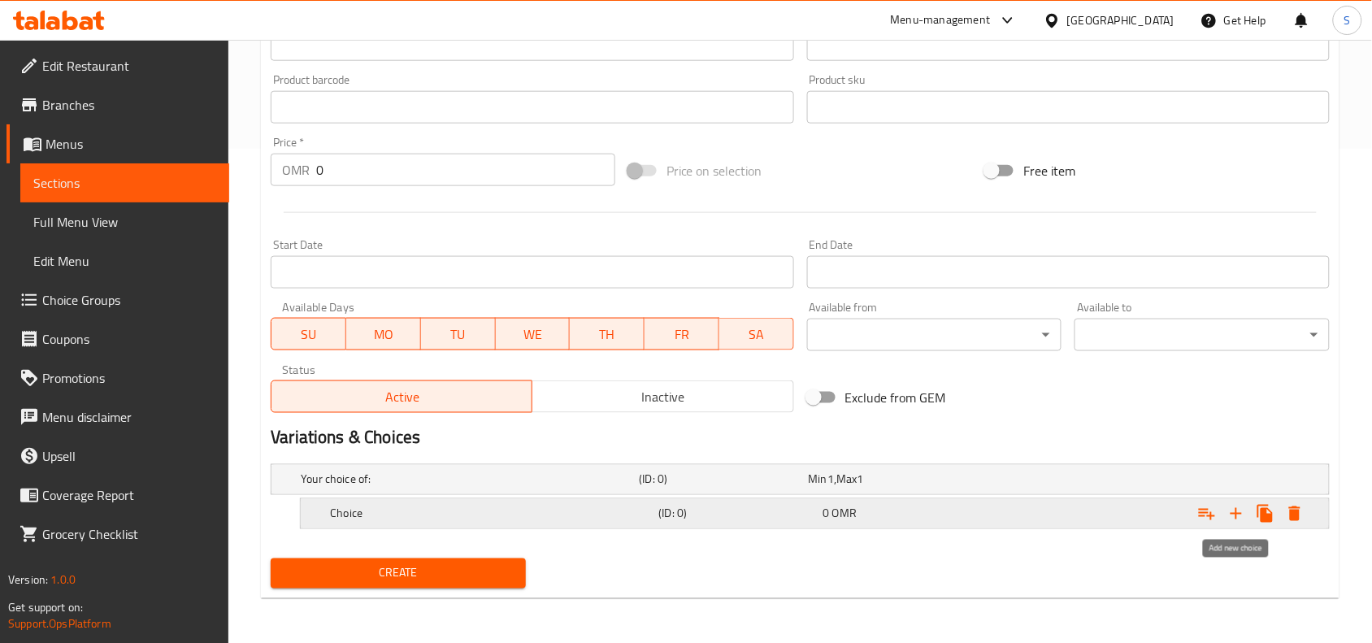
click at [1240, 519] on icon "Expand" at bounding box center [1237, 514] width 20 height 20
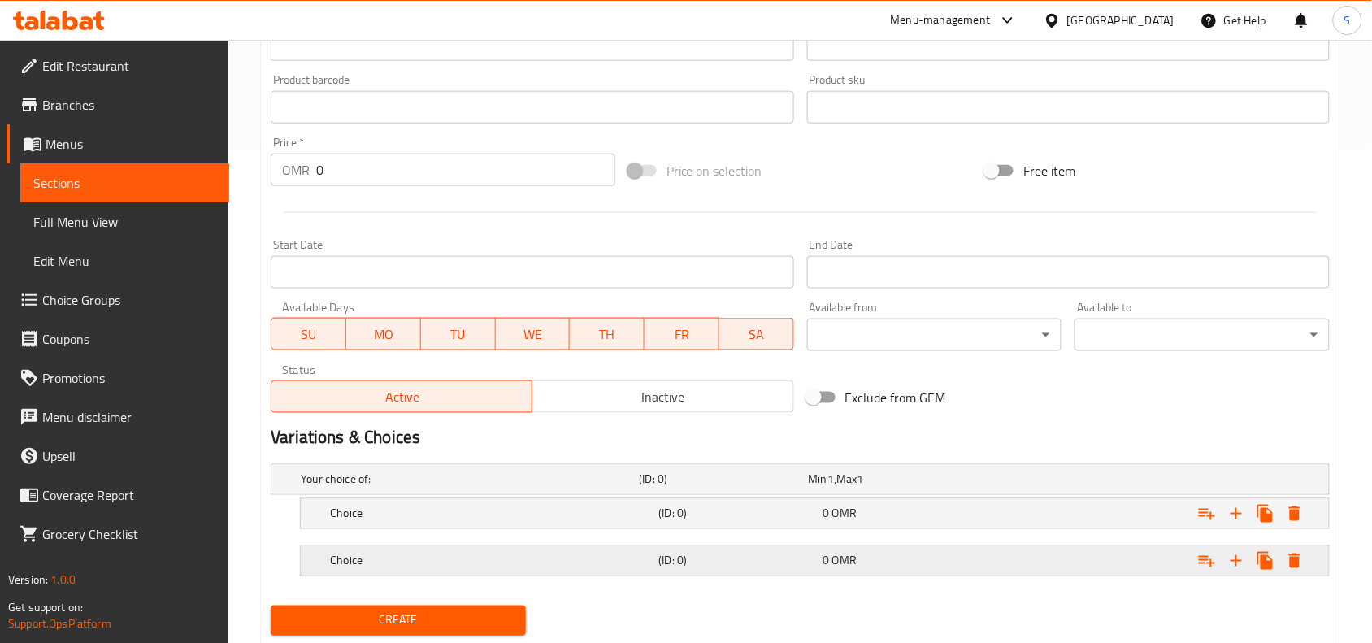
click at [679, 488] on h5 "(ID: 0)" at bounding box center [721, 479] width 163 height 16
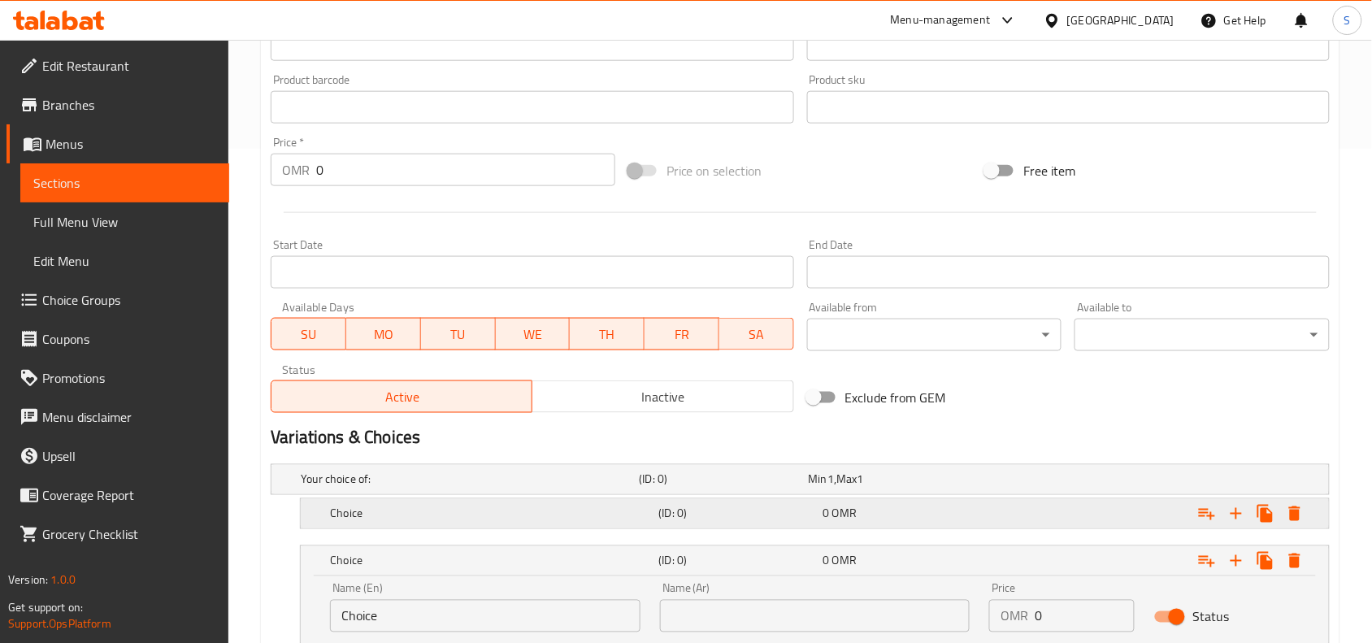
click at [620, 497] on div "Choice (ID: 0) 0 OMR" at bounding box center [804, 480] width 1015 height 36
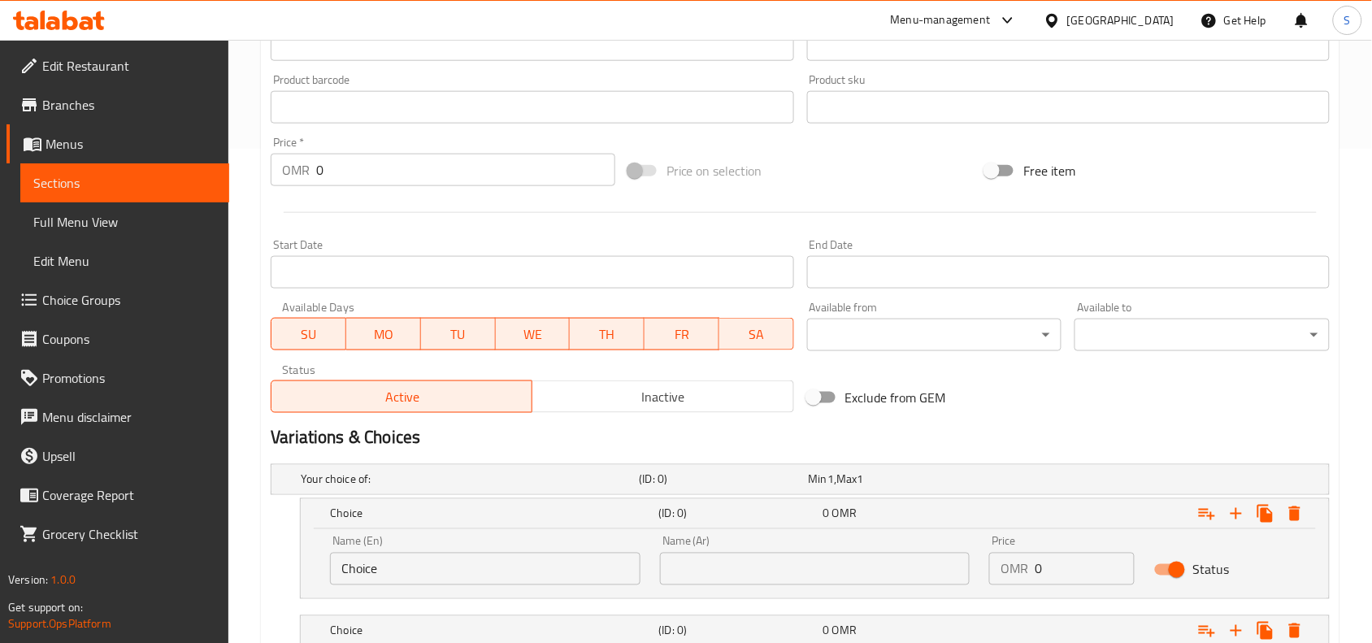
scroll to position [596, 0]
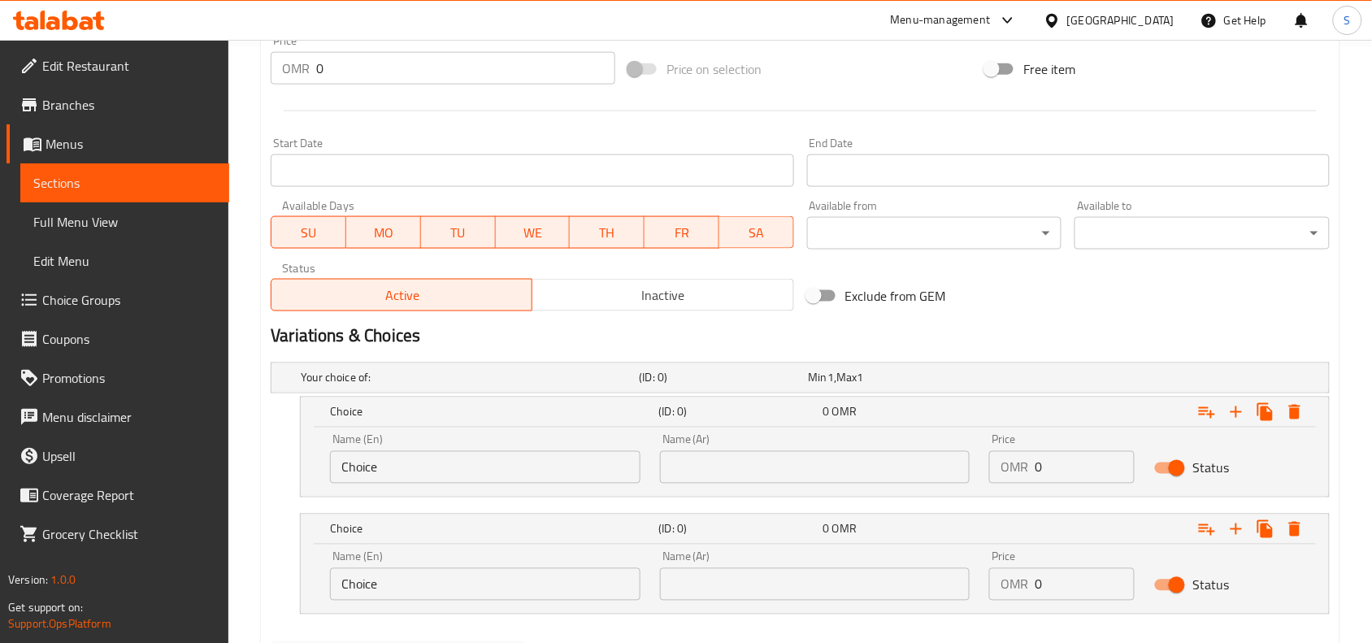
click at [527, 571] on input "Choice" at bounding box center [485, 584] width 310 height 33
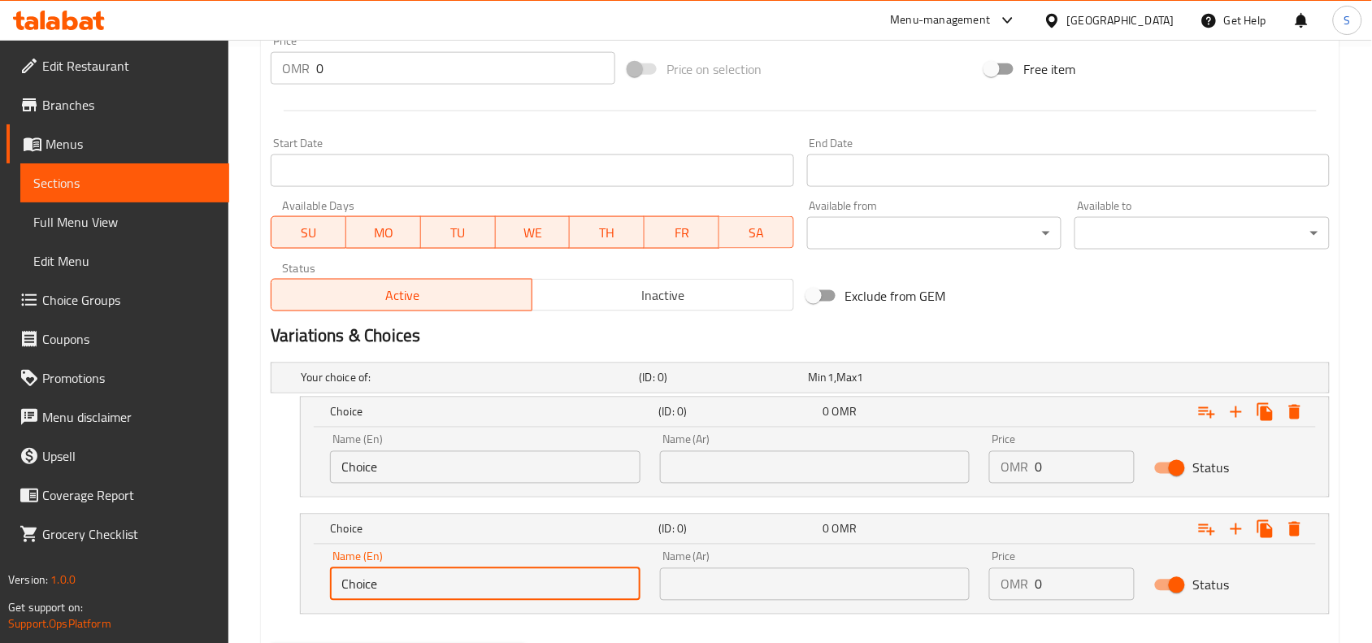
click at [521, 575] on input "Choice" at bounding box center [485, 584] width 310 height 33
click at [534, 475] on input "Choice" at bounding box center [485, 467] width 310 height 33
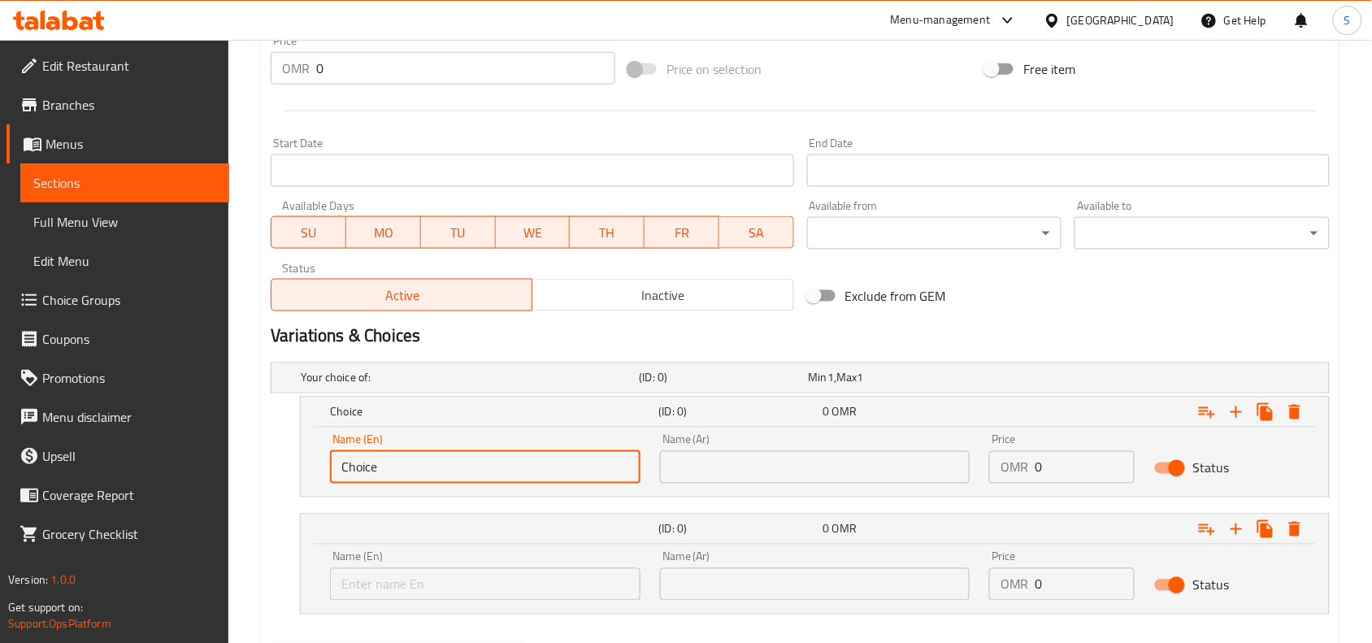
click at [534, 475] on input "Choice" at bounding box center [485, 467] width 310 height 33
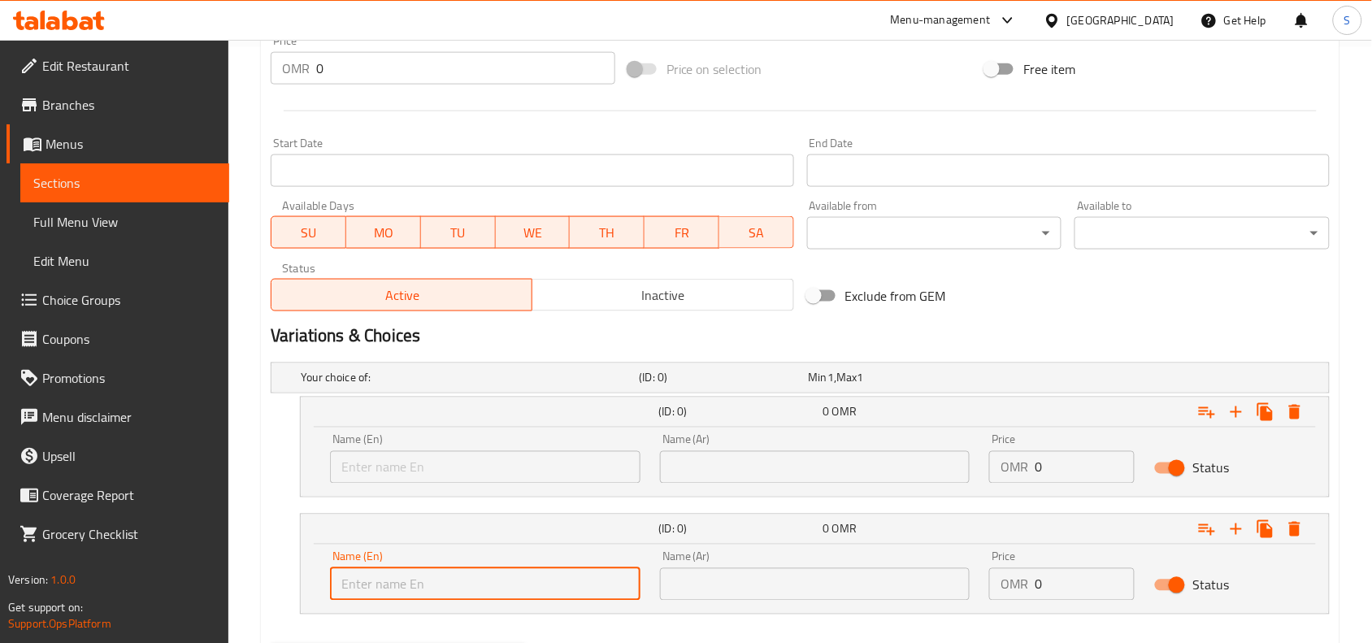
click at [504, 570] on input "text" at bounding box center [485, 584] width 310 height 33
type input "With Rice"
click at [530, 480] on input "text" at bounding box center [485, 467] width 310 height 33
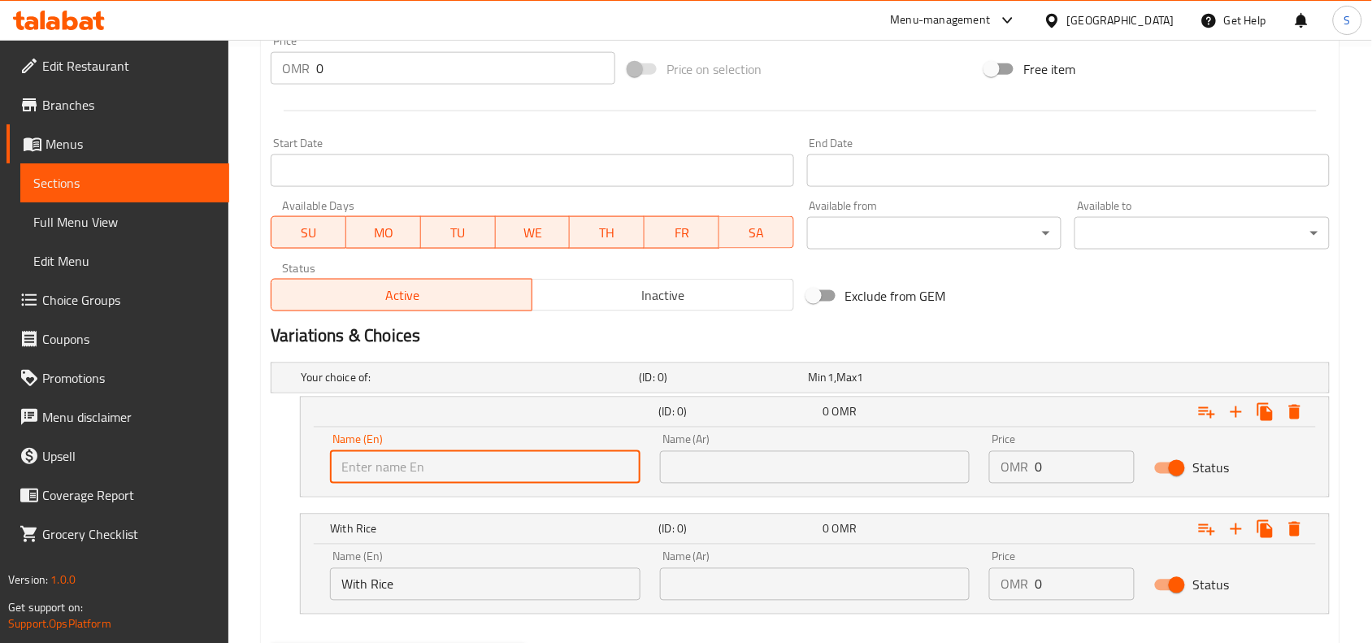
type input "With Roti"
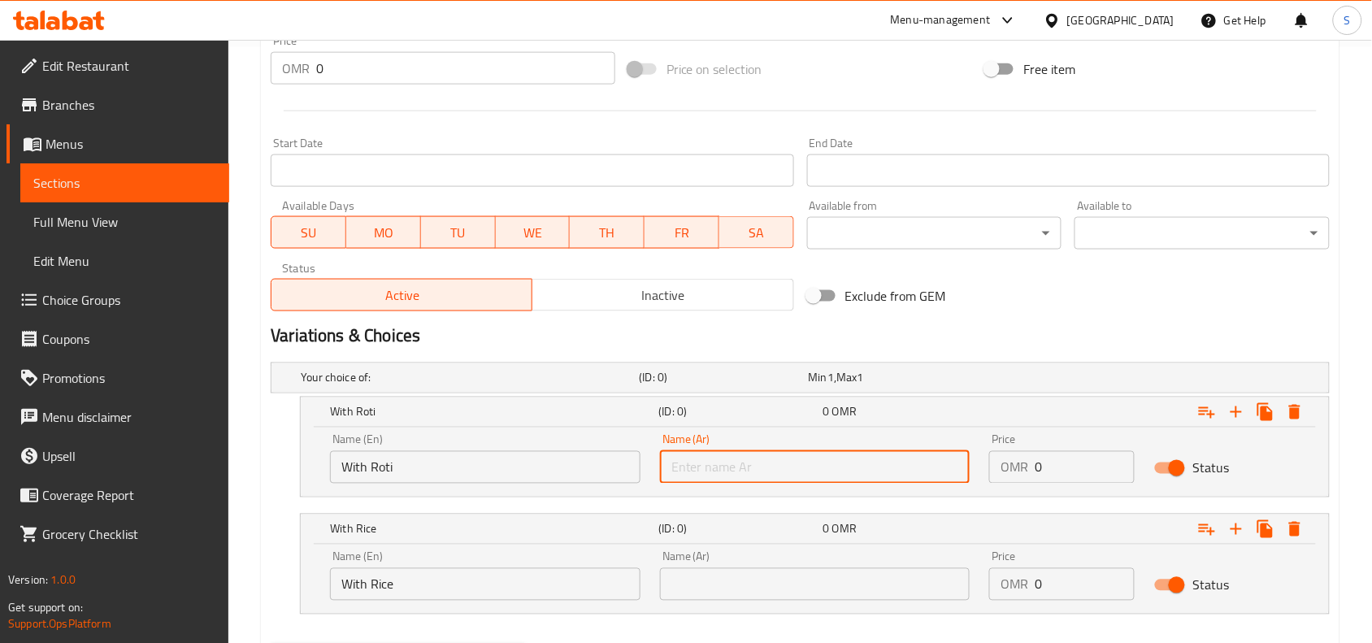
click at [876, 461] on input "text" at bounding box center [815, 467] width 310 height 33
type input "مع روتي"
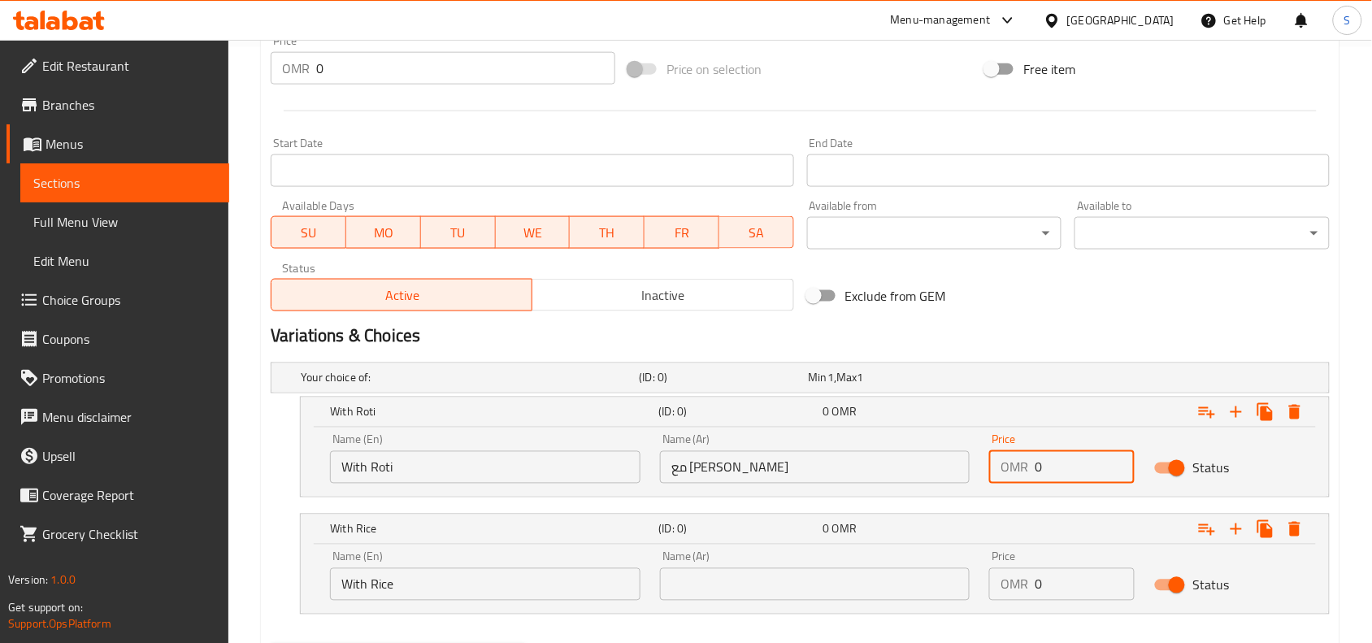
drag, startPoint x: 1040, startPoint y: 462, endPoint x: 977, endPoint y: 455, distance: 63.7
click at [977, 455] on div "Name (En) With Roti Name (En) Name (Ar) مع روتي Name (Ar) Price OMR 0 Price Sta…" at bounding box center [814, 458] width 989 height 69
type input "1.2"
click at [851, 588] on input "text" at bounding box center [815, 584] width 310 height 33
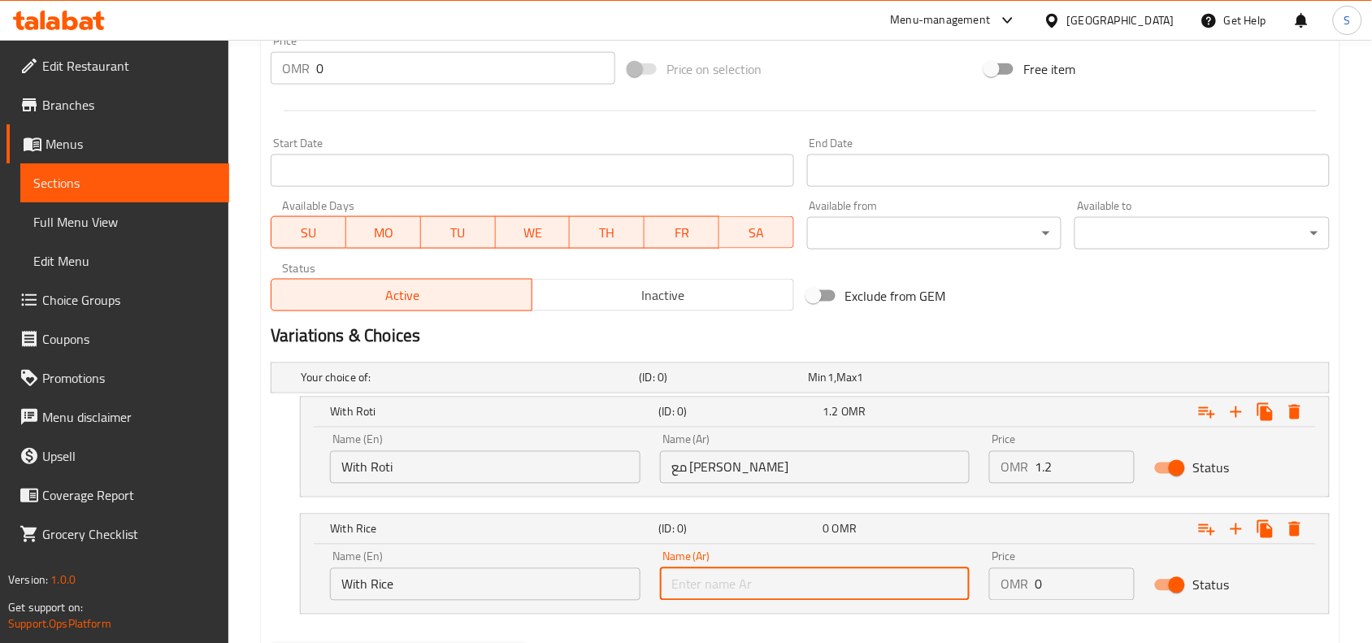
type input "مع أرز"
drag, startPoint x: 1071, startPoint y: 583, endPoint x: 978, endPoint y: 569, distance: 94.5
click at [978, 569] on div "Name (En) With Rice Name (En) Name (Ar) مع أرز Name (Ar) Price OMR 0 Price Stat…" at bounding box center [814, 575] width 989 height 69
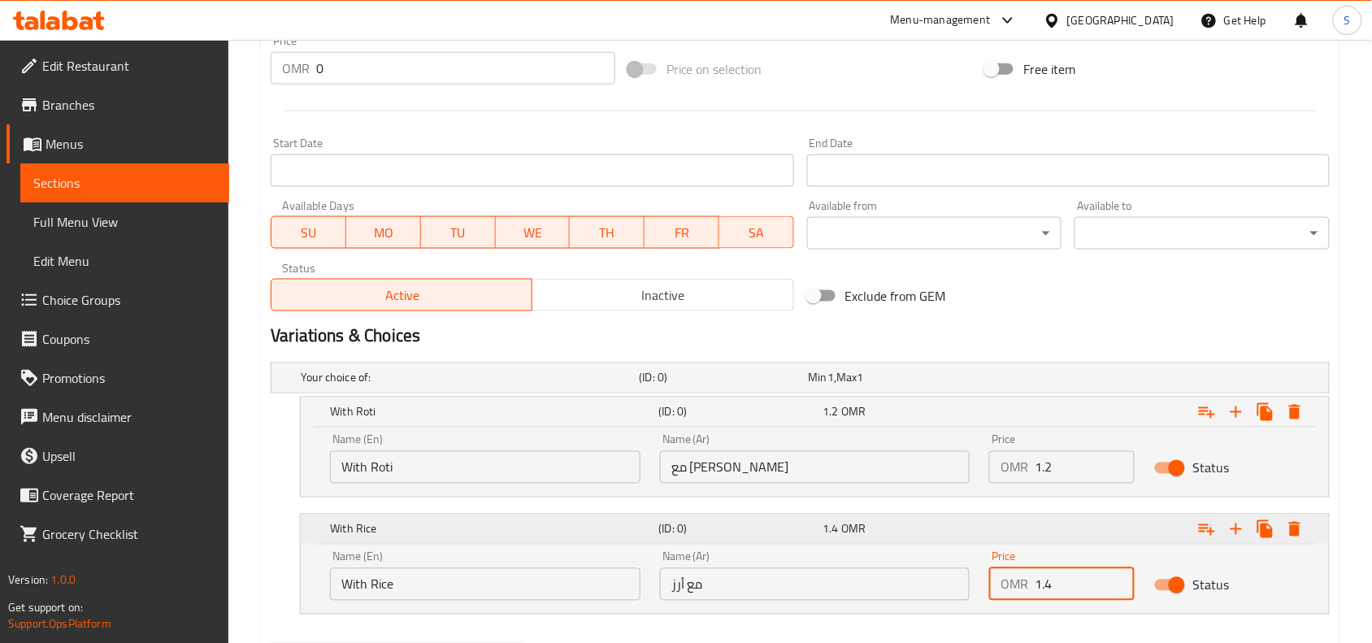
type input "1.4"
click at [941, 423] on div "1.4 OMR" at bounding box center [902, 412] width 164 height 23
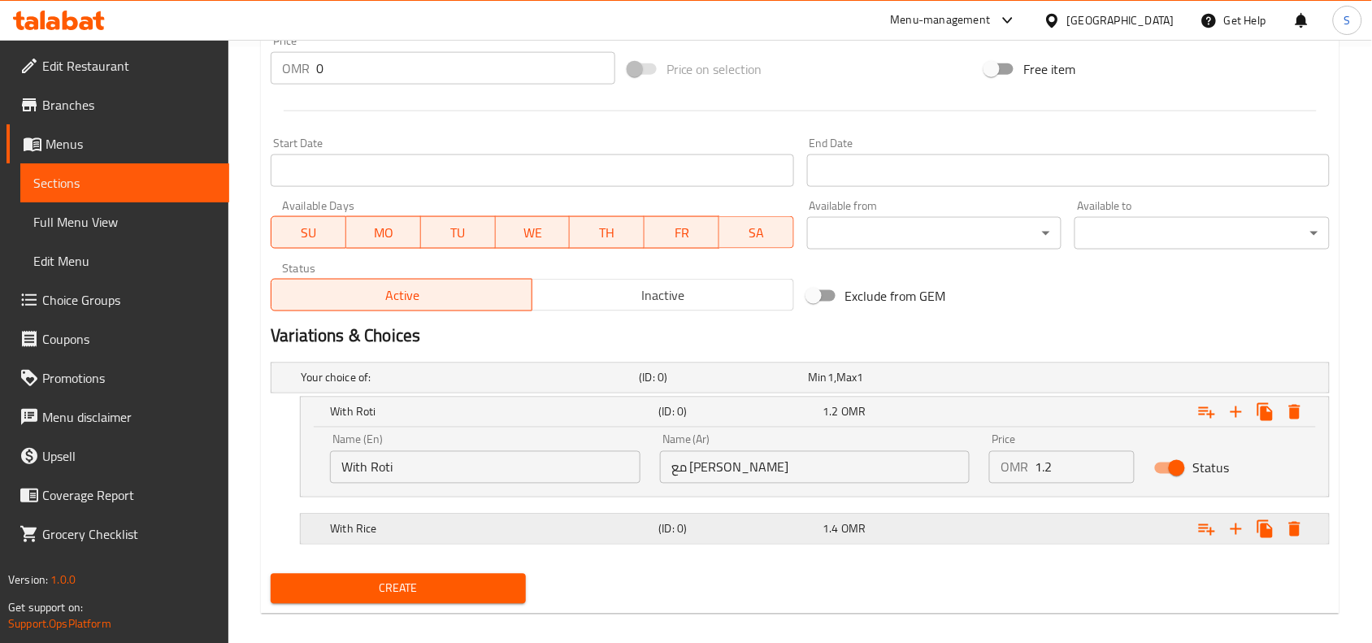
click at [941, 389] on div "1.4 OMR" at bounding box center [889, 378] width 169 height 23
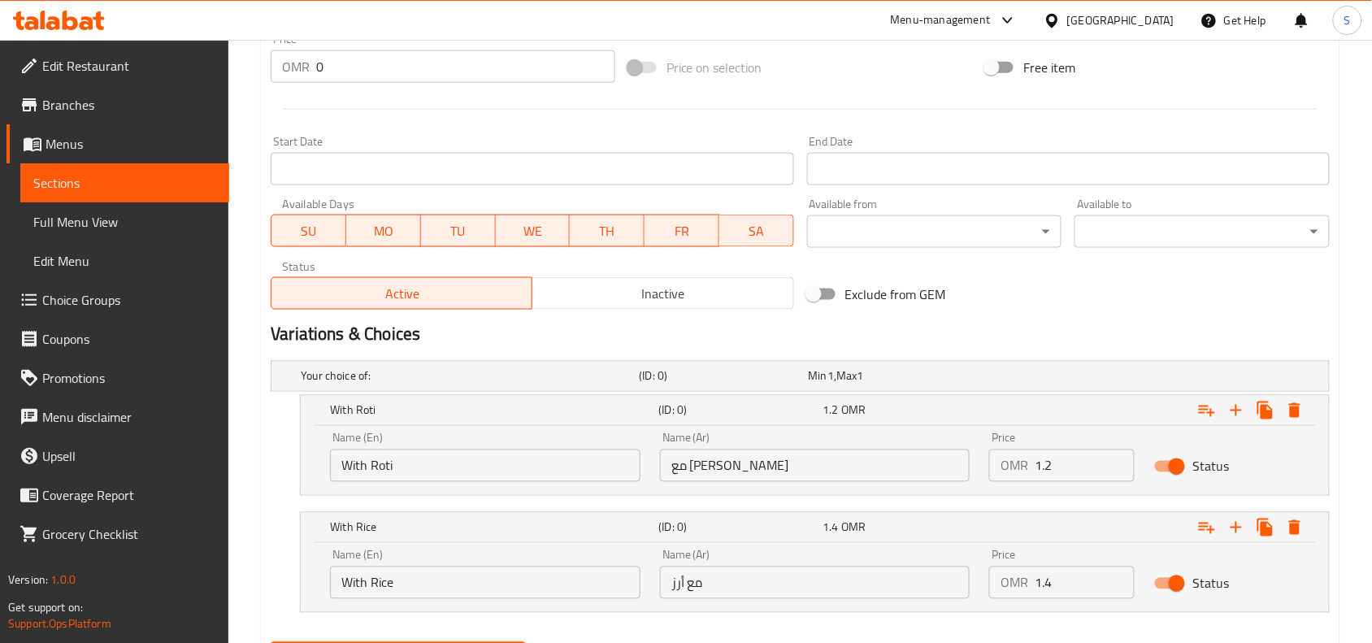
scroll to position [681, 0]
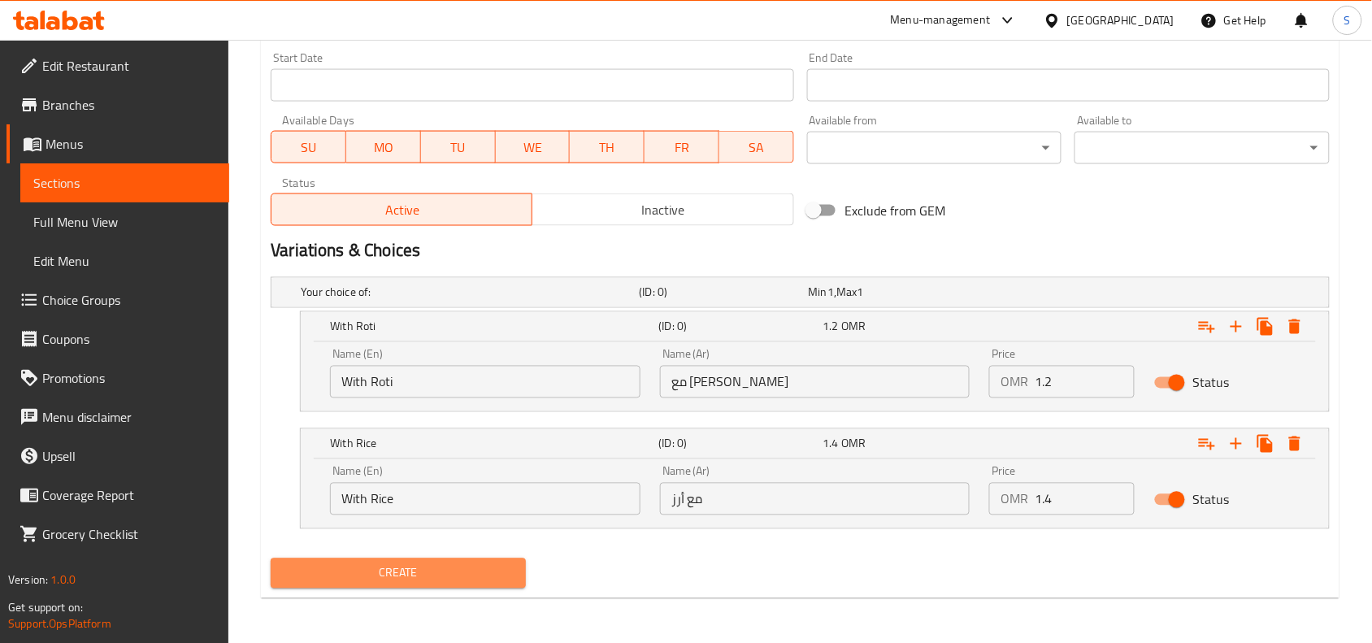
click at [447, 561] on button "Create" at bounding box center [398, 573] width 255 height 30
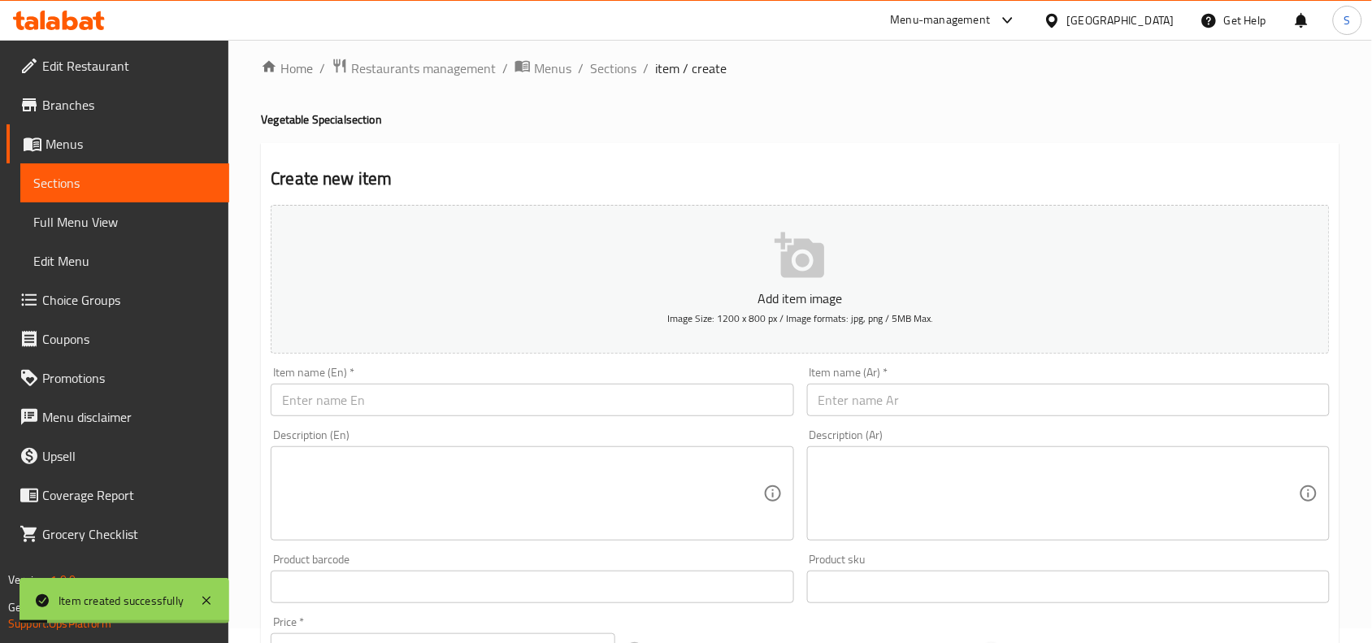
scroll to position [0, 0]
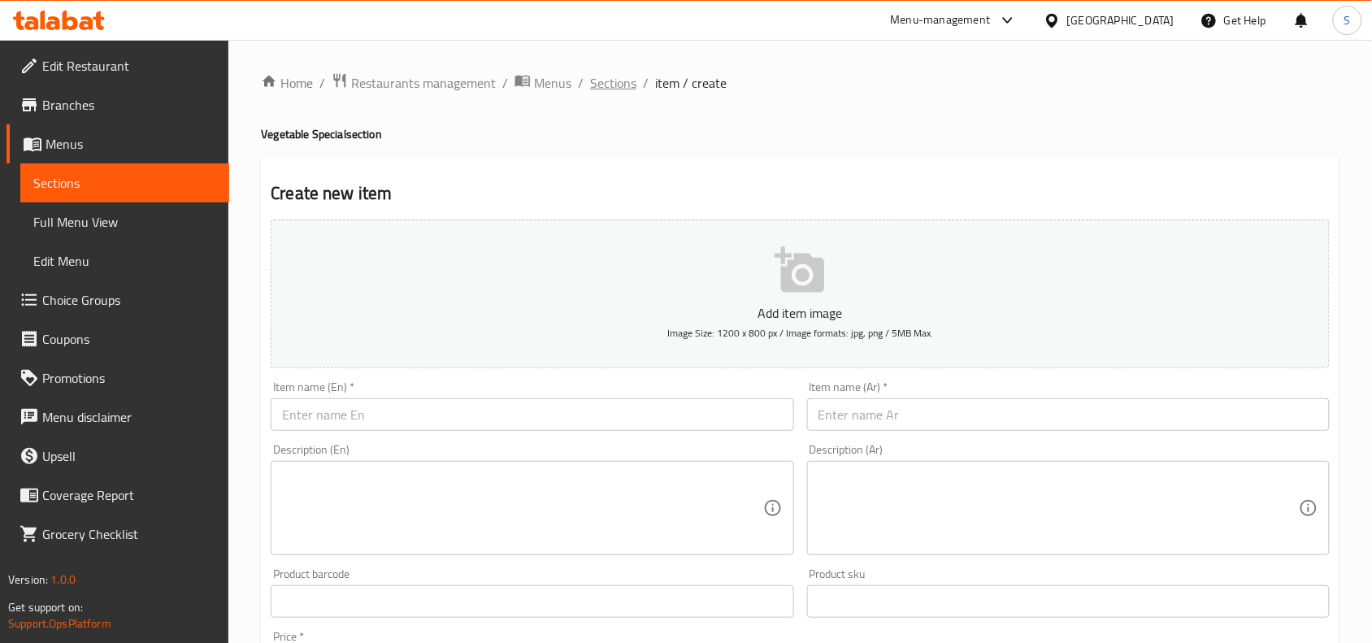
click at [610, 74] on span "Sections" at bounding box center [613, 83] width 46 height 20
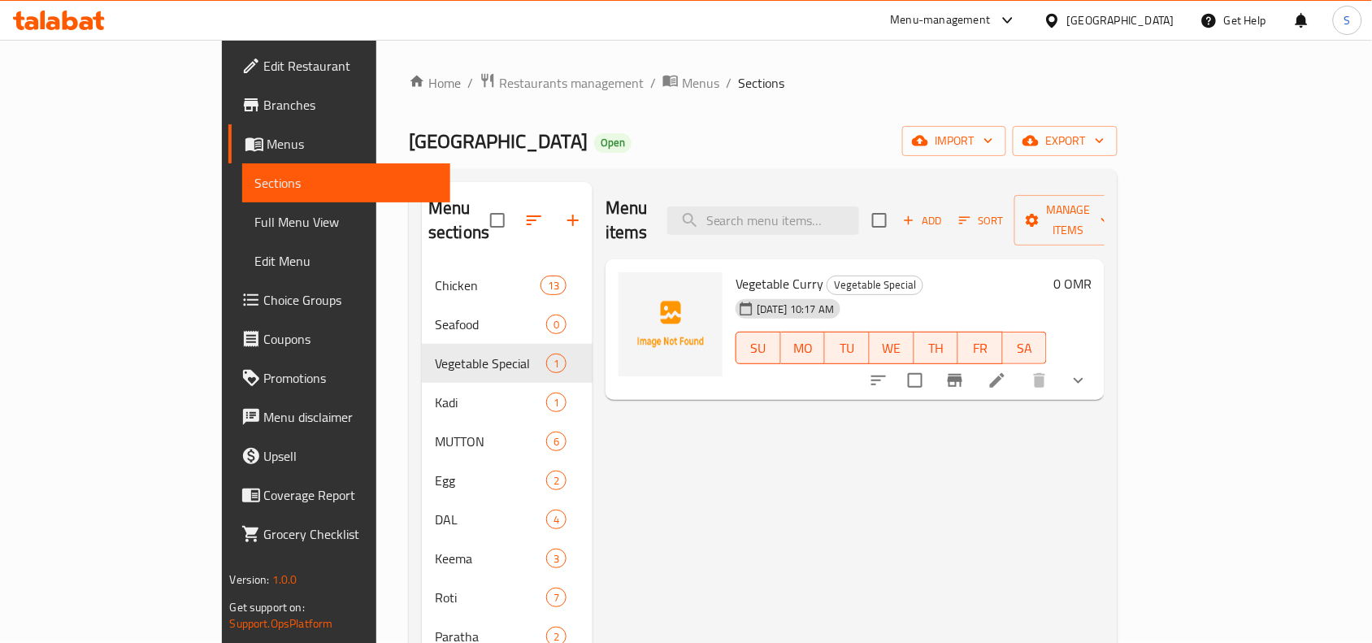
click at [821, 228] on div "Menu items Add Sort Manage items" at bounding box center [855, 220] width 499 height 77
click at [822, 214] on input "search" at bounding box center [763, 220] width 192 height 28
paste input "MIX VEG TAWA"
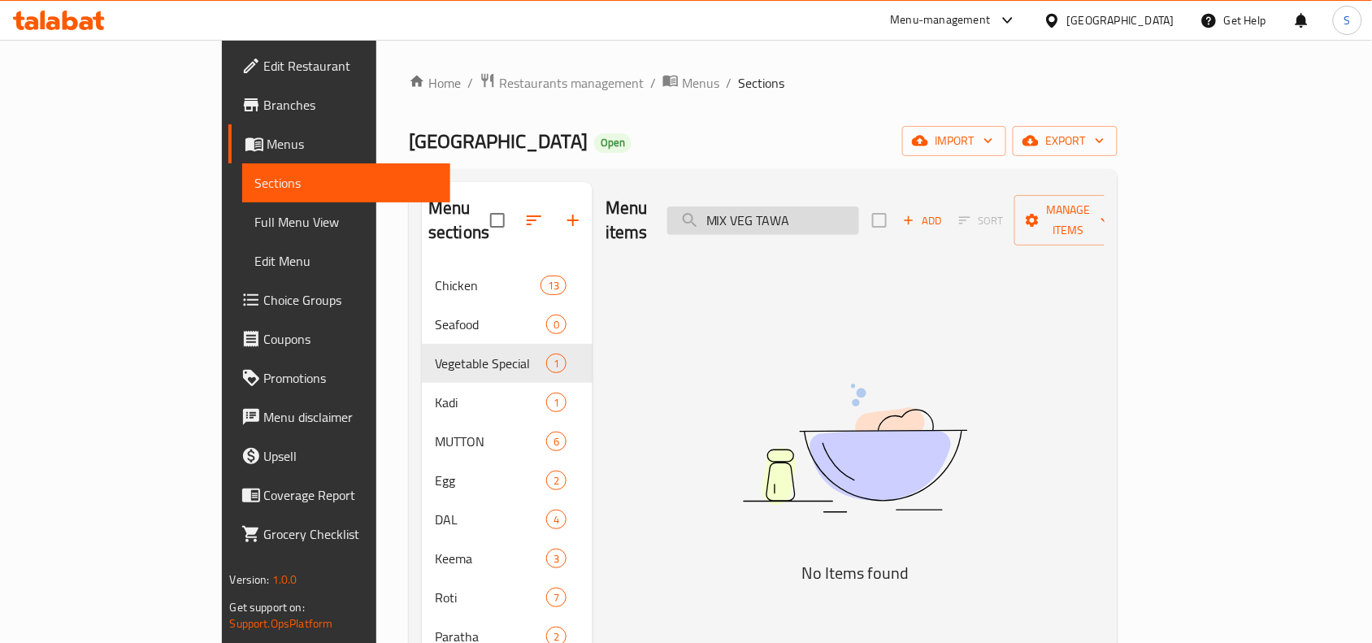
click at [829, 210] on input "MIX VEG TAWA" at bounding box center [763, 220] width 192 height 28
drag, startPoint x: 832, startPoint y: 215, endPoint x: 921, endPoint y: 224, distance: 89.9
click at [921, 224] on div "Menu items MIX VEG TAWA Add Sort Manage items" at bounding box center [855, 220] width 499 height 77
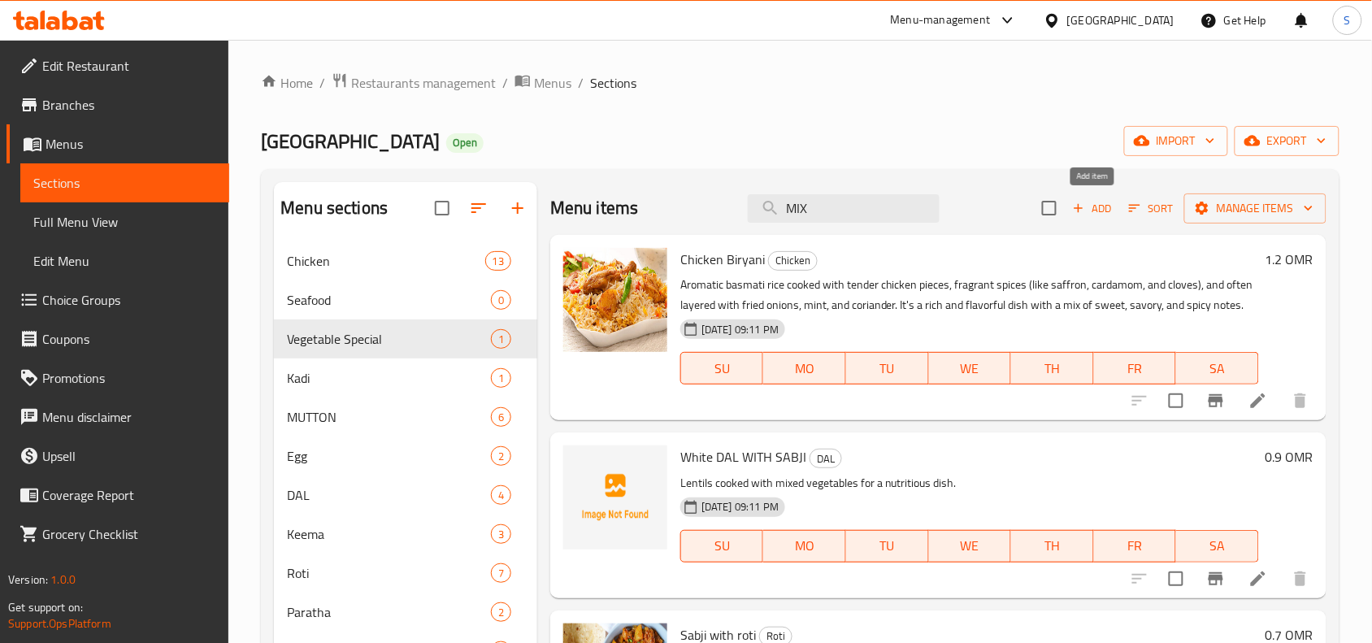
type input "MIX"
click at [1104, 208] on span "Add" at bounding box center [1092, 208] width 44 height 19
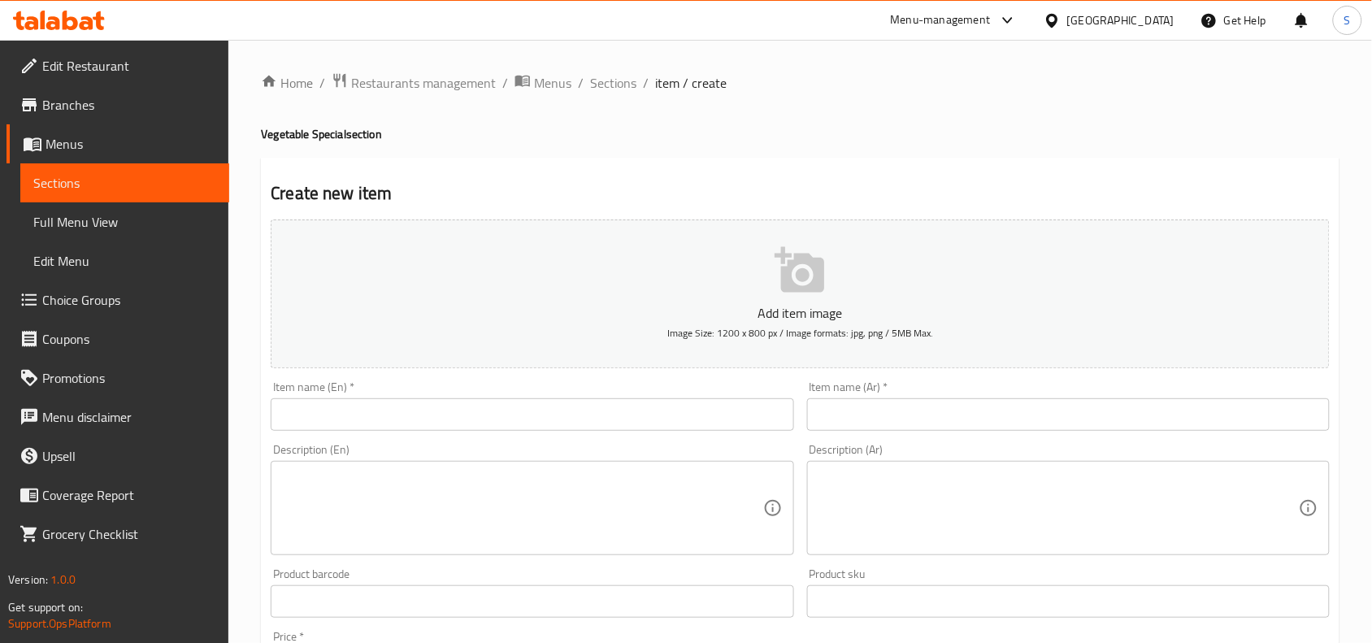
click at [549, 407] on input "text" at bounding box center [532, 414] width 523 height 33
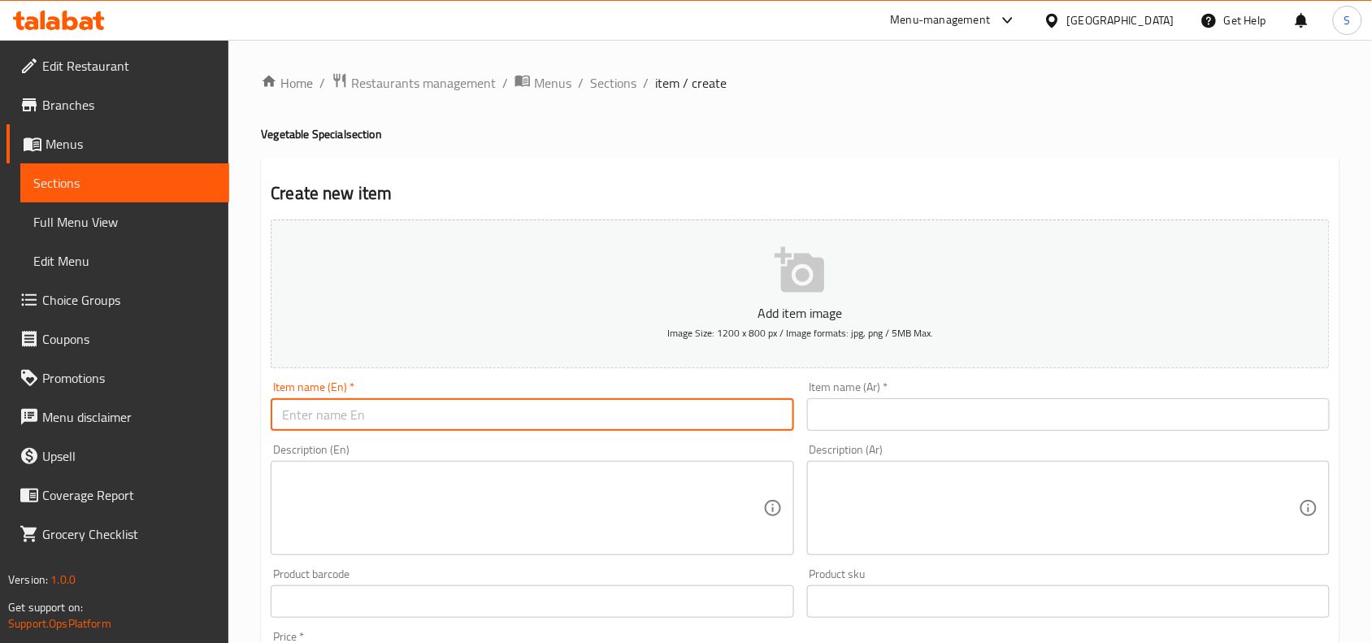
paste input "MIX VEG TAWA"
click at [549, 407] on input "MIX VEG TAWA" at bounding box center [532, 414] width 523 height 33
type input "Mix Veg Tawa"
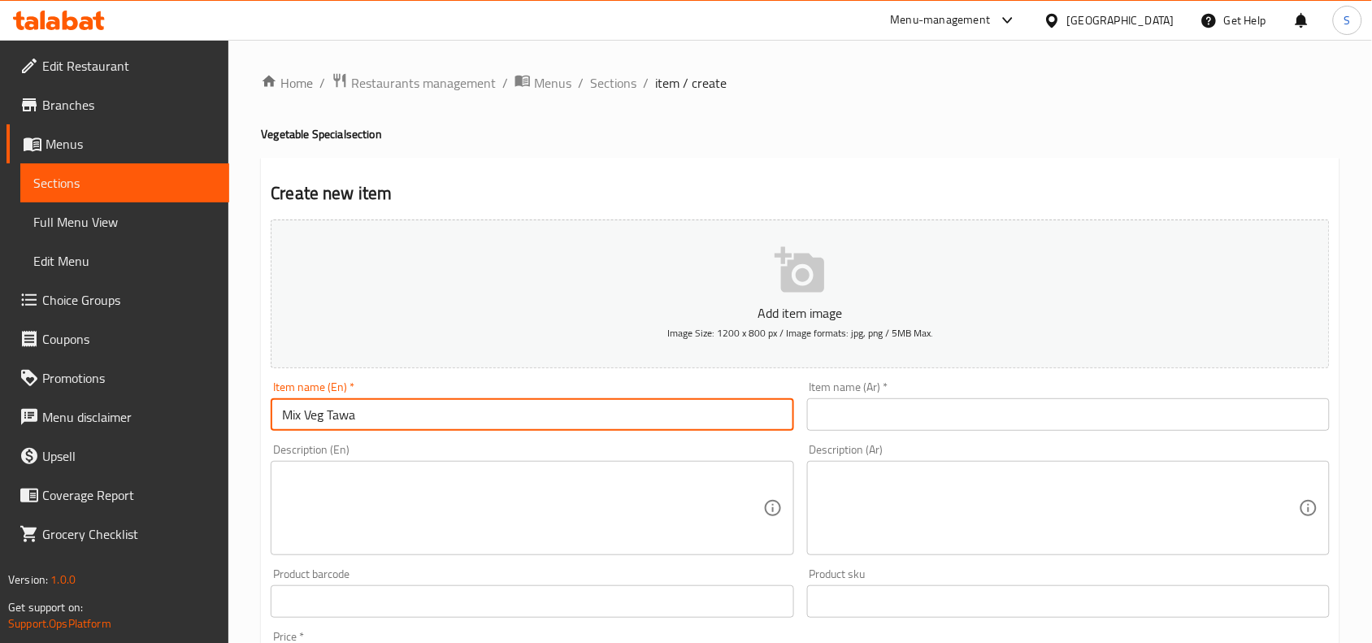
click at [911, 415] on input "text" at bounding box center [1068, 414] width 523 height 33
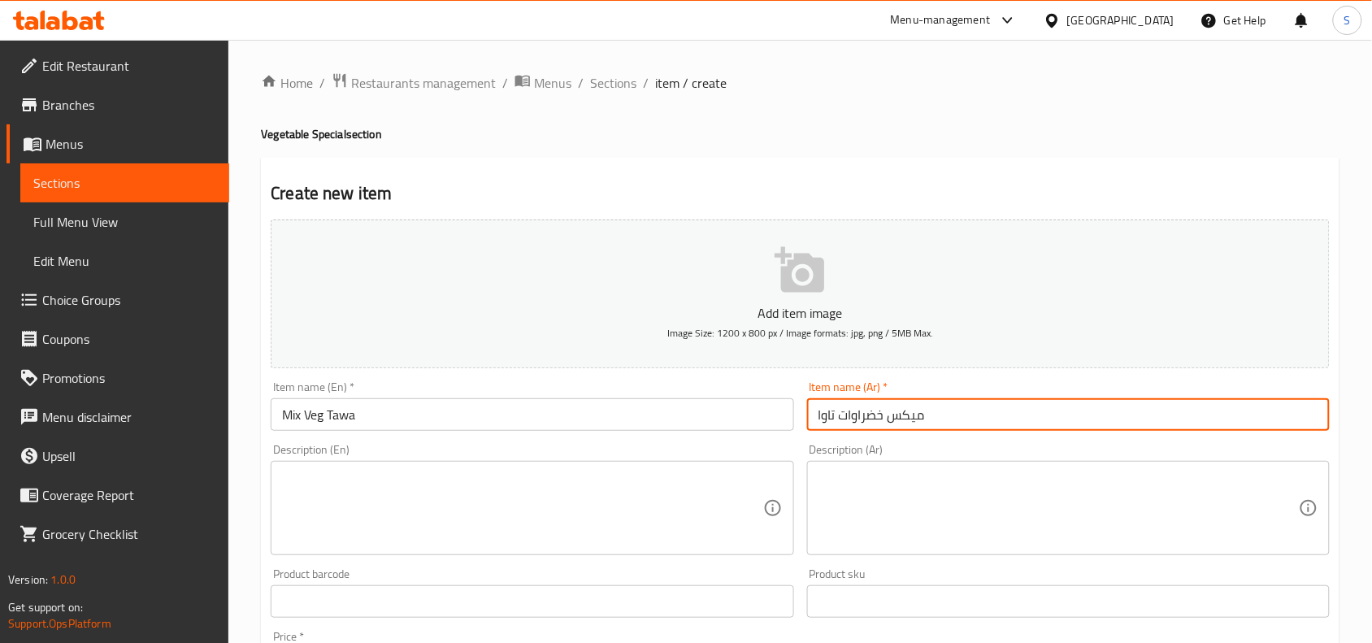
type input "ميكس خضراوات تاوا"
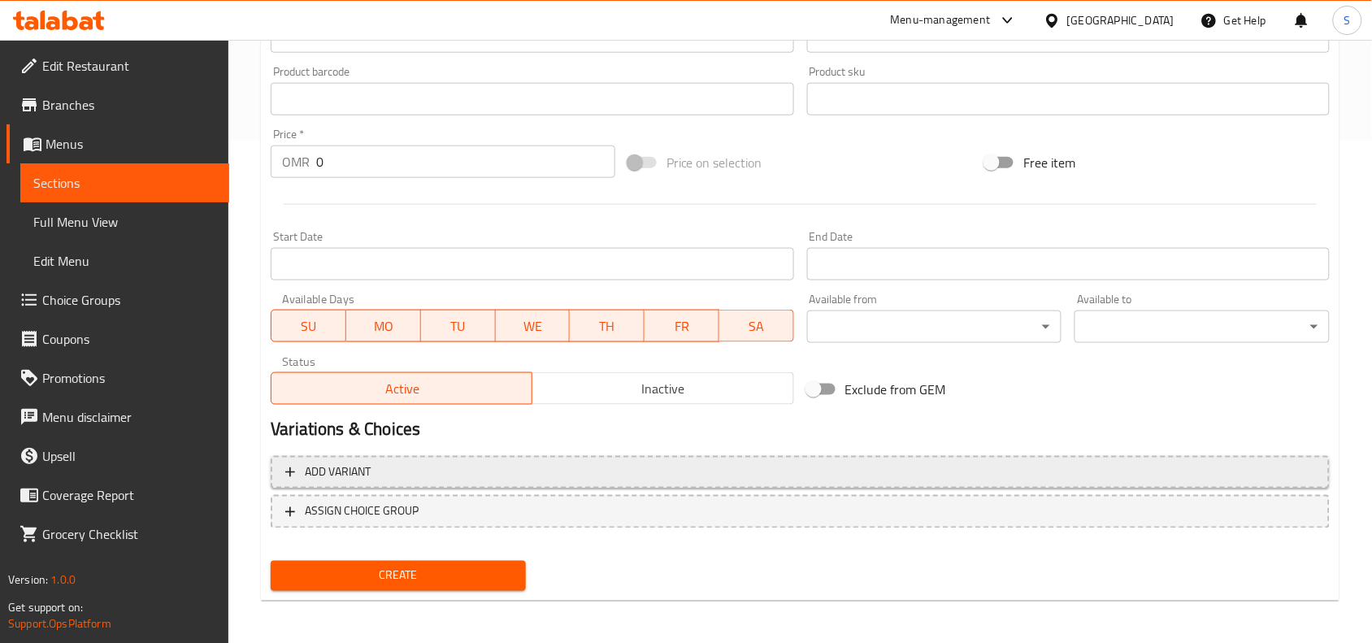
click at [619, 462] on span "Add variant" at bounding box center [800, 472] width 1030 height 20
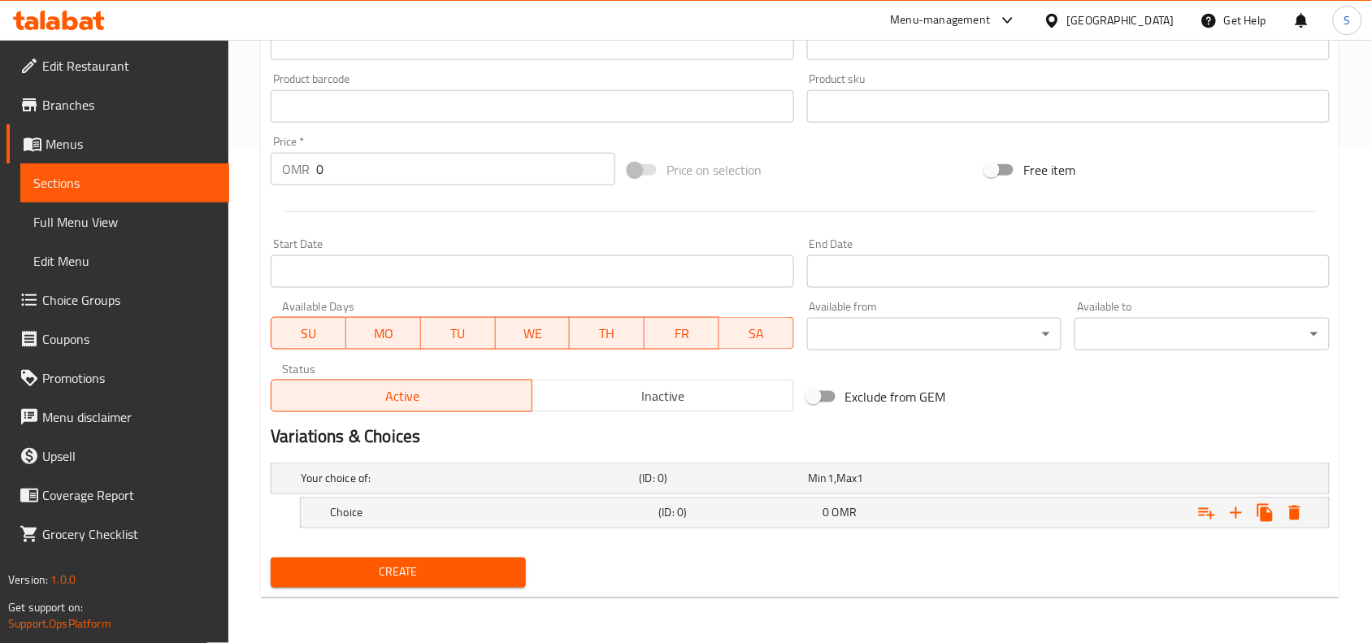
scroll to position [494, 0]
click at [1238, 514] on icon "Expand" at bounding box center [1237, 514] width 20 height 20
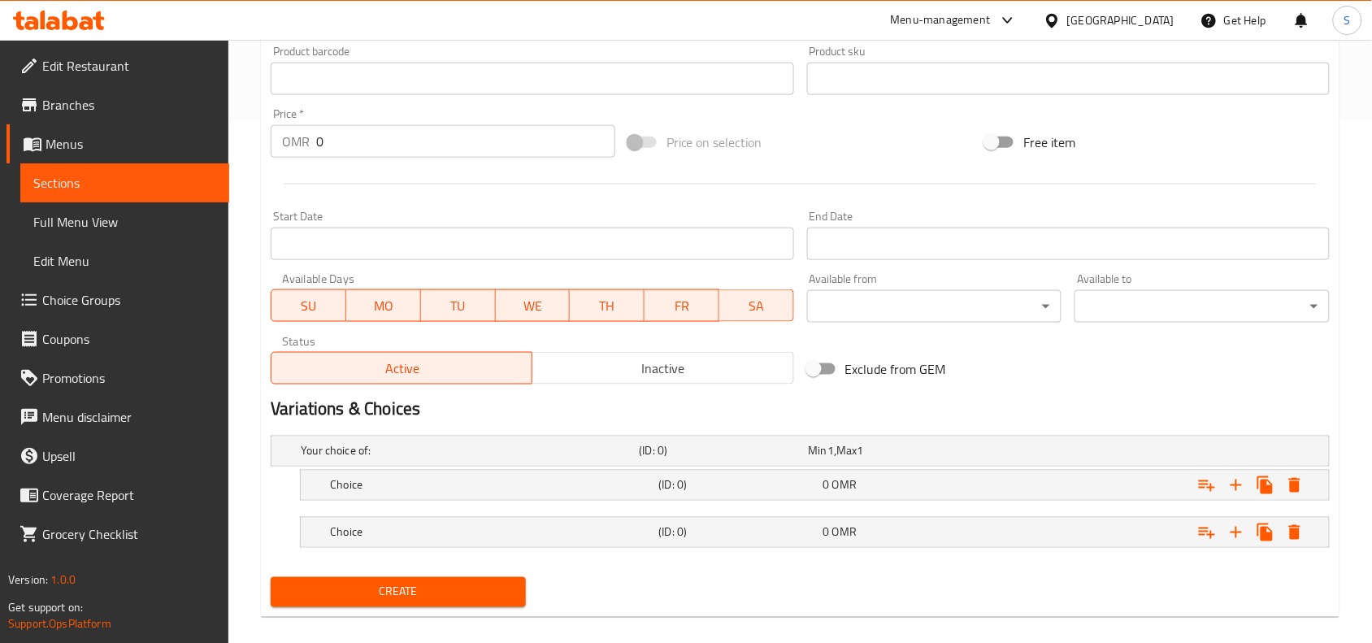
scroll to position [542, 0]
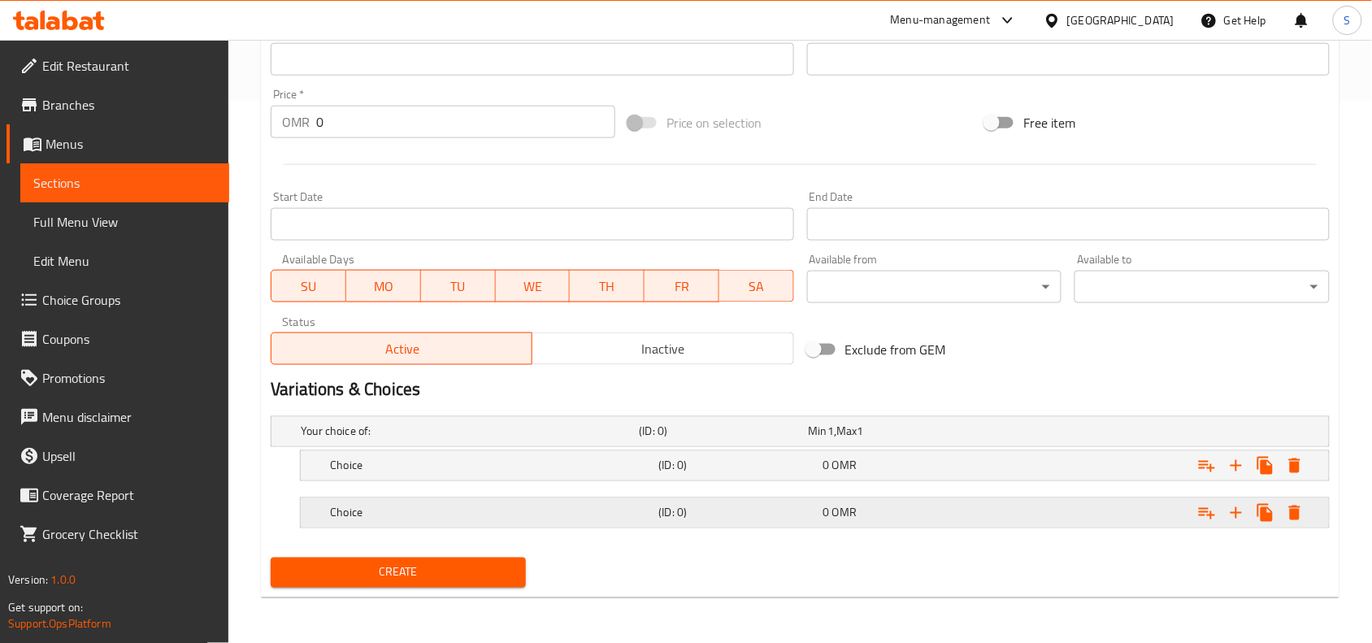
click at [586, 449] on div "Choice (ID: 0) 0 OMR" at bounding box center [804, 432] width 1015 height 36
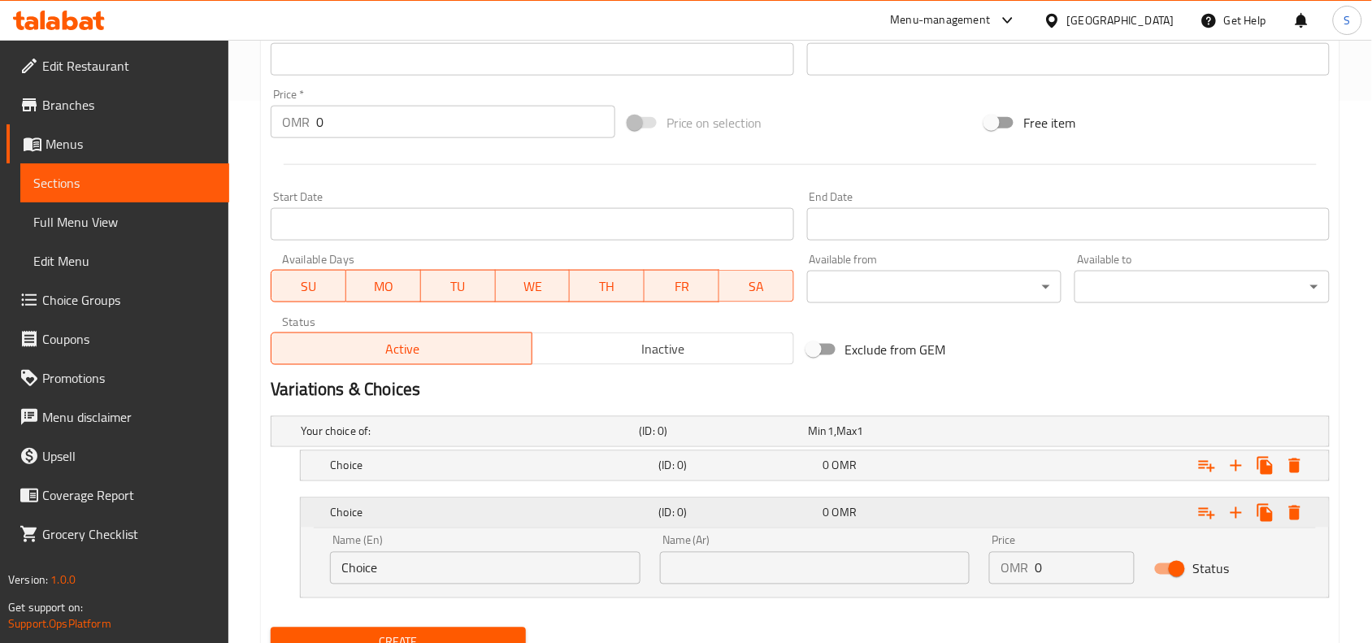
click at [594, 510] on h5 "Choice" at bounding box center [491, 513] width 322 height 16
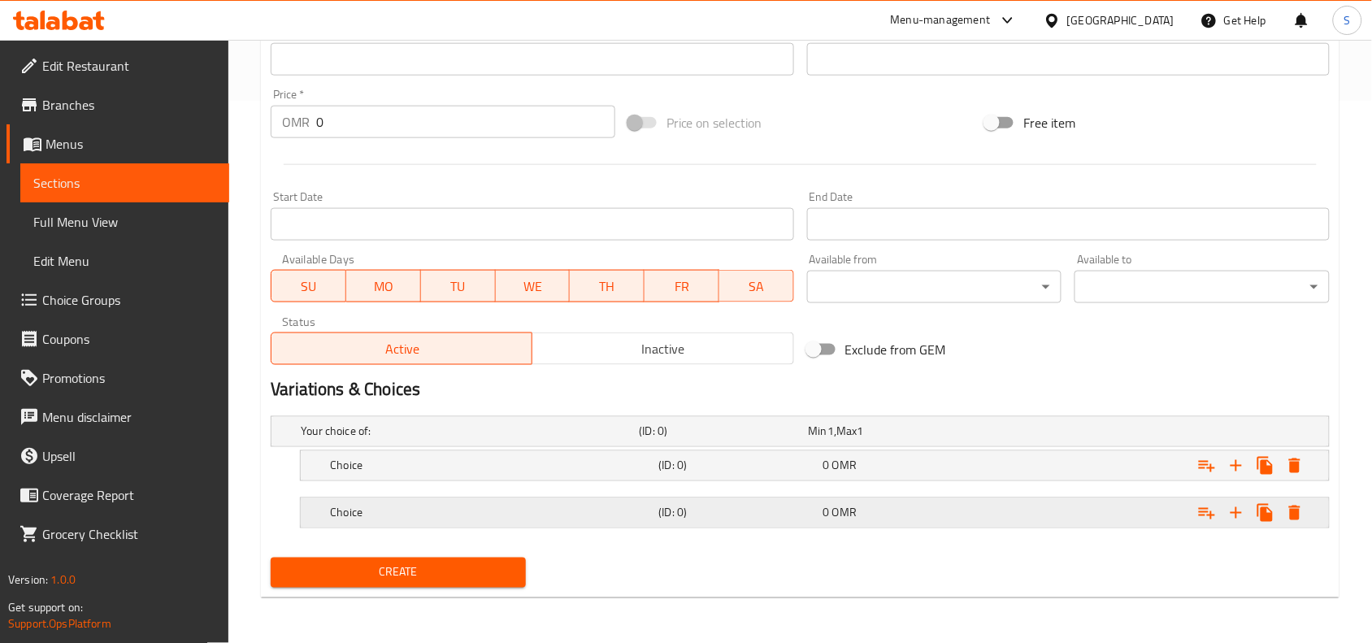
click at [561, 440] on h5 "Choice" at bounding box center [467, 431] width 332 height 16
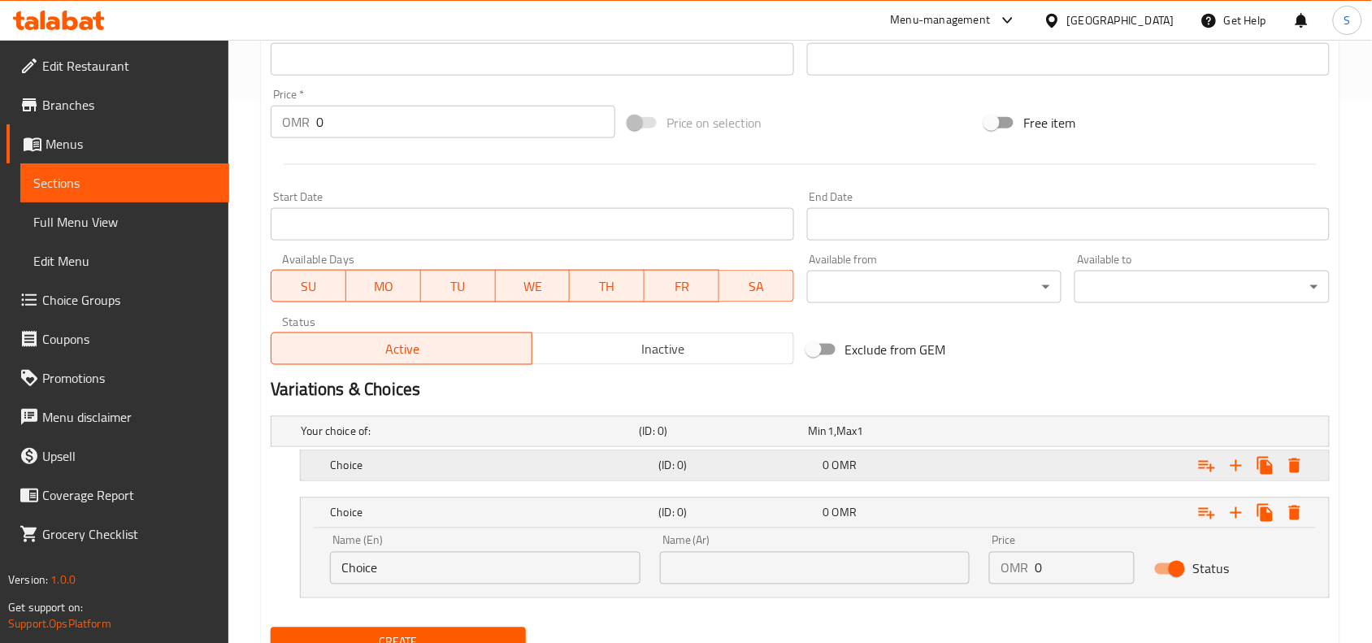
click at [562, 443] on div "Choice" at bounding box center [466, 431] width 338 height 23
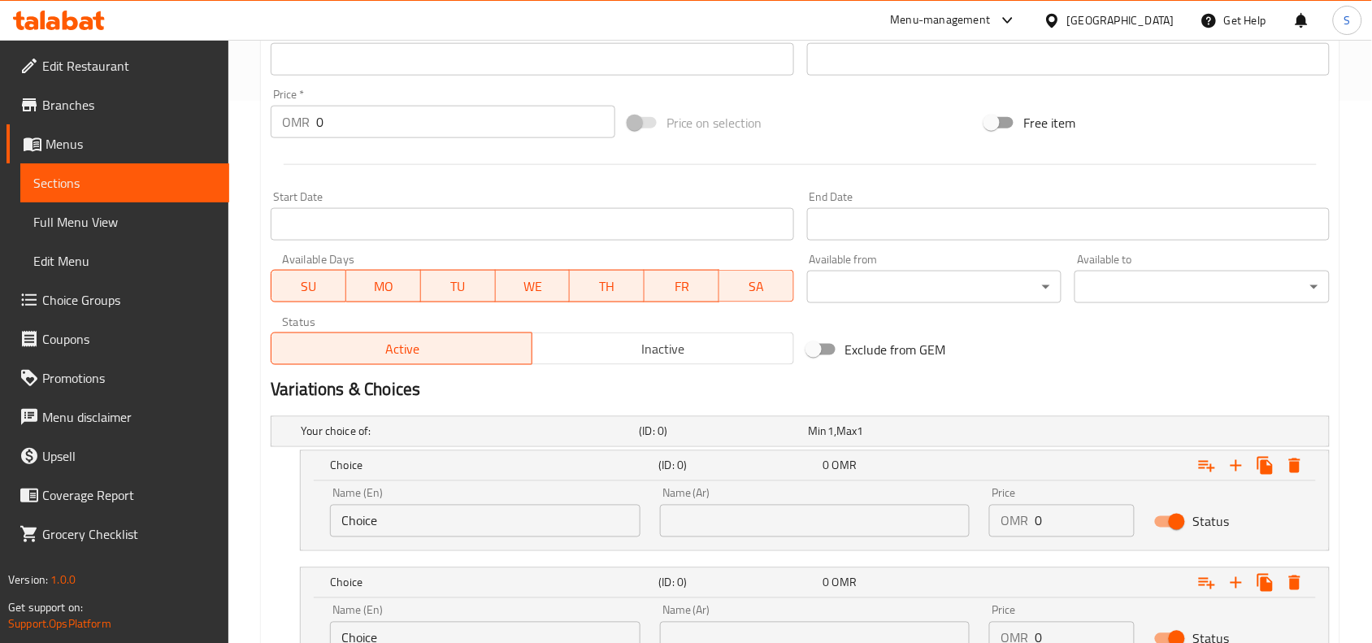
click at [508, 527] on input "Choice" at bounding box center [485, 521] width 310 height 33
click at [506, 527] on input "Choice" at bounding box center [485, 521] width 310 height 33
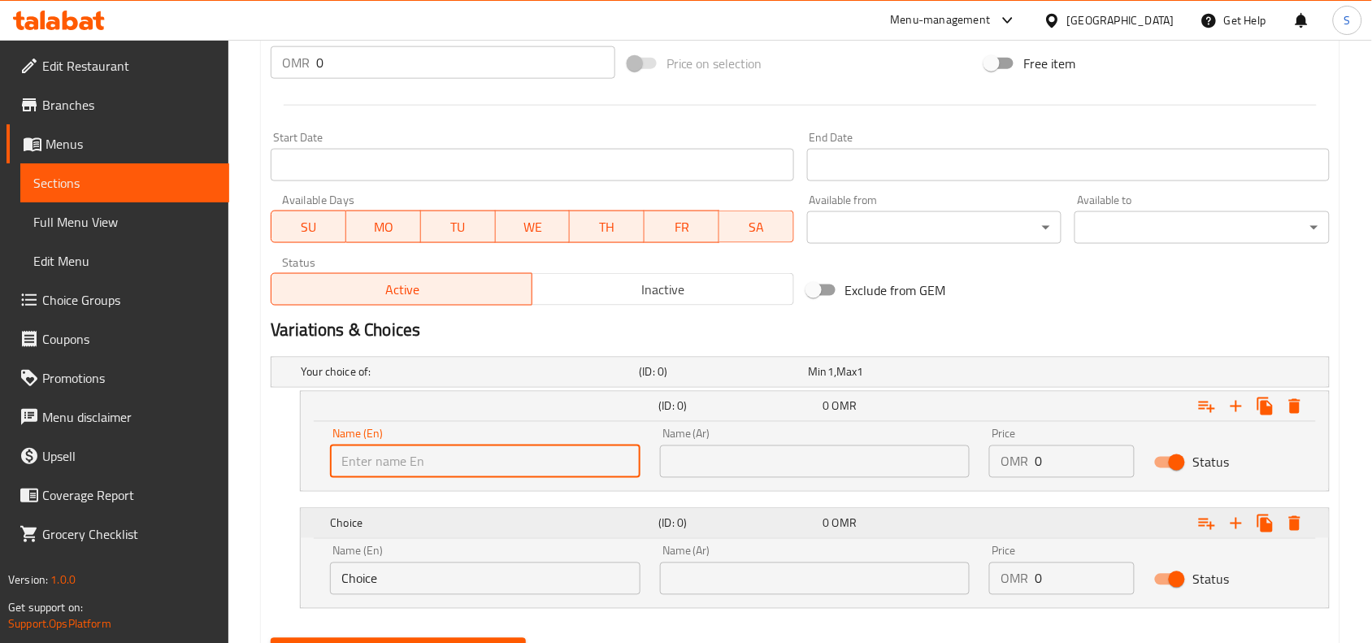
scroll to position [644, 0]
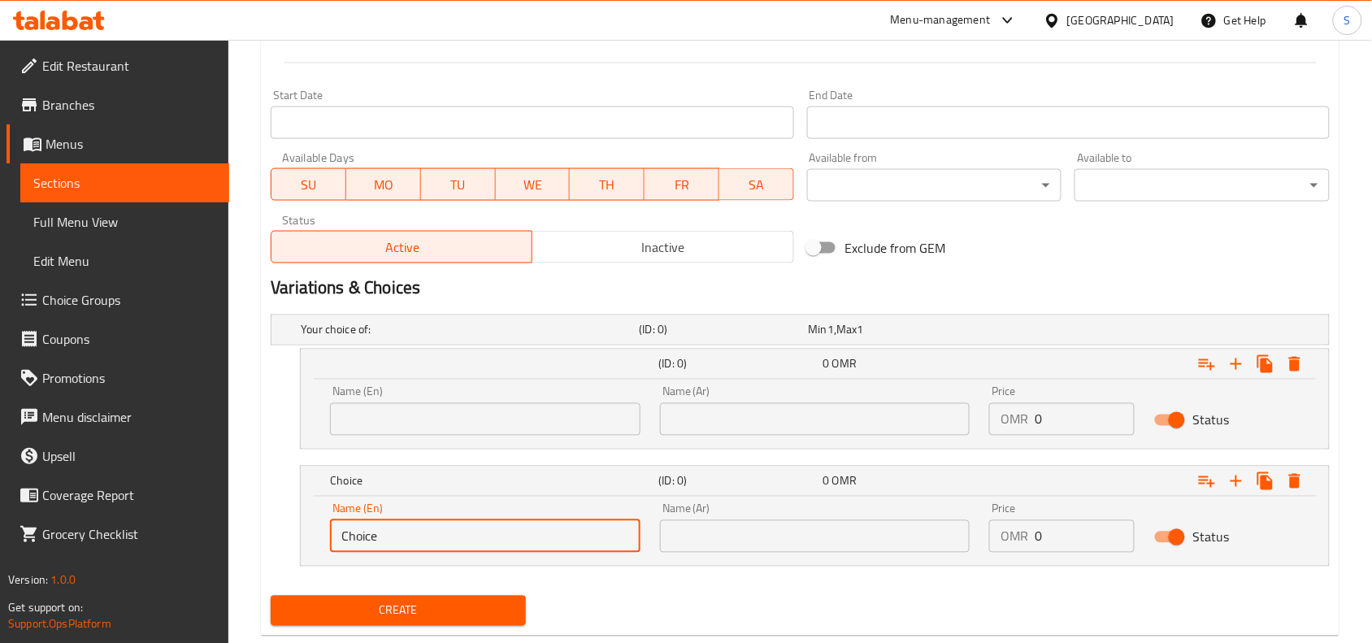
click at [500, 547] on input "Choice" at bounding box center [485, 536] width 310 height 33
click at [500, 547] on input "text" at bounding box center [485, 536] width 310 height 33
type input "With Rice"
click at [441, 415] on input "text" at bounding box center [485, 419] width 310 height 33
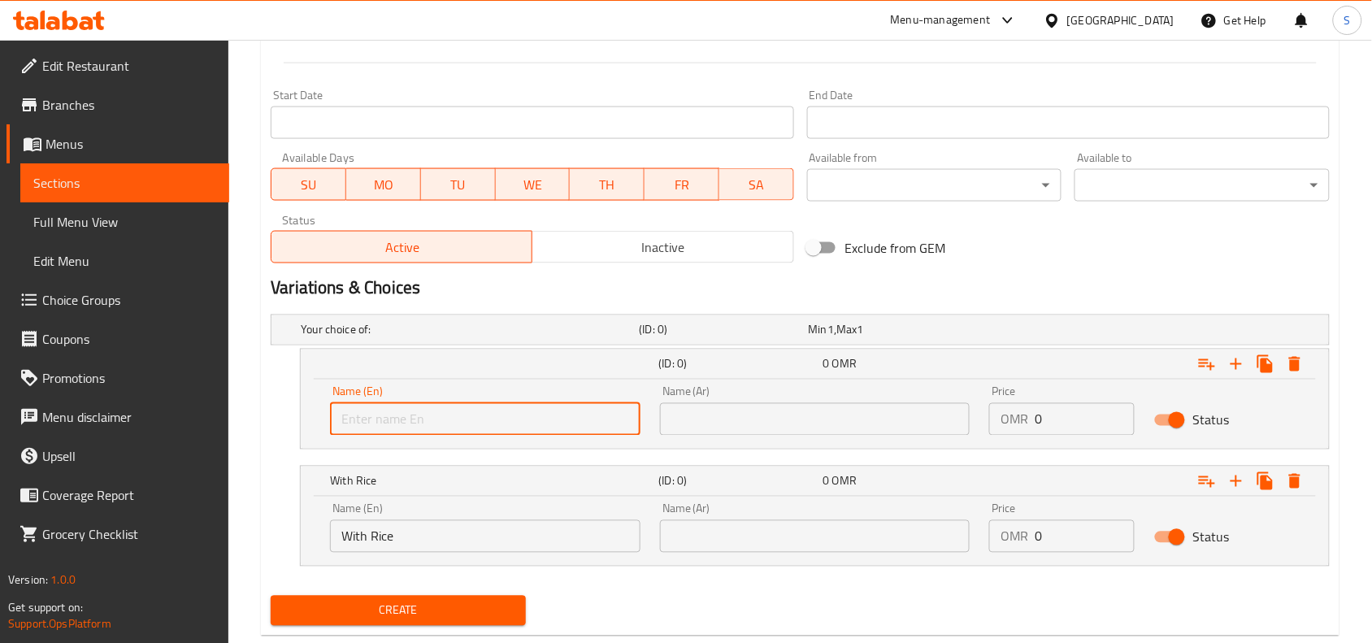
type input "With Roti"
click at [818, 411] on input "text" at bounding box center [815, 419] width 310 height 33
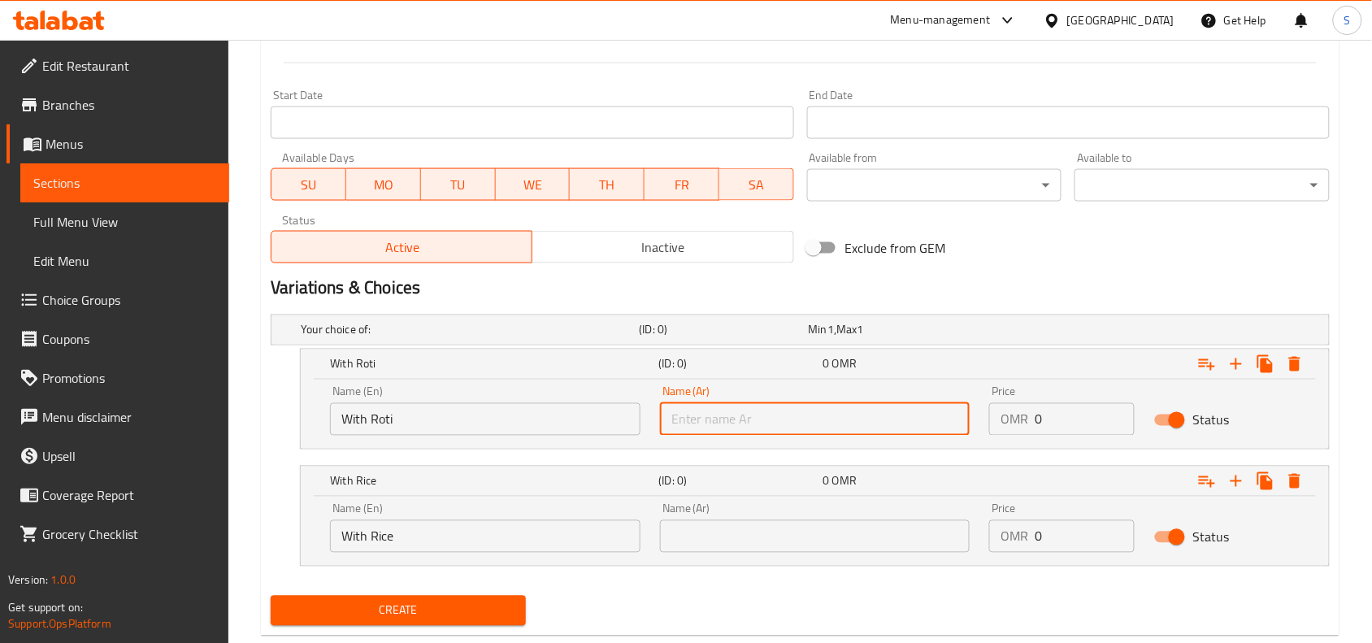
type input "مع روتي"
click at [811, 539] on input "text" at bounding box center [815, 536] width 310 height 33
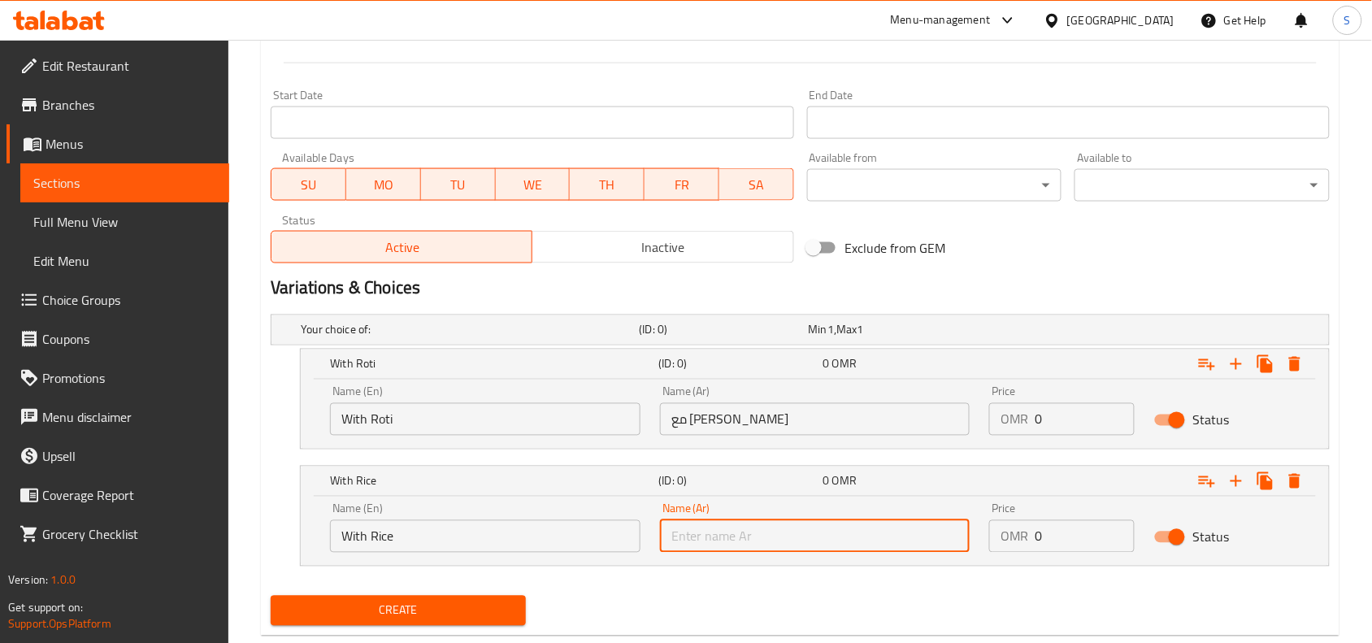
type input "مع أرز"
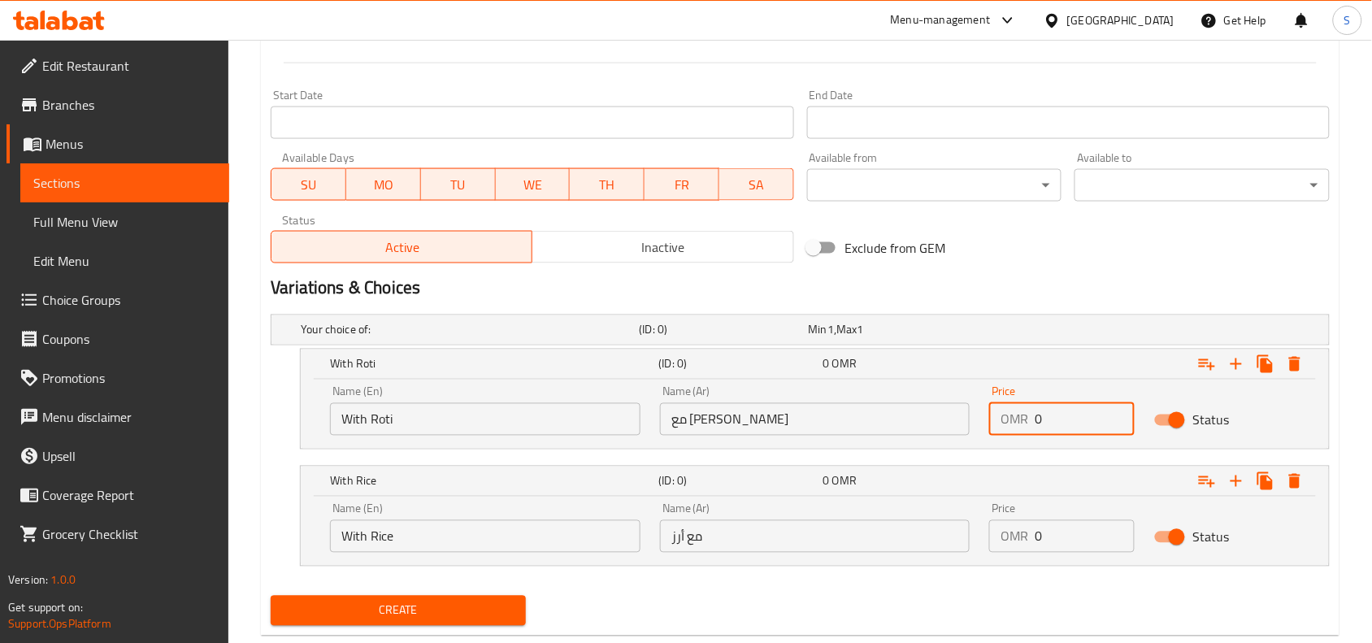
drag, startPoint x: 1055, startPoint y: 417, endPoint x: 960, endPoint y: 405, distance: 95.9
click at [960, 405] on div "Name (En) With Roti Name (En) Name (Ar) مع روتي Name (Ar) Price OMR 0 Price Sta…" at bounding box center [814, 410] width 989 height 69
type input "1.2"
drag, startPoint x: 1066, startPoint y: 539, endPoint x: 925, endPoint y: 545, distance: 140.7
click at [944, 545] on div "Name (En) With Rice Name (En) Name (Ar) مع أرز Name (Ar) Price OMR 0 Price Stat…" at bounding box center [814, 527] width 989 height 69
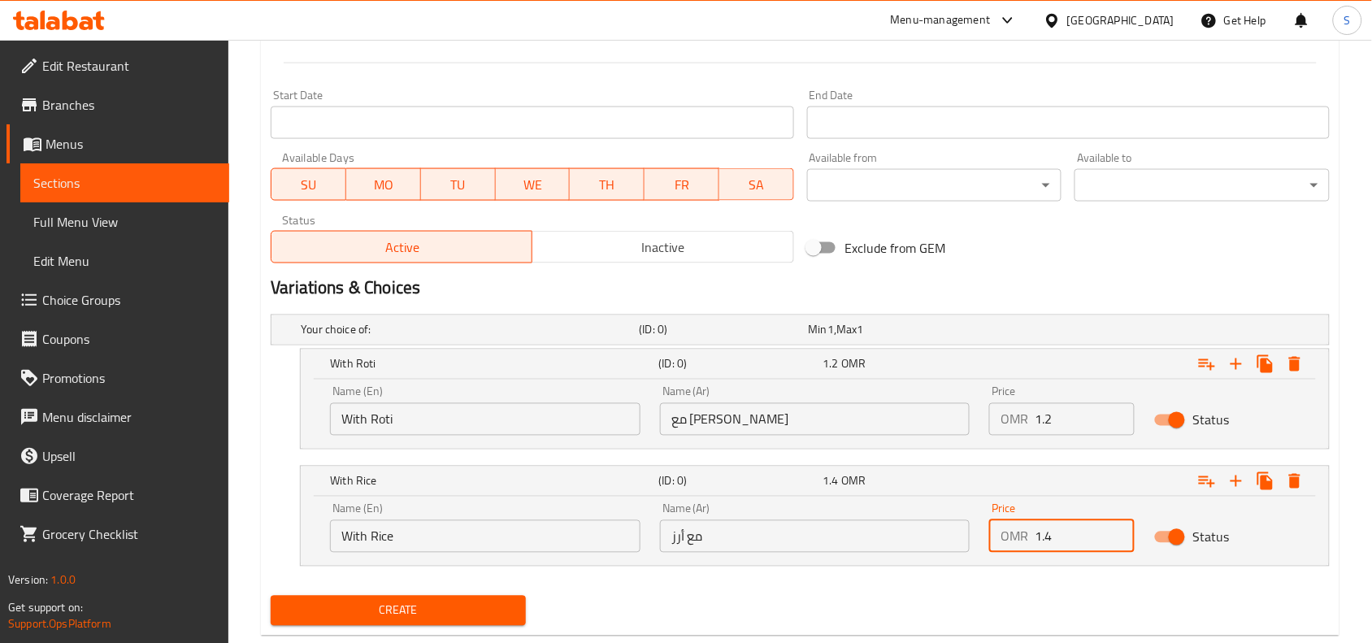
type input "1.4"
click at [440, 612] on span "Create" at bounding box center [398, 611] width 229 height 20
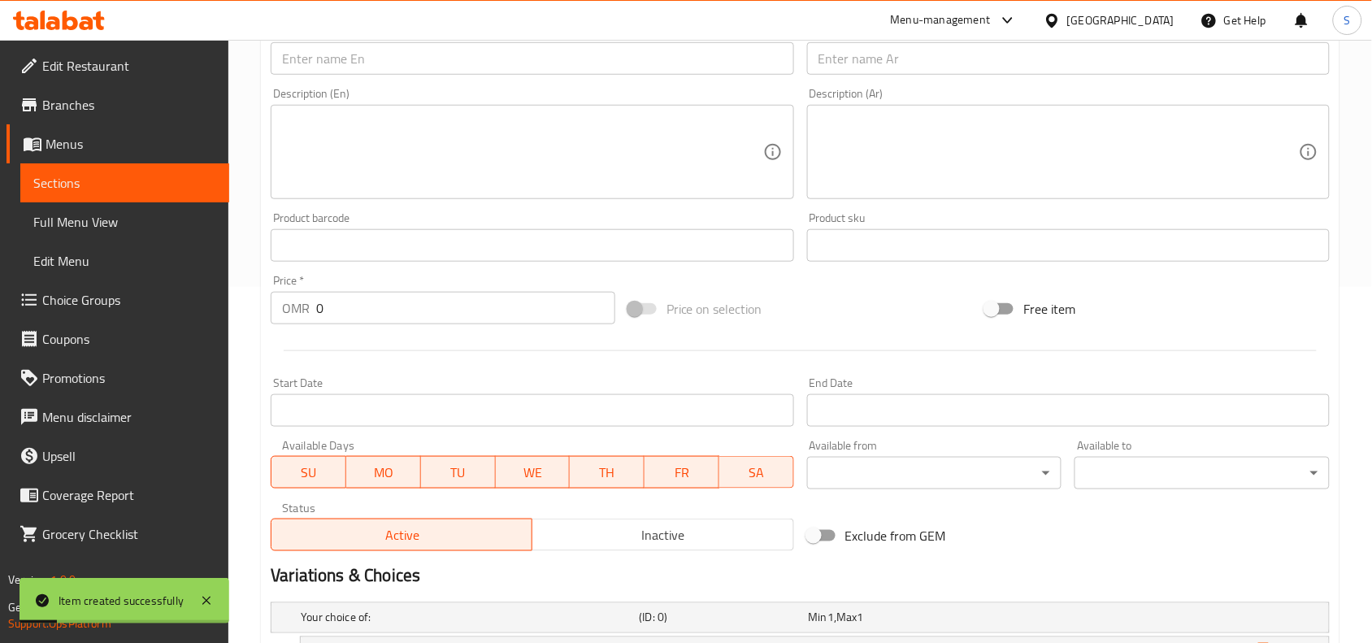
scroll to position [34, 0]
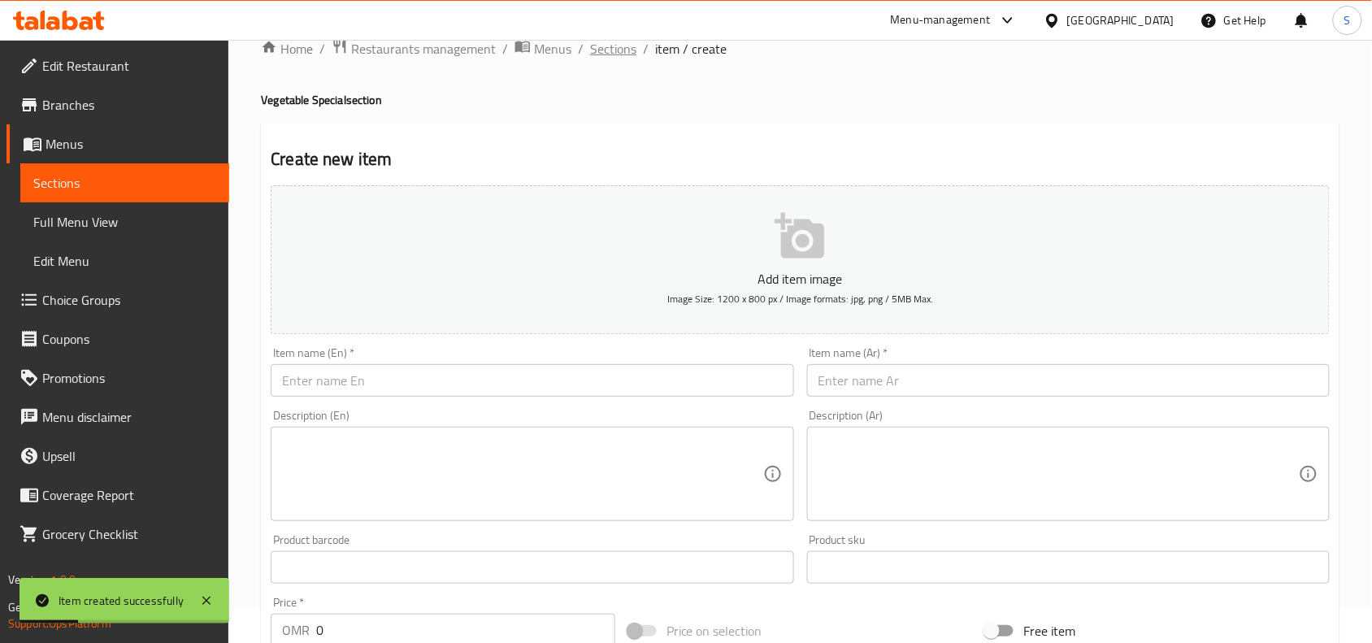
click at [606, 50] on span "Sections" at bounding box center [613, 49] width 46 height 20
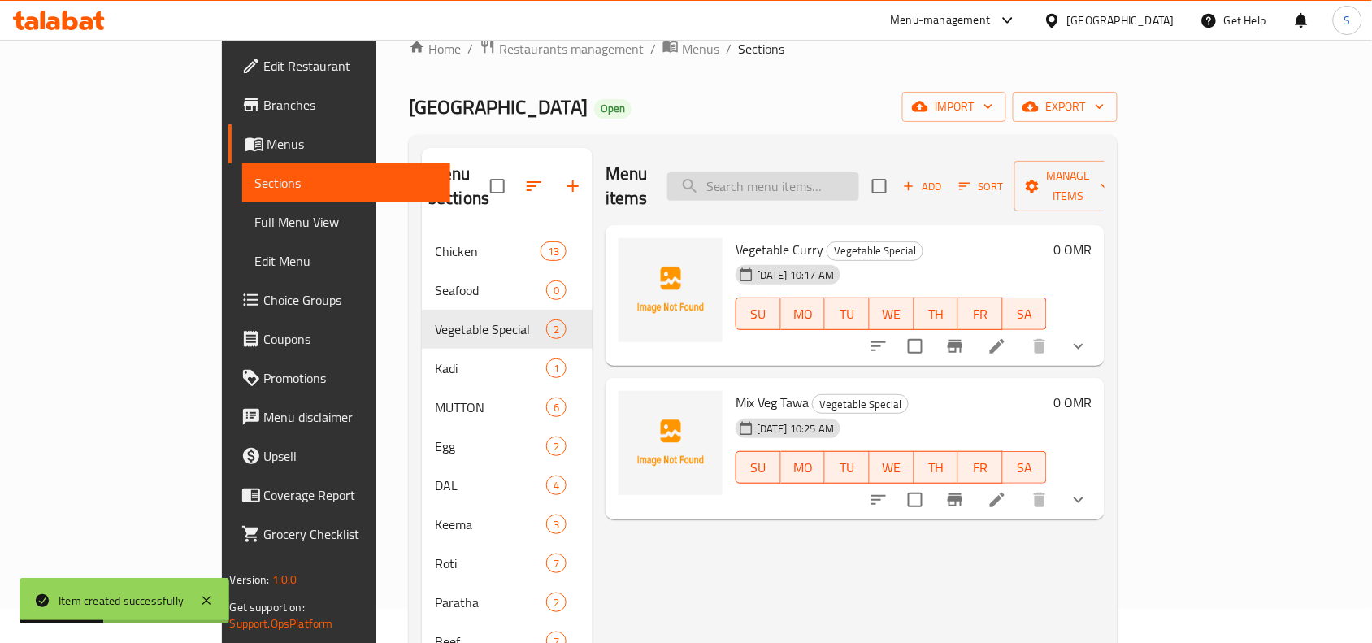
click at [859, 172] on input "search" at bounding box center [763, 186] width 192 height 28
paste input "CHANA MASALA"
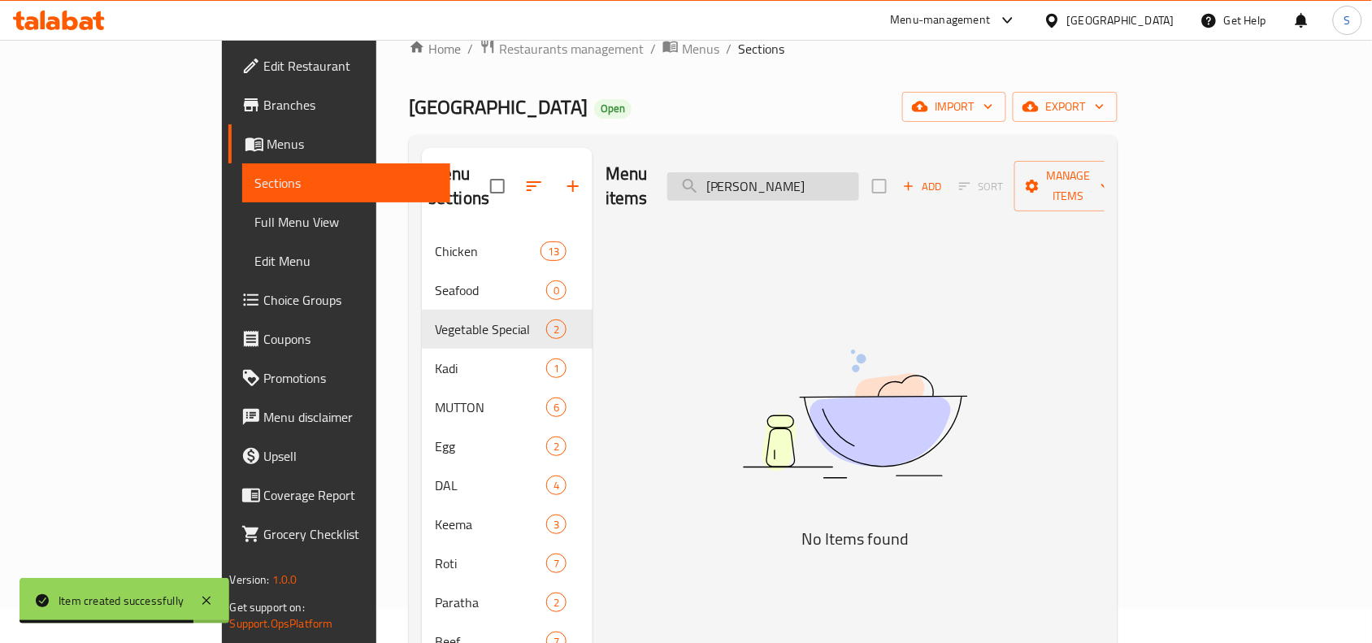
click at [834, 172] on input "CHANA MASALA" at bounding box center [763, 186] width 192 height 28
click at [829, 173] on input "CHANA MASALA" at bounding box center [763, 186] width 192 height 28
drag, startPoint x: 826, startPoint y: 175, endPoint x: 945, endPoint y: 165, distance: 119.9
click at [945, 165] on div "Menu items CHANA MASALA Add Sort Manage items" at bounding box center [855, 186] width 499 height 77
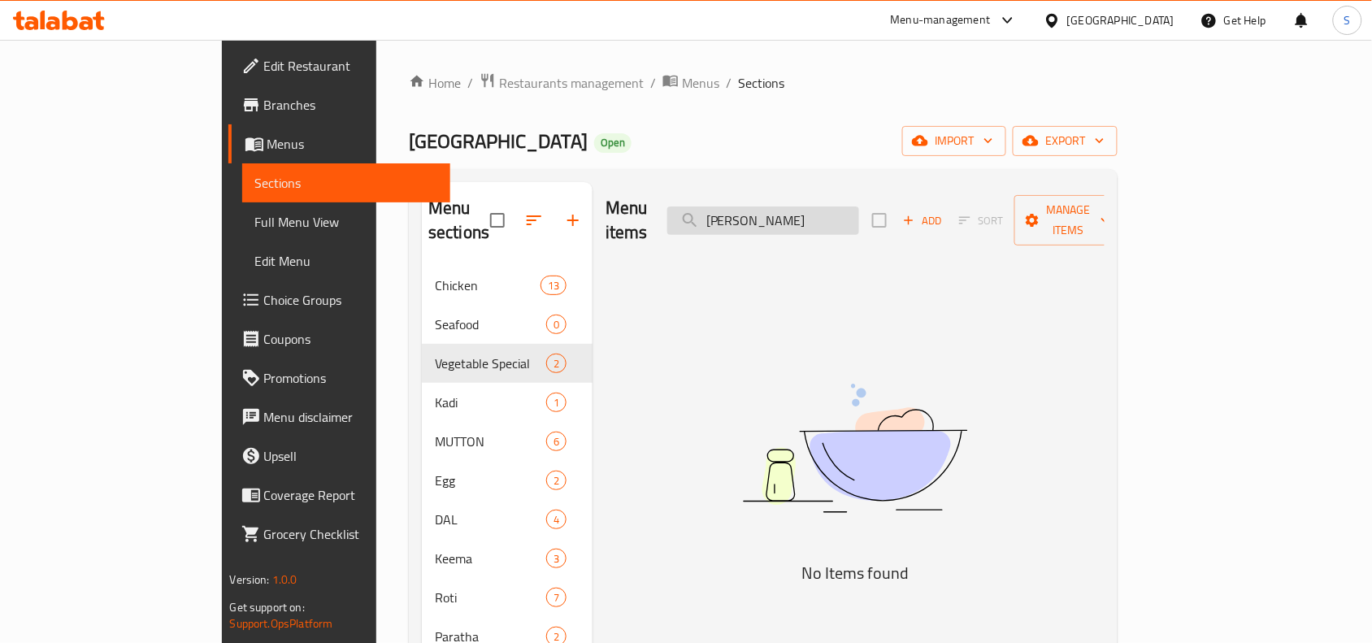
click at [836, 206] on input "CHANA MASALA" at bounding box center [763, 220] width 192 height 28
drag, startPoint x: 832, startPoint y: 205, endPoint x: 689, endPoint y: 204, distance: 142.2
click at [692, 203] on div "Menu items CHANA MASALA Add Sort Manage items" at bounding box center [855, 220] width 499 height 77
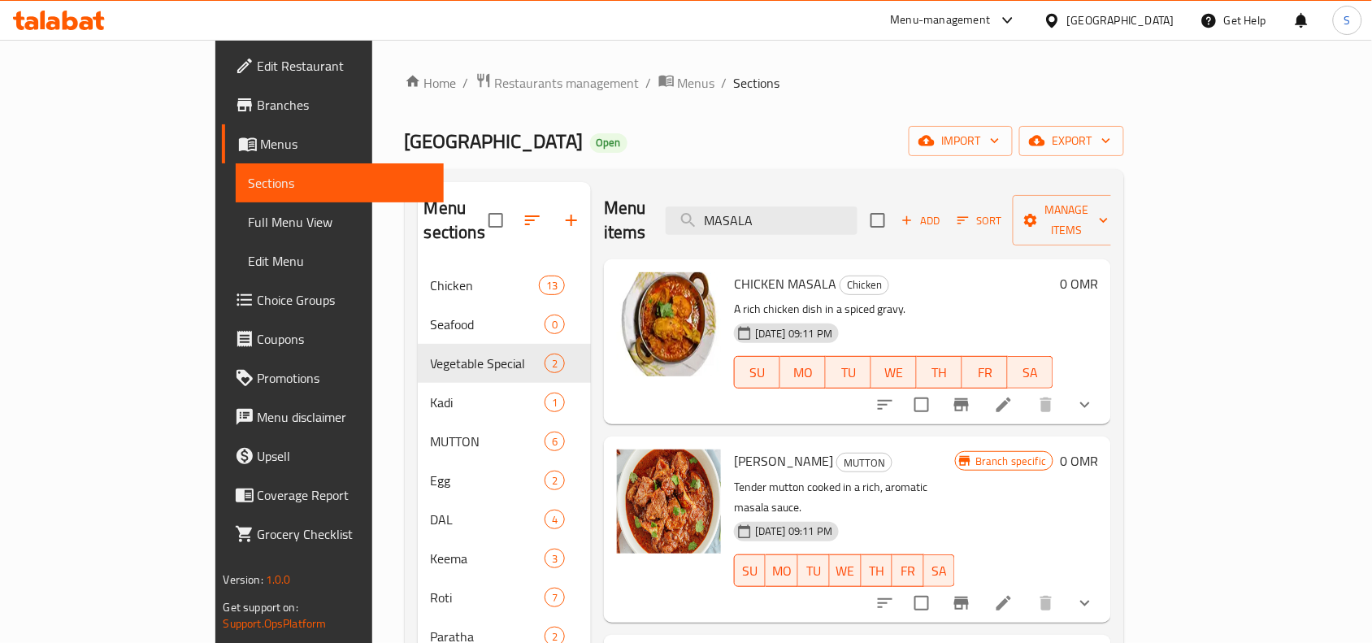
type input "MASALA"
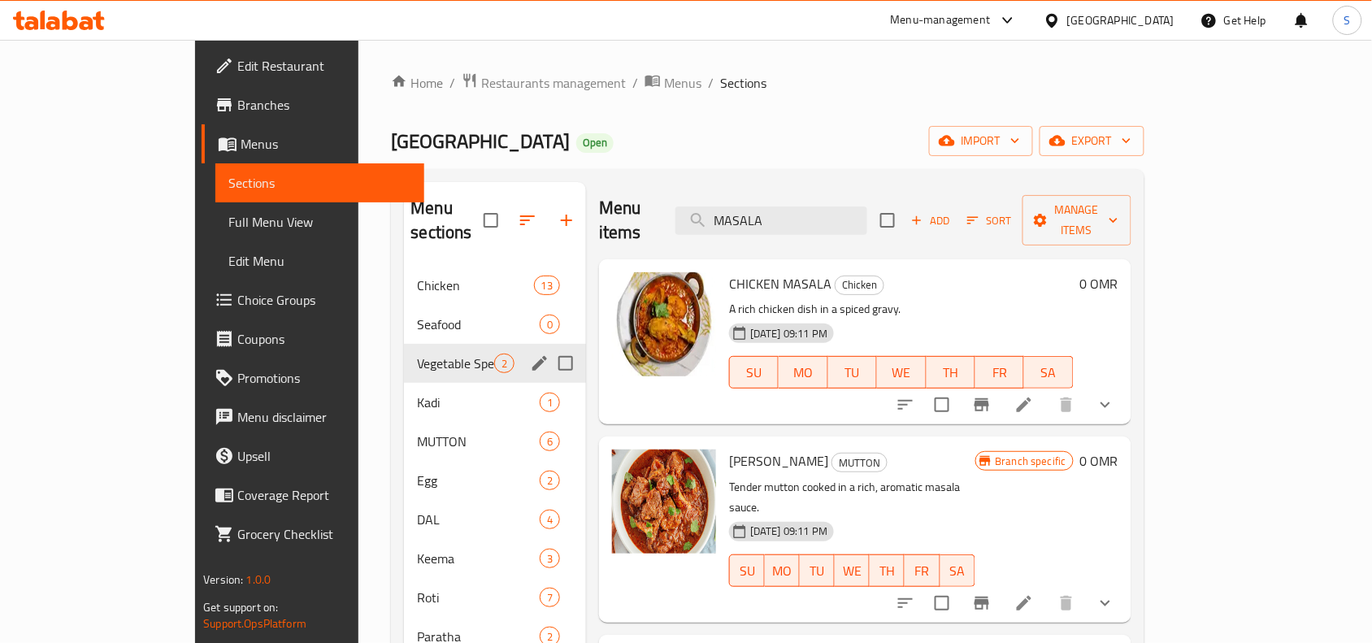
click at [417, 354] on span "Vegetable Special" at bounding box center [455, 364] width 76 height 20
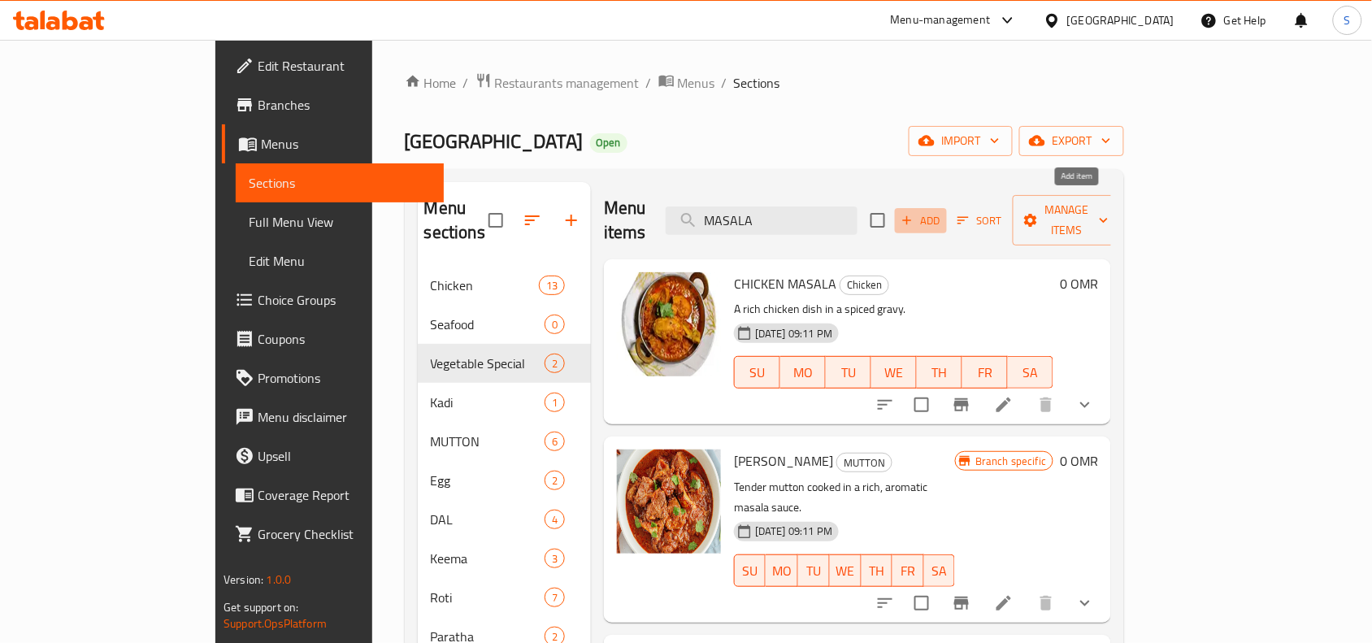
click at [943, 213] on span "Add" at bounding box center [921, 220] width 44 height 19
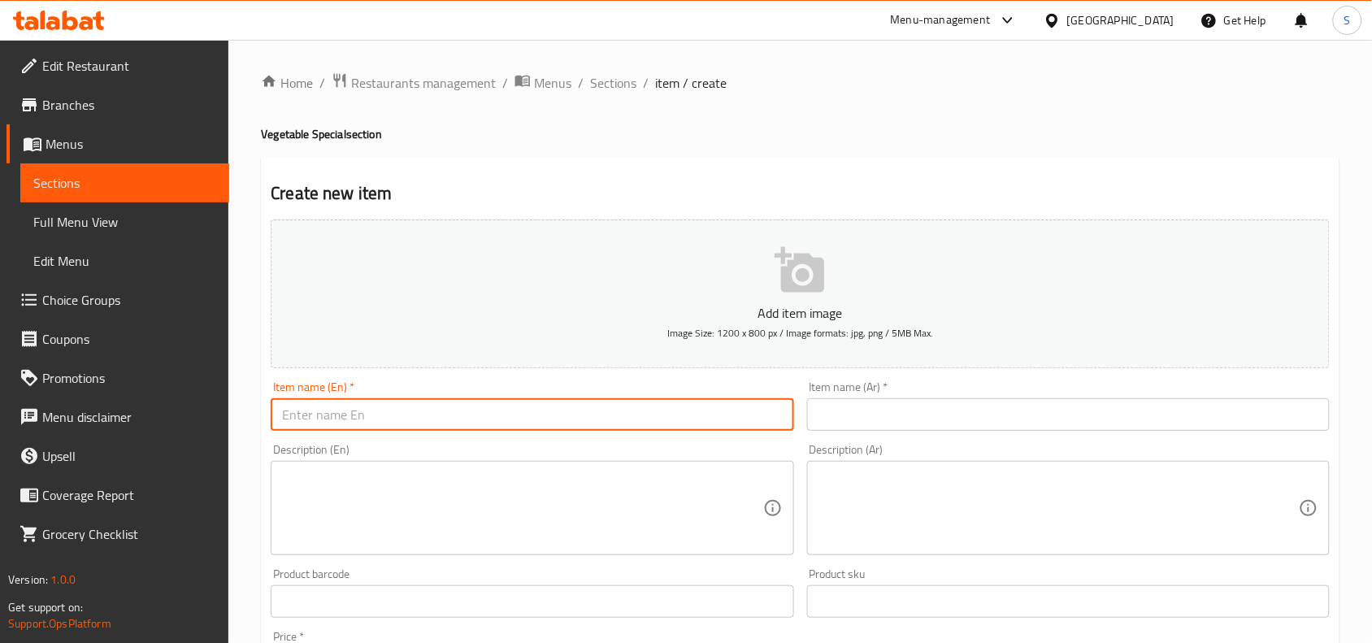
click at [569, 423] on input "text" at bounding box center [532, 414] width 523 height 33
paste input "CHANA MASALA"
click at [569, 423] on input "CHANA MASALA" at bounding box center [532, 414] width 523 height 33
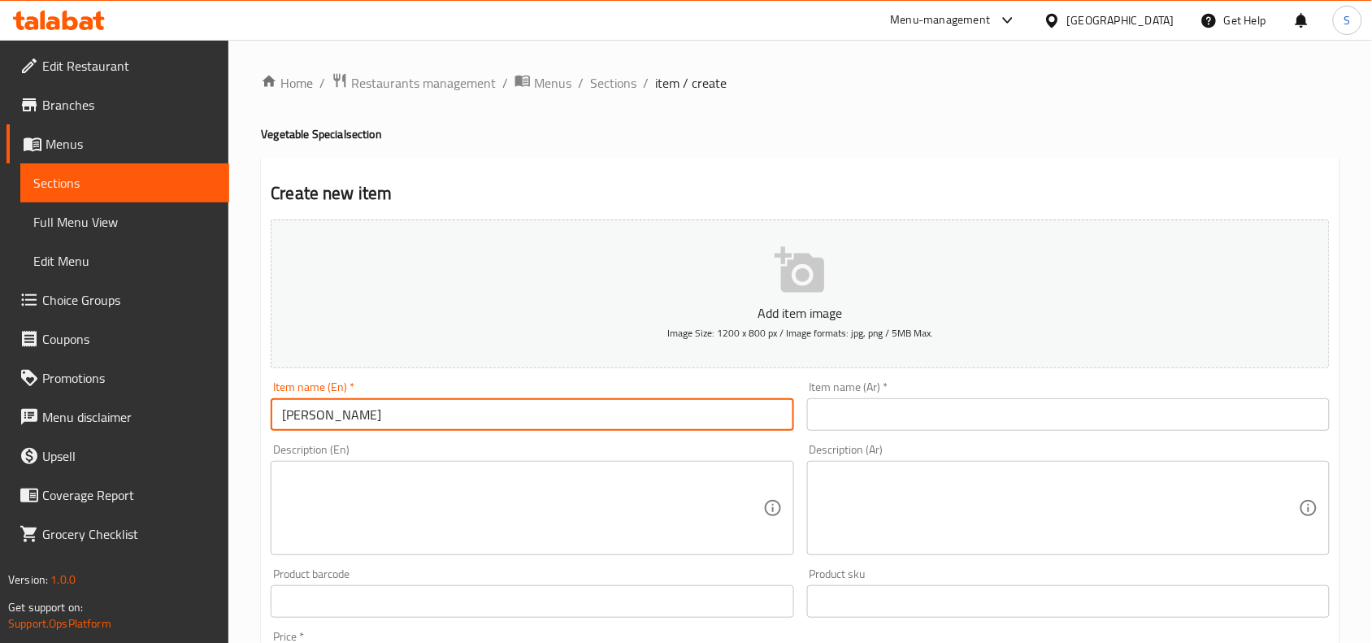
type input "Chana Masala"
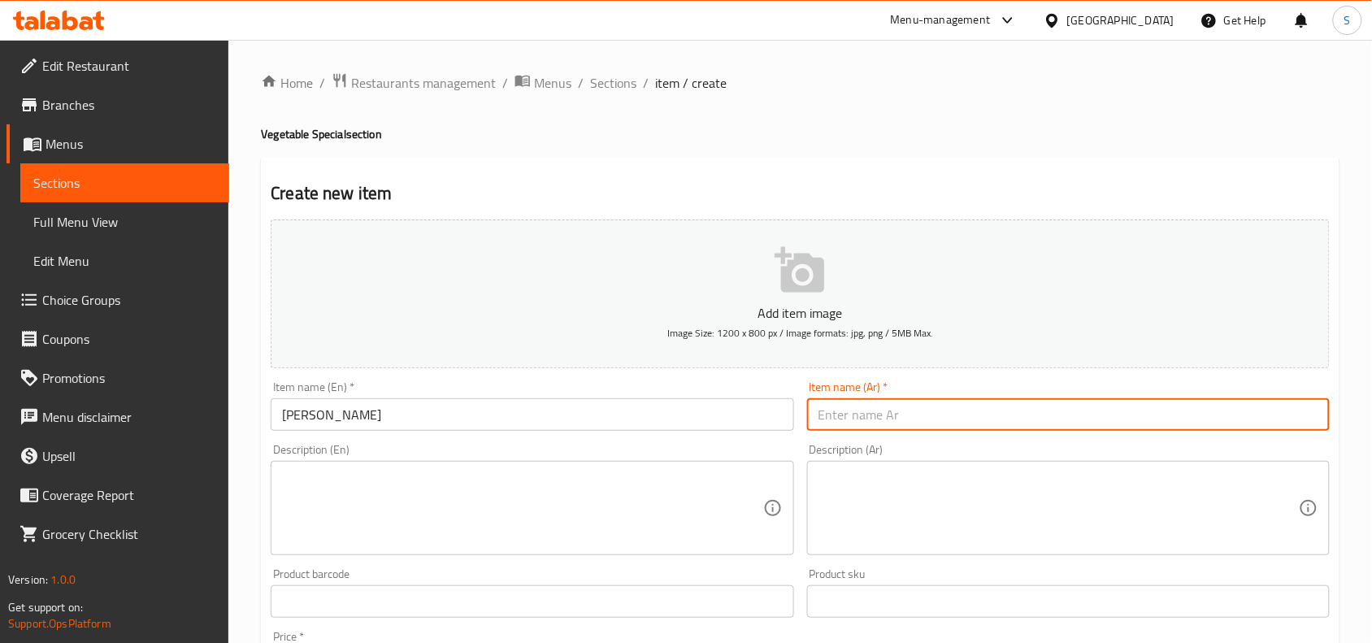
click at [980, 415] on input "text" at bounding box center [1068, 414] width 523 height 33
type input "شانا ماسالا"
click at [921, 161] on div "Create new item Add item image Image Size: 1200 x 800 px / Image formats: jpg, …" at bounding box center [800, 631] width 1079 height 946
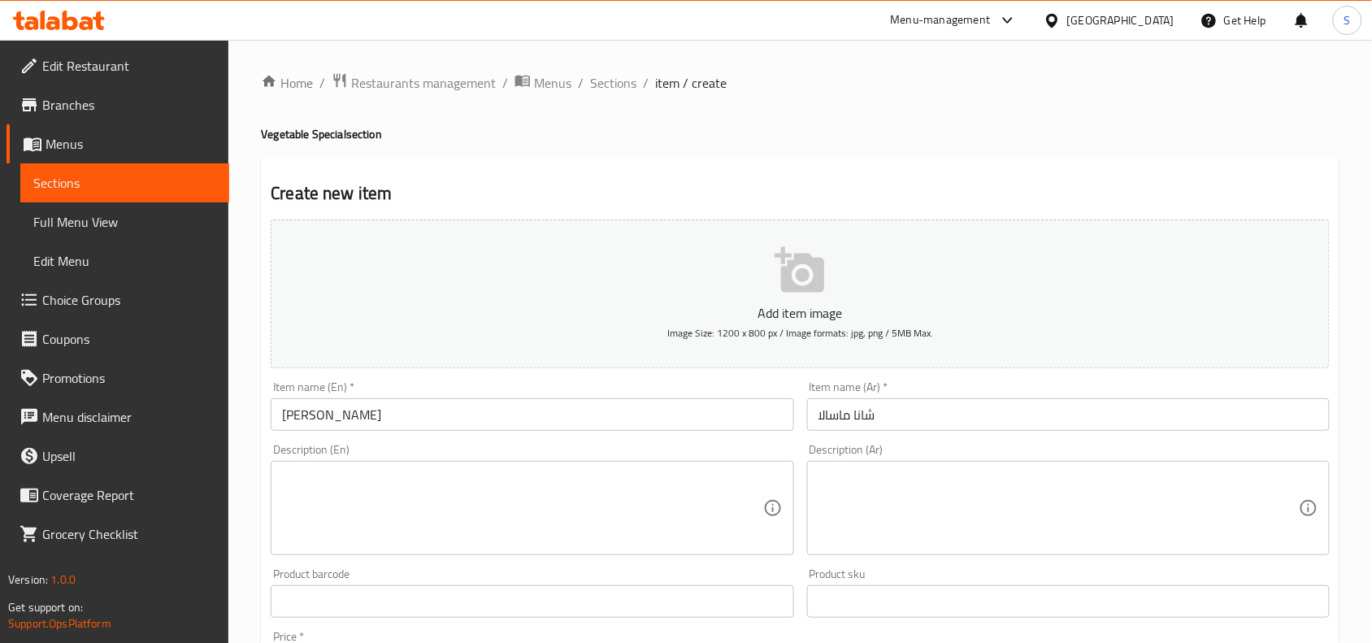
scroll to position [502, 0]
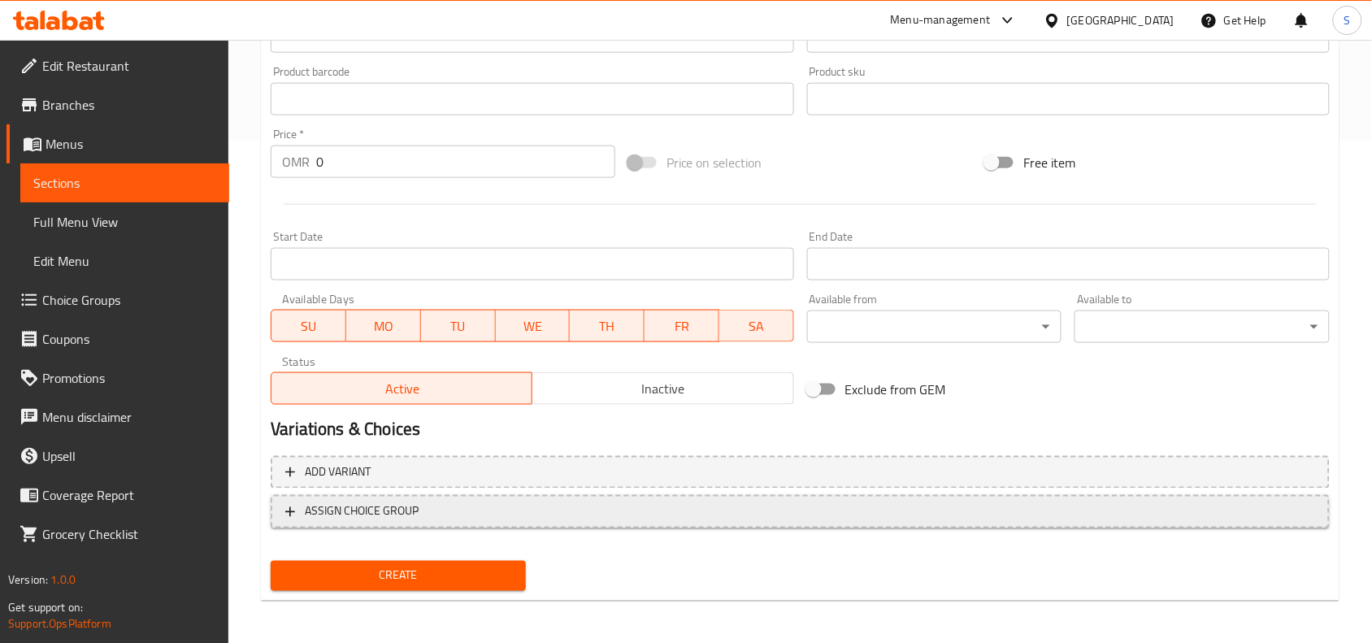
click at [659, 506] on span "ASSIGN CHOICE GROUP" at bounding box center [800, 512] width 1030 height 20
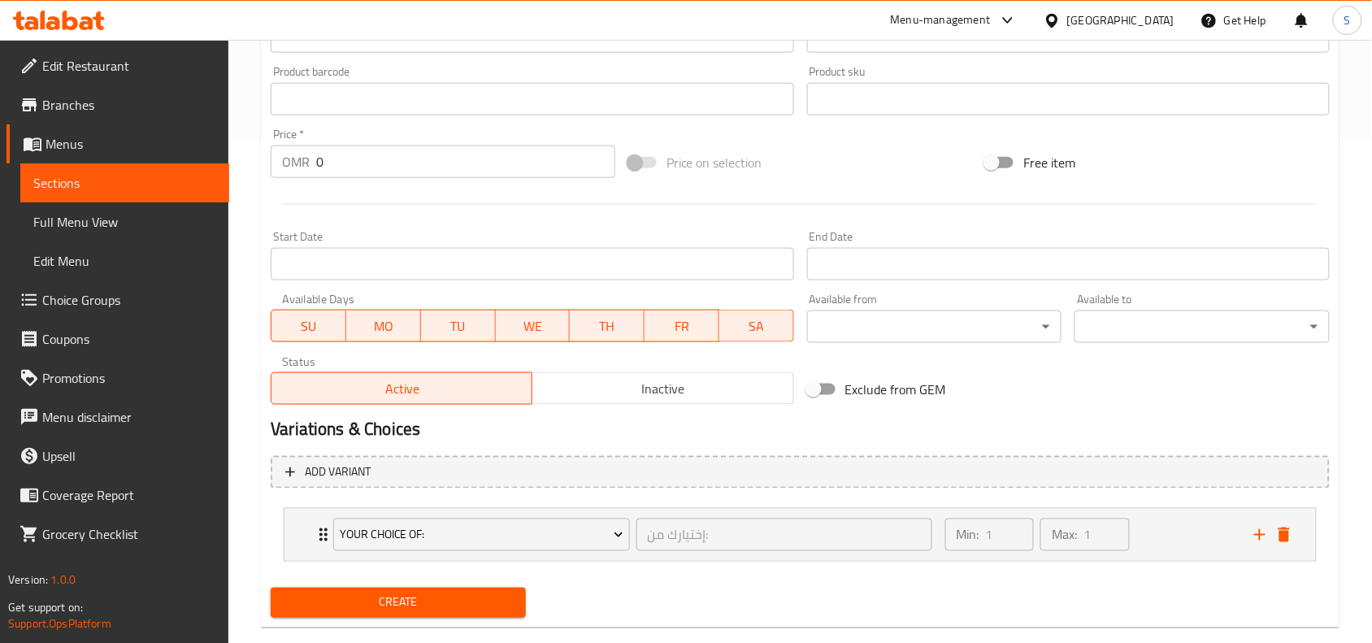
click at [1053, 418] on h2 "Variations & Choices" at bounding box center [800, 430] width 1059 height 24
click at [1287, 531] on icon "delete" at bounding box center [1284, 535] width 11 height 15
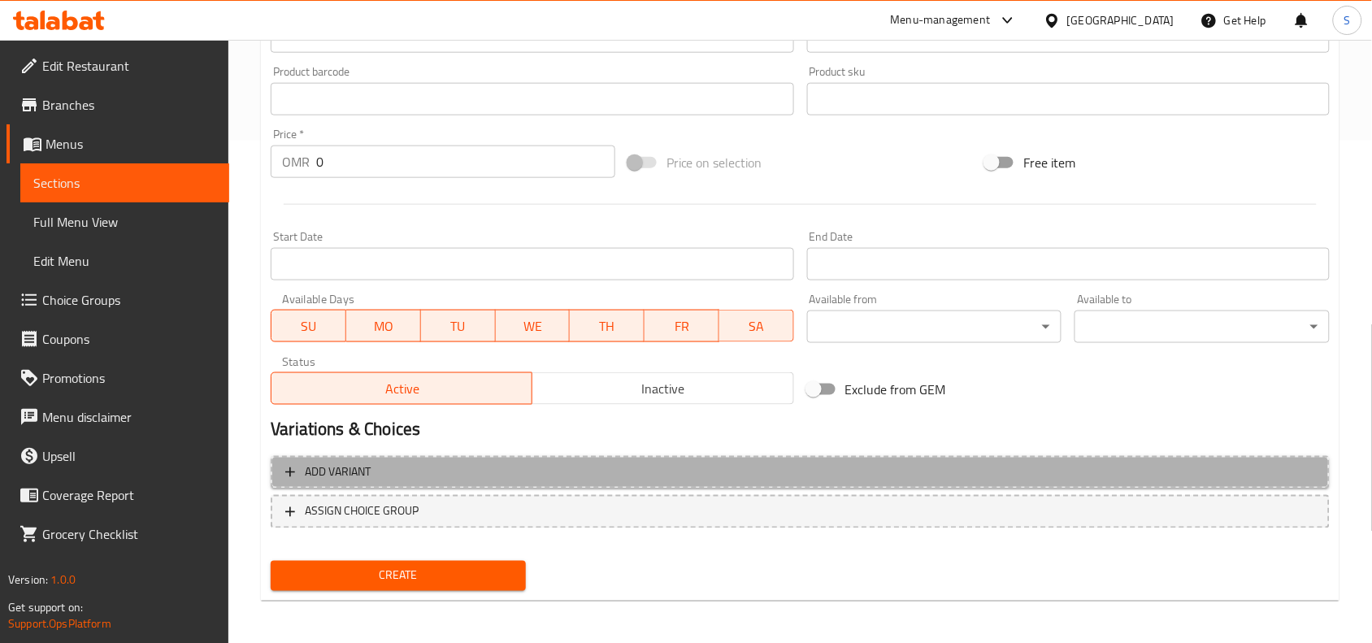
click at [1195, 476] on span "Add variant" at bounding box center [800, 472] width 1030 height 20
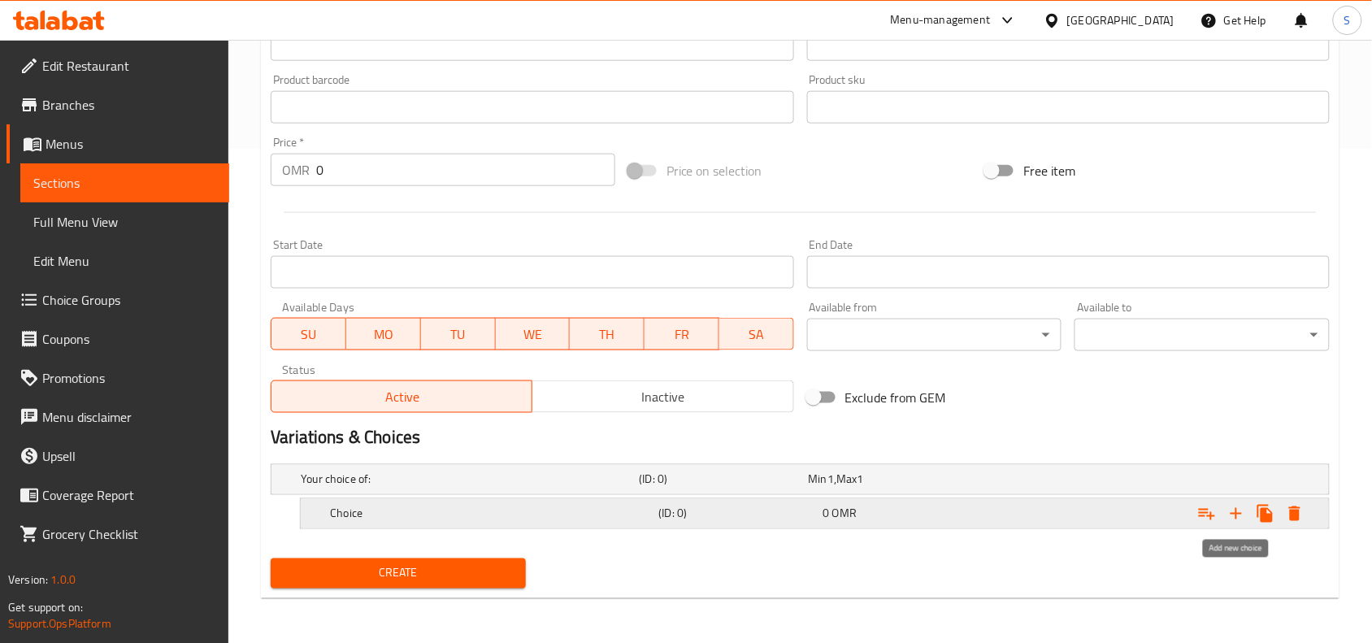
click at [1249, 506] on button "Expand" at bounding box center [1236, 513] width 29 height 29
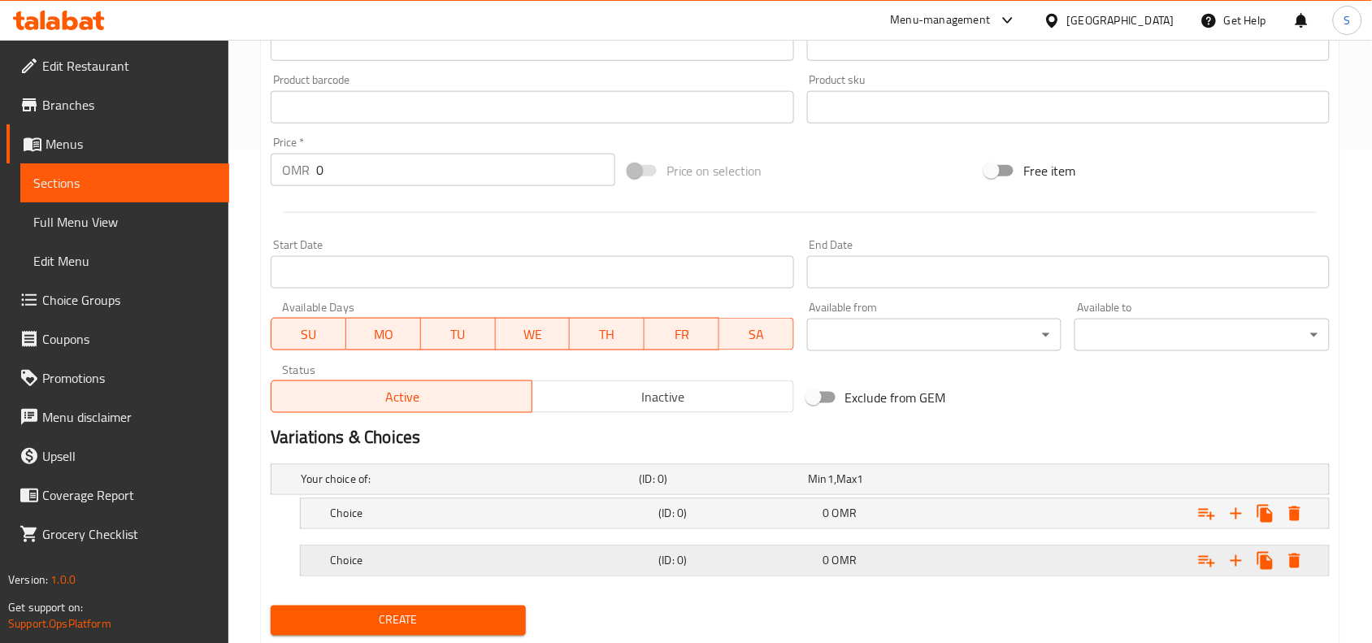
click at [834, 490] on span "OMR" at bounding box center [830, 479] width 7 height 21
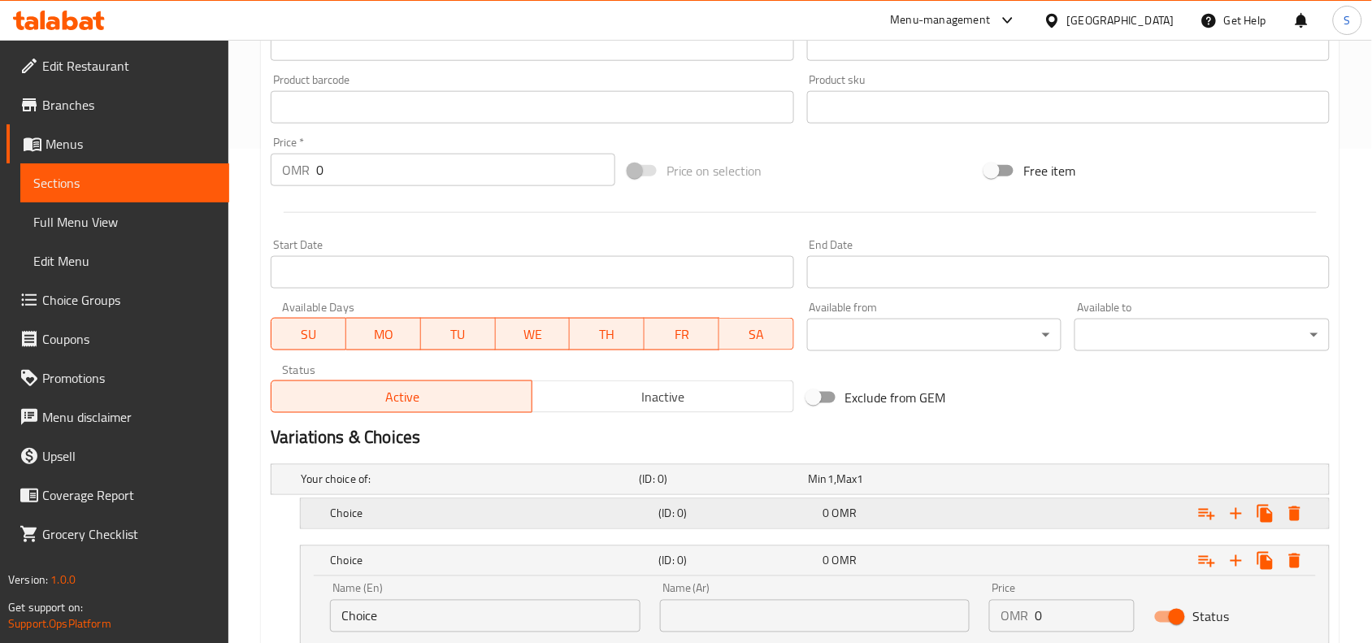
click at [802, 497] on div "Choice (ID: 0) 0 OMR" at bounding box center [804, 480] width 1015 height 36
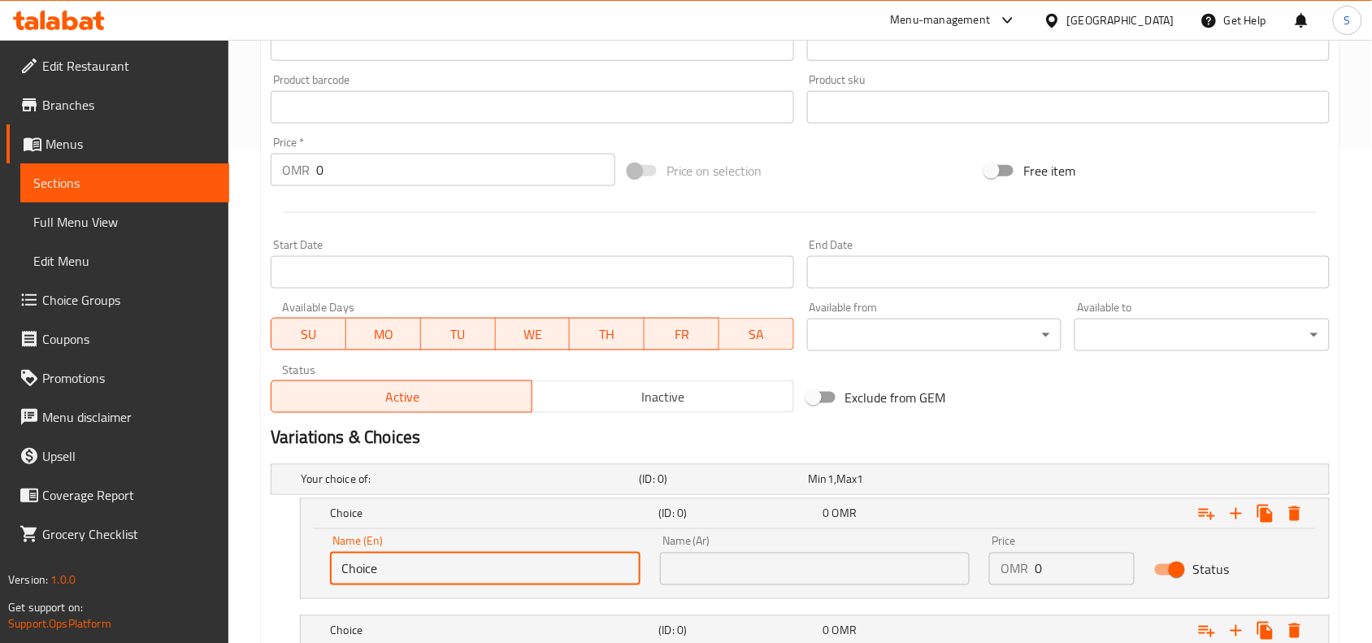
click at [473, 562] on input "Choice" at bounding box center [485, 569] width 310 height 33
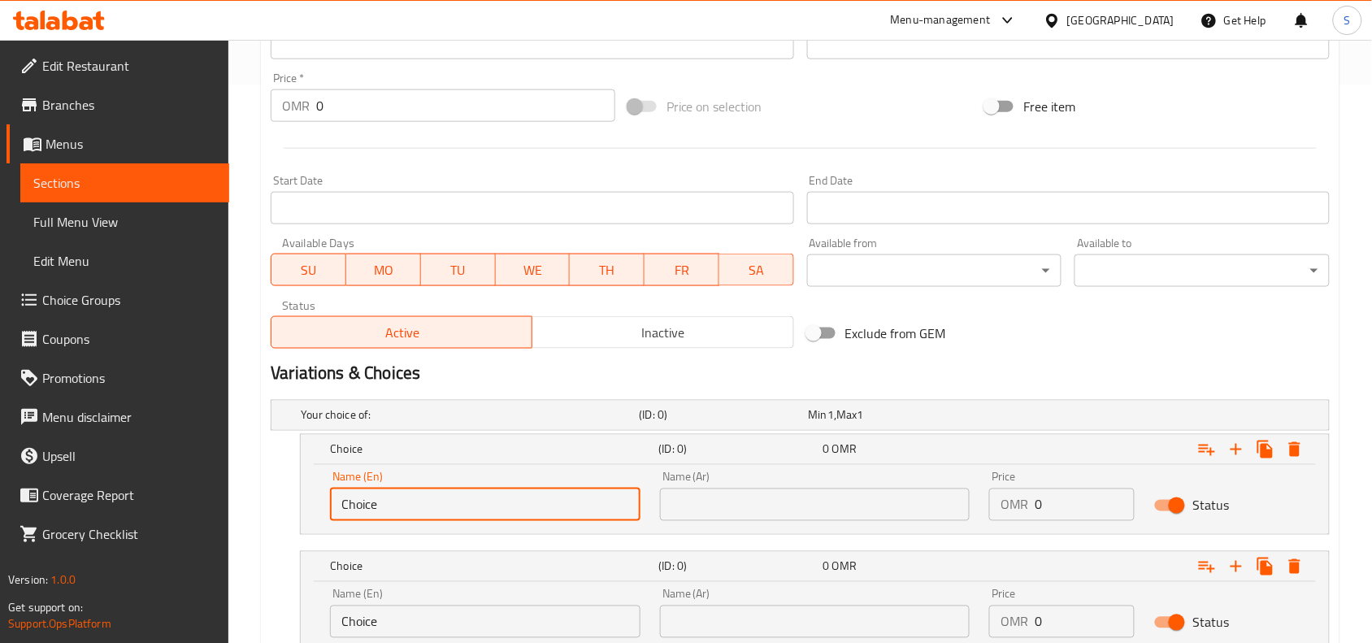
scroll to position [596, 0]
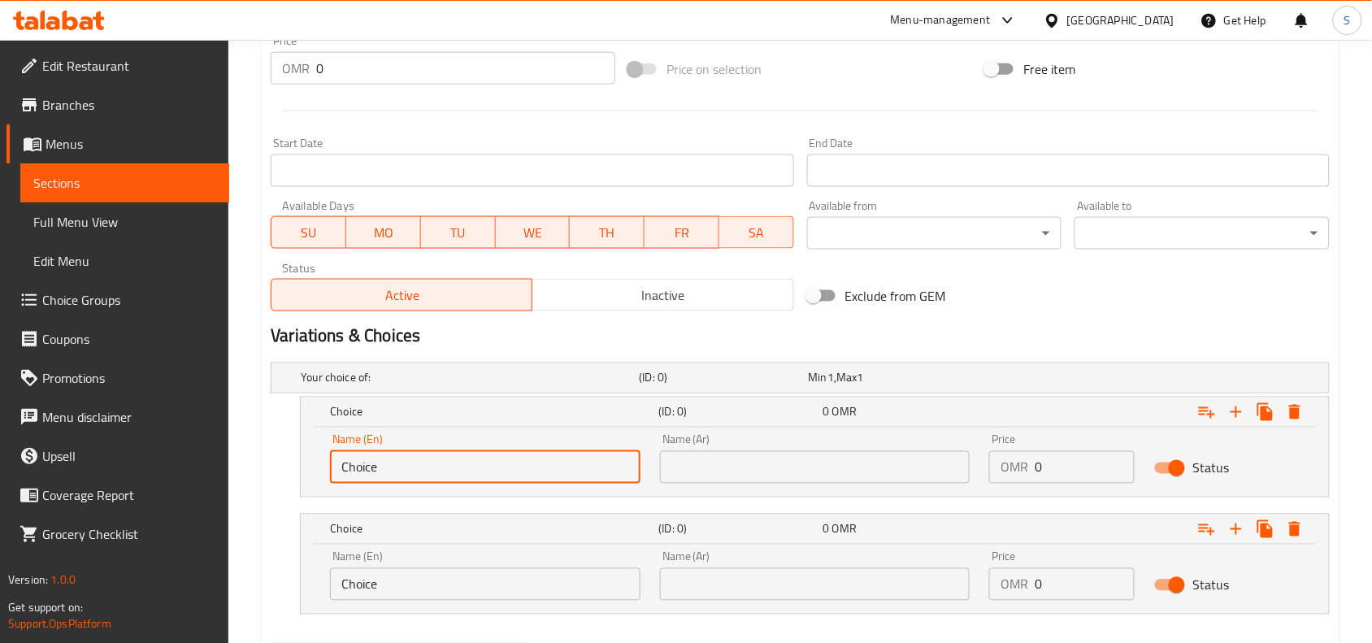
click at [477, 589] on input "Choice" at bounding box center [485, 584] width 310 height 33
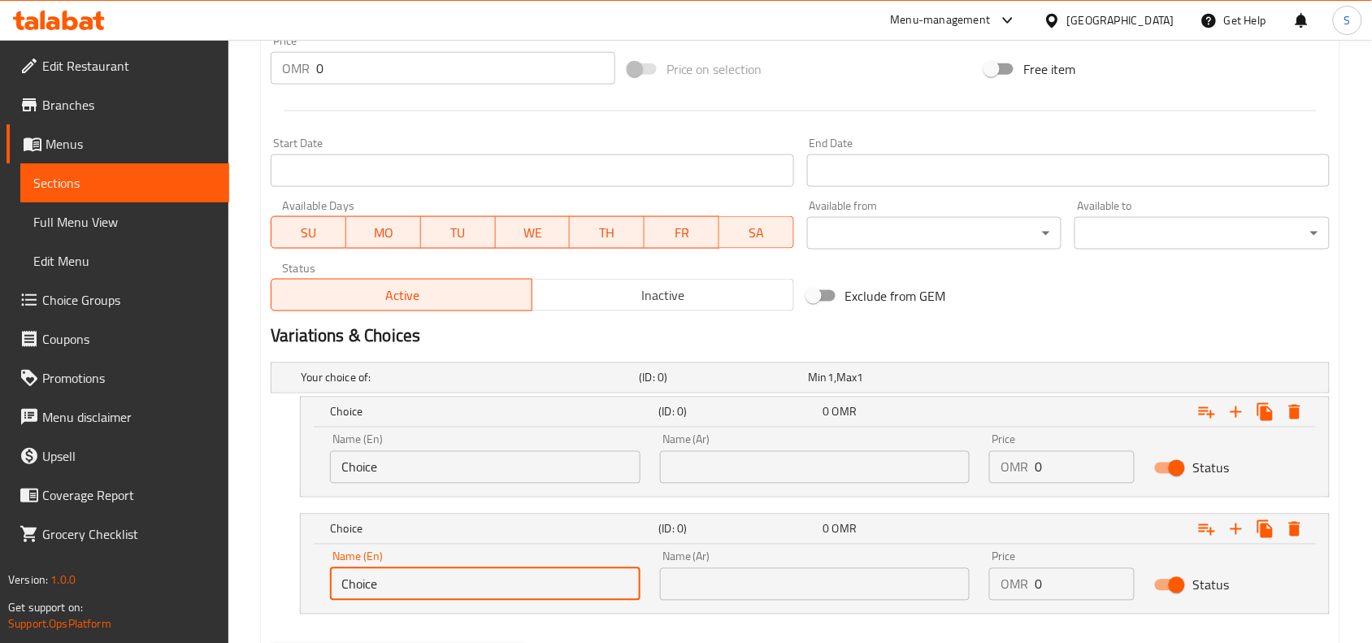
click at [477, 589] on input "Choice" at bounding box center [485, 584] width 310 height 33
click at [477, 589] on input "text" at bounding box center [485, 584] width 310 height 33
type input "With Rice"
click at [494, 459] on input "Choice" at bounding box center [485, 467] width 310 height 33
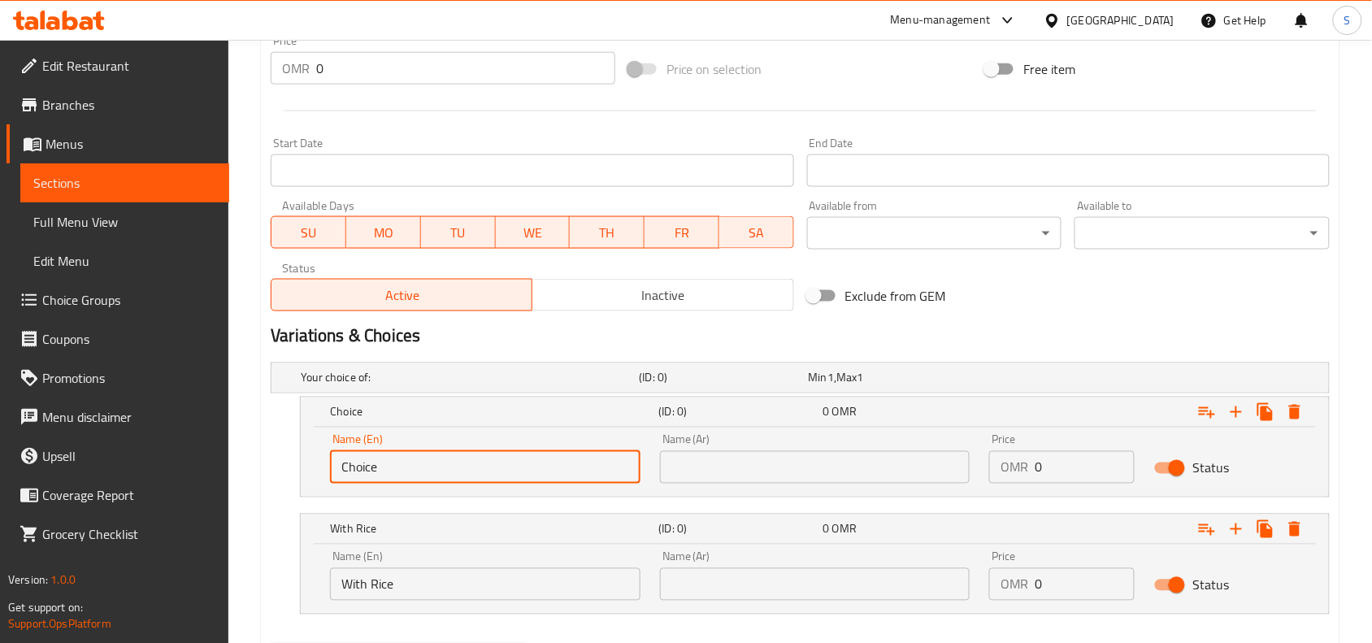
click at [494, 459] on input "Choice" at bounding box center [485, 467] width 310 height 33
click at [494, 459] on input "text" at bounding box center [485, 467] width 310 height 33
type input "With Roti"
click at [710, 470] on input "text" at bounding box center [815, 467] width 310 height 33
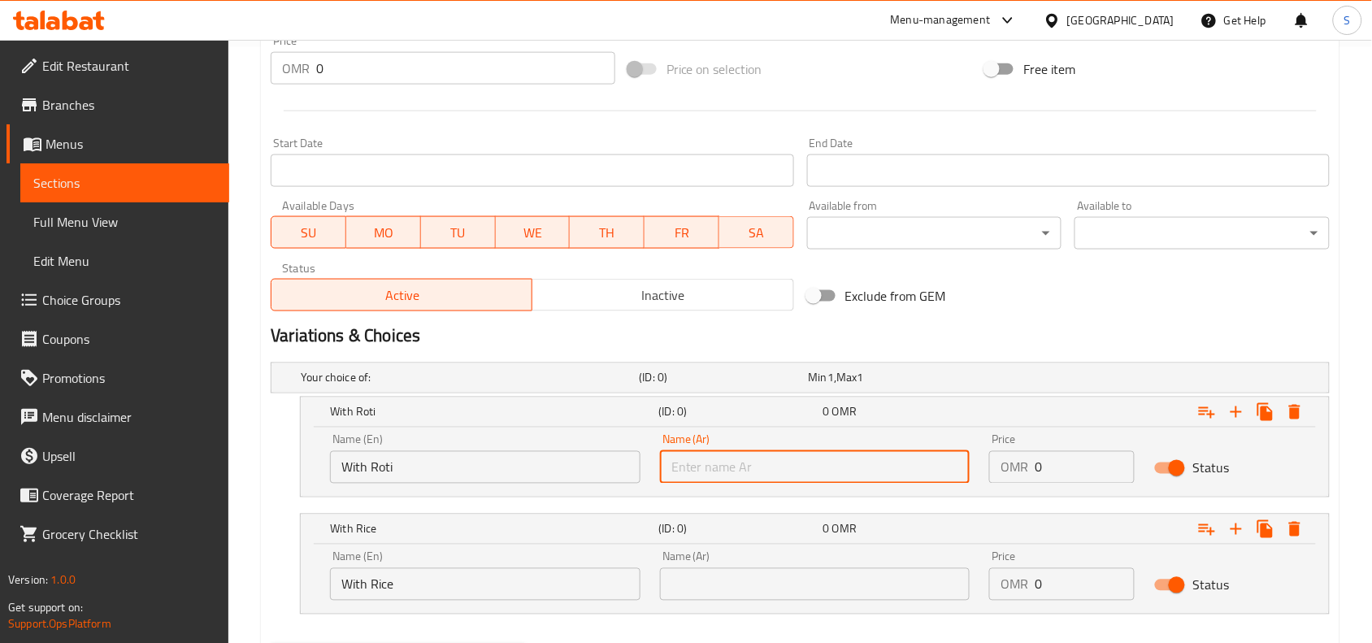
type input "مع روتي"
click at [858, 582] on input "text" at bounding box center [815, 584] width 310 height 33
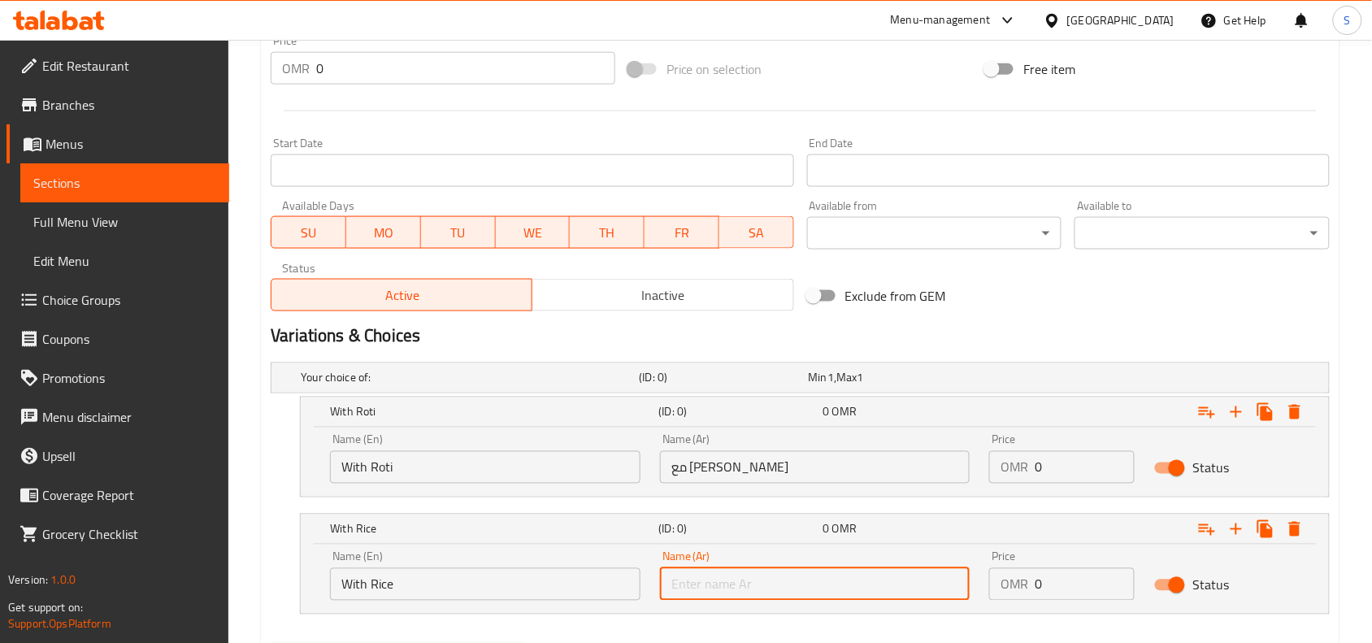
type input "مع أرز"
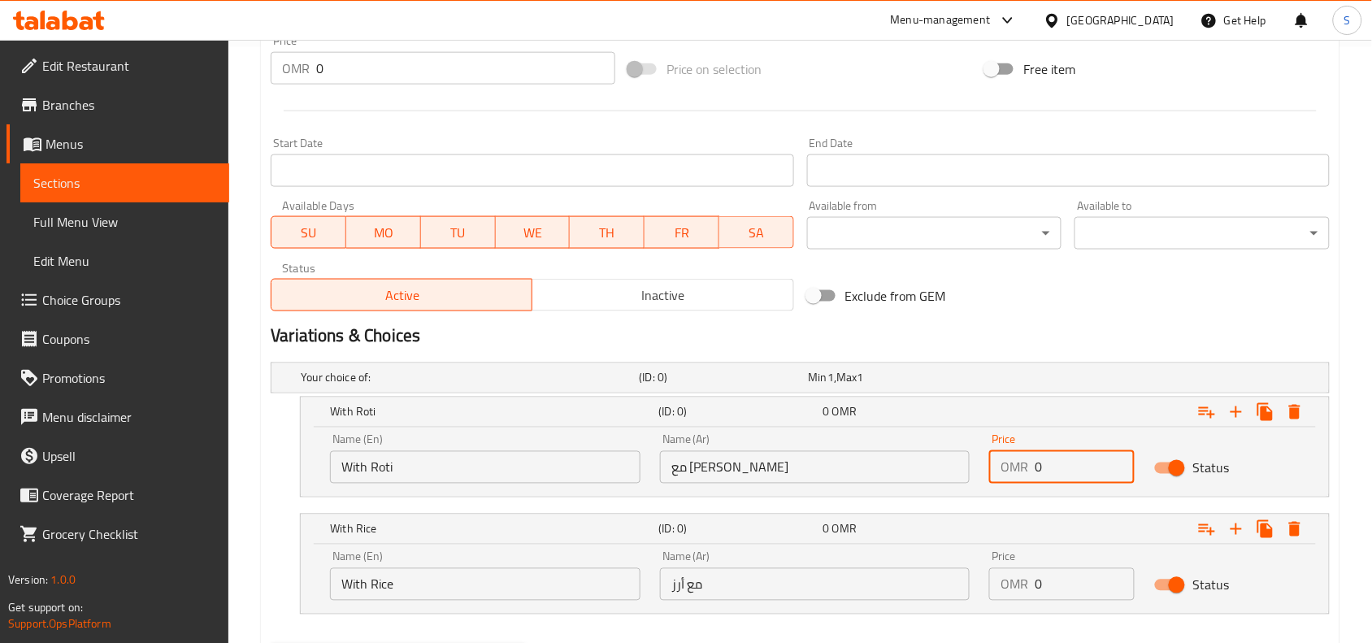
drag, startPoint x: 1055, startPoint y: 472, endPoint x: 952, endPoint y: 454, distance: 104.9
click at [952, 454] on div "Name (En) With Roti Name (En) Name (Ar) مع روتي Name (Ar) Price OMR 0 Price Sta…" at bounding box center [814, 458] width 989 height 69
type input "1"
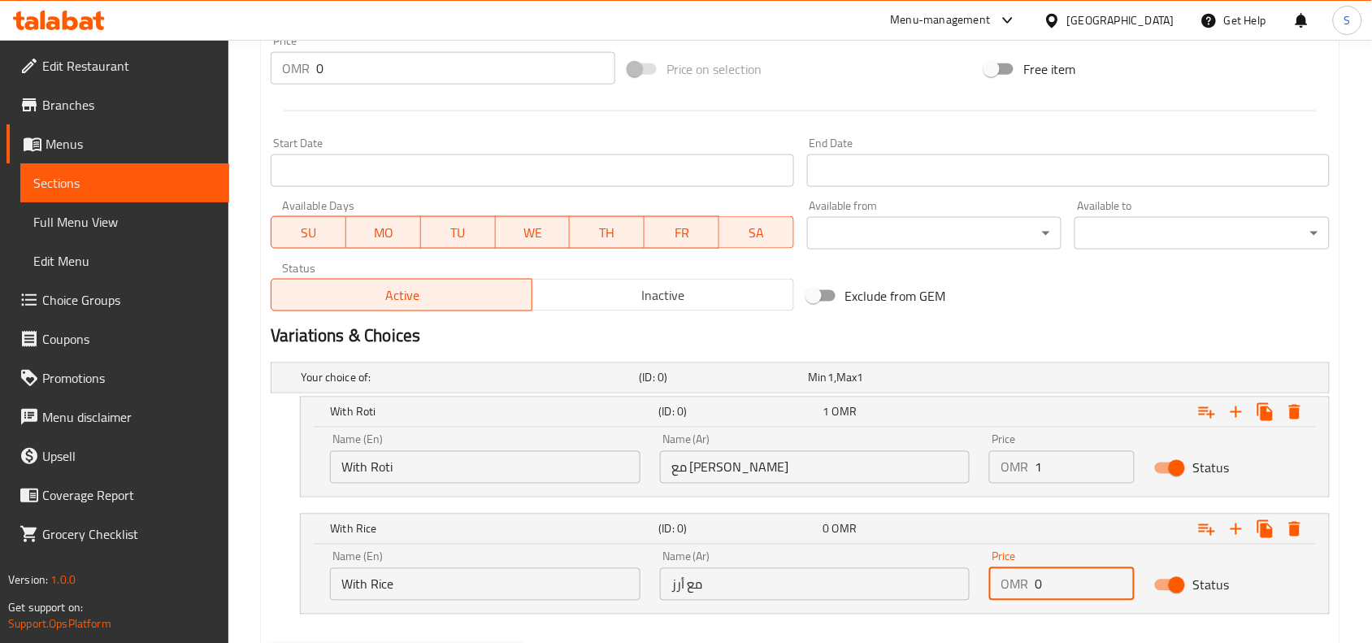
drag, startPoint x: 1062, startPoint y: 588, endPoint x: 940, endPoint y: 586, distance: 122.7
click at [940, 586] on div "Name (En) With Rice Name (En) Name (Ar) مع أرز Name (Ar) Price OMR 0 Price Stat…" at bounding box center [814, 575] width 989 height 69
type input "1.3"
click at [1078, 284] on div "Exclude from GEM" at bounding box center [980, 296] width 358 height 44
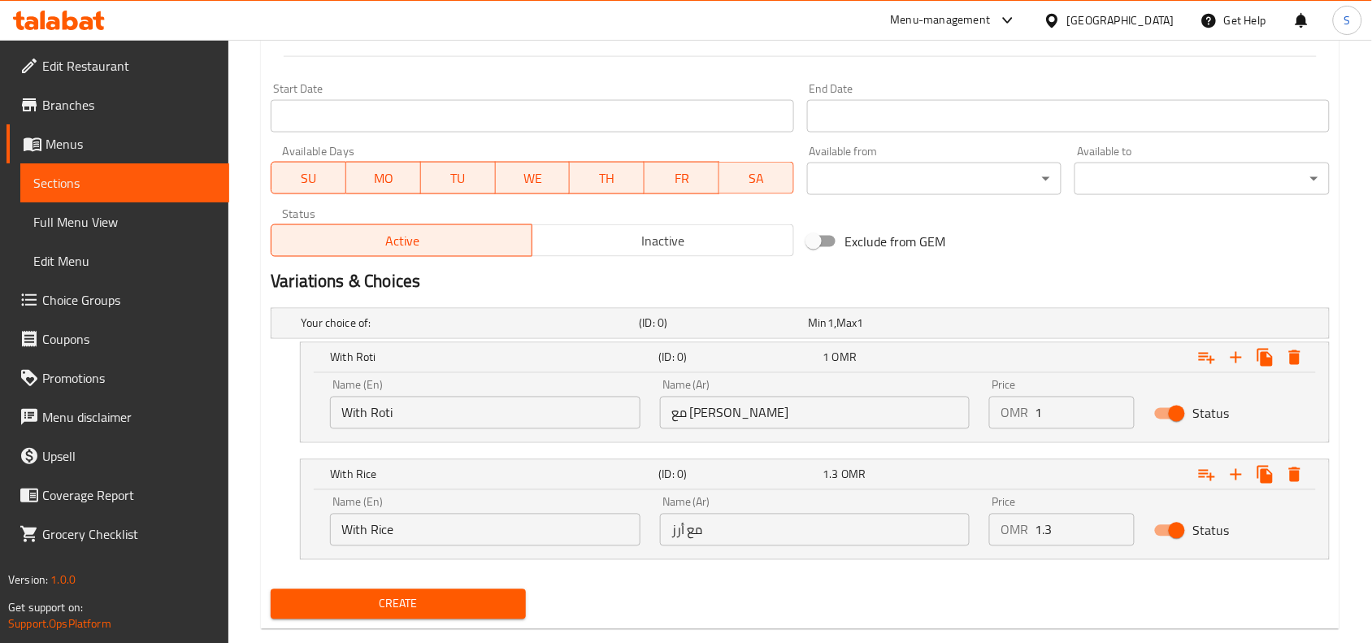
scroll to position [681, 0]
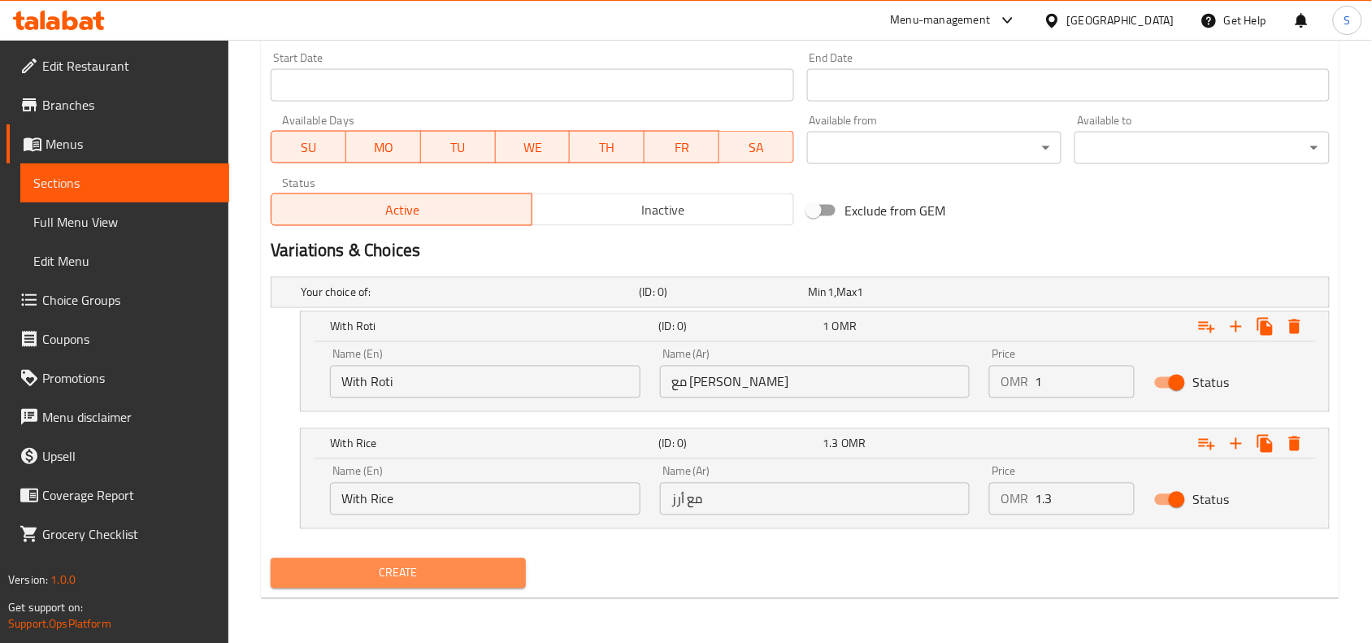
click at [391, 585] on button "Create" at bounding box center [398, 573] width 255 height 30
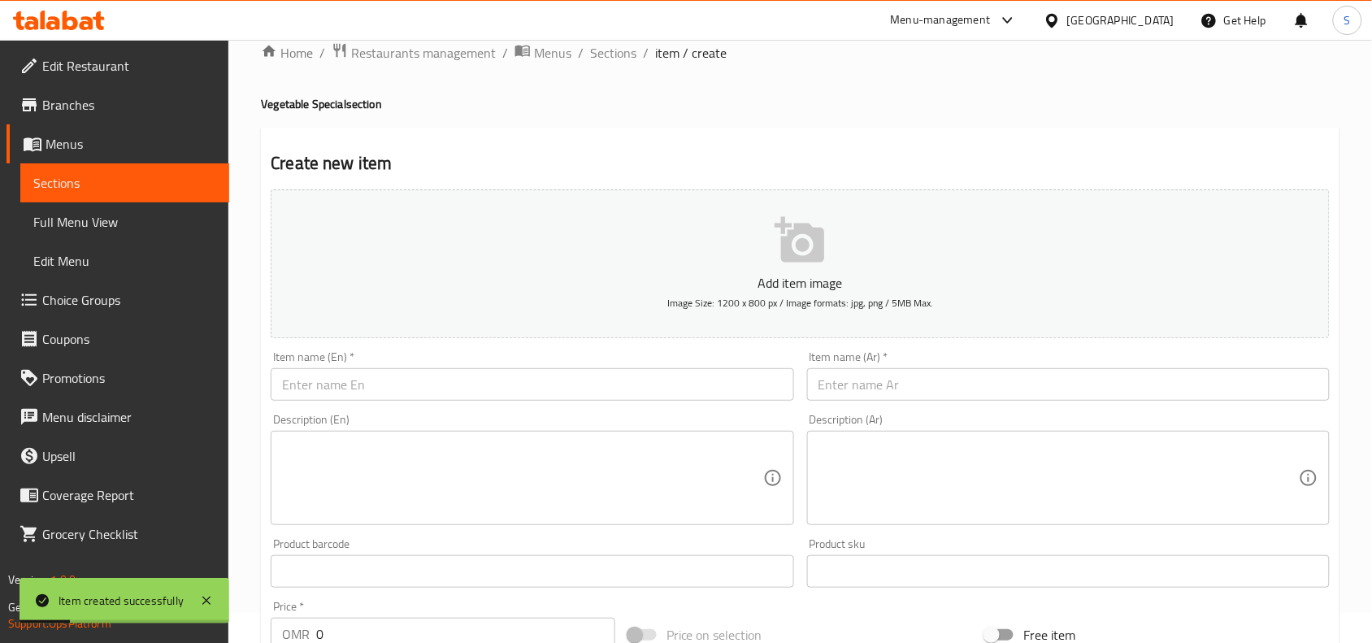
scroll to position [0, 0]
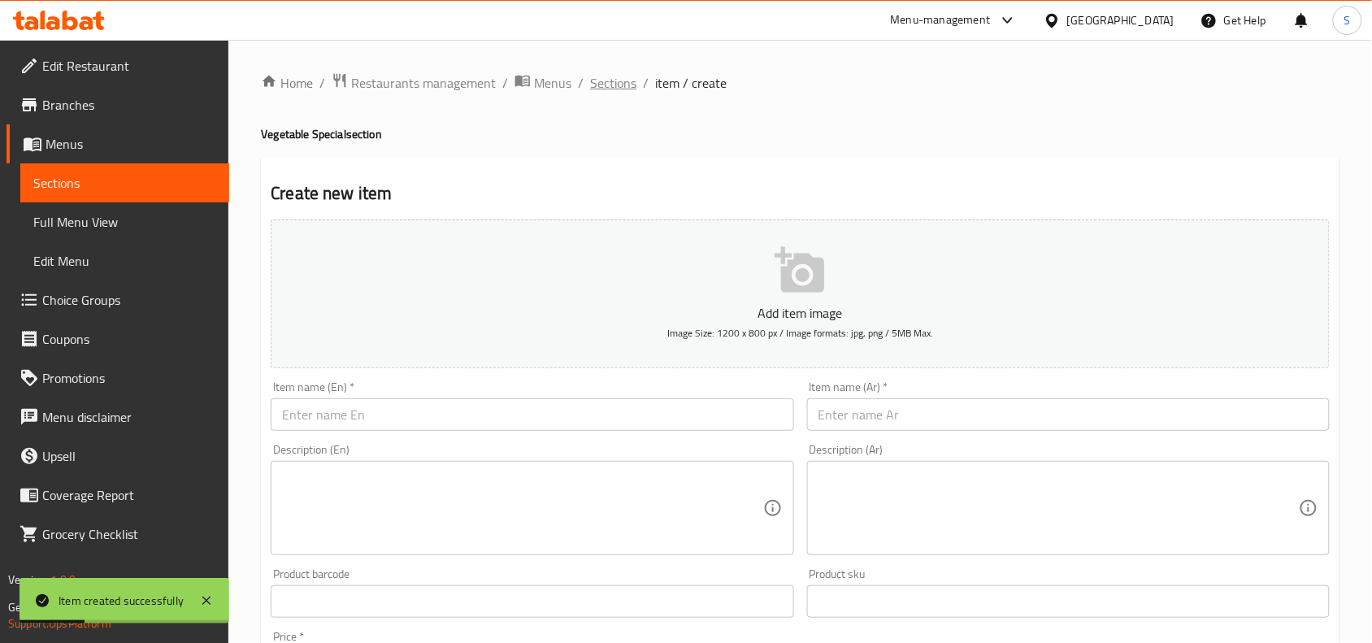
click at [626, 85] on span "Sections" at bounding box center [613, 83] width 46 height 20
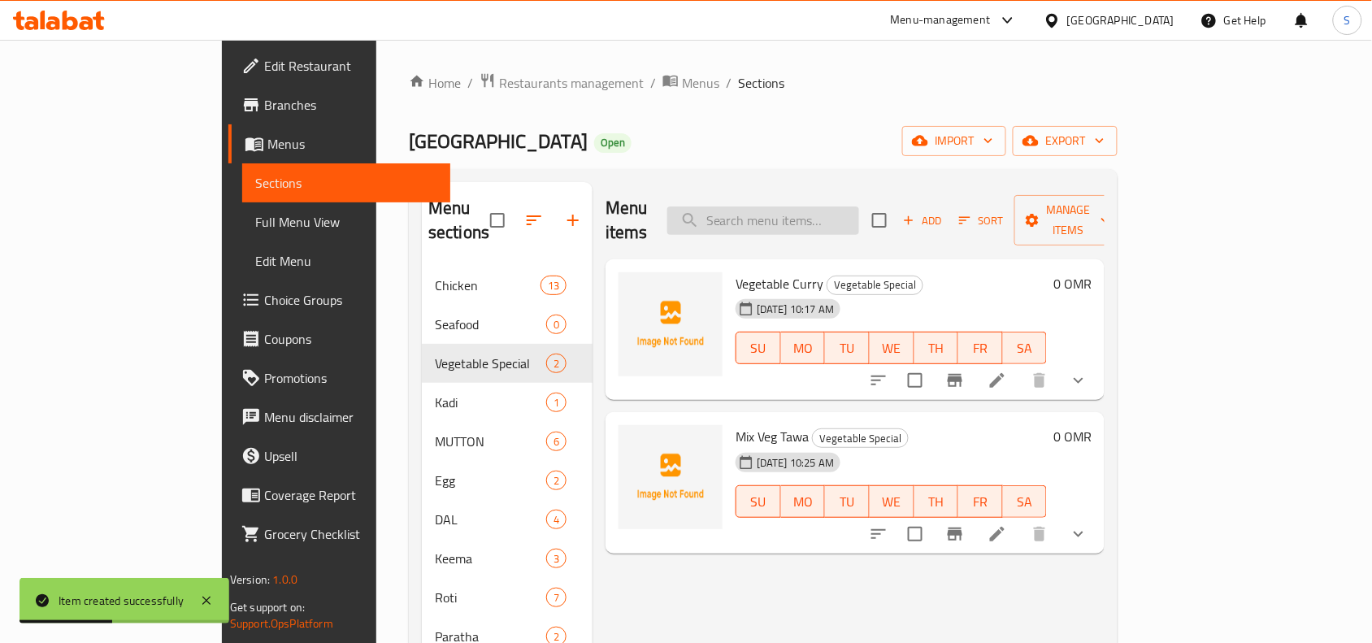
click at [794, 206] on input "search" at bounding box center [763, 220] width 192 height 28
paste input "ALOO PALAK"
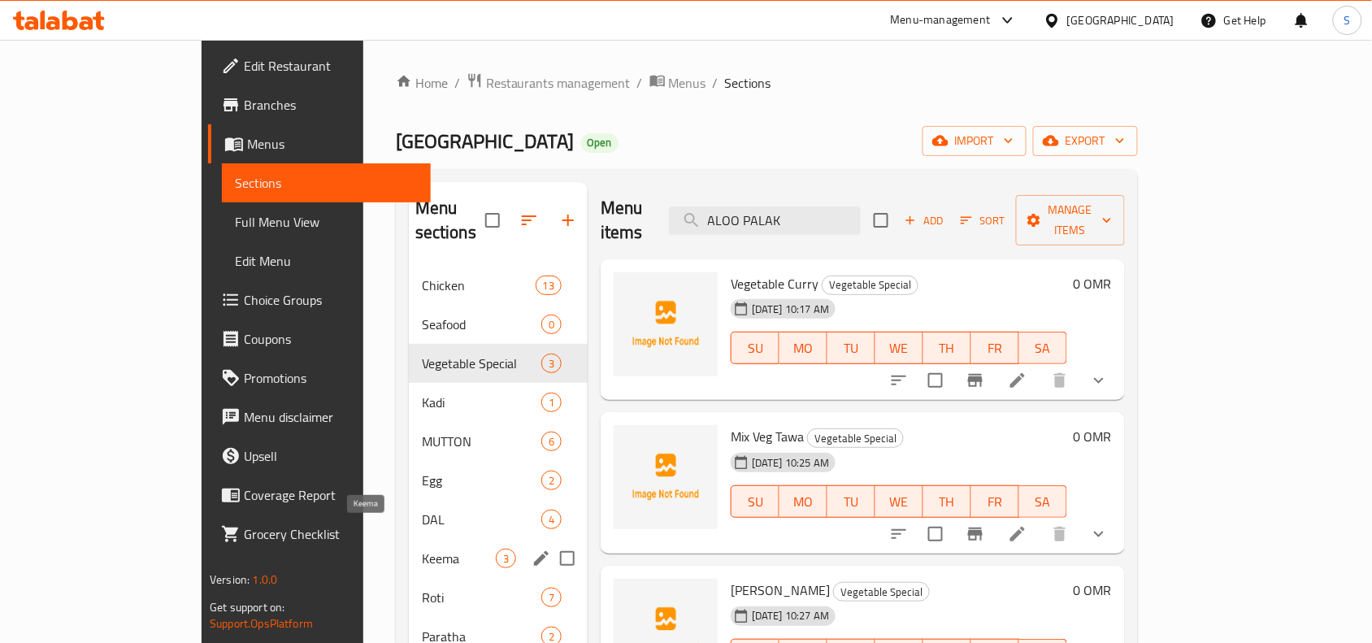
click at [422, 549] on span "Keema" at bounding box center [459, 559] width 74 height 20
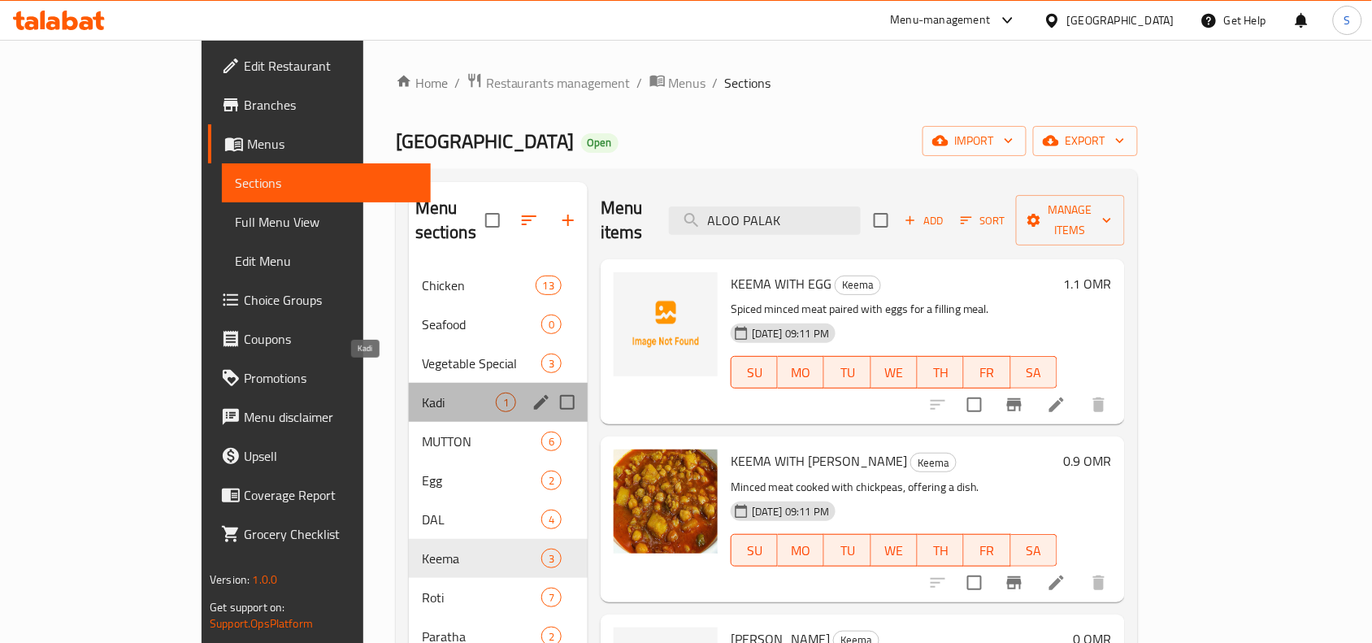
click at [422, 393] on span "Kadi" at bounding box center [459, 403] width 74 height 20
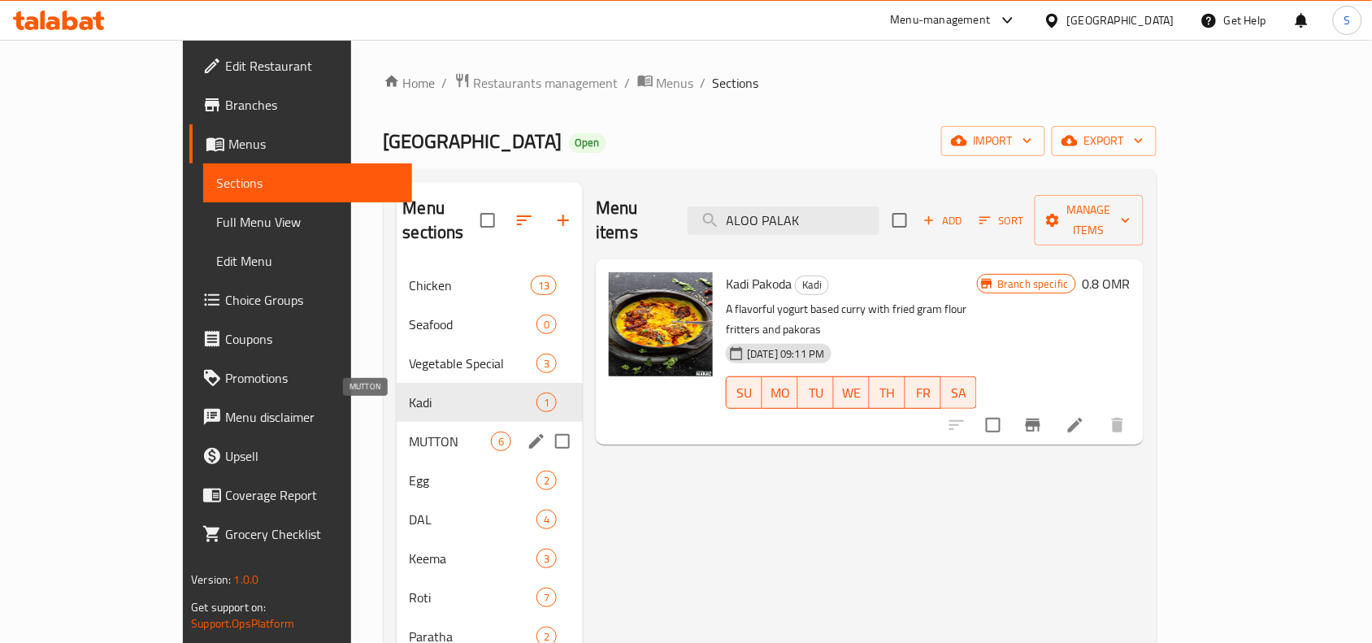
click at [410, 432] on span "MUTTON" at bounding box center [451, 442] width 82 height 20
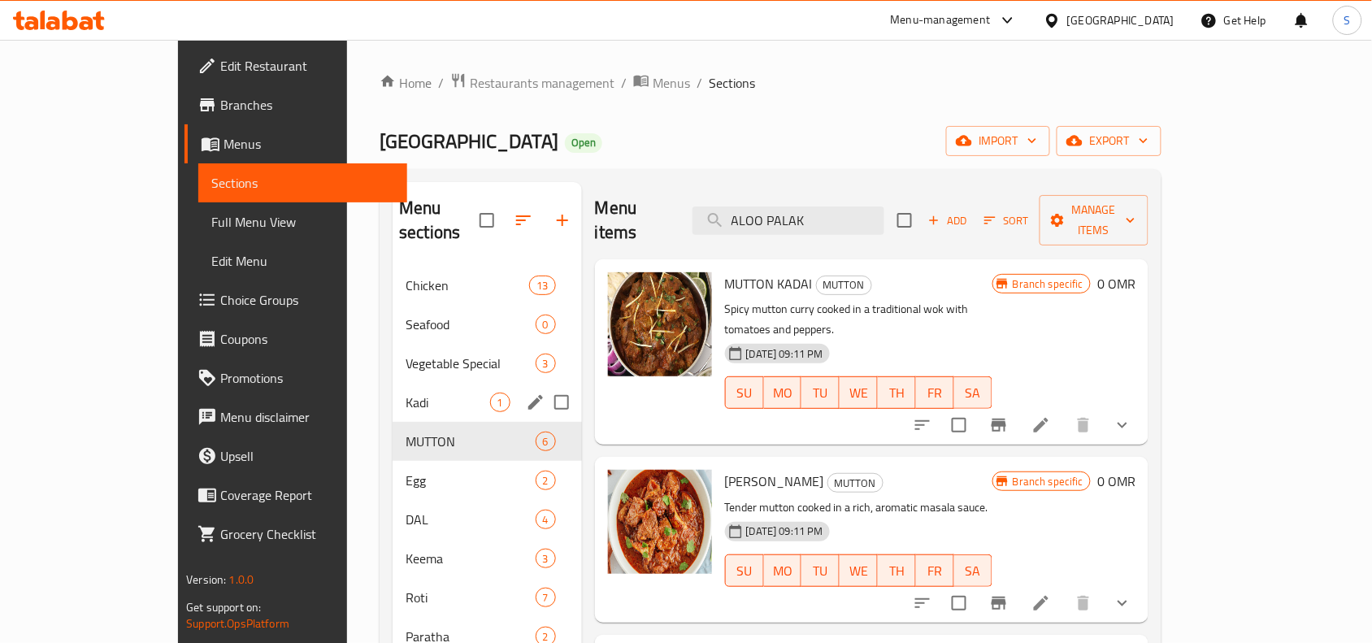
click at [393, 393] on div "Kadi 1" at bounding box center [487, 402] width 189 height 39
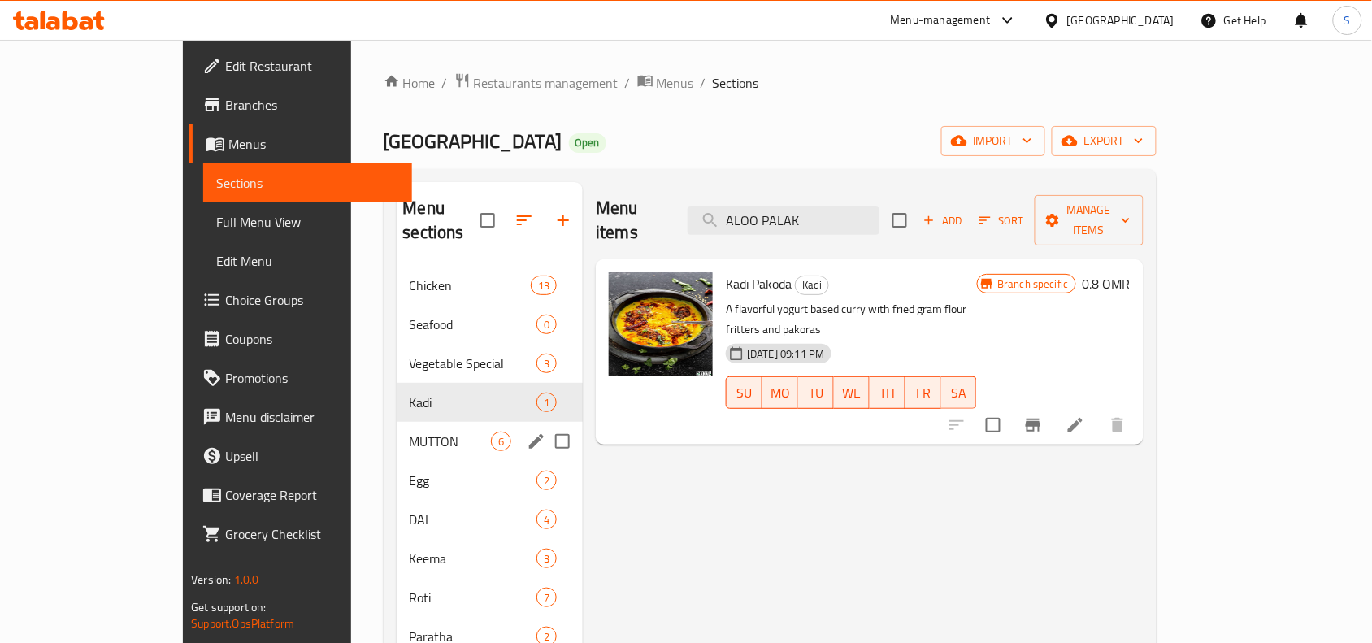
click at [397, 431] on div "MUTTON 6" at bounding box center [490, 441] width 187 height 39
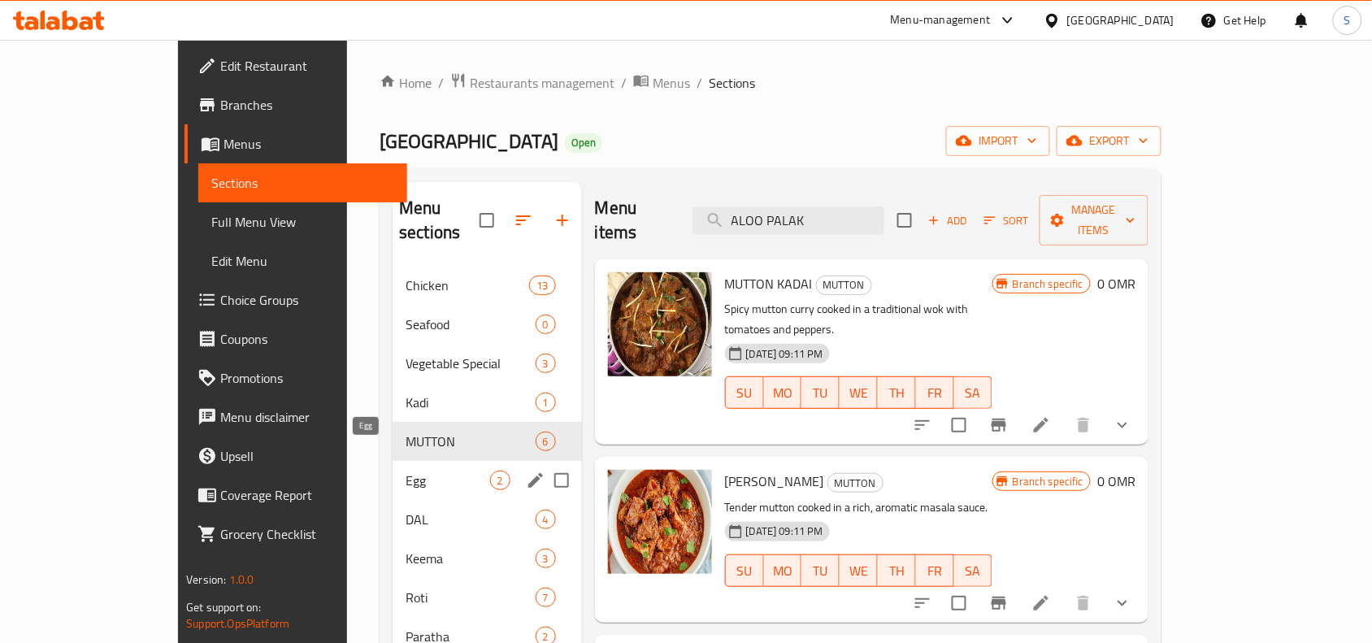
click at [406, 471] on span "Egg" at bounding box center [448, 481] width 84 height 20
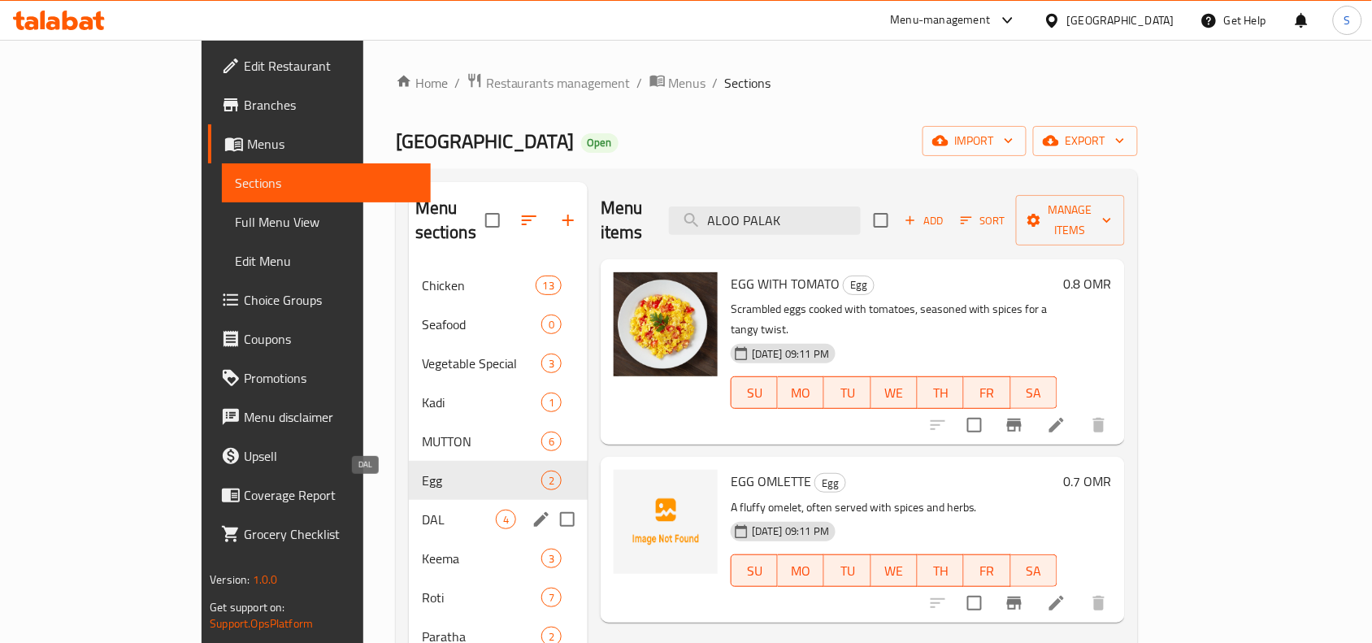
click at [422, 510] on span "DAL" at bounding box center [459, 520] width 74 height 20
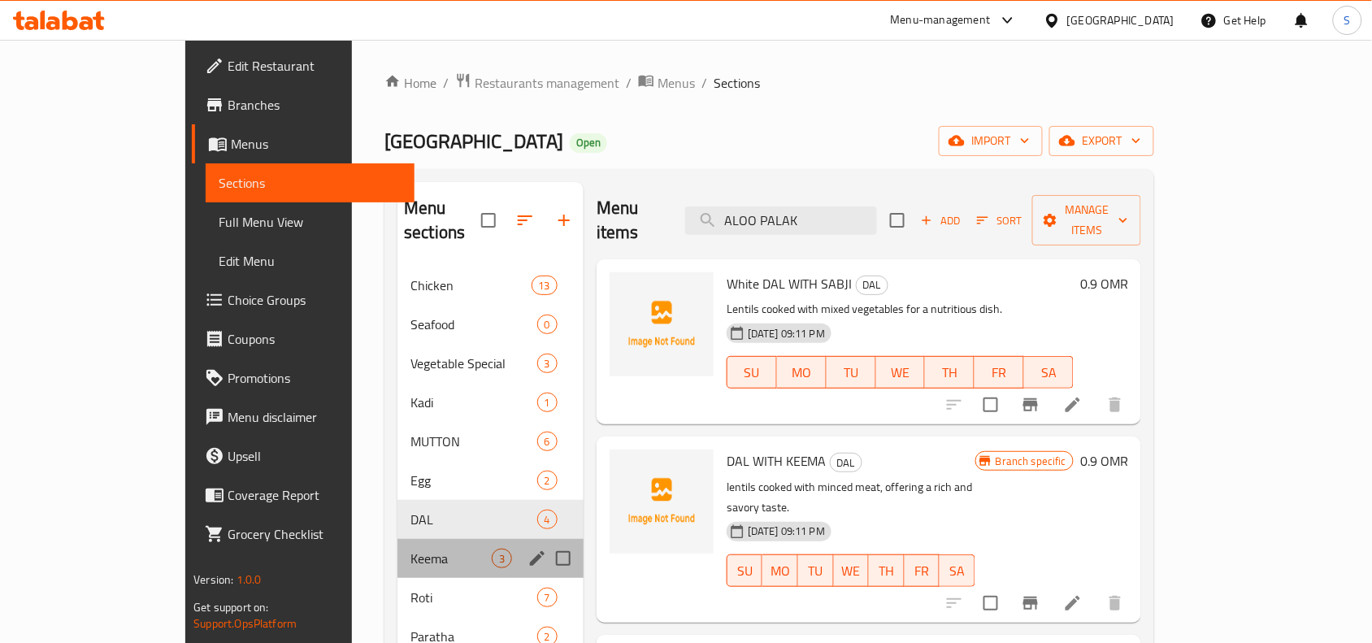
click at [397, 549] on div "Keema 3" at bounding box center [490, 558] width 186 height 39
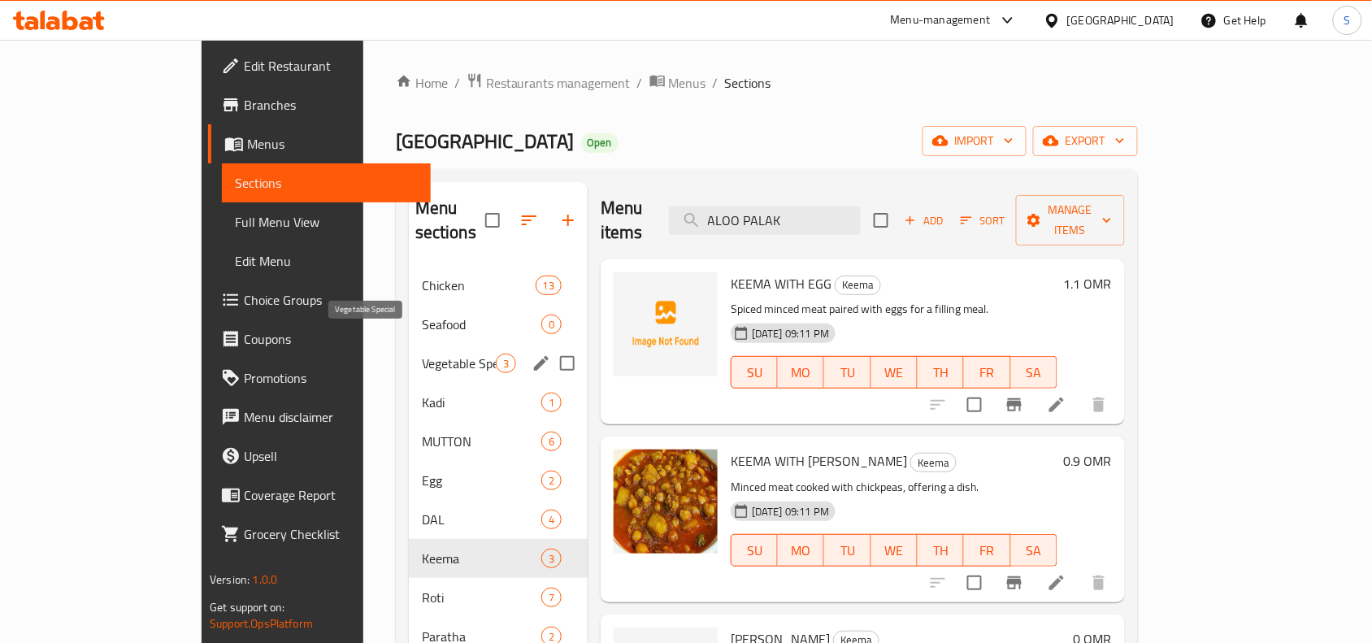
click at [422, 354] on span "Vegetable Special" at bounding box center [459, 364] width 74 height 20
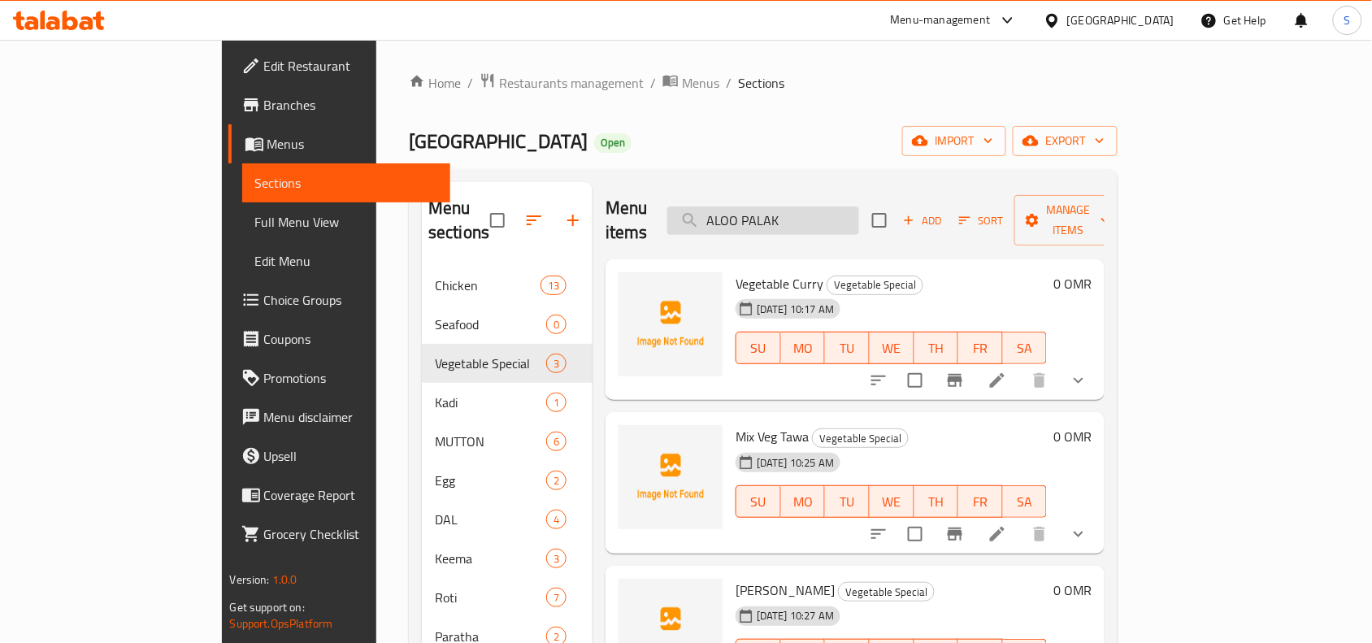
drag, startPoint x: 814, startPoint y: 201, endPoint x: 923, endPoint y: 201, distance: 108.1
click at [859, 206] on input "ALOO PALAK" at bounding box center [763, 220] width 192 height 28
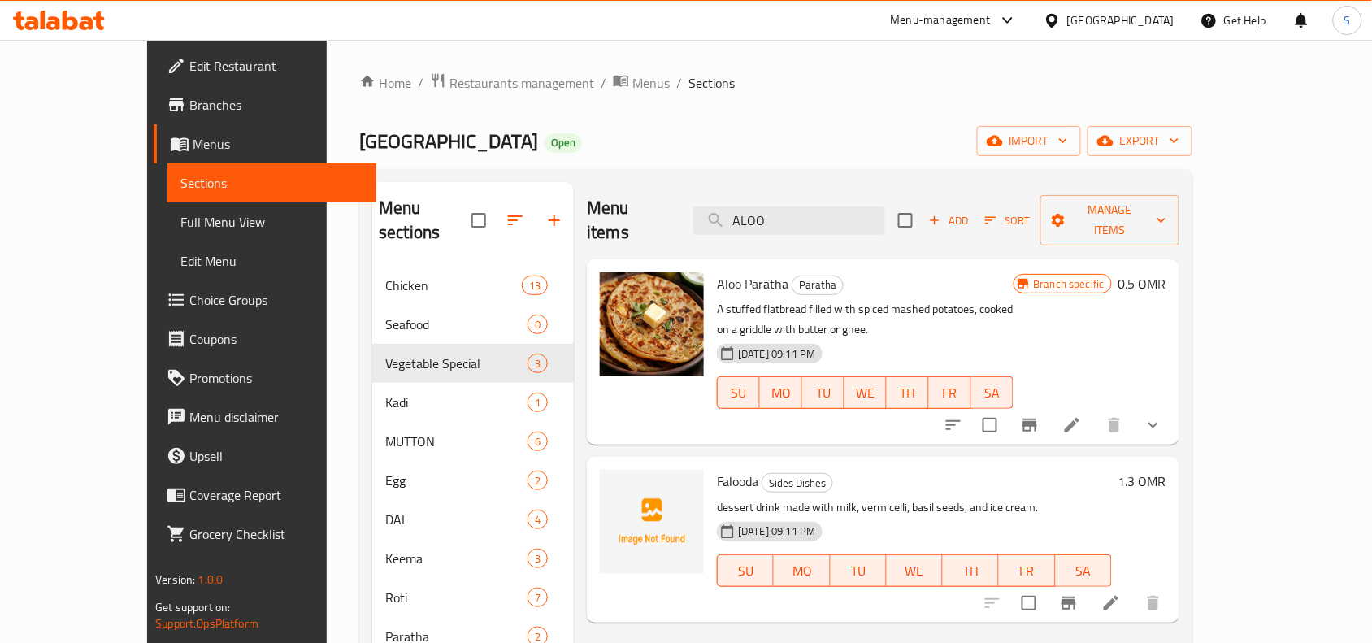
type input "ALOO"
click at [1163, 415] on icon "show more" at bounding box center [1154, 425] width 20 height 20
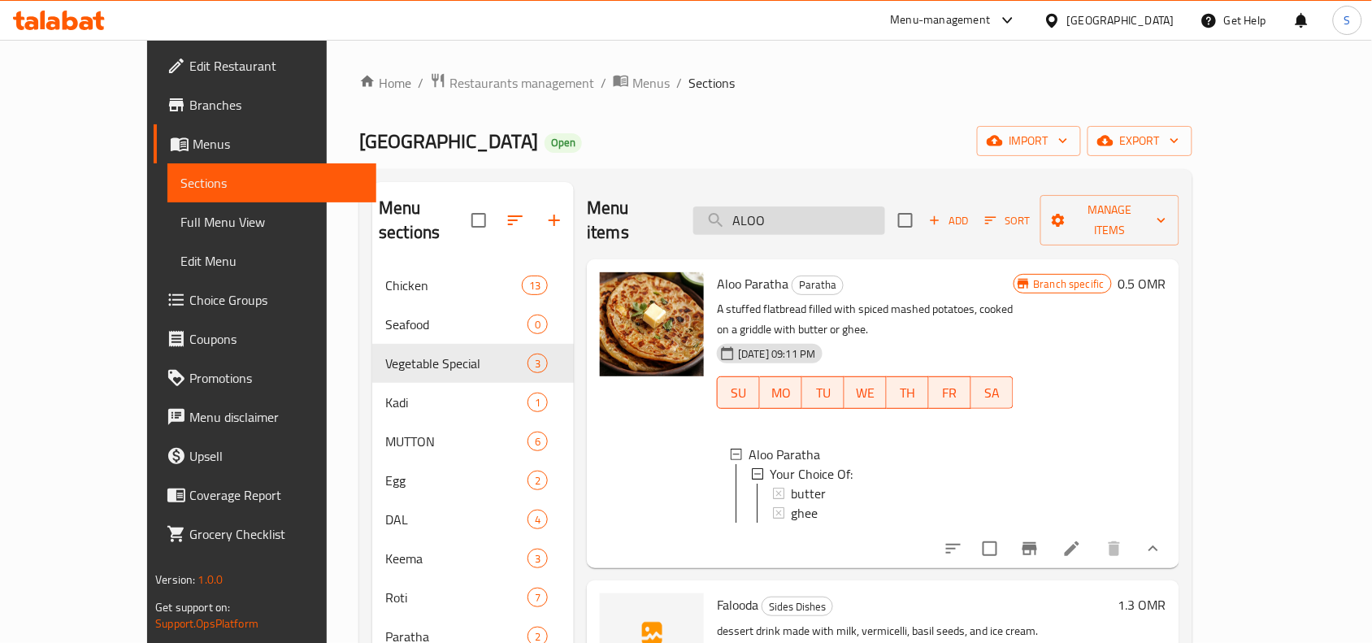
click at [842, 212] on input "ALOO" at bounding box center [789, 220] width 192 height 28
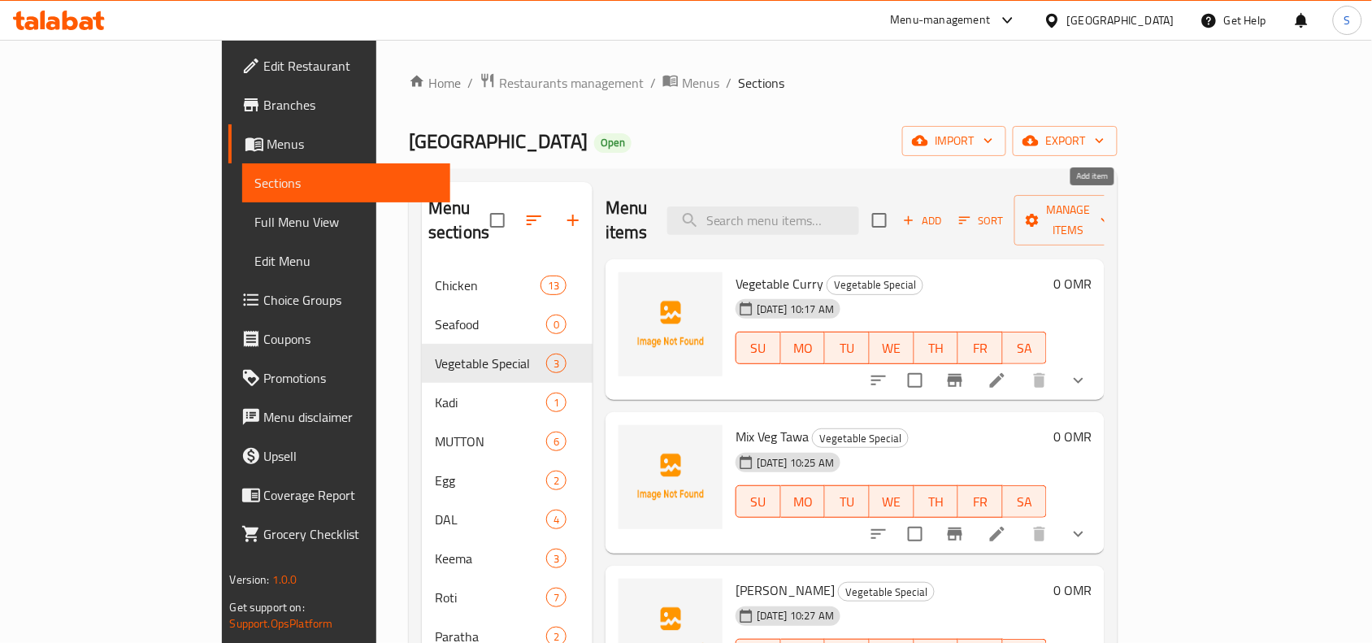
click at [944, 212] on span "Add" at bounding box center [923, 220] width 44 height 19
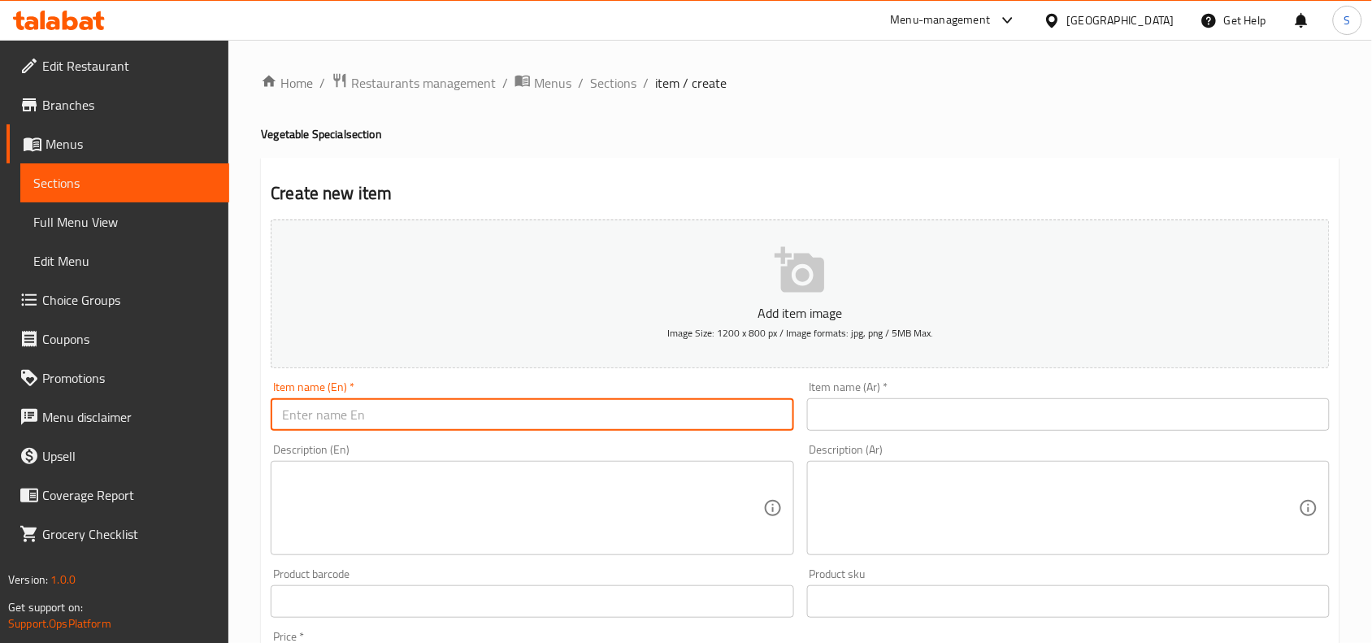
click at [545, 405] on input "text" at bounding box center [532, 414] width 523 height 33
paste input "ALOO PALAK"
click at [545, 405] on input "ALOO PALAK" at bounding box center [532, 414] width 523 height 33
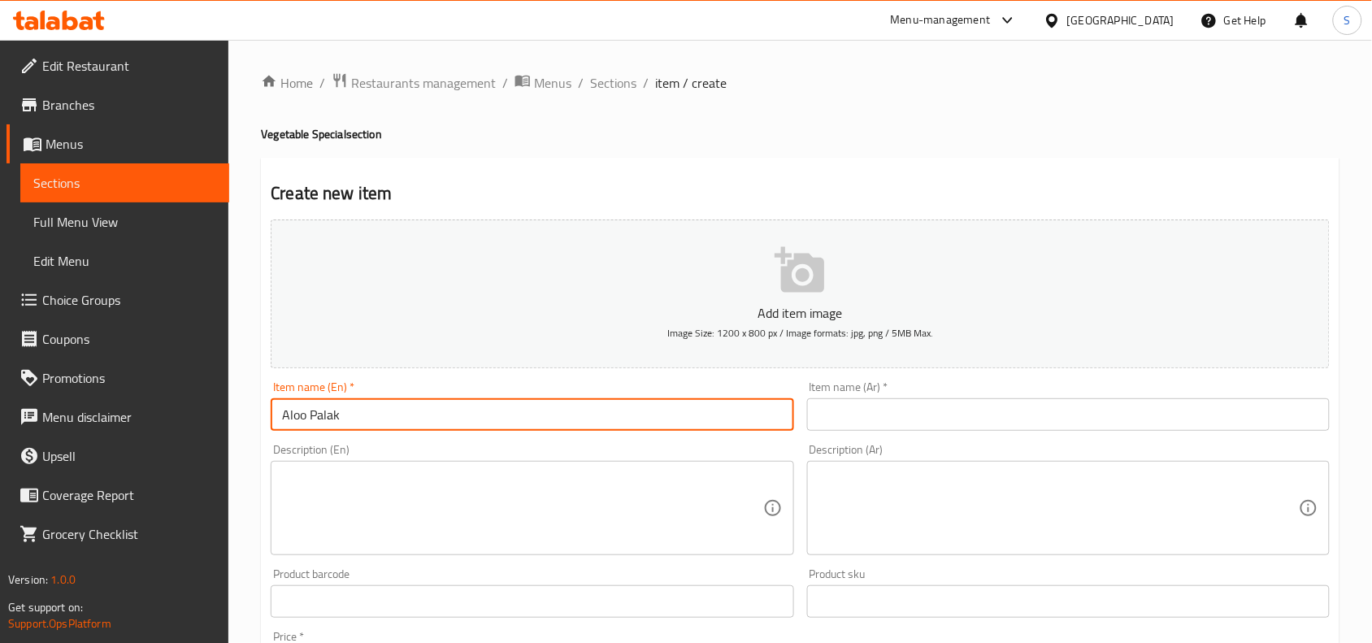
type input "Aloo Palak"
click at [951, 403] on input "text" at bounding box center [1068, 414] width 523 height 33
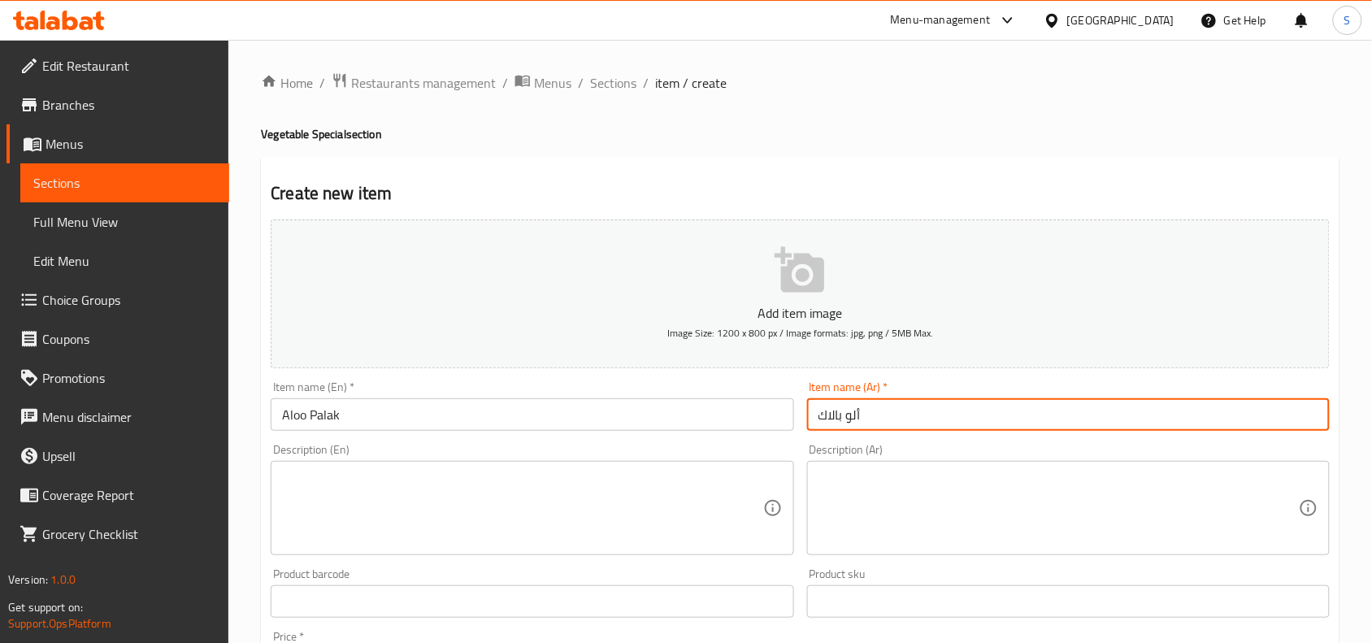
type input "ألو بالاك"
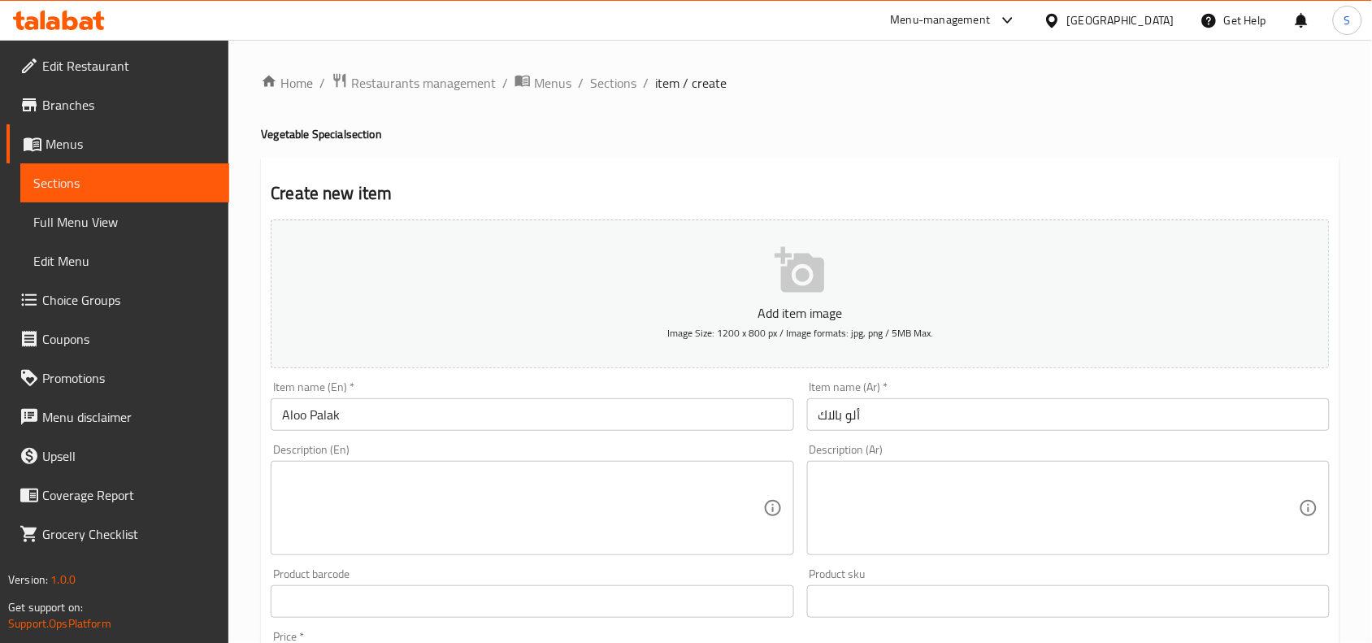
click at [850, 164] on div "Create new item Add item image Image Size: 1200 x 800 px / Image formats: jpg, …" at bounding box center [800, 631] width 1079 height 946
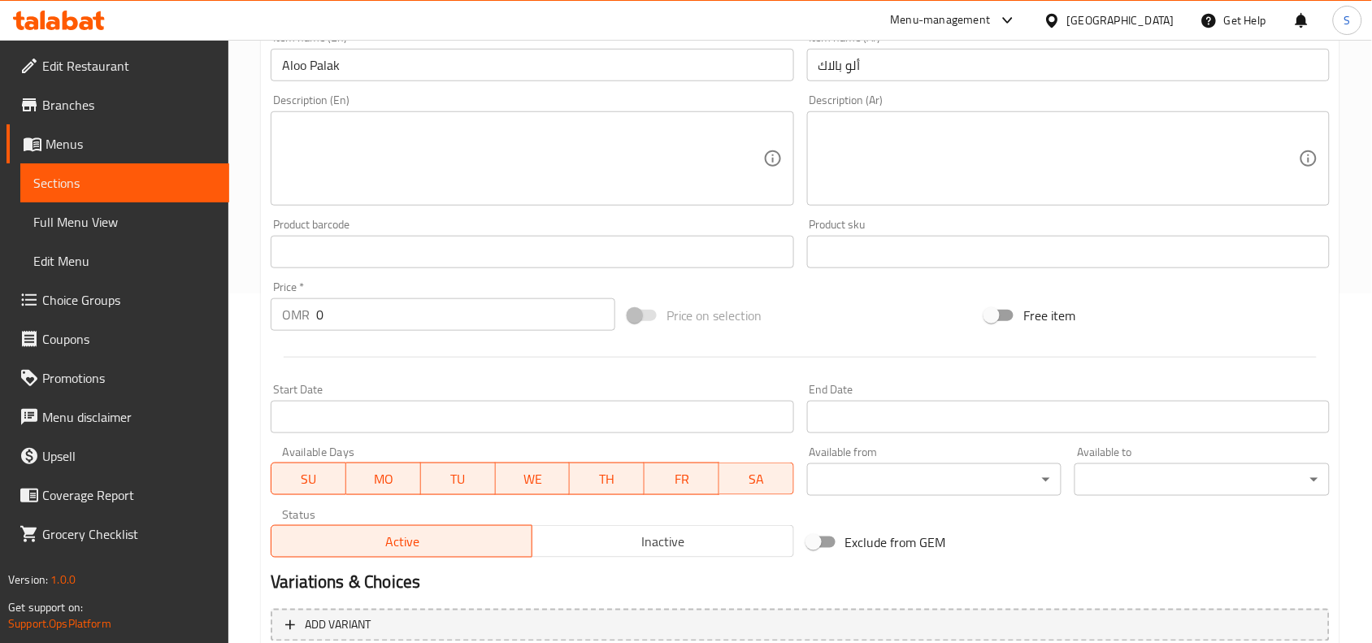
scroll to position [401, 0]
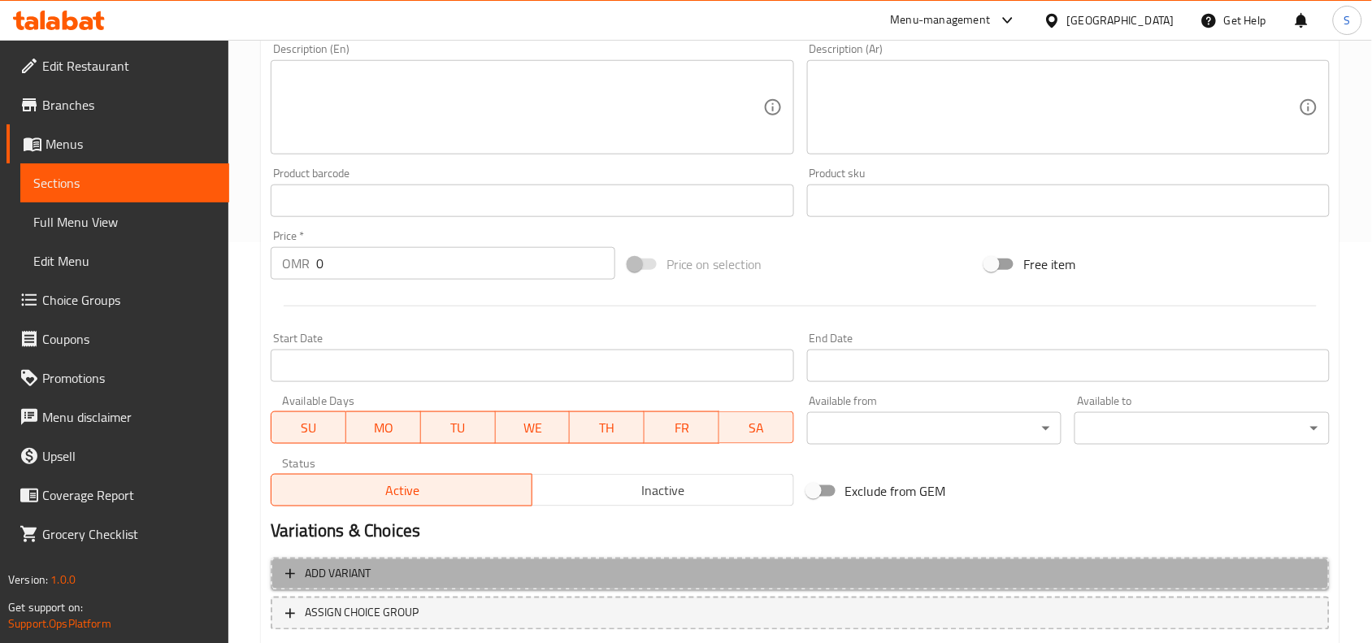
click at [592, 580] on span "Add variant" at bounding box center [800, 574] width 1030 height 20
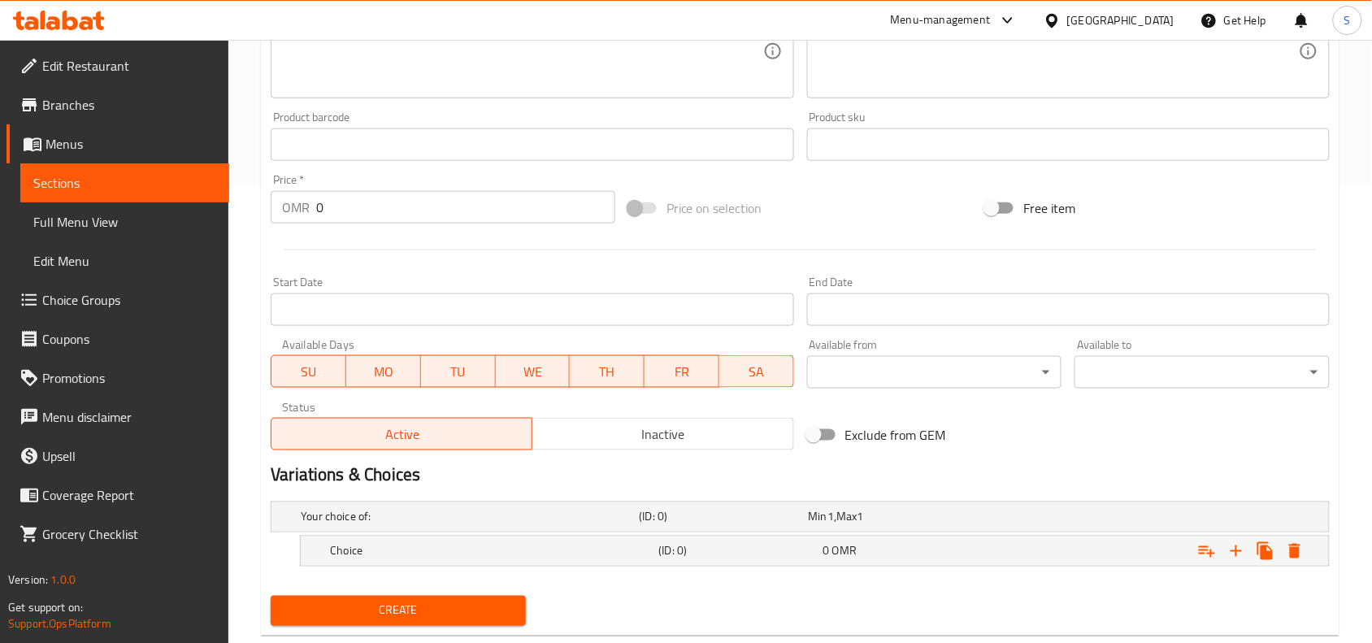
scroll to position [494, 0]
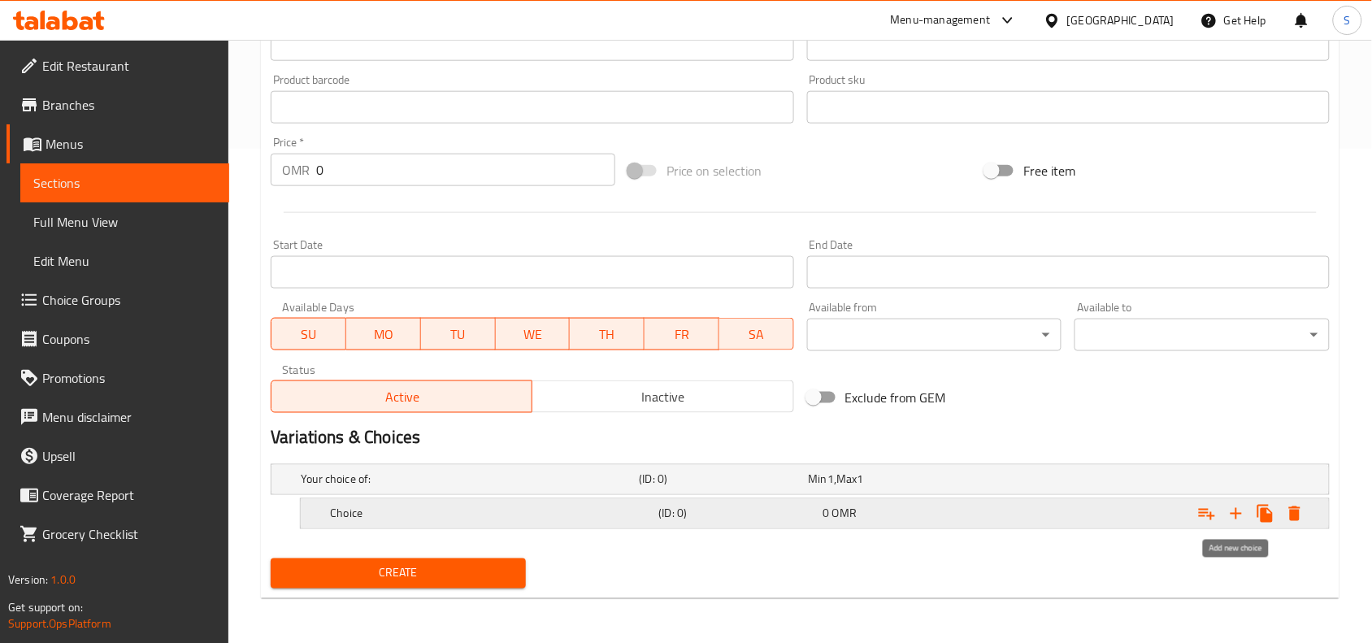
click at [1242, 513] on icon "Expand" at bounding box center [1237, 514] width 20 height 20
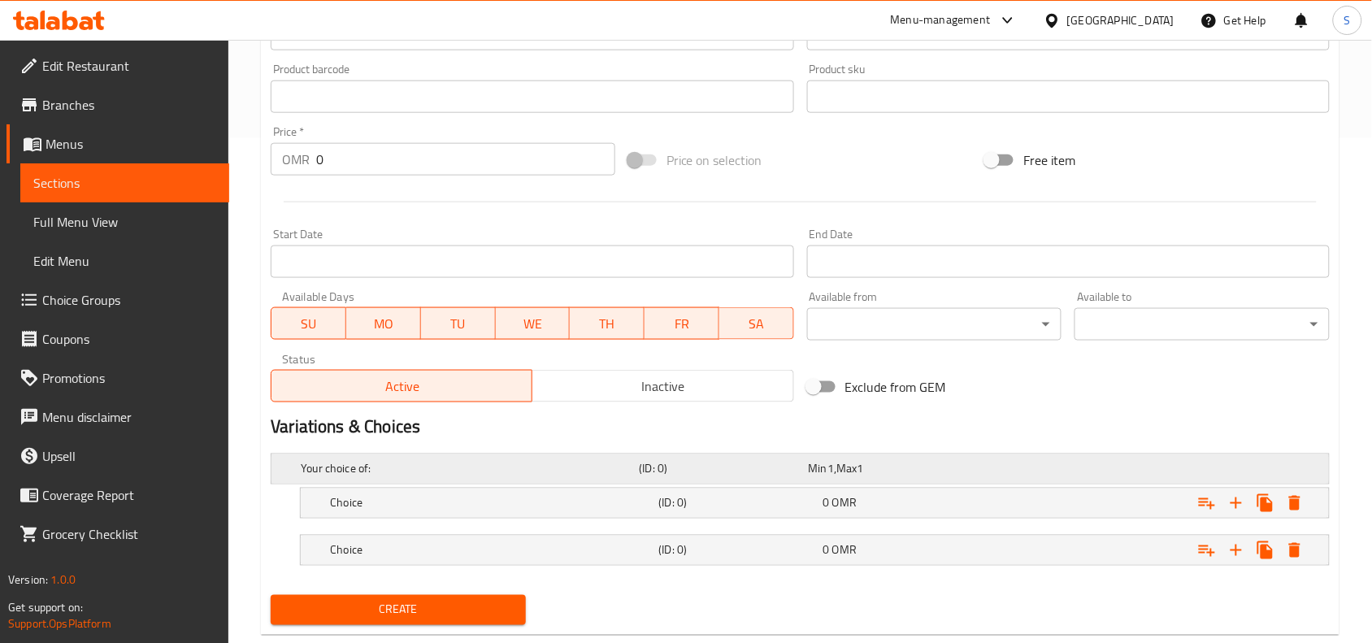
scroll to position [542, 0]
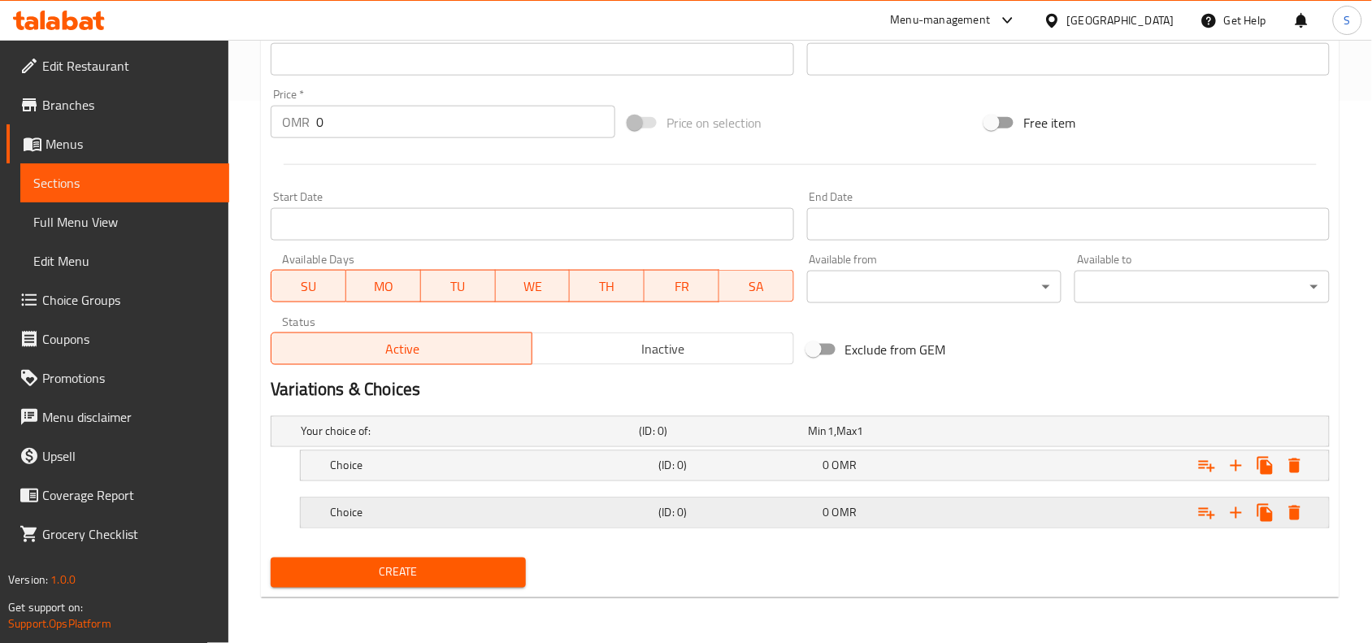
click at [606, 449] on div "Choice (ID: 0) 0 OMR" at bounding box center [804, 432] width 1015 height 36
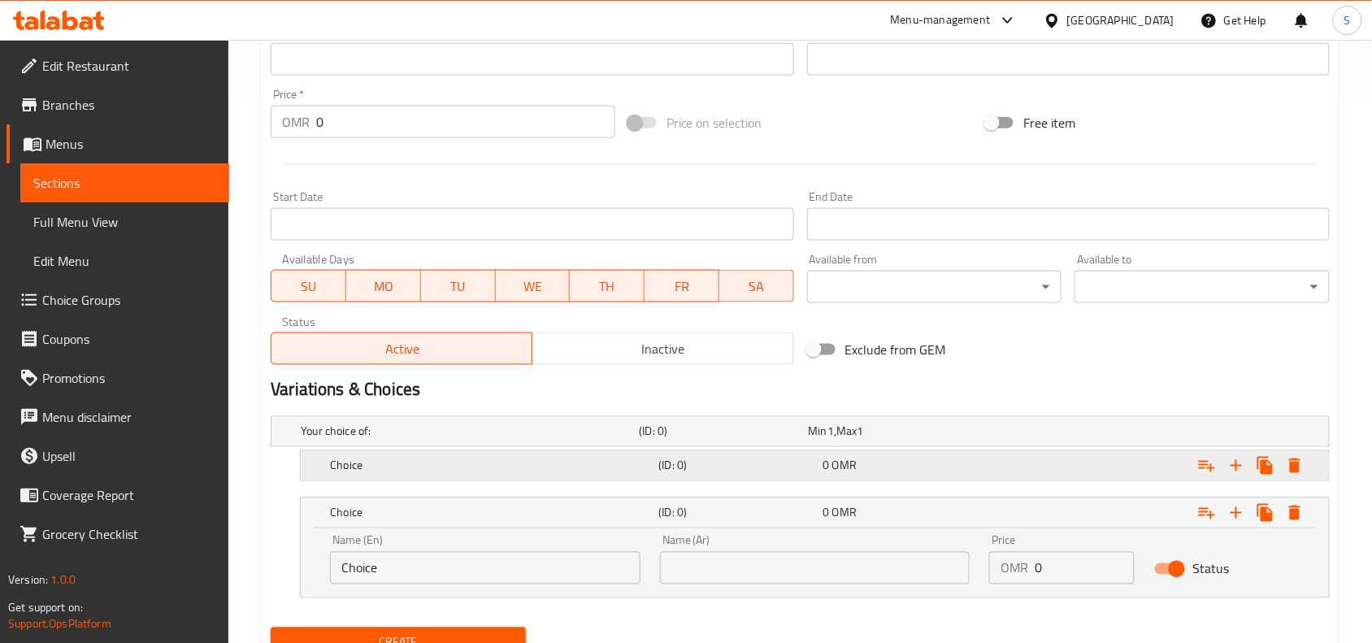
click at [606, 440] on h5 "Choice" at bounding box center [467, 431] width 332 height 16
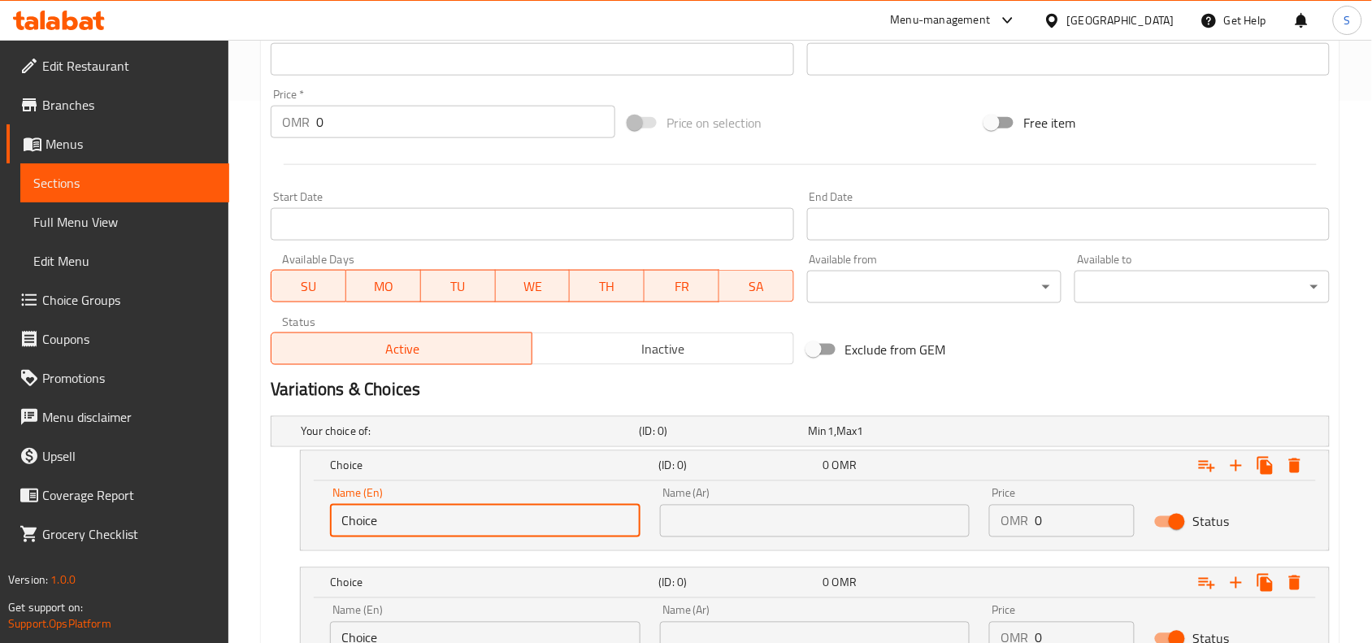
click at [549, 519] on input "Choice" at bounding box center [485, 521] width 310 height 33
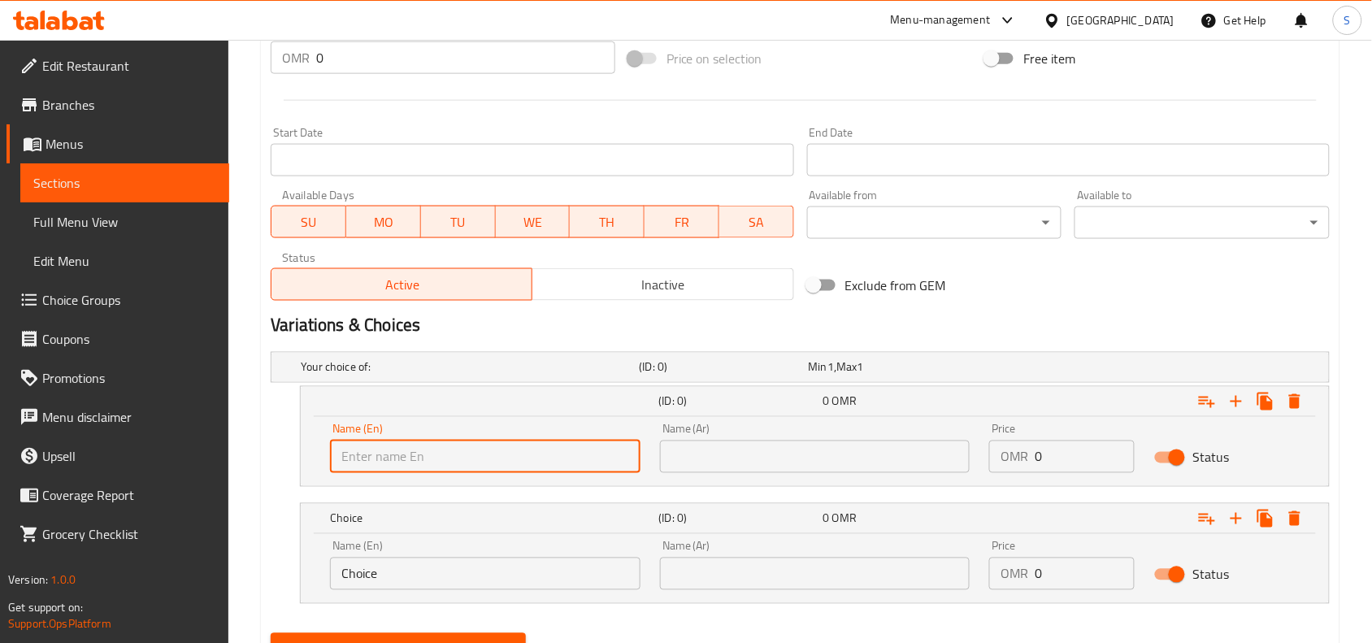
scroll to position [644, 0]
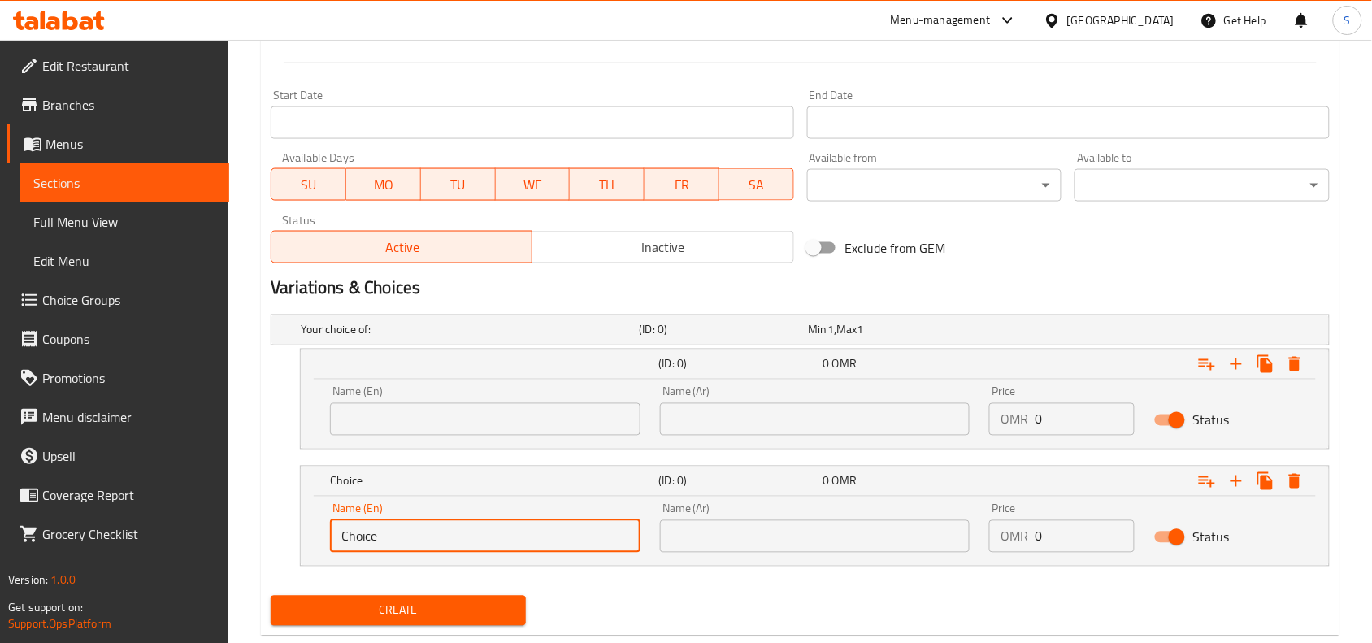
click at [506, 531] on input "Choice" at bounding box center [485, 536] width 310 height 33
click at [502, 534] on input "text" at bounding box center [485, 536] width 310 height 33
type input "With Rice"
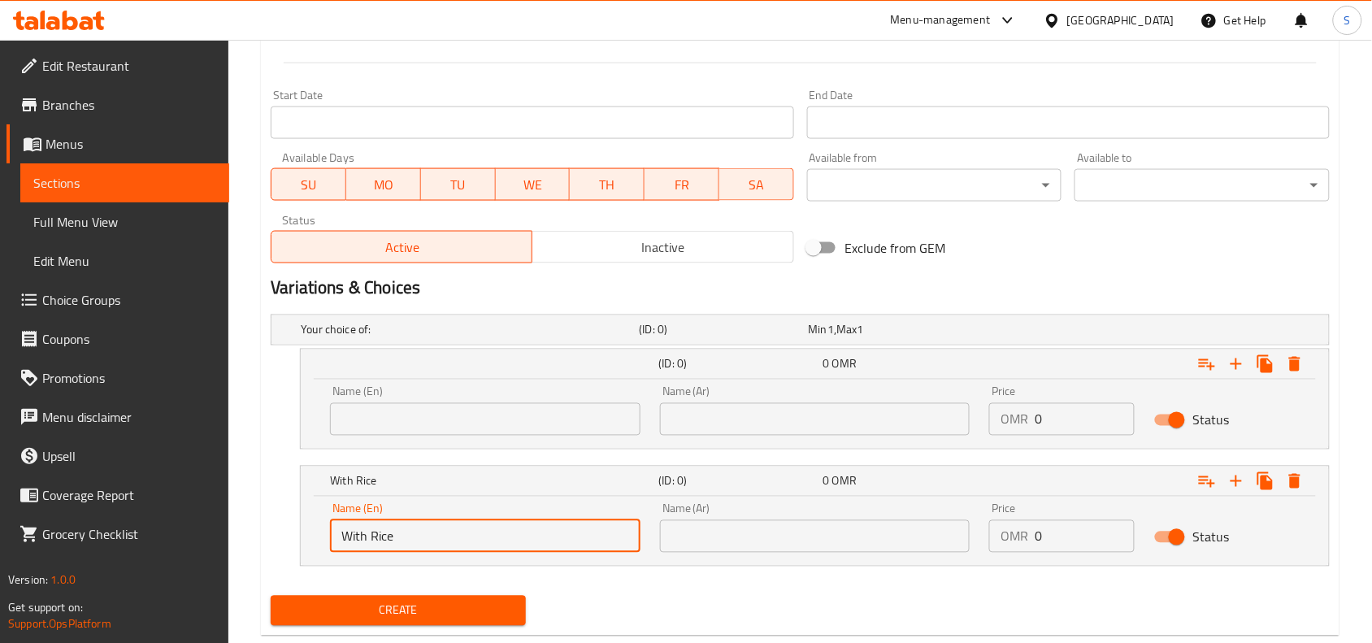
click at [444, 419] on input "text" at bounding box center [485, 419] width 310 height 33
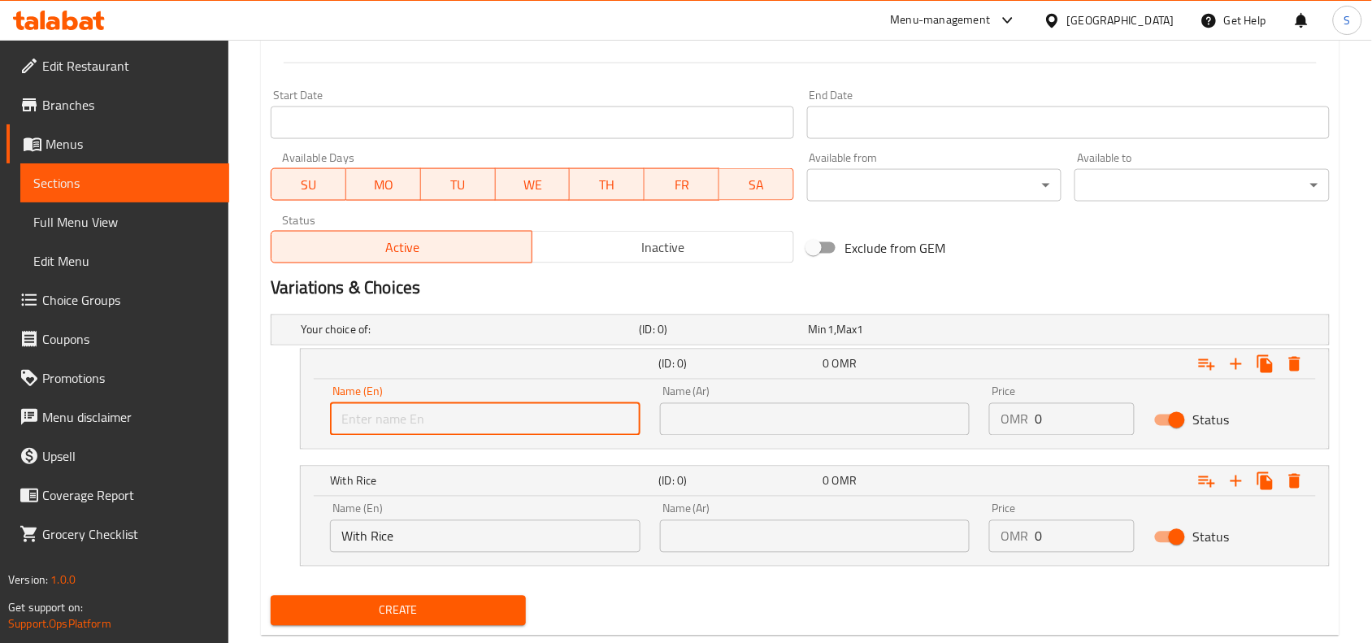
type input "With Roti"
click at [771, 423] on input "text" at bounding box center [815, 419] width 310 height 33
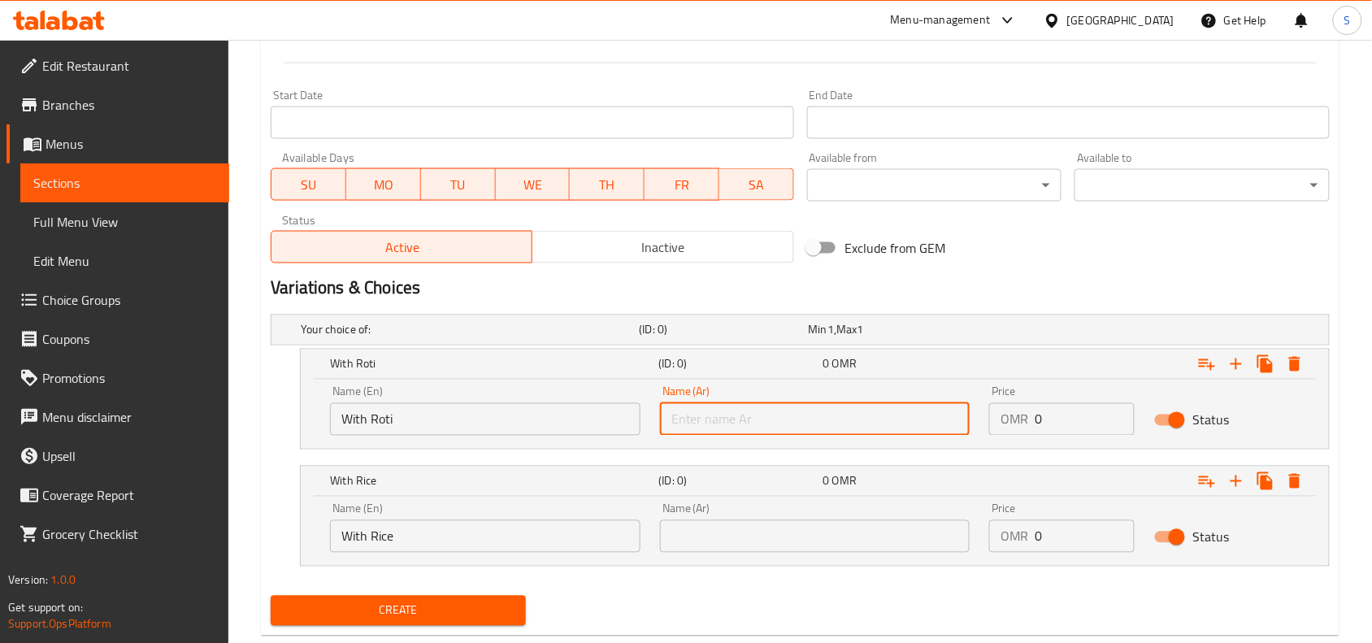
type input "مع روتي"
click at [762, 533] on input "text" at bounding box center [815, 536] width 310 height 33
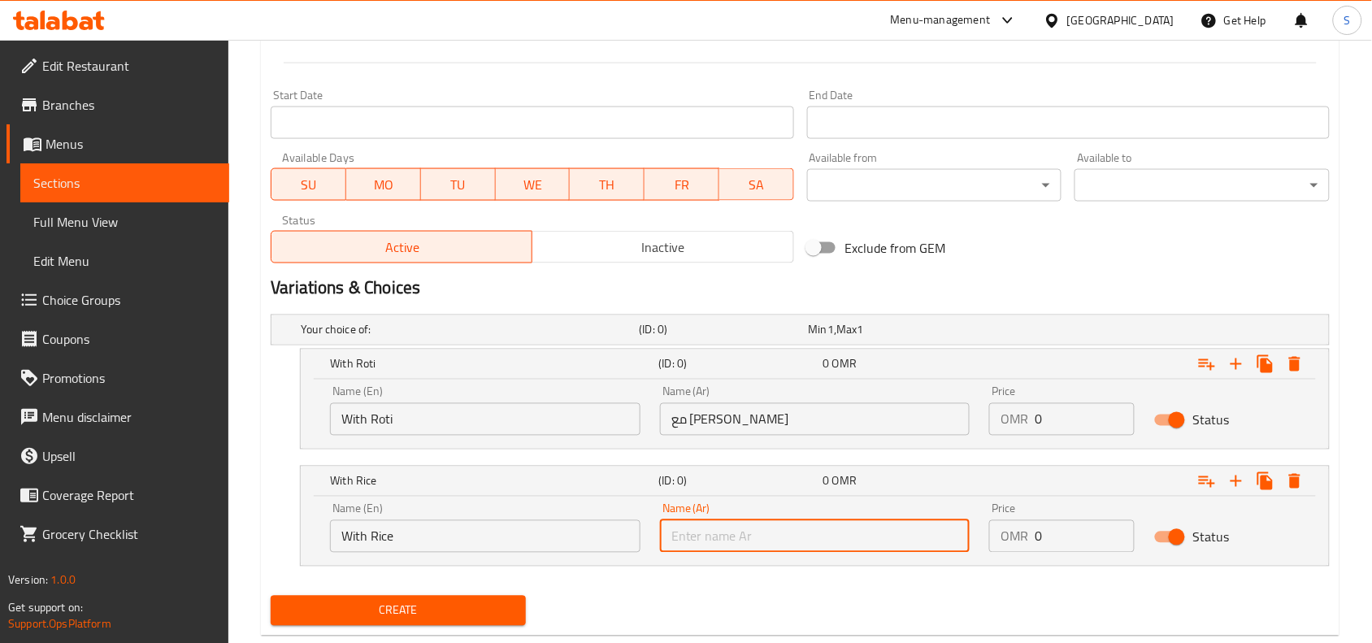
type input "مع أرز"
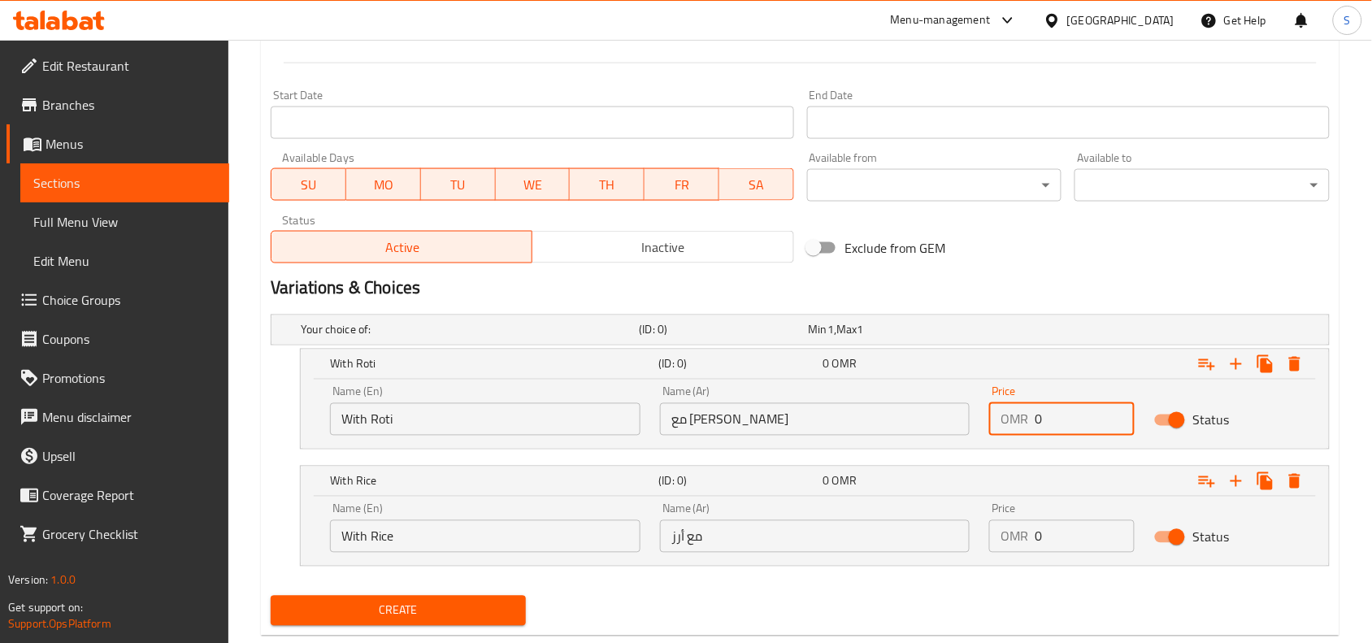
drag, startPoint x: 1053, startPoint y: 417, endPoint x: 947, endPoint y: 406, distance: 106.2
click at [947, 406] on div "Name (En) With Roti Name (En) Name (Ar) مع روتي Name (Ar) Price OMR 0 Price Sta…" at bounding box center [814, 410] width 989 height 69
type input "1"
drag, startPoint x: 1053, startPoint y: 536, endPoint x: 947, endPoint y: 536, distance: 106.5
click at [949, 536] on div "Name (En) With Rice Name (En) Name (Ar) مع أرز Name (Ar) Price OMR 0 Price Stat…" at bounding box center [814, 527] width 989 height 69
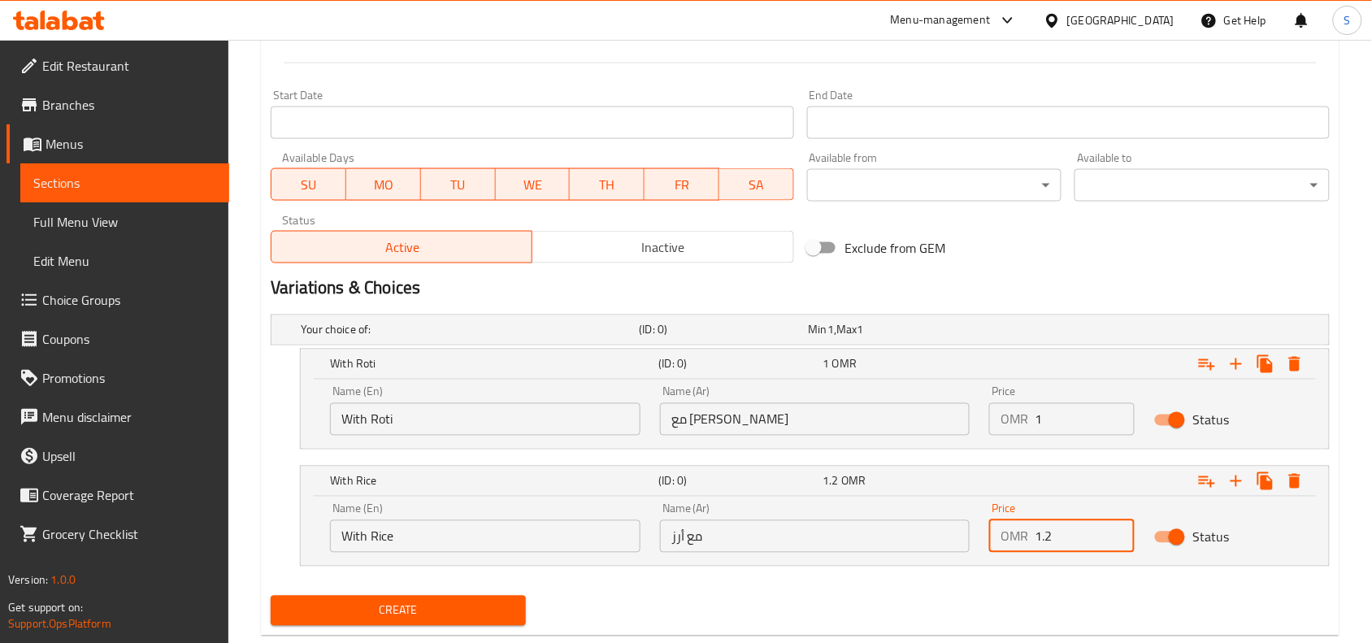
type input "1.2"
click at [705, 595] on div "Create" at bounding box center [800, 610] width 1072 height 43
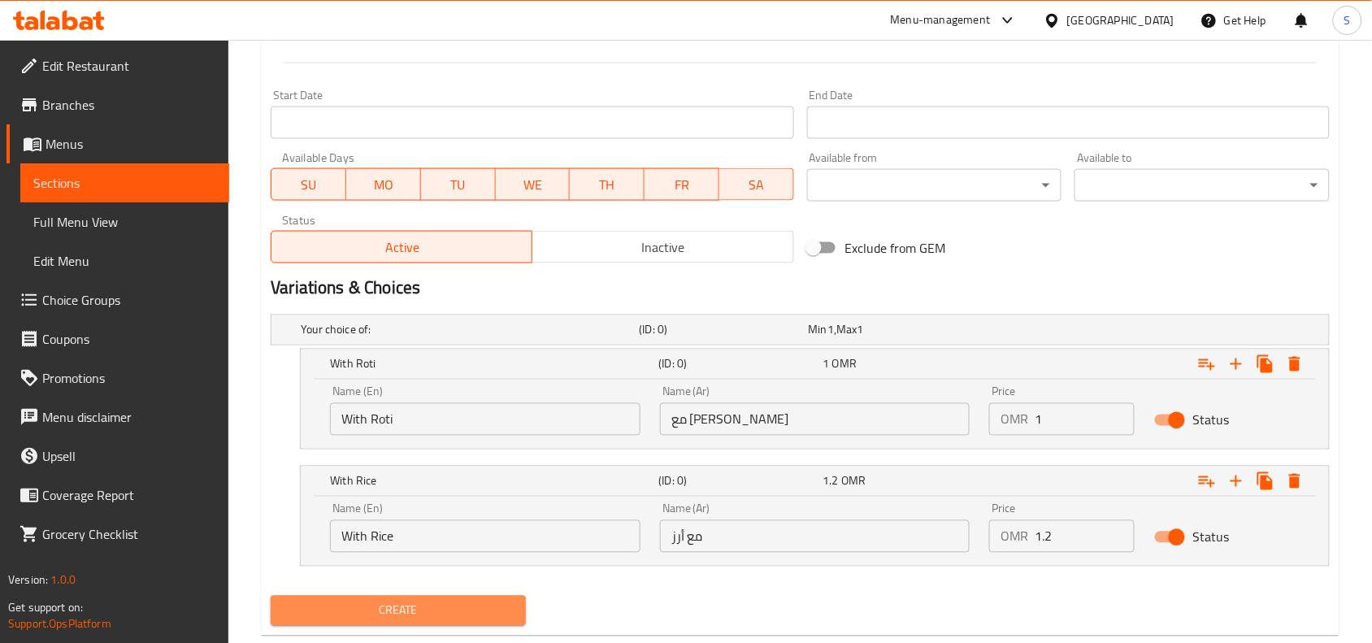
click at [432, 601] on span "Create" at bounding box center [398, 611] width 229 height 20
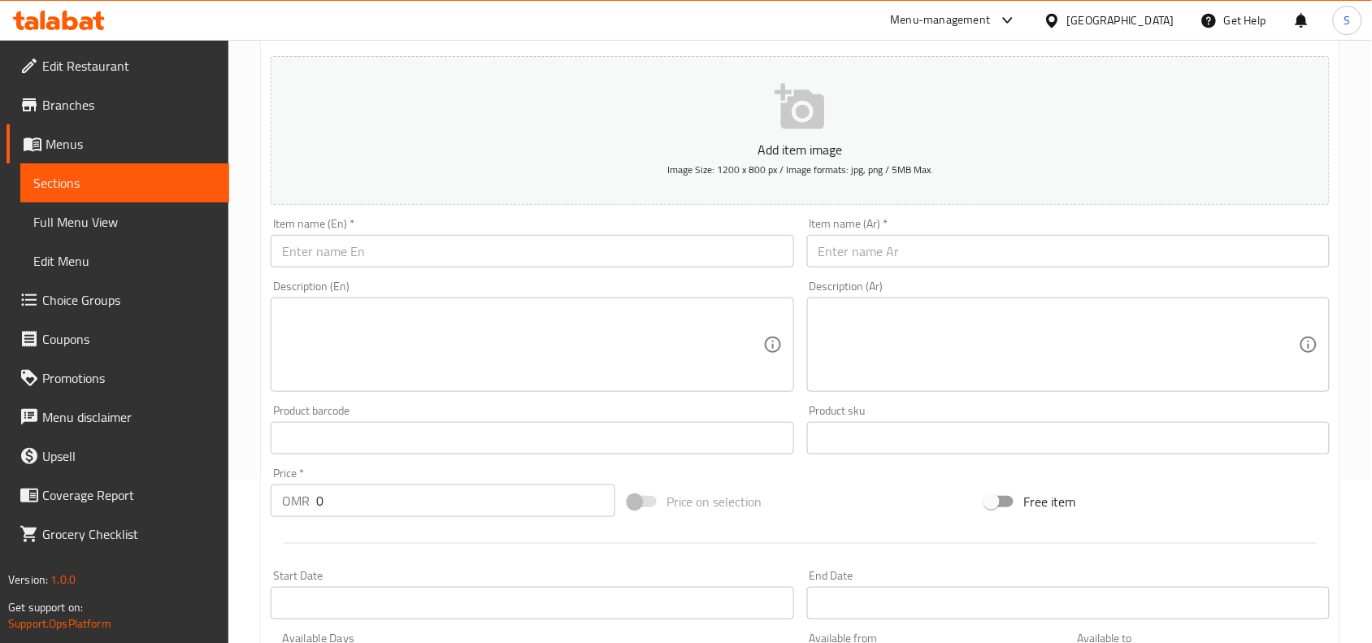
scroll to position [0, 0]
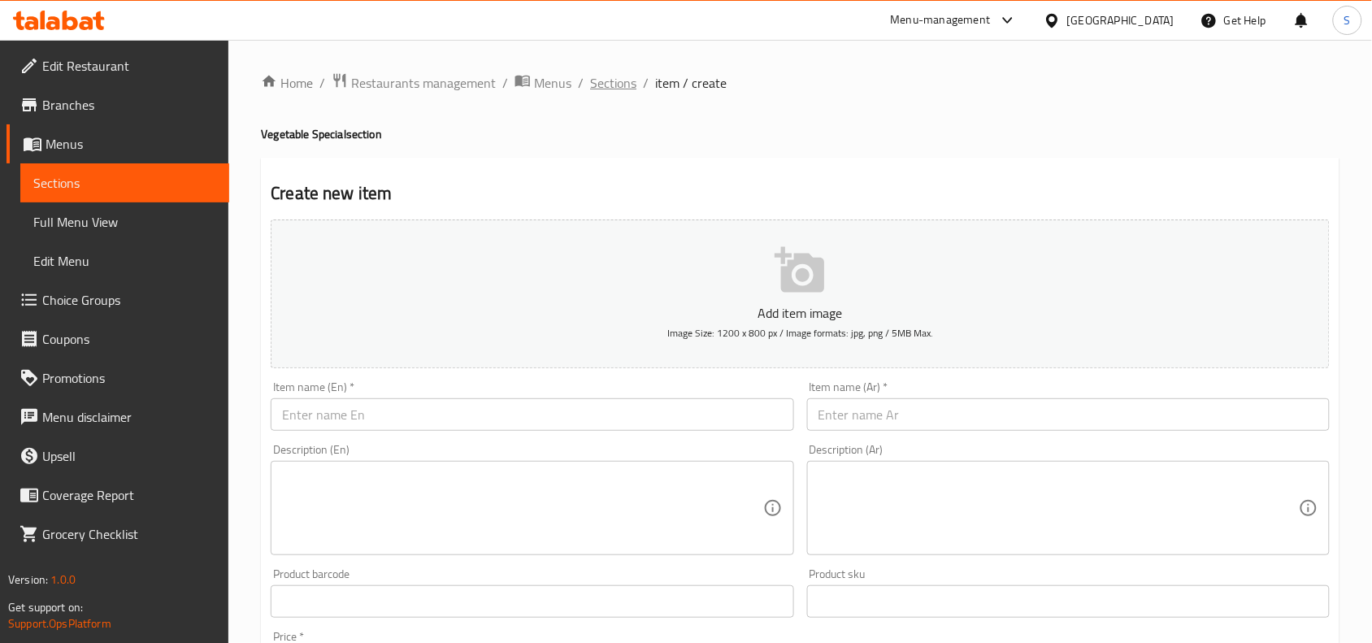
click at [600, 78] on span "Sections" at bounding box center [613, 83] width 46 height 20
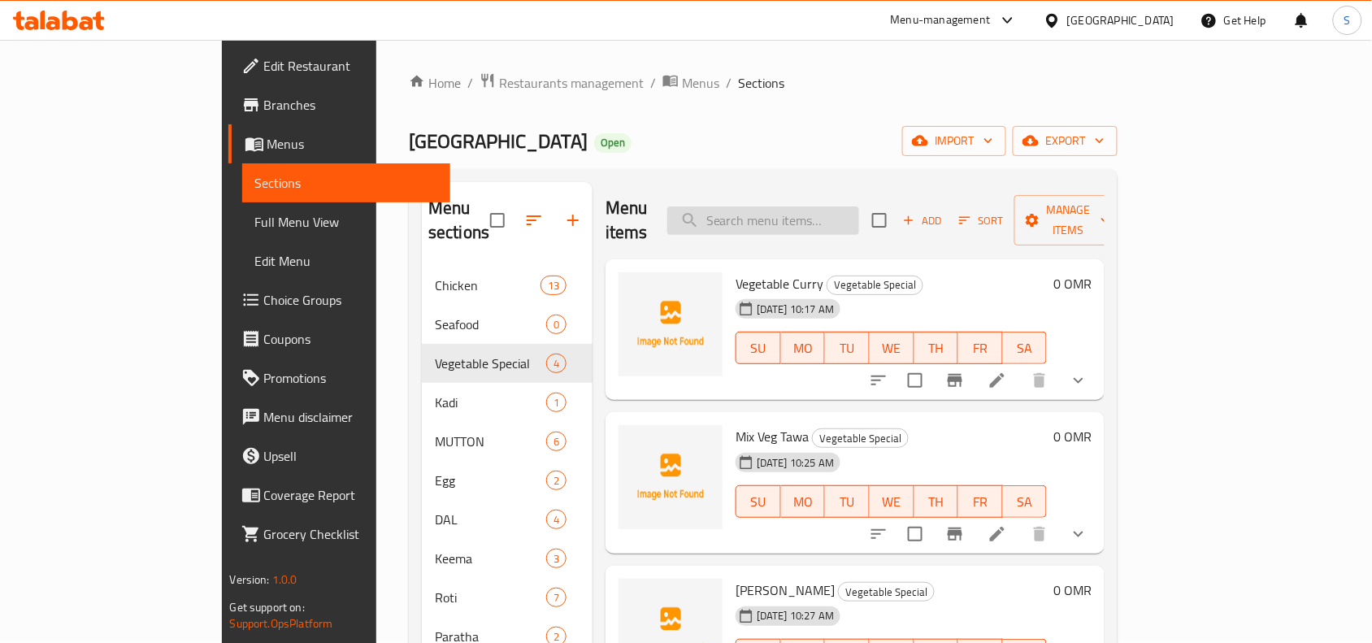
click at [854, 221] on input "search" at bounding box center [763, 220] width 192 height 28
paste input "ALOO GOBI"
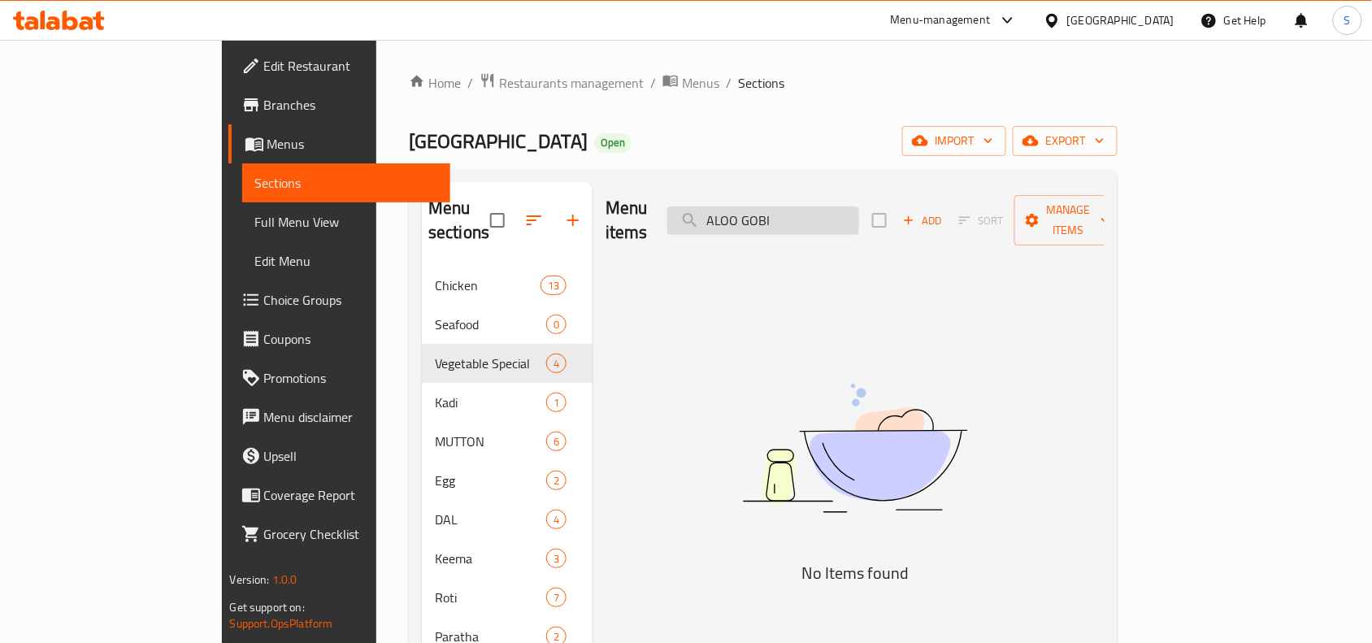
drag, startPoint x: 817, startPoint y: 206, endPoint x: 925, endPoint y: 217, distance: 108.7
click at [859, 217] on input "ALOO GOBI" at bounding box center [763, 220] width 192 height 28
click at [811, 208] on input "ALOO GOBI" at bounding box center [763, 220] width 192 height 28
drag, startPoint x: 819, startPoint y: 209, endPoint x: 707, endPoint y: 206, distance: 111.4
click at [707, 206] on div "Menu items ALOO GOBI Add Sort Manage items" at bounding box center [855, 220] width 499 height 77
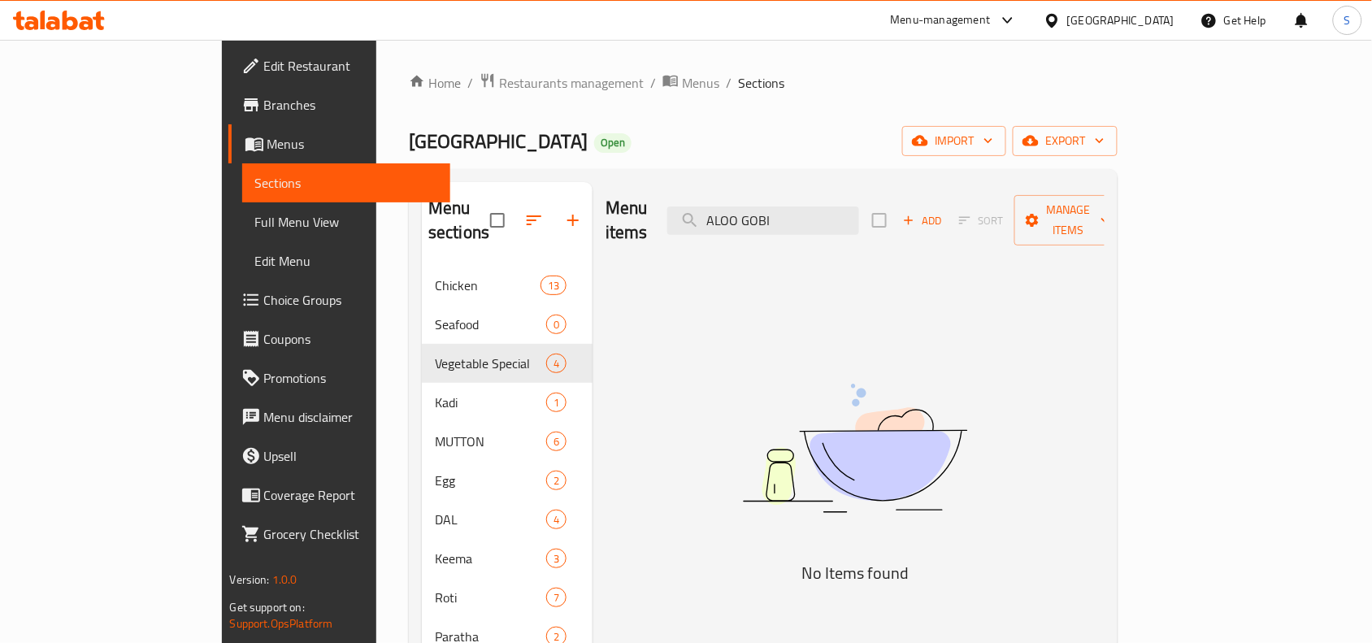
type input "GOBI"
click at [827, 207] on input "GOBI" at bounding box center [763, 220] width 192 height 28
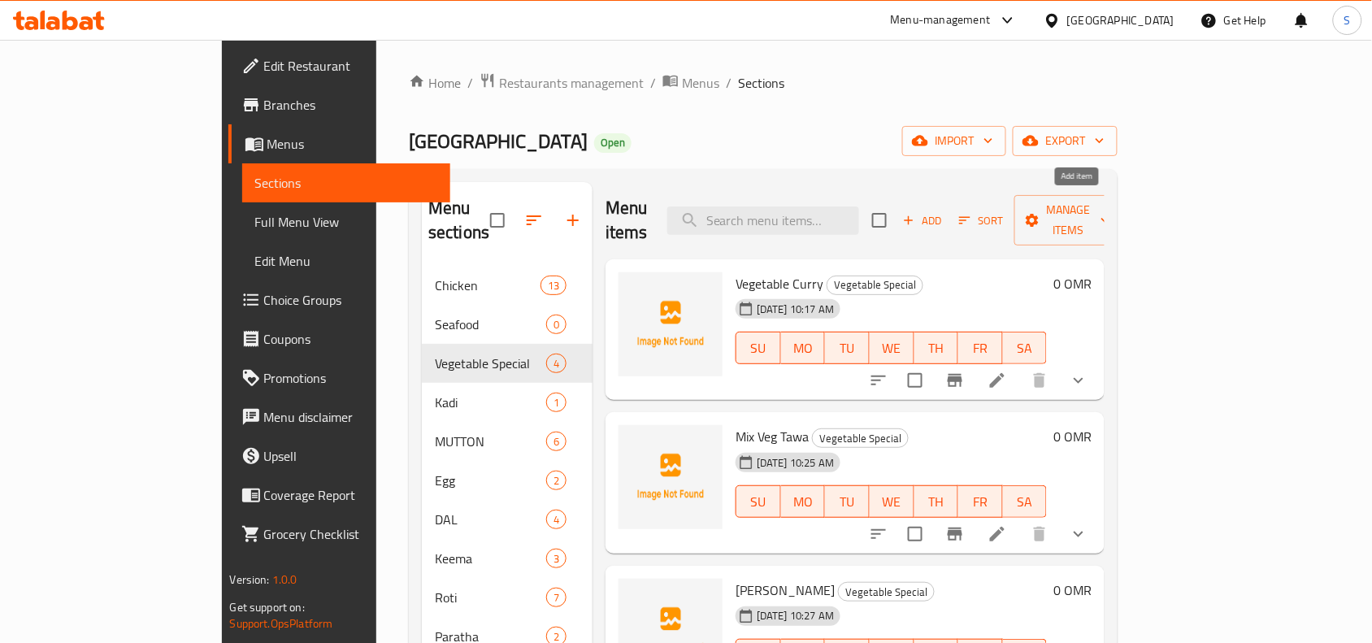
click at [944, 211] on span "Add" at bounding box center [923, 220] width 44 height 19
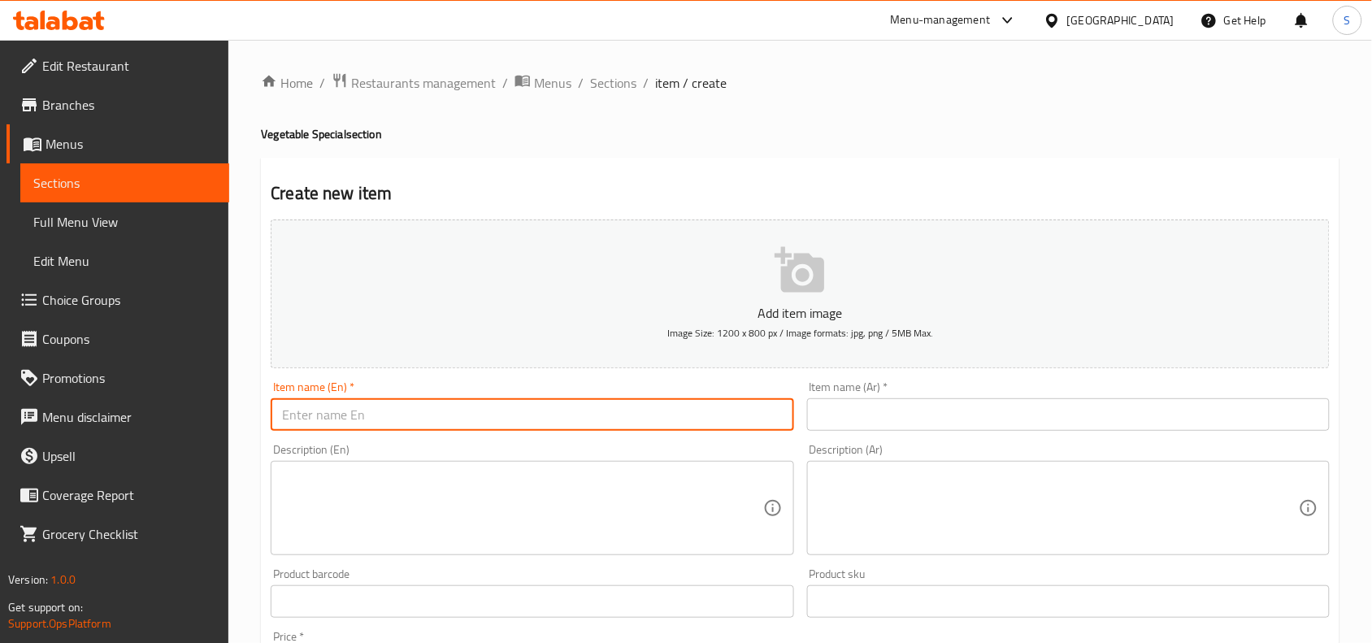
click at [496, 419] on input "text" at bounding box center [532, 414] width 523 height 33
paste input "ALOO GOBI"
click at [496, 419] on input "ALOO GOBI" at bounding box center [532, 414] width 523 height 33
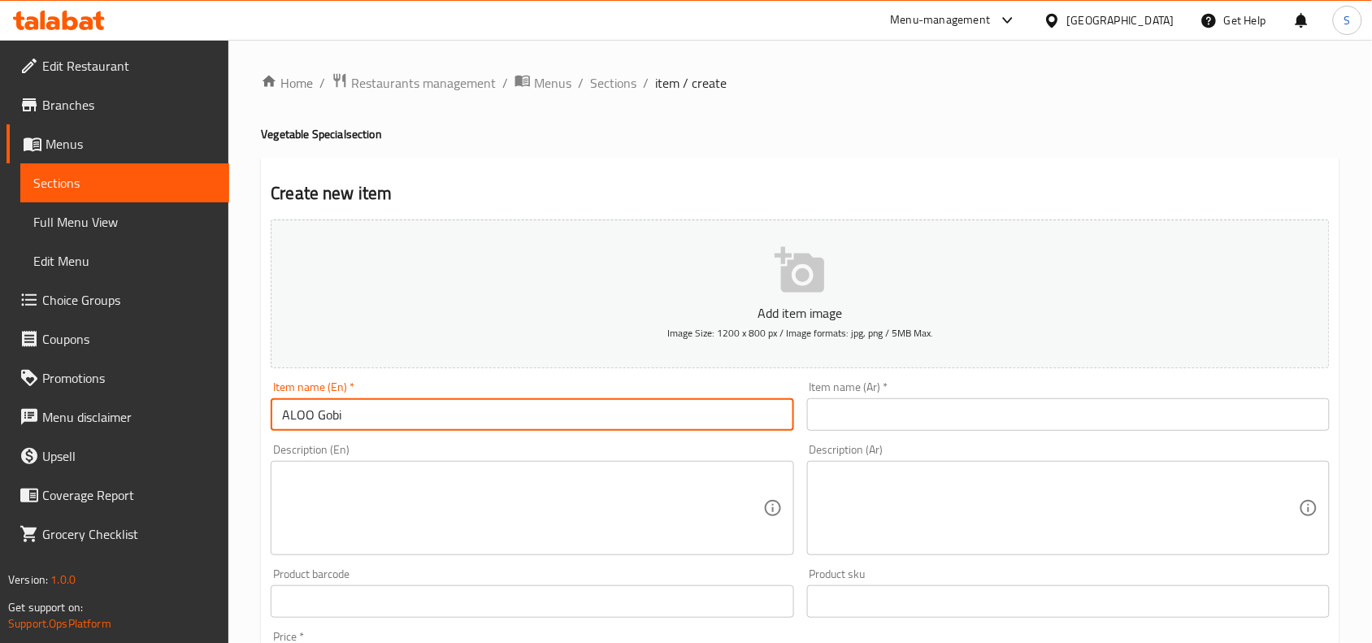
click at [298, 412] on input "ALOO Gobi" at bounding box center [532, 414] width 523 height 33
click at [441, 408] on input "Aloo Gobi" at bounding box center [532, 414] width 523 height 33
type input "Aloo Gobi"
click at [879, 402] on input "text" at bounding box center [1068, 414] width 523 height 33
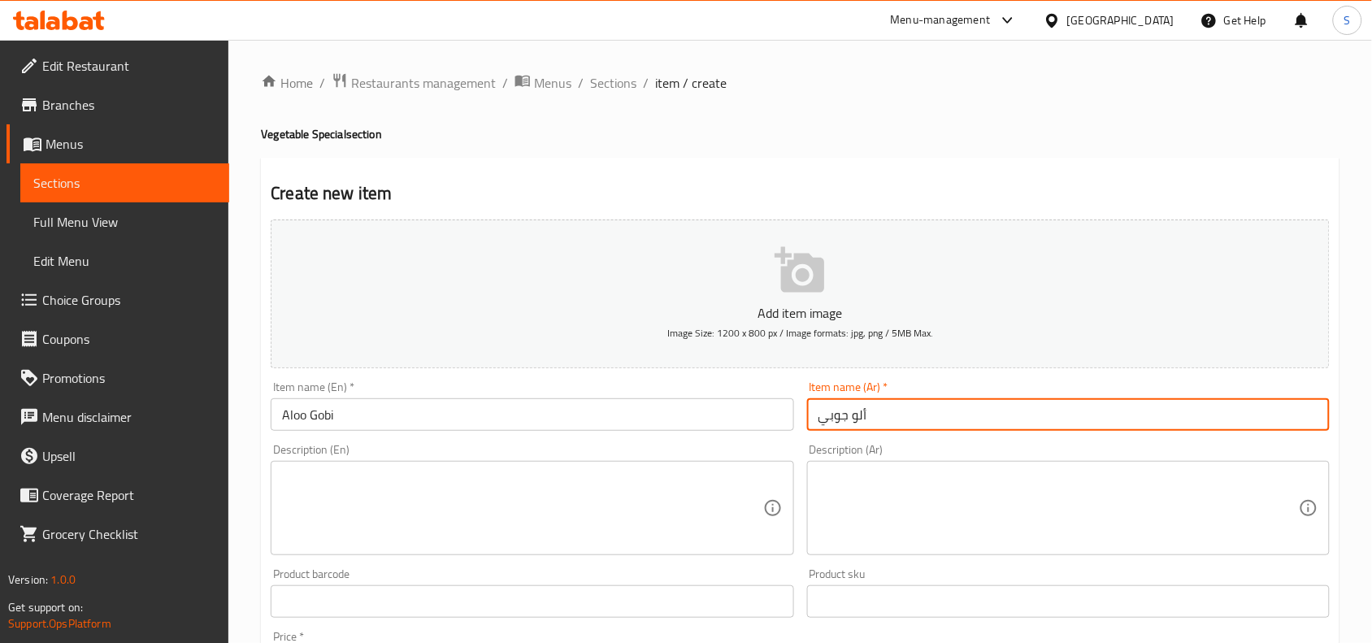
type input "ألو جوبي"
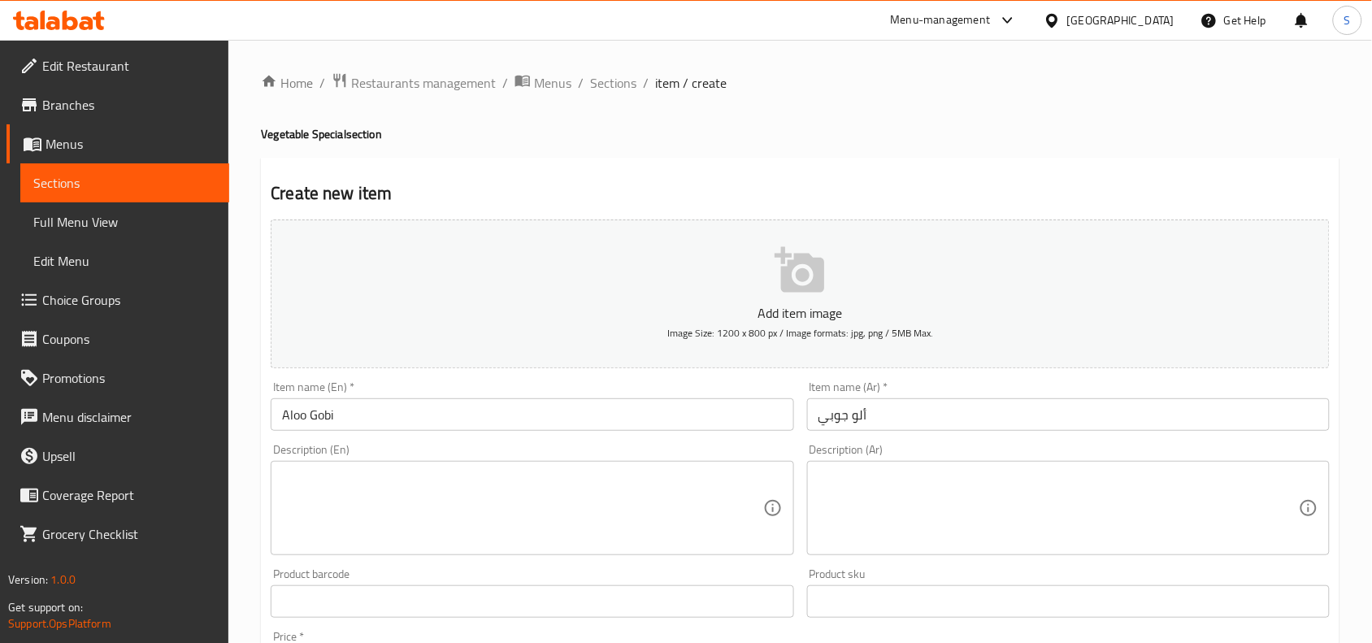
click at [655, 389] on div "Item name (En)   * Aloo Gobi Item name (En) *" at bounding box center [532, 406] width 523 height 50
click at [699, 195] on h2 "Create new item" at bounding box center [800, 193] width 1059 height 24
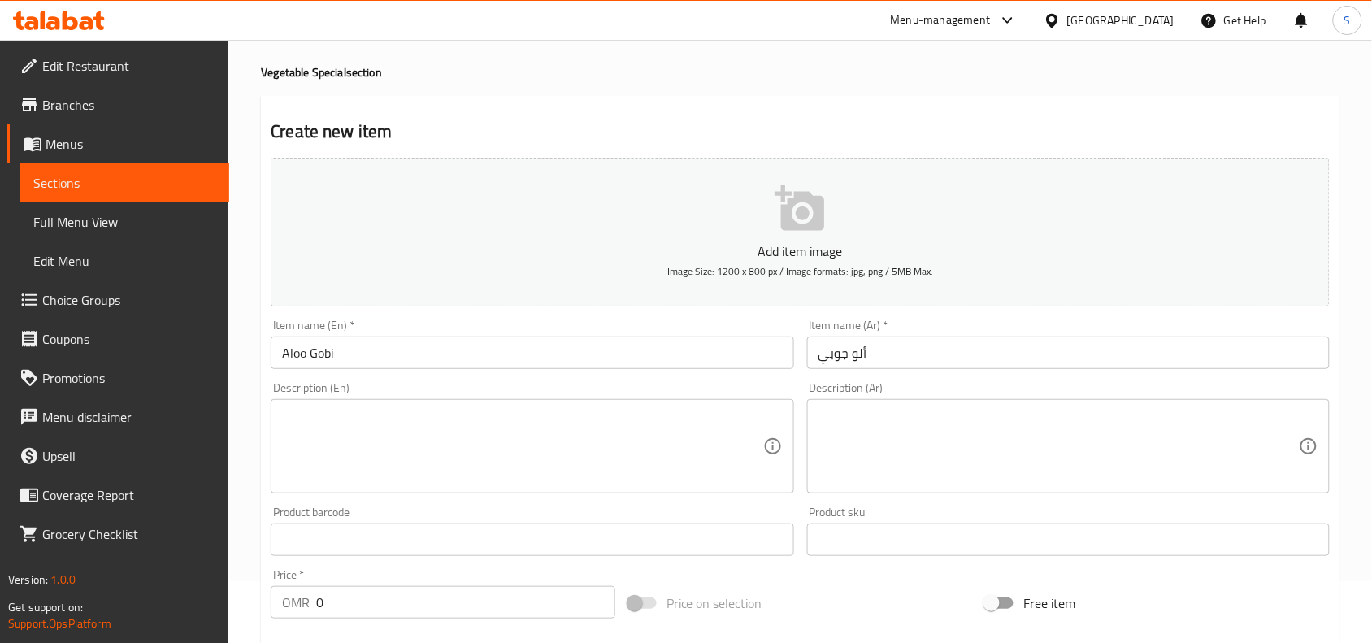
scroll to position [102, 0]
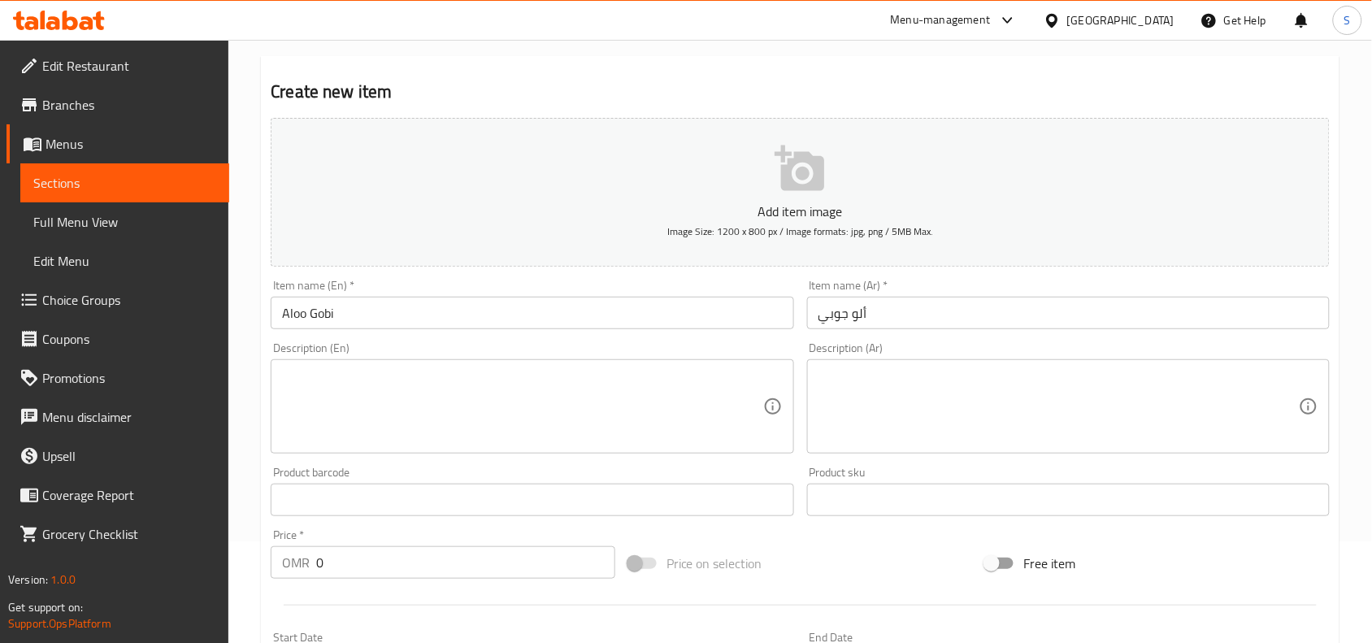
click at [575, 85] on h2 "Create new item" at bounding box center [800, 92] width 1059 height 24
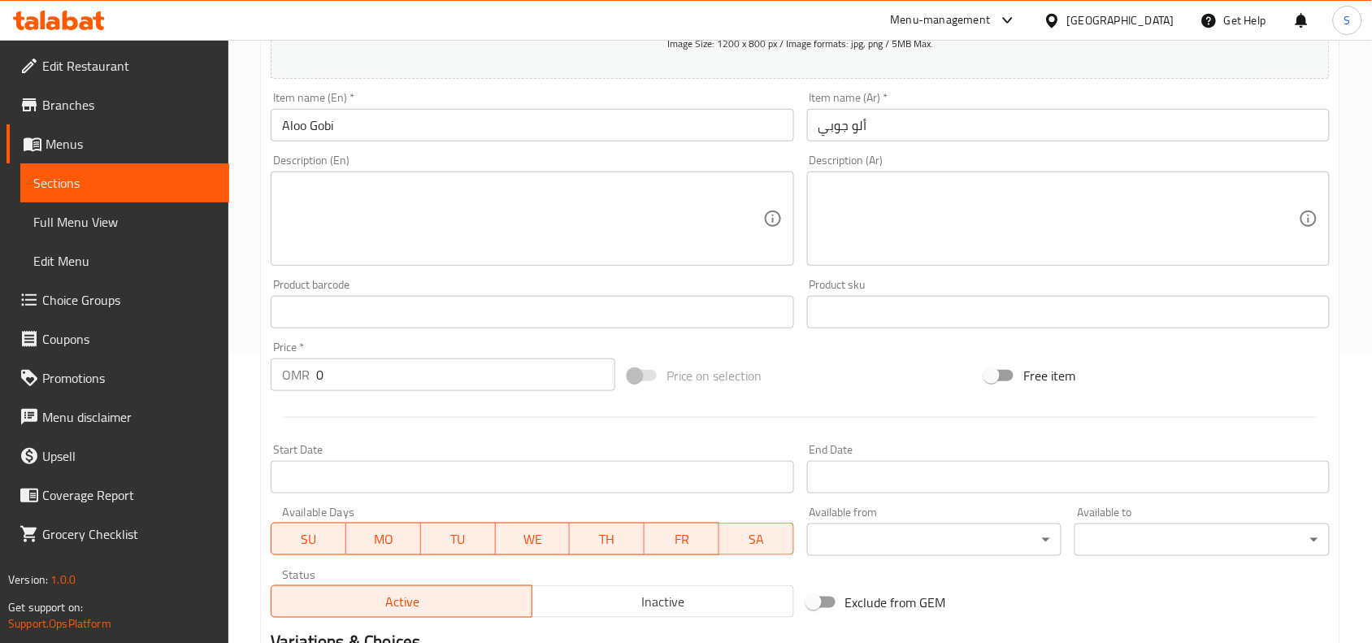
scroll to position [502, 0]
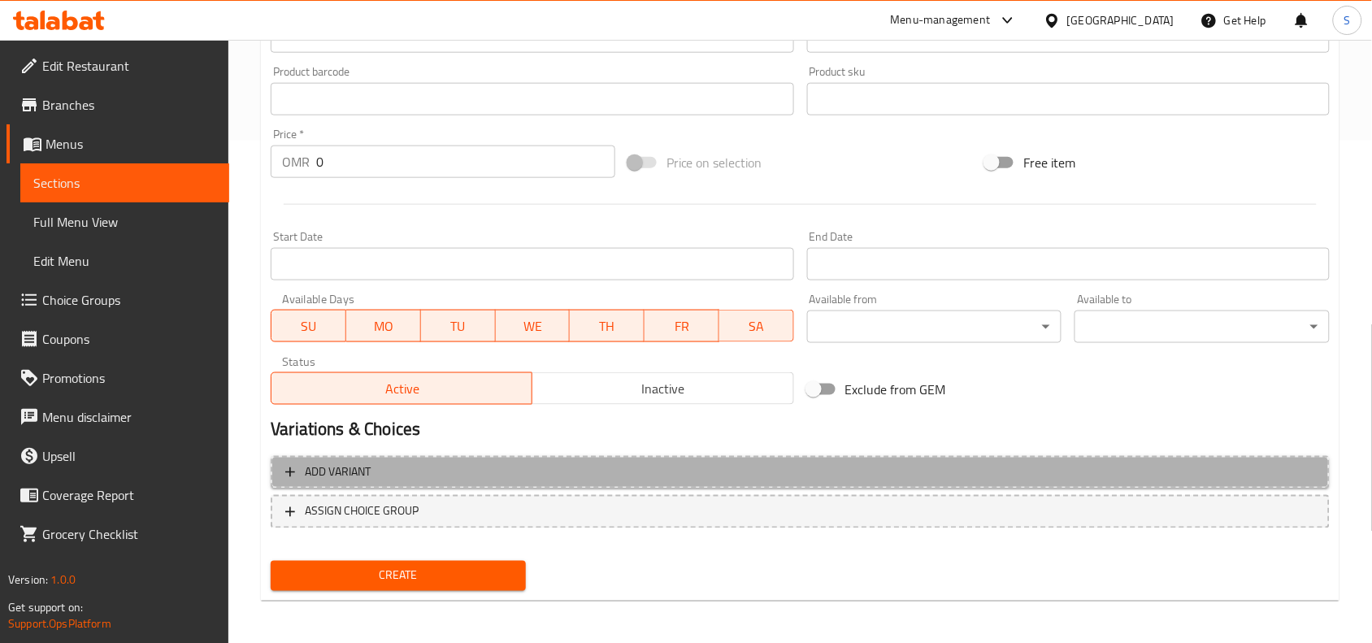
click at [664, 459] on button "Add variant" at bounding box center [800, 472] width 1059 height 33
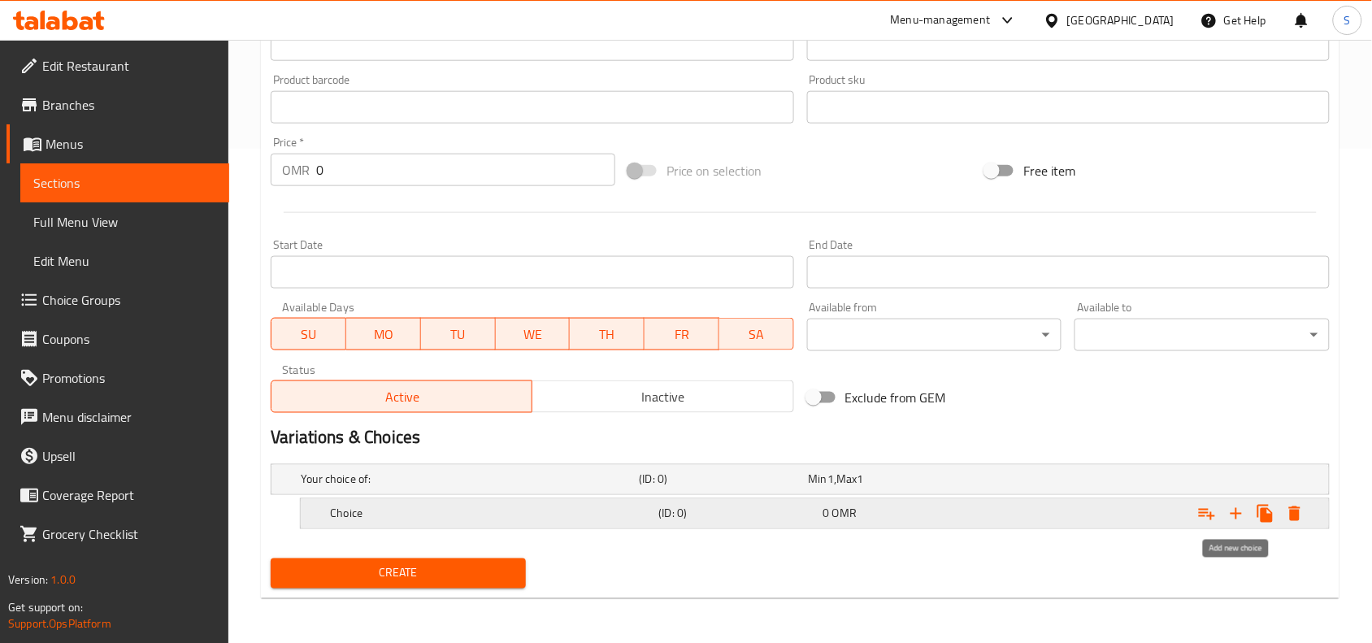
click at [1241, 515] on icon "Expand" at bounding box center [1237, 514] width 20 height 20
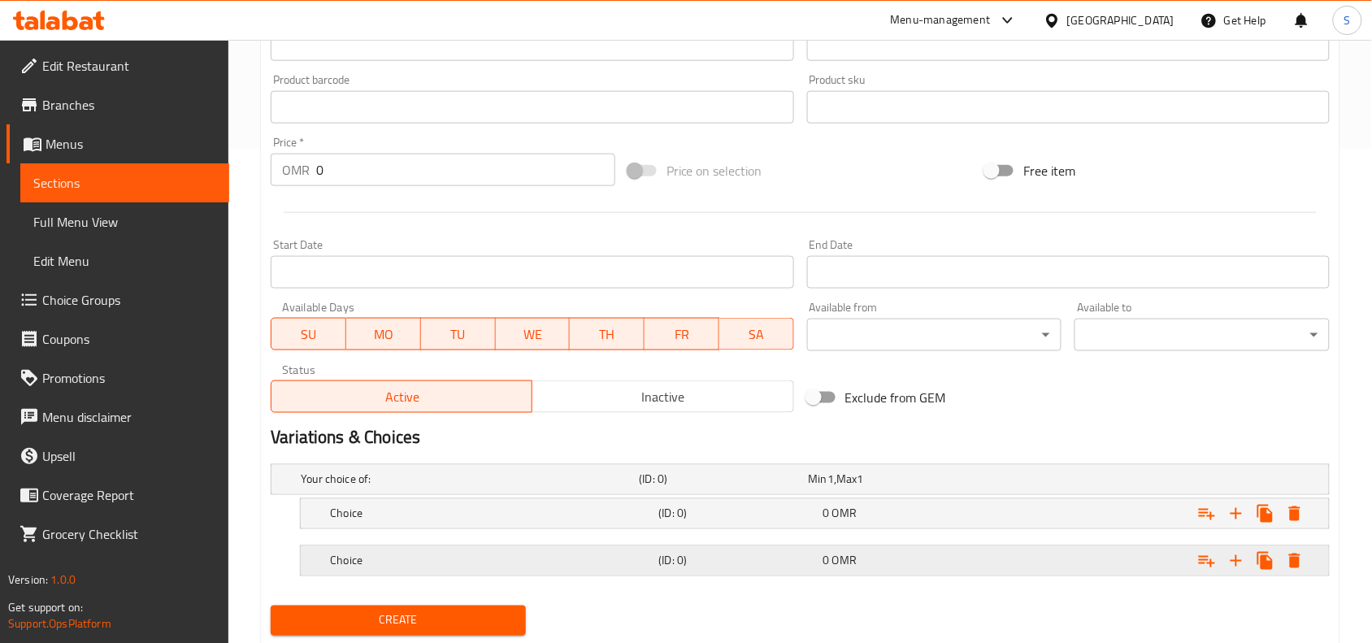
click at [591, 488] on h5 "Choice" at bounding box center [467, 479] width 332 height 16
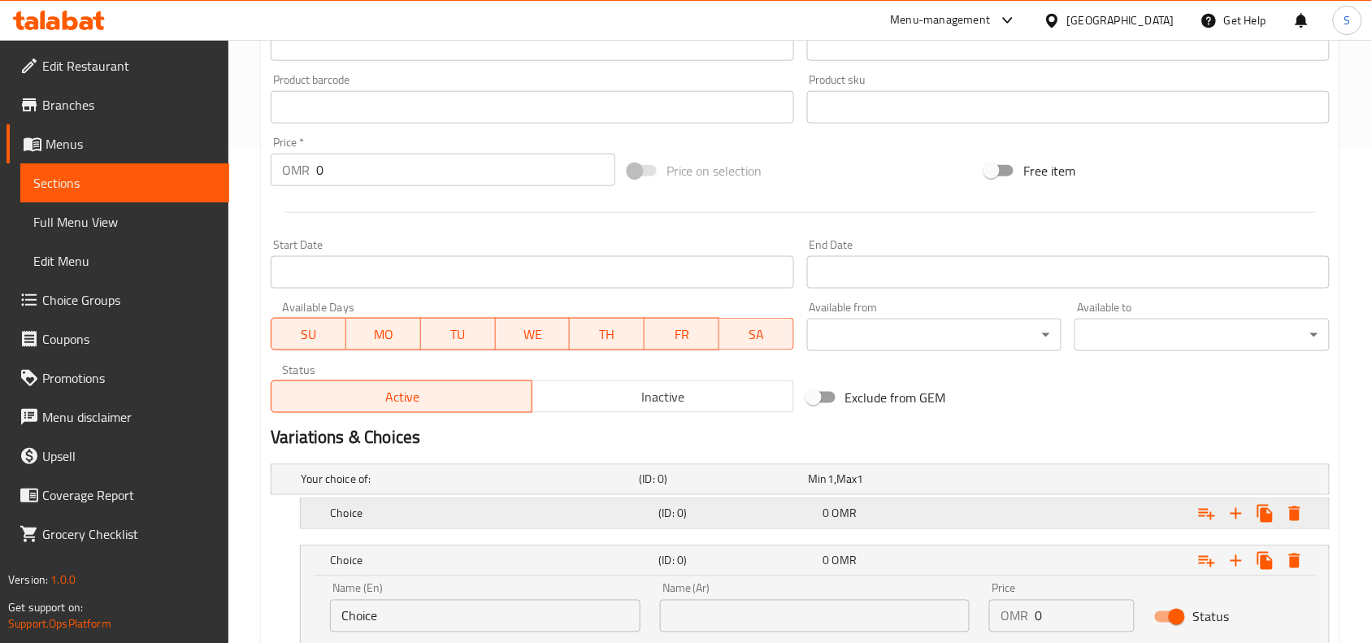
click at [561, 488] on h5 "Choice" at bounding box center [467, 479] width 332 height 16
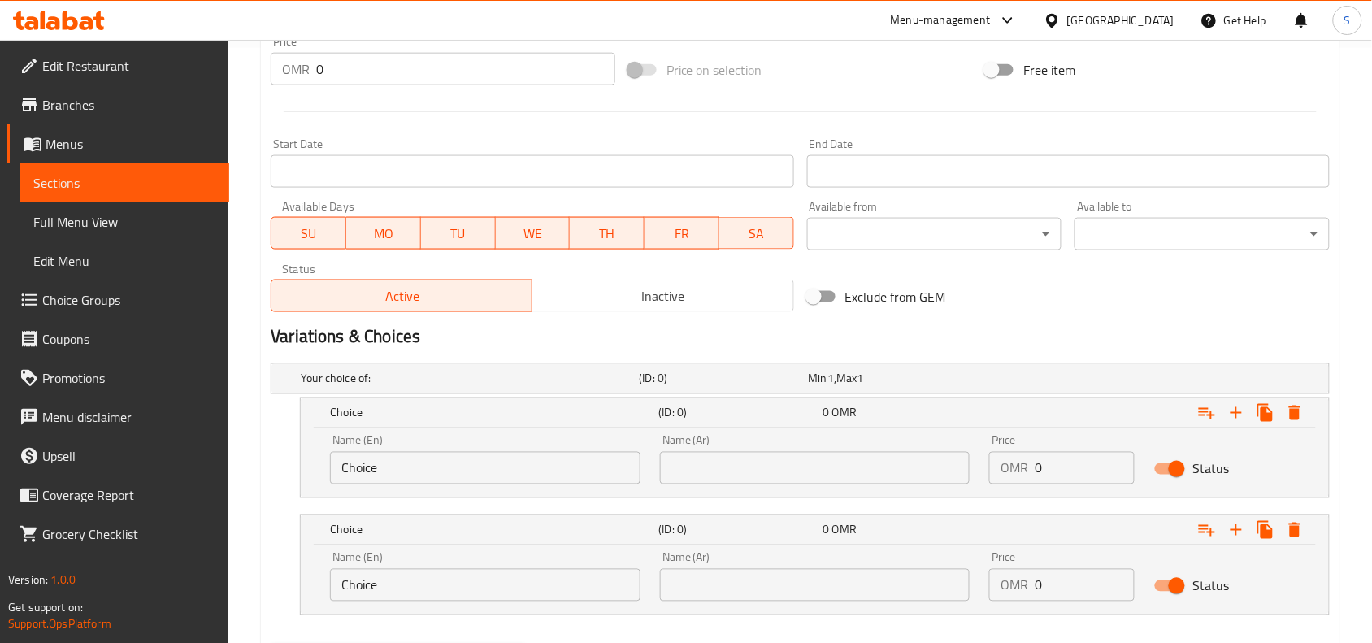
scroll to position [596, 0]
click at [473, 471] on input "Choice" at bounding box center [485, 467] width 310 height 33
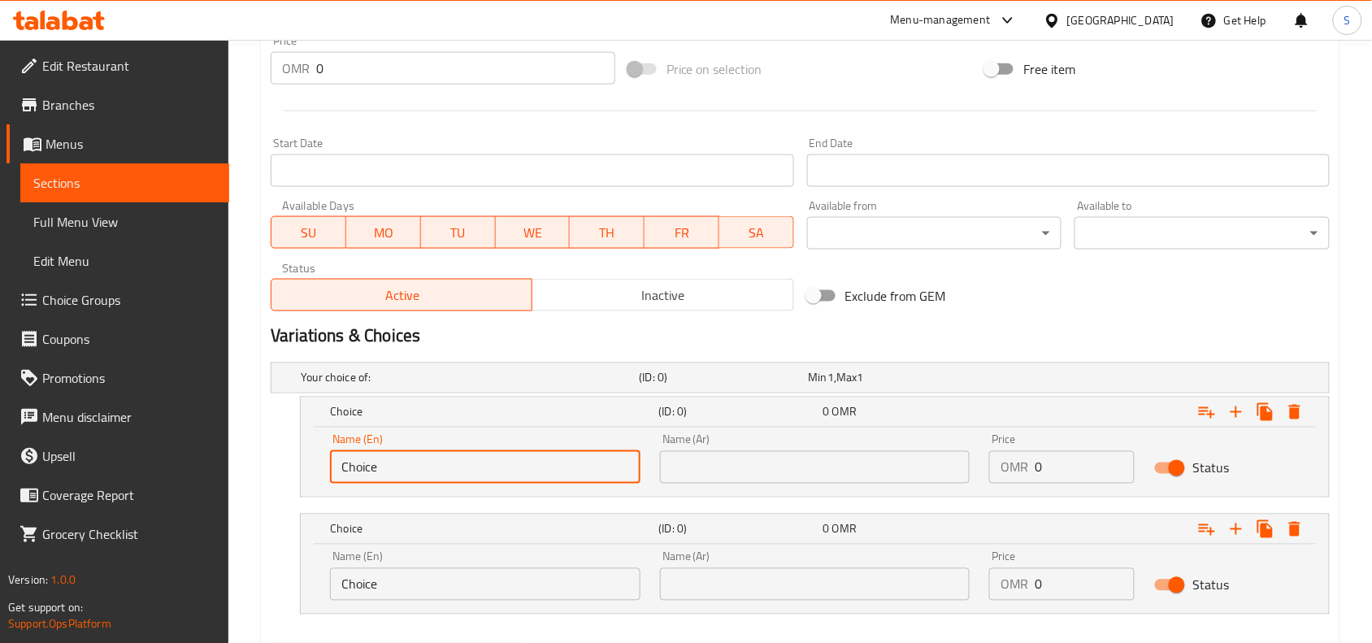
click at [473, 471] on input "Choice" at bounding box center [485, 467] width 310 height 33
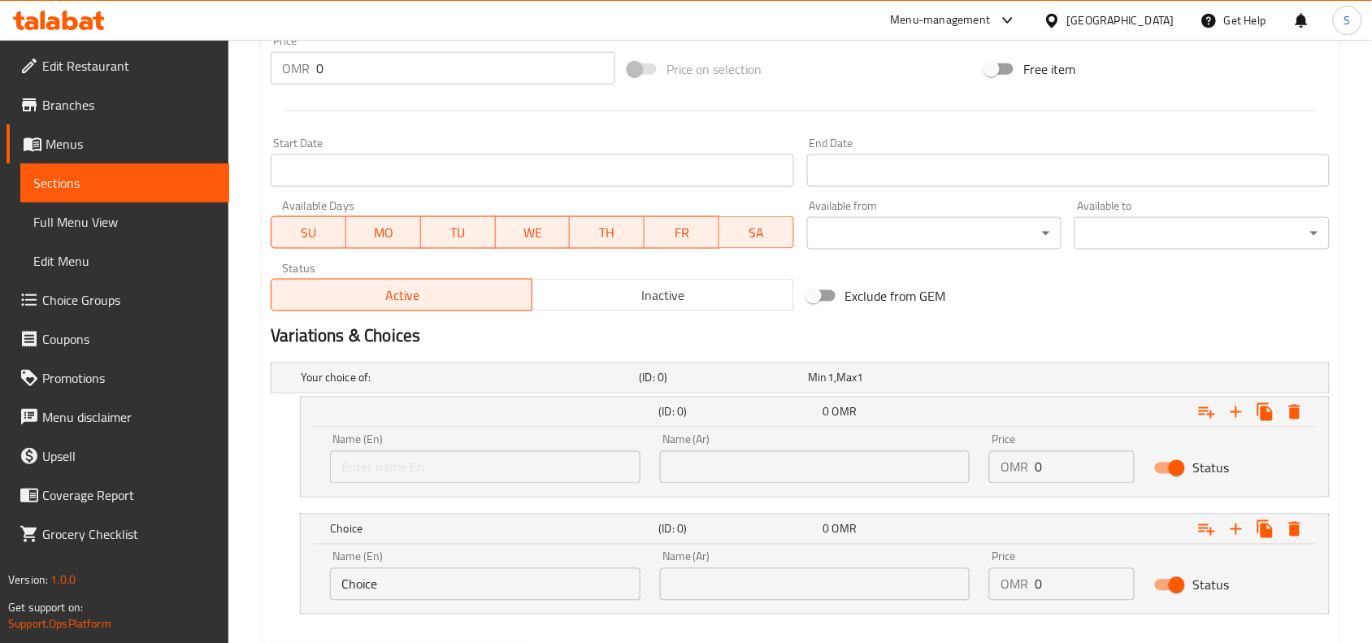
click at [433, 610] on div "Name (En) Choice Name (En) Name (Ar) Name (Ar) Price OMR 0 Price Status" at bounding box center [815, 579] width 1028 height 69
click at [436, 582] on input "Choice" at bounding box center [485, 584] width 310 height 33
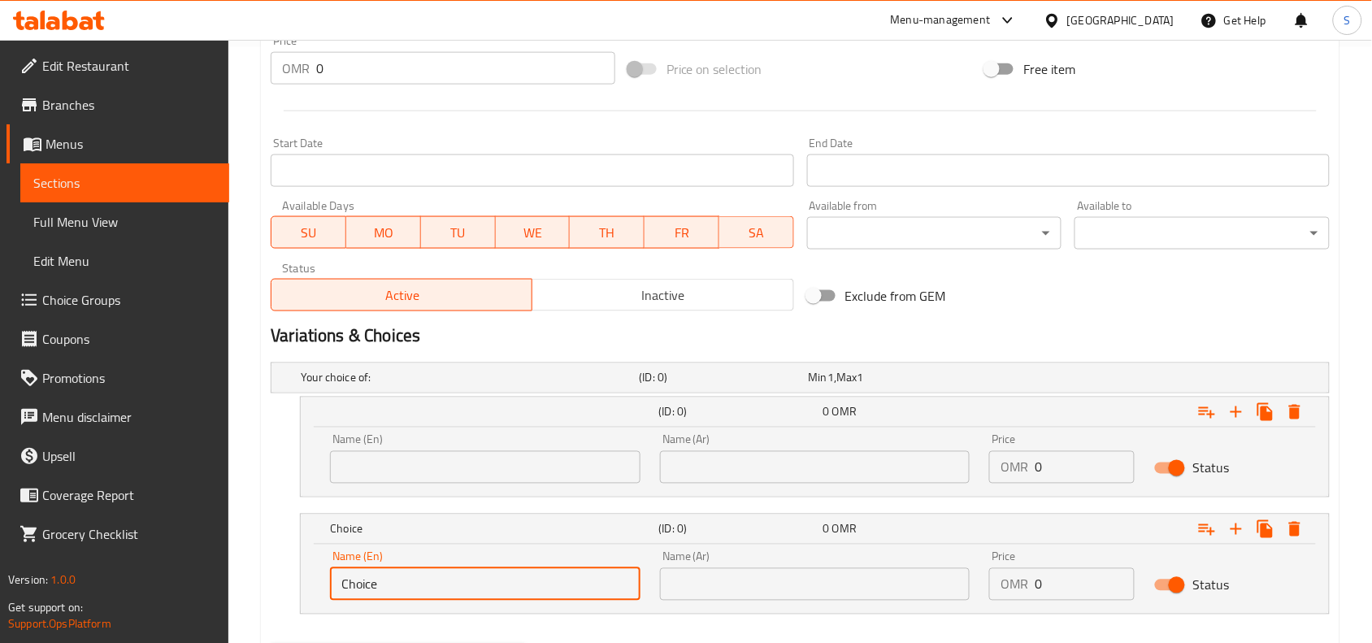
click at [436, 582] on input "Choice" at bounding box center [485, 584] width 310 height 33
click at [436, 582] on input "text" at bounding box center [485, 584] width 310 height 33
type input "With Rice"
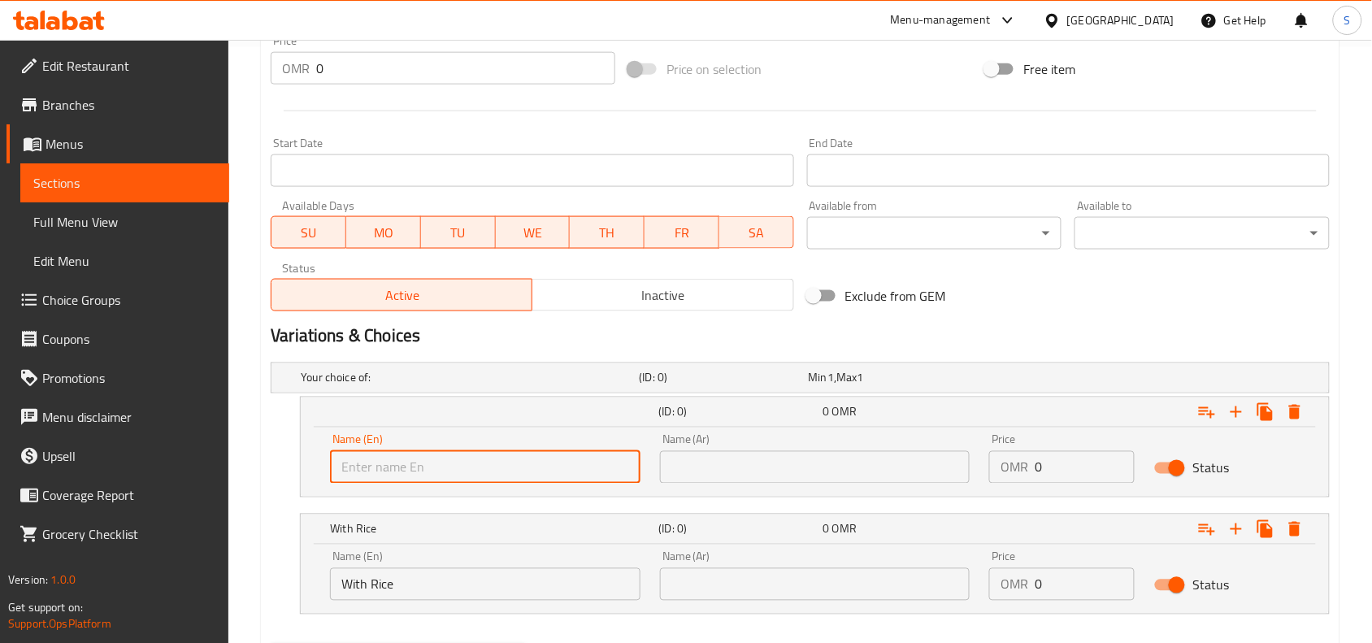
click at [464, 474] on input "text" at bounding box center [485, 467] width 310 height 33
type input "With Roti"
click at [736, 470] on input "text" at bounding box center [815, 467] width 310 height 33
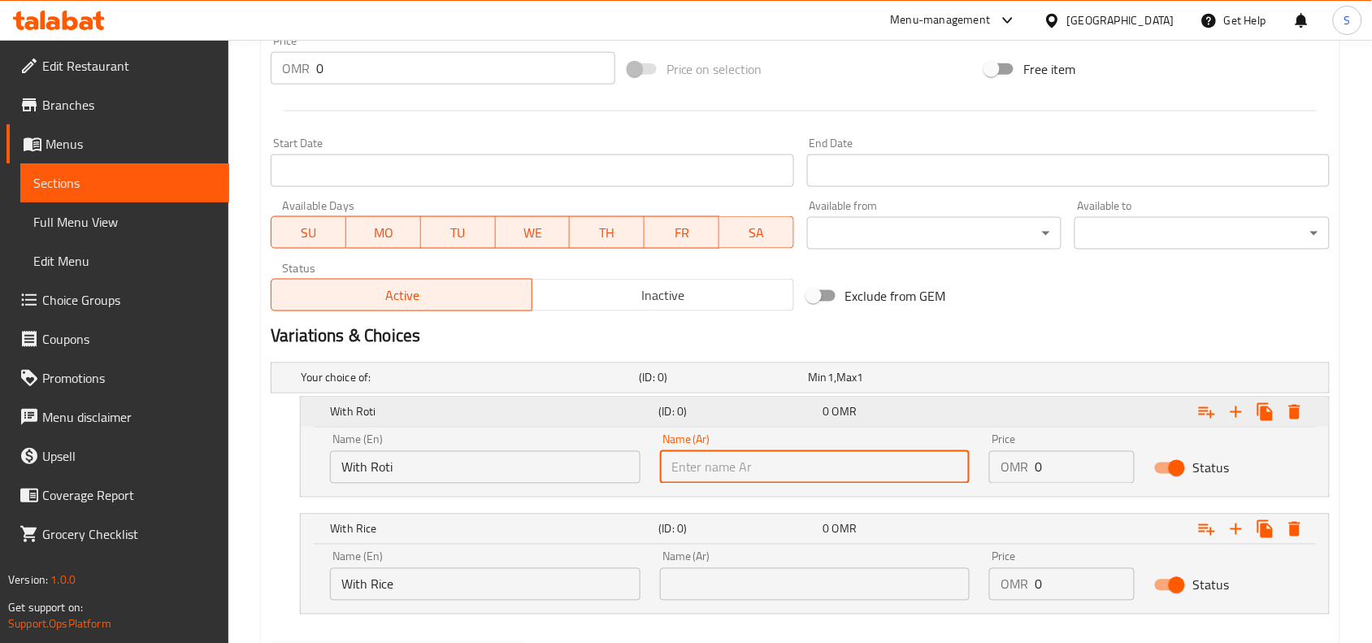
type input "مع روتي"
click at [762, 585] on input "text" at bounding box center [815, 584] width 310 height 33
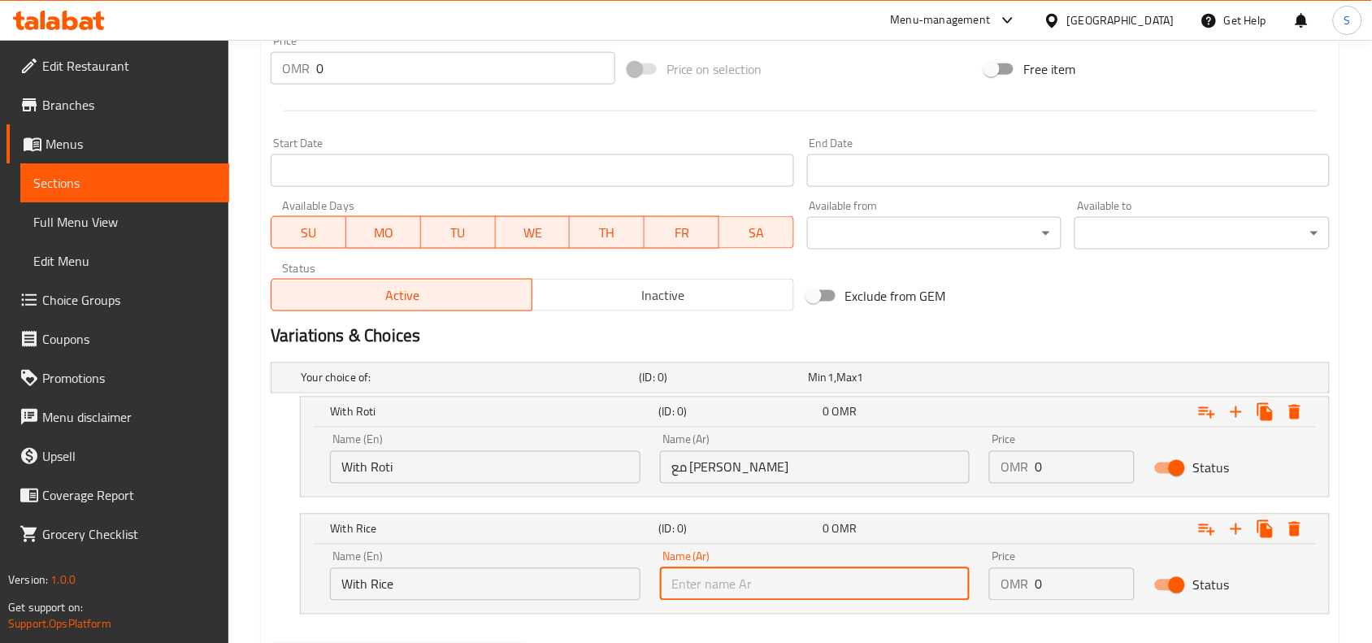
type input "مع أرز"
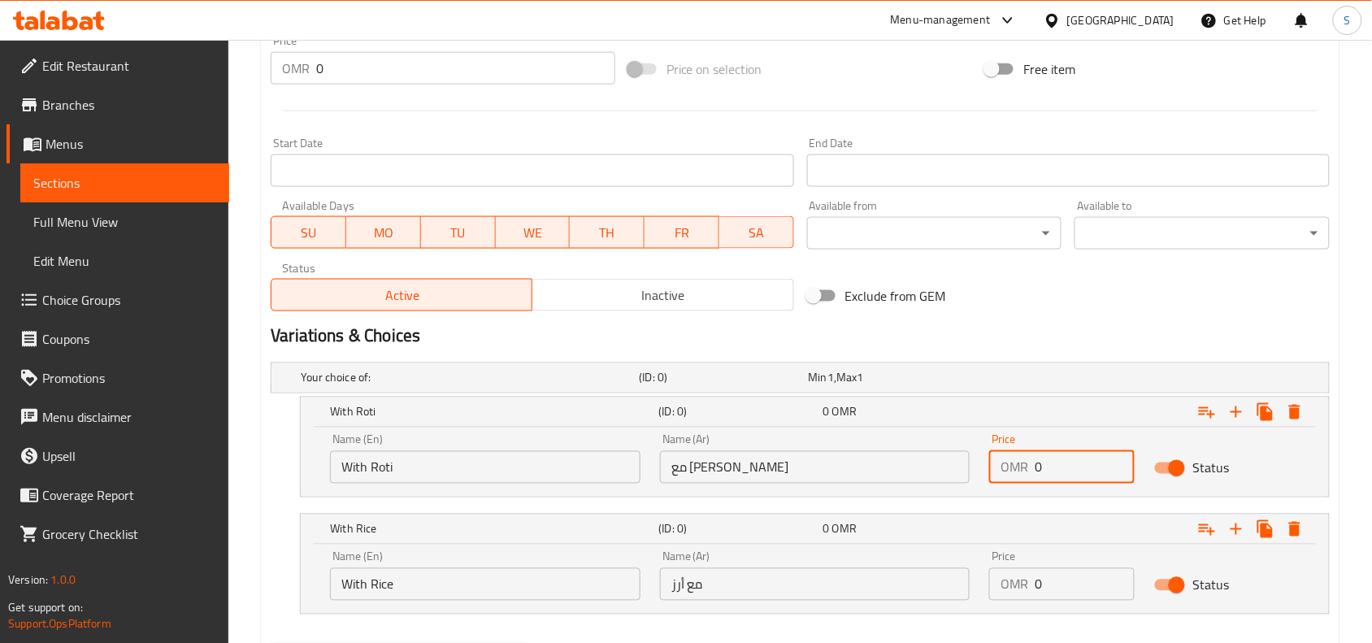
drag, startPoint x: 1069, startPoint y: 470, endPoint x: 976, endPoint y: 460, distance: 93.2
click at [976, 460] on div "Name (En) With Roti Name (En) Name (Ar) مع روتي Name (Ar) Price OMR 0 Price Sta…" at bounding box center [814, 458] width 989 height 69
drag, startPoint x: 1073, startPoint y: 465, endPoint x: 947, endPoint y: 449, distance: 127.0
click at [947, 449] on div "Name (En) With Roti Name (En) Name (Ar) مع روتي Name (Ar) Price OMR 109 Price S…" at bounding box center [814, 458] width 989 height 69
type input "0.9"
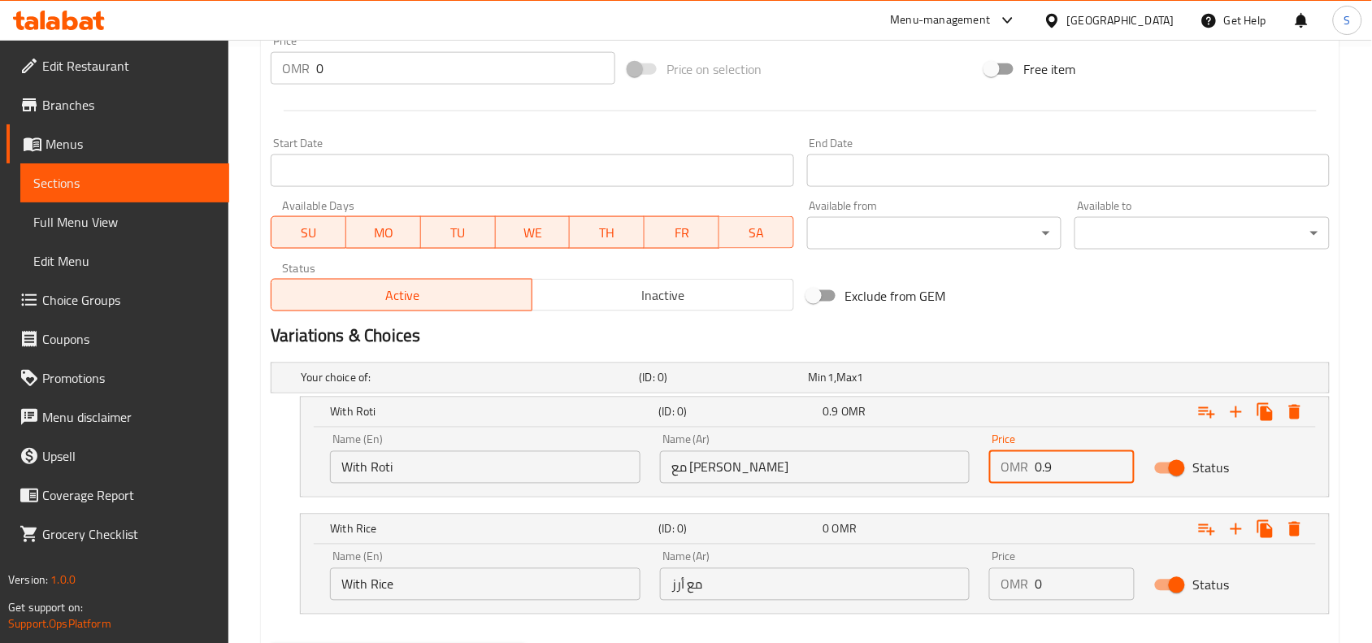
drag, startPoint x: 1050, startPoint y: 586, endPoint x: 953, endPoint y: 567, distance: 98.7
click at [953, 567] on div "Name (En) With Rice Name (En) Name (Ar) مع أرز Name (Ar) Price OMR 0 Price Stat…" at bounding box center [814, 575] width 989 height 69
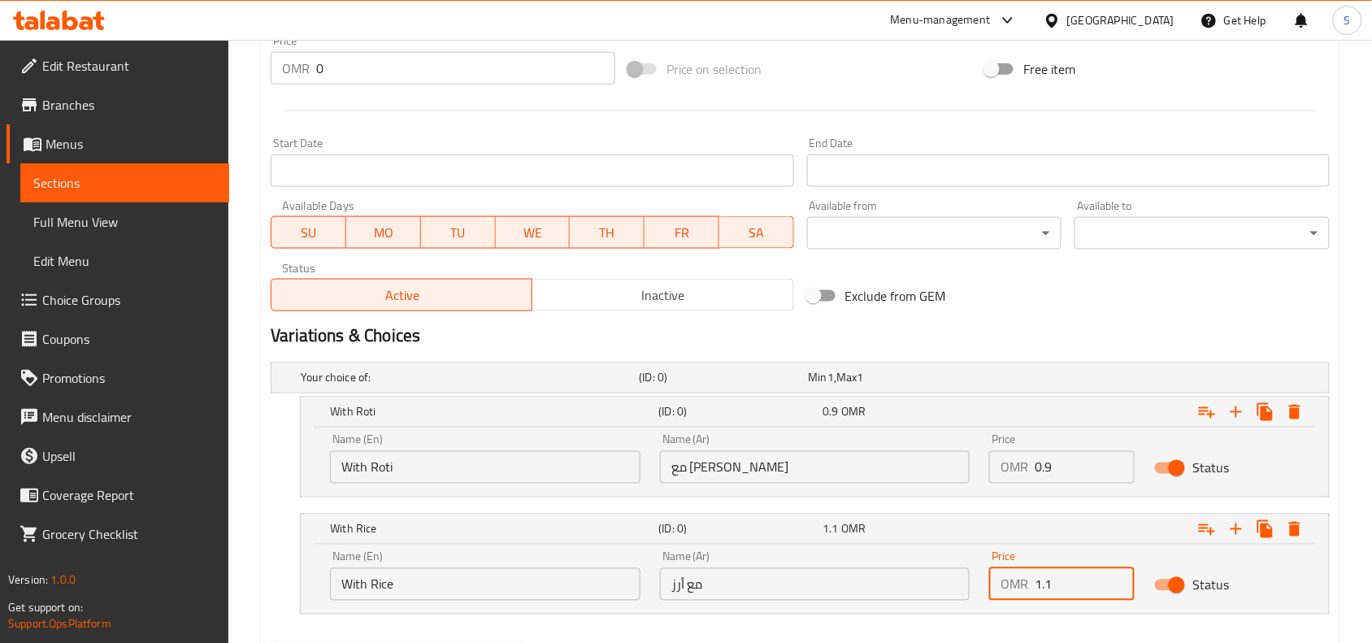
type input "1.1"
click at [271, 488] on div "With Roti (ID: 0) 0.9 OMR Name (En) With Roti Name (En) Name (Ar) مع روتي Name …" at bounding box center [800, 447] width 1059 height 101
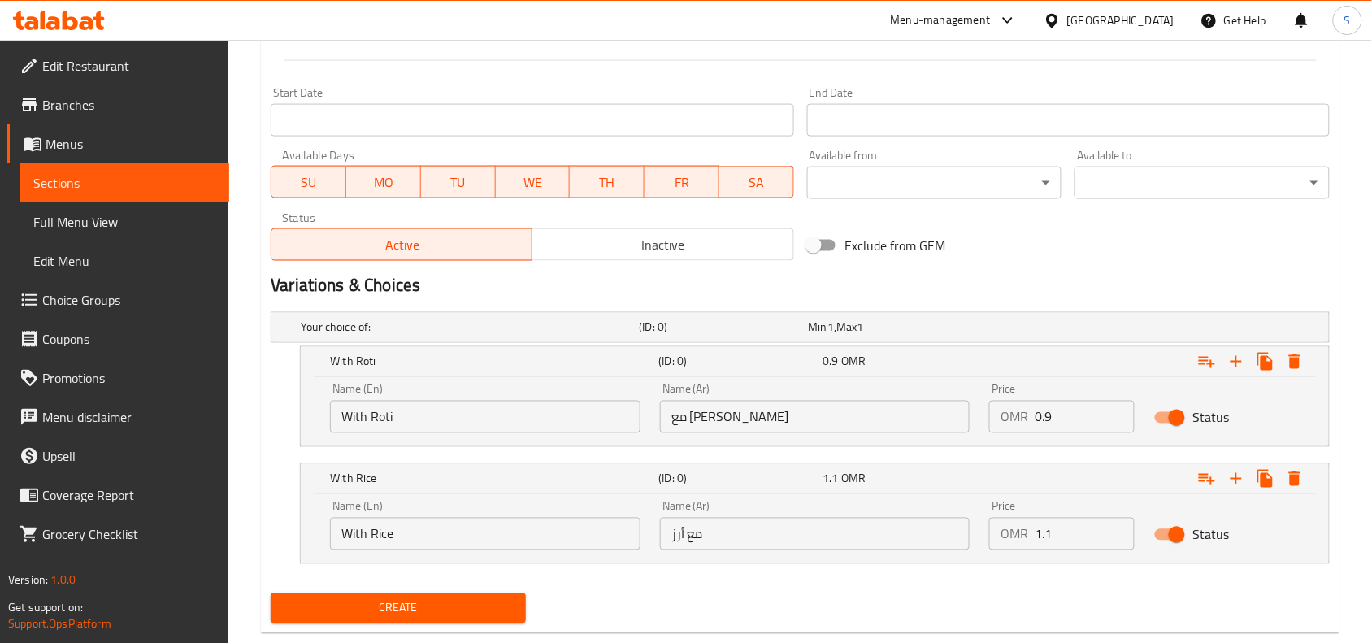
scroll to position [681, 0]
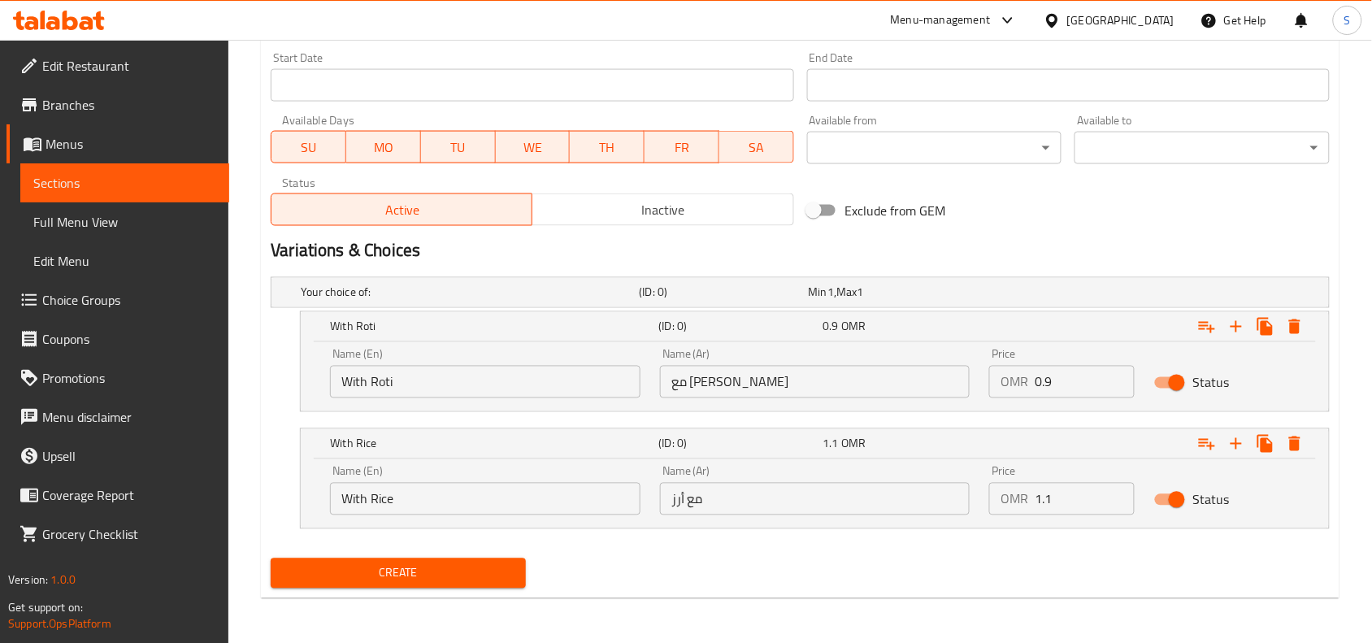
click at [480, 567] on span "Create" at bounding box center [398, 573] width 229 height 20
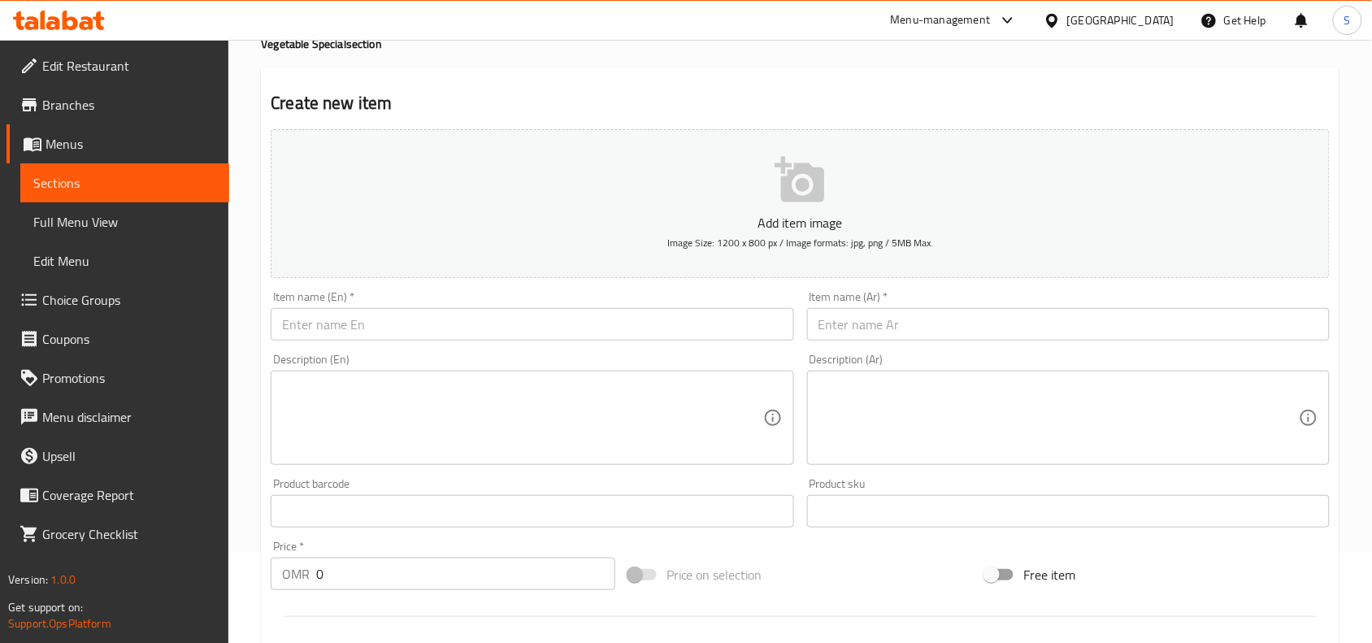
scroll to position [0, 0]
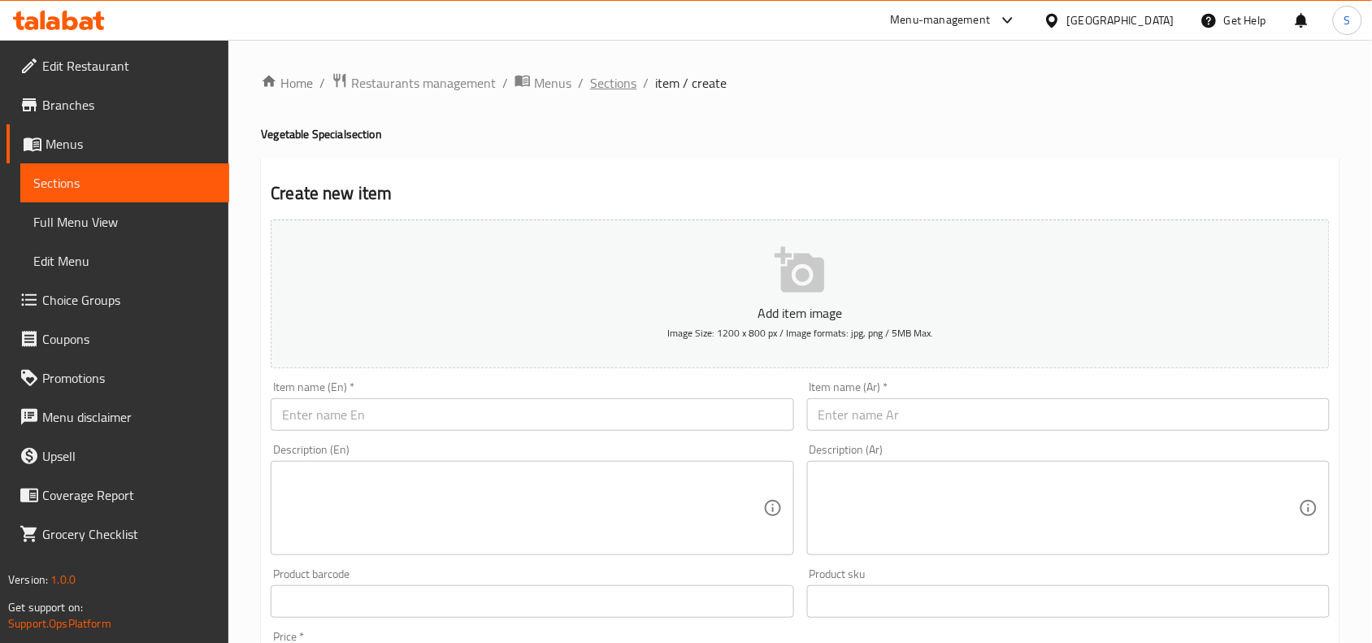
click at [623, 73] on span "Sections" at bounding box center [613, 83] width 46 height 20
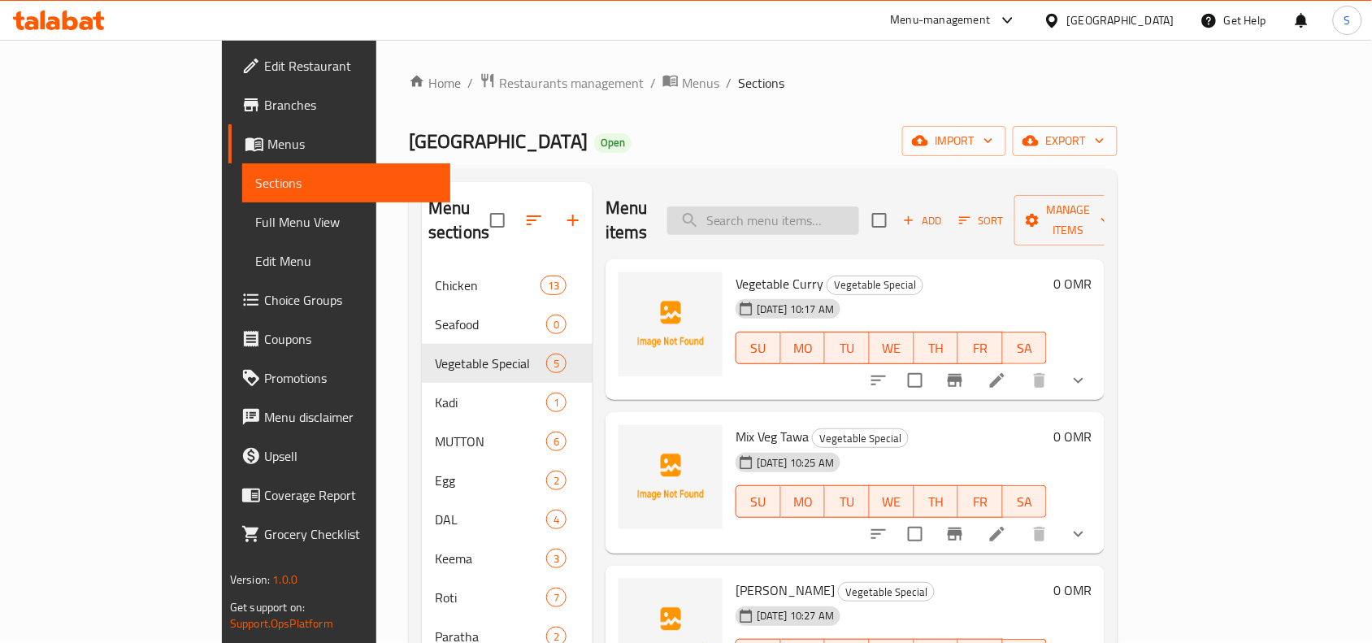
click at [847, 213] on input "search" at bounding box center [763, 220] width 192 height 28
paste input "PANEER CHILLI"
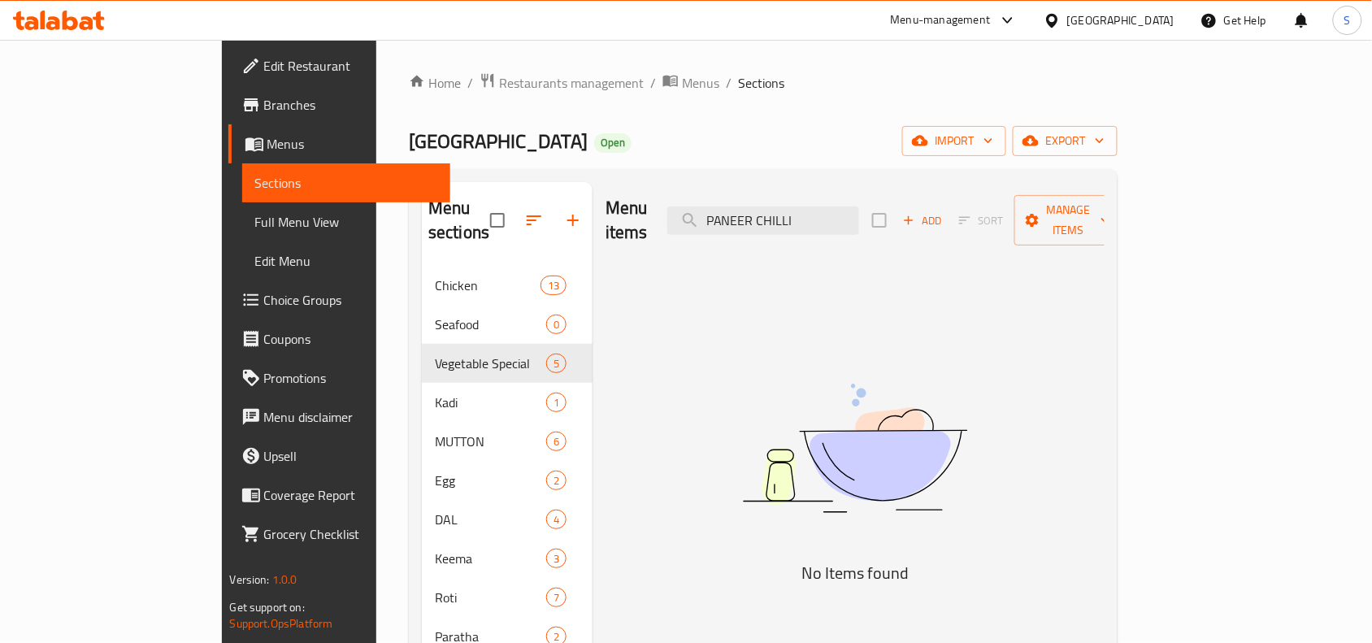
drag, startPoint x: 831, startPoint y: 210, endPoint x: 986, endPoint y: 205, distance: 155.3
click at [986, 205] on div "Menu items PANEER CHILLI Add Sort Manage items" at bounding box center [855, 220] width 499 height 77
type input "PANEER"
drag, startPoint x: 1105, startPoint y: 198, endPoint x: 778, endPoint y: 289, distance: 340.0
click at [778, 289] on div "Menu items PANEER Add Sort Manage items No Items found" at bounding box center [849, 503] width 512 height 643
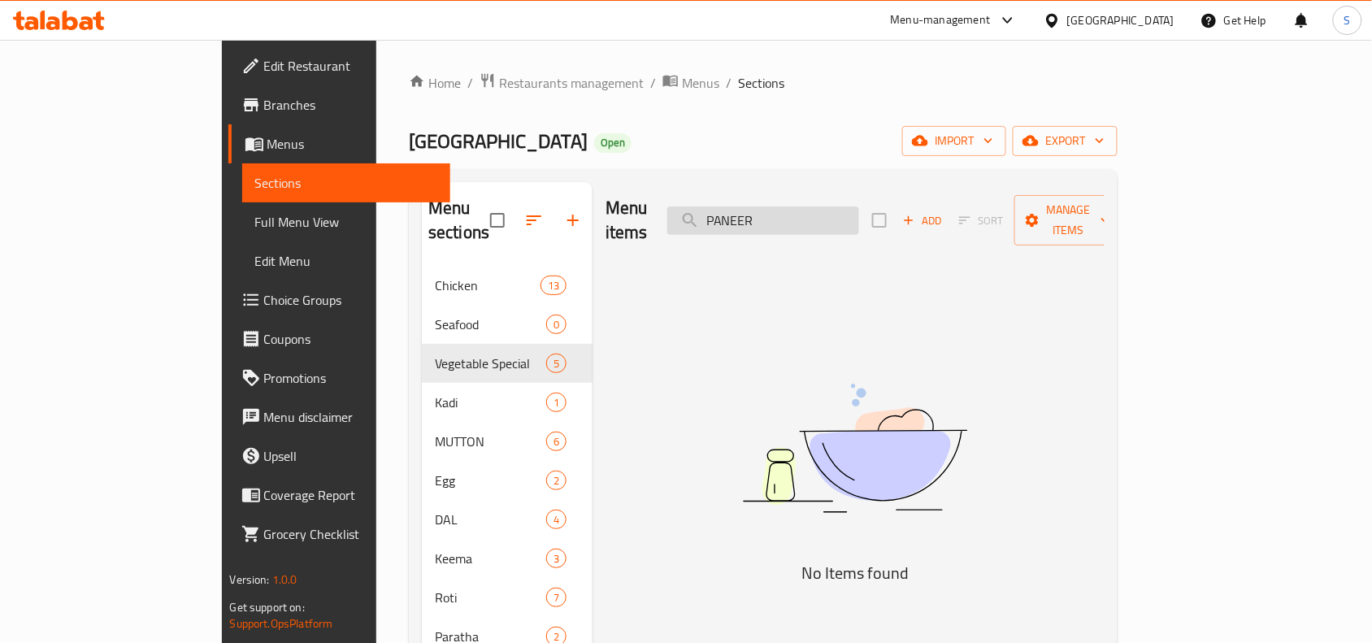
click at [859, 210] on input "PANEER" at bounding box center [763, 220] width 192 height 28
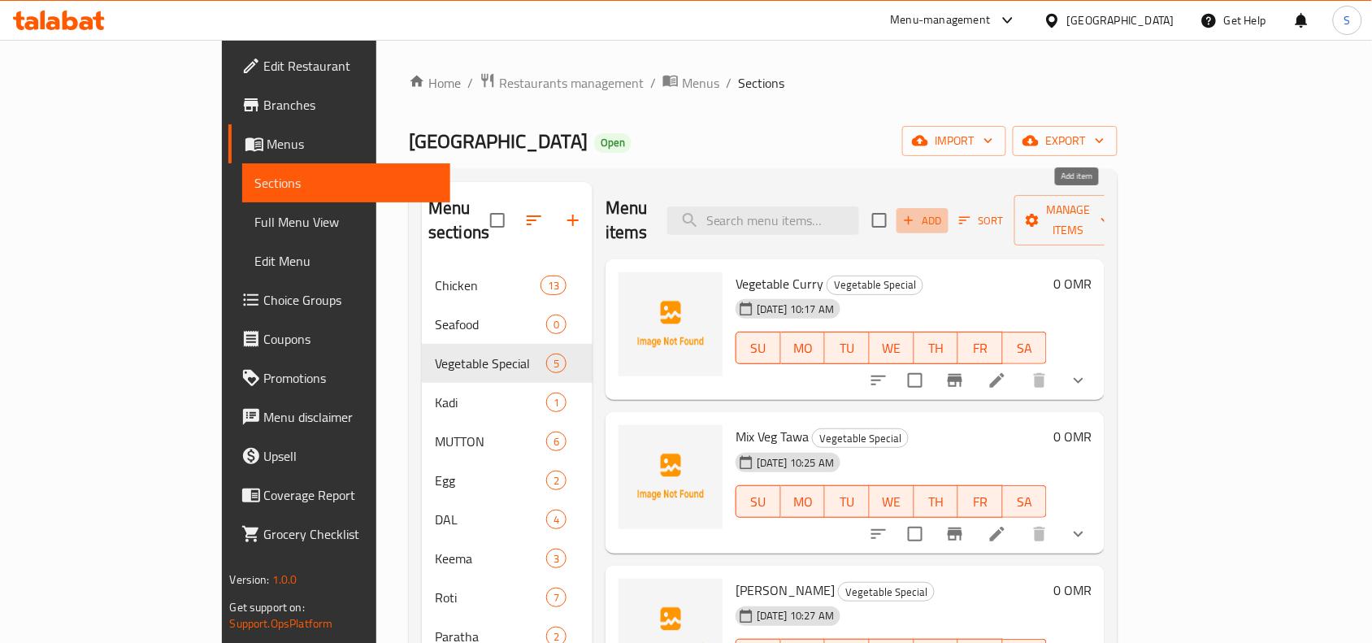
click at [944, 211] on span "Add" at bounding box center [923, 220] width 44 height 19
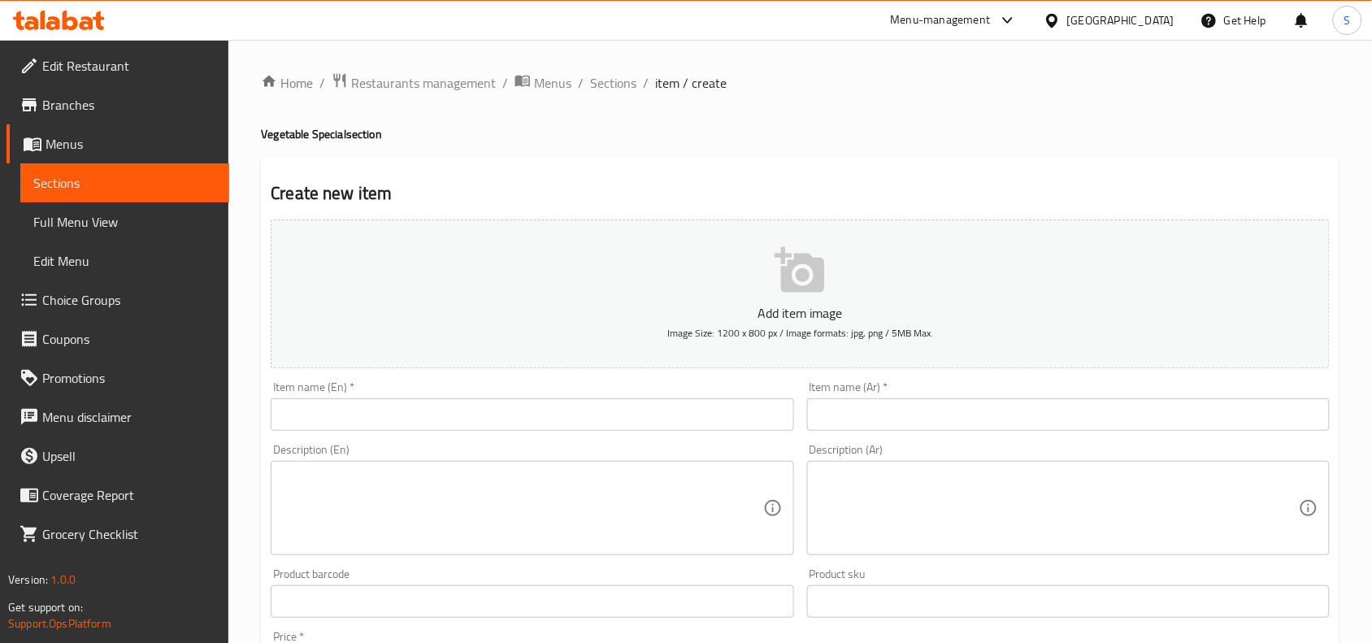
click at [524, 423] on input "text" at bounding box center [532, 414] width 523 height 33
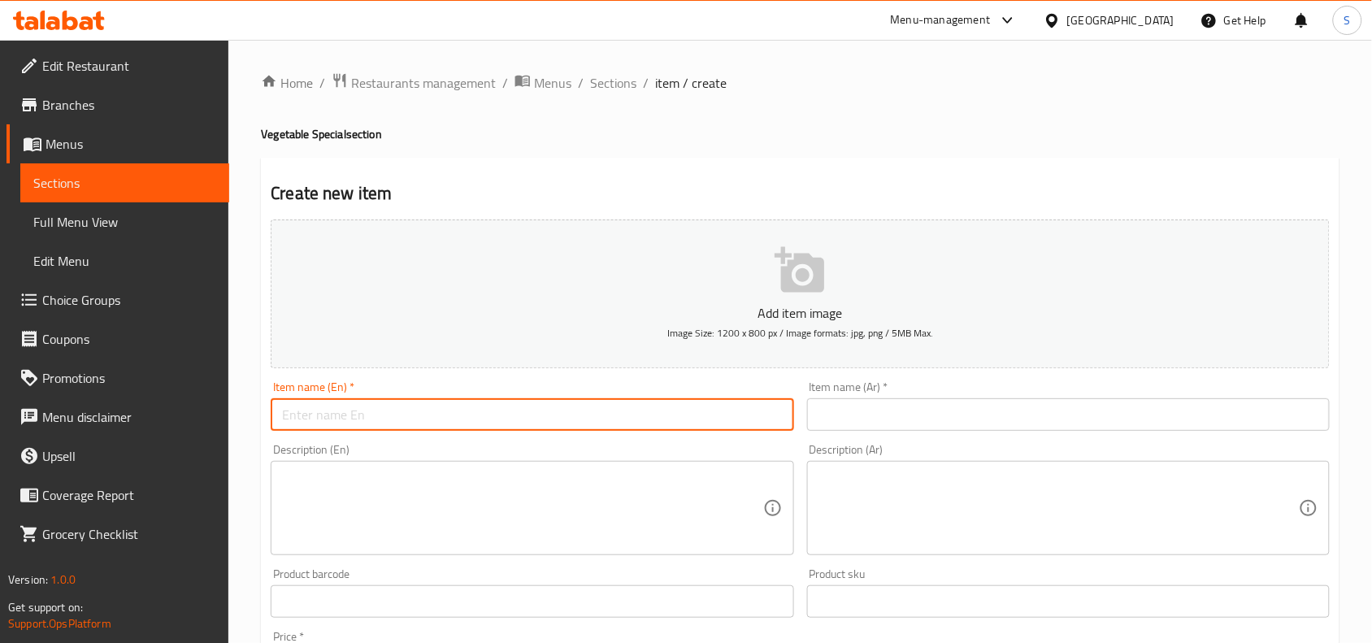
paste input "PANEER CHILLI"
click at [524, 423] on input "PANEER CHILLI" at bounding box center [532, 414] width 523 height 33
type input "Paneer Chilli"
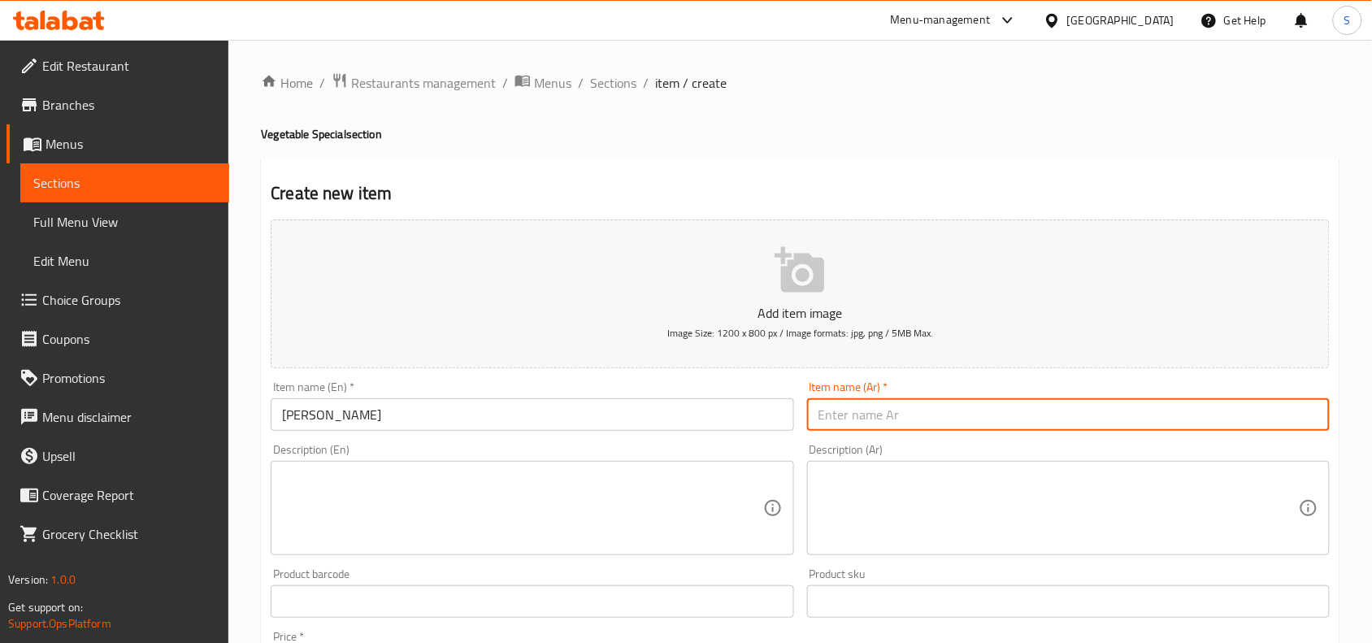
click at [965, 415] on input "text" at bounding box center [1068, 414] width 523 height 33
type input "بانيير حار"
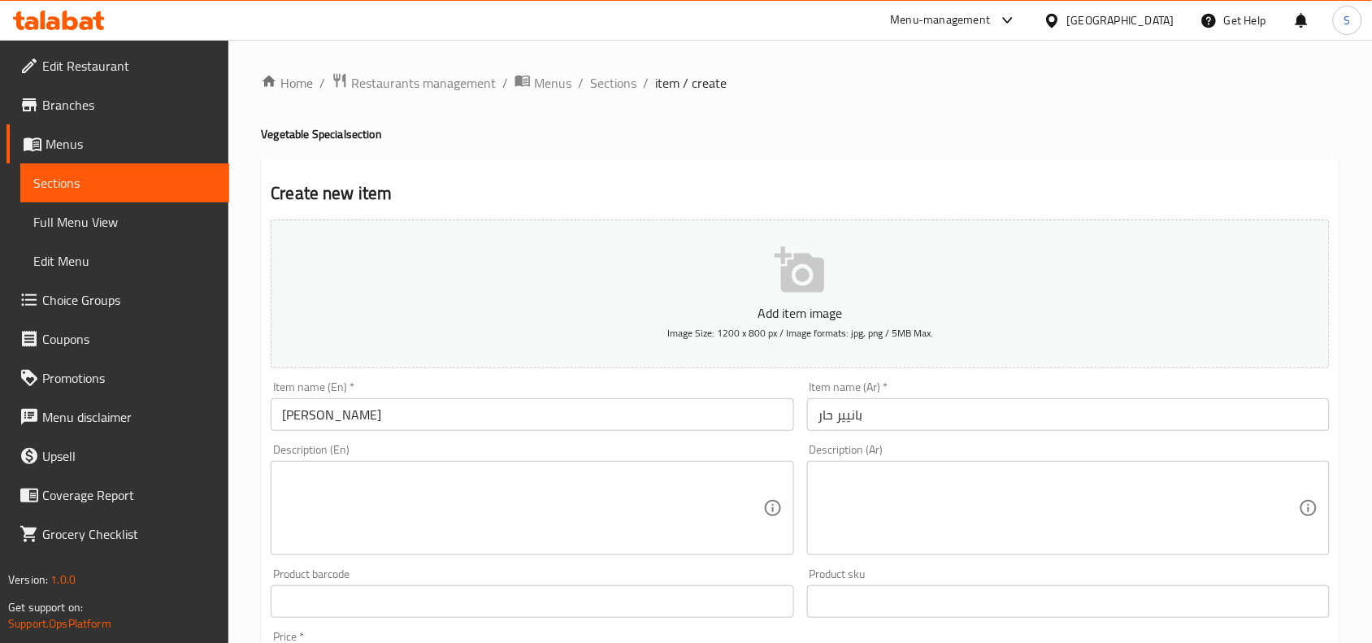
click at [1018, 185] on h2 "Create new item" at bounding box center [800, 193] width 1059 height 24
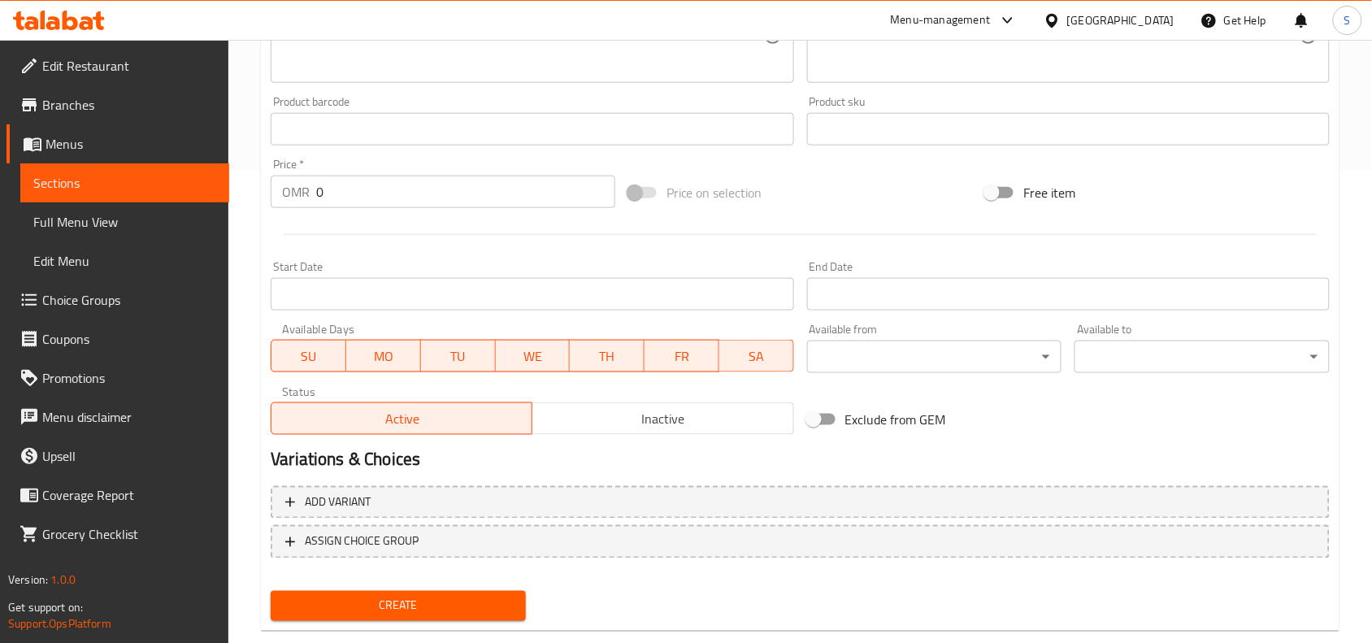
scroll to position [502, 0]
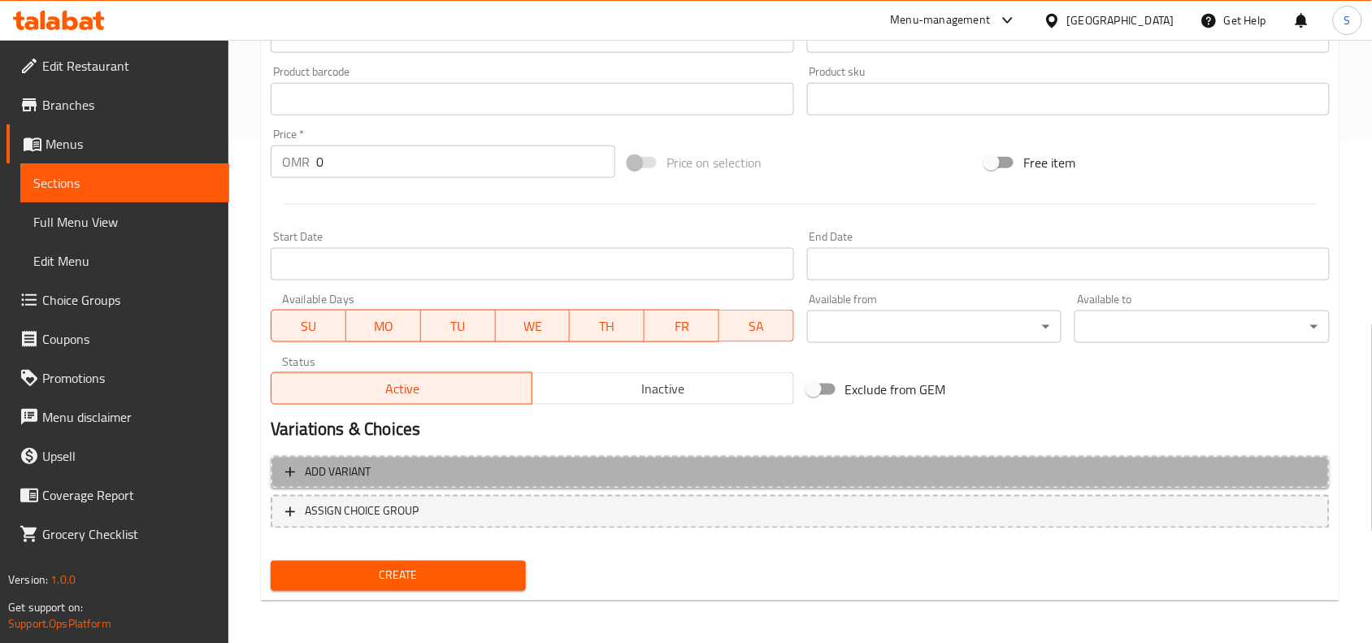
click at [562, 472] on span "Add variant" at bounding box center [800, 472] width 1030 height 20
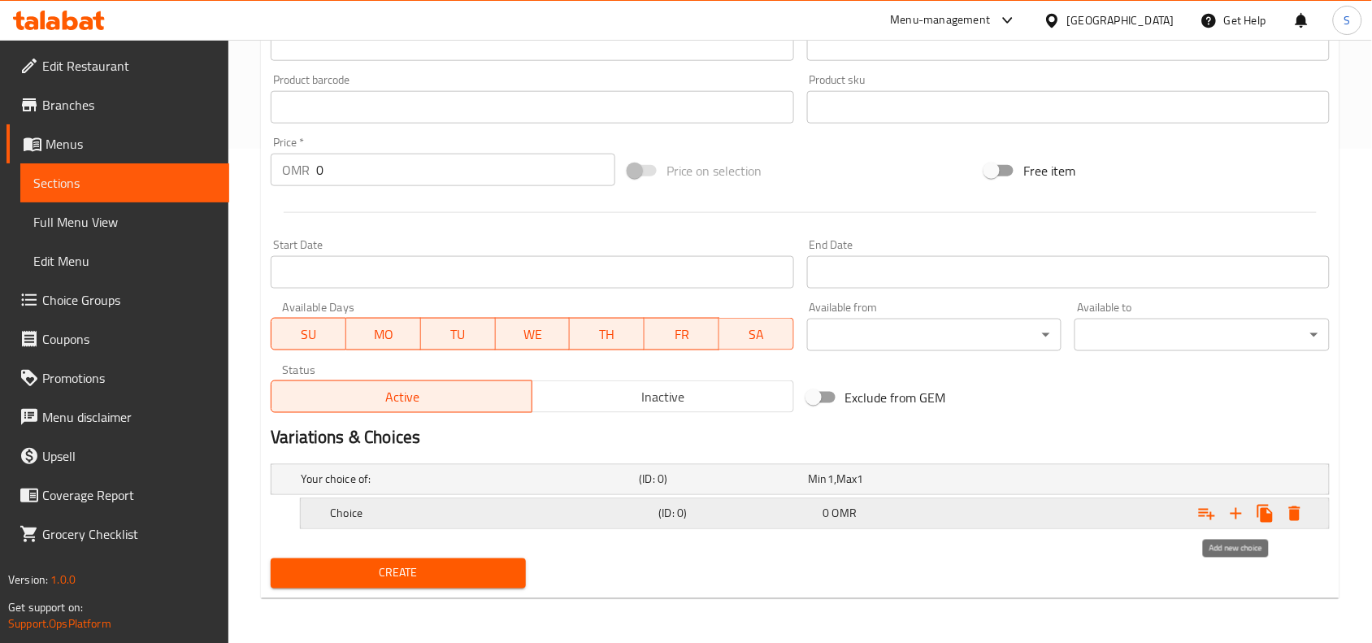
click at [1238, 512] on icon "Expand" at bounding box center [1237, 514] width 20 height 20
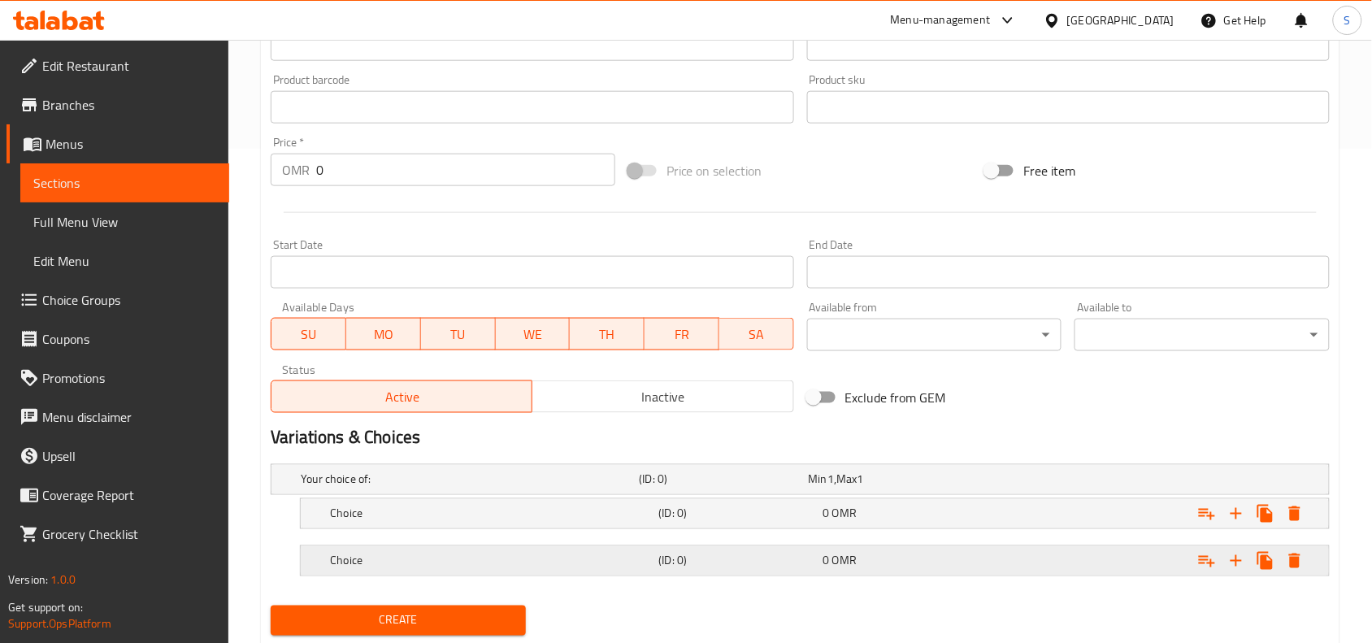
click at [598, 491] on div "Choice" at bounding box center [466, 479] width 338 height 23
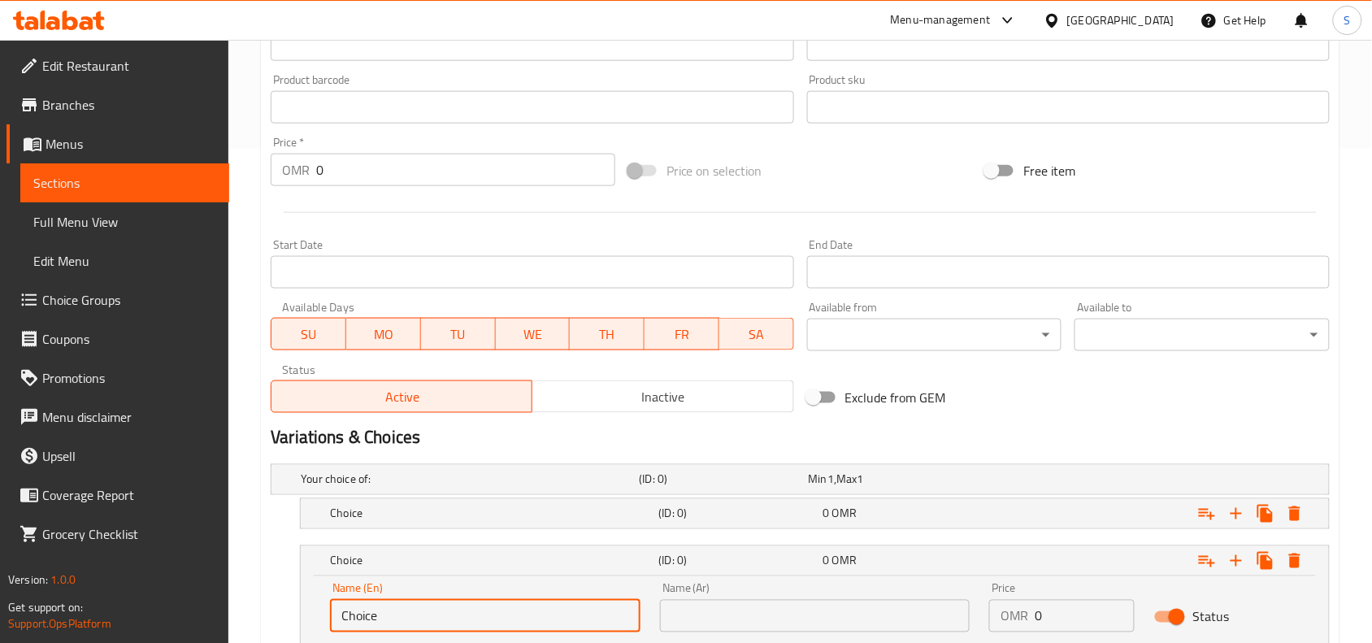
click at [532, 614] on input "Choice" at bounding box center [485, 616] width 310 height 33
click at [538, 488] on h5 "Choice" at bounding box center [467, 479] width 332 height 16
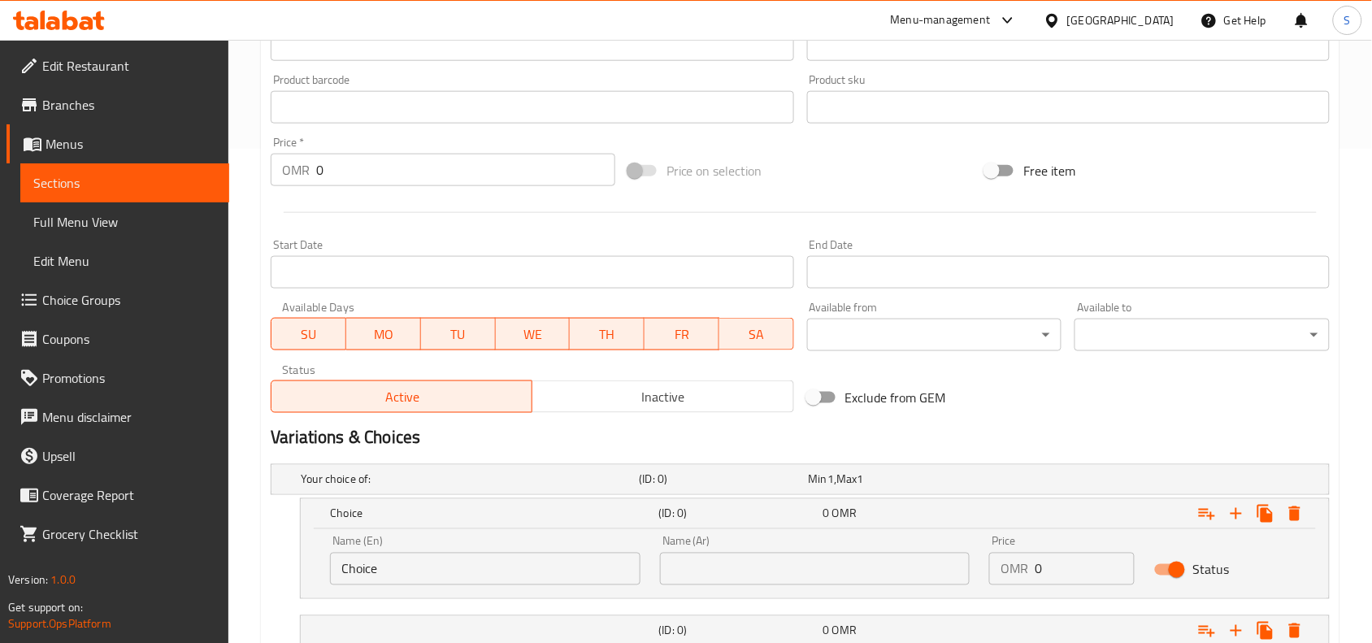
click at [493, 577] on input "Choice" at bounding box center [485, 569] width 310 height 33
click at [493, 577] on input "text" at bounding box center [485, 569] width 310 height 33
type input "With Roti"
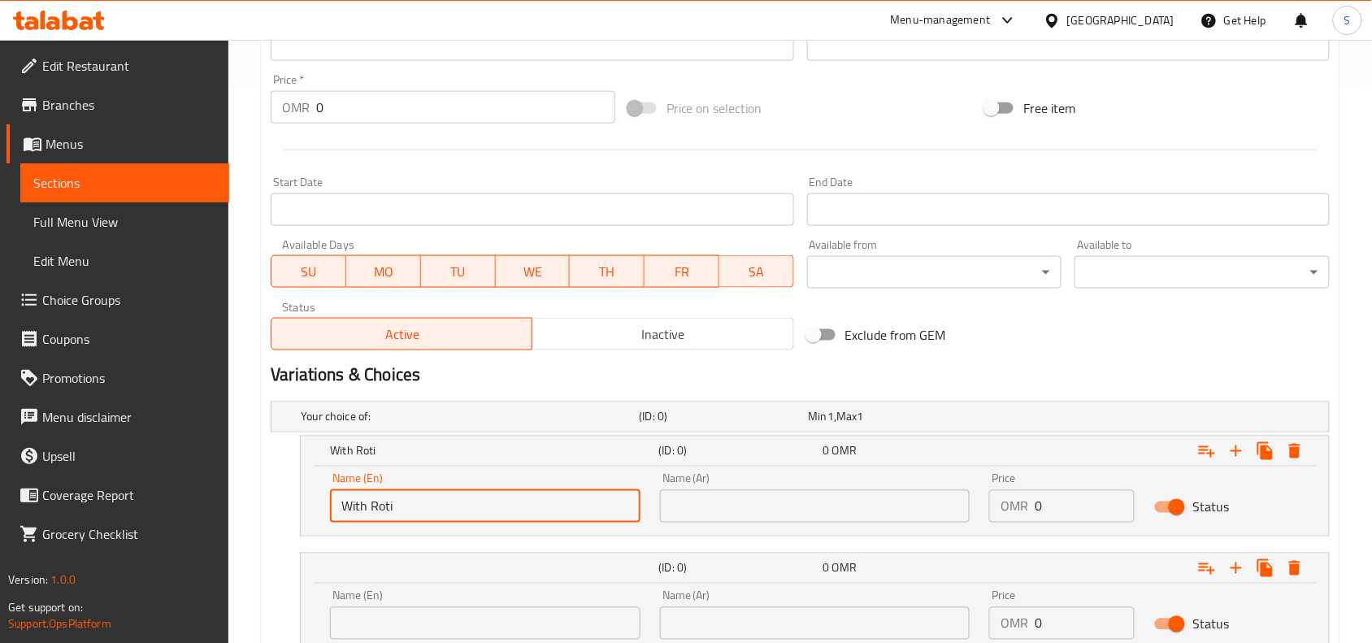
scroll to position [681, 0]
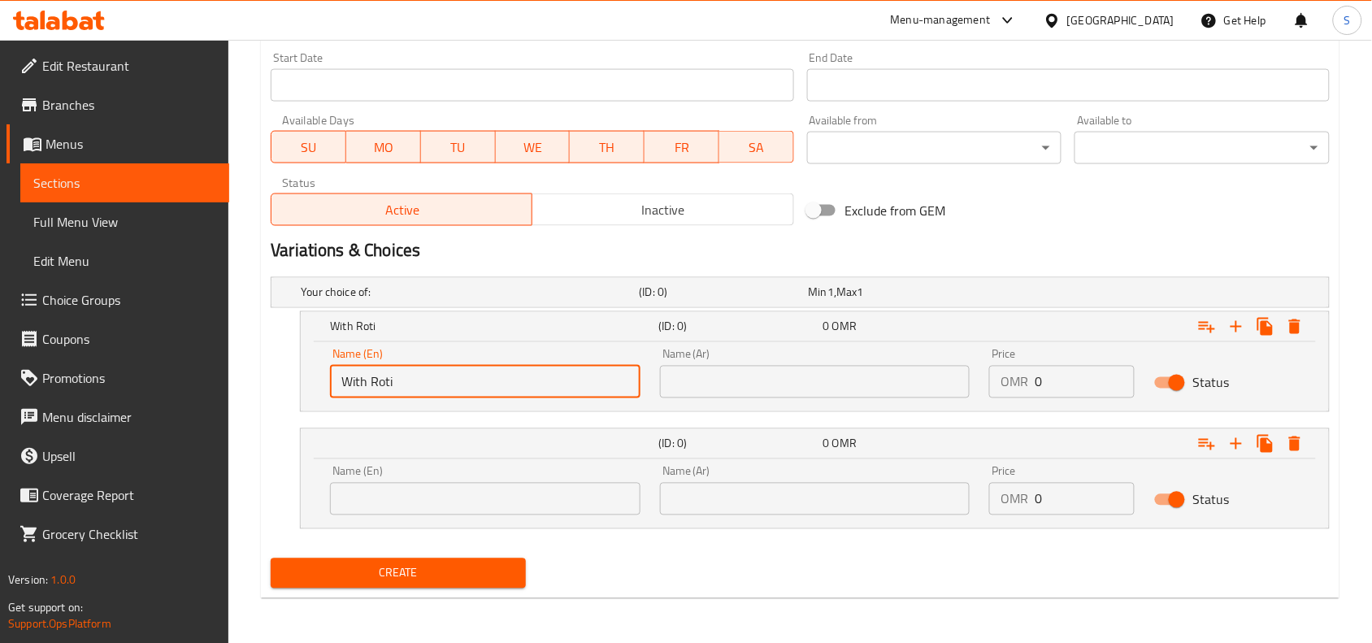
drag, startPoint x: 496, startPoint y: 493, endPoint x: 496, endPoint y: 478, distance: 14.6
click at [496, 493] on input "text" at bounding box center [485, 499] width 310 height 33
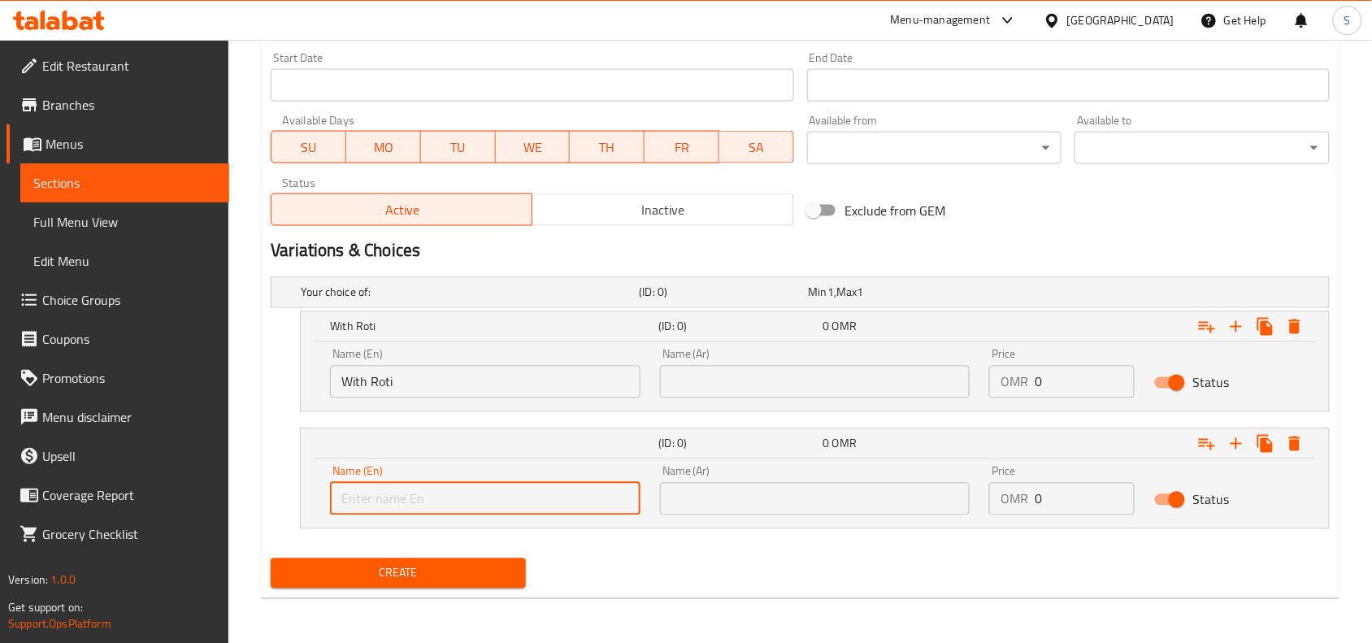
type input "With Rice"
click at [786, 510] on input "text" at bounding box center [815, 499] width 310 height 33
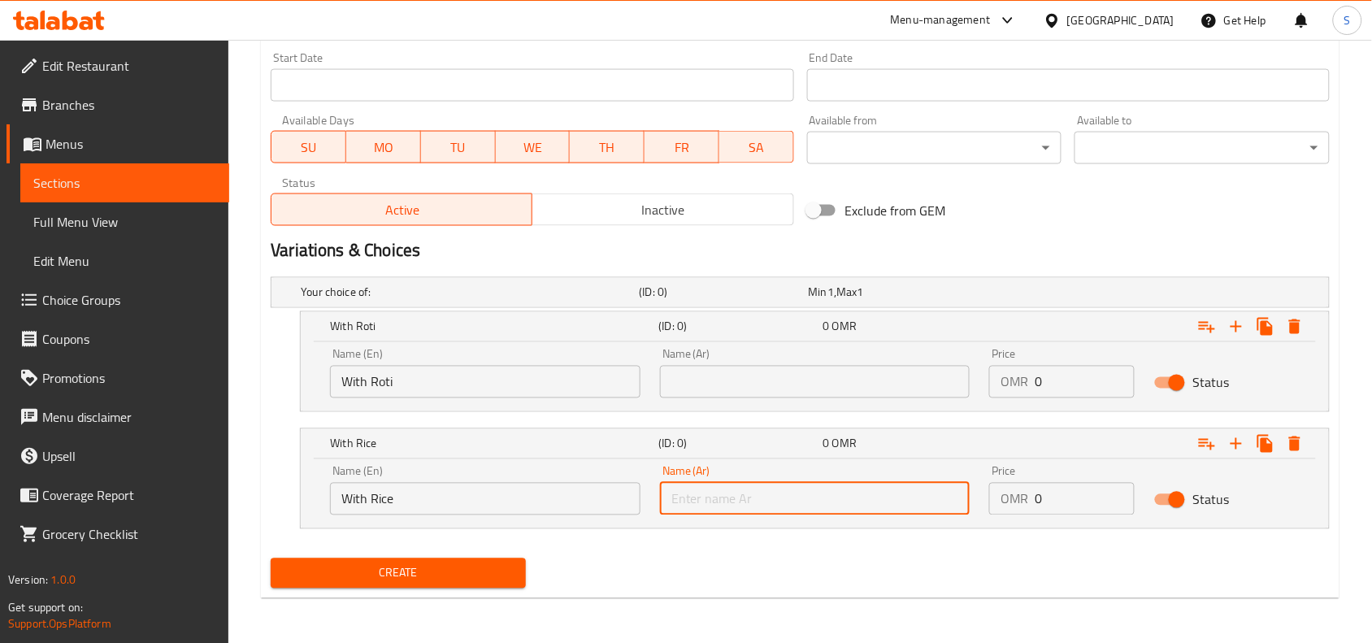
type input "مع أرز"
click at [752, 370] on input "text" at bounding box center [815, 382] width 310 height 33
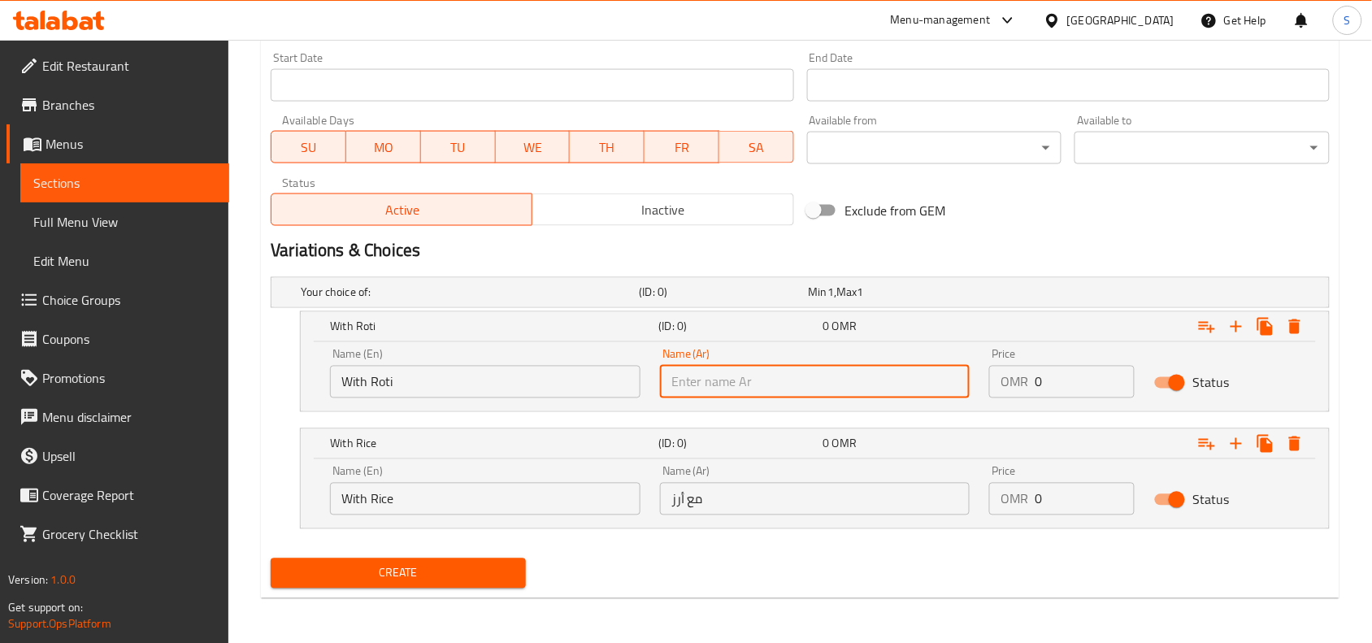
click at [786, 368] on input "text" at bounding box center [815, 382] width 310 height 33
type input "مع روتي"
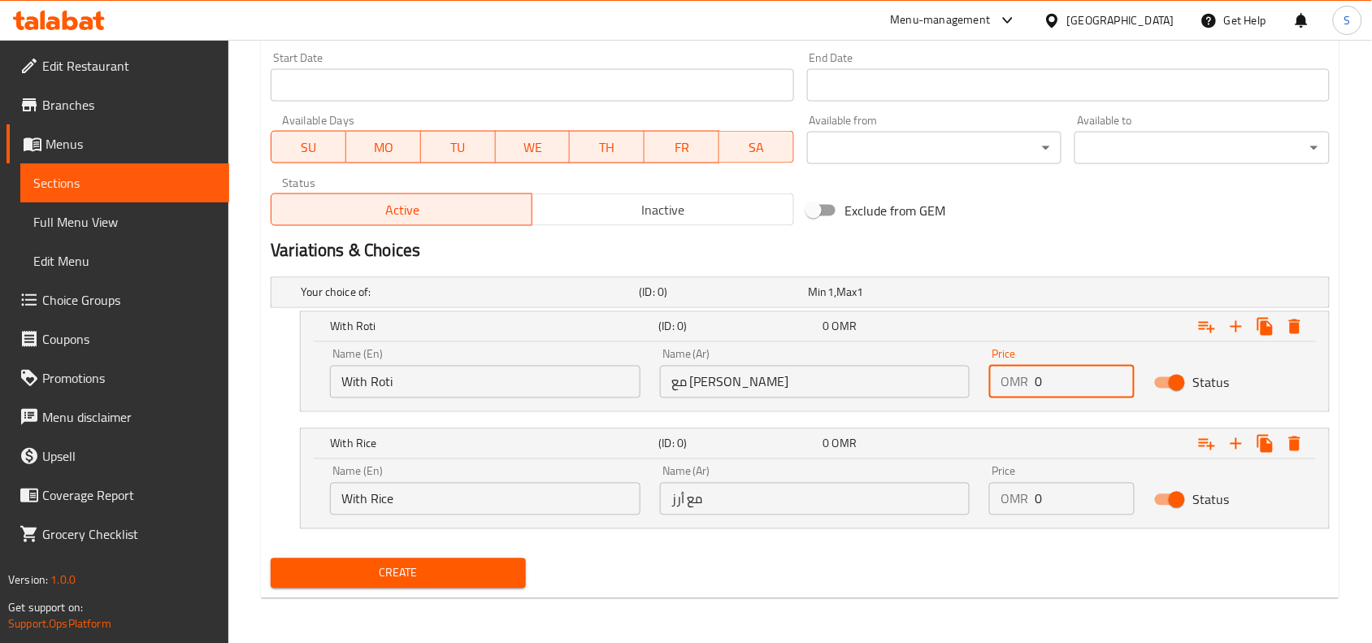
drag, startPoint x: 1026, startPoint y: 379, endPoint x: 953, endPoint y: 368, distance: 73.9
click at [953, 368] on div "Name (En) With Roti Name (En) Name (Ar) مع روتي Name (Ar) Price OMR 0 Price Sta…" at bounding box center [814, 373] width 989 height 69
type input "1.7"
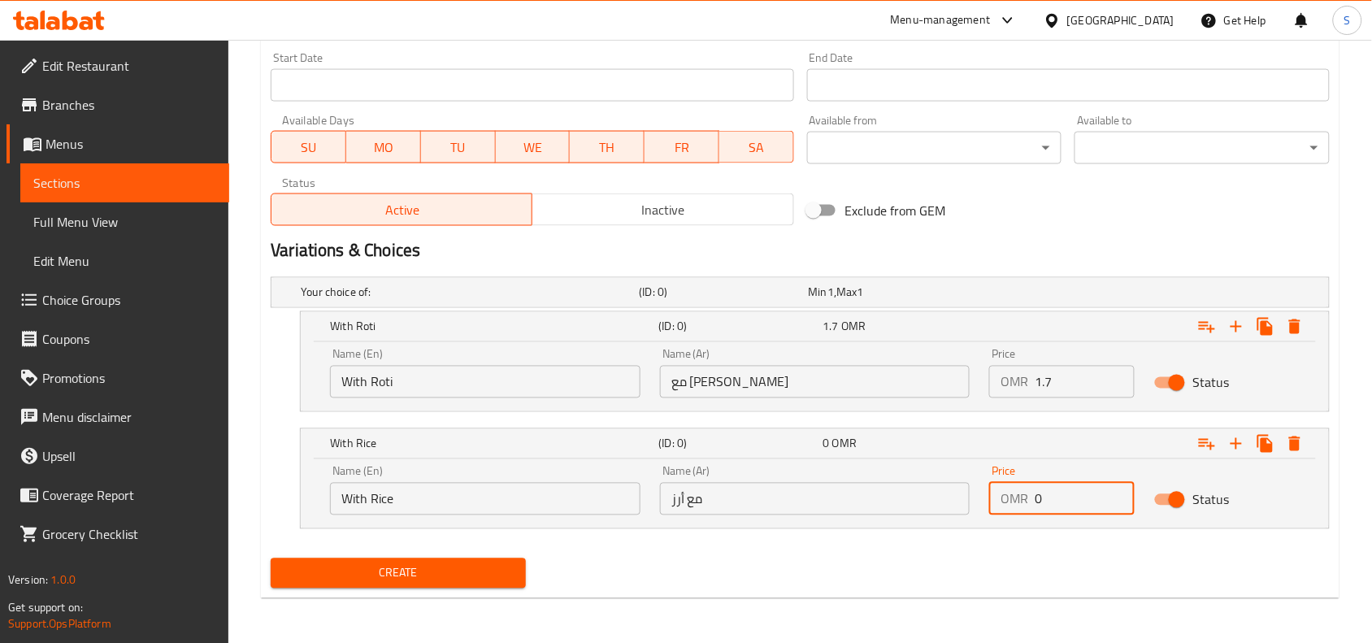
drag, startPoint x: 1049, startPoint y: 498, endPoint x: 948, endPoint y: 493, distance: 100.9
click at [949, 493] on div "Name (En) With Rice Name (En) Name (Ar) مع أرز Name (Ar) Price OMR 0 Price Stat…" at bounding box center [814, 490] width 989 height 69
type input "2"
click at [732, 571] on div "Create" at bounding box center [800, 573] width 1072 height 43
click at [386, 577] on span "Create" at bounding box center [398, 573] width 229 height 20
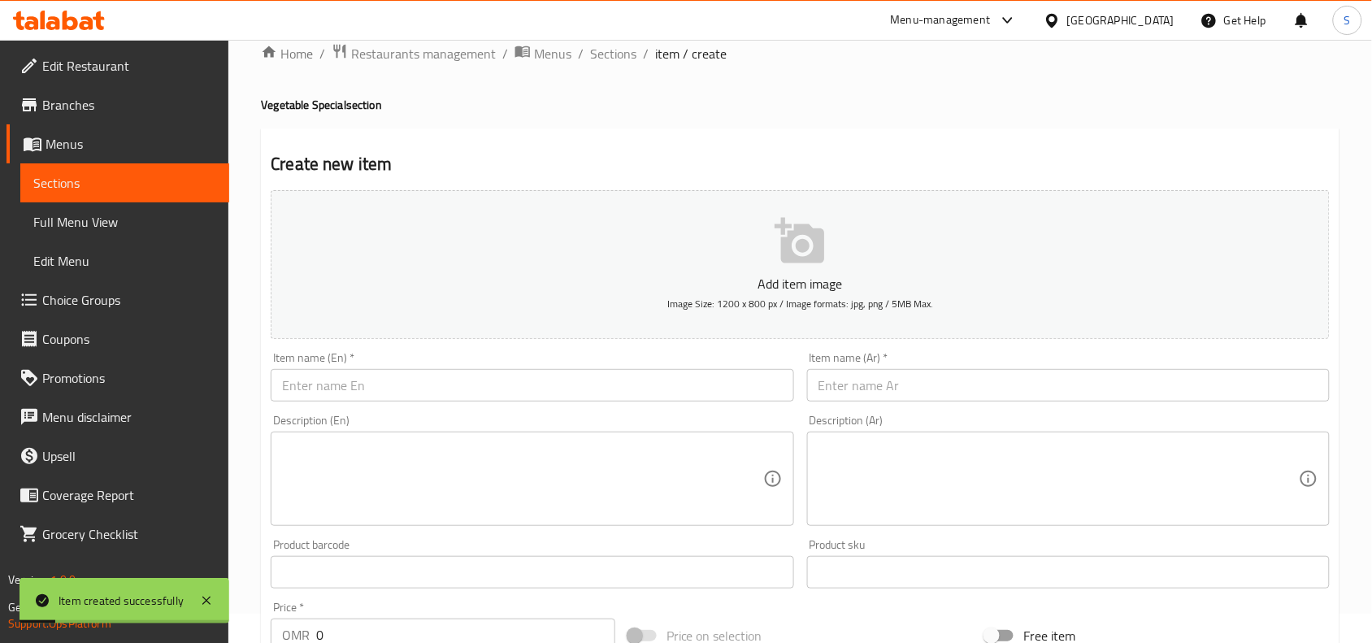
scroll to position [0, 0]
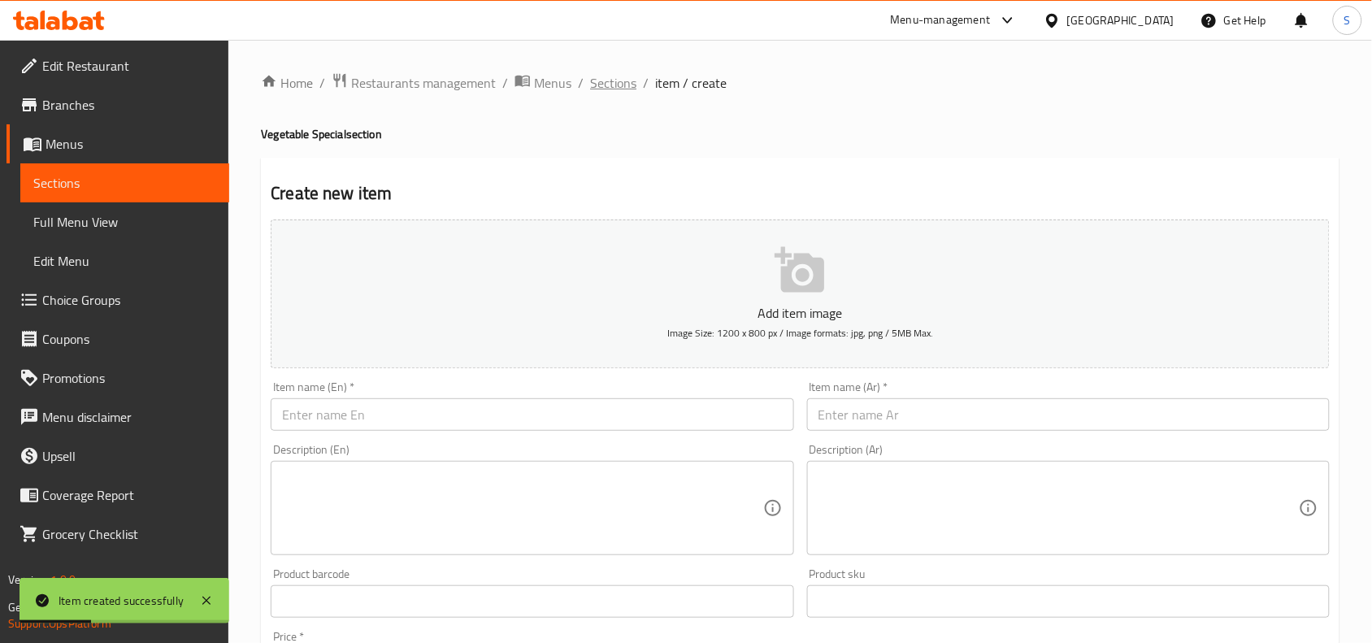
click at [587, 84] on ol "Home / Restaurants management / Menus / Sections / item / create" at bounding box center [800, 82] width 1079 height 21
click at [608, 78] on span "Sections" at bounding box center [613, 83] width 46 height 20
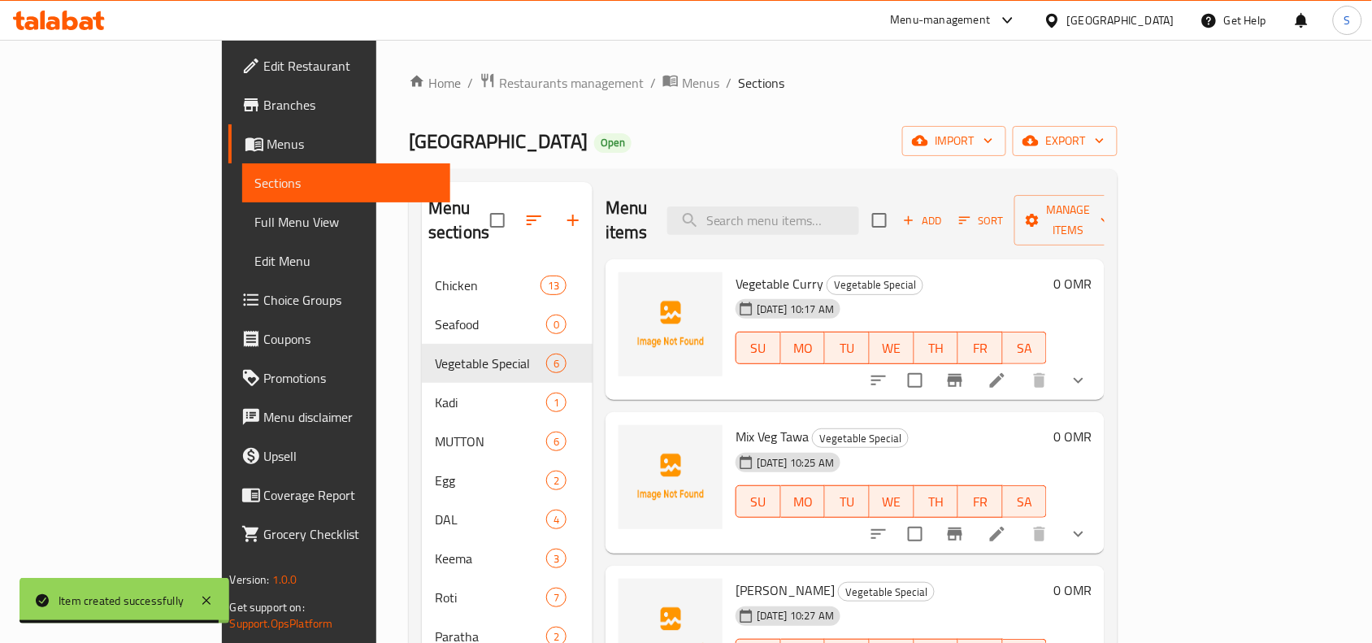
click at [844, 192] on div "Menu items Add Sort Manage items" at bounding box center [855, 220] width 499 height 77
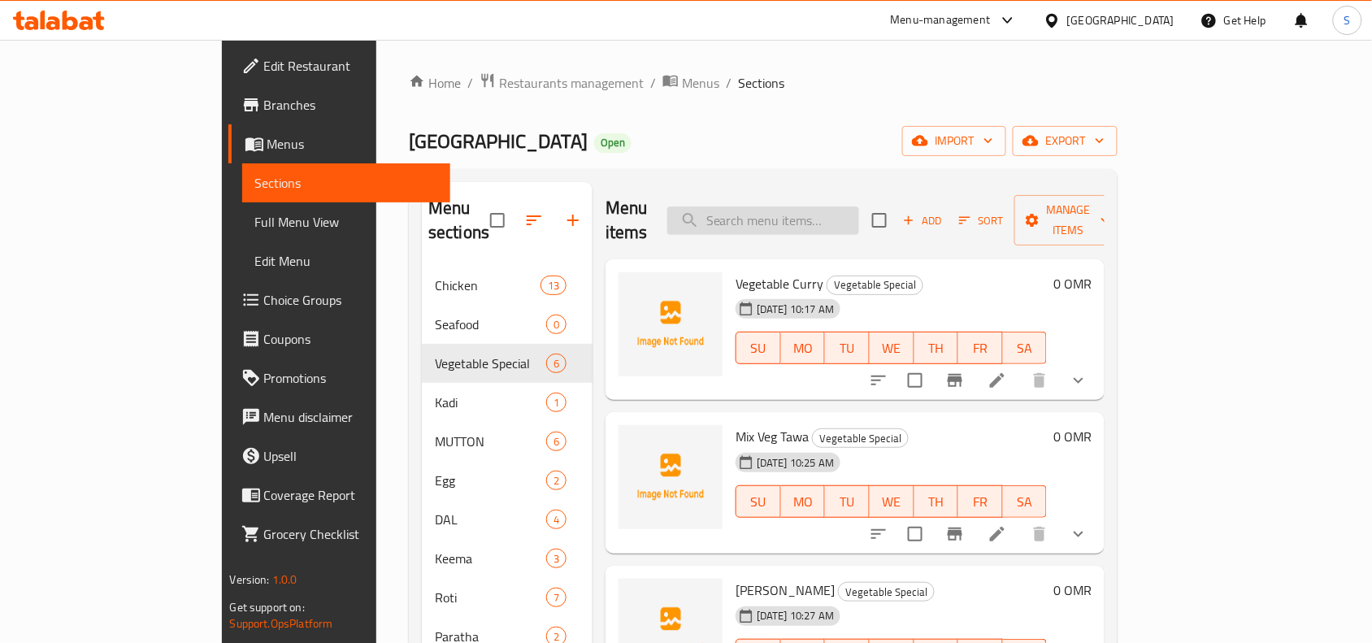
click at [845, 213] on input "search" at bounding box center [763, 220] width 192 height 28
paste input "GOBI MANCHURIAN"
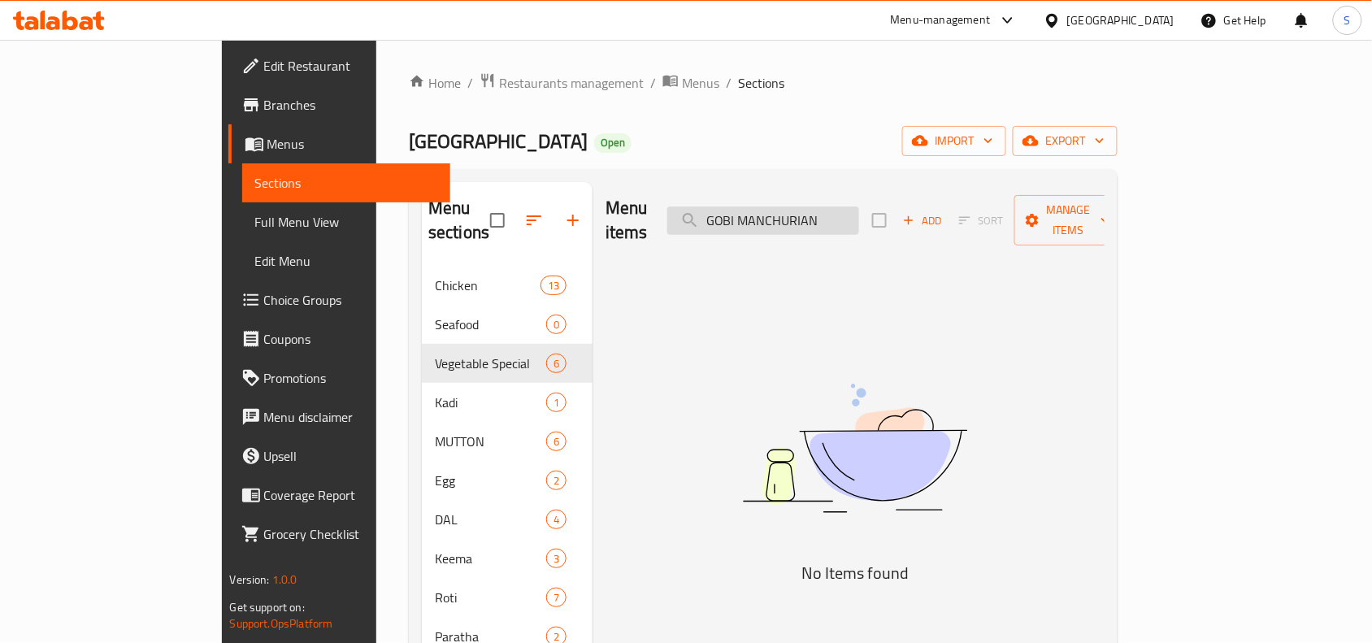
drag, startPoint x: 818, startPoint y: 209, endPoint x: 754, endPoint y: 207, distance: 63.4
click at [756, 208] on input "GOBI MANCHURIAN" at bounding box center [763, 220] width 192 height 28
type input "MANCHURIAN"
click at [944, 211] on span "Add" at bounding box center [923, 220] width 44 height 19
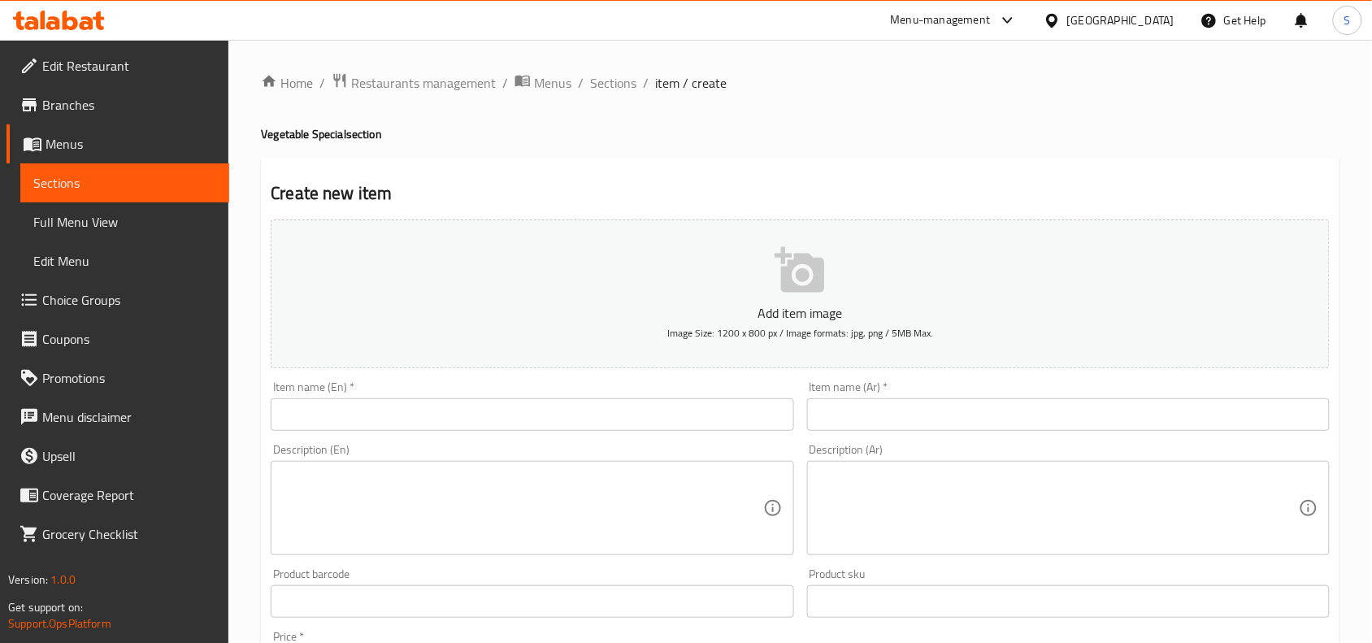
click at [338, 412] on input "text" at bounding box center [532, 414] width 523 height 33
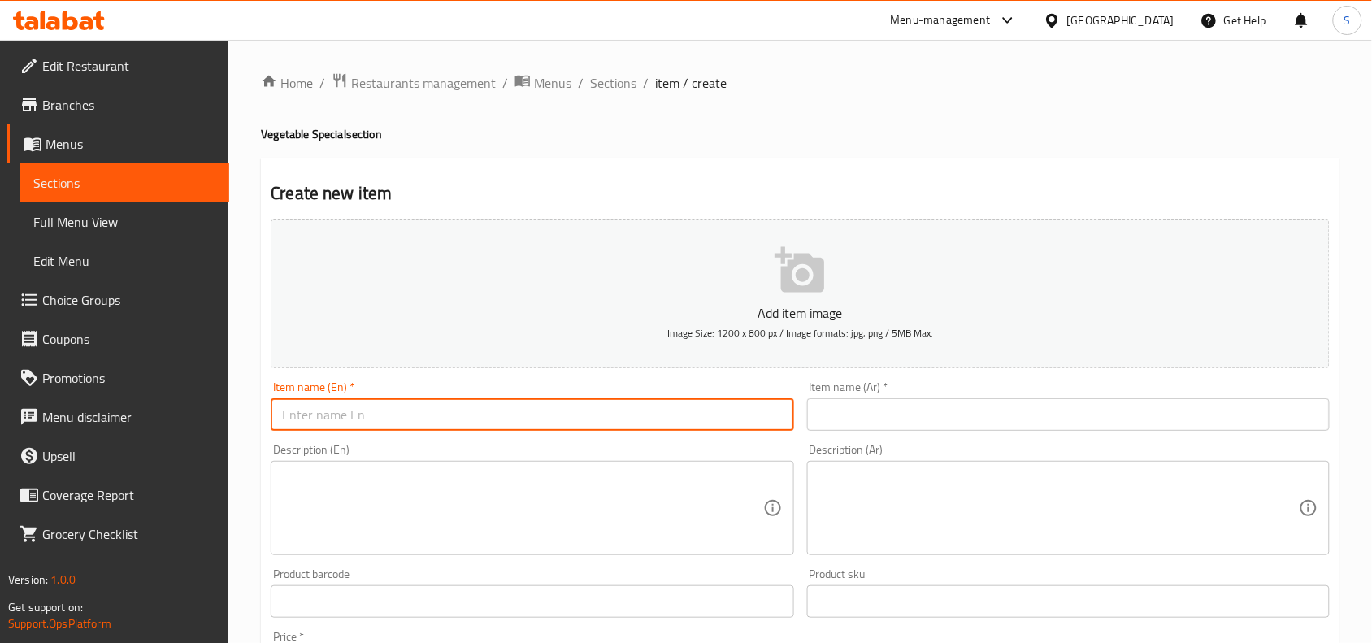
paste input "GOBI MANCHURIAN"
click at [338, 412] on input "GOBI MANCHURIAN" at bounding box center [532, 414] width 523 height 33
type input "Gobi Manchurian"
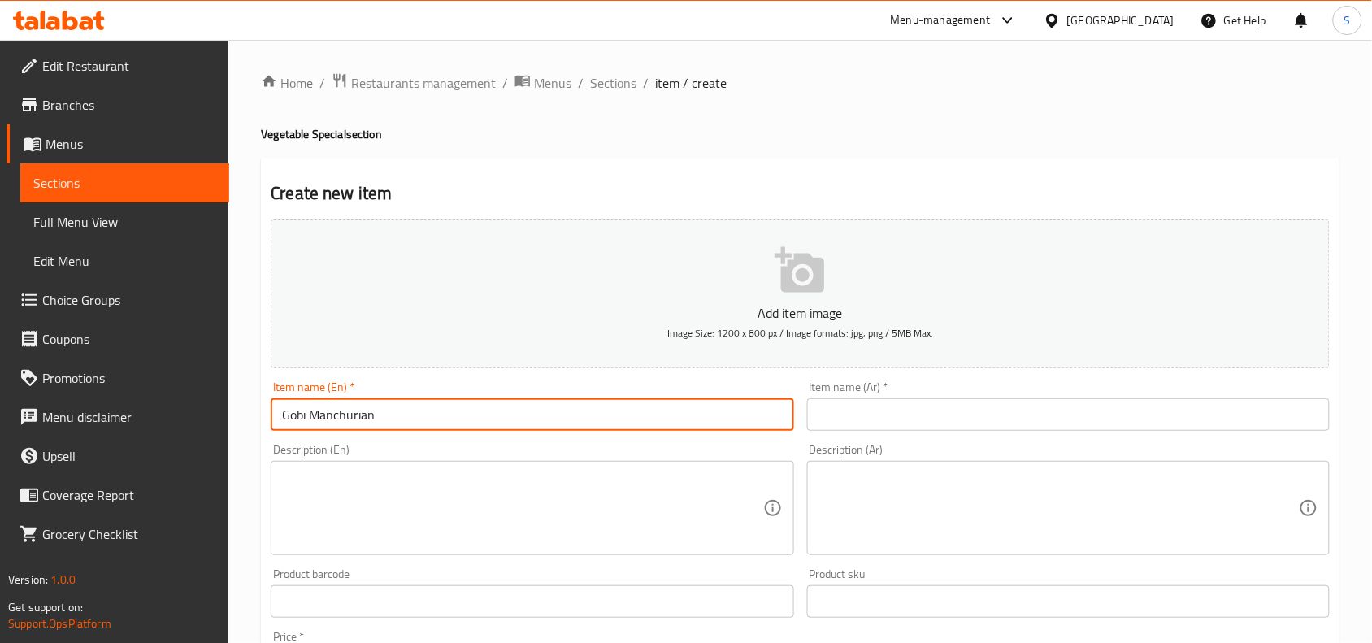
click at [919, 405] on input "text" at bounding box center [1068, 414] width 523 height 33
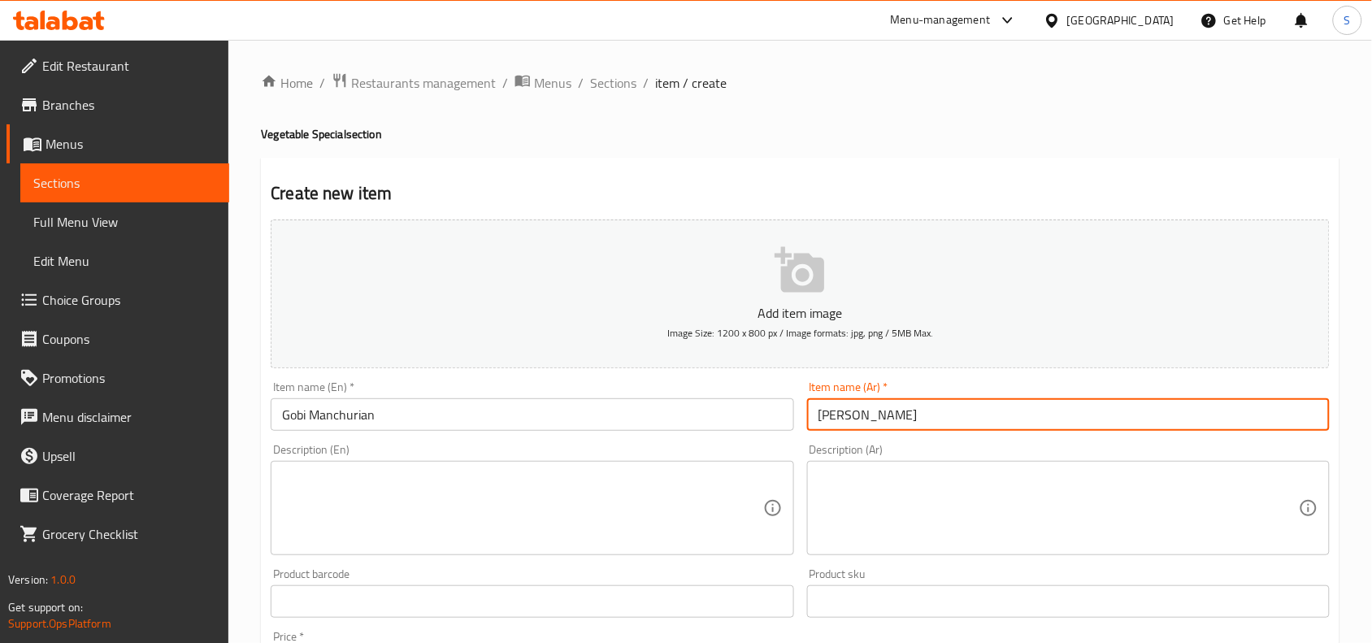
type input "جوبي مانشوريان"
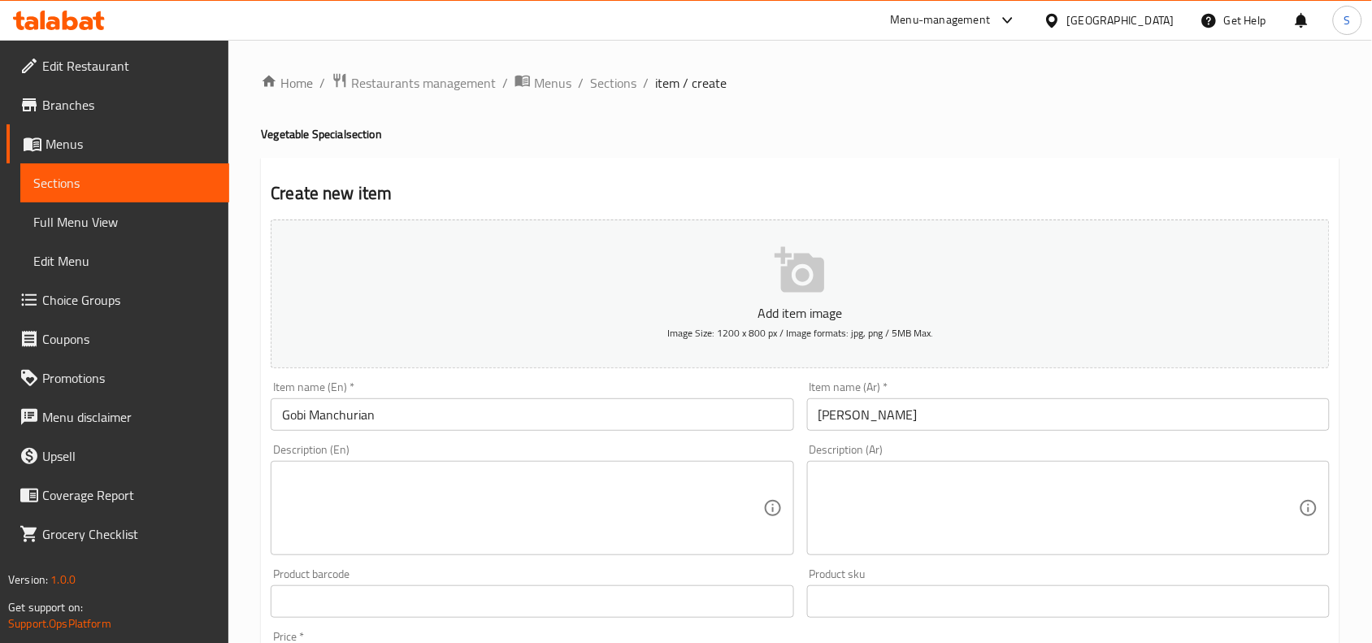
click at [966, 393] on div "Item name (Ar)   * جوبي مانشوريان Item name (Ar) *" at bounding box center [1068, 406] width 523 height 50
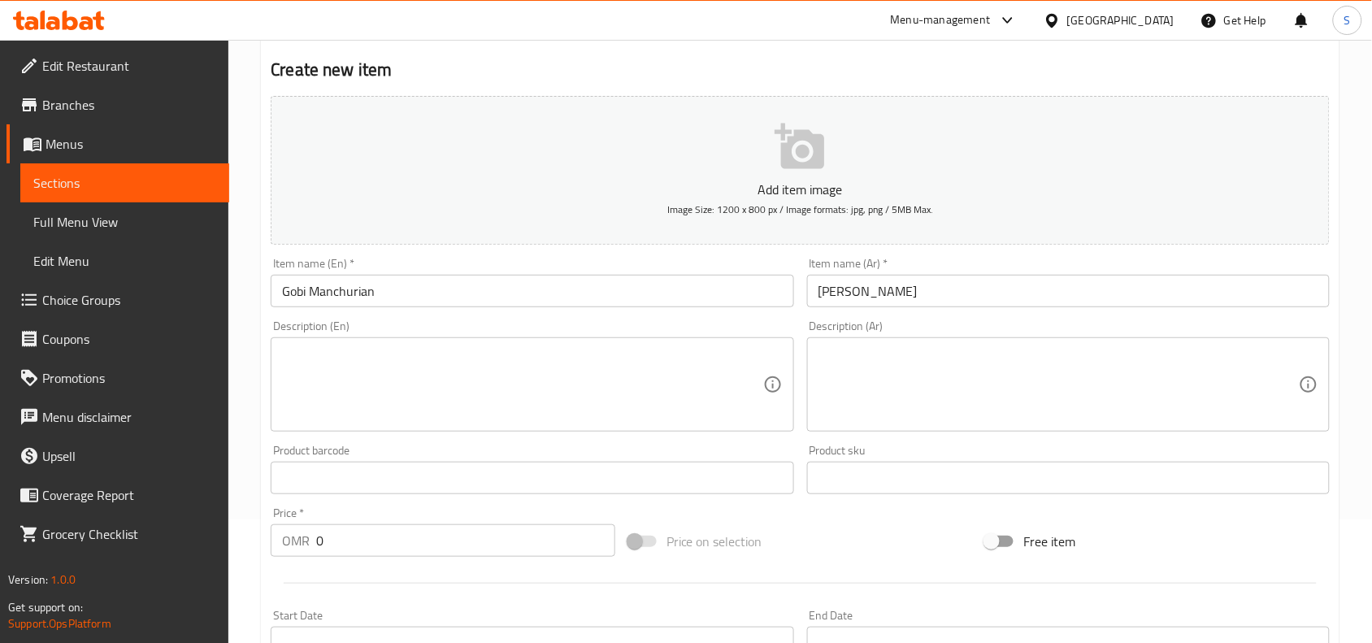
scroll to position [305, 0]
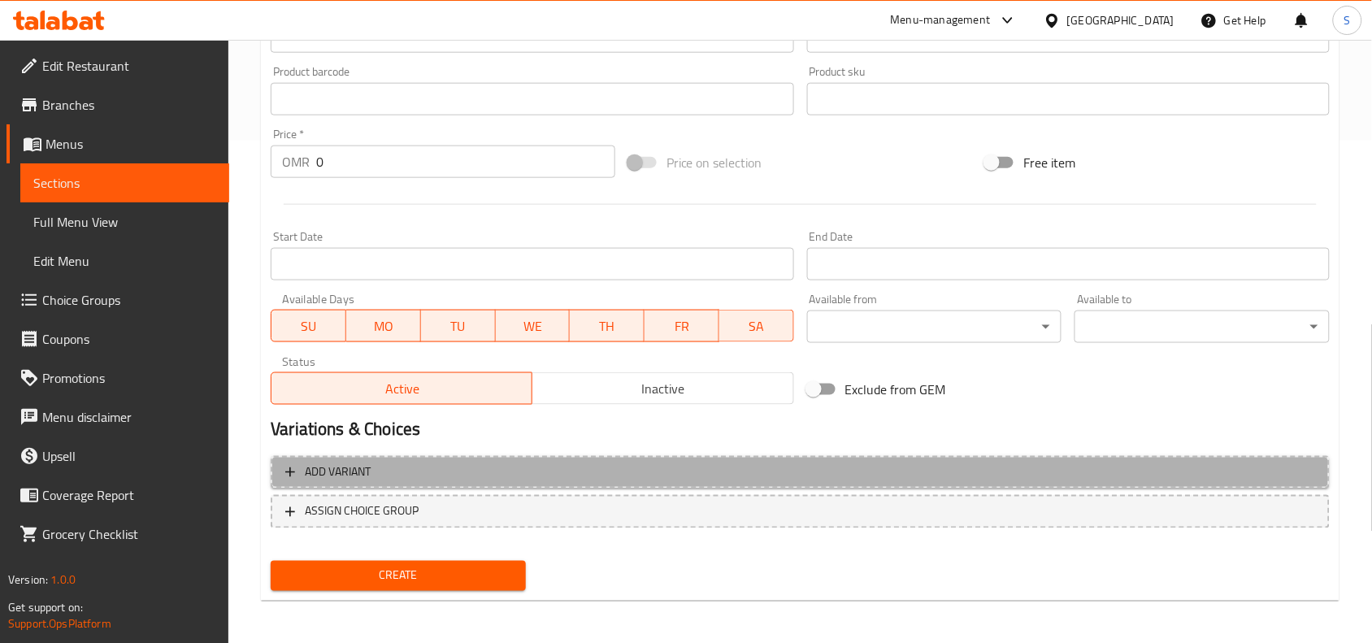
click at [799, 475] on span "Add variant" at bounding box center [800, 472] width 1030 height 20
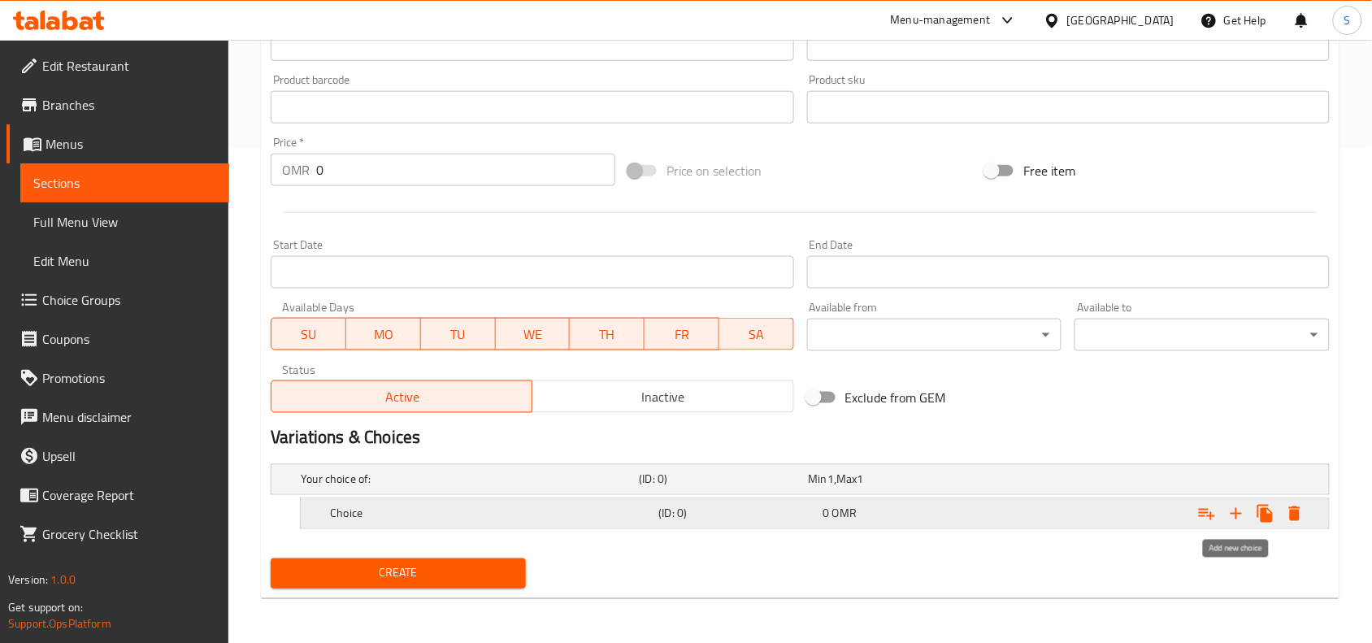
click at [1235, 518] on icon "Expand" at bounding box center [1237, 514] width 20 height 20
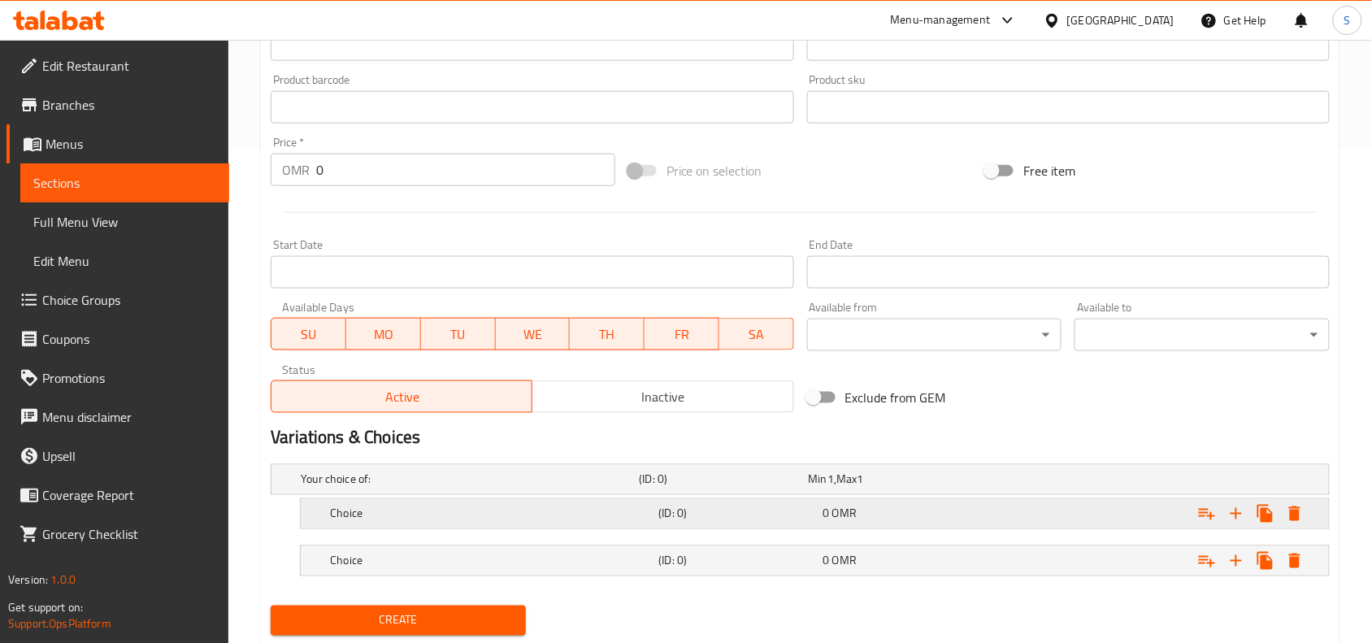
click at [454, 491] on div "Choice" at bounding box center [466, 479] width 338 height 23
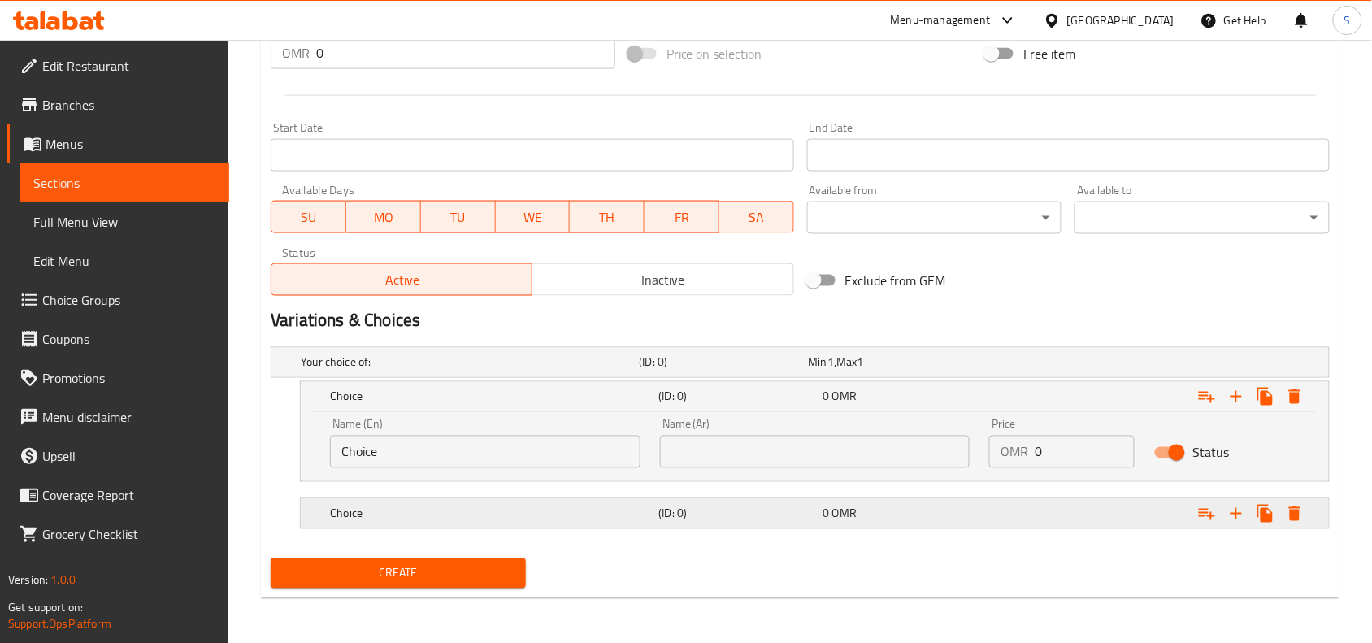
scroll to position [612, 0]
click at [585, 380] on div "Choice (ID: 0) 0 OMR" at bounding box center [804, 362] width 1015 height 36
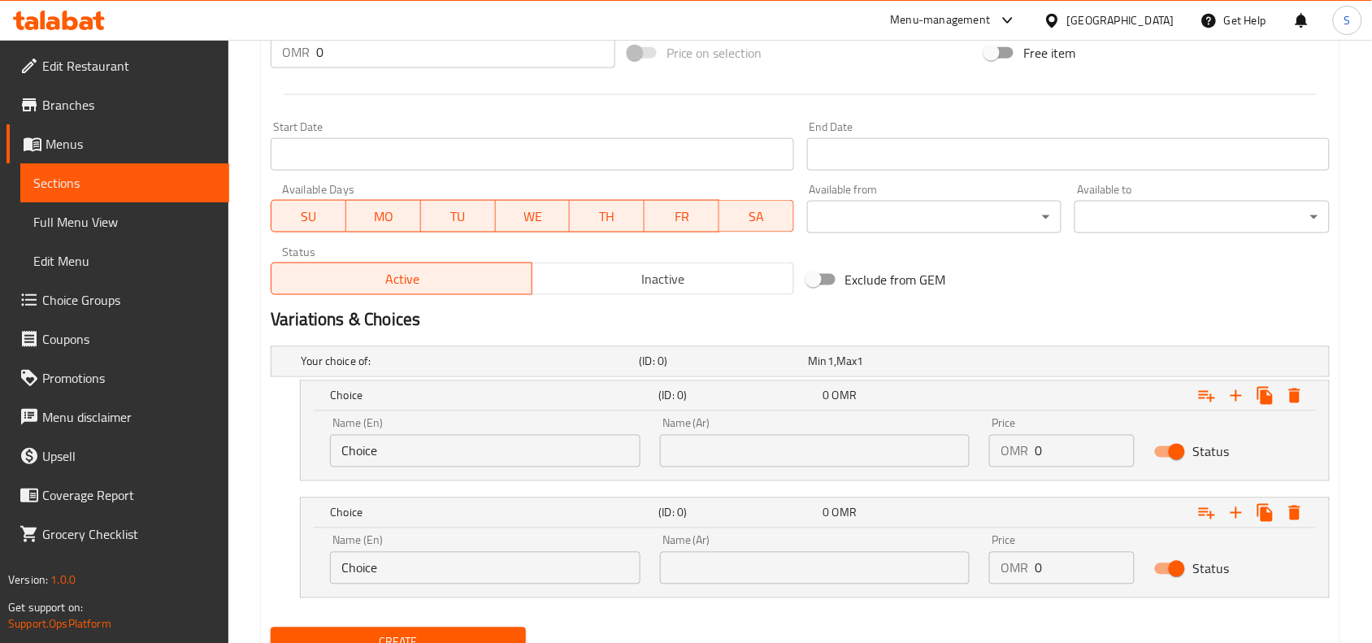
click at [530, 466] on input "Choice" at bounding box center [485, 451] width 310 height 33
click at [425, 563] on input "Choice" at bounding box center [485, 568] width 310 height 33
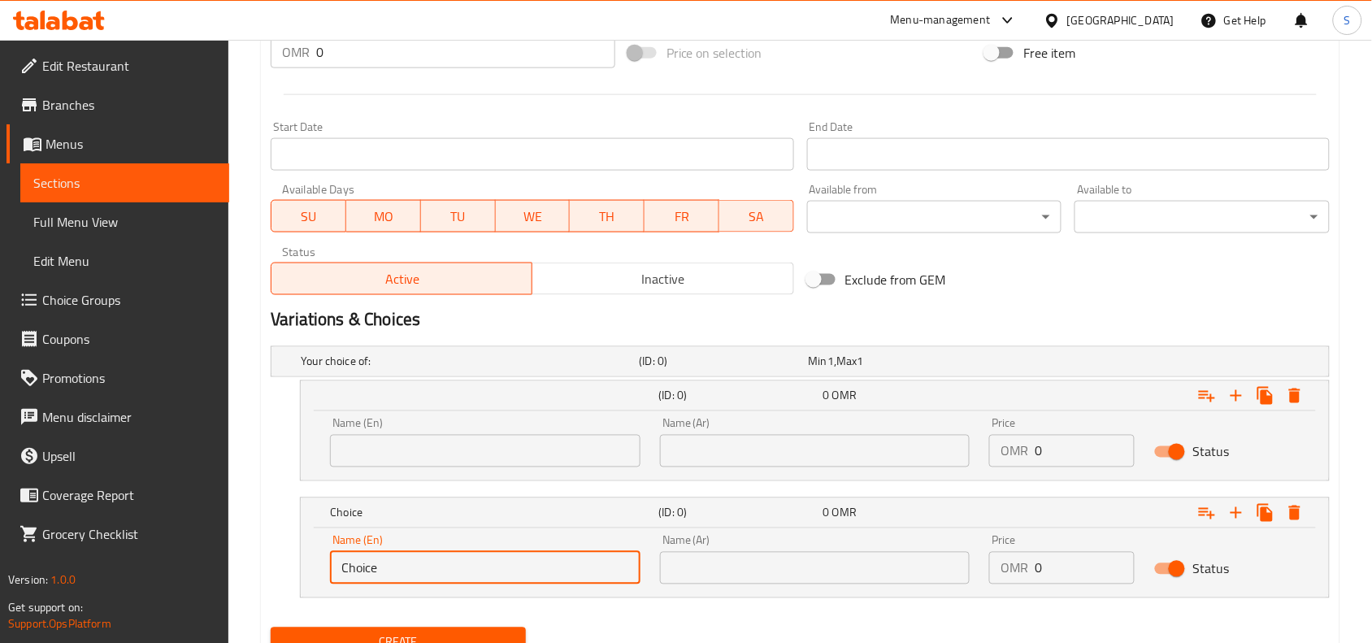
click at [425, 563] on input "Choice" at bounding box center [485, 568] width 310 height 33
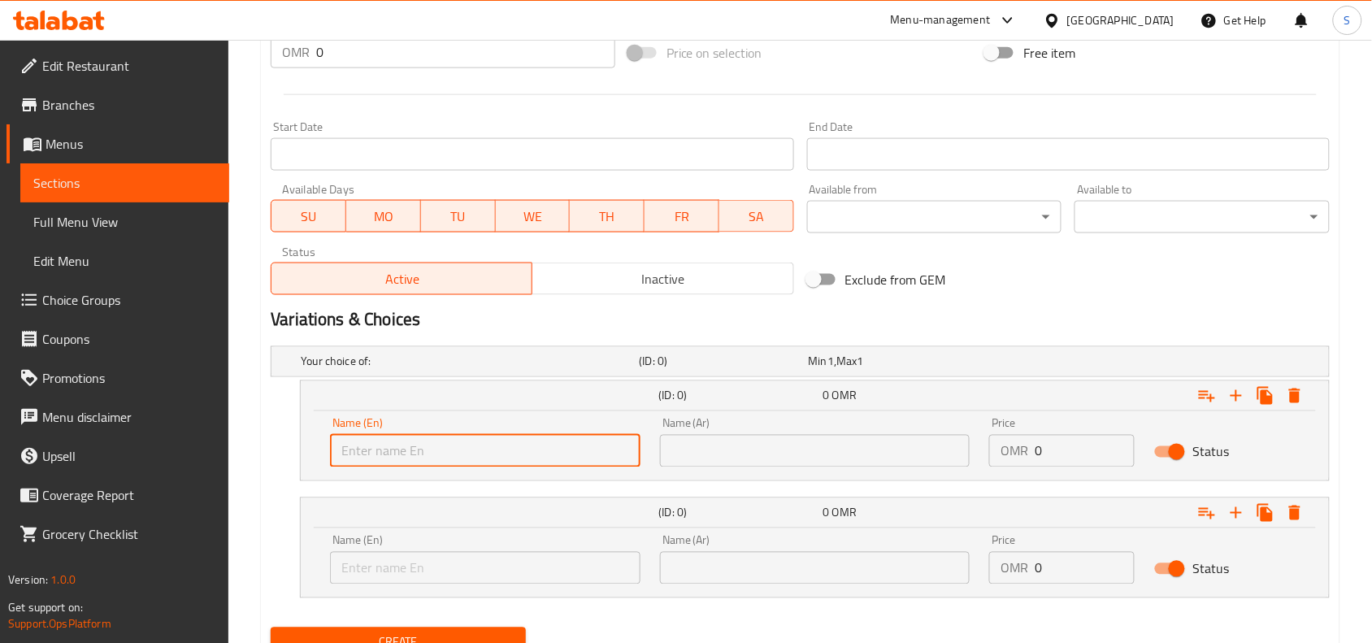
click at [463, 436] on input "text" at bounding box center [485, 451] width 310 height 33
type input "With Roti"
click at [502, 562] on input "text" at bounding box center [485, 568] width 310 height 33
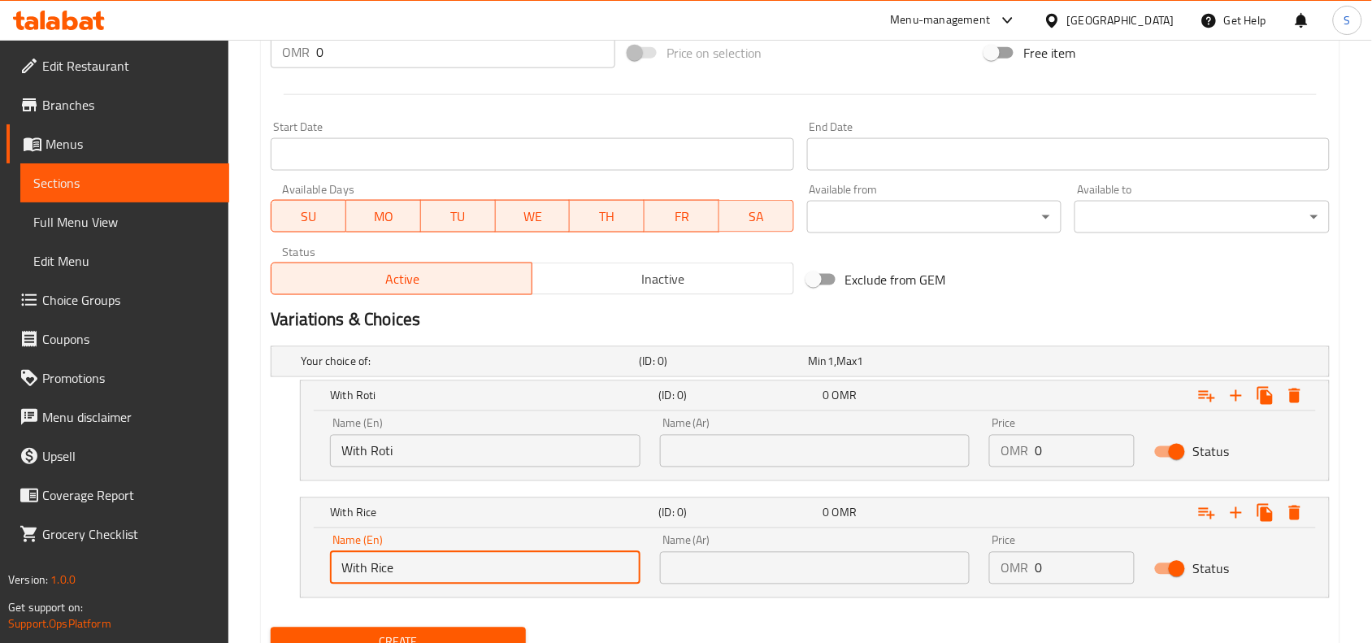
drag, startPoint x: 832, startPoint y: 447, endPoint x: 802, endPoint y: 439, distance: 30.4
click at [832, 447] on input "text" at bounding box center [815, 451] width 310 height 33
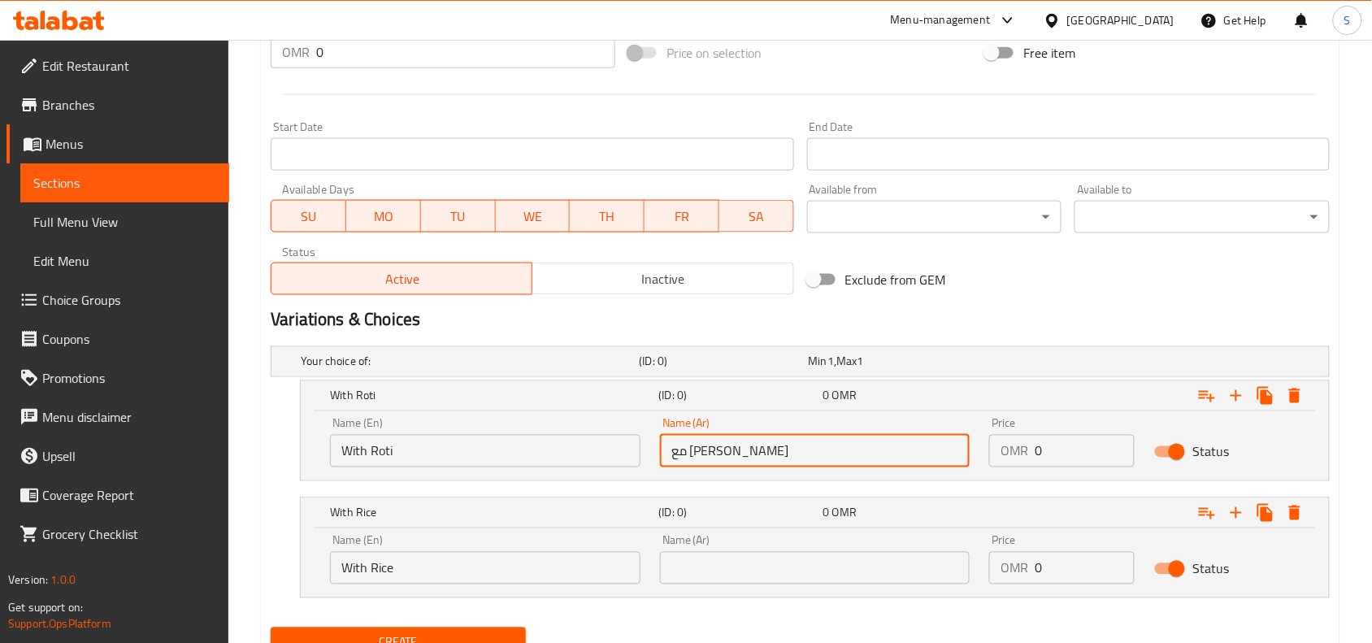
drag, startPoint x: 846, startPoint y: 571, endPoint x: 838, endPoint y: 551, distance: 21.1
click at [846, 571] on input "text" at bounding box center [815, 568] width 310 height 33
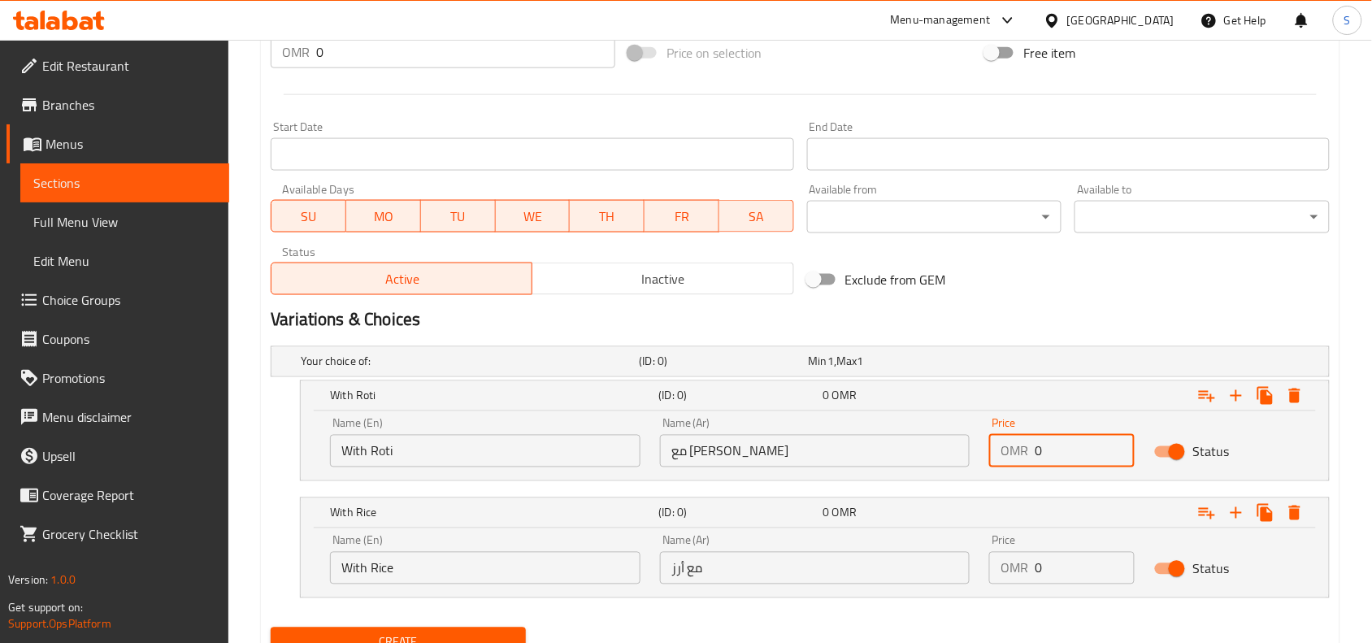
drag, startPoint x: 1045, startPoint y: 447, endPoint x: 1002, endPoint y: 441, distance: 43.6
click at [1008, 445] on div "OMR 0 Price" at bounding box center [1061, 451] width 145 height 33
drag, startPoint x: 1071, startPoint y: 570, endPoint x: 959, endPoint y: 567, distance: 112.2
click at [959, 567] on div "Name (En) With Rice Name (En) Name (Ar) مع أرز Name (Ar) Price OMR 0 Price Stat…" at bounding box center [814, 559] width 989 height 69
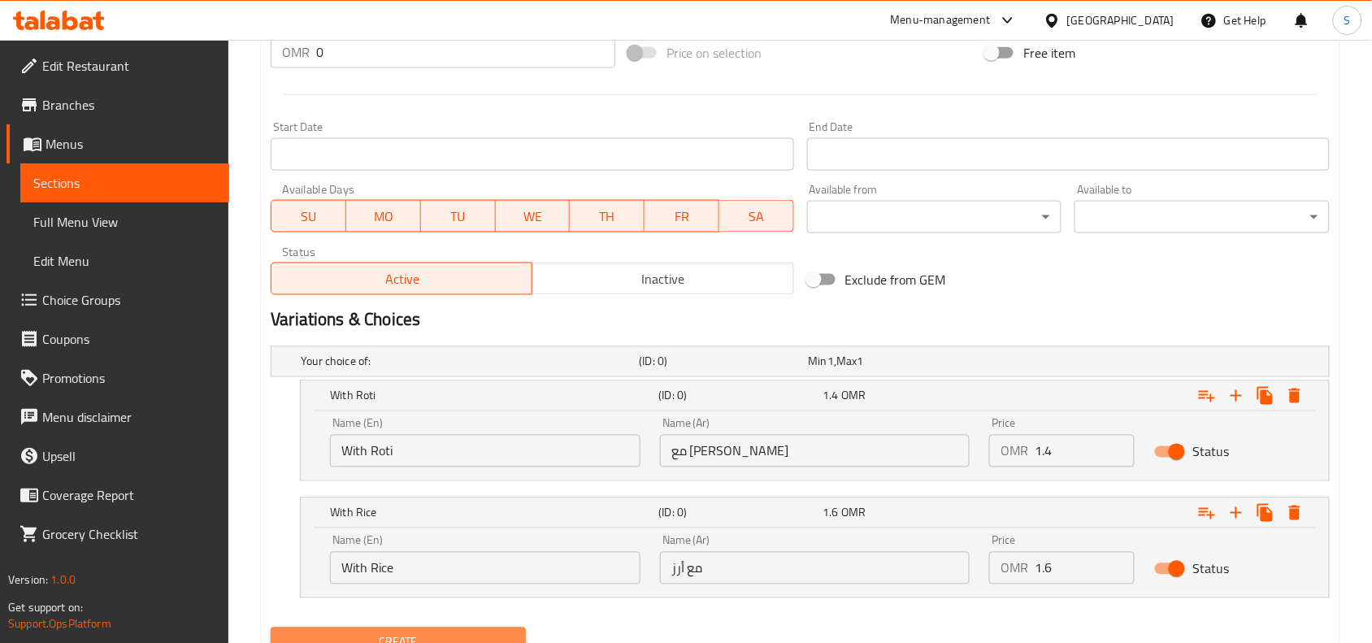
click at [410, 632] on span "Create" at bounding box center [398, 642] width 229 height 20
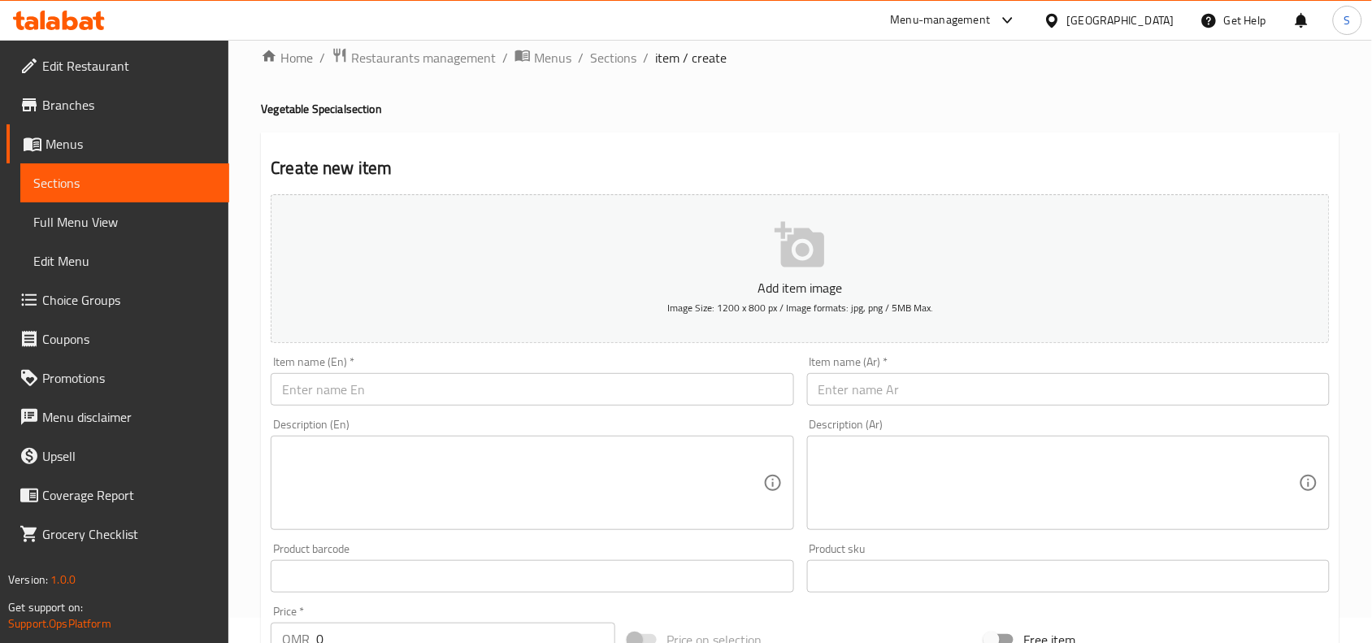
scroll to position [2, 0]
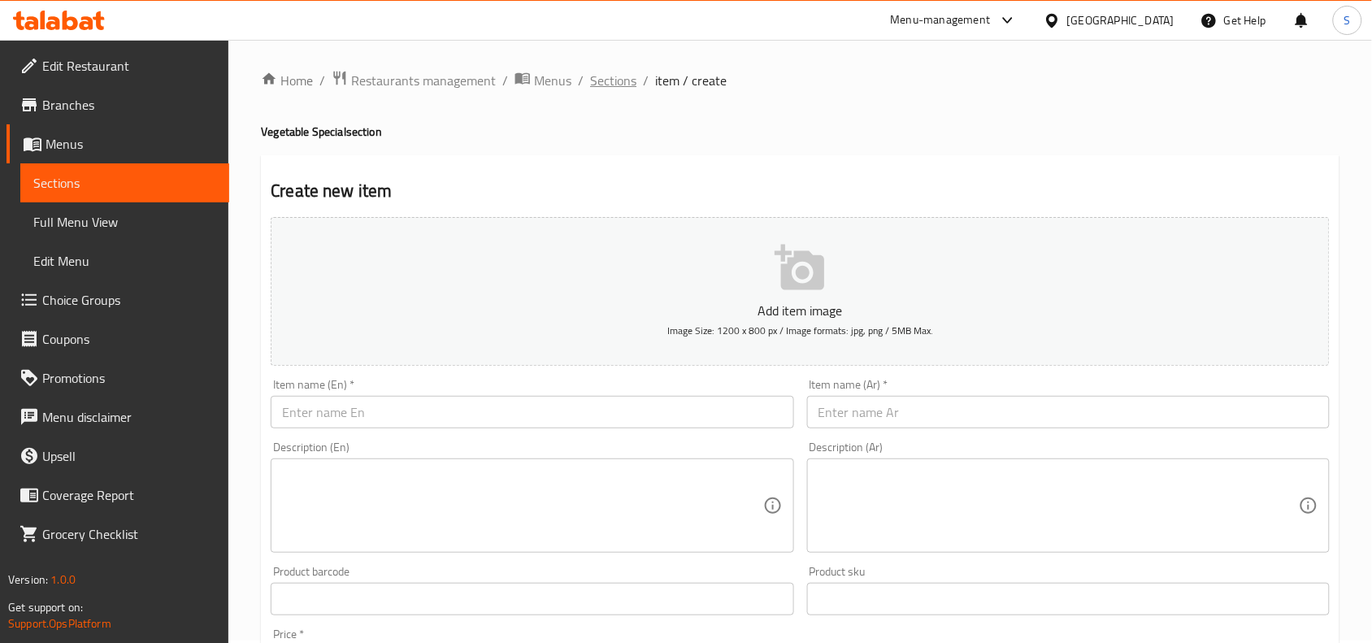
click at [610, 83] on span "Sections" at bounding box center [613, 81] width 46 height 20
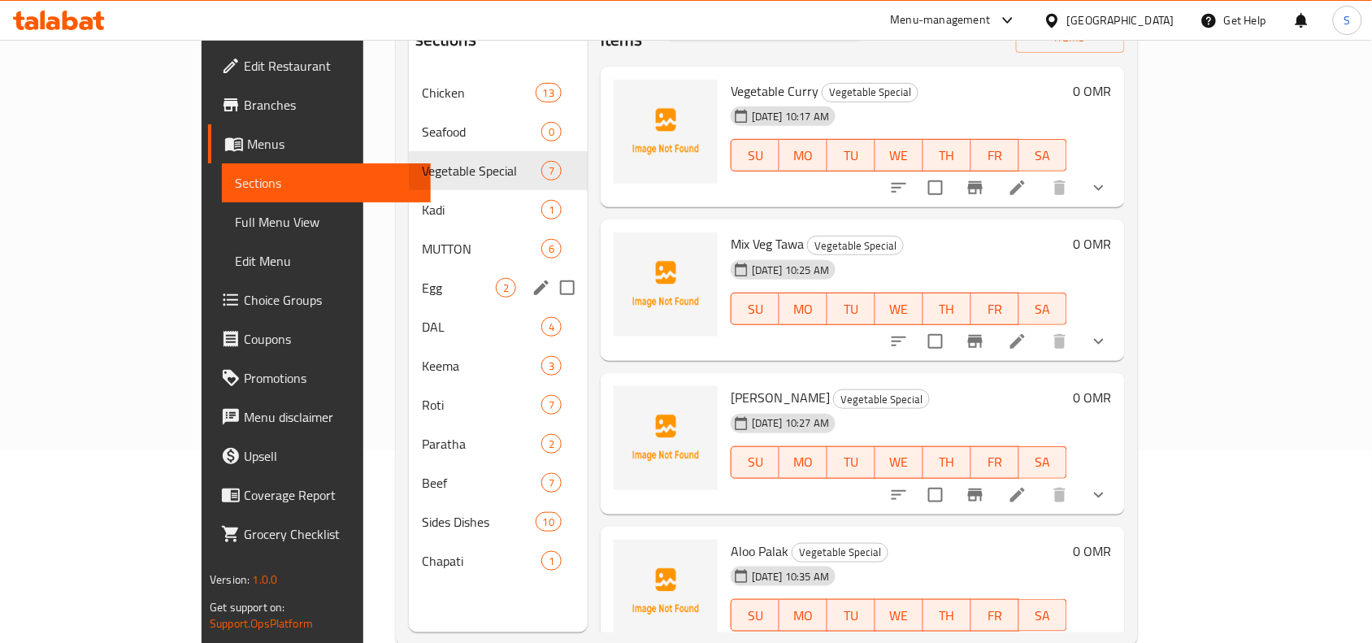
scroll to position [206, 0]
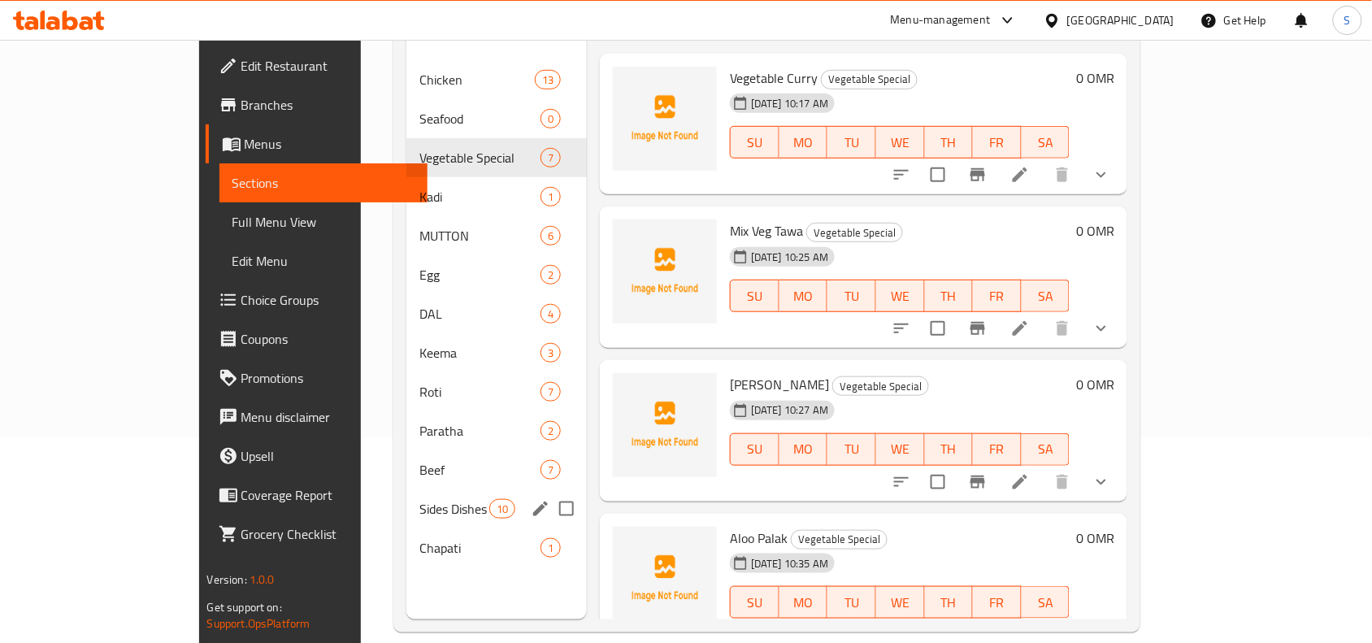
click at [406, 497] on div "Sides Dishes 10" at bounding box center [496, 508] width 180 height 39
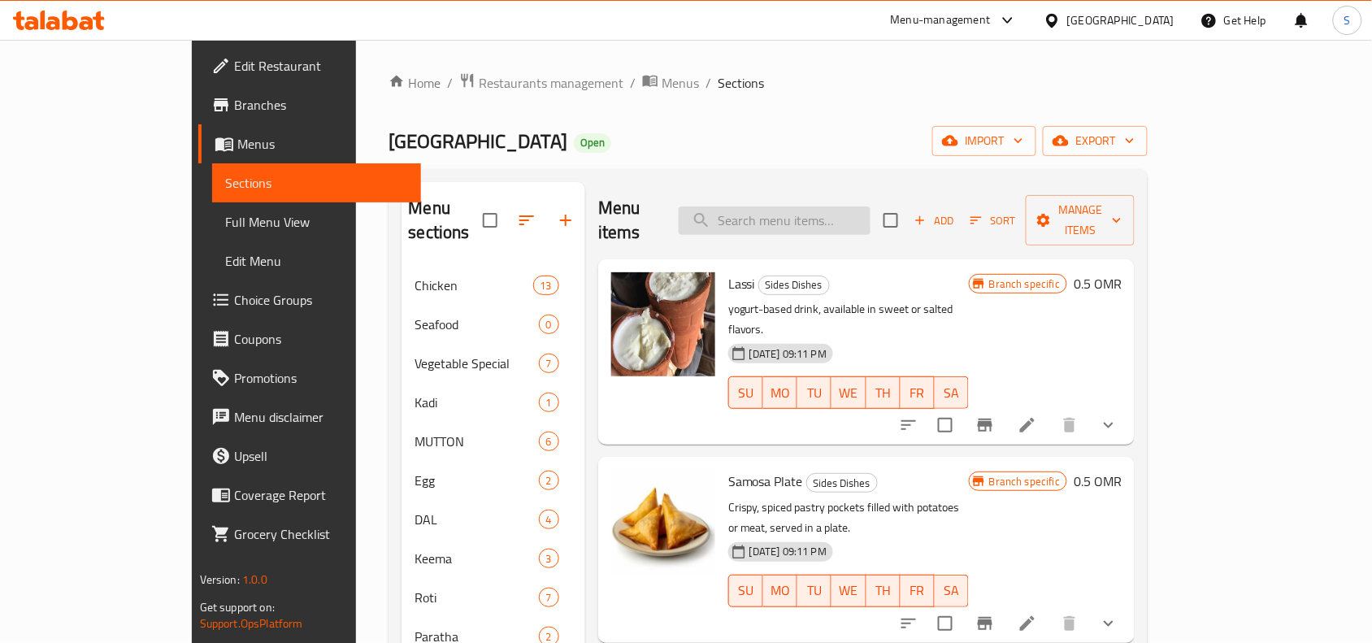
click at [854, 210] on input "search" at bounding box center [775, 220] width 192 height 28
click at [556, 215] on icon "button" at bounding box center [566, 221] width 20 height 20
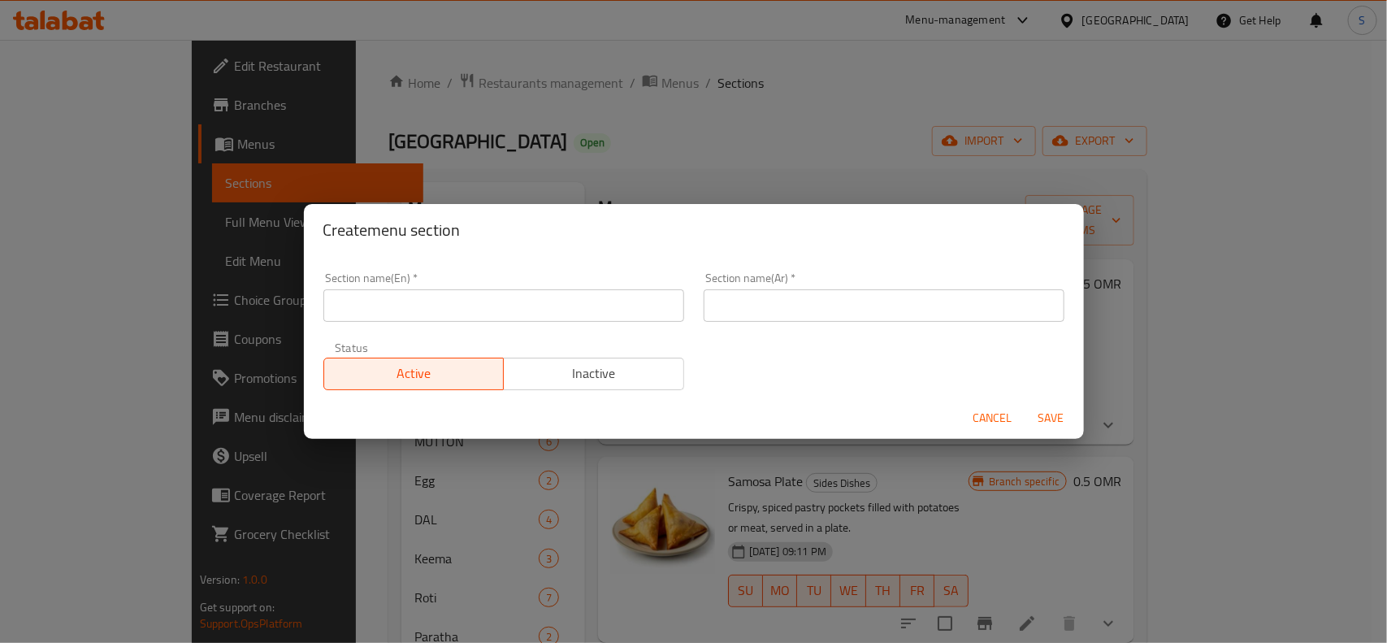
click at [489, 302] on input "text" at bounding box center [503, 305] width 361 height 33
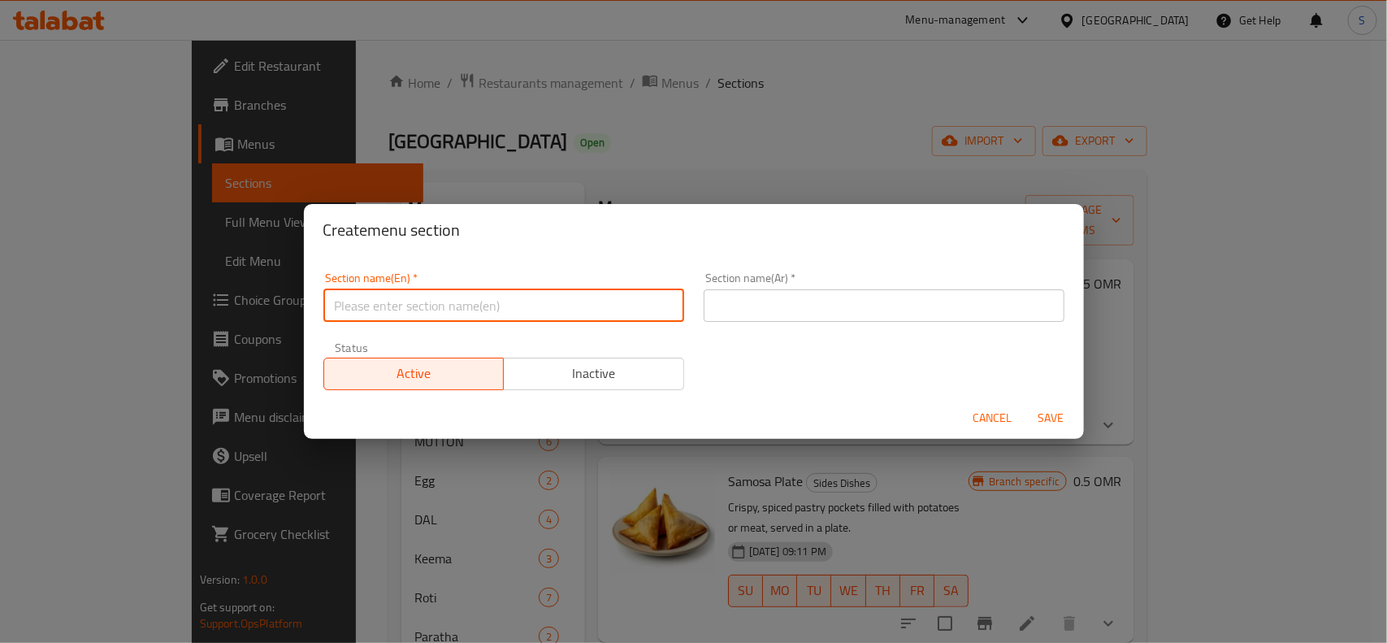
paste input "VEG MANCHOW SOUP"
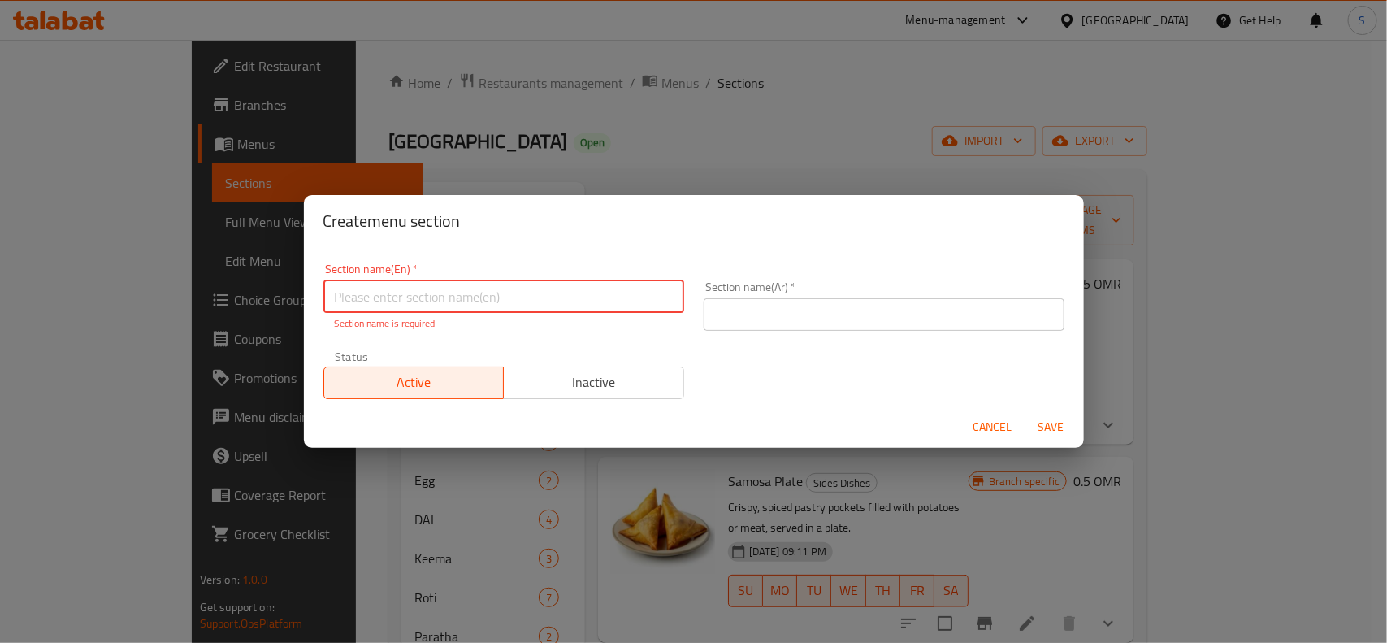
paste input "SOUP'S"
click at [525, 294] on input "SOUP'S" at bounding box center [503, 296] width 361 height 33
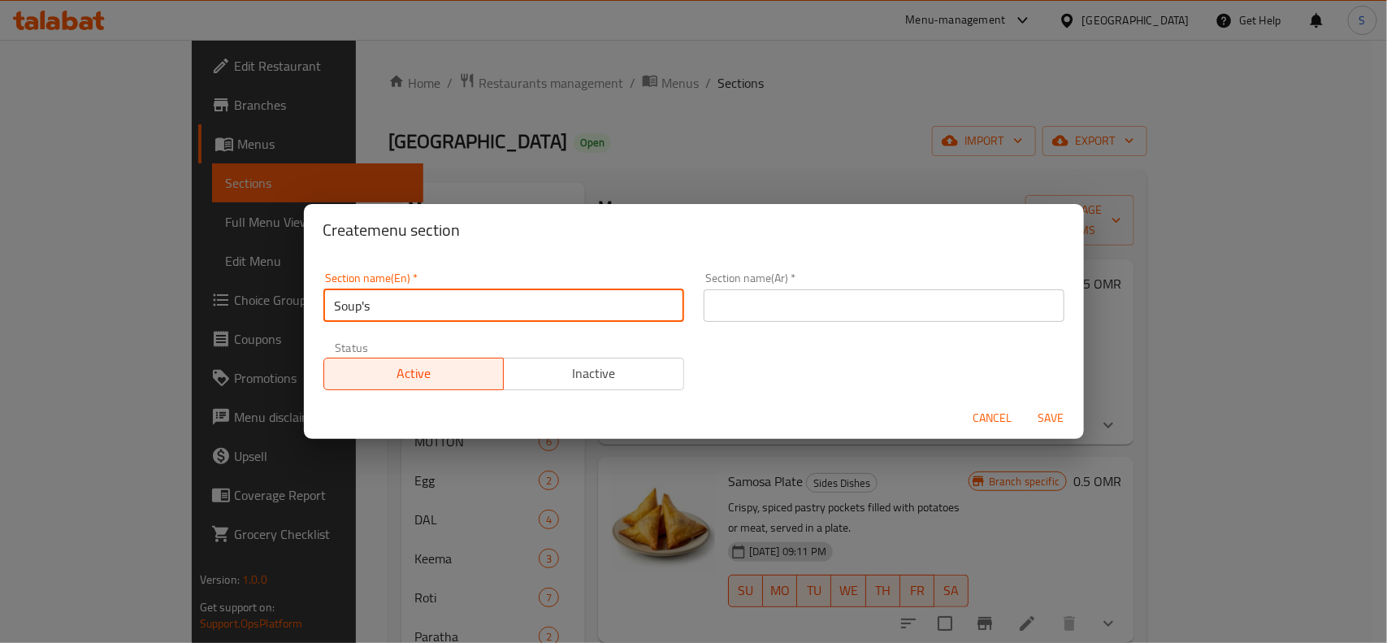
click at [811, 315] on input "text" at bounding box center [884, 305] width 361 height 33
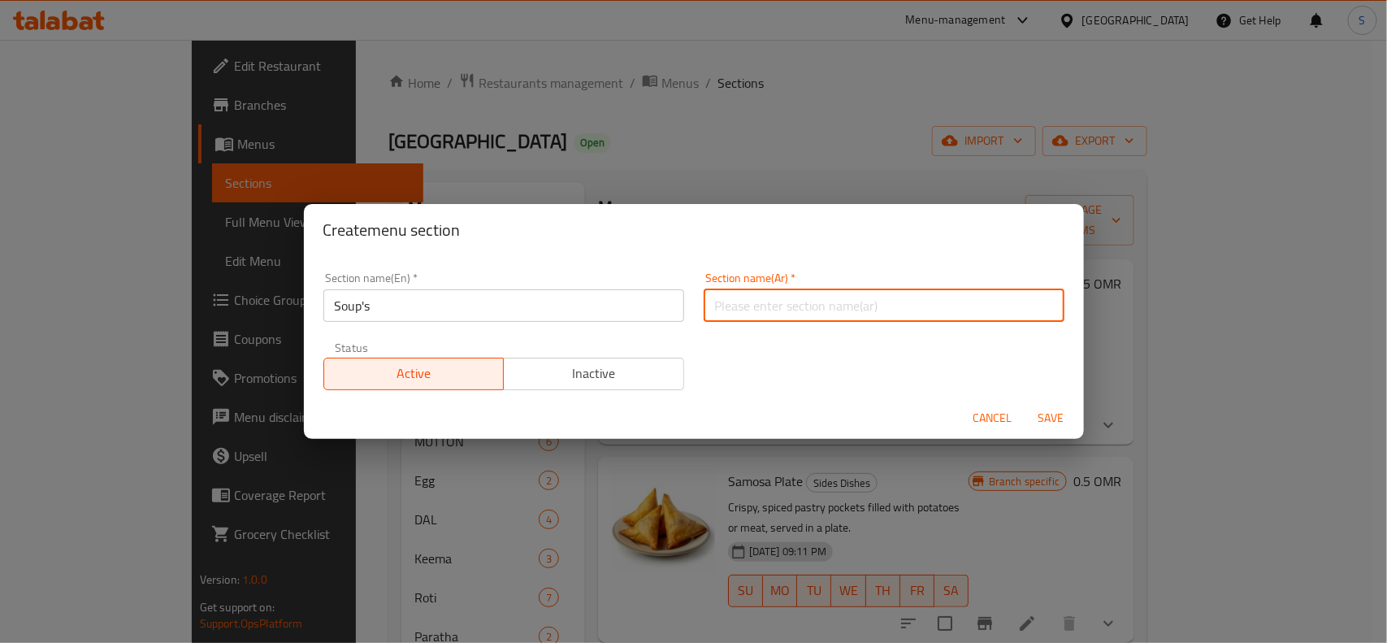
paste input "حساء"
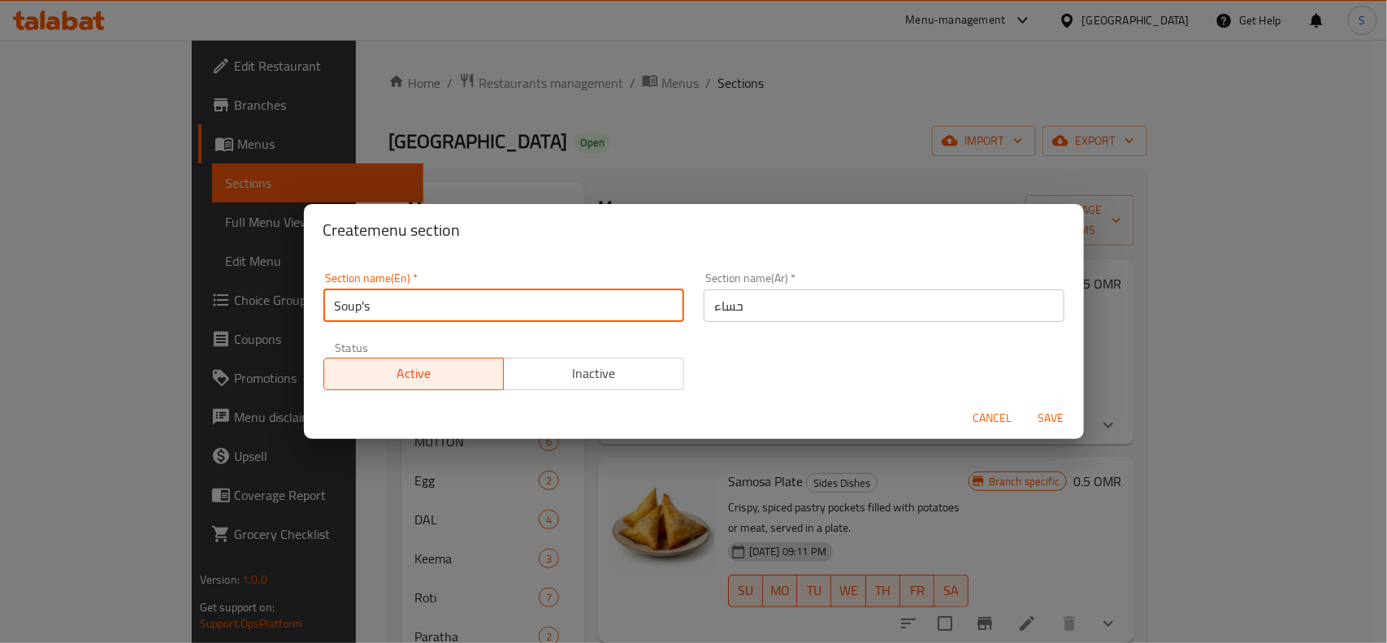
click at [514, 311] on input "Soup's" at bounding box center [503, 305] width 361 height 33
click at [780, 303] on input "حساء" at bounding box center [884, 305] width 361 height 33
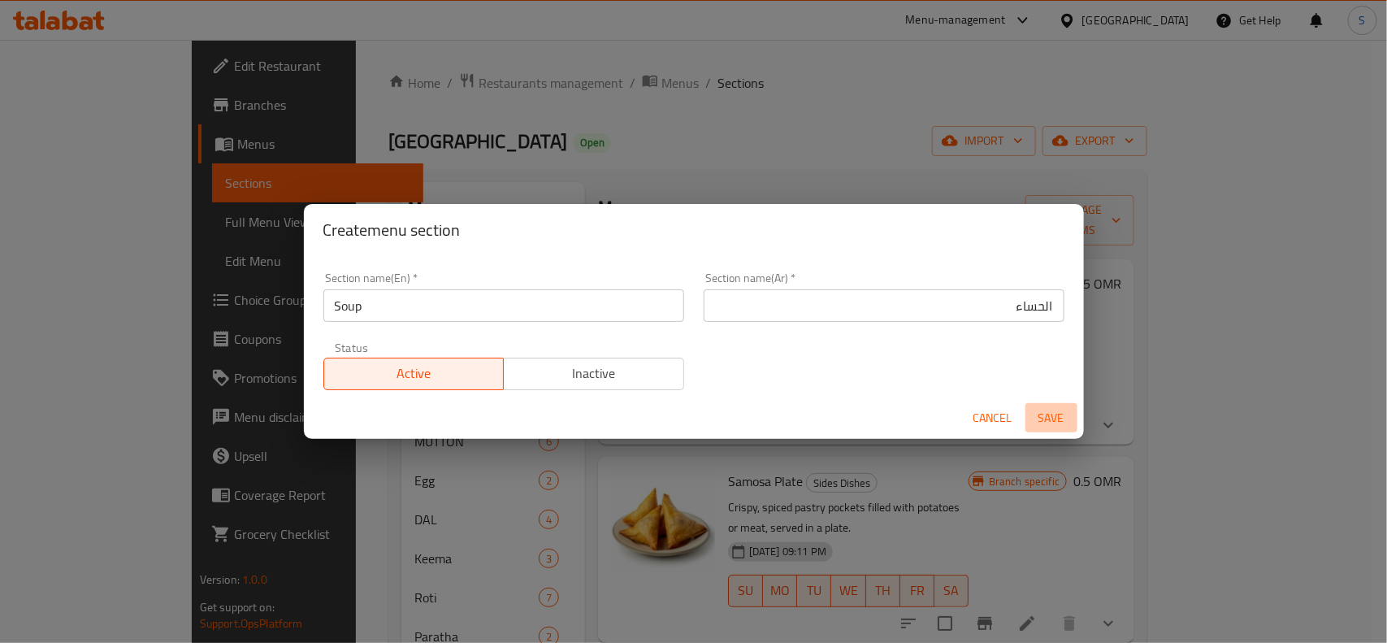
click at [1047, 421] on span "Save" at bounding box center [1051, 418] width 39 height 20
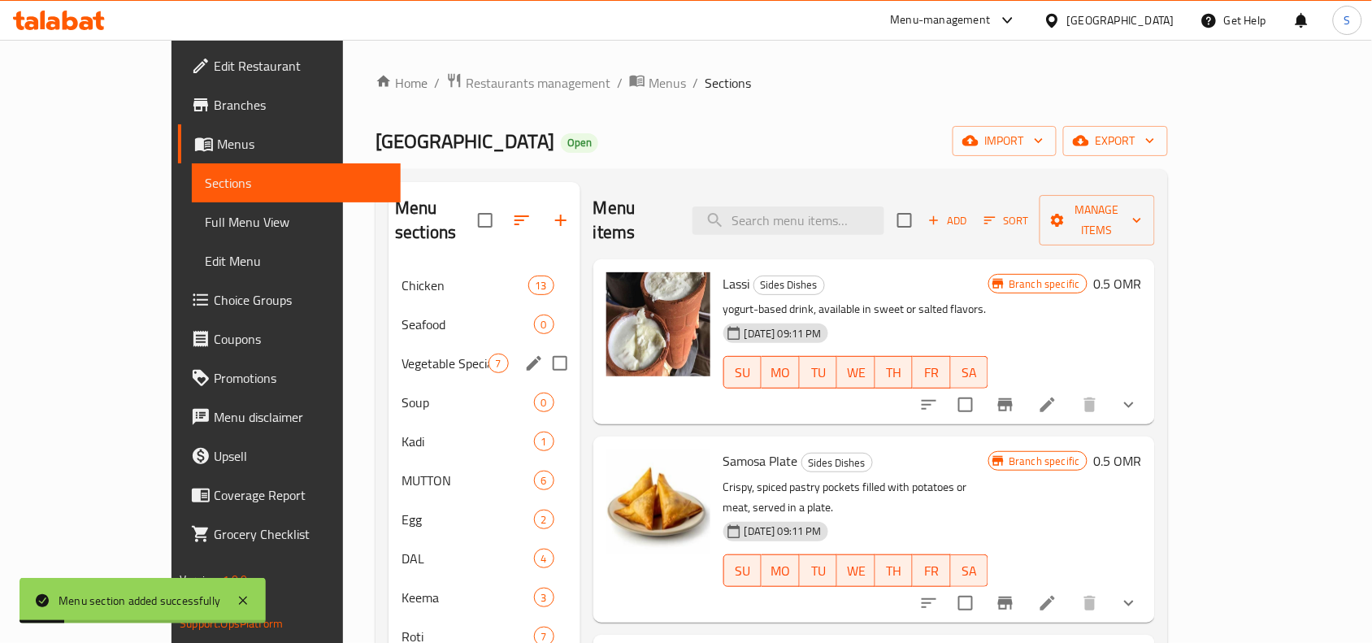
click at [389, 344] on div "Vegetable Special 7" at bounding box center [485, 363] width 192 height 39
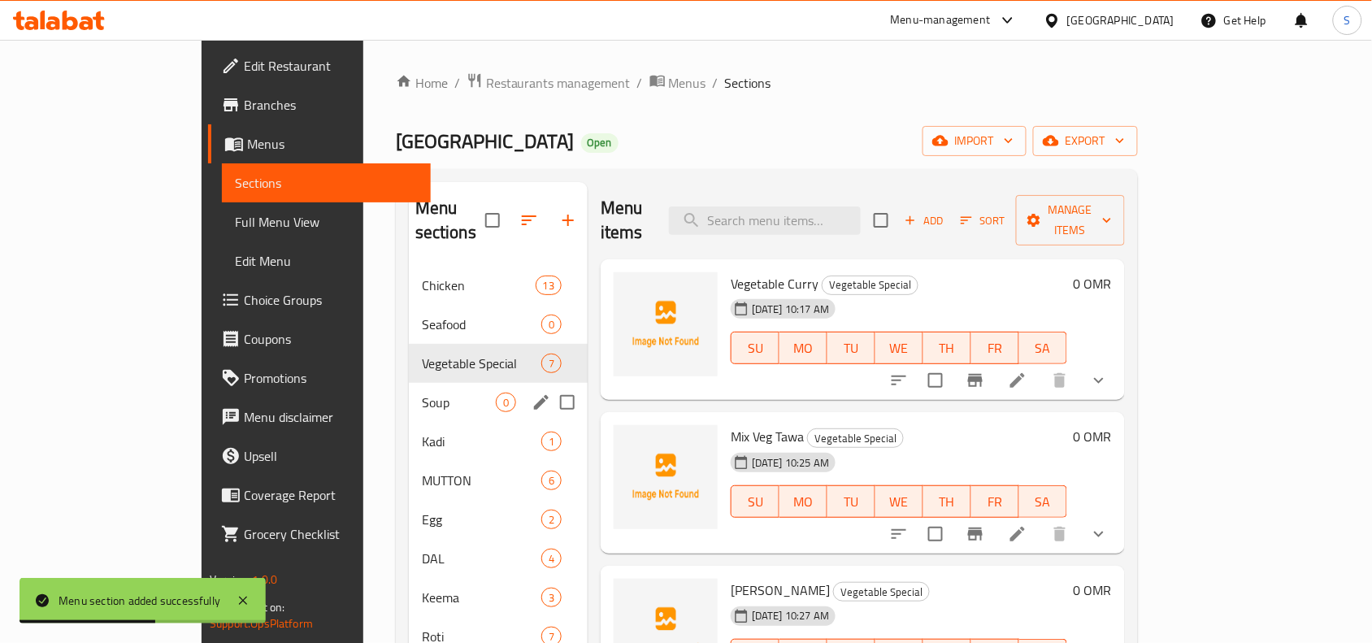
click at [409, 383] on div "Soup 0" at bounding box center [498, 402] width 179 height 39
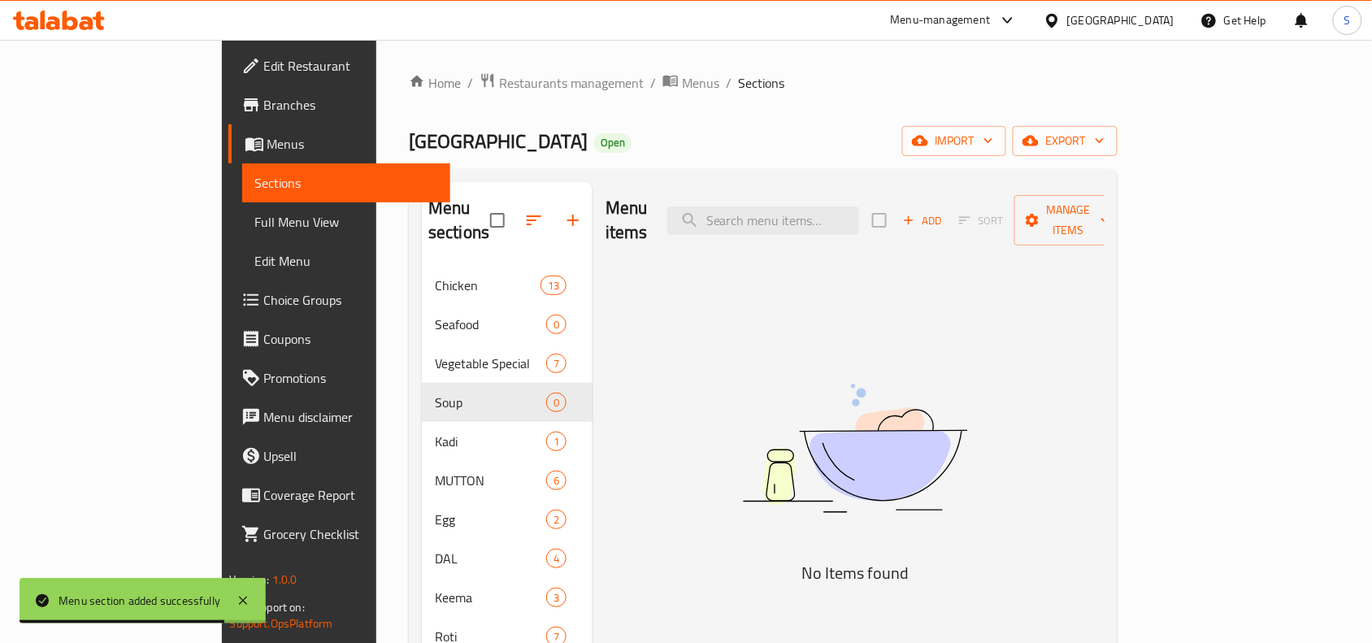
click at [944, 211] on span "Add" at bounding box center [923, 220] width 44 height 19
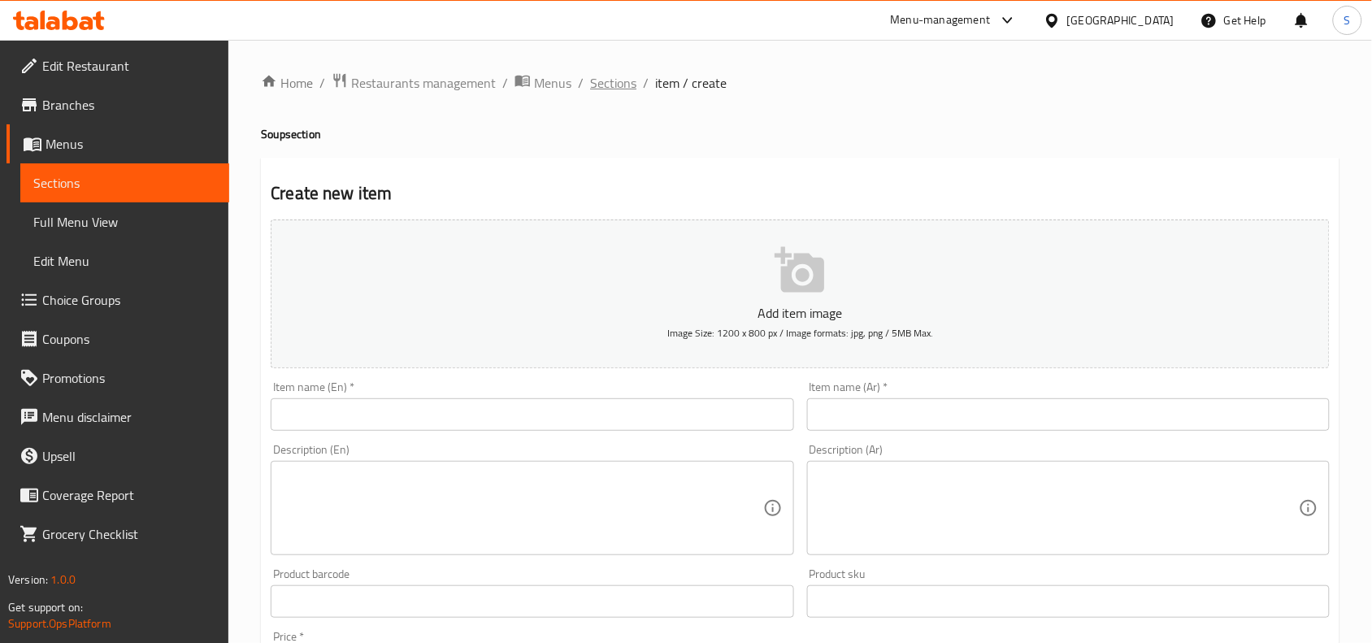
click at [600, 80] on span "Sections" at bounding box center [613, 83] width 46 height 20
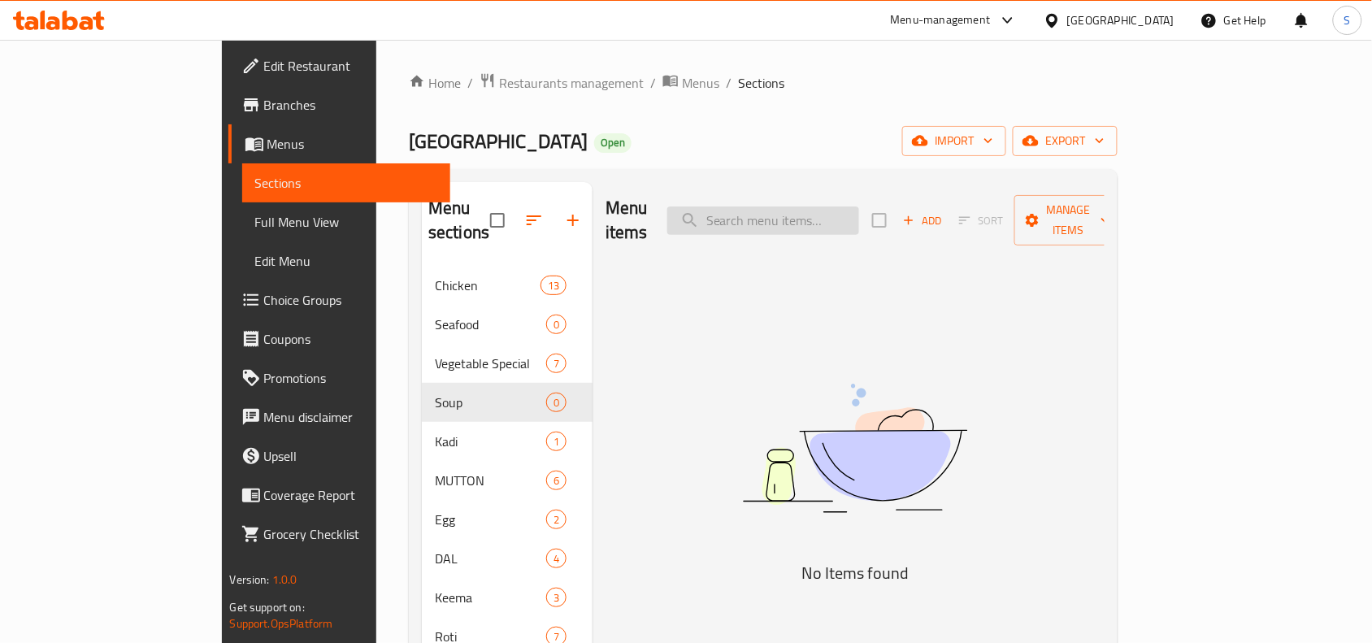
click at [859, 209] on input "search" at bounding box center [763, 220] width 192 height 28
paste input "VEG MANCHOW SOUP"
drag, startPoint x: 879, startPoint y: 209, endPoint x: 591, endPoint y: 143, distance: 295.2
click at [591, 143] on div "Home / Restaurants management / Menus / Sections Falooda Point Restaurant Open …" at bounding box center [763, 455] width 709 height 766
click at [831, 206] on input "SOUP" at bounding box center [763, 220] width 192 height 28
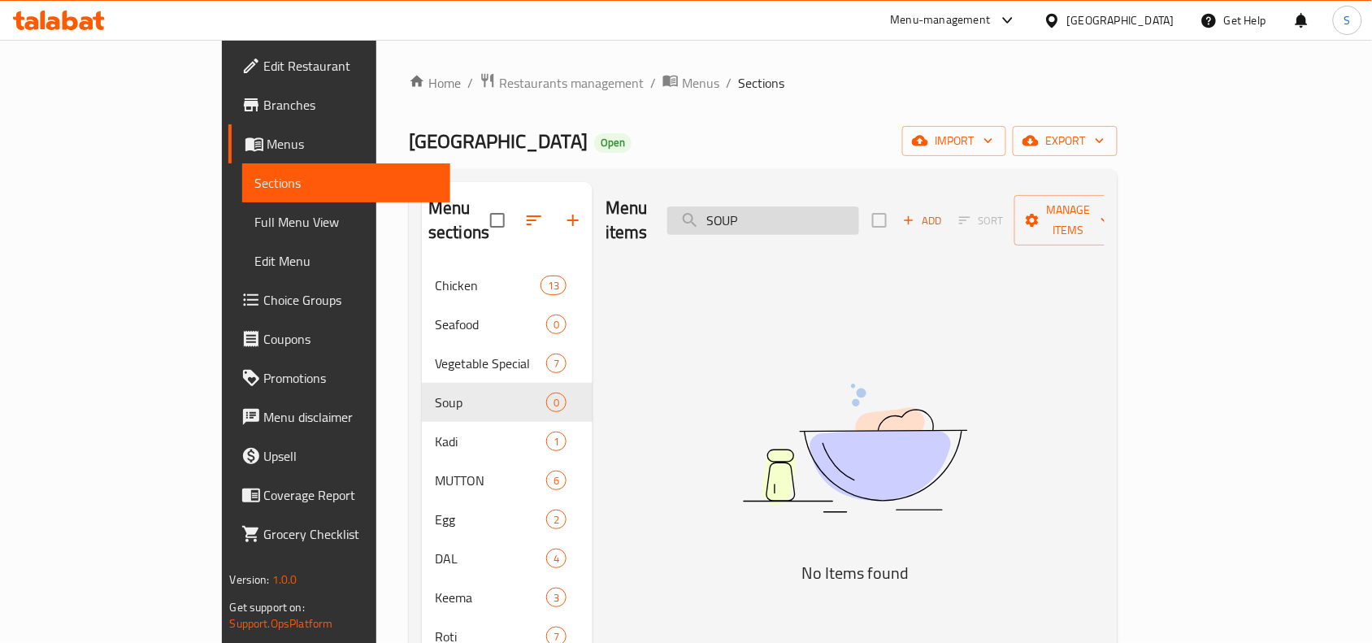
click at [831, 206] on input "SOUP" at bounding box center [763, 220] width 192 height 28
paste input "Manchow"
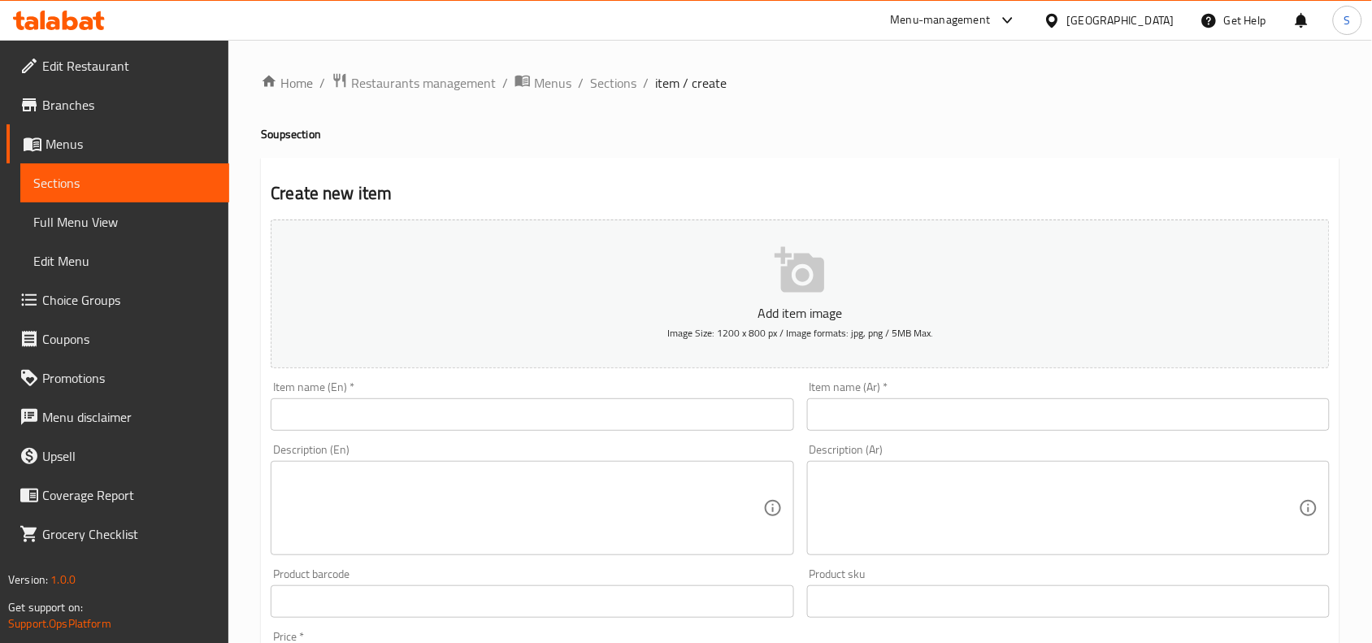
click at [567, 417] on input "text" at bounding box center [532, 414] width 523 height 33
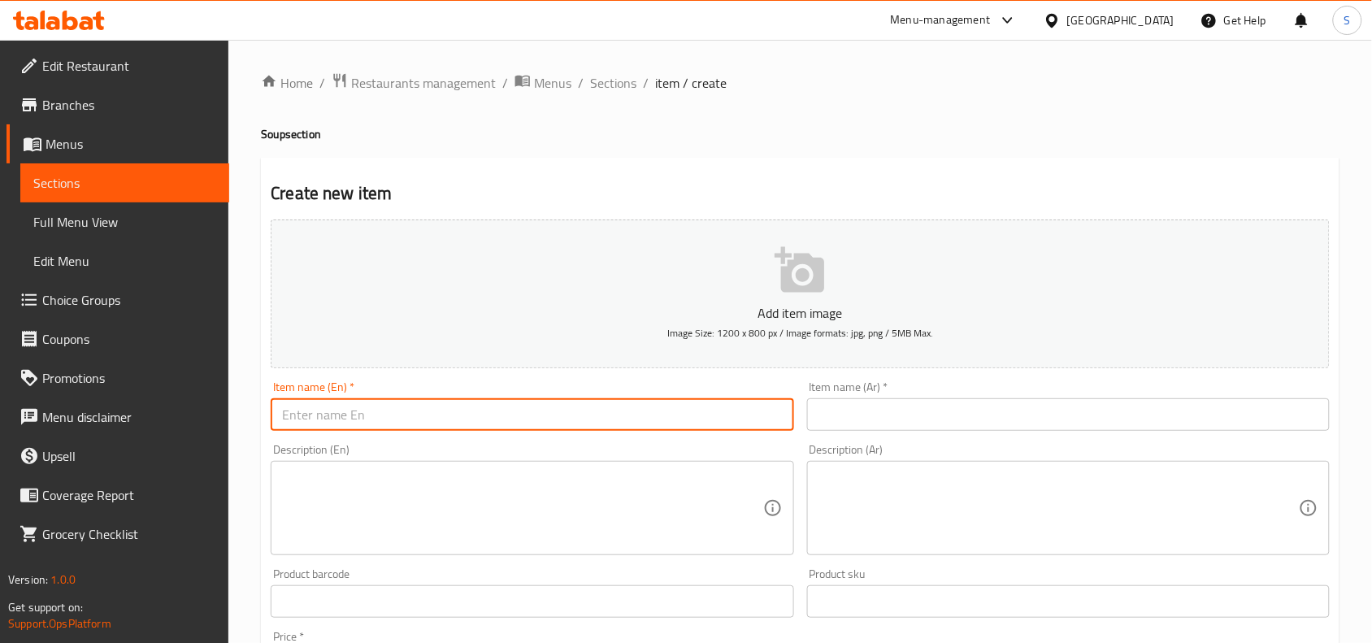
paste input "VEG MANCHOW SOUP"
click at [624, 423] on input "VEG MANCHOW SOUP" at bounding box center [532, 414] width 523 height 33
type input "Veg Manchow Soup"
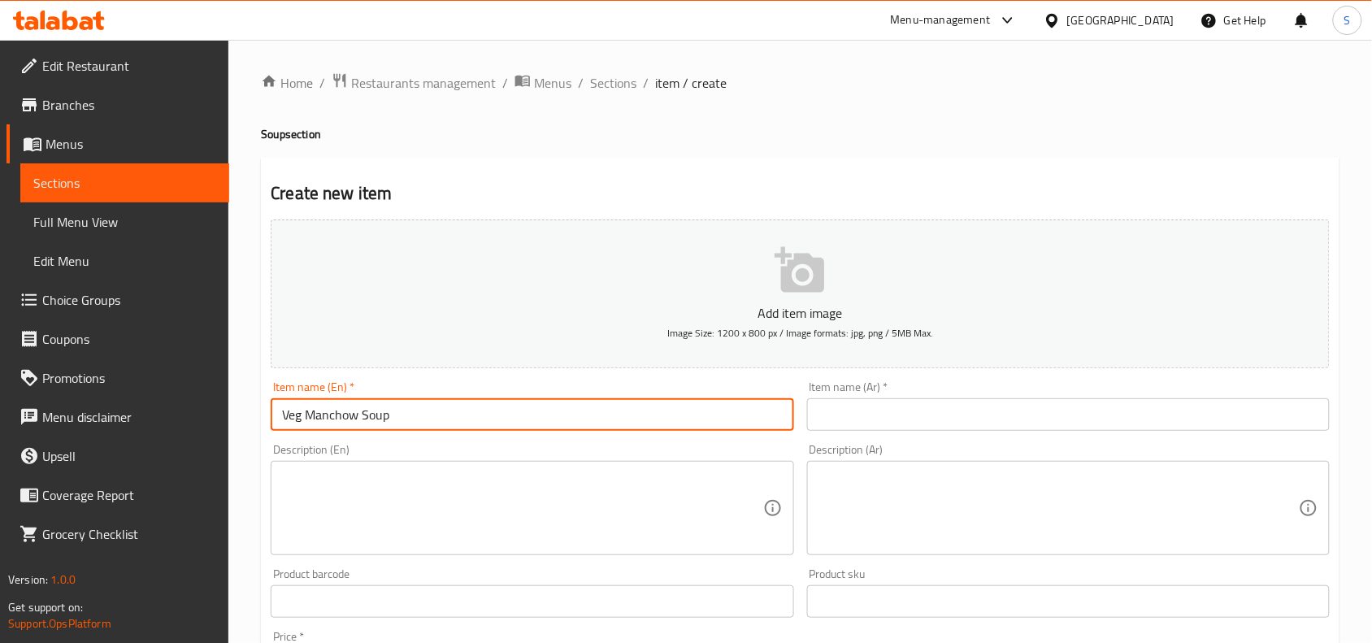
click at [940, 436] on div "Item name (Ar)   * Item name (Ar) *" at bounding box center [1069, 406] width 536 height 63
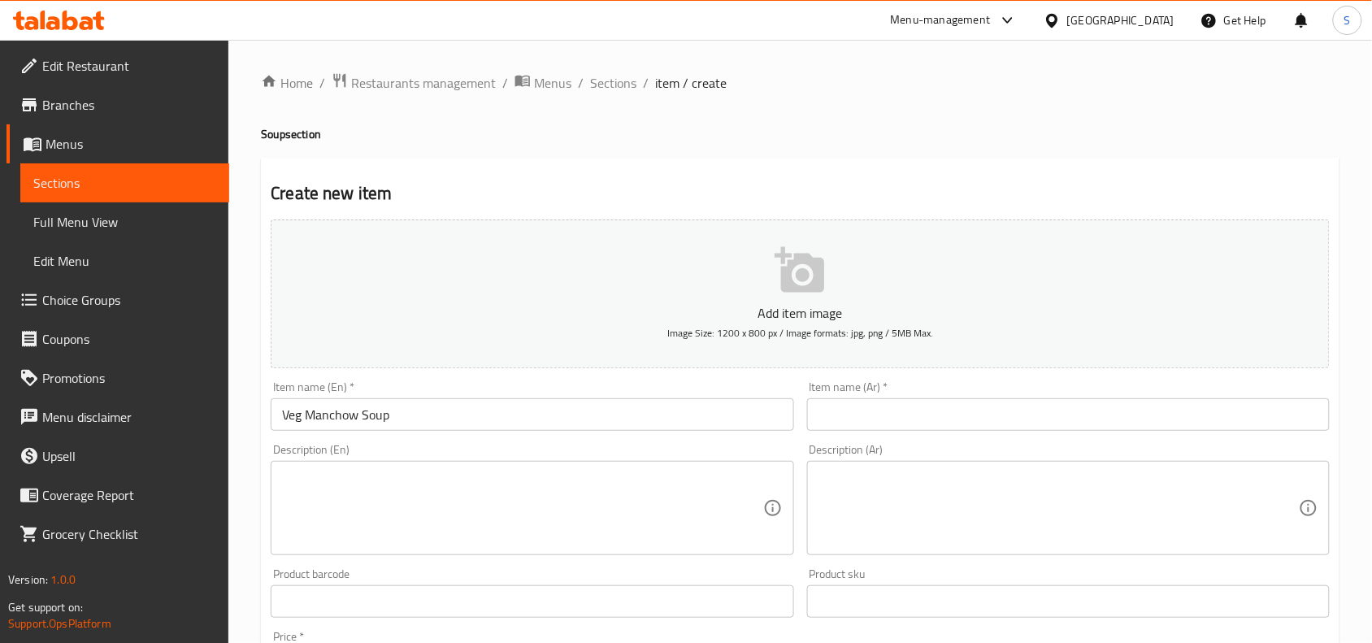
click at [951, 428] on input "text" at bounding box center [1068, 414] width 523 height 33
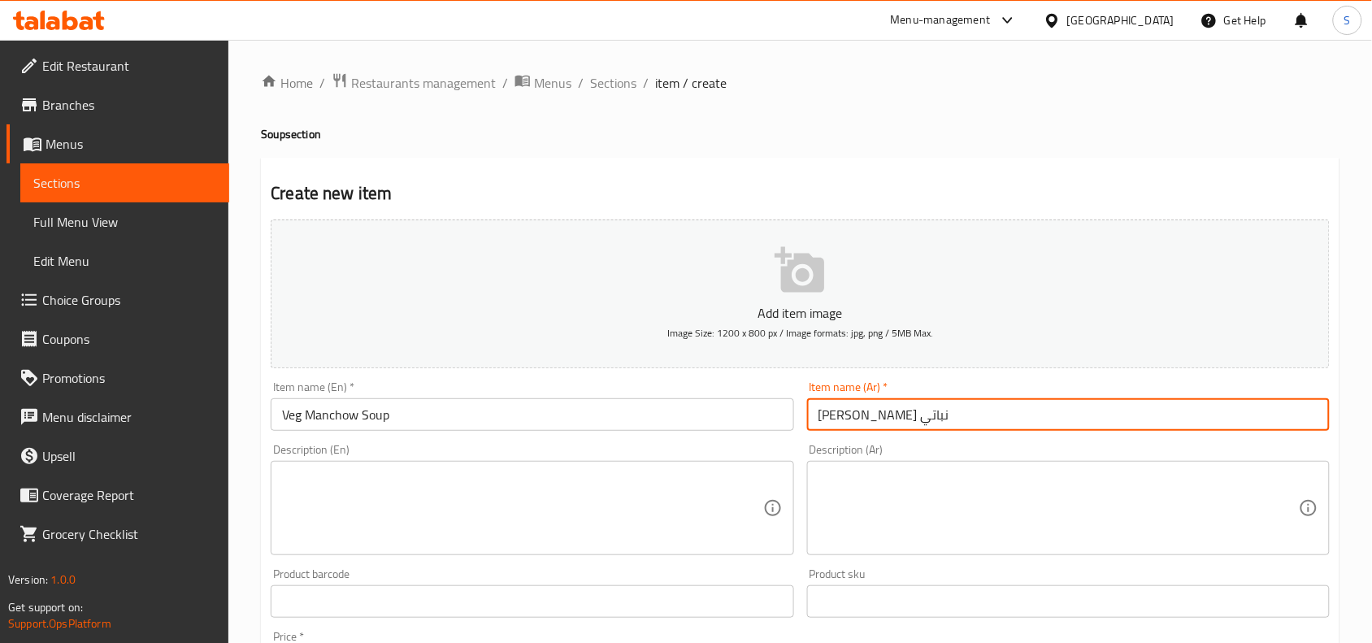
type input "[PERSON_NAME] نباتي"
click at [685, 470] on textarea at bounding box center [522, 508] width 480 height 77
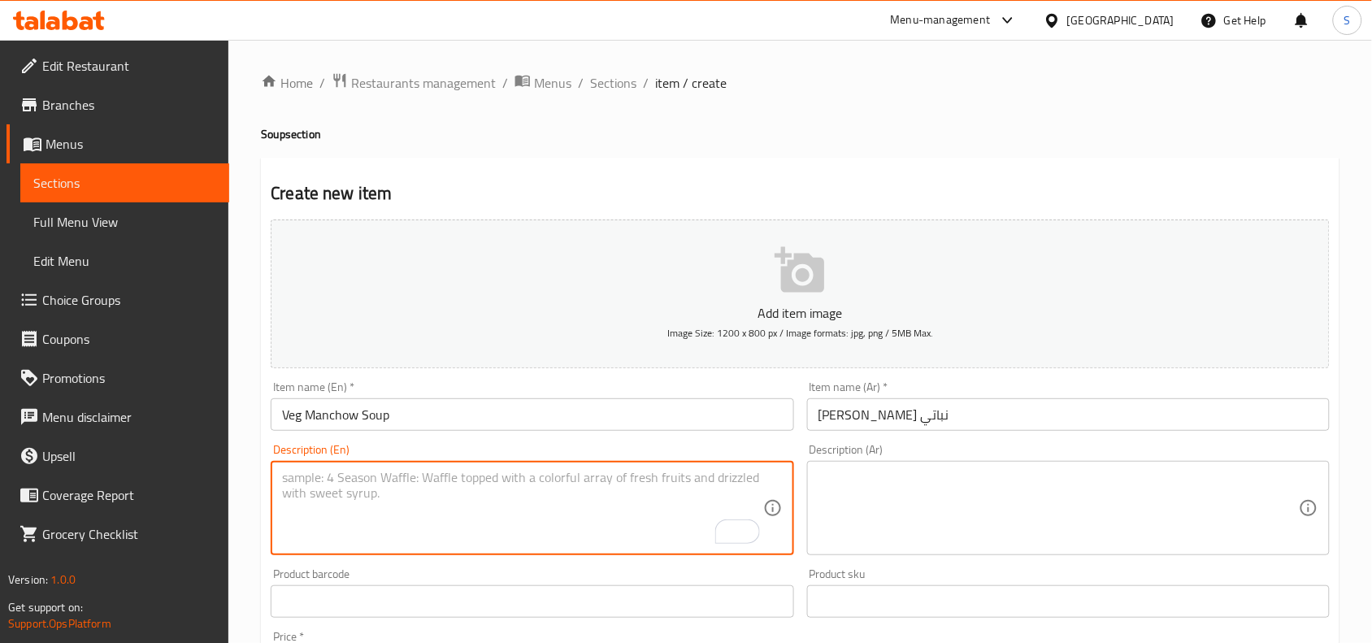
click at [688, 172] on div "Create new item Add item image Image Size: 1200 x 800 px / Image formats: jpg, …" at bounding box center [800, 631] width 1079 height 946
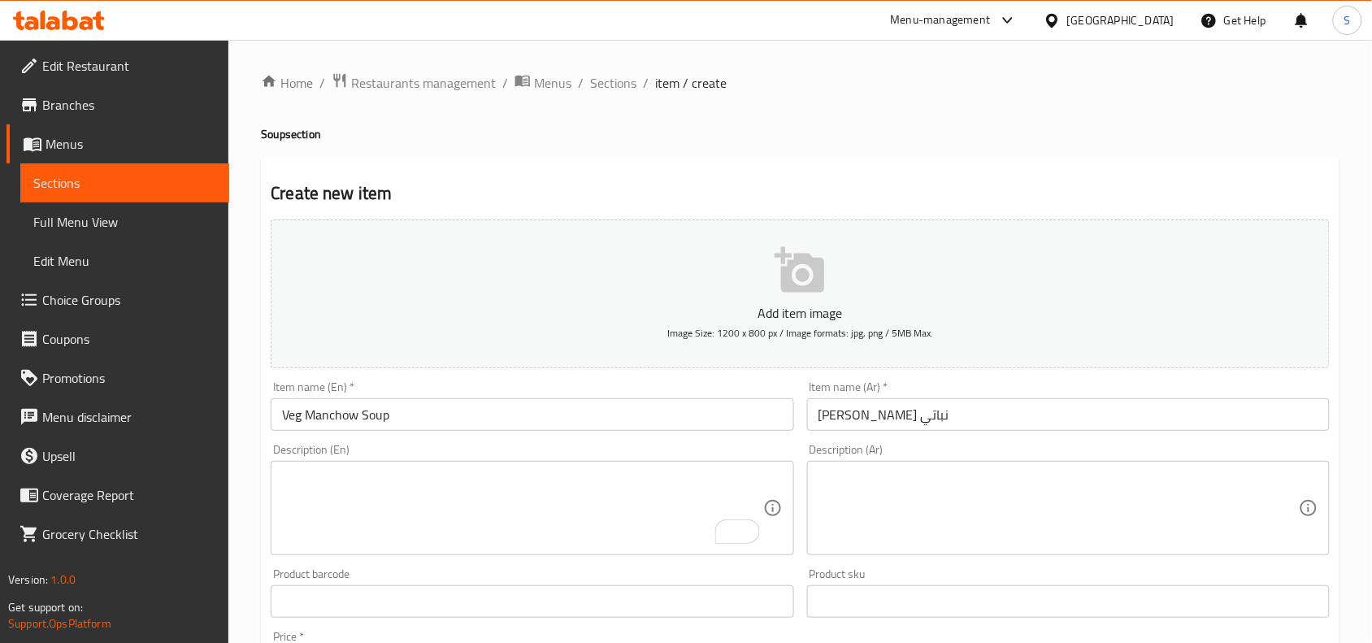
scroll to position [502, 0]
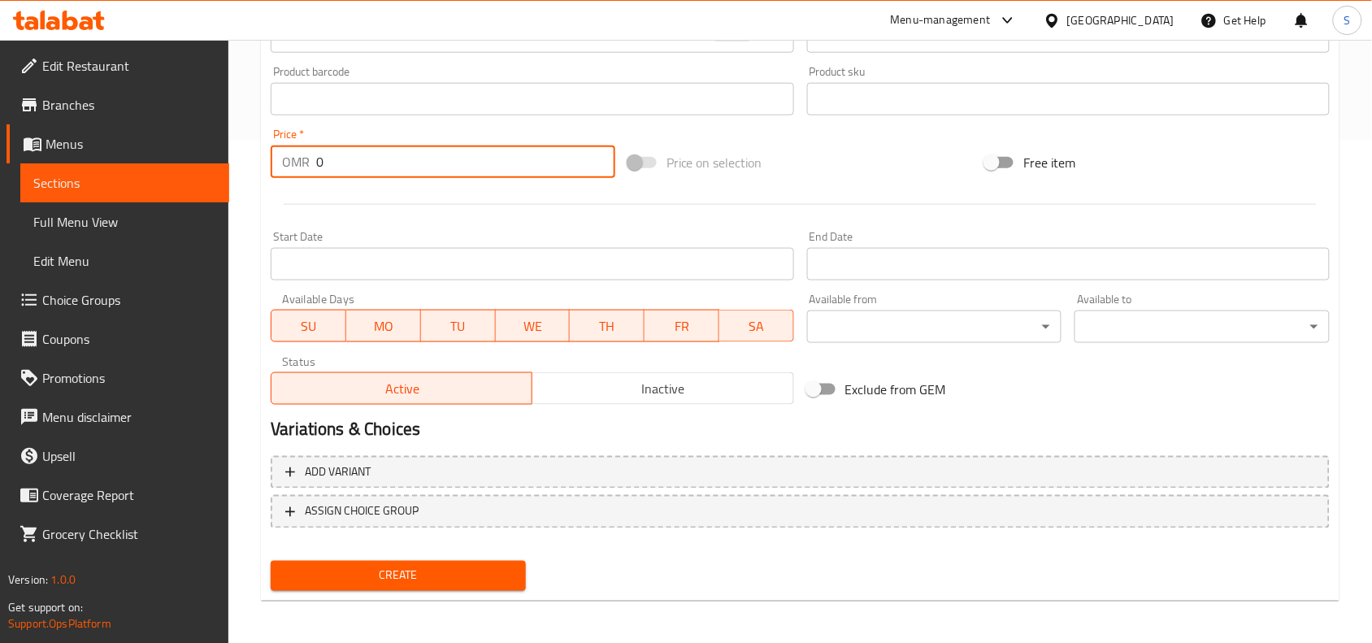
drag, startPoint x: 399, startPoint y: 168, endPoint x: 267, endPoint y: 157, distance: 133.0
click at [267, 157] on div "Price   * OMR 0 Price *" at bounding box center [443, 153] width 358 height 63
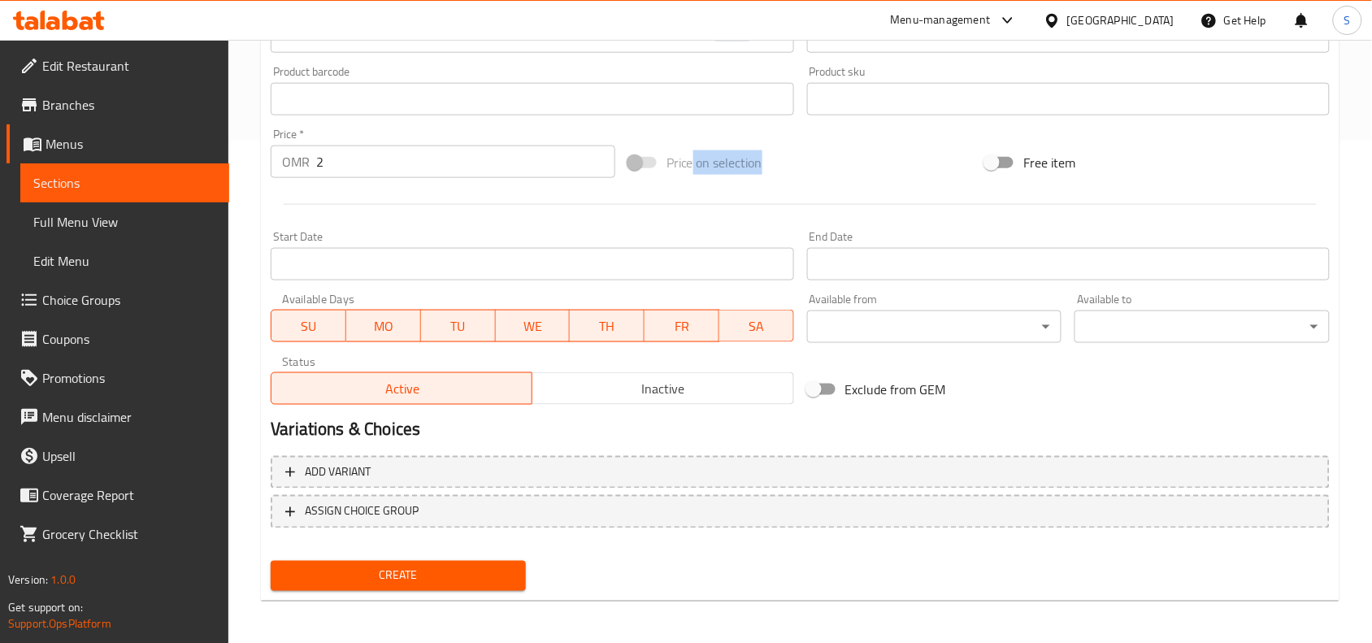
drag, startPoint x: 832, startPoint y: 159, endPoint x: 693, endPoint y: 164, distance: 138.3
click at [693, 164] on div "Price on selection" at bounding box center [801, 163] width 358 height 44
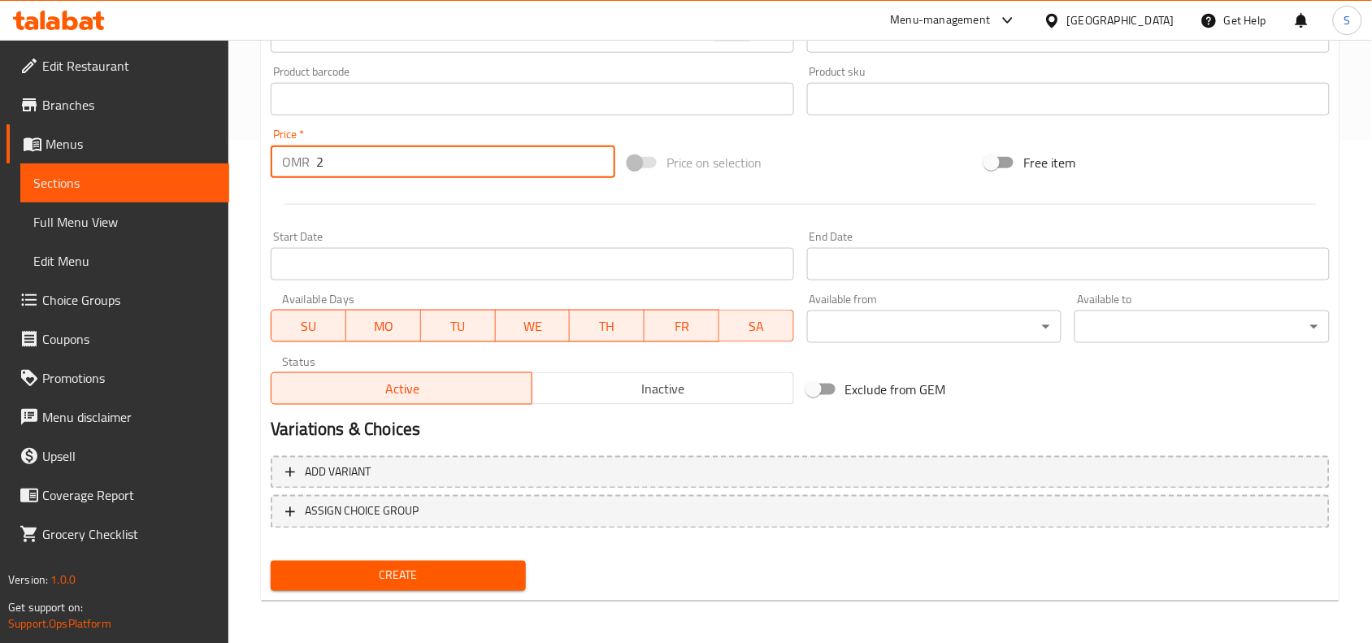
drag, startPoint x: 512, startPoint y: 164, endPoint x: 262, endPoint y: 163, distance: 250.3
click at [262, 163] on div "Create new item Add item image Image Size: 1200 x 800 px / Image formats: jpg, …" at bounding box center [800, 128] width 1079 height 946
type input "1"
click at [801, 150] on div "Price on selection" at bounding box center [801, 163] width 358 height 44
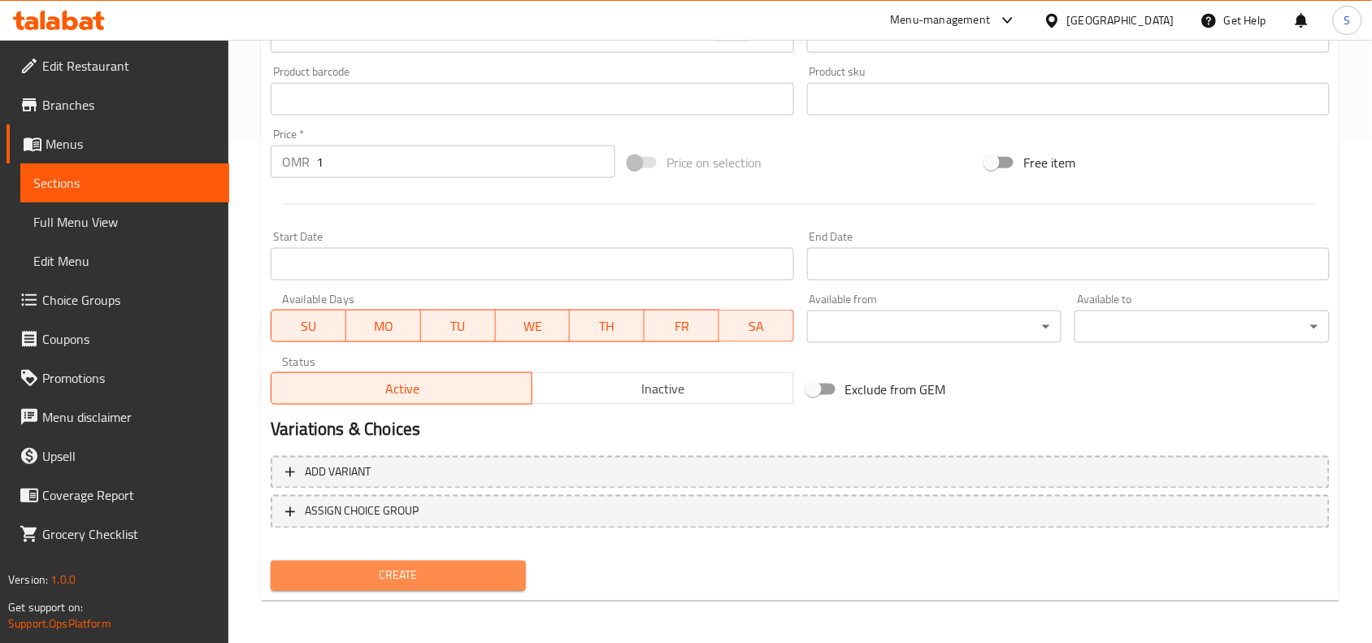
click at [455, 566] on span "Create" at bounding box center [398, 576] width 229 height 20
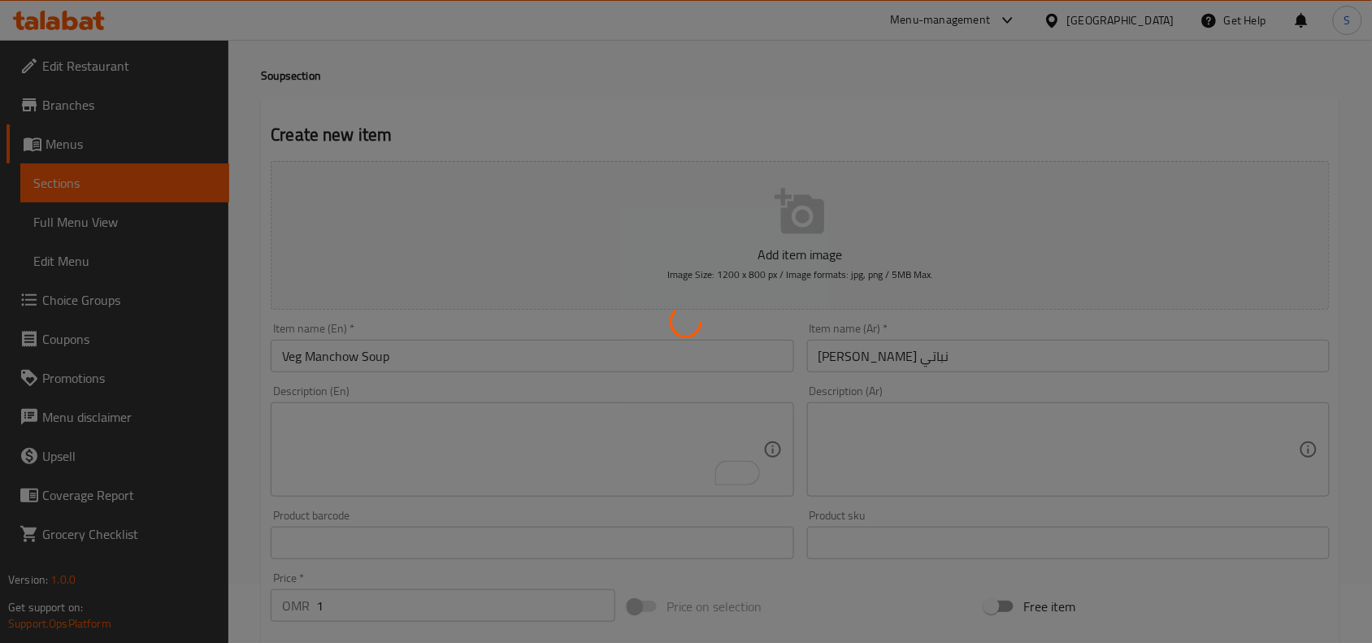
scroll to position [0, 0]
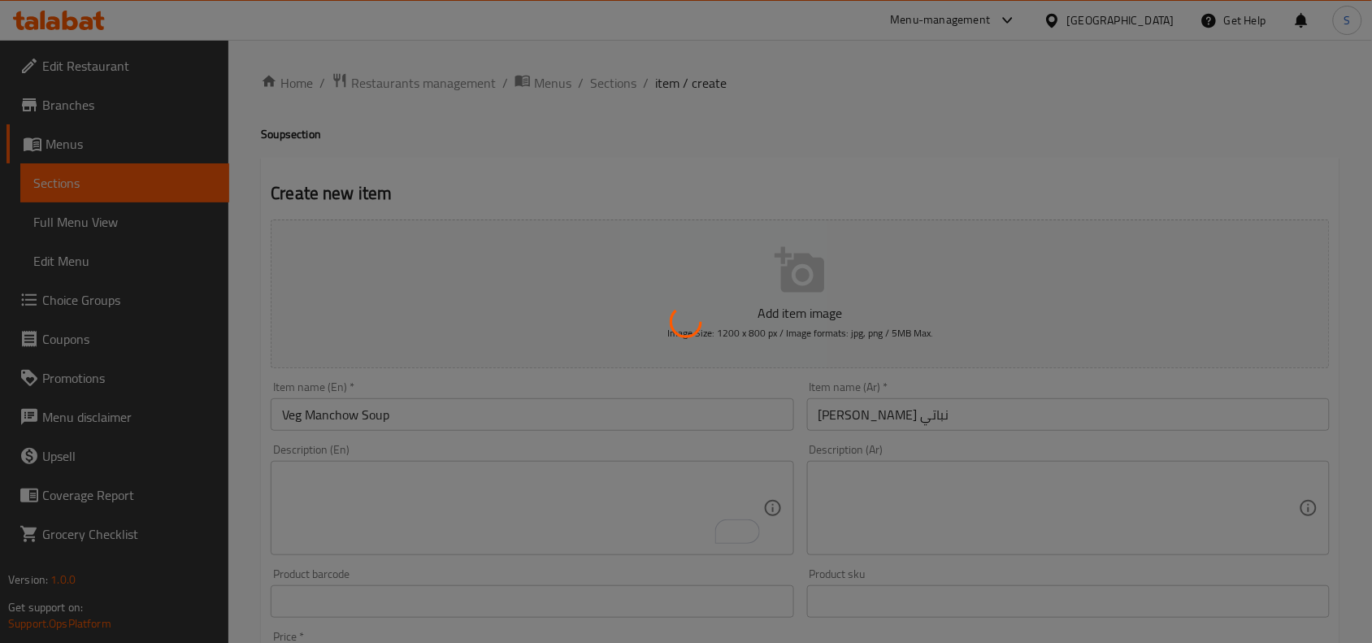
type input "0"
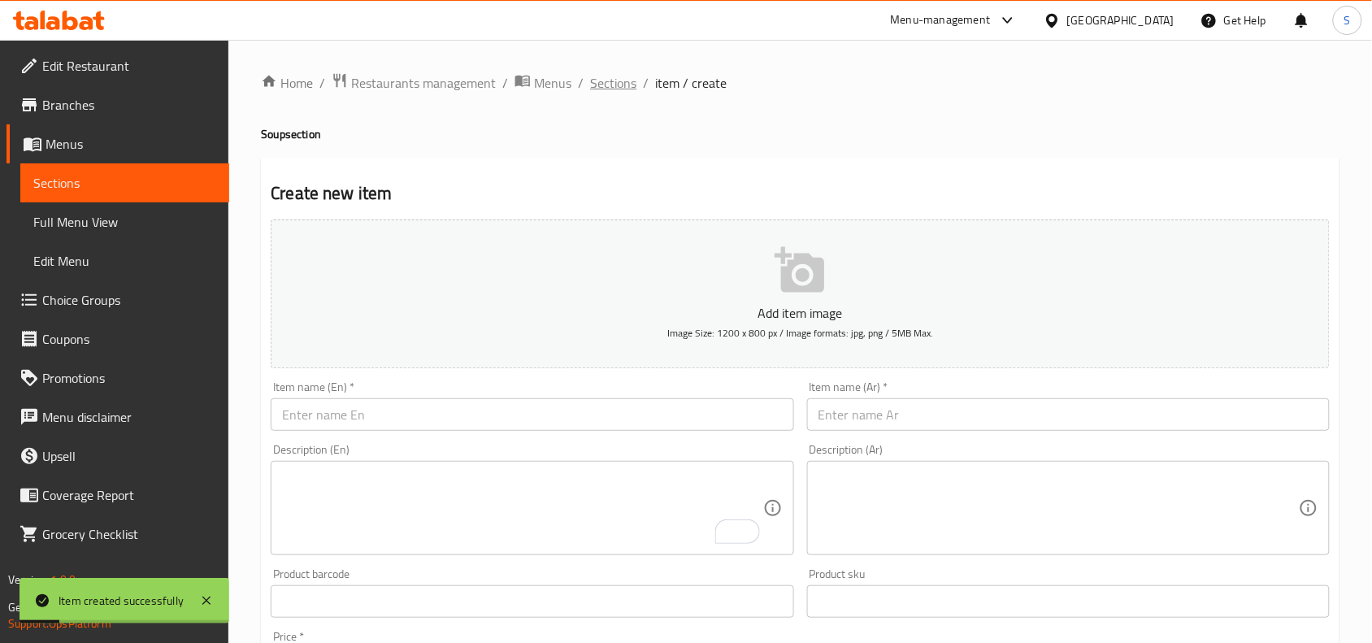
click at [626, 85] on span "Sections" at bounding box center [613, 83] width 46 height 20
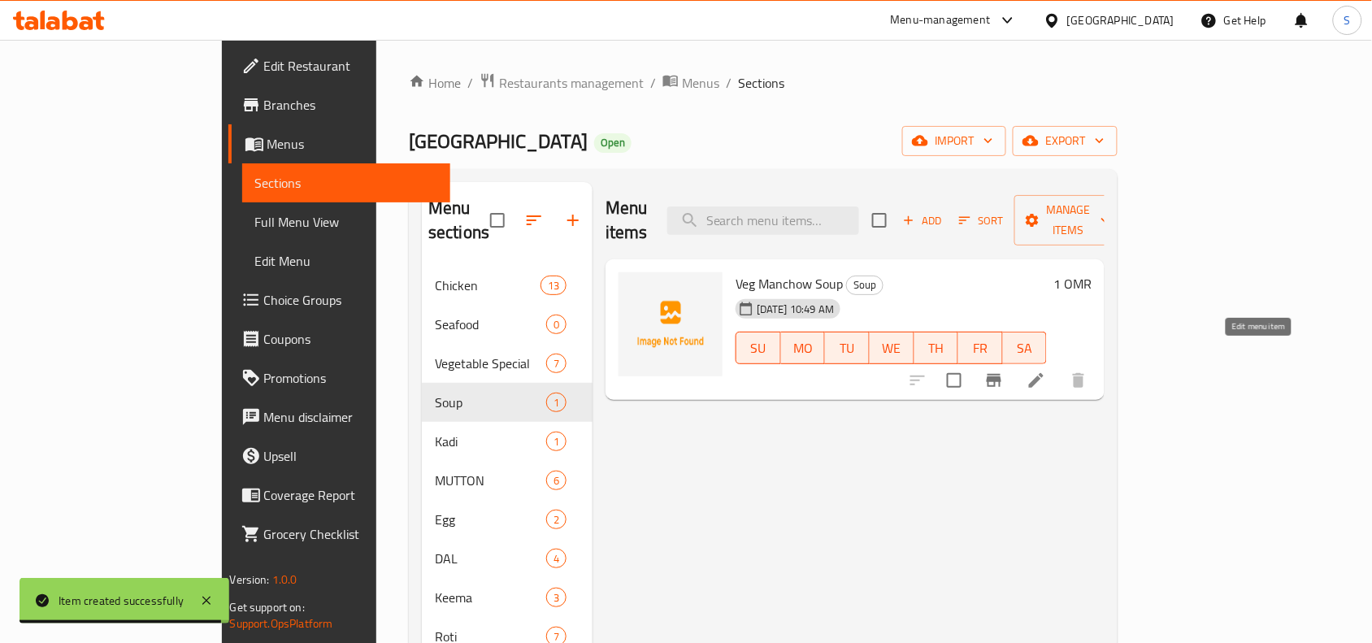
click at [1046, 371] on icon at bounding box center [1037, 381] width 20 height 20
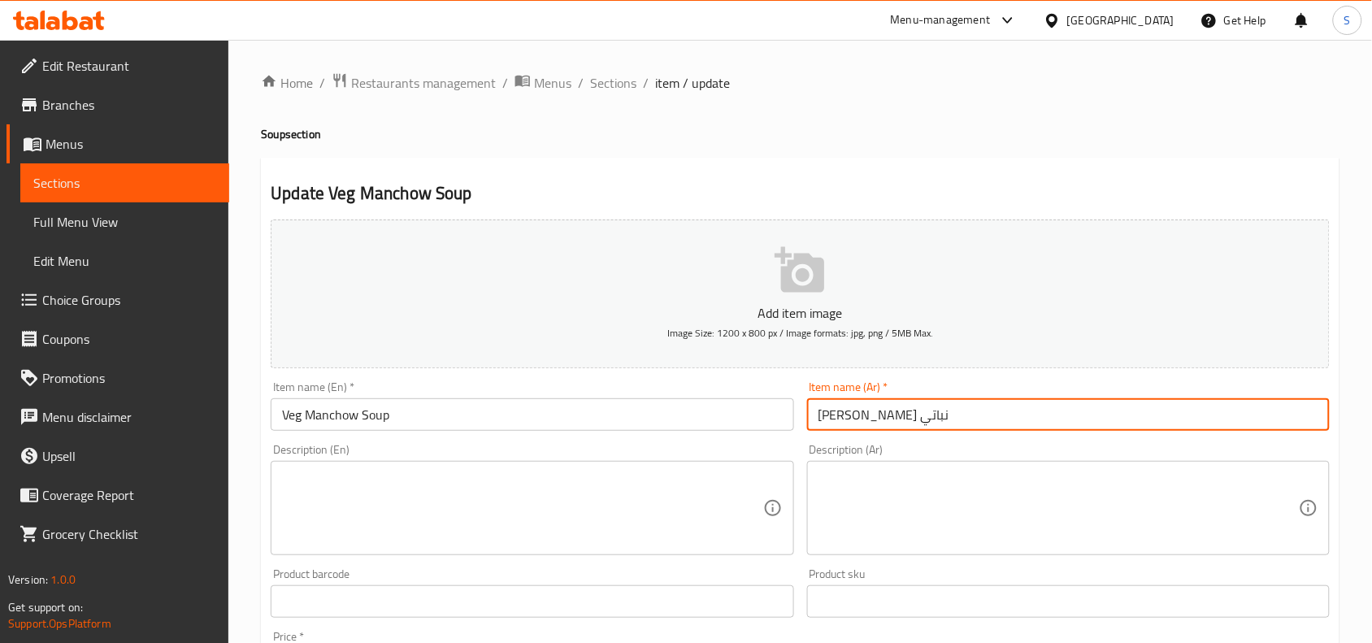
click at [863, 420] on input "[PERSON_NAME] نباتي" at bounding box center [1068, 414] width 523 height 33
type input "[PERSON_NAME] نباتي"
click at [962, 382] on div "Item name (Ar)   * [PERSON_NAME] نباتي Item name (Ar) *" at bounding box center [1068, 406] width 523 height 50
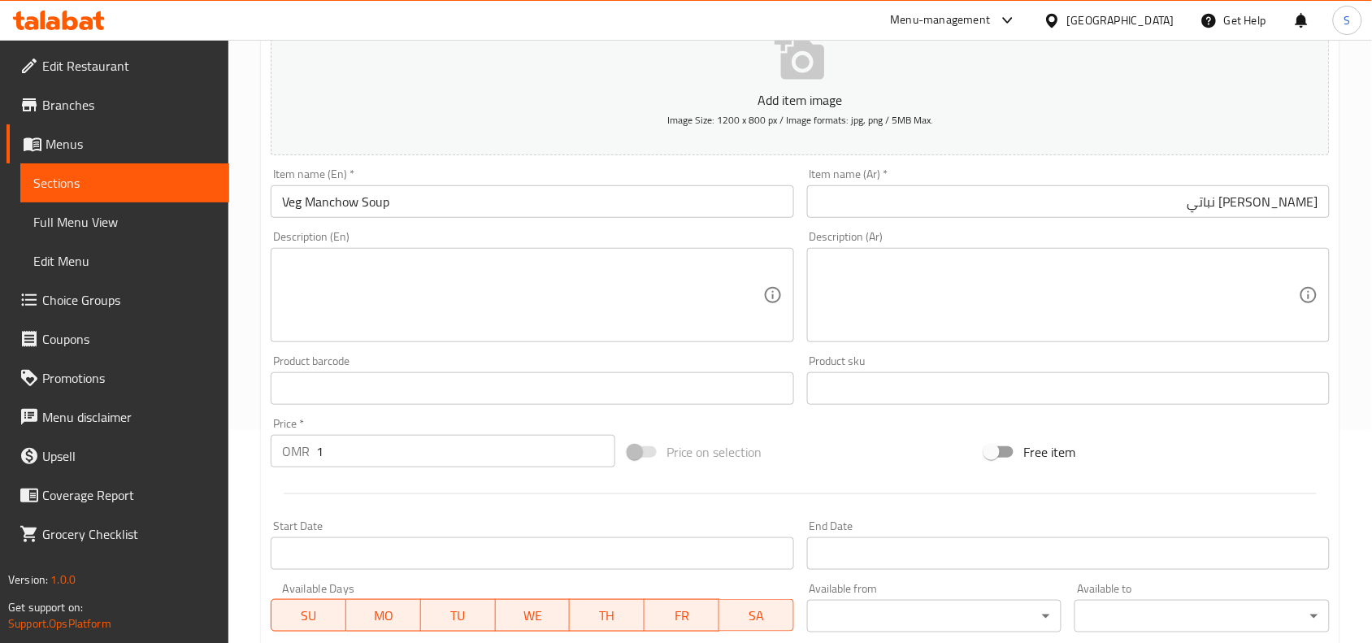
scroll to position [502, 0]
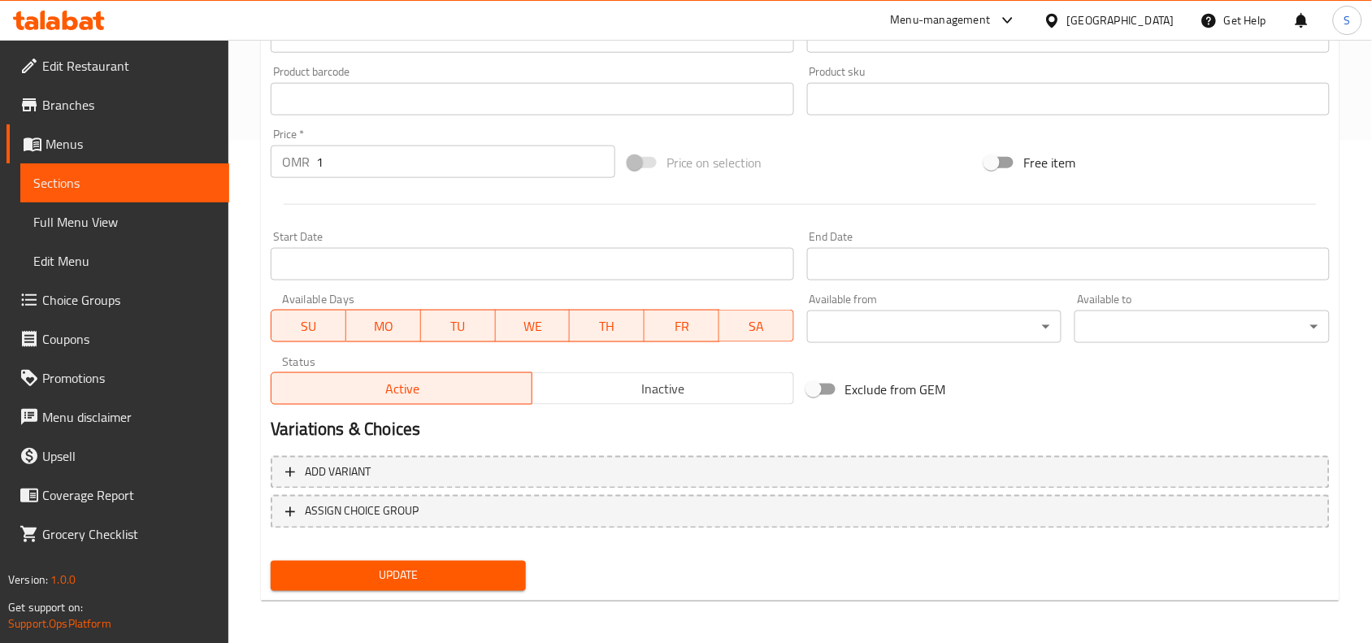
click at [333, 571] on span "Update" at bounding box center [398, 576] width 229 height 20
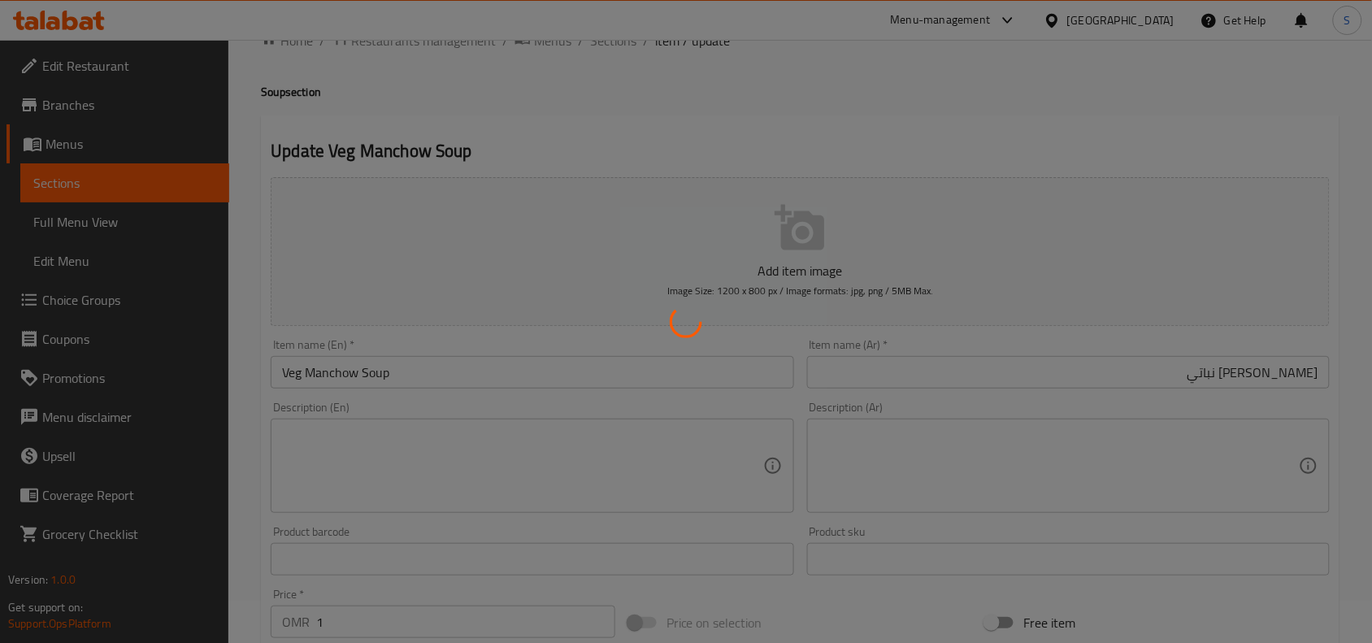
scroll to position [0, 0]
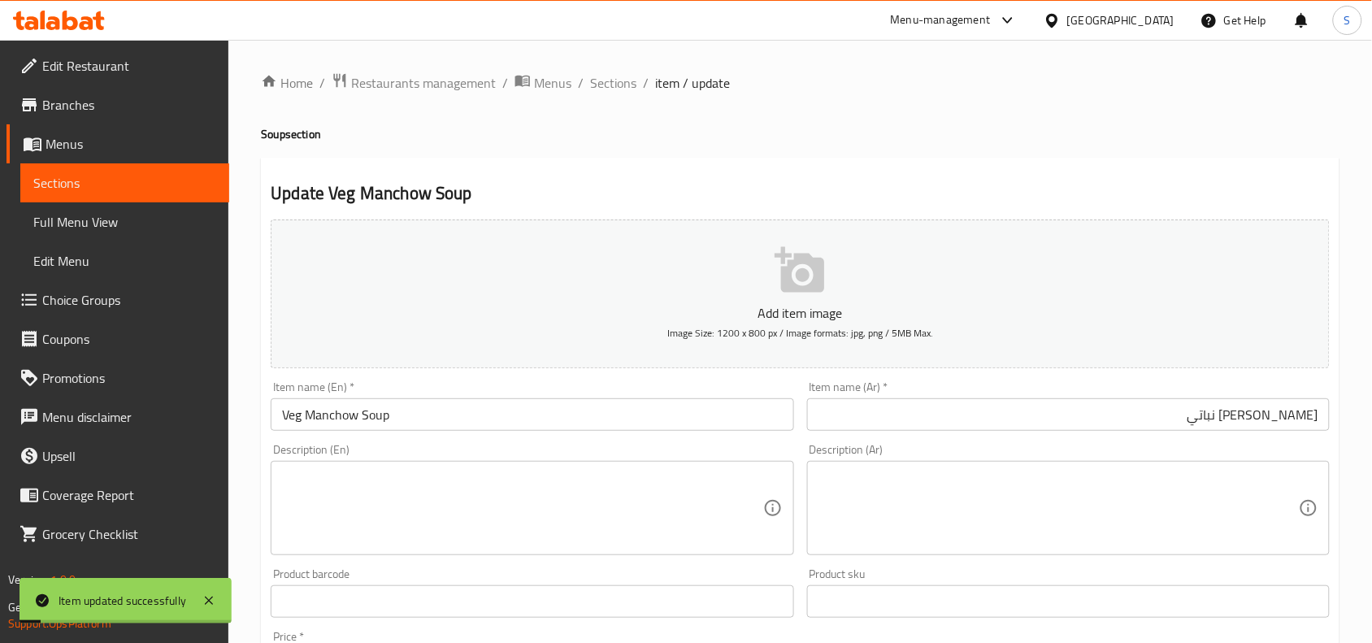
click at [612, 69] on div "Home / Restaurants management / Menus / Sections / item / update Soup section U…" at bounding box center [800, 594] width 1144 height 1109
click at [608, 91] on span "Sections" at bounding box center [613, 83] width 46 height 20
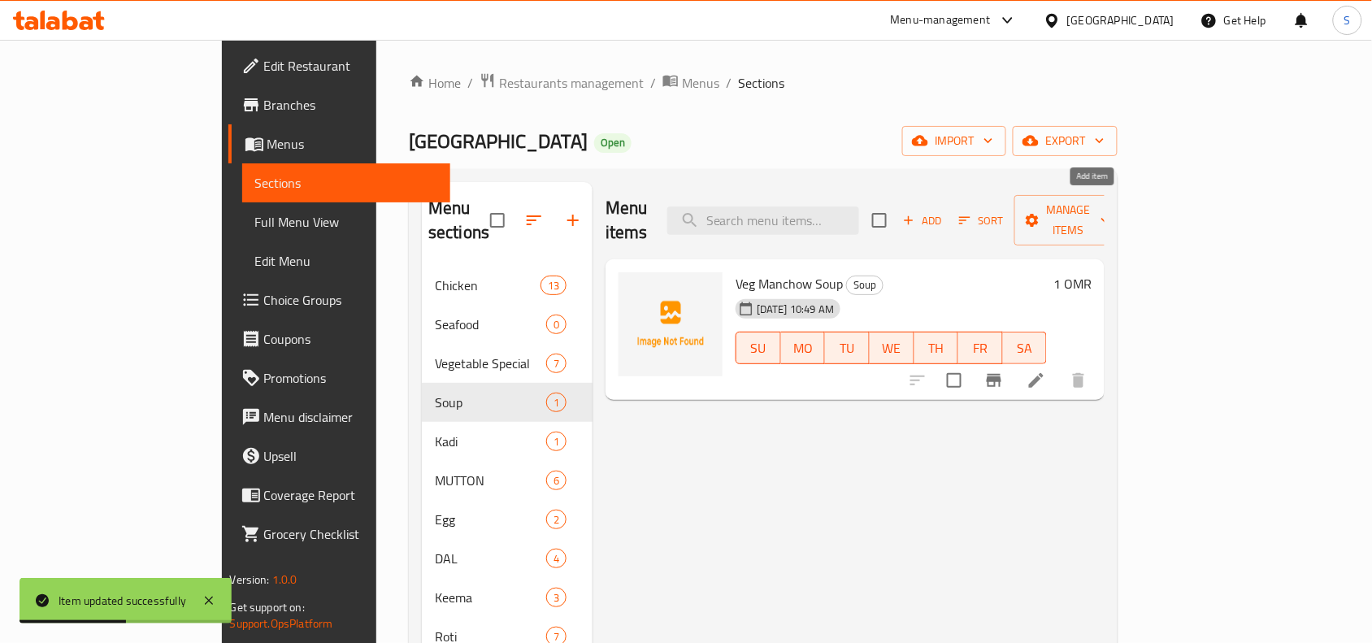
click at [944, 211] on span "Add" at bounding box center [923, 220] width 44 height 19
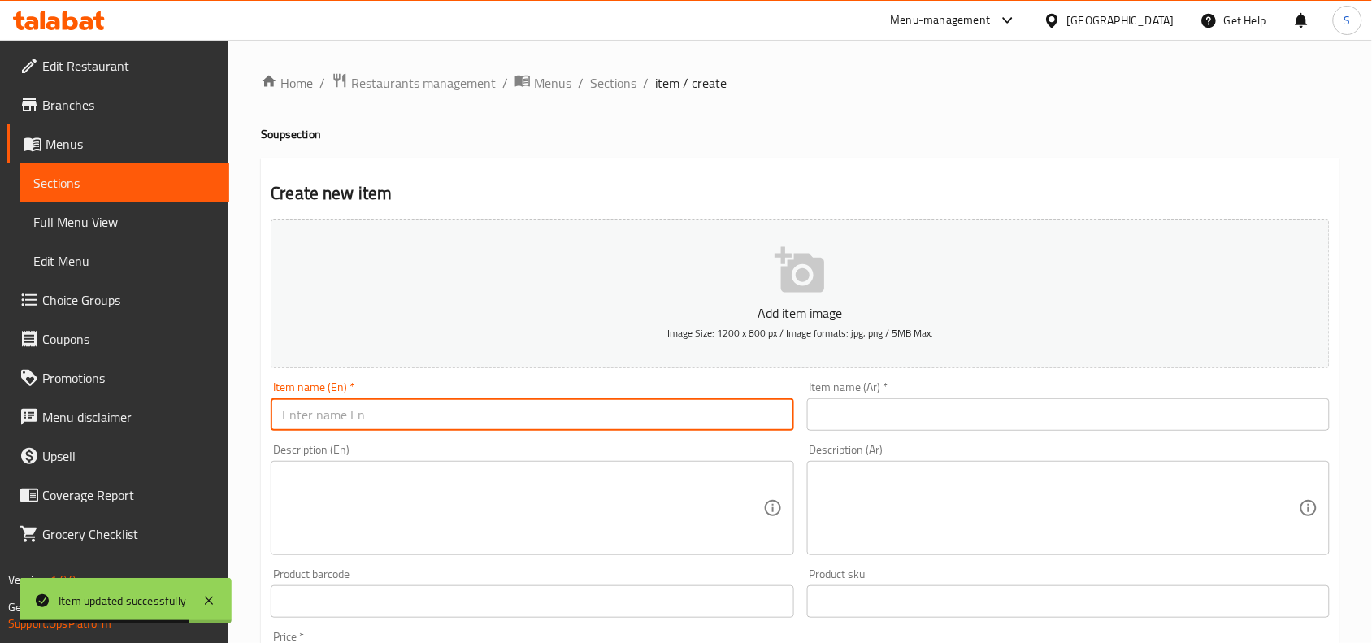
click at [528, 410] on input "text" at bounding box center [532, 414] width 523 height 33
paste input "CHICKEN MANCHOW SOUP"
click at [512, 411] on input "CHICKEN MANCHOW SOUP" at bounding box center [532, 414] width 523 height 33
click at [514, 411] on input "CHICKEN MANCHOW SOUP" at bounding box center [532, 414] width 523 height 33
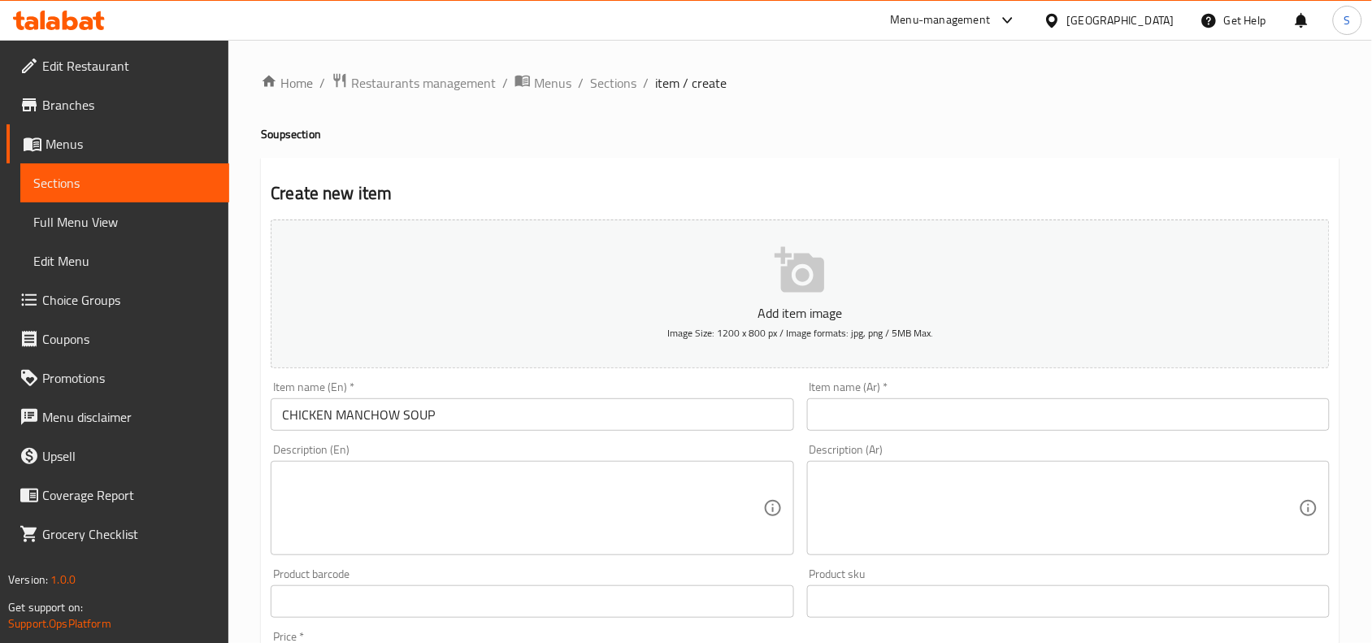
click at [478, 457] on div "Description (En) Description (En)" at bounding box center [532, 499] width 523 height 111
click at [482, 424] on input "CHICKEN MANCHOW SOUP" at bounding box center [532, 414] width 523 height 33
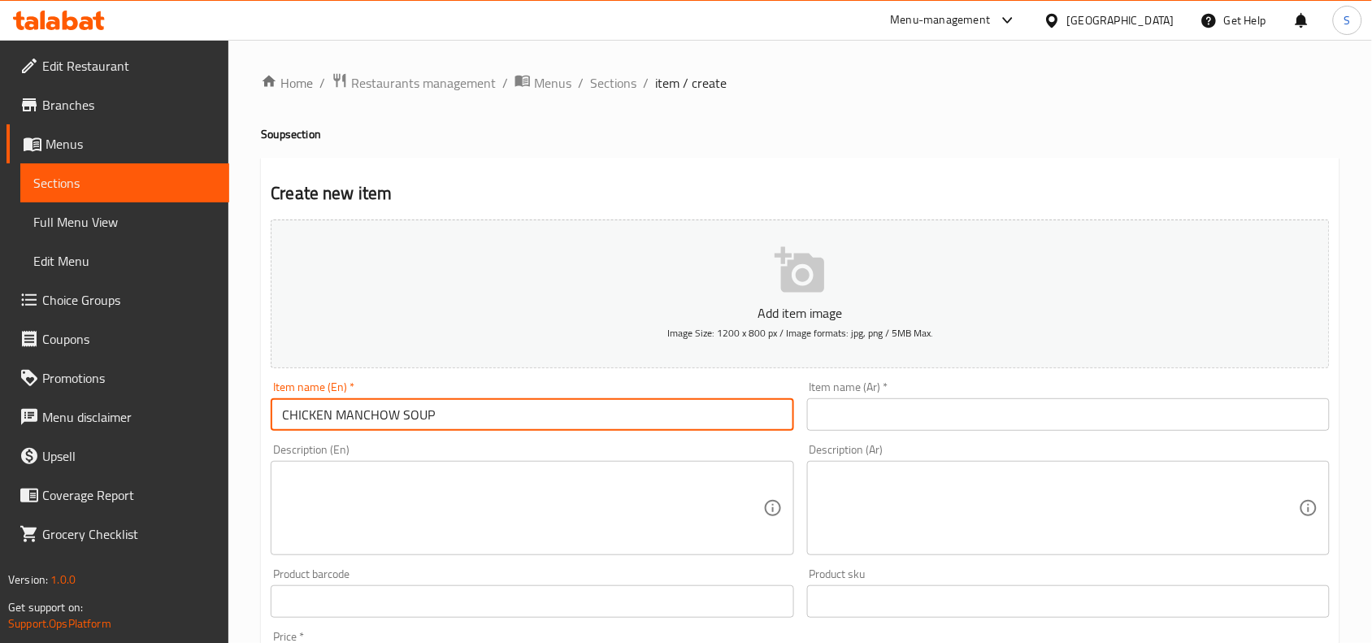
click at [482, 424] on input "CHICKEN MANCHOW SOUP" at bounding box center [532, 414] width 523 height 33
type input "Chicken Manchow Soup"
click at [464, 420] on input "Chicken Manchow Soup" at bounding box center [532, 414] width 523 height 33
drag, startPoint x: 380, startPoint y: 413, endPoint x: 330, endPoint y: 415, distance: 50.5
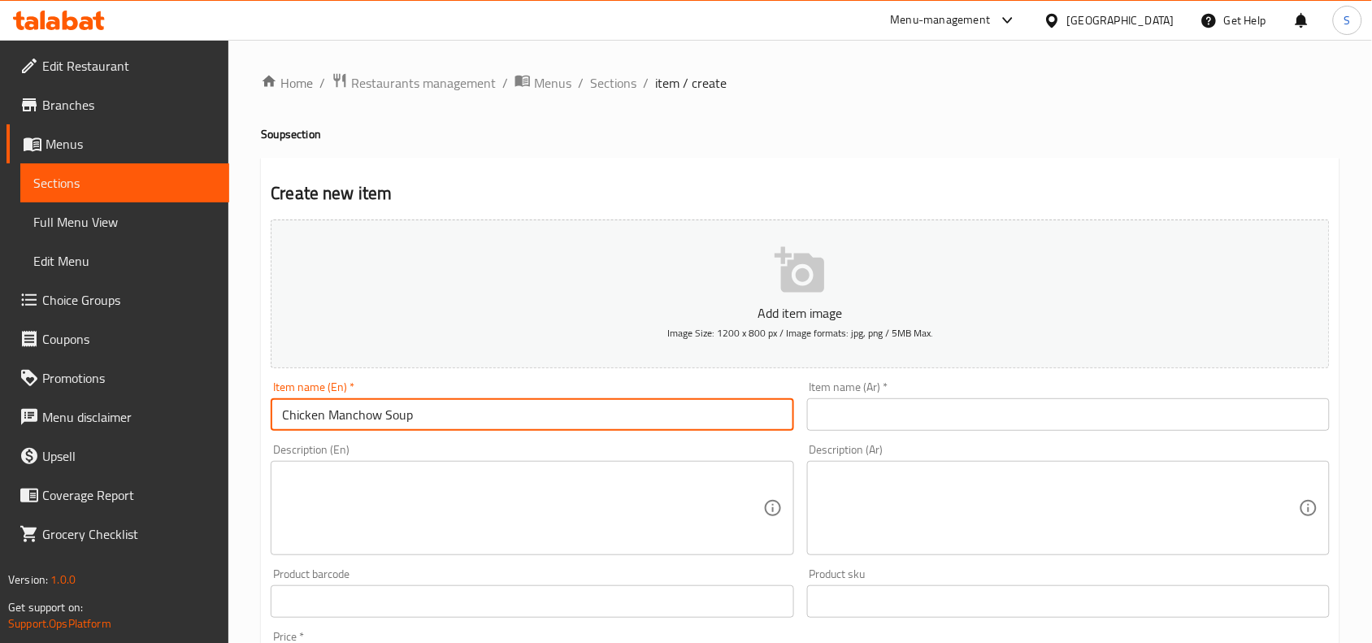
click at [330, 415] on input "Chicken Manchow Soup" at bounding box center [532, 414] width 523 height 33
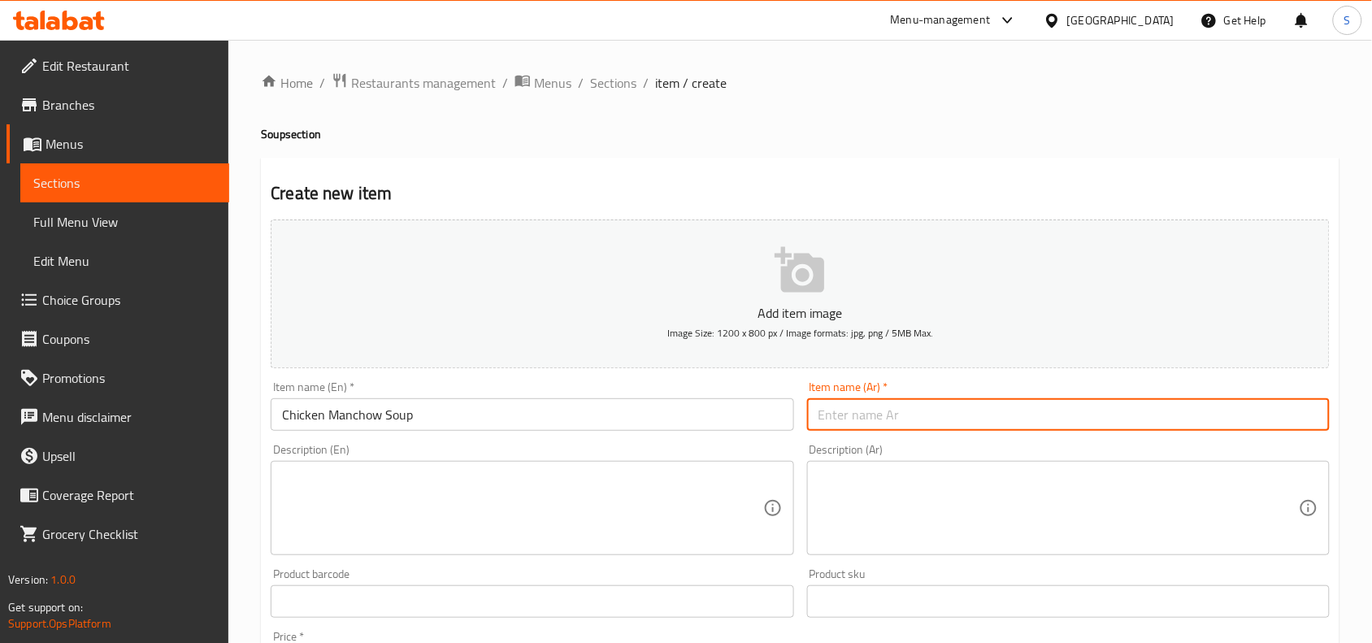
click at [956, 416] on input "text" at bounding box center [1068, 414] width 523 height 33
type input "حساء دجاج مانشو"
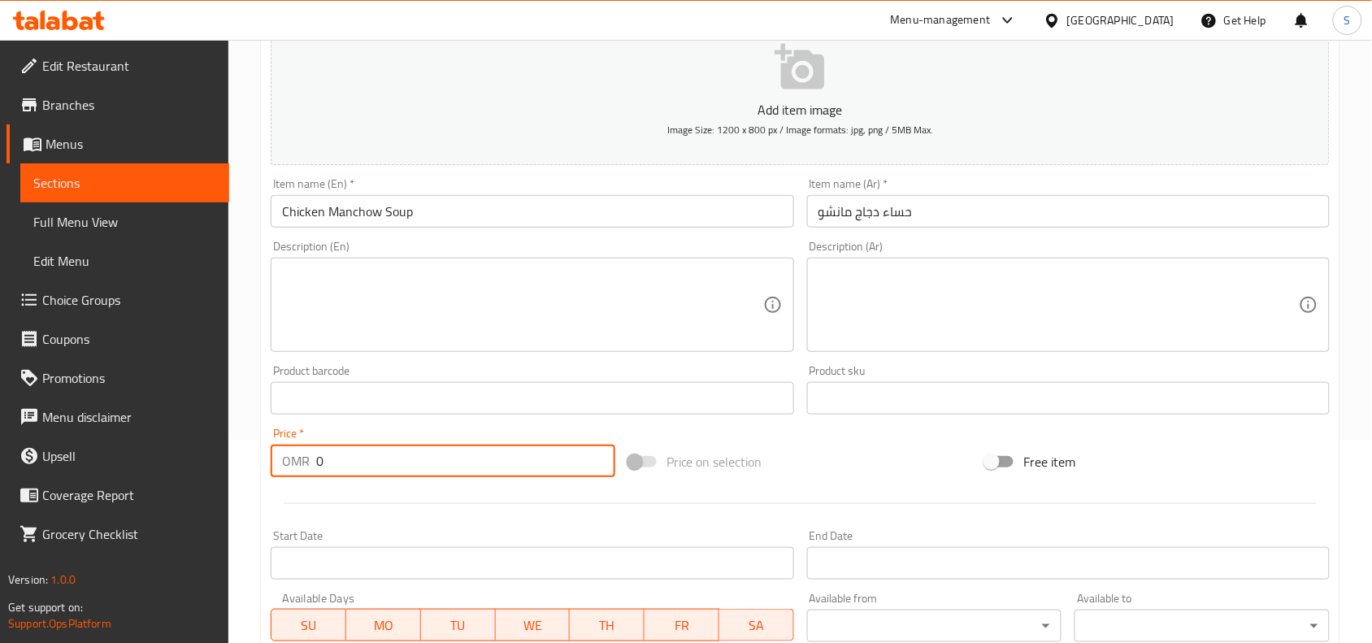
drag, startPoint x: 416, startPoint y: 469, endPoint x: 204, endPoint y: 464, distance: 212.2
click at [204, 464] on div "Edit Restaurant Branches Menus Sections Full Menu View Edit Menu Choice Groups …" at bounding box center [686, 391] width 1372 height 1109
type input "1"
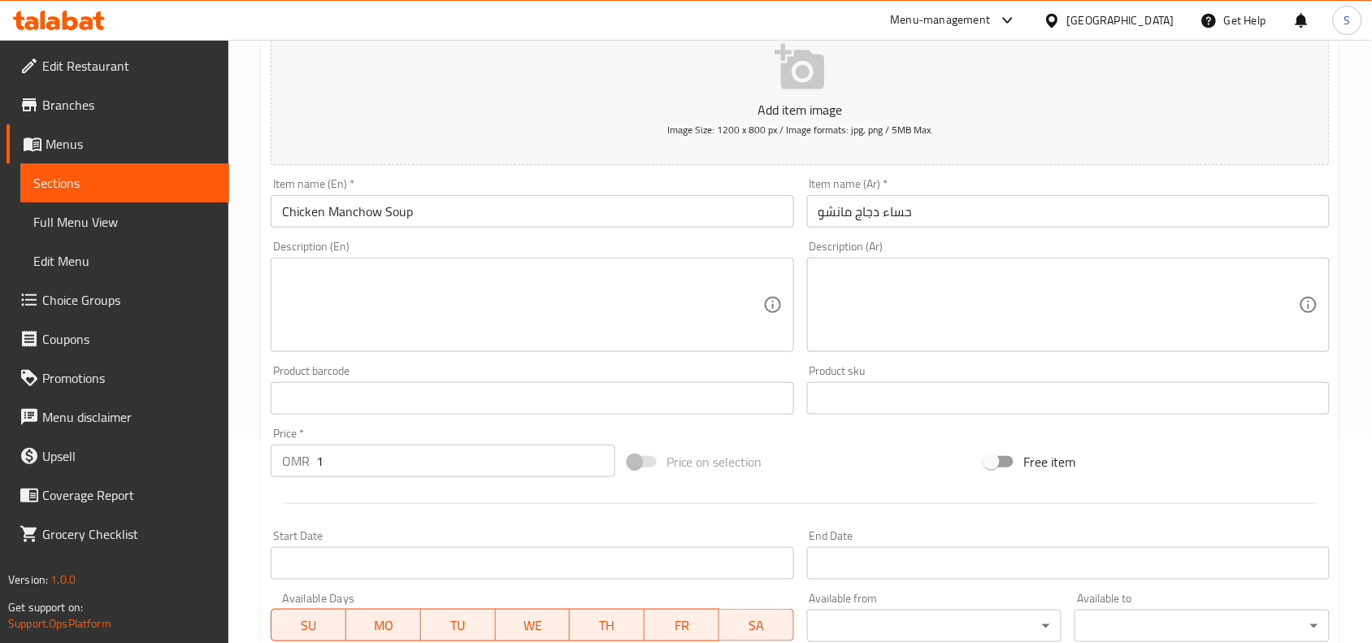
click at [826, 464] on div "Price on selection" at bounding box center [801, 462] width 358 height 44
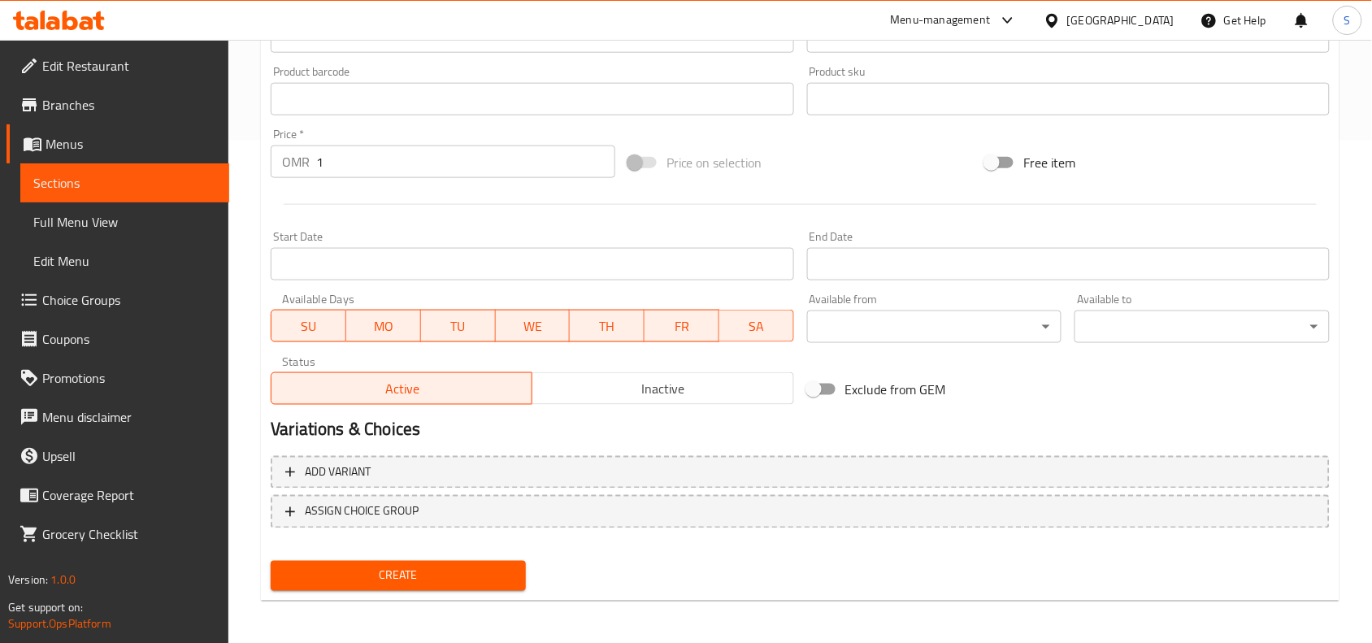
click at [428, 583] on button "Create" at bounding box center [398, 576] width 255 height 30
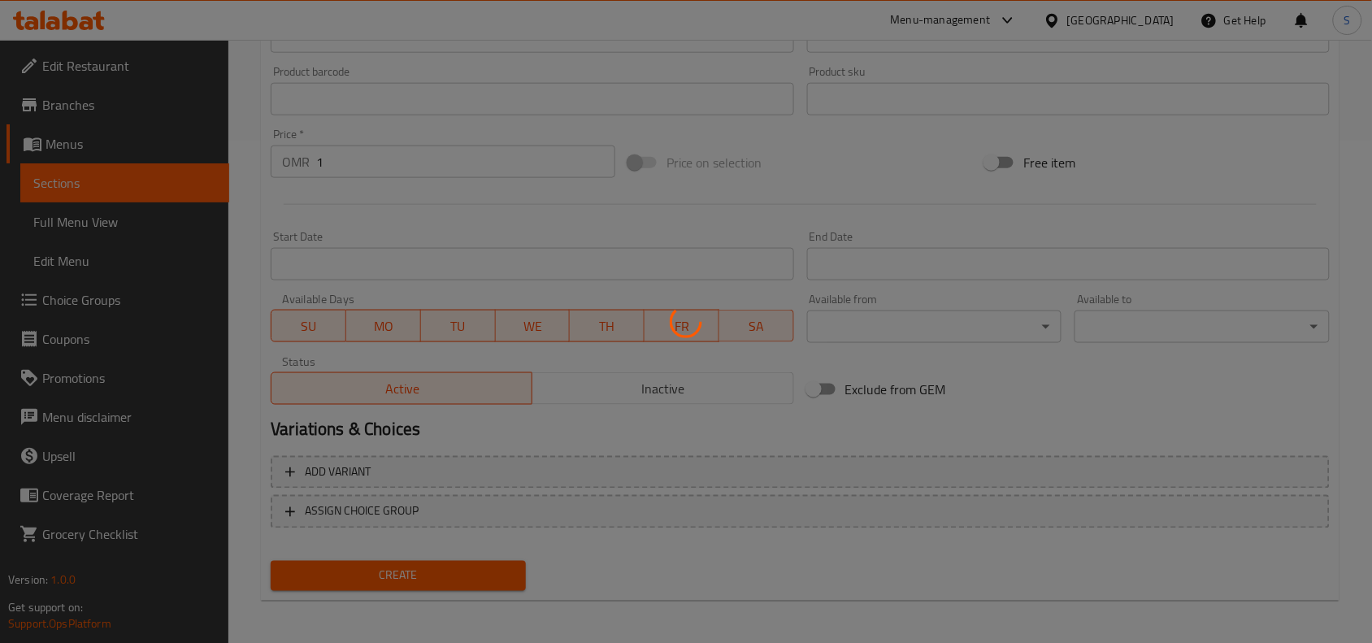
type input "0"
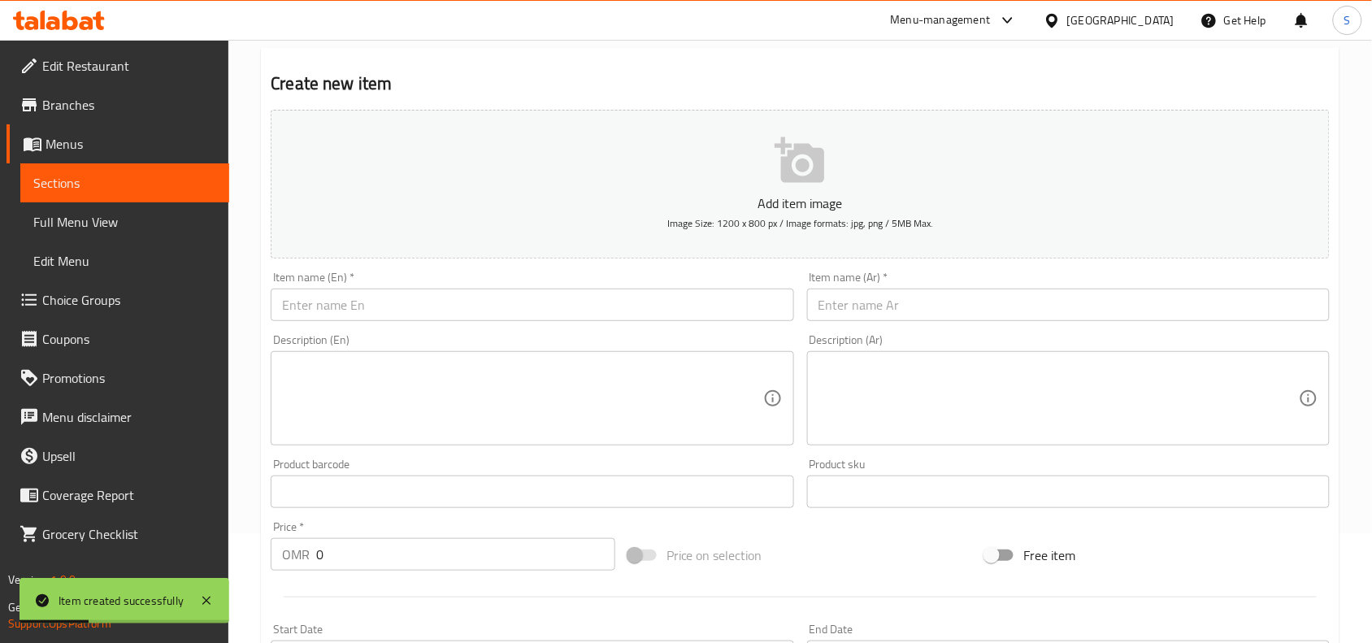
scroll to position [96, 0]
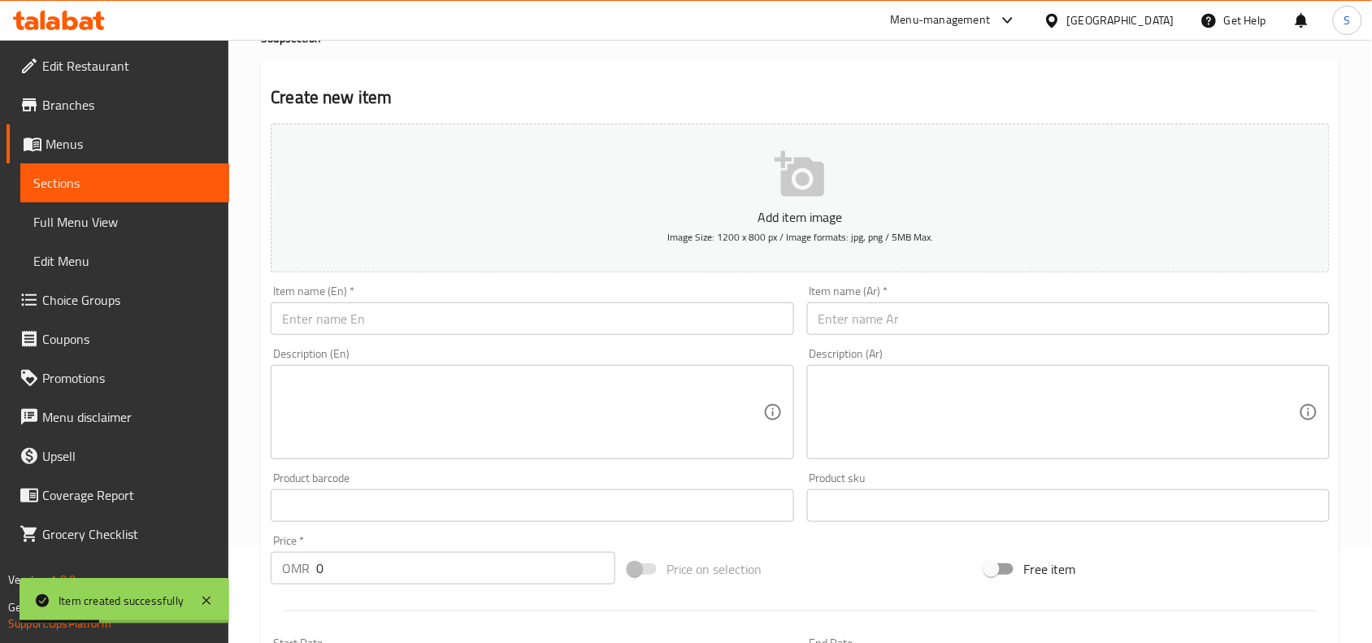
click at [449, 311] on input "text" at bounding box center [532, 318] width 523 height 33
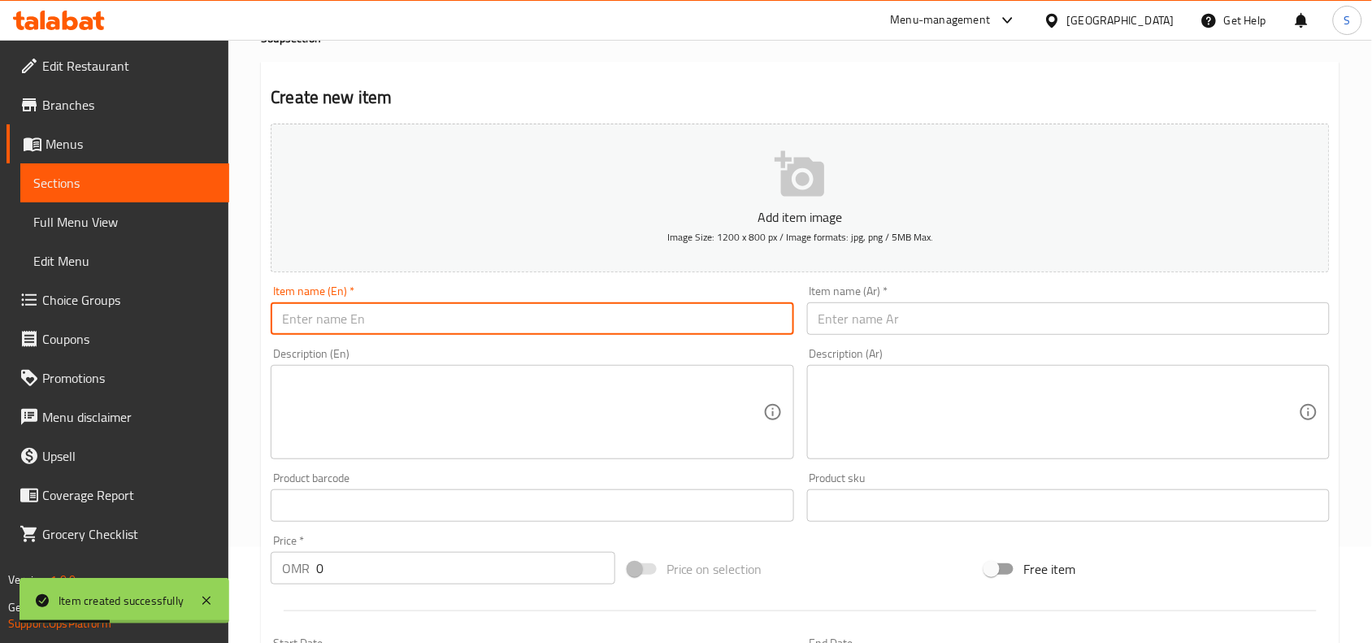
paste input "VEG SWEET CORN SOUP"
click at [449, 311] on input "VEG SWEET CORN SOUP" at bounding box center [532, 318] width 523 height 33
type input "Veg Sweet Corn Soup"
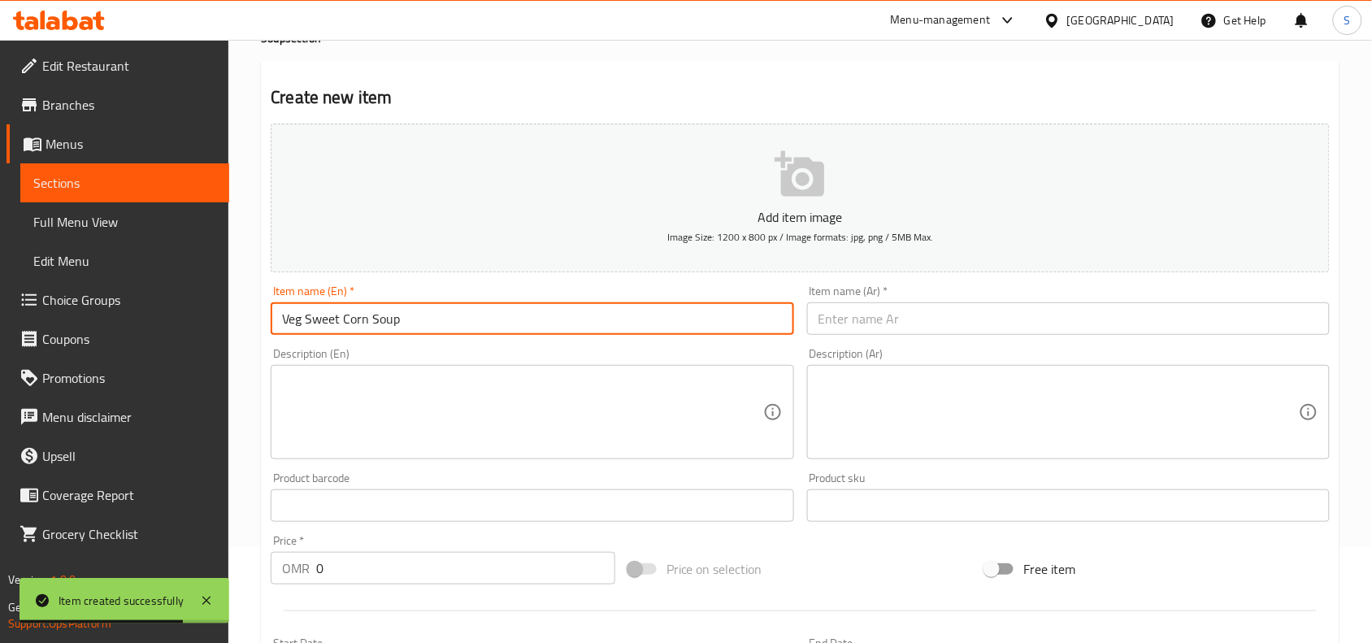
click at [898, 314] on input "text" at bounding box center [1068, 318] width 523 height 33
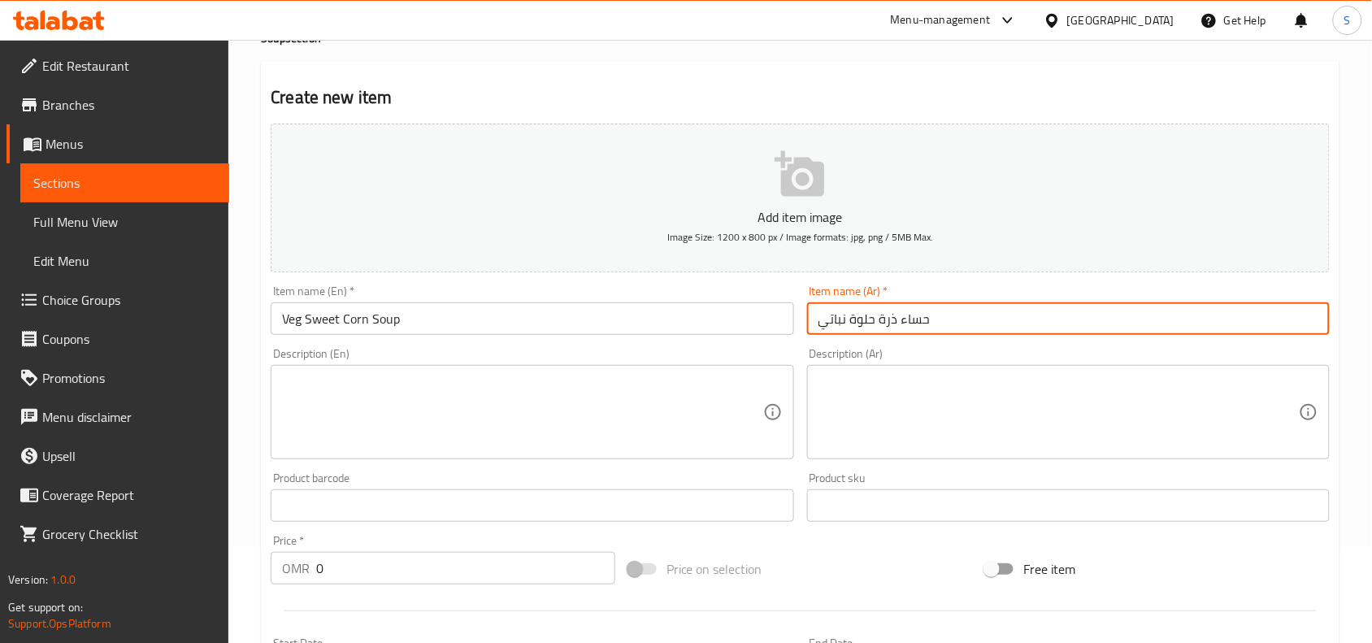
click at [957, 314] on input "حساء ذرة حلوة نباتي" at bounding box center [1068, 318] width 523 height 33
type input "حساء ذرة حلوة نباتي"
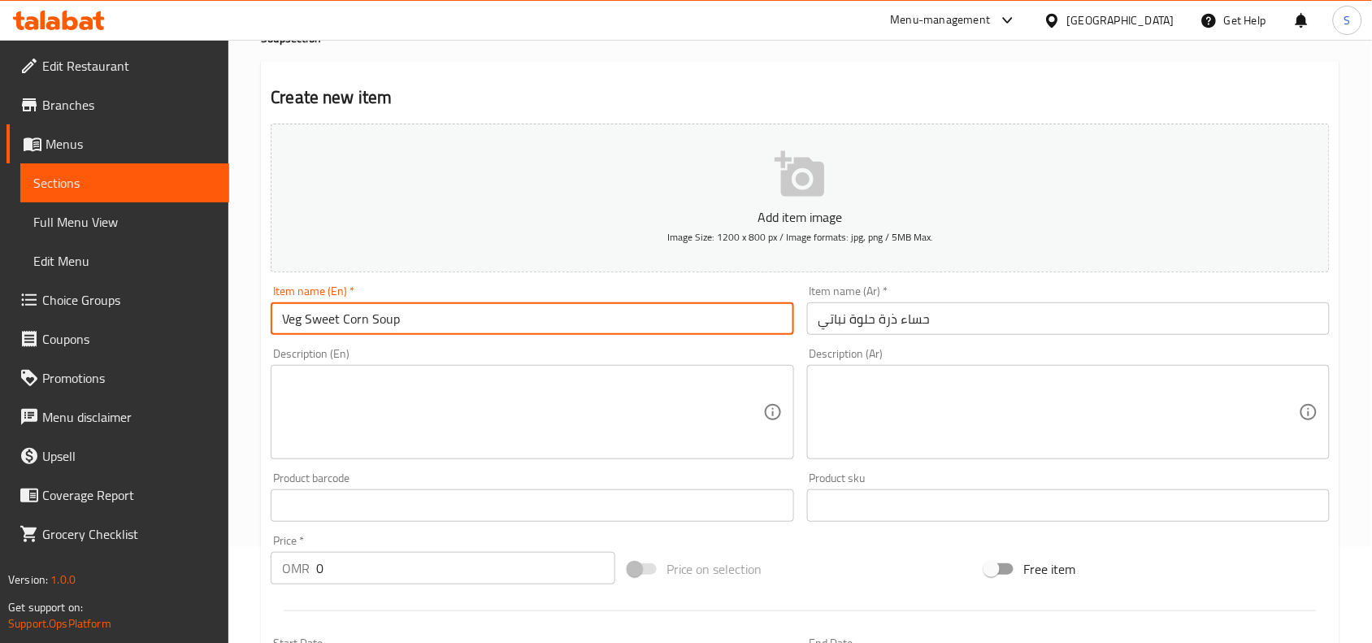
drag, startPoint x: 303, startPoint y: 322, endPoint x: 367, endPoint y: 338, distance: 65.5
click at [367, 338] on div "Item name (En)   * Veg Sweet Corn Soup Item name (En) *" at bounding box center [532, 310] width 536 height 63
click at [1012, 281] on div "Item name (Ar)   * حساء ذرة حلوة نباتي Item name (Ar) *" at bounding box center [1069, 310] width 536 height 63
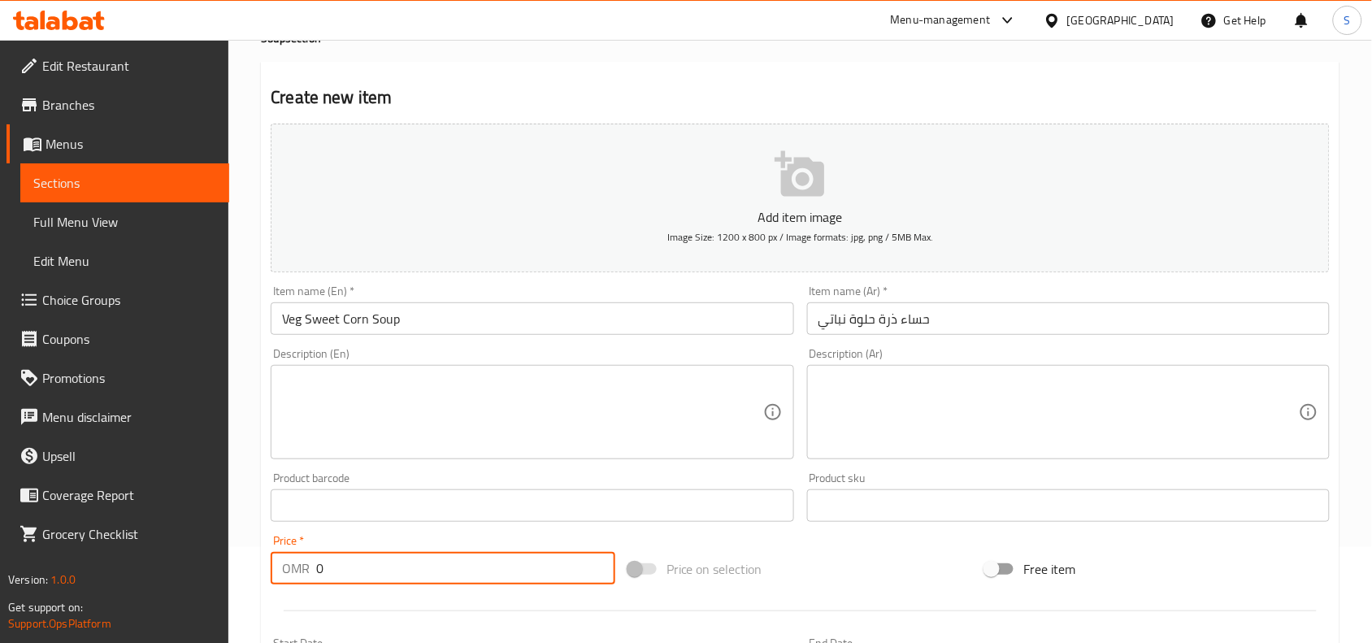
drag, startPoint x: 354, startPoint y: 567, endPoint x: 280, endPoint y: 571, distance: 73.3
click at [293, 571] on div "OMR 0 Price *" at bounding box center [443, 568] width 345 height 33
type input "1"
click at [836, 551] on div "Price on selection" at bounding box center [801, 569] width 358 height 44
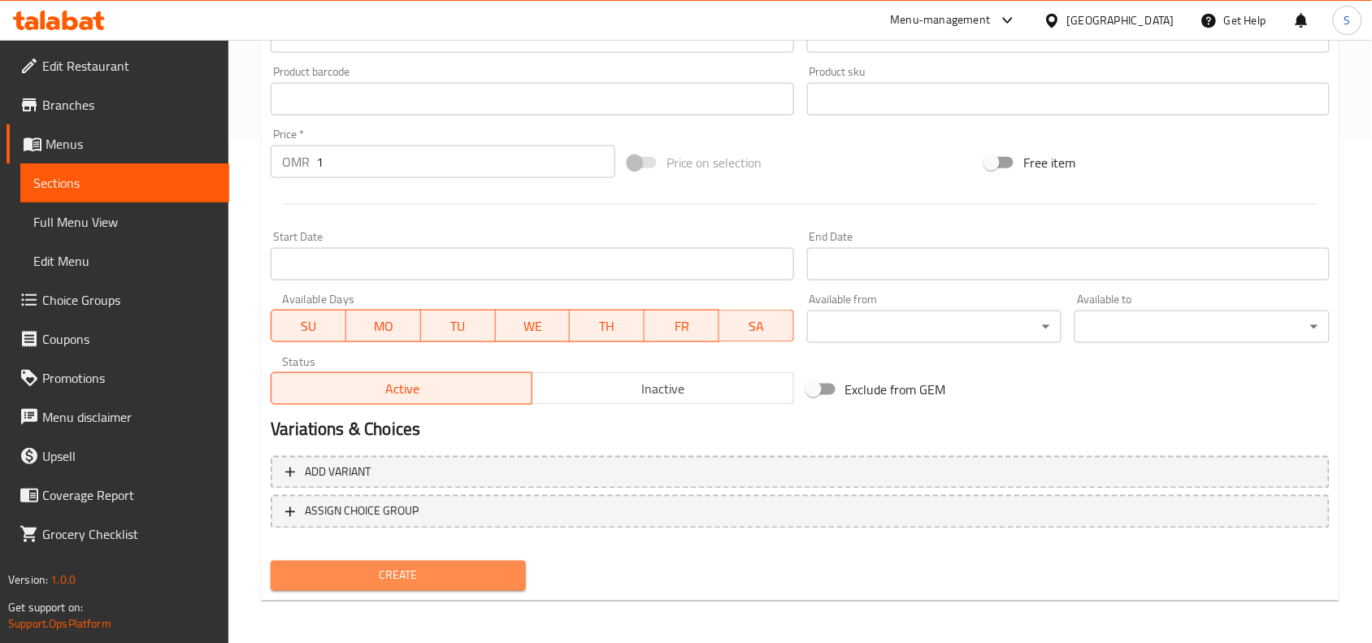
click at [471, 575] on span "Create" at bounding box center [398, 576] width 229 height 20
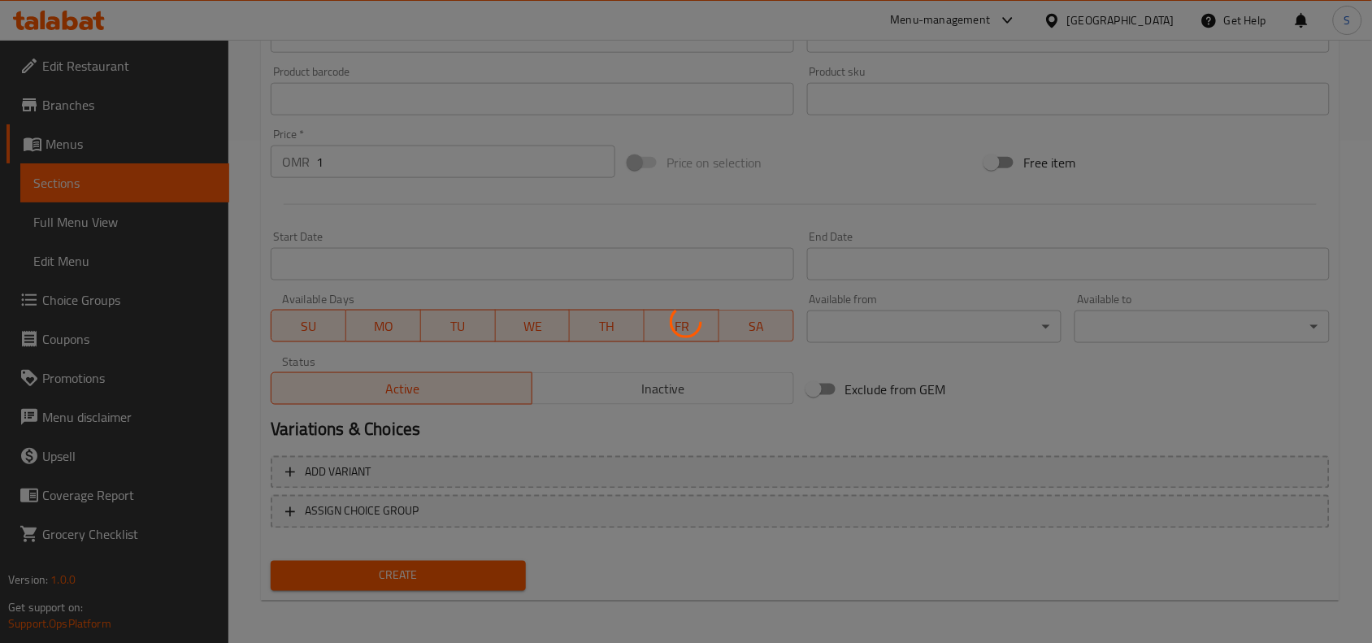
scroll to position [228, 0]
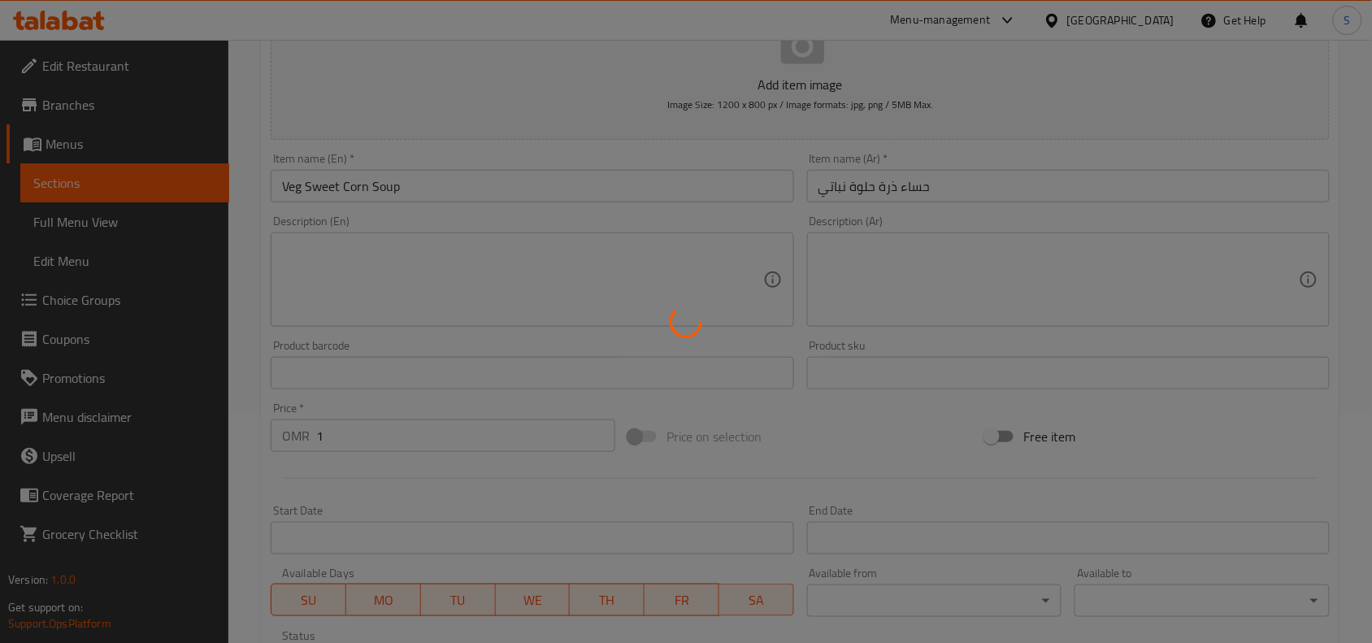
type input "0"
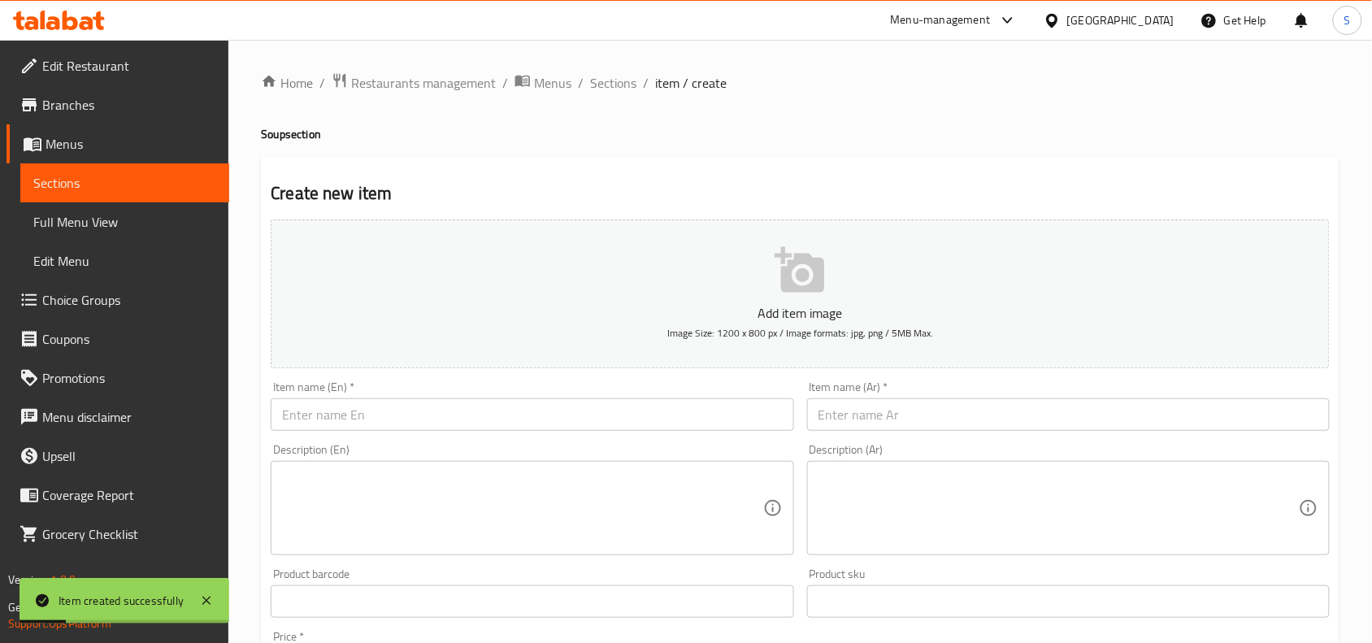
click at [657, 428] on input "text" at bounding box center [532, 414] width 523 height 33
paste input "CHICKEN SWEET CORN SOUP"
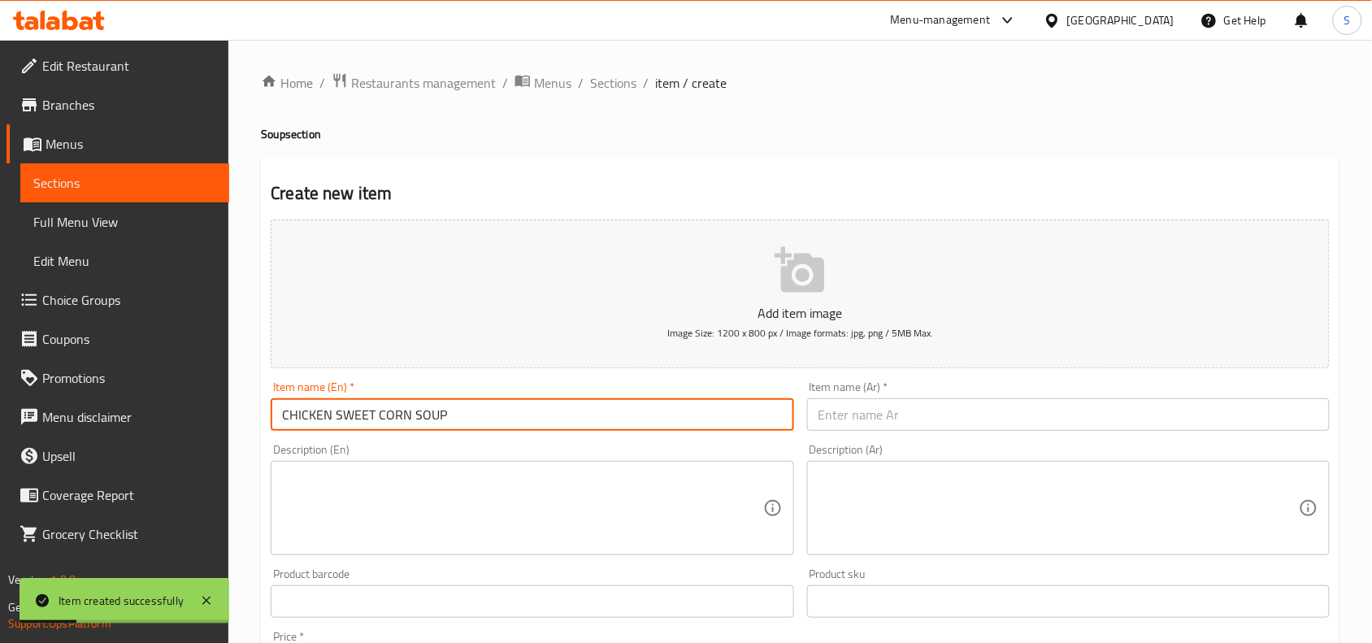
click at [657, 428] on input "CHICKEN SWEET CORN SOUP" at bounding box center [532, 414] width 523 height 33
type input "Chicken Sweet Corn Soup"
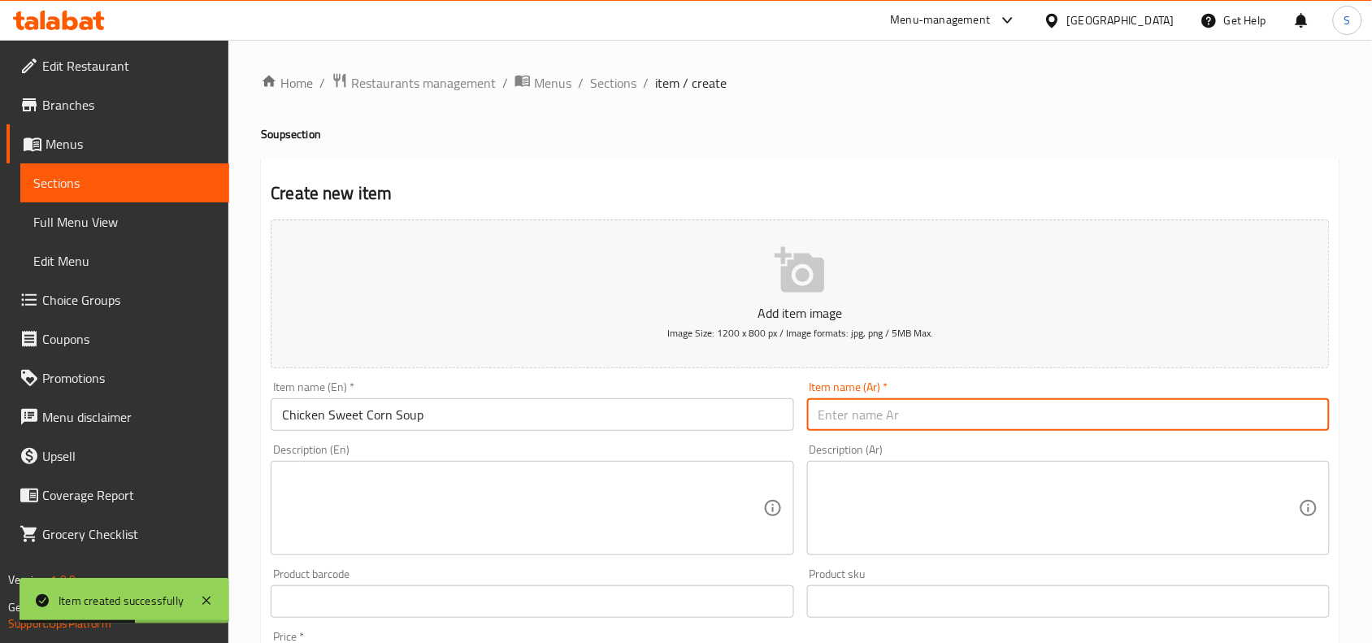
click at [963, 421] on input "text" at bounding box center [1068, 414] width 523 height 33
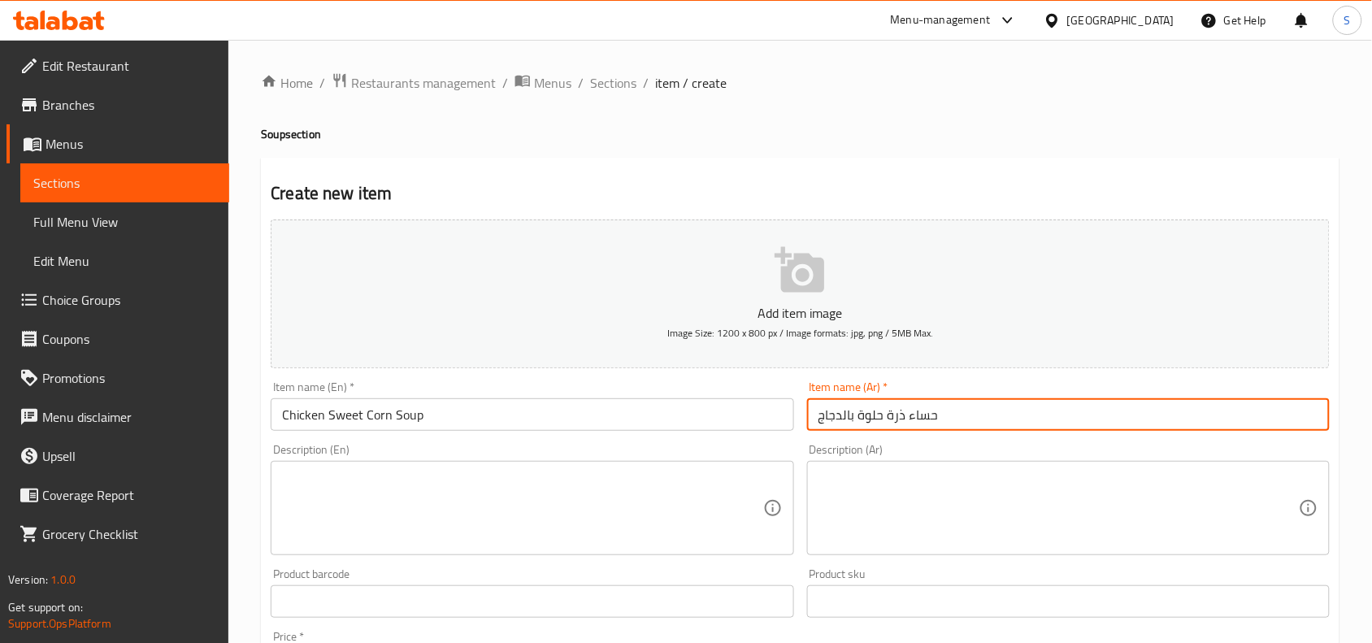
type input "حساء ذرة حلوة بالدجاج"
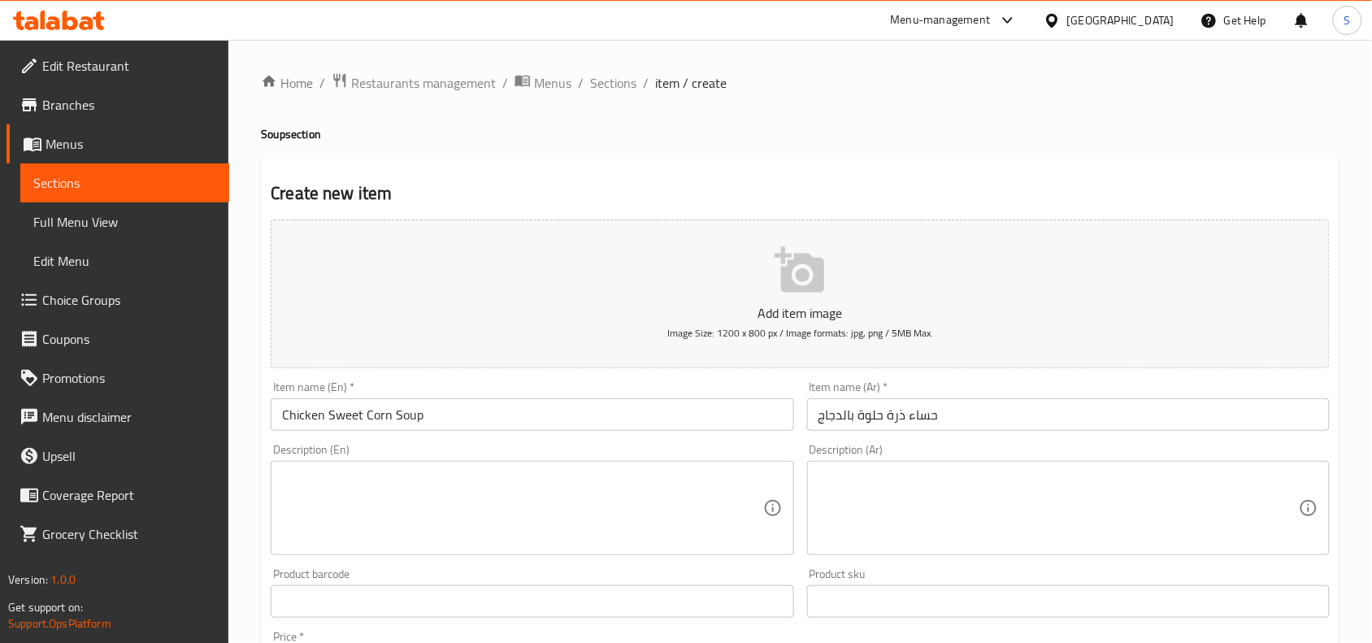
click at [971, 376] on div "Item name (Ar)   * حساء ذرة حلوة بالدجاج Item name (Ar) *" at bounding box center [1069, 406] width 536 height 63
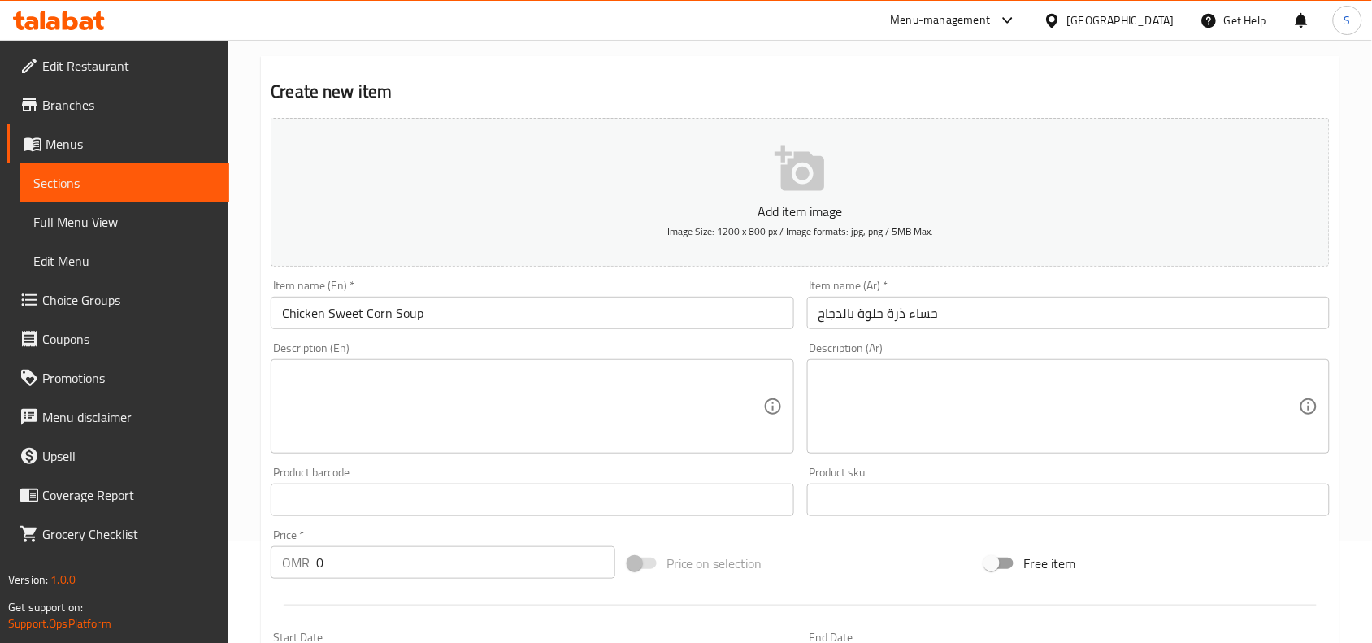
scroll to position [203, 0]
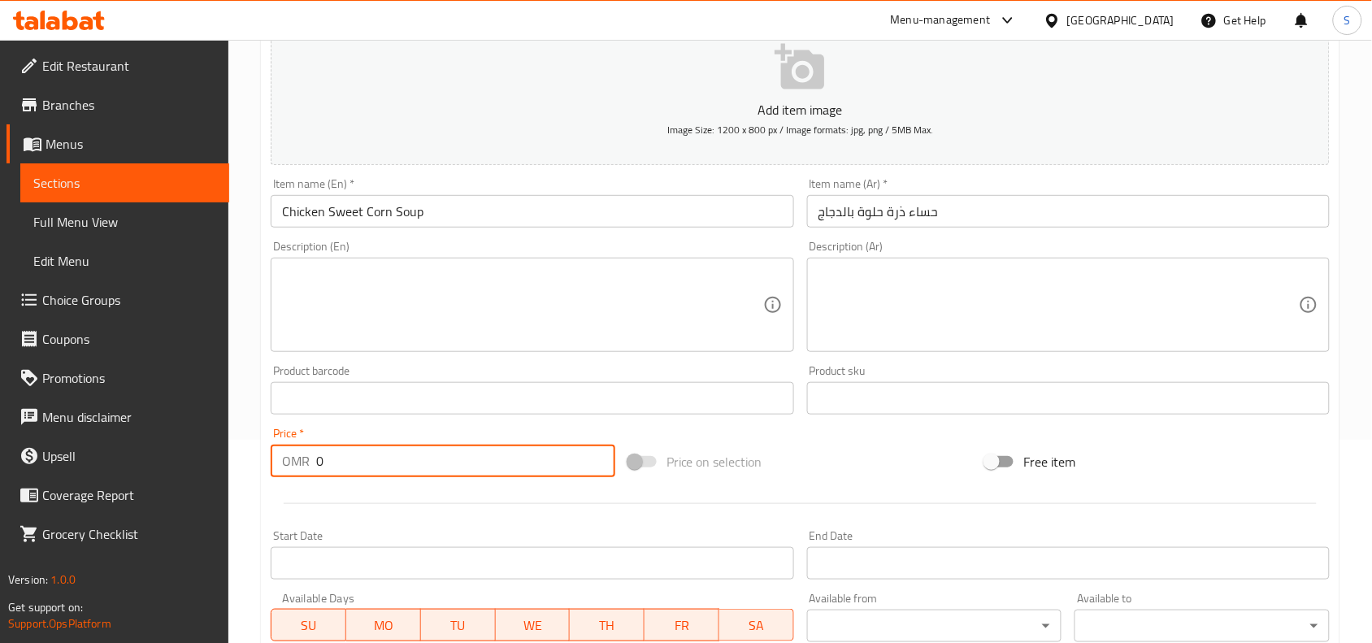
drag, startPoint x: 384, startPoint y: 472, endPoint x: 241, endPoint y: 457, distance: 143.9
click at [245, 458] on div "Home / Restaurants management / Menus / Sections / item / create Soup section C…" at bounding box center [800, 391] width 1144 height 1109
type input "1"
click at [852, 456] on div "Price on selection" at bounding box center [801, 462] width 358 height 44
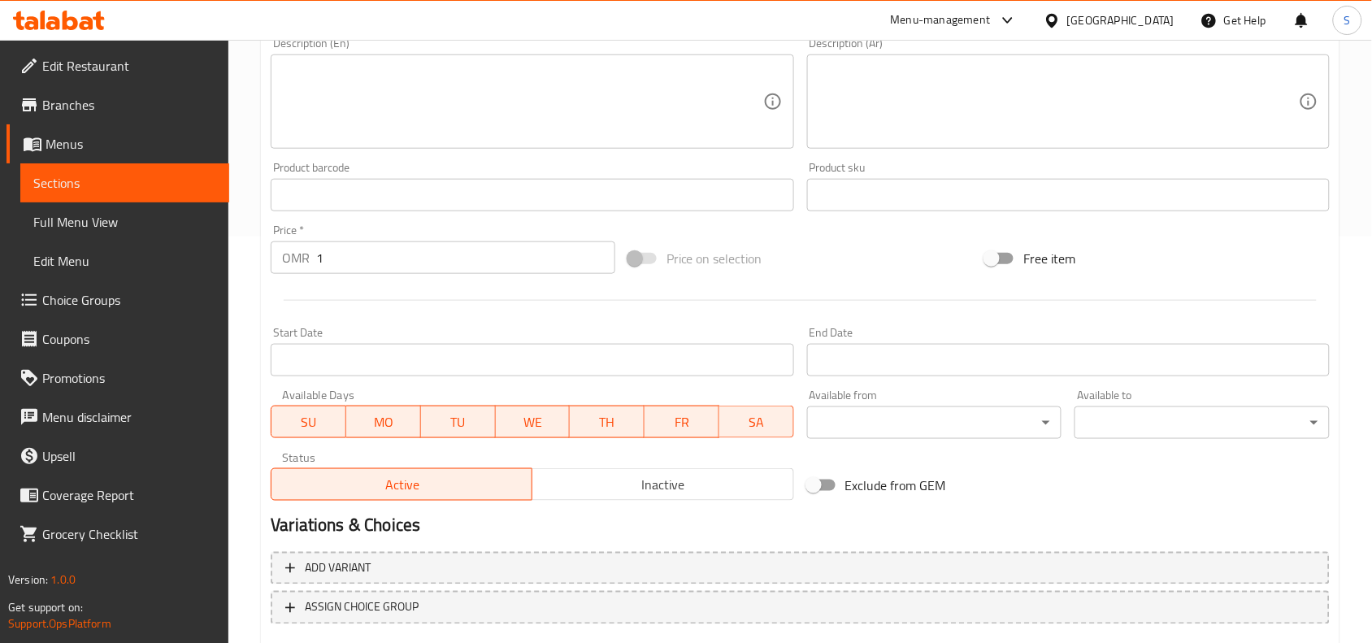
scroll to position [502, 0]
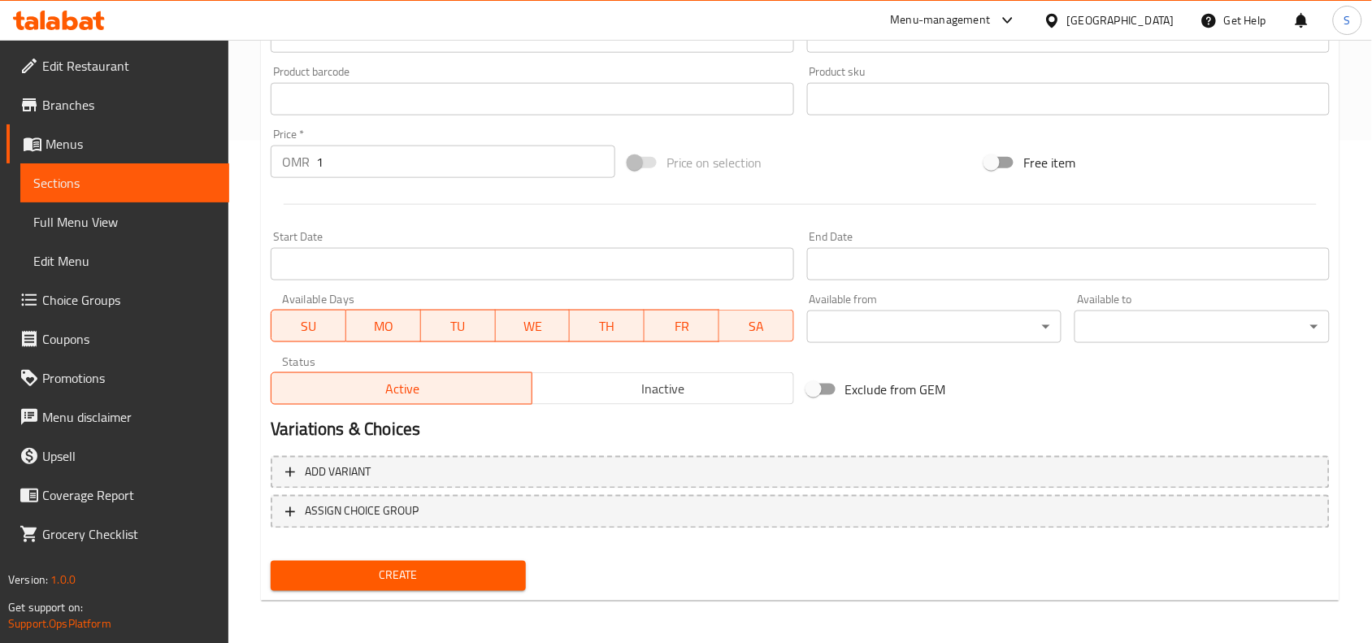
click at [461, 581] on span "Create" at bounding box center [398, 576] width 229 height 20
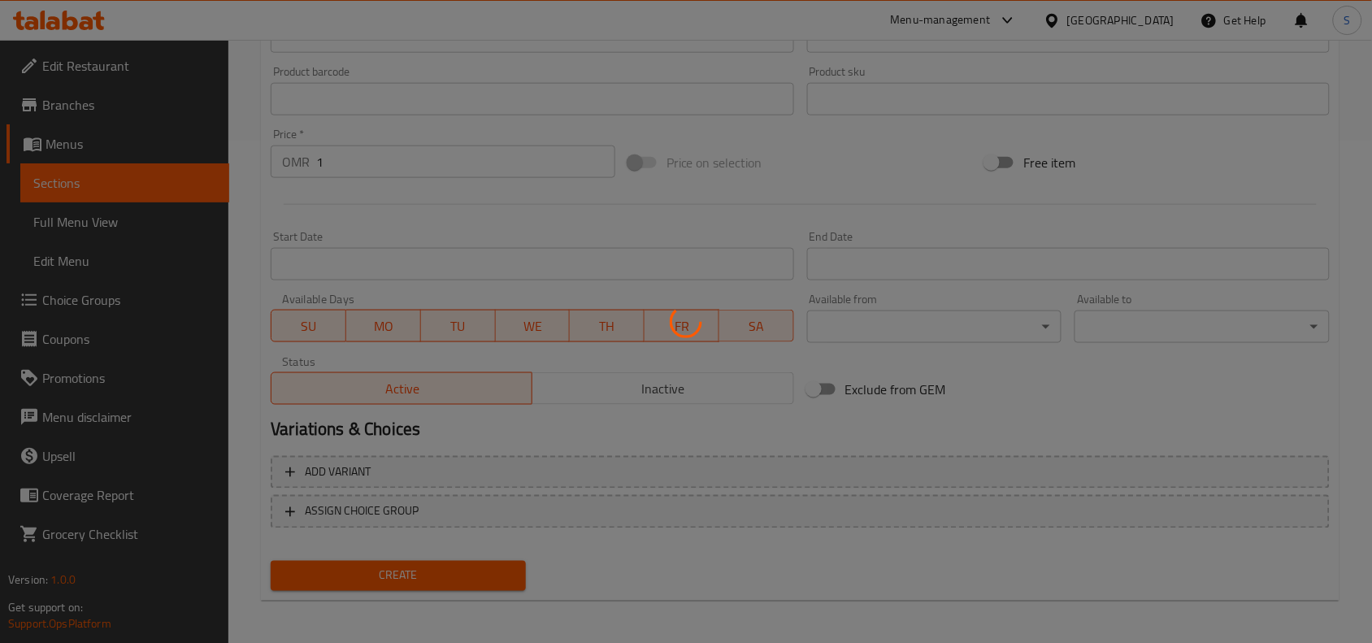
type input "0"
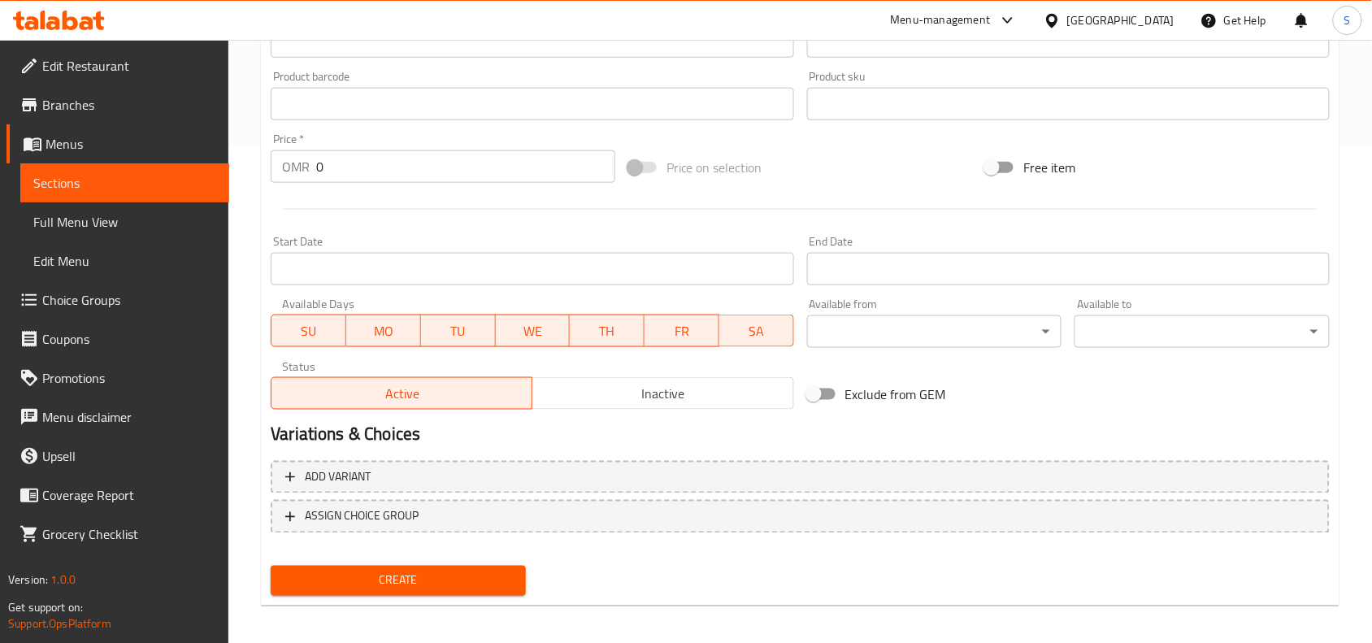
scroll to position [0, 0]
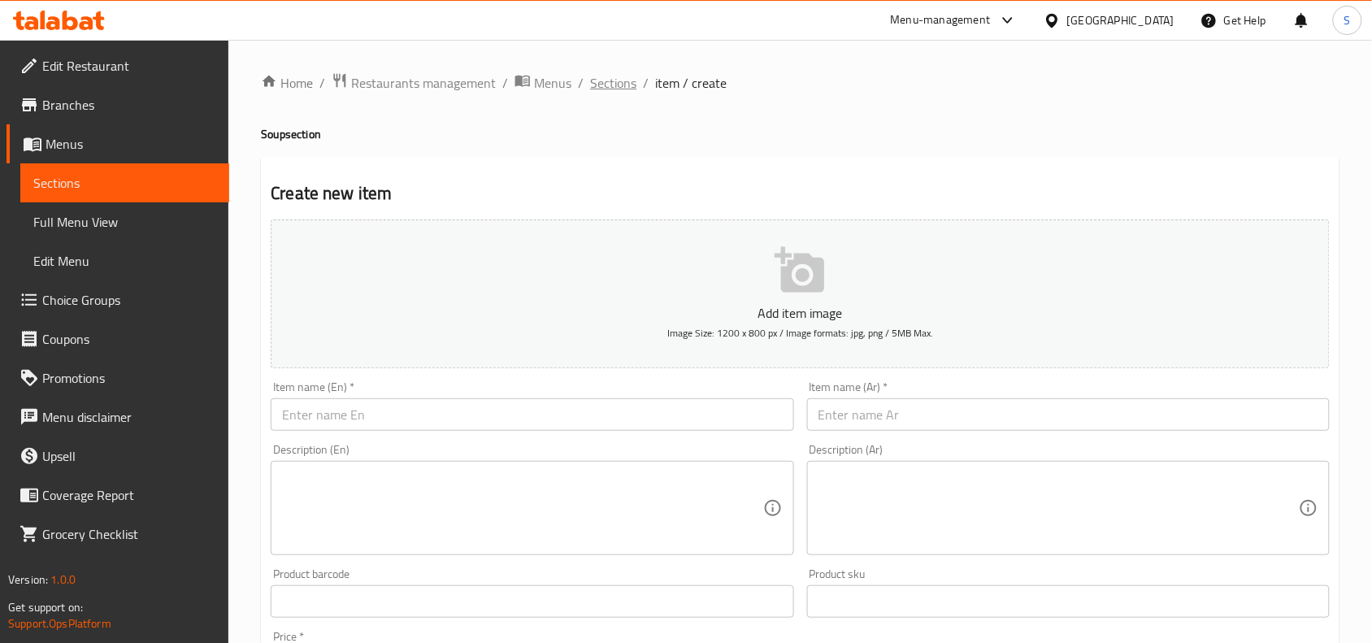
click at [622, 74] on span "Sections" at bounding box center [613, 83] width 46 height 20
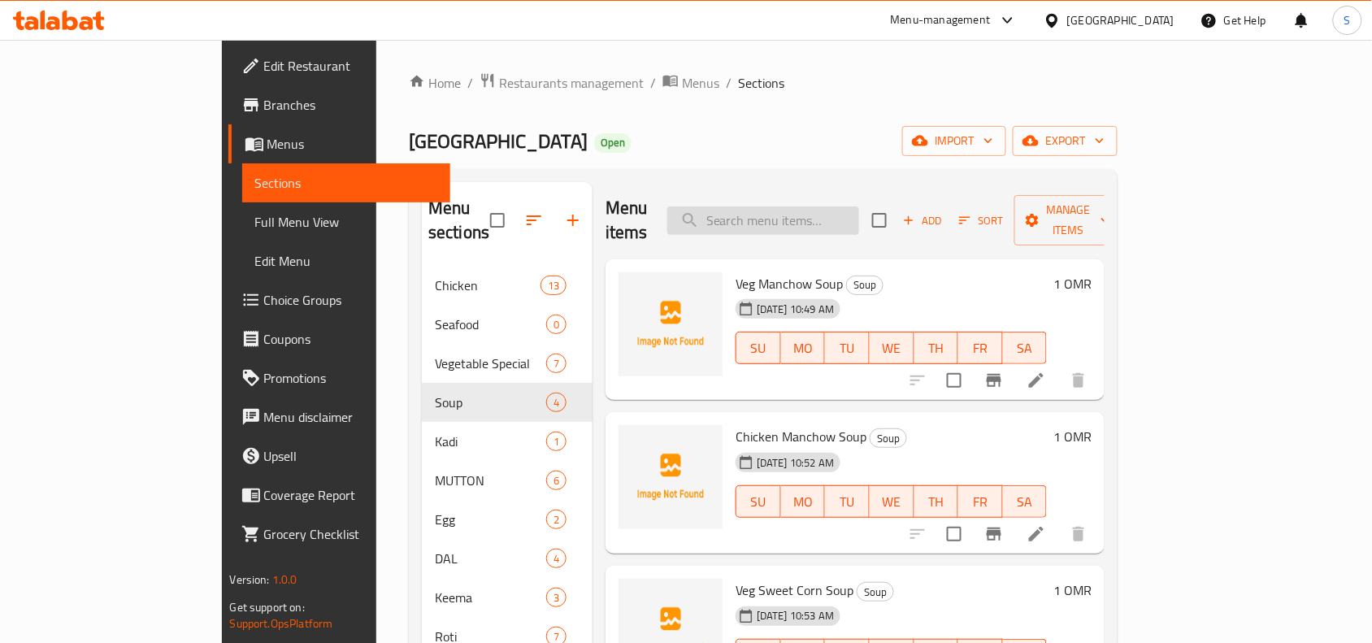
click at [853, 206] on input "search" at bounding box center [763, 220] width 192 height 28
paste input "BUKHARI RICE WITH ALFAHAM CHICKEN"
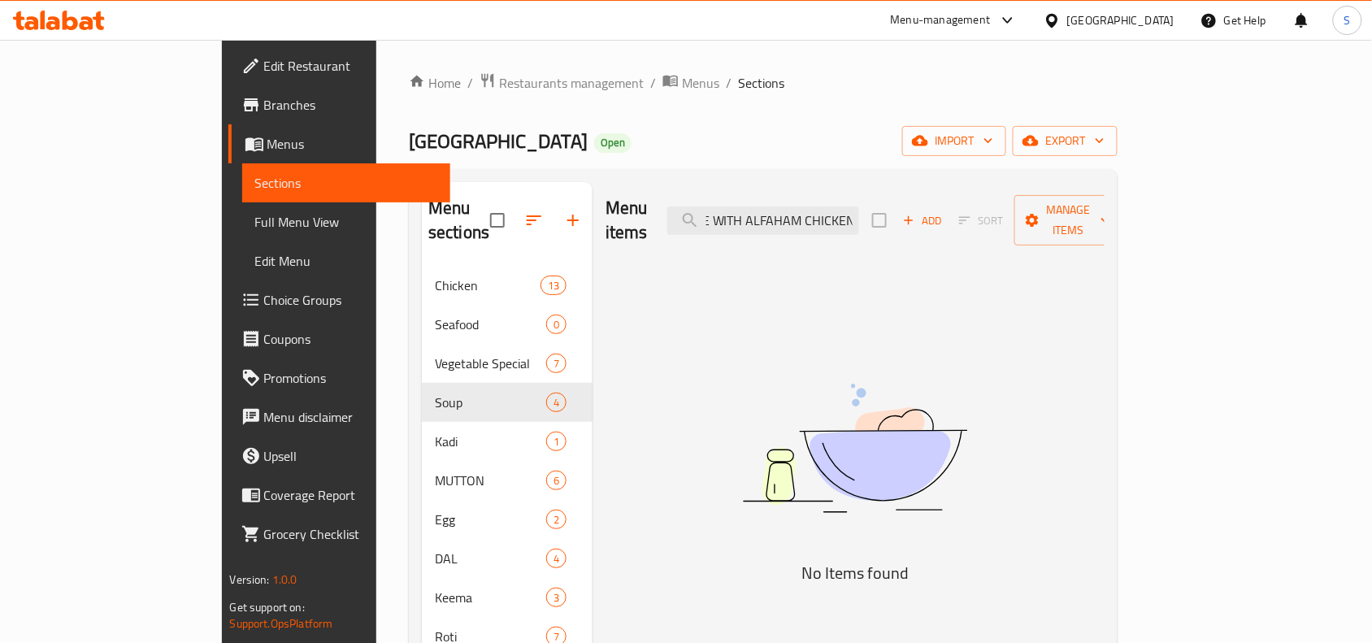
drag, startPoint x: 826, startPoint y: 214, endPoint x: 1062, endPoint y: 228, distance: 237.0
click at [1062, 228] on div "Menu items BUKHARI RICE WITH ALFAHAM CHICKEN Add Sort Manage items" at bounding box center [855, 220] width 499 height 77
drag, startPoint x: 838, startPoint y: 214, endPoint x: 754, endPoint y: 241, distance: 87.9
click at [754, 241] on div "Menu items BUKHARI RICE Add Sort Manage items No Items found" at bounding box center [849, 503] width 512 height 643
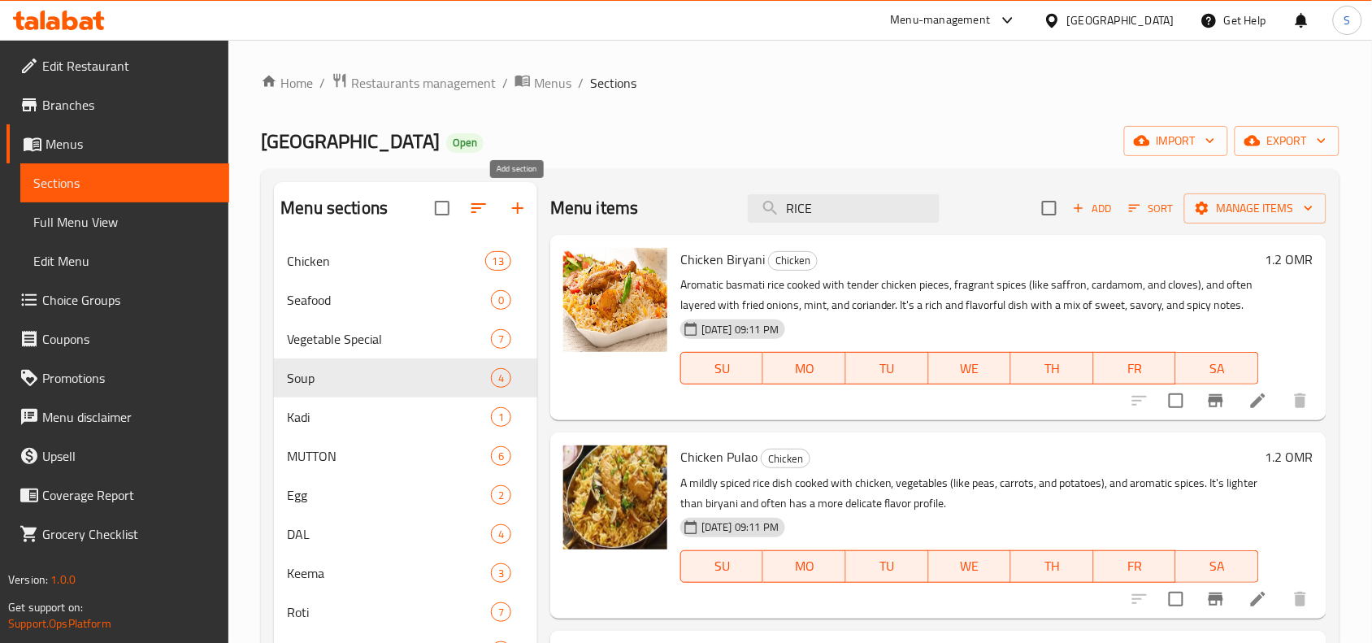
type input "RICE"
click at [514, 204] on icon "button" at bounding box center [518, 208] width 20 height 20
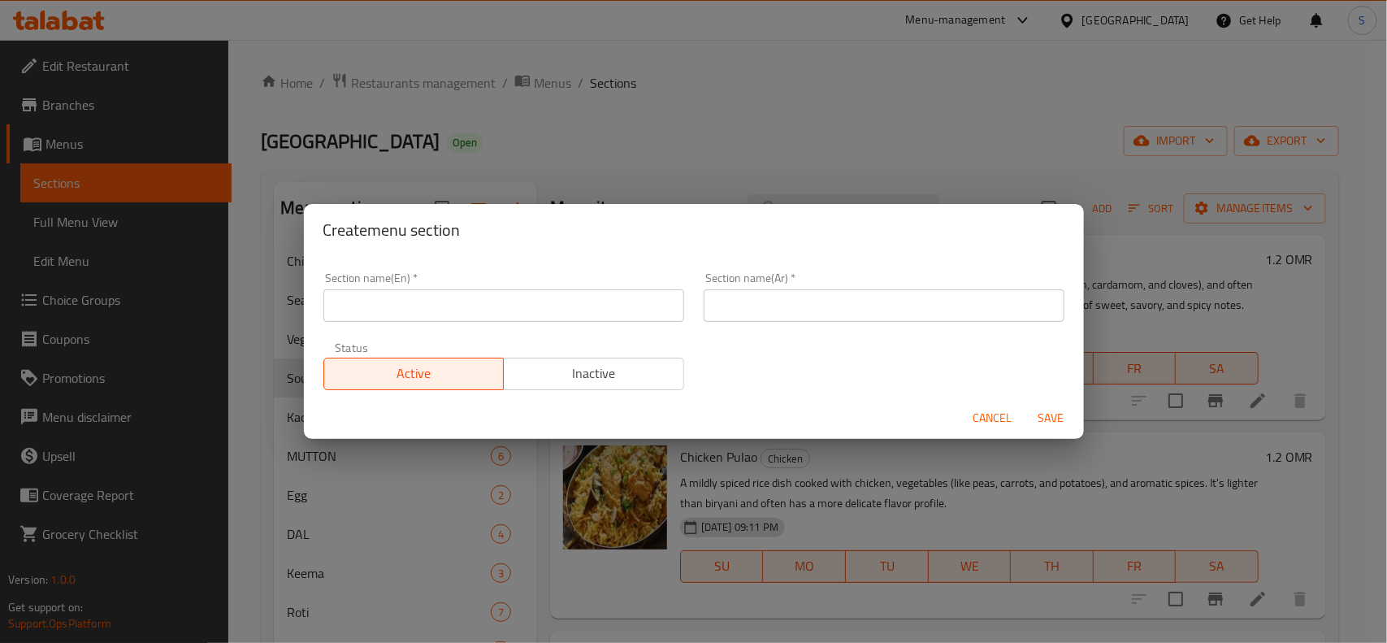
click at [530, 293] on input "text" at bounding box center [503, 305] width 361 height 33
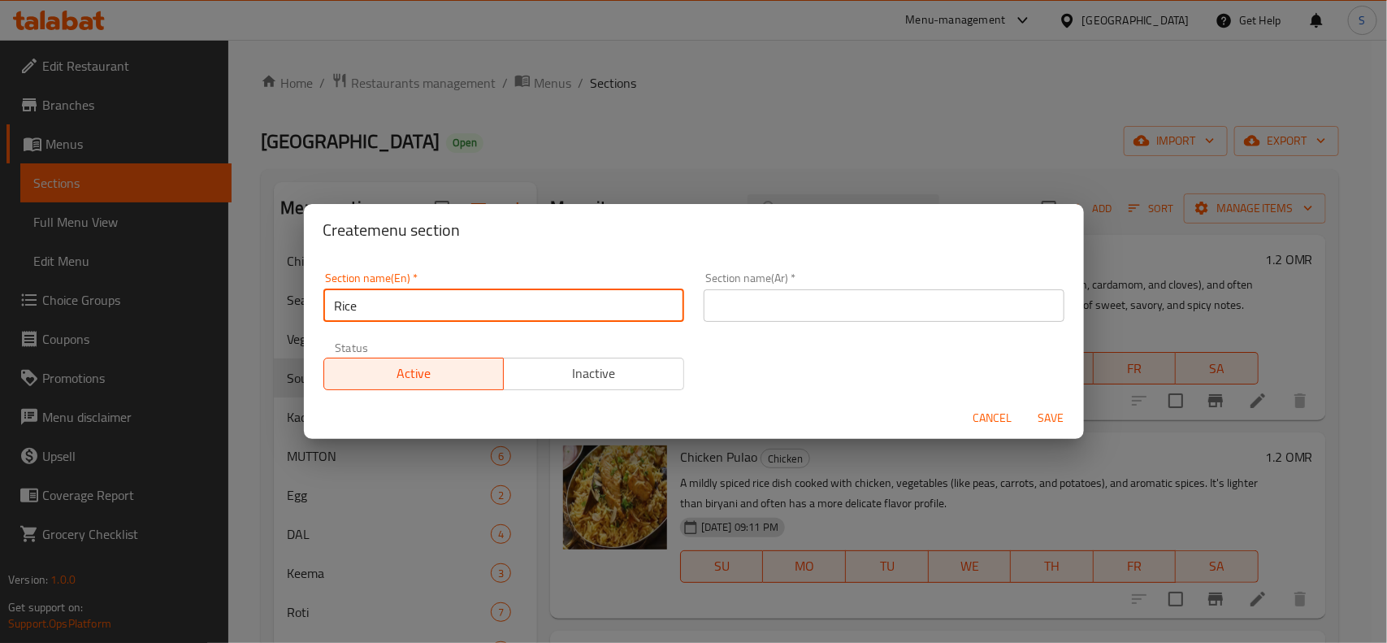
type input "Rice"
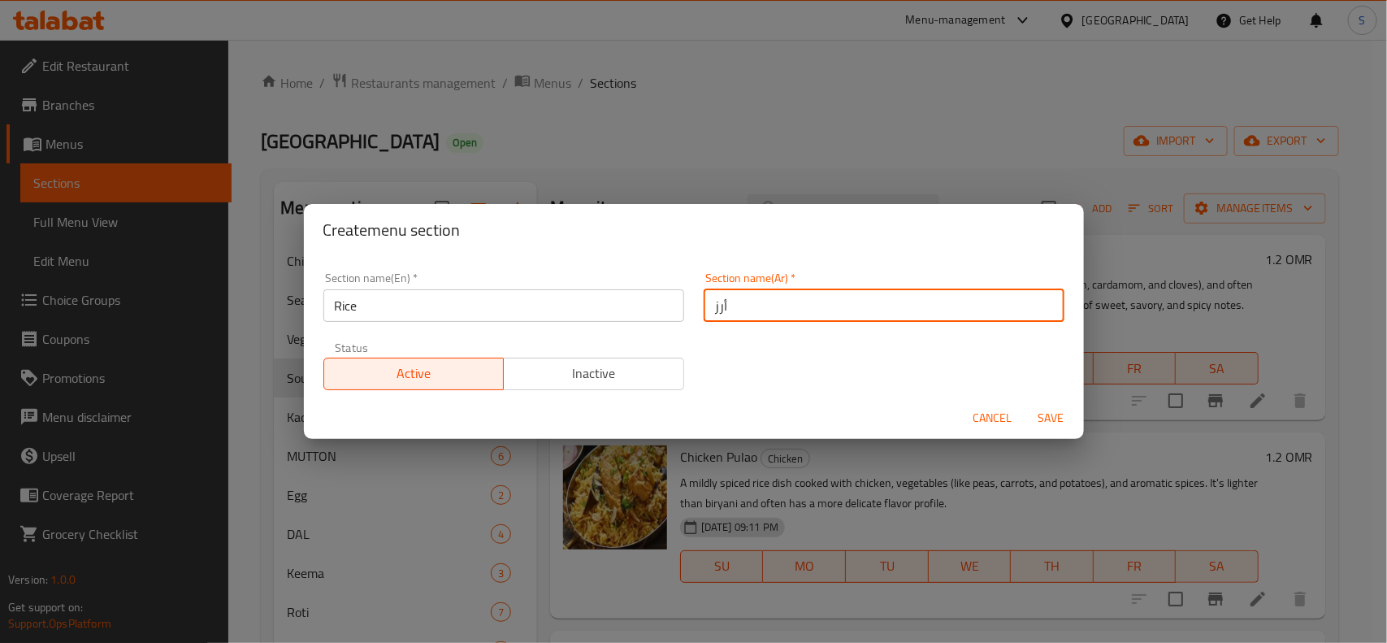
type input "أرز"
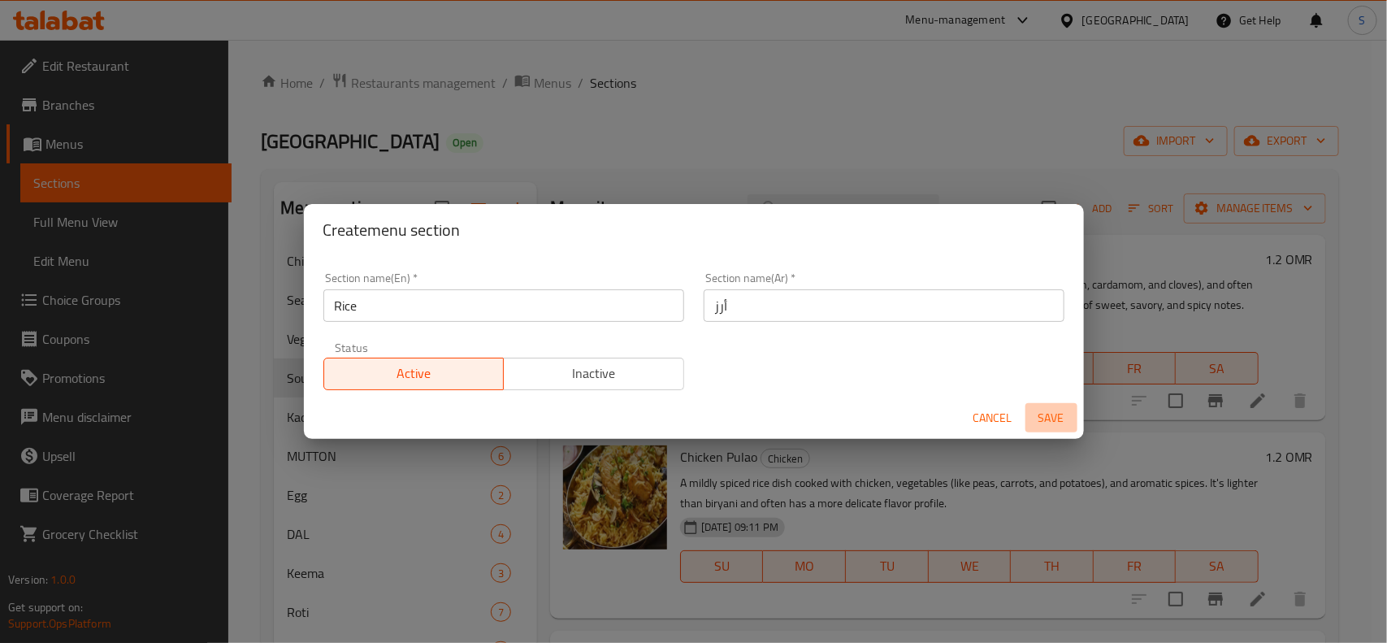
click at [1055, 412] on span "Save" at bounding box center [1051, 418] width 39 height 20
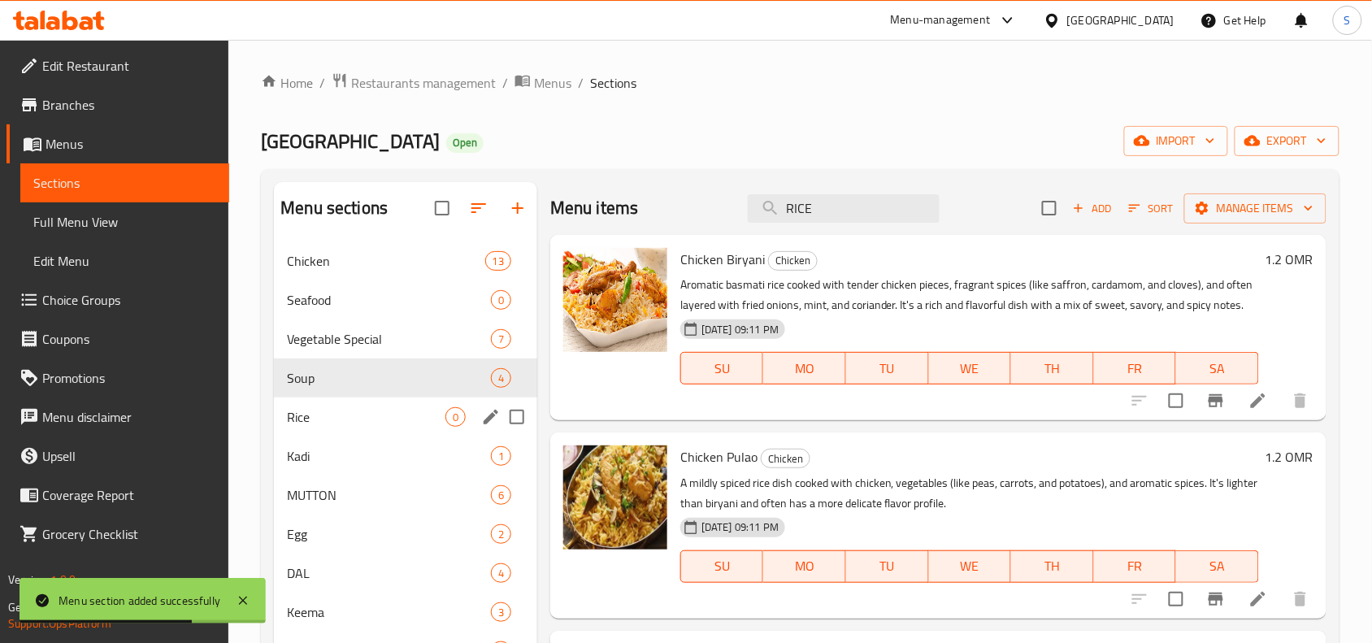
click at [367, 406] on div "Rice 0" at bounding box center [405, 416] width 263 height 39
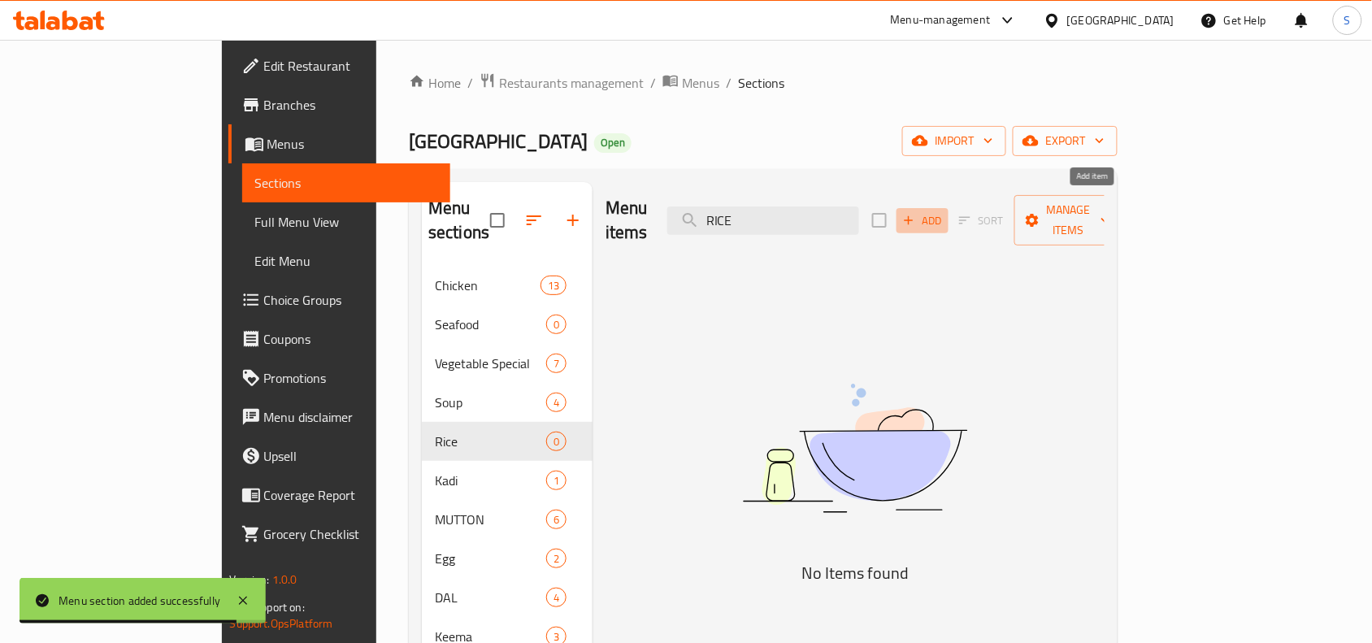
click at [944, 216] on span "Add" at bounding box center [923, 220] width 44 height 19
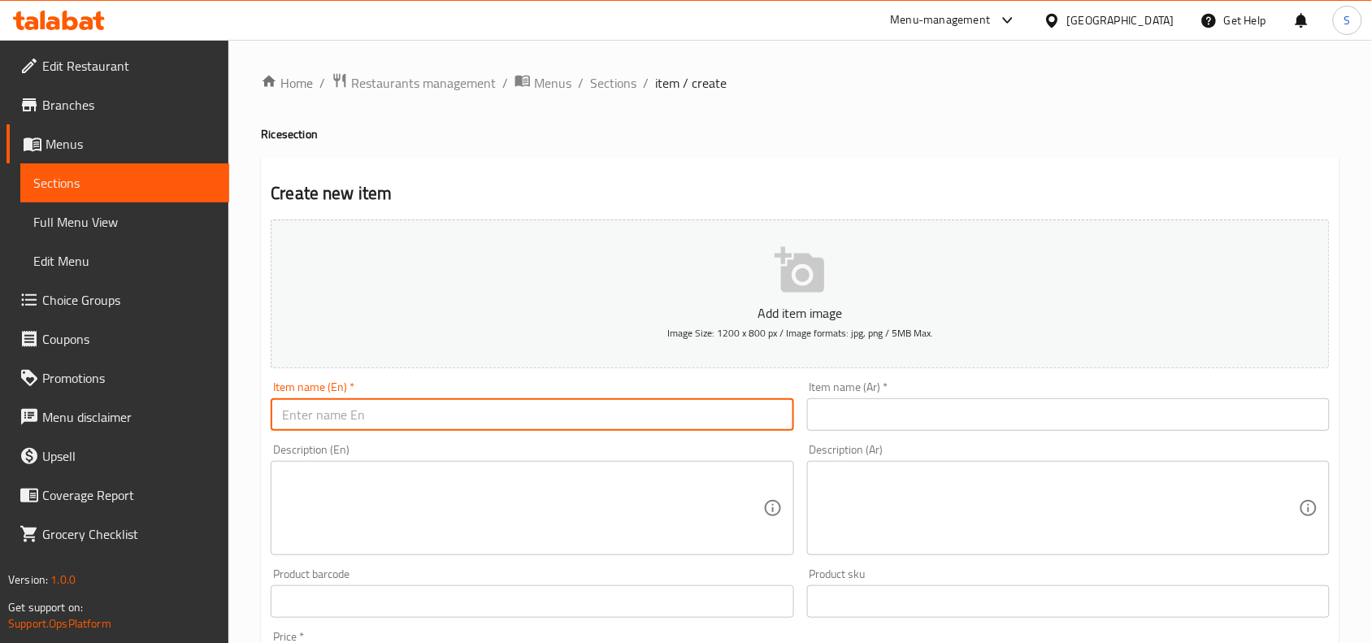
click at [528, 428] on input "text" at bounding box center [532, 414] width 523 height 33
paste input "BUKHARI RICE WITH ALFAHAM CHICKEN"
click at [528, 428] on input "BUKHARI RICE WITH ALFAHAM CHICKEN" at bounding box center [532, 414] width 523 height 33
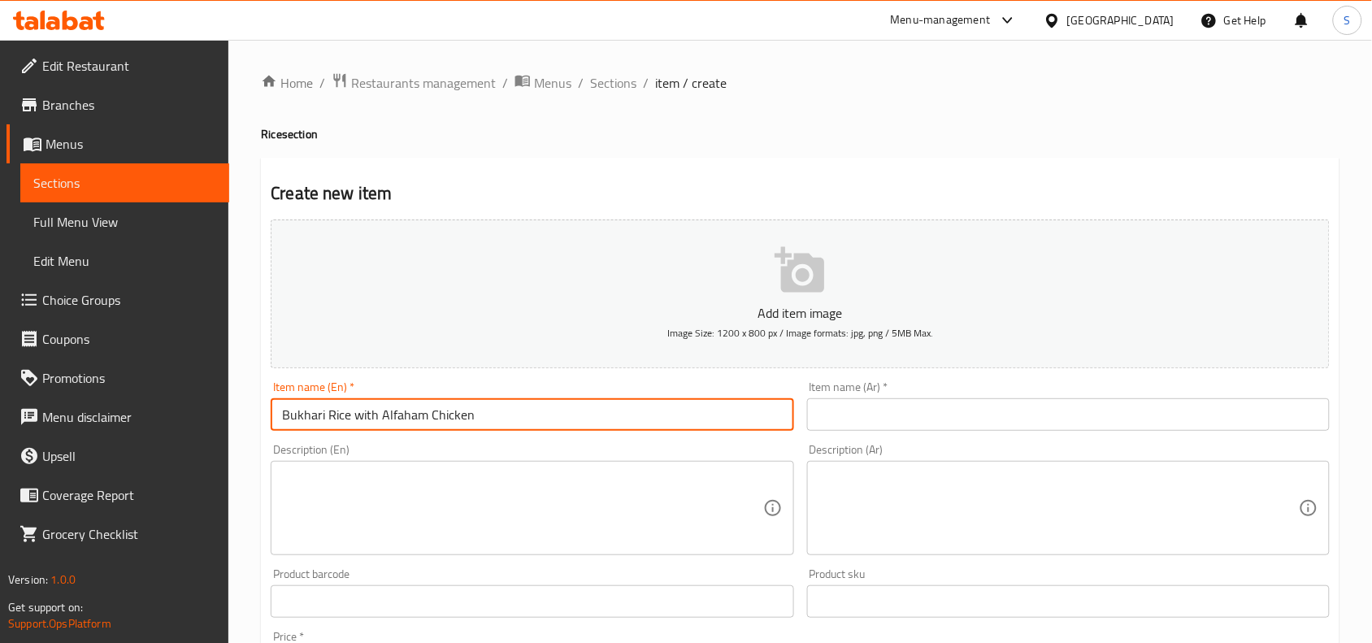
click at [520, 419] on input "Bukhari Rice with Alfaham Chicken" at bounding box center [532, 414] width 523 height 33
click at [394, 420] on input "Bukhari Rice with Alfaham Chicken" at bounding box center [532, 414] width 523 height 33
drag, startPoint x: 429, startPoint y: 412, endPoint x: 379, endPoint y: 429, distance: 53.2
click at [379, 429] on input "Bukhari Rice with Al faham Chicken" at bounding box center [532, 414] width 523 height 33
click at [528, 415] on input "Bukhari Rice with Al faham Chicken" at bounding box center [532, 414] width 523 height 33
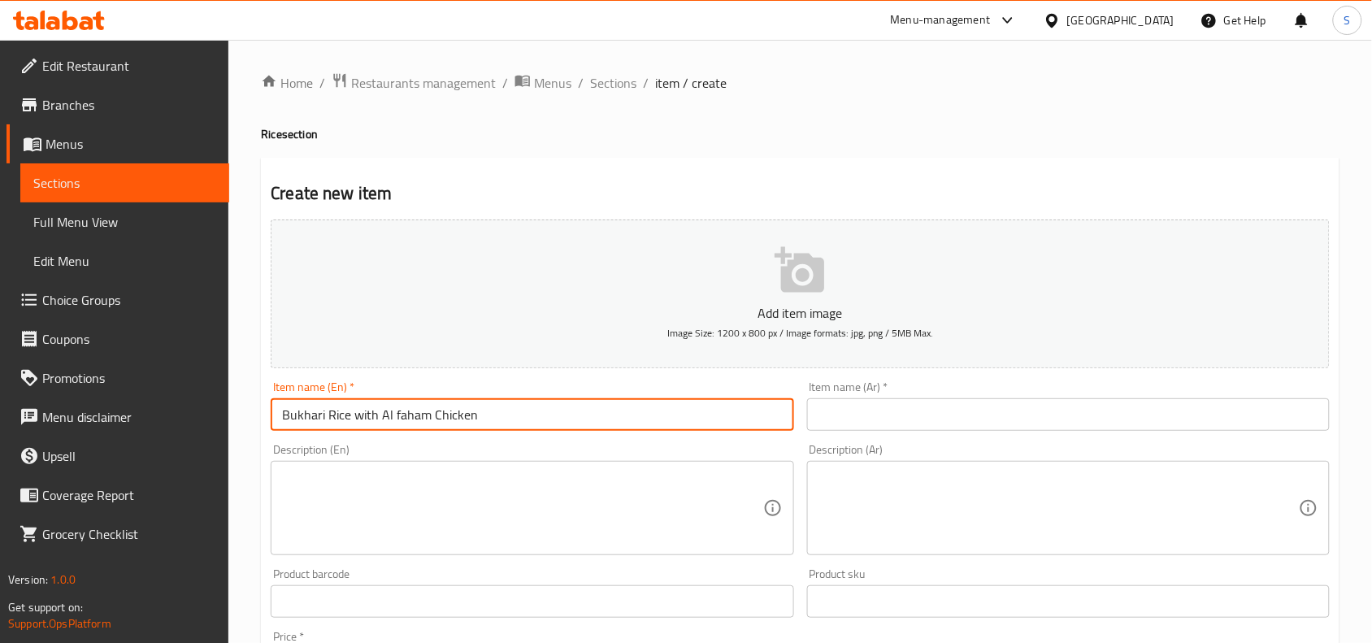
type input "Bukhari Rice with Al faham Chicken"
